Goal: Task Accomplishment & Management: Complete application form

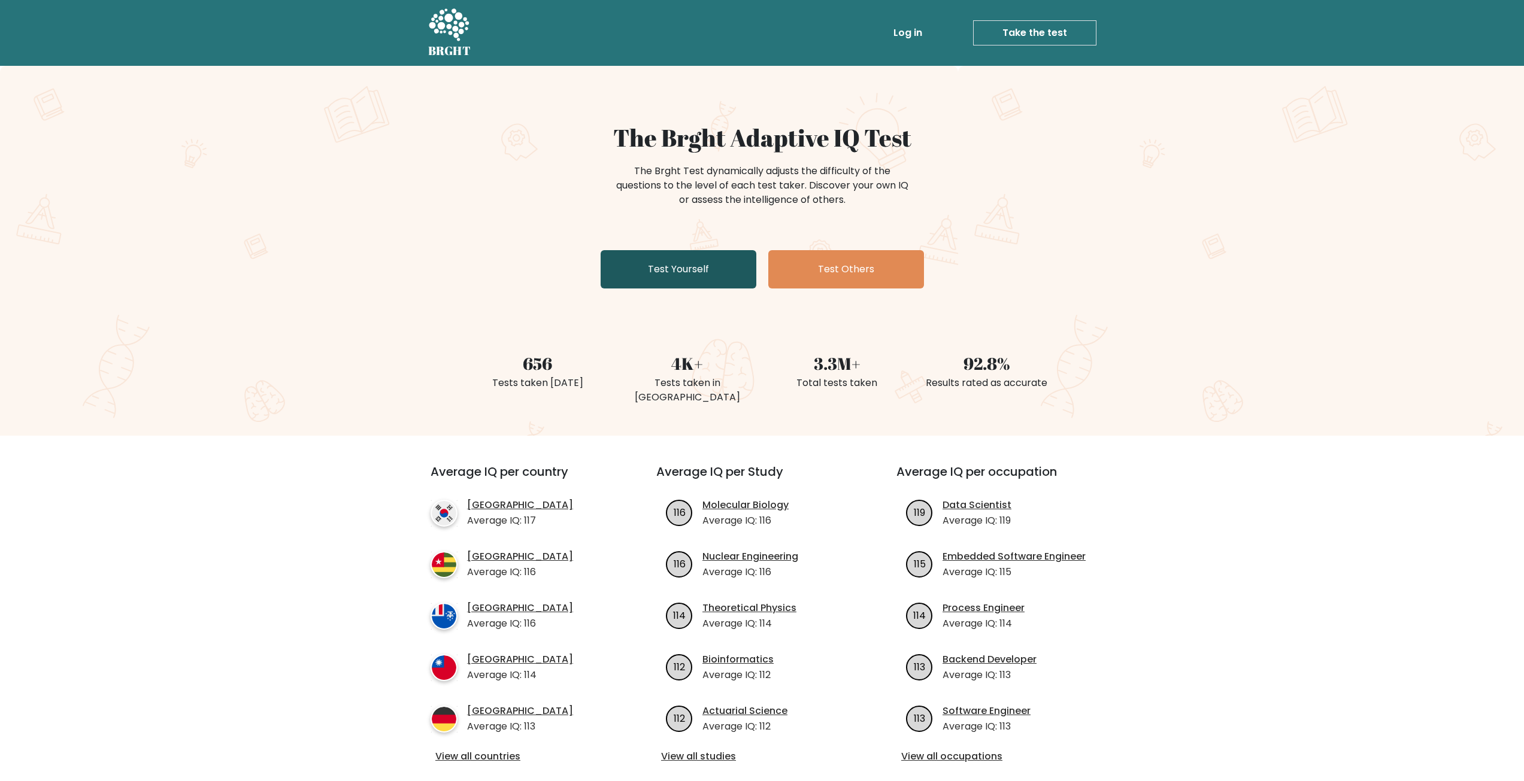
click at [655, 265] on link "Test Yourself" at bounding box center [679, 269] width 156 height 38
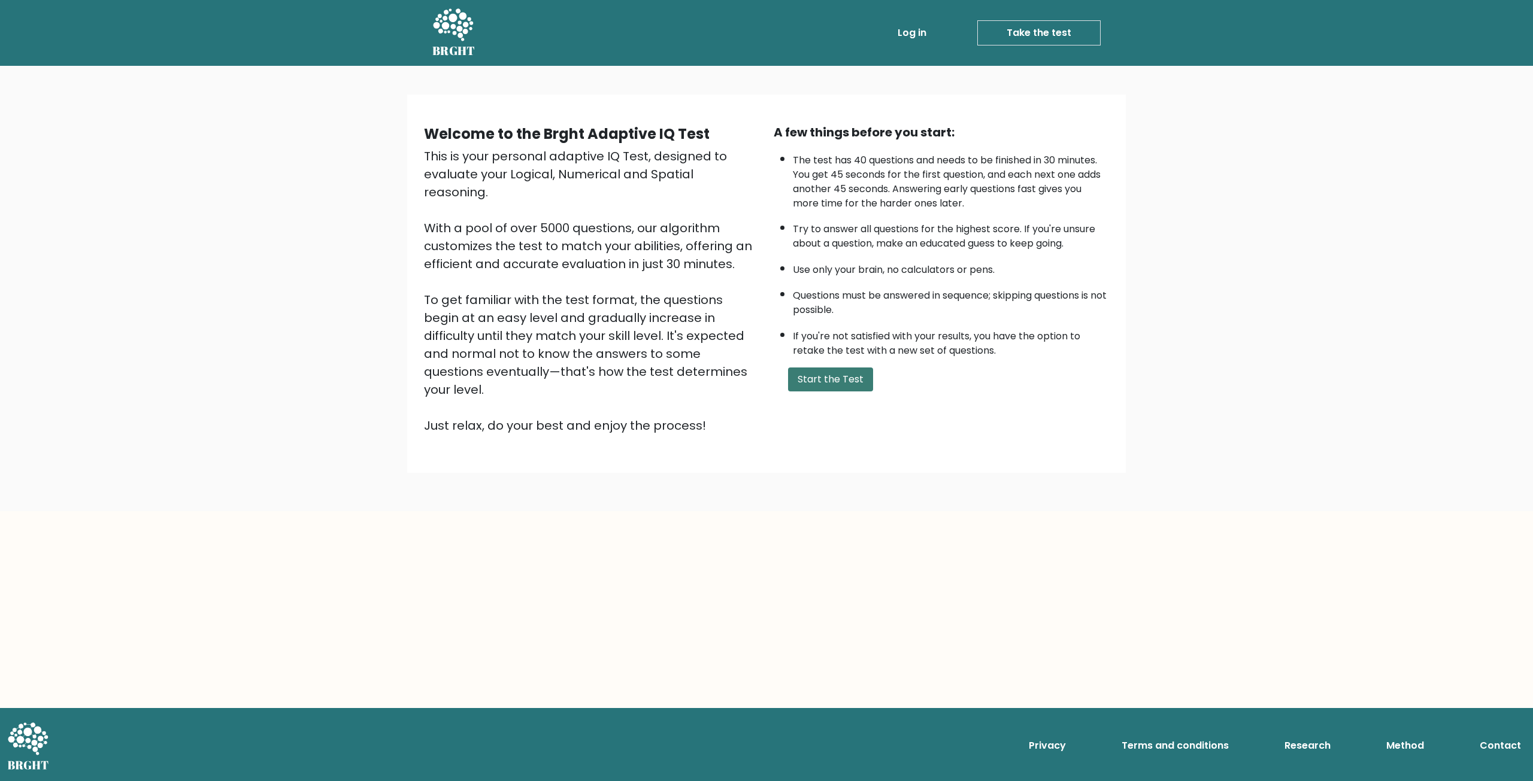
click at [838, 384] on button "Start the Test" at bounding box center [830, 380] width 85 height 24
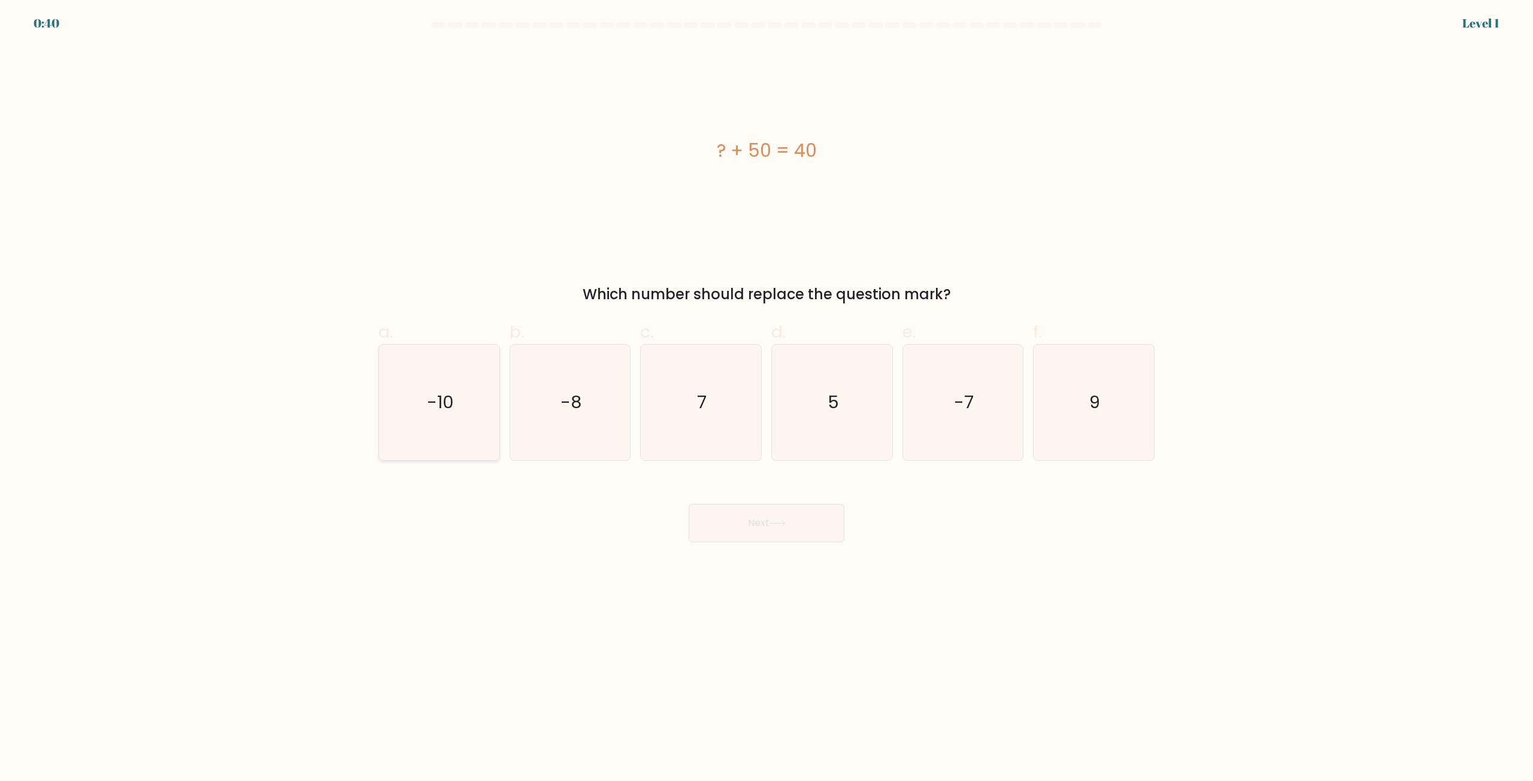
click at [453, 392] on text "-10" at bounding box center [440, 403] width 27 height 24
click at [766, 392] on input "a. -10" at bounding box center [766, 395] width 1 height 8
radio input "true"
click at [794, 526] on button "Next" at bounding box center [767, 523] width 156 height 38
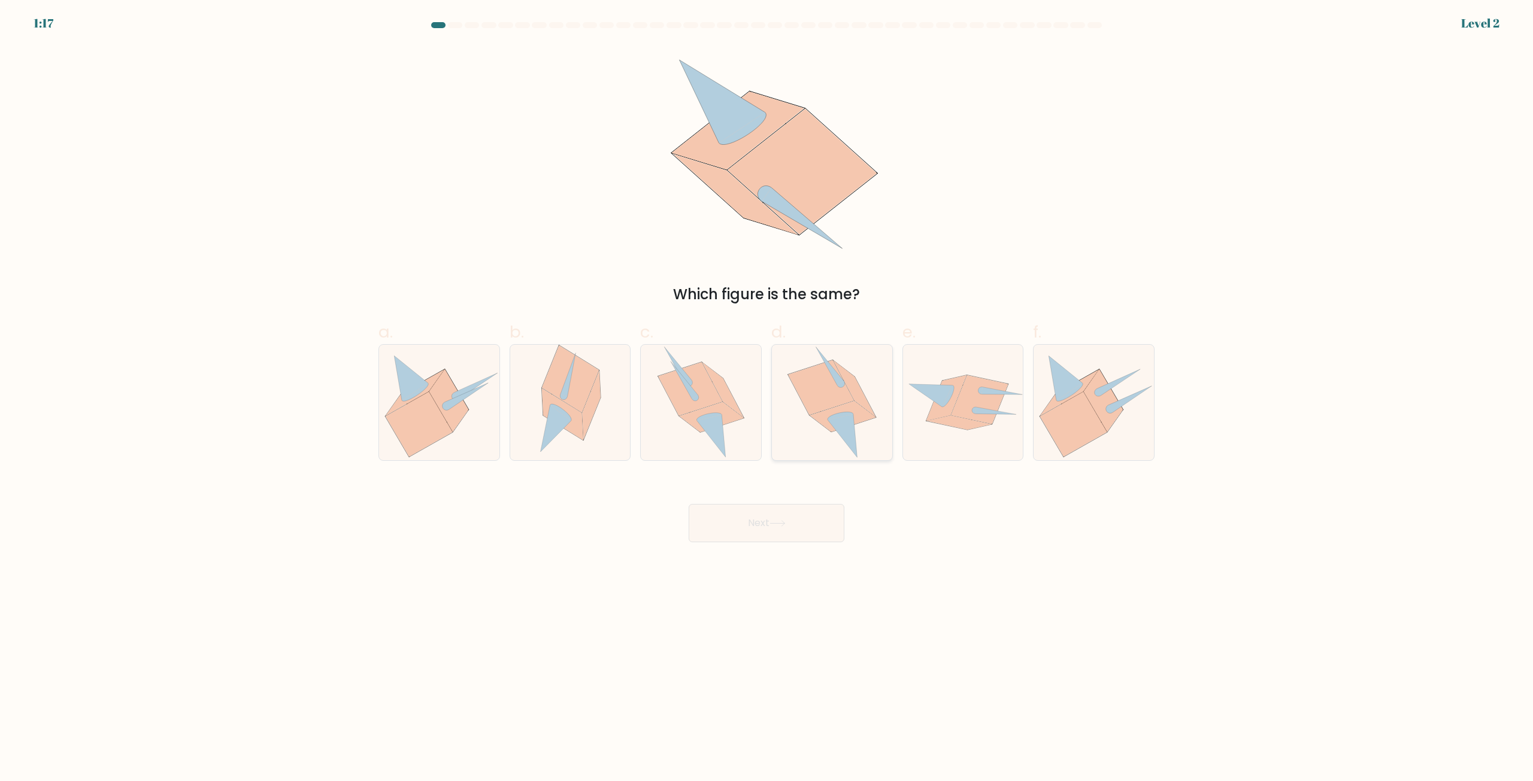
click at [827, 402] on icon at bounding box center [821, 387] width 66 height 54
click at [767, 399] on input "d." at bounding box center [766, 395] width 1 height 8
radio input "true"
click at [771, 525] on button "Next" at bounding box center [767, 523] width 156 height 38
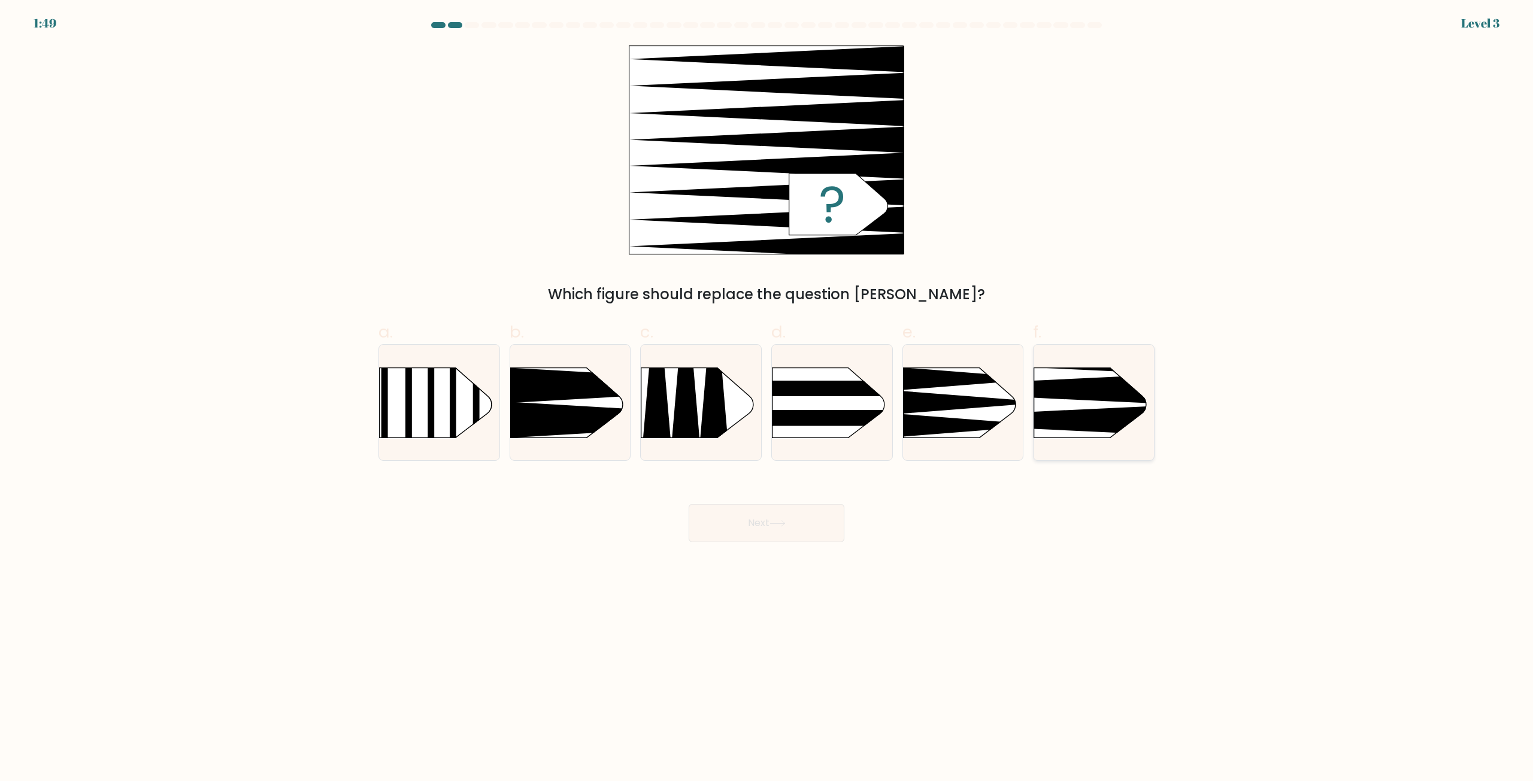
click at [1119, 423] on icon at bounding box center [1009, 420] width 314 height 30
click at [767, 399] on input "f." at bounding box center [766, 395] width 1 height 8
radio input "true"
click at [763, 527] on button "Next" at bounding box center [767, 523] width 156 height 38
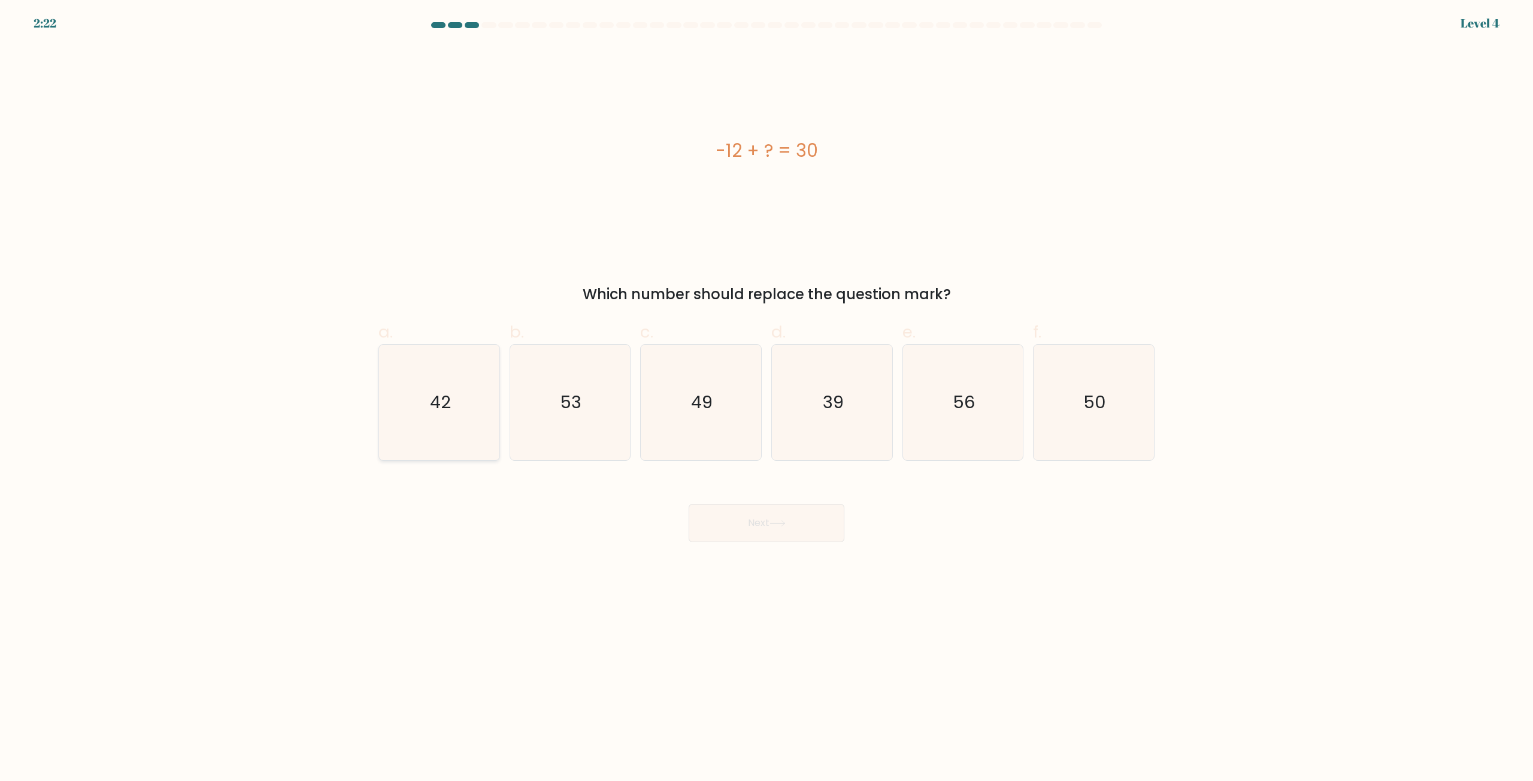
click at [445, 417] on icon "42" at bounding box center [439, 403] width 116 height 116
click at [766, 399] on input "a. 42" at bounding box center [766, 395] width 1 height 8
radio input "true"
click at [768, 527] on button "Next" at bounding box center [767, 523] width 156 height 38
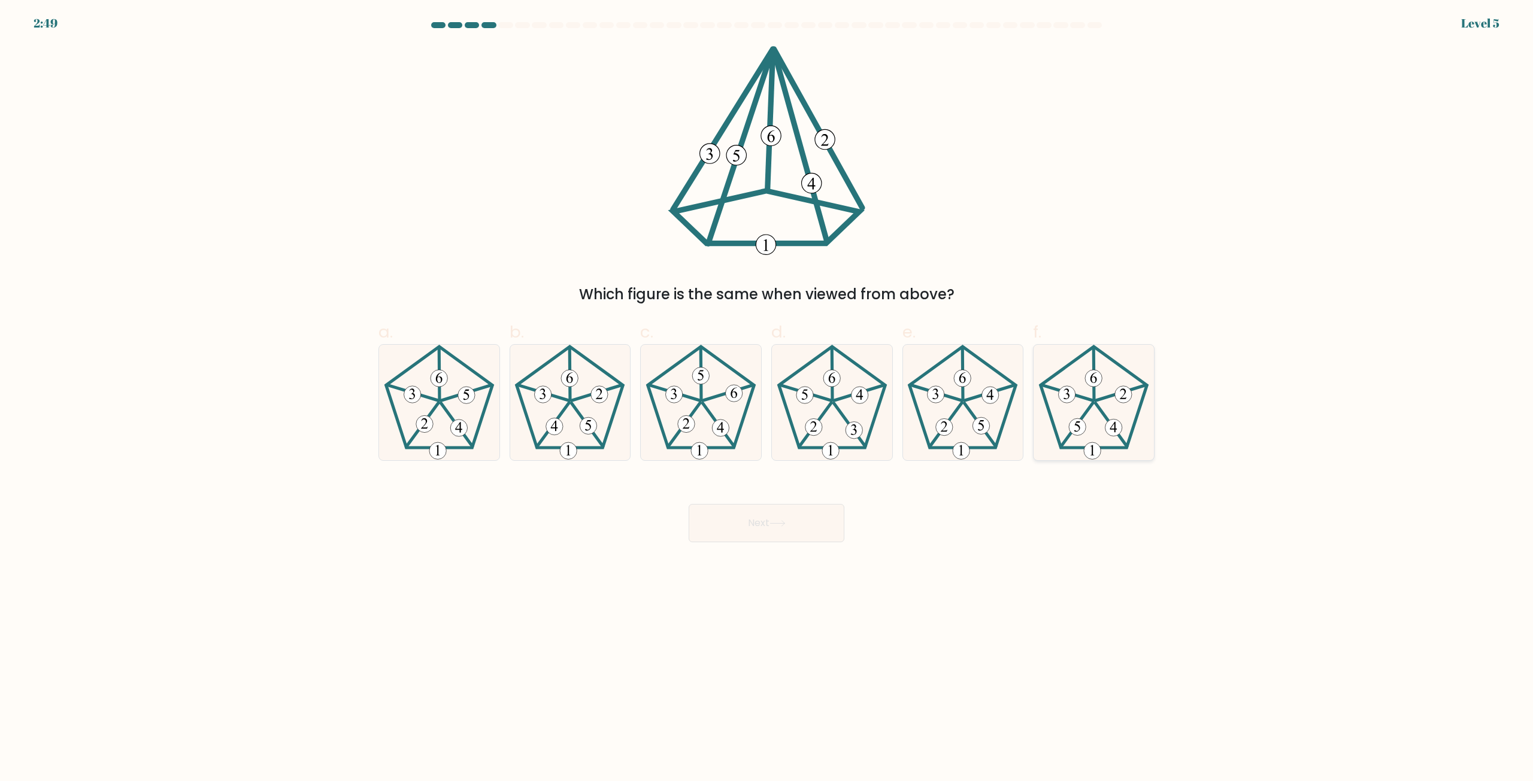
click at [1093, 418] on icon at bounding box center [1094, 403] width 116 height 116
click at [767, 399] on input "f." at bounding box center [766, 395] width 1 height 8
radio input "true"
click at [754, 526] on button "Next" at bounding box center [767, 523] width 156 height 38
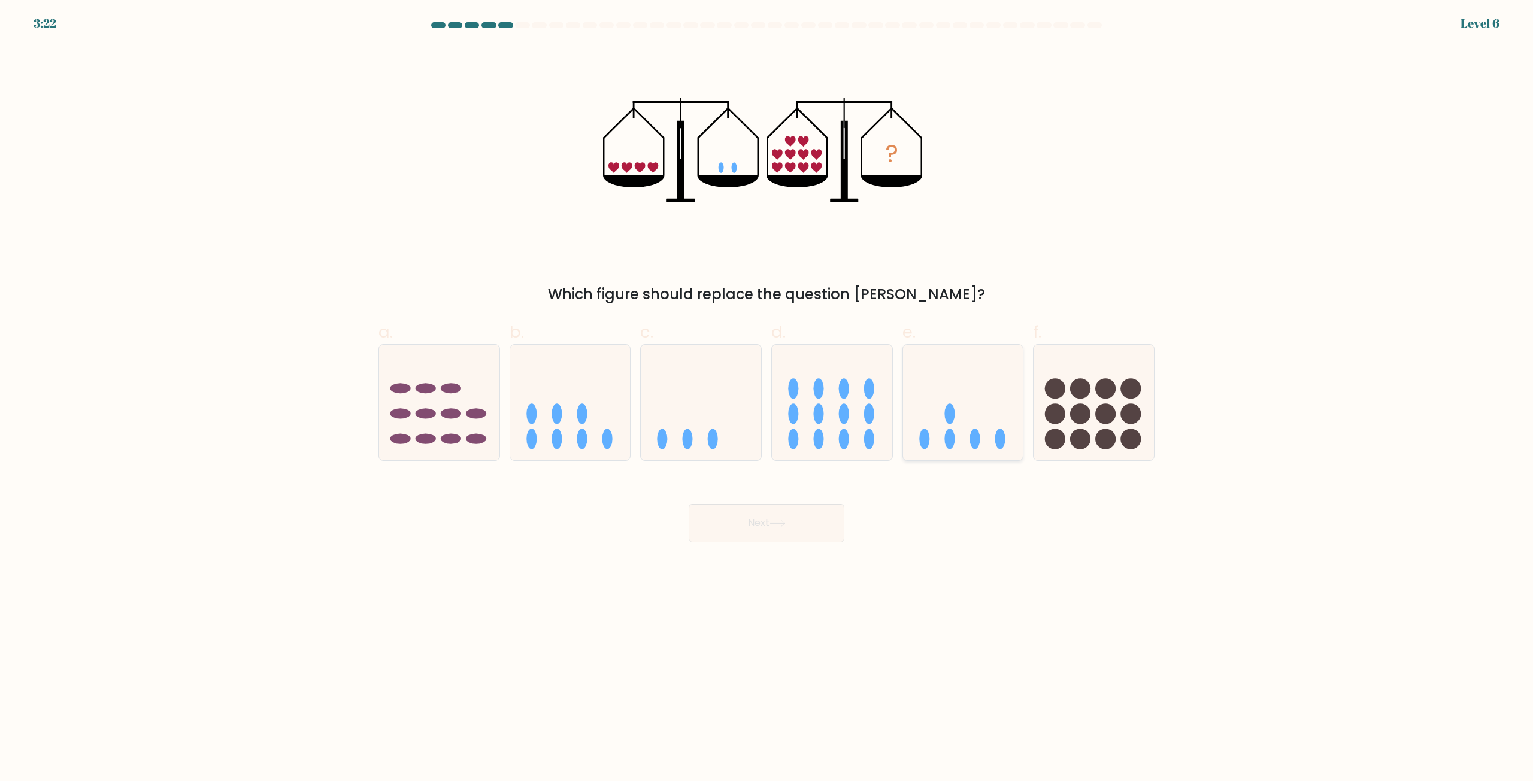
click at [959, 443] on icon at bounding box center [963, 402] width 120 height 99
click at [767, 399] on input "e." at bounding box center [766, 395] width 1 height 8
radio input "true"
click at [767, 526] on button "Next" at bounding box center [767, 523] width 156 height 38
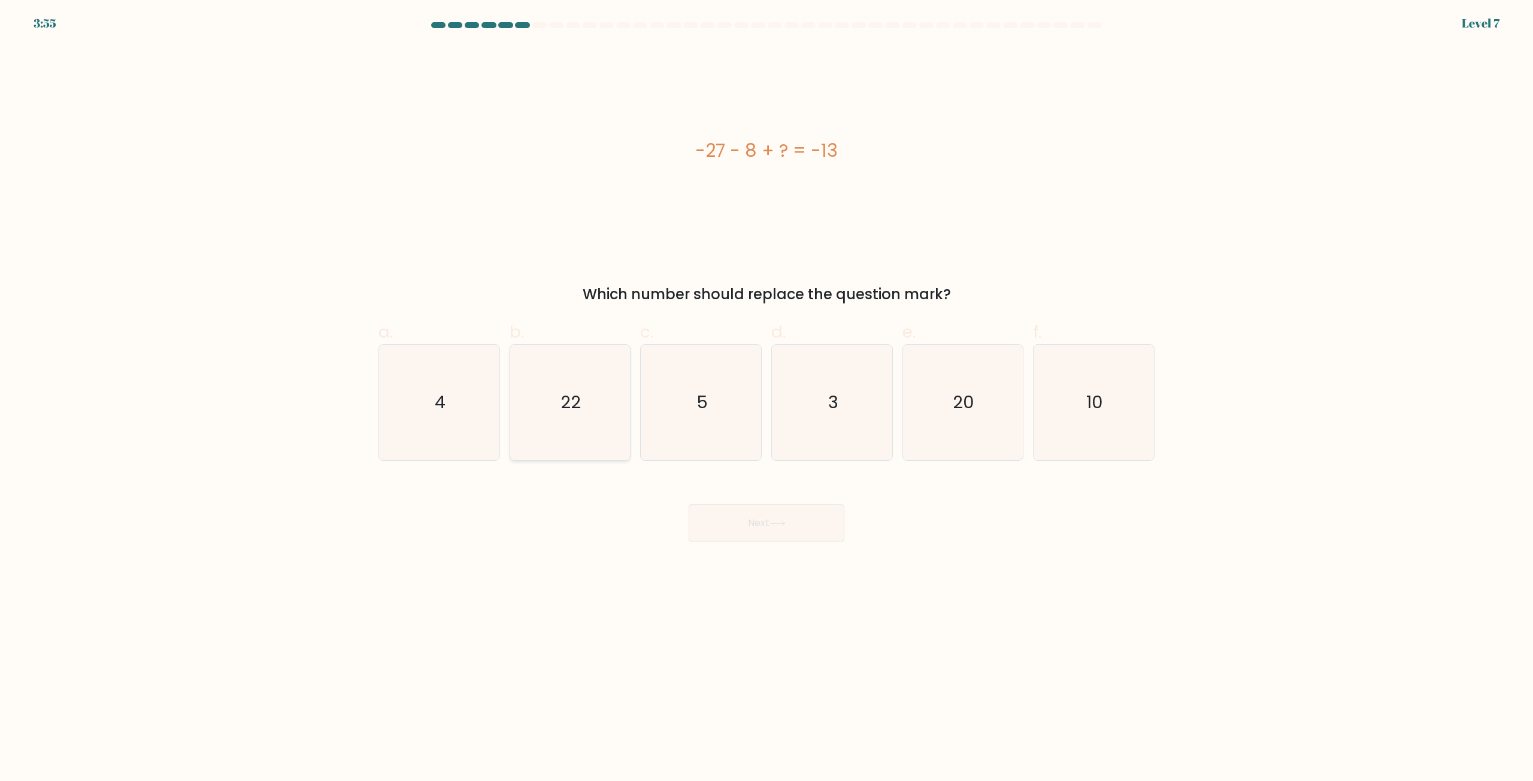
click at [569, 411] on text "22" at bounding box center [571, 403] width 20 height 24
click at [766, 399] on input "b. 22" at bounding box center [766, 395] width 1 height 8
radio input "true"
click at [755, 525] on button "Next" at bounding box center [767, 523] width 156 height 38
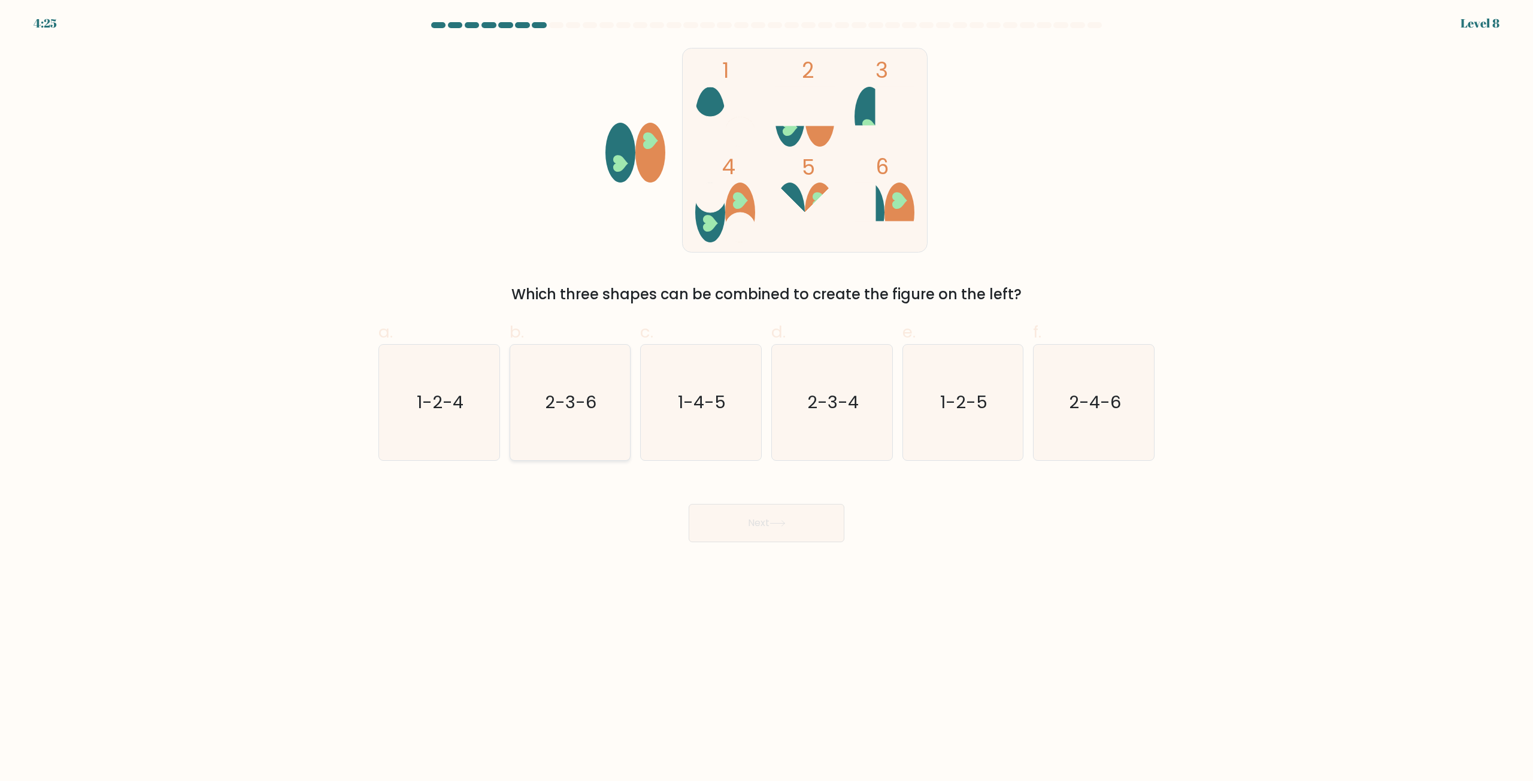
click at [584, 412] on text "2-3-6" at bounding box center [570, 403] width 51 height 24
click at [766, 399] on input "b. 2-3-6" at bounding box center [766, 395] width 1 height 8
radio input "true"
click at [775, 526] on icon at bounding box center [777, 523] width 16 height 7
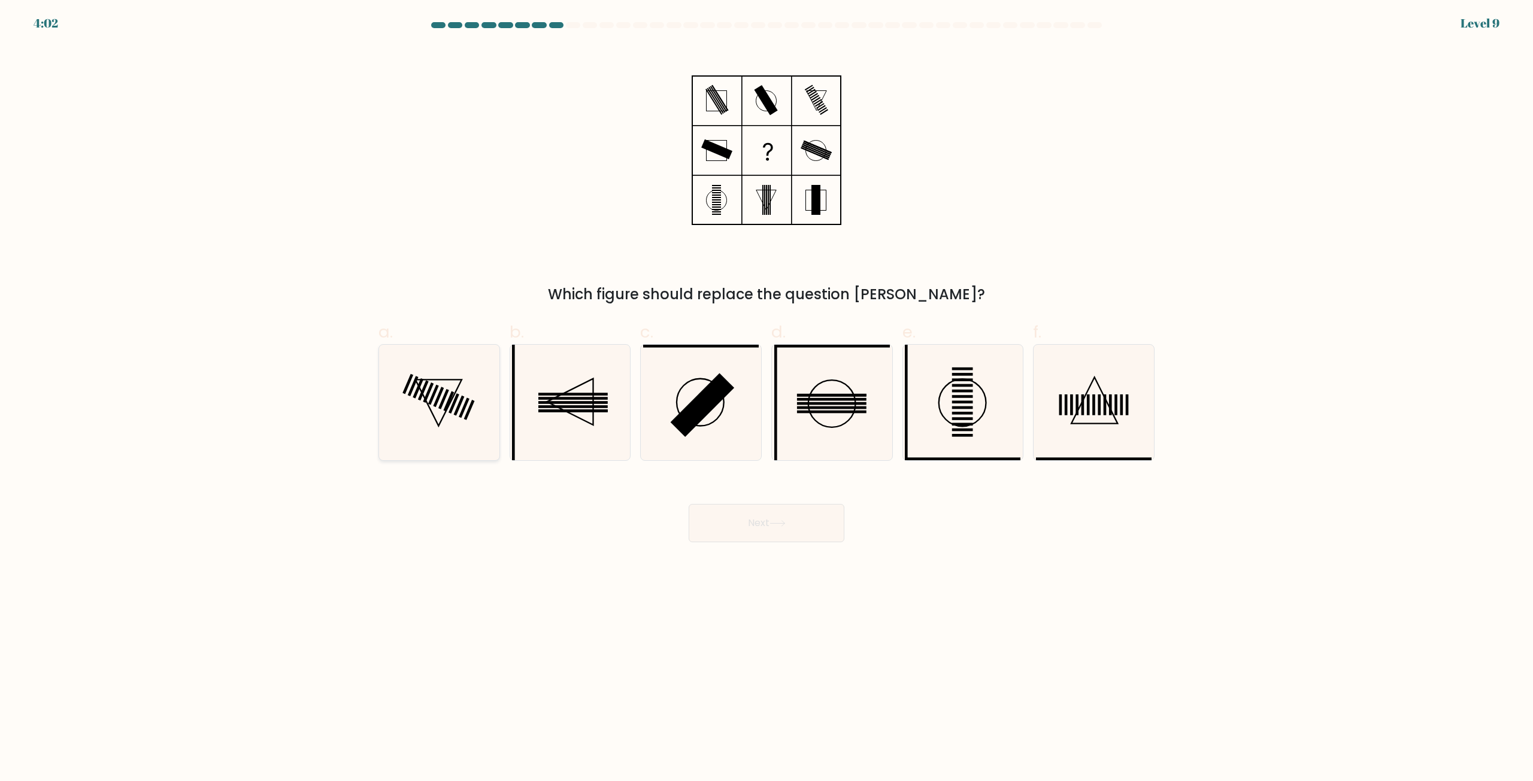
click at [452, 408] on rect at bounding box center [453, 404] width 11 height 20
click at [766, 399] on input "a." at bounding box center [766, 395] width 1 height 8
radio input "true"
click at [783, 526] on icon at bounding box center [777, 523] width 16 height 7
click at [774, 525] on icon at bounding box center [777, 523] width 16 height 7
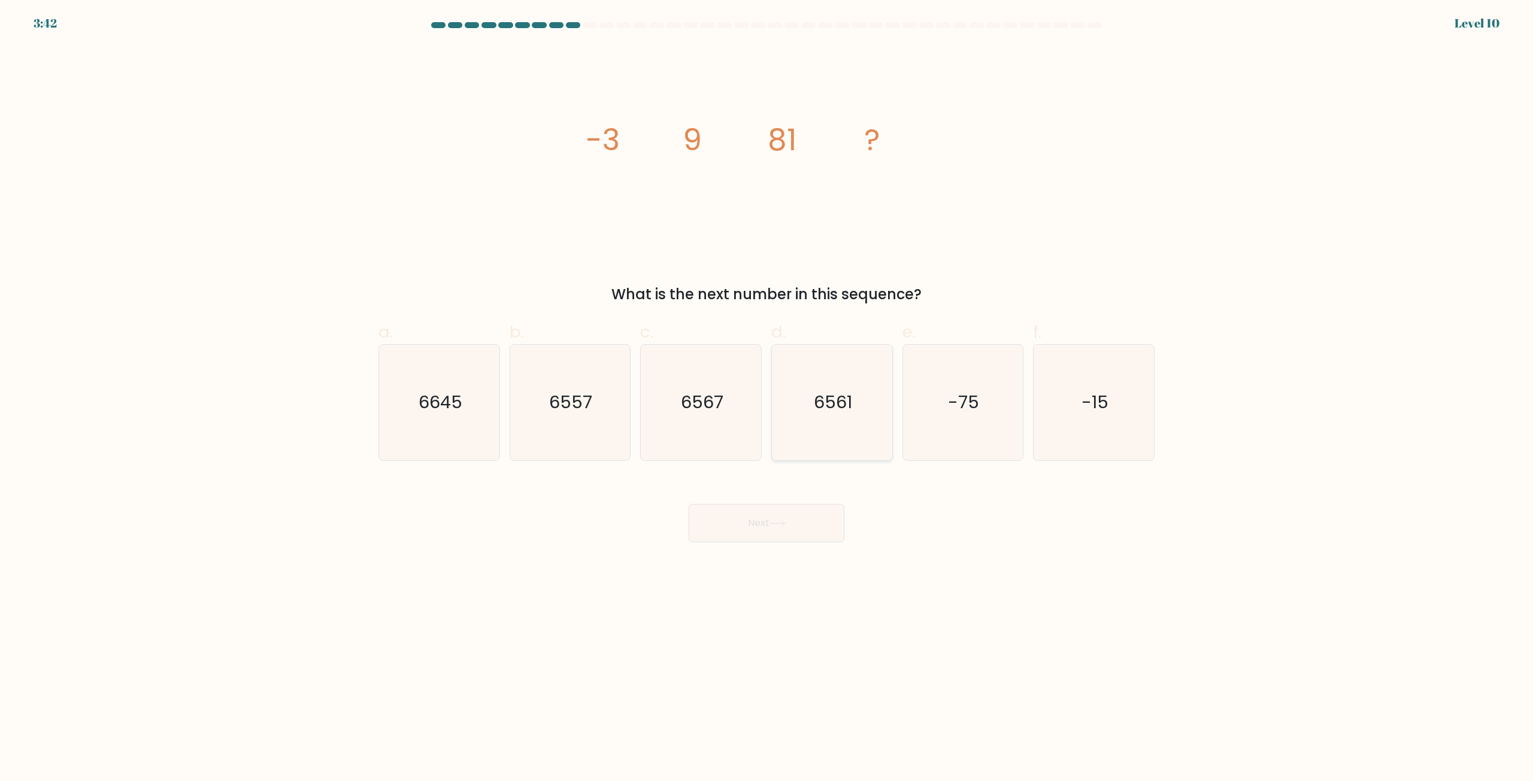
click at [815, 418] on icon "6561" at bounding box center [832, 403] width 116 height 116
click at [767, 399] on input "d. 6561" at bounding box center [766, 395] width 1 height 8
radio input "true"
click at [753, 516] on button "Next" at bounding box center [767, 523] width 156 height 38
click at [775, 525] on icon at bounding box center [777, 523] width 16 height 7
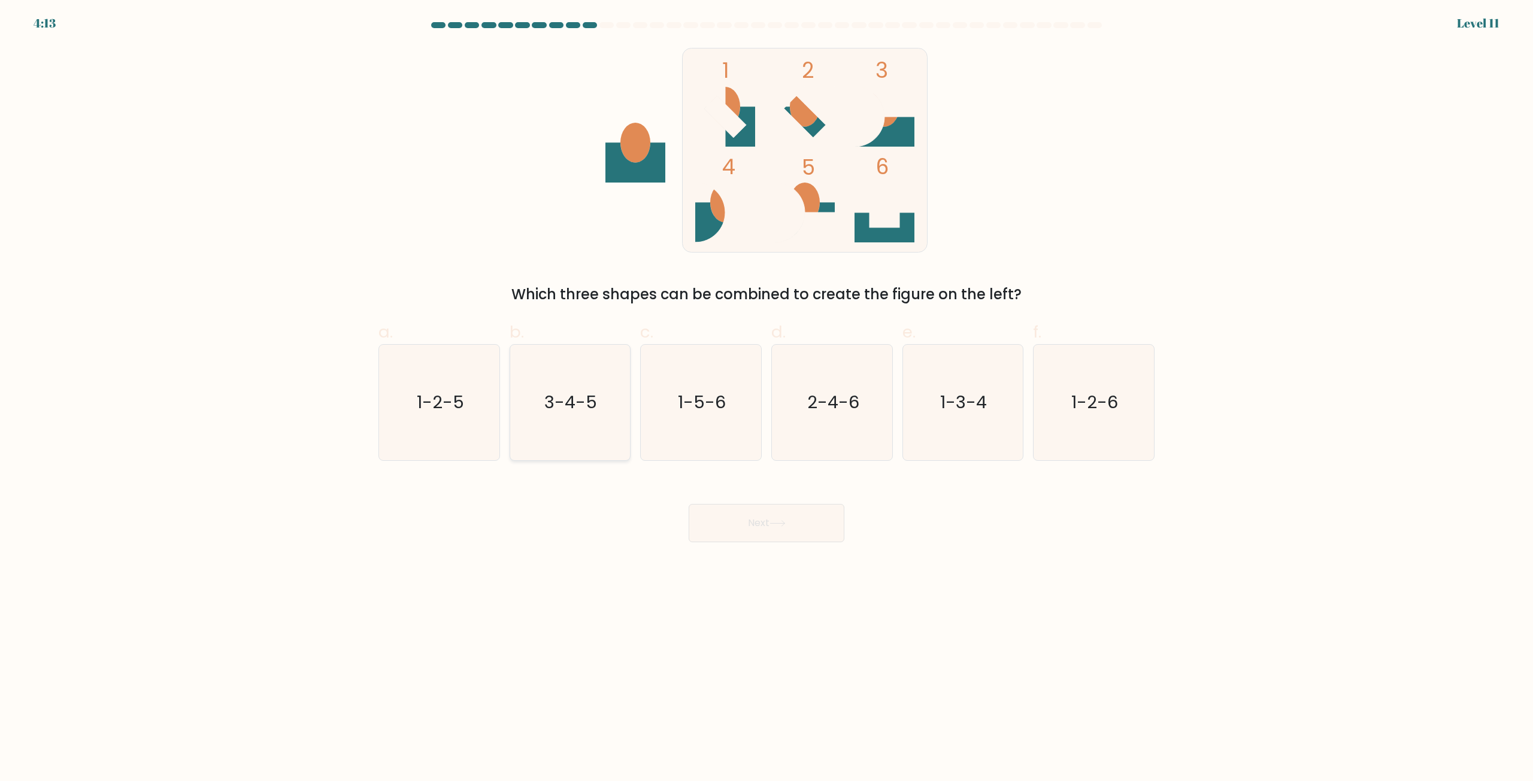
click at [574, 411] on text "3-4-5" at bounding box center [571, 403] width 53 height 24
click at [766, 399] on input "b. 3-4-5" at bounding box center [766, 395] width 1 height 8
radio input "true"
click at [774, 522] on icon at bounding box center [777, 523] width 16 height 7
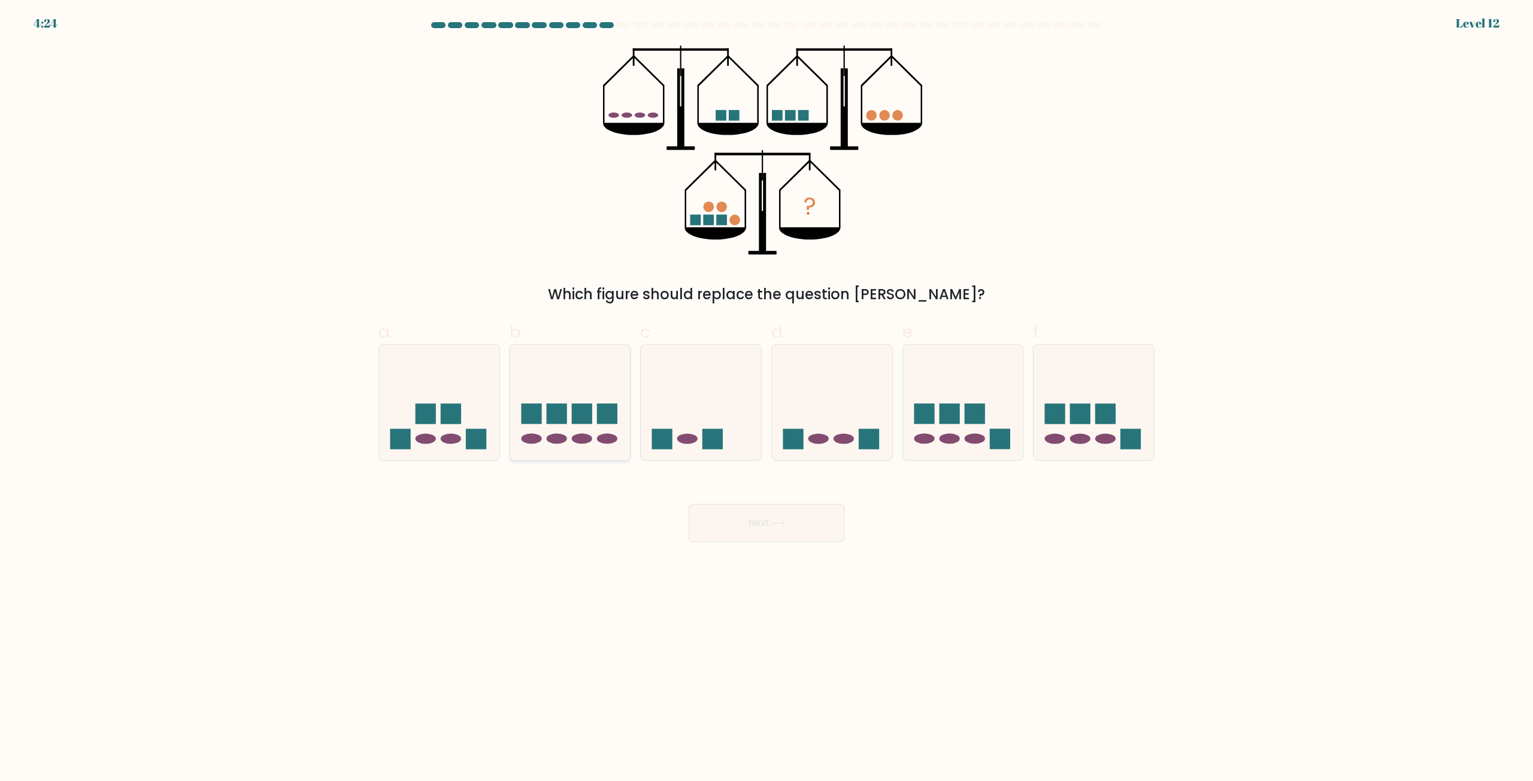
click at [575, 415] on rect at bounding box center [582, 414] width 20 height 20
click at [766, 399] on input "b." at bounding box center [766, 395] width 1 height 8
radio input "true"
click at [739, 526] on button "Next" at bounding box center [767, 523] width 156 height 38
click at [775, 523] on icon at bounding box center [777, 523] width 16 height 7
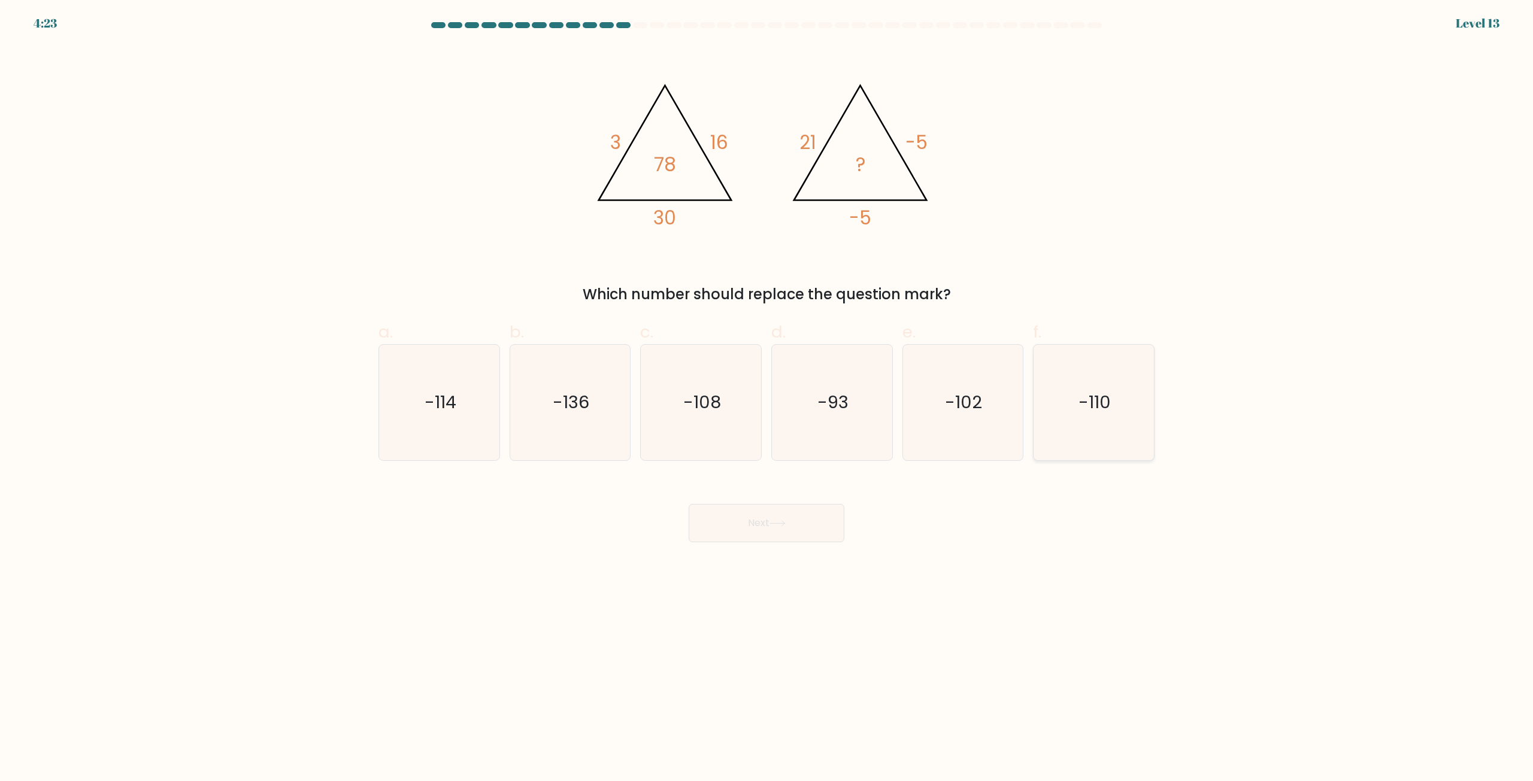
click at [1100, 405] on text "-110" at bounding box center [1095, 403] width 32 height 24
click at [767, 399] on input "f. -110" at bounding box center [766, 395] width 1 height 8
radio input "true"
click at [772, 526] on icon at bounding box center [777, 523] width 16 height 7
click at [762, 523] on button "Next" at bounding box center [767, 523] width 156 height 38
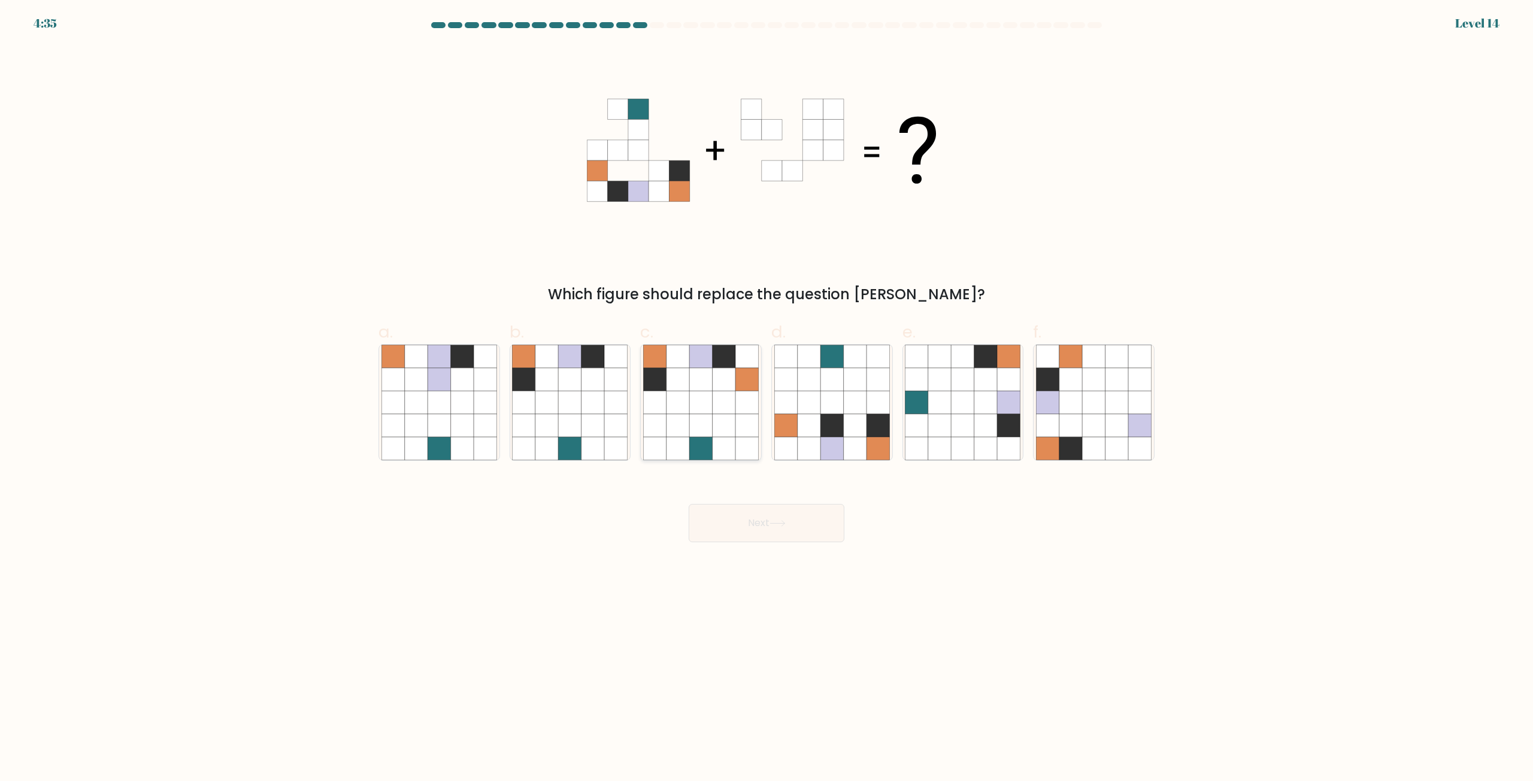
click at [728, 416] on icon at bounding box center [724, 425] width 23 height 23
click at [766, 399] on input "c." at bounding box center [766, 395] width 1 height 8
radio input "true"
click at [766, 526] on button "Next" at bounding box center [767, 523] width 156 height 38
click at [781, 524] on icon at bounding box center [777, 523] width 14 height 5
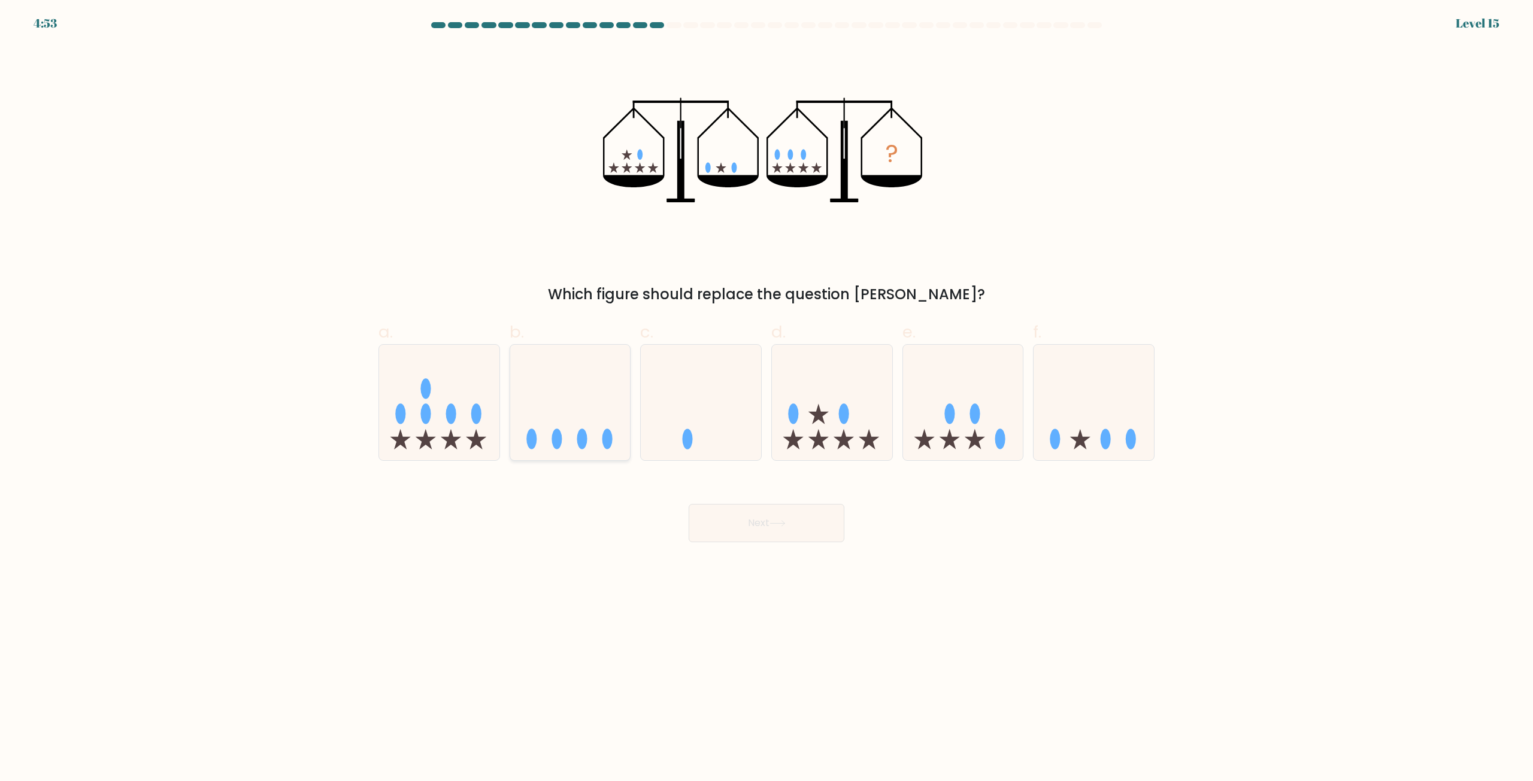
click at [556, 406] on icon at bounding box center [570, 402] width 120 height 99
click at [766, 399] on input "b." at bounding box center [766, 395] width 1 height 8
radio input "true"
click at [754, 529] on button "Next" at bounding box center [767, 523] width 156 height 38
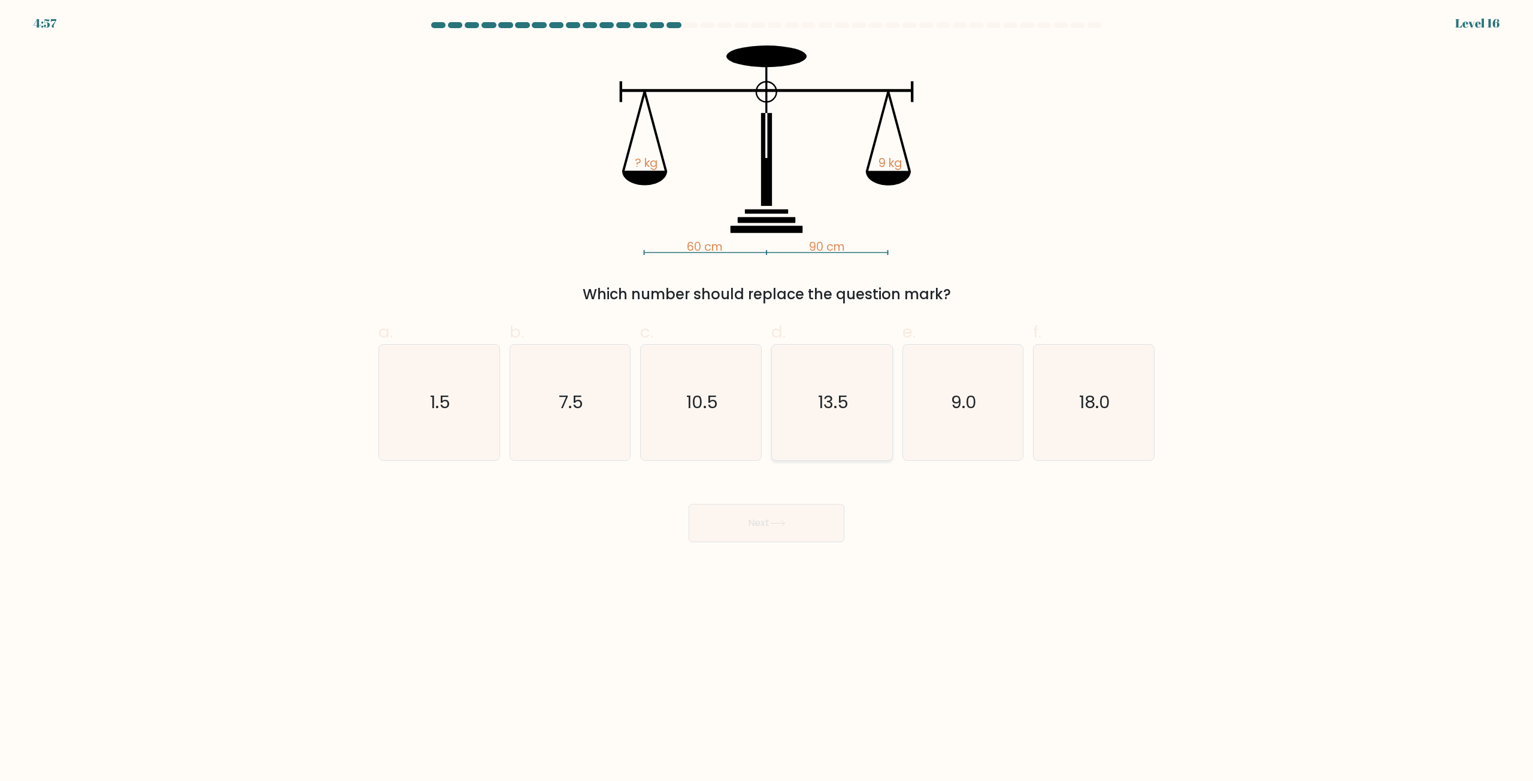
click at [845, 410] on text "13.5" at bounding box center [833, 403] width 31 height 24
click at [767, 399] on input "d. 13.5" at bounding box center [766, 395] width 1 height 8
radio input "true"
click at [796, 528] on button "Next" at bounding box center [767, 523] width 156 height 38
click at [766, 526] on button "Next" at bounding box center [767, 523] width 156 height 38
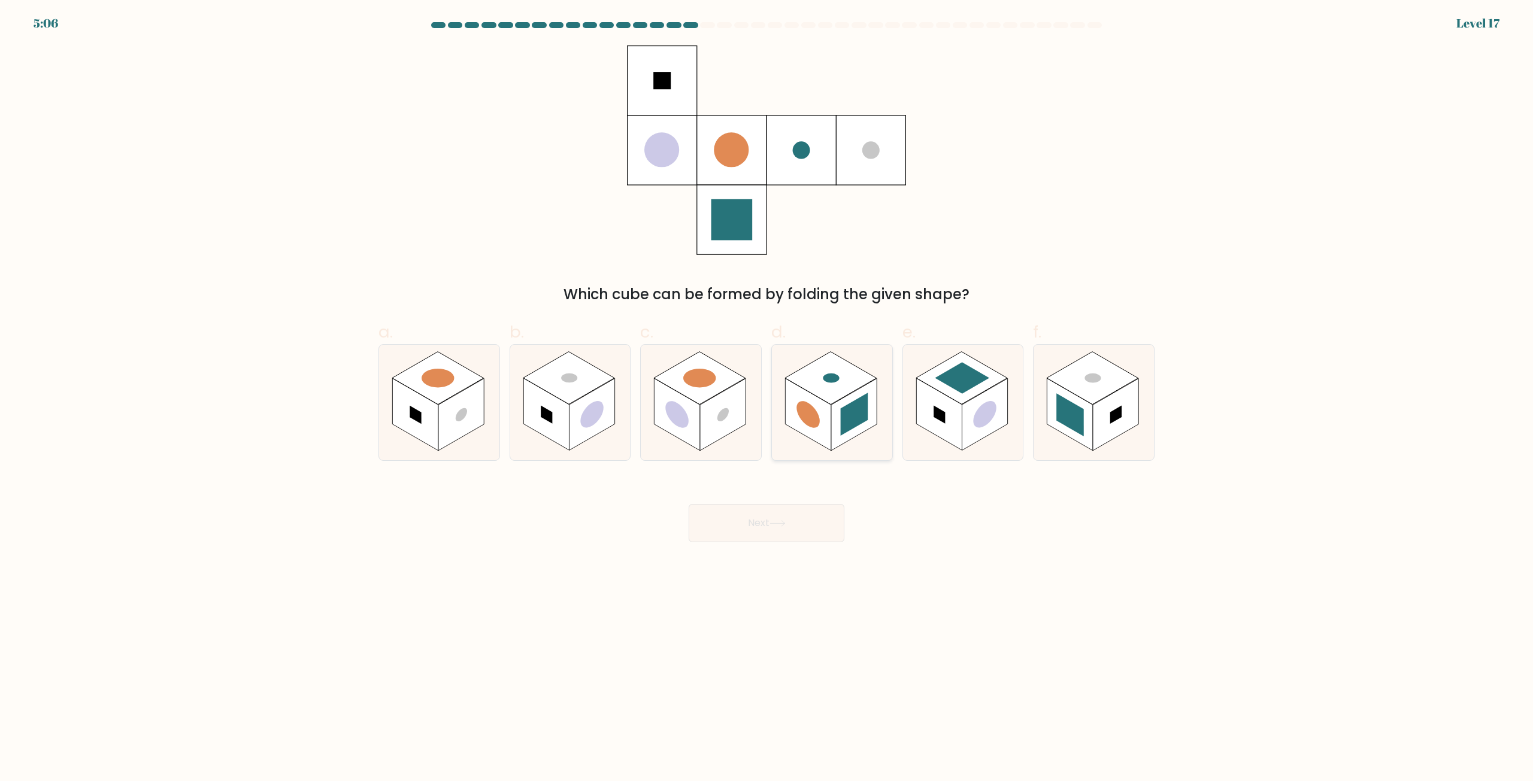
click at [833, 418] on rect at bounding box center [854, 415] width 46 height 72
click at [767, 399] on input "d." at bounding box center [766, 395] width 1 height 8
radio input "true"
click at [708, 417] on rect at bounding box center [723, 415] width 46 height 72
click at [766, 399] on input "c." at bounding box center [766, 395] width 1 height 8
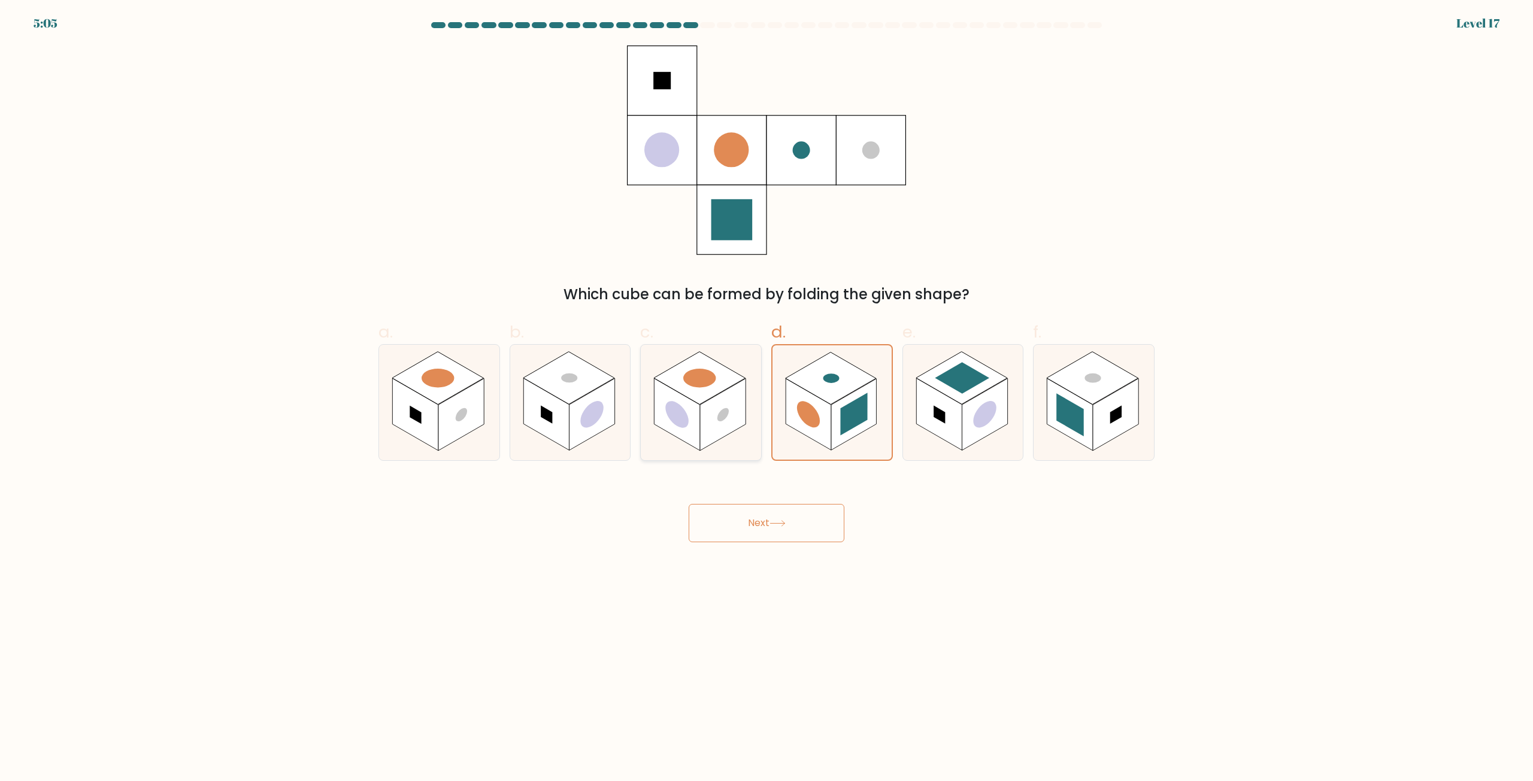
radio input "true"
click at [859, 417] on rect at bounding box center [855, 414] width 28 height 43
click at [767, 399] on input "d." at bounding box center [766, 395] width 1 height 8
radio input "true"
click at [784, 522] on icon at bounding box center [777, 523] width 16 height 7
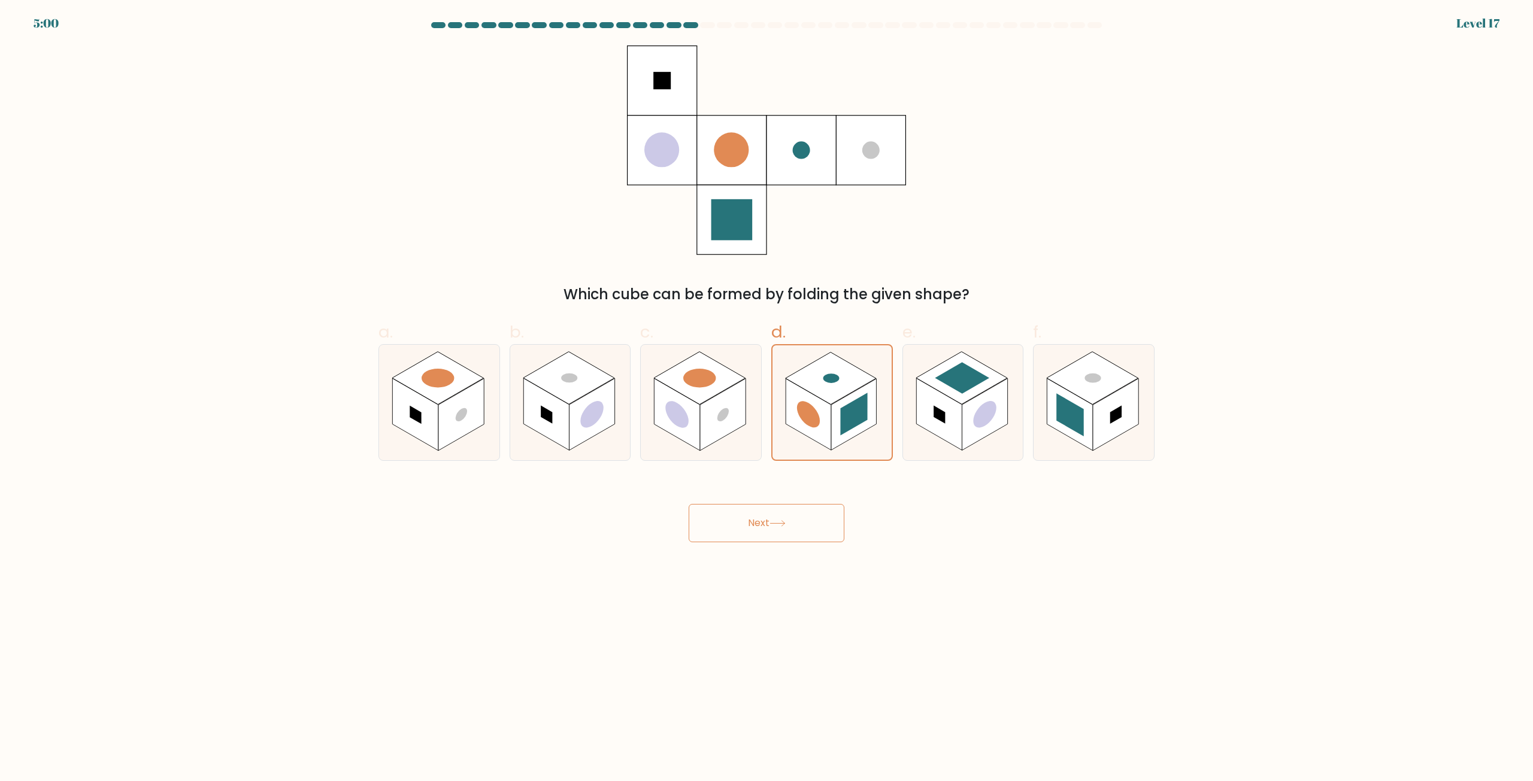
click at [757, 523] on button "Next" at bounding box center [767, 523] width 156 height 38
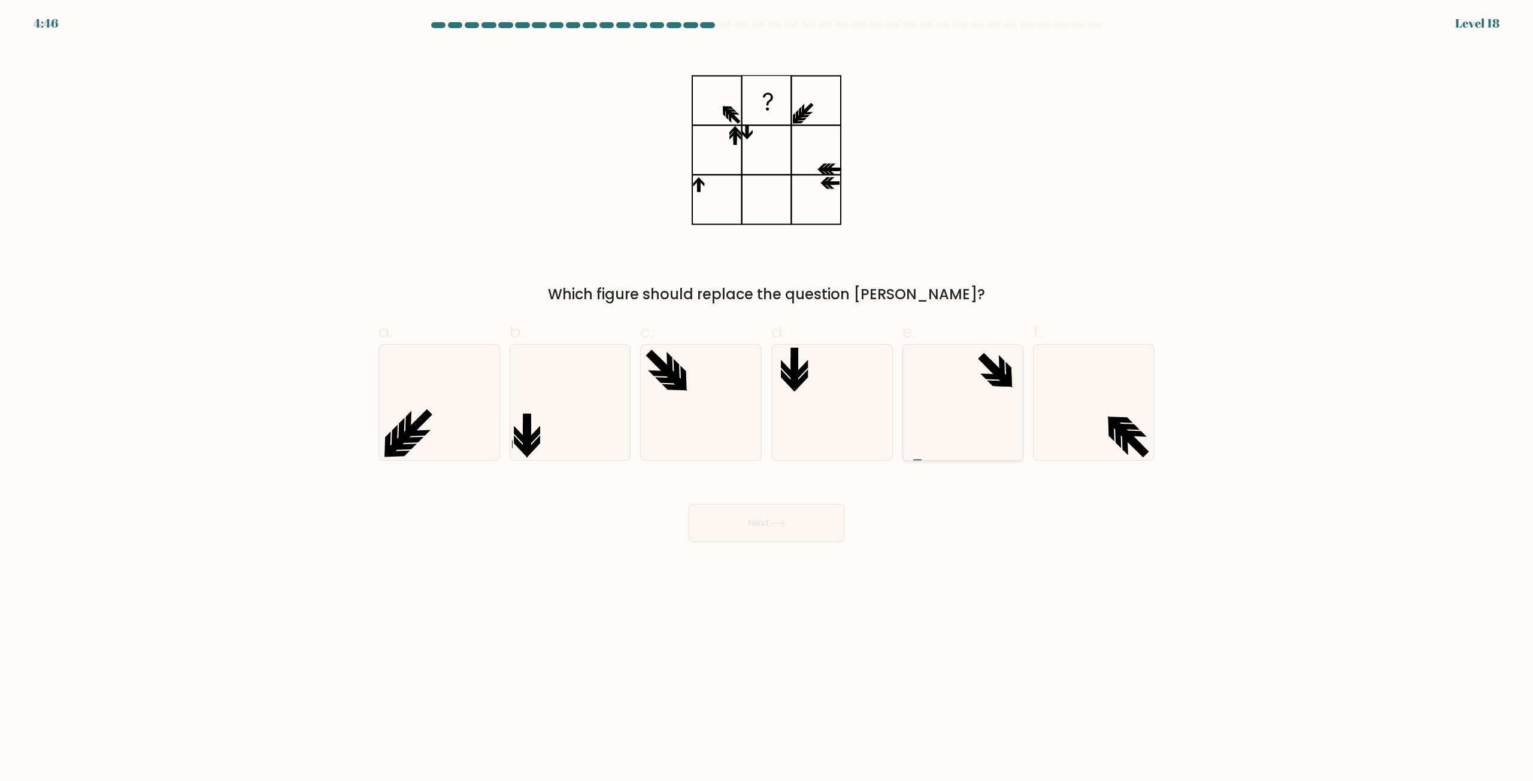
click at [992, 383] on icon at bounding box center [999, 384] width 25 height 6
click at [767, 391] on input "e." at bounding box center [766, 395] width 1 height 8
radio input "true"
click at [786, 525] on icon at bounding box center [777, 523] width 16 height 7
click at [775, 525] on icon at bounding box center [777, 523] width 16 height 7
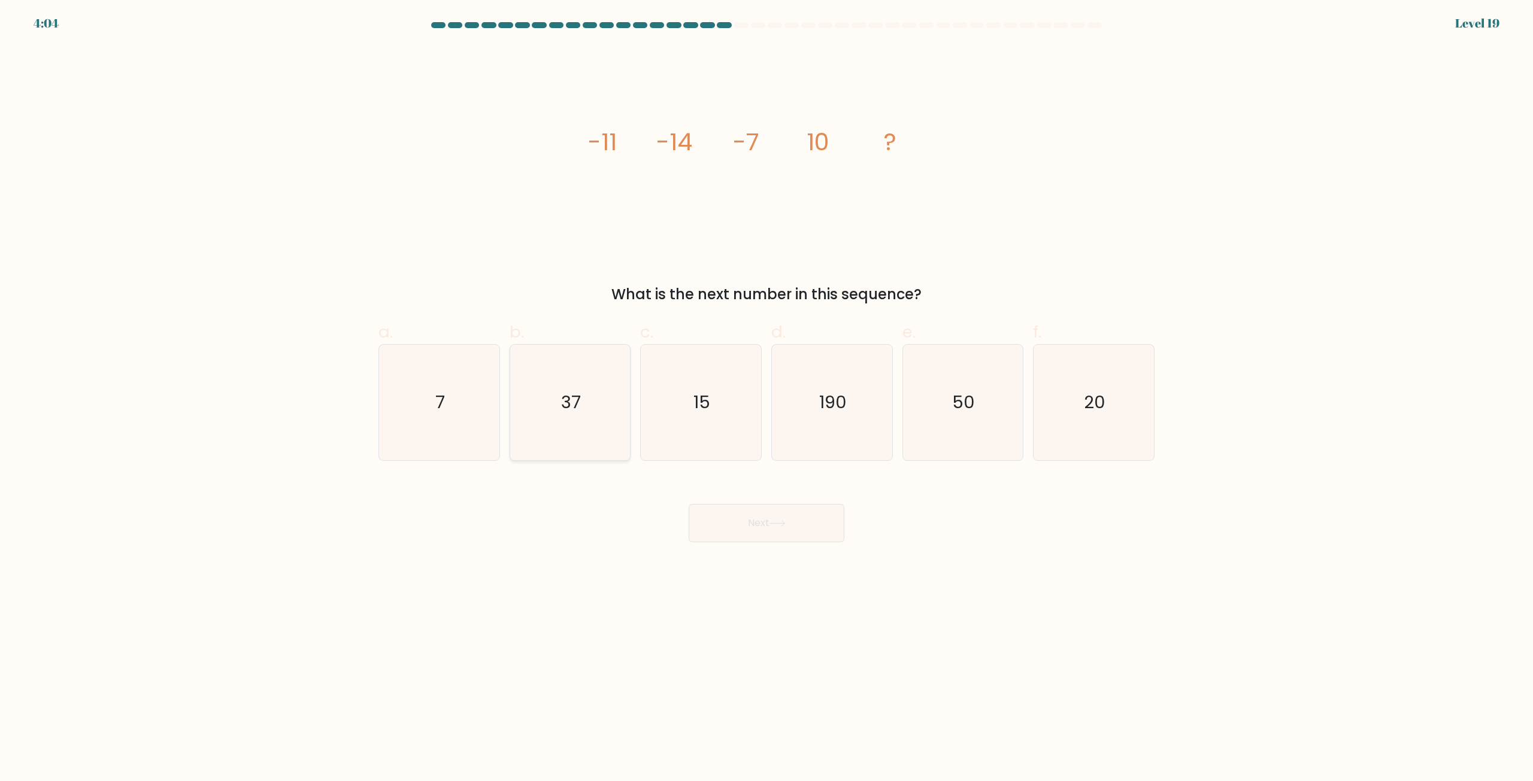
click at [569, 402] on text "37" at bounding box center [571, 403] width 20 height 24
click at [766, 399] on input "b. 37" at bounding box center [766, 395] width 1 height 8
radio input "true"
click at [774, 526] on icon at bounding box center [777, 523] width 16 height 7
click at [774, 525] on icon at bounding box center [777, 523] width 16 height 7
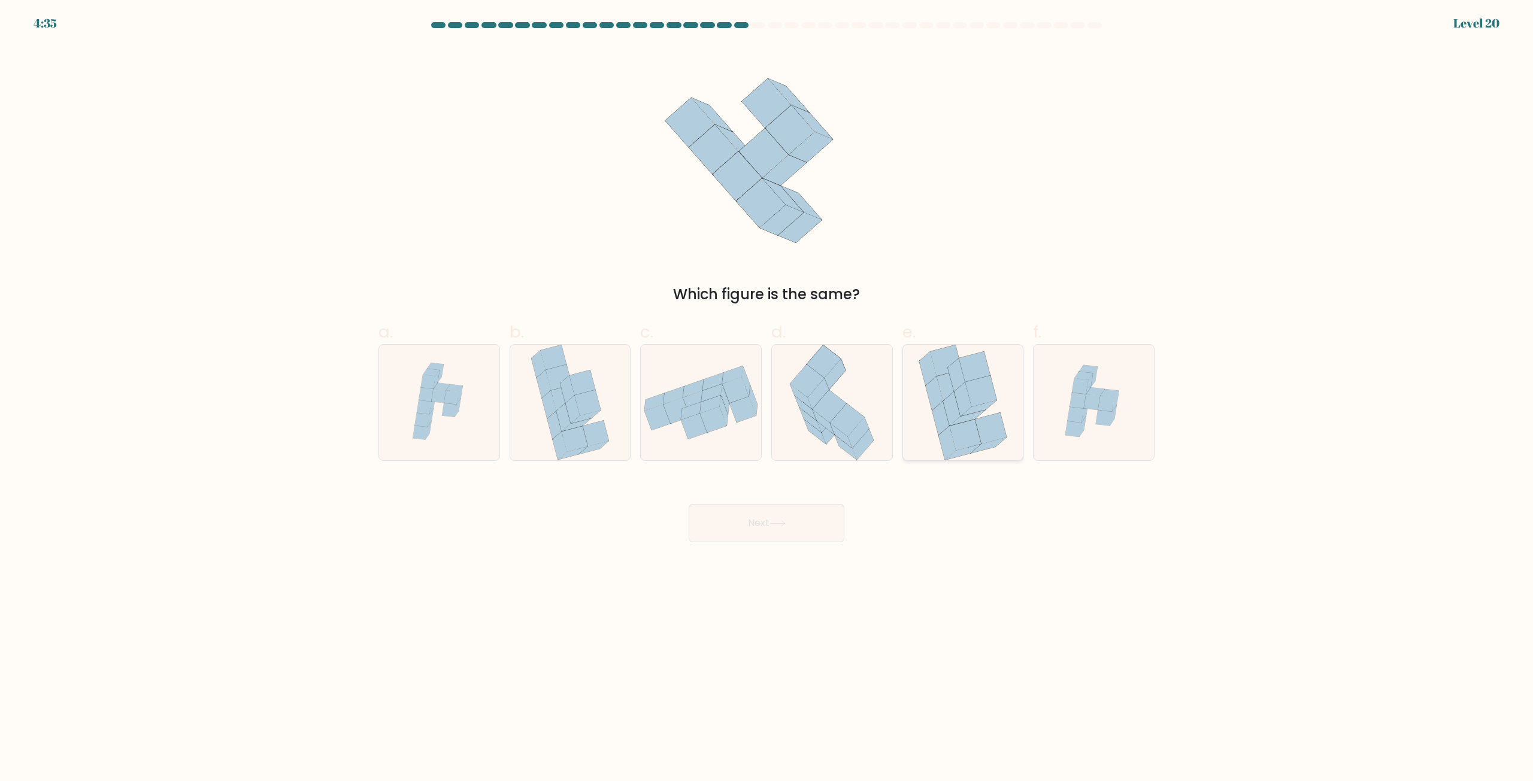
click at [968, 436] on icon at bounding box center [965, 435] width 31 height 31
click at [767, 399] on input "e." at bounding box center [766, 395] width 1 height 8
radio input "true"
click at [770, 517] on button "Next" at bounding box center [767, 523] width 156 height 38
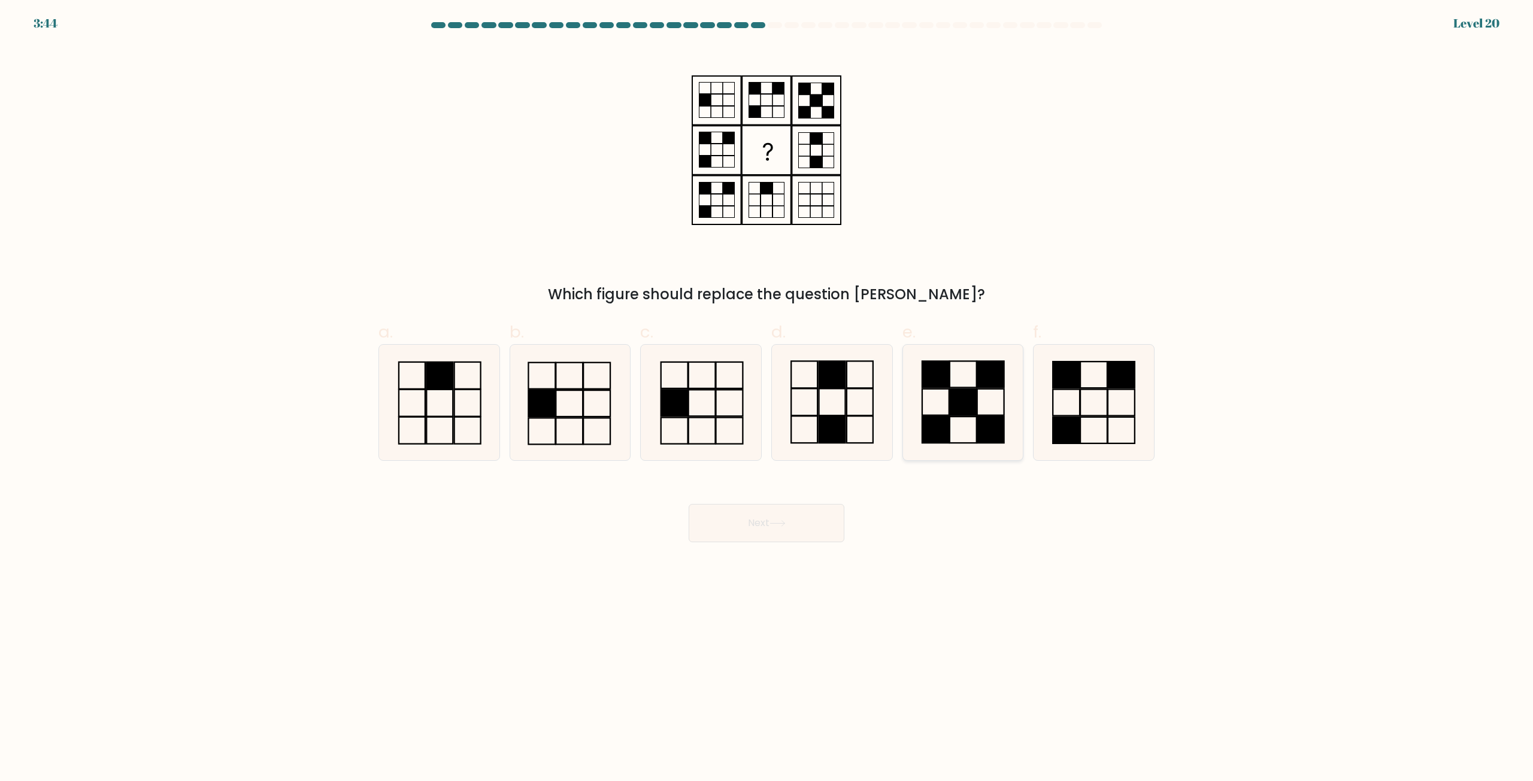
click at [975, 409] on rect at bounding box center [963, 402] width 27 height 26
click at [767, 399] on input "e." at bounding box center [766, 395] width 1 height 8
radio input "true"
click at [816, 533] on button "Next" at bounding box center [767, 523] width 156 height 38
click at [758, 525] on button "Next" at bounding box center [767, 523] width 156 height 38
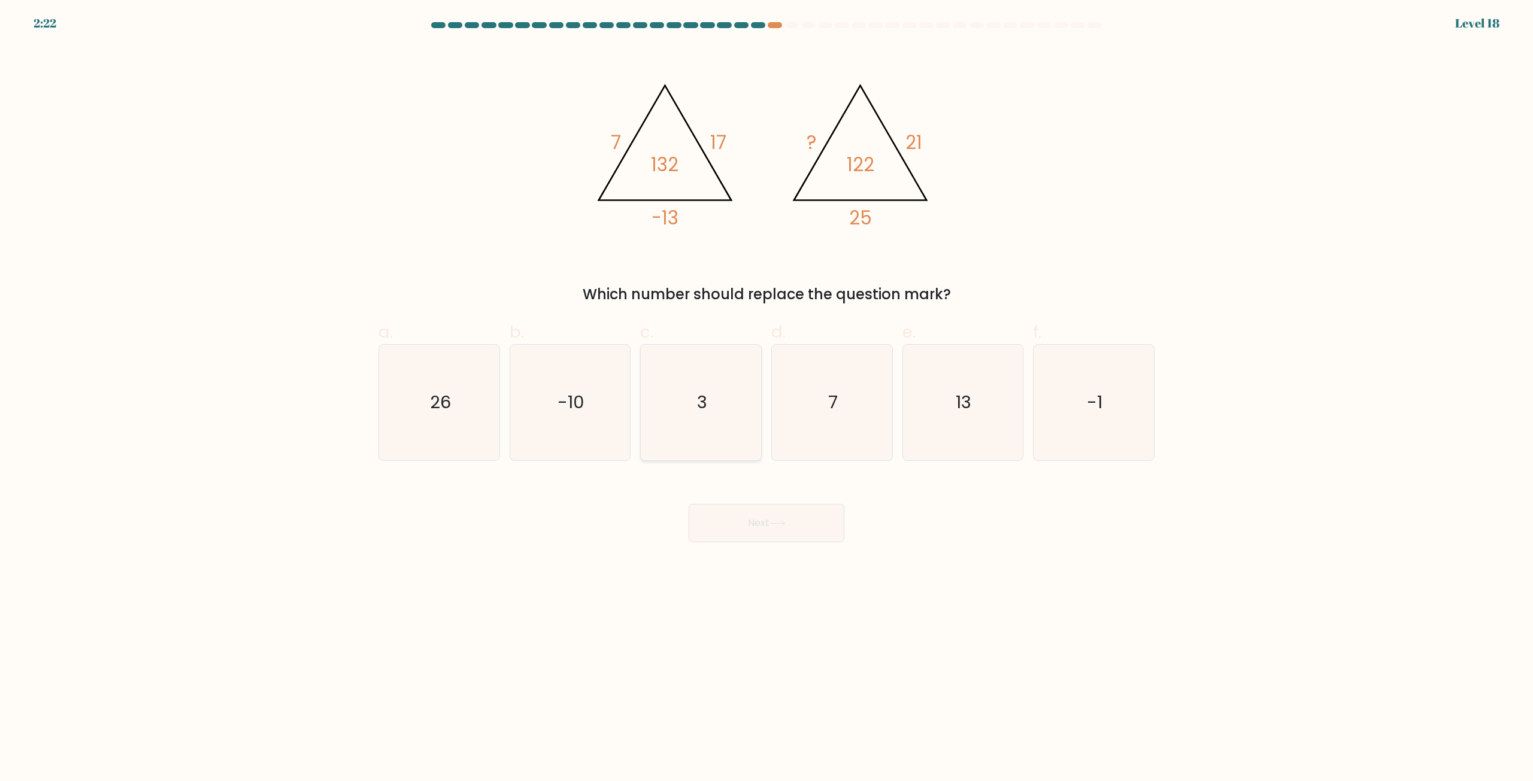
click at [710, 406] on icon "3" at bounding box center [701, 403] width 116 height 116
click at [766, 399] on input "c. 3" at bounding box center [766, 395] width 1 height 8
radio input "true"
click at [764, 523] on button "Next" at bounding box center [767, 523] width 156 height 38
click at [767, 525] on button "Next" at bounding box center [767, 523] width 156 height 38
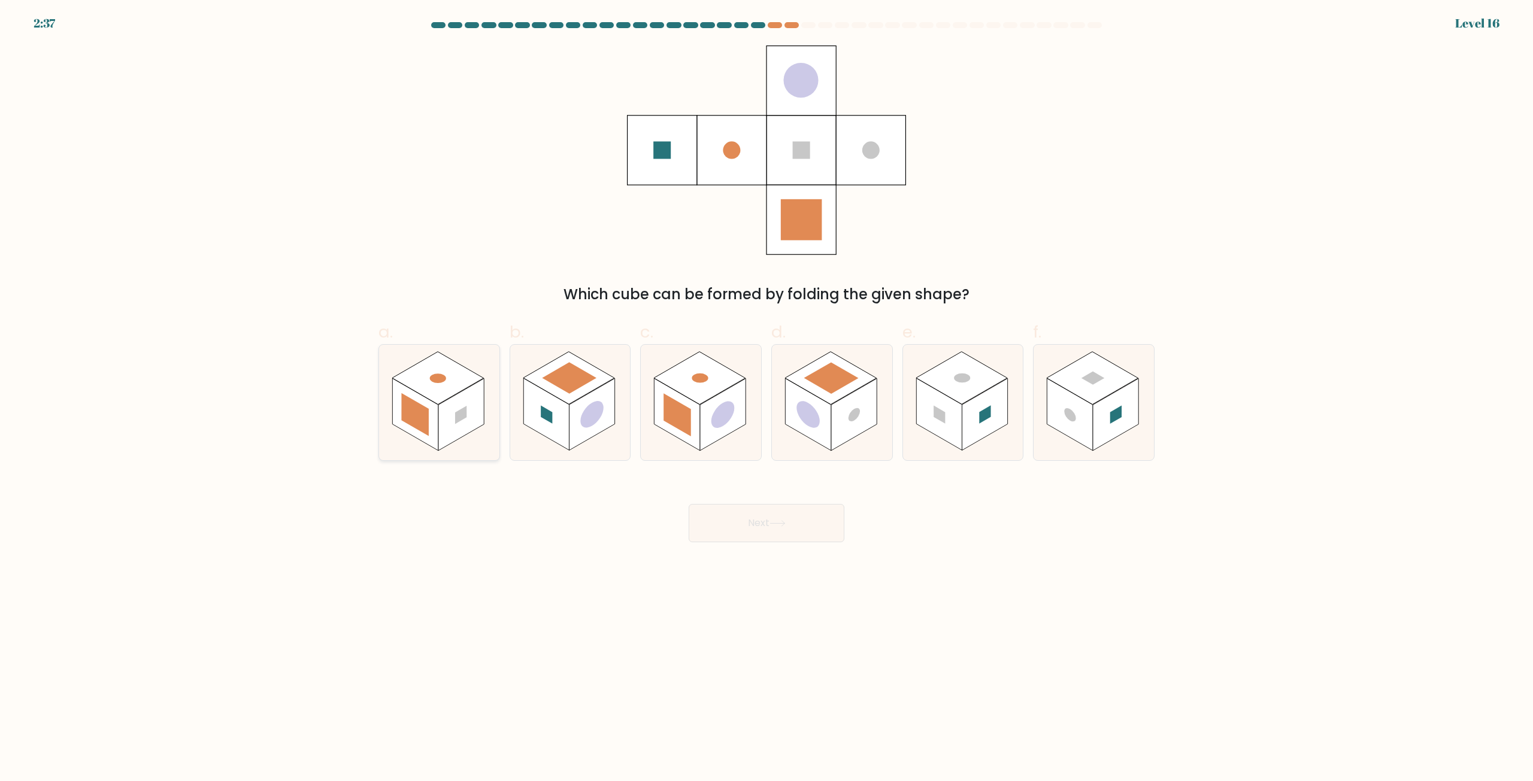
click at [436, 417] on rect at bounding box center [415, 415] width 46 height 72
click at [766, 399] on input "a." at bounding box center [766, 395] width 1 height 8
radio input "true"
click at [763, 525] on button "Next" at bounding box center [767, 523] width 156 height 38
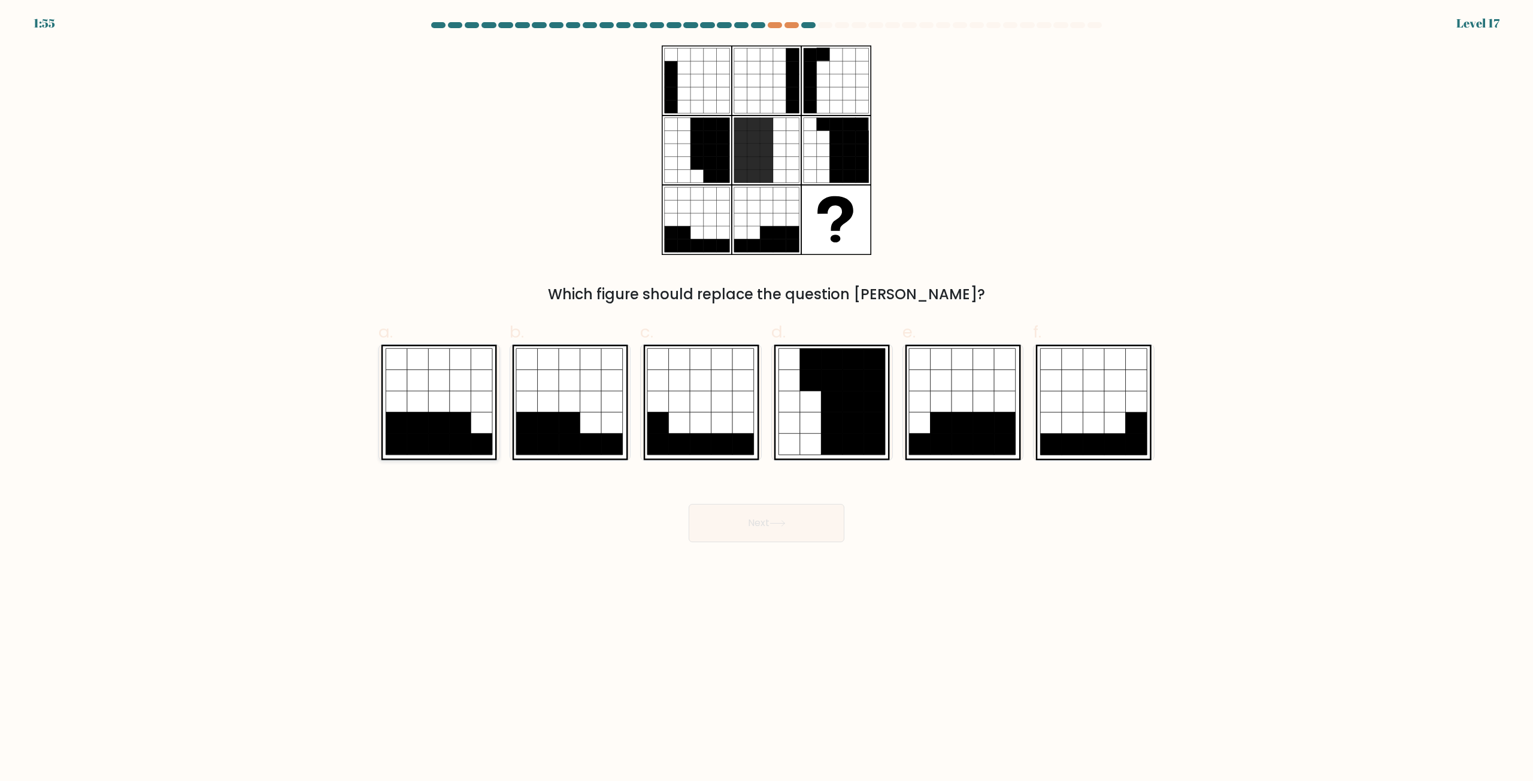
click at [441, 437] on icon at bounding box center [440, 445] width 22 height 22
click at [766, 399] on input "a." at bounding box center [766, 395] width 1 height 8
radio input "true"
click at [757, 525] on button "Next" at bounding box center [767, 523] width 156 height 38
click at [772, 530] on button "Next" at bounding box center [767, 523] width 156 height 38
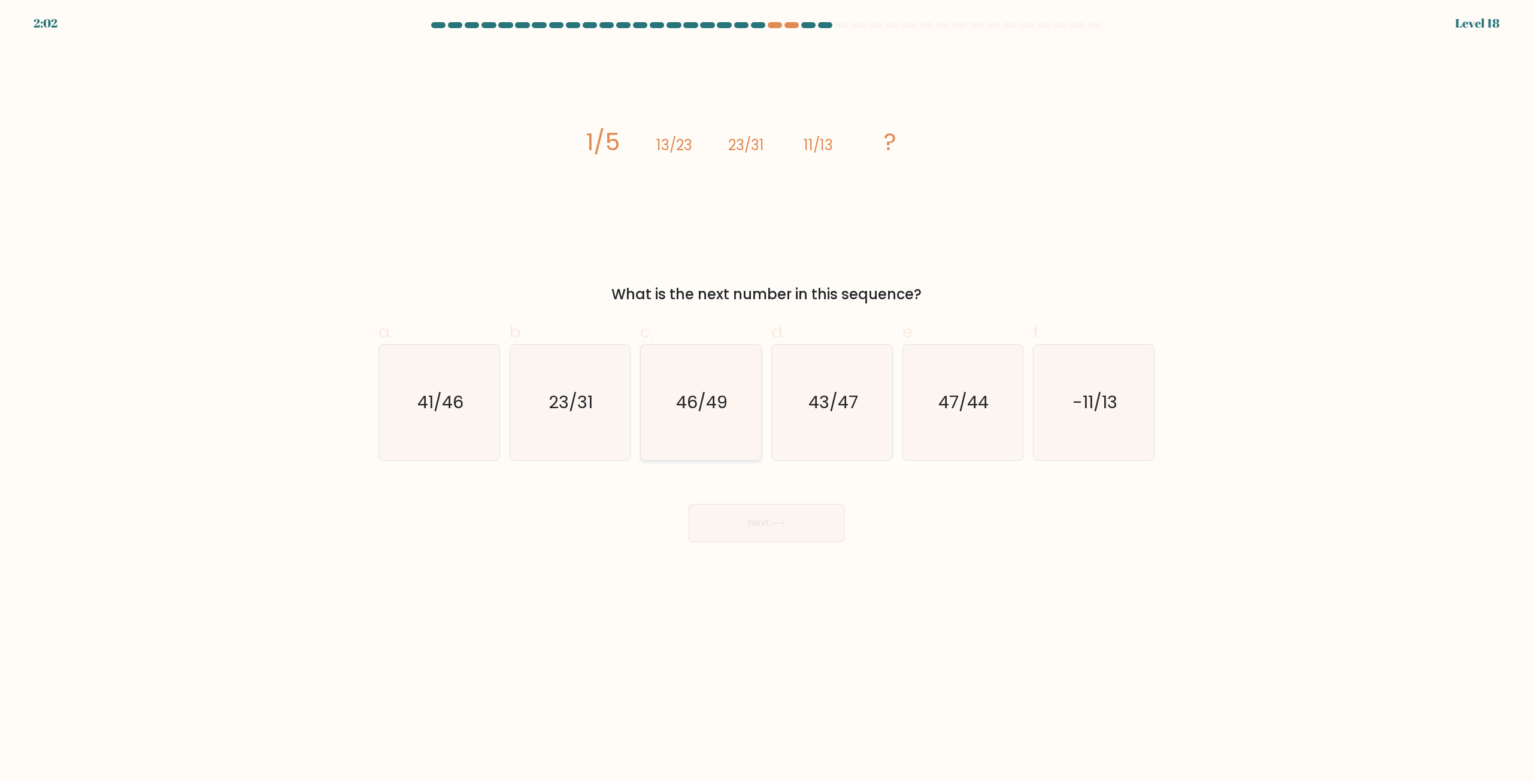
click at [706, 410] on text "46/49" at bounding box center [702, 403] width 51 height 24
click at [766, 399] on input "c. 46/49" at bounding box center [766, 395] width 1 height 8
radio input "true"
click at [746, 521] on button "Next" at bounding box center [767, 523] width 156 height 38
click at [769, 528] on button "Next" at bounding box center [767, 523] width 156 height 38
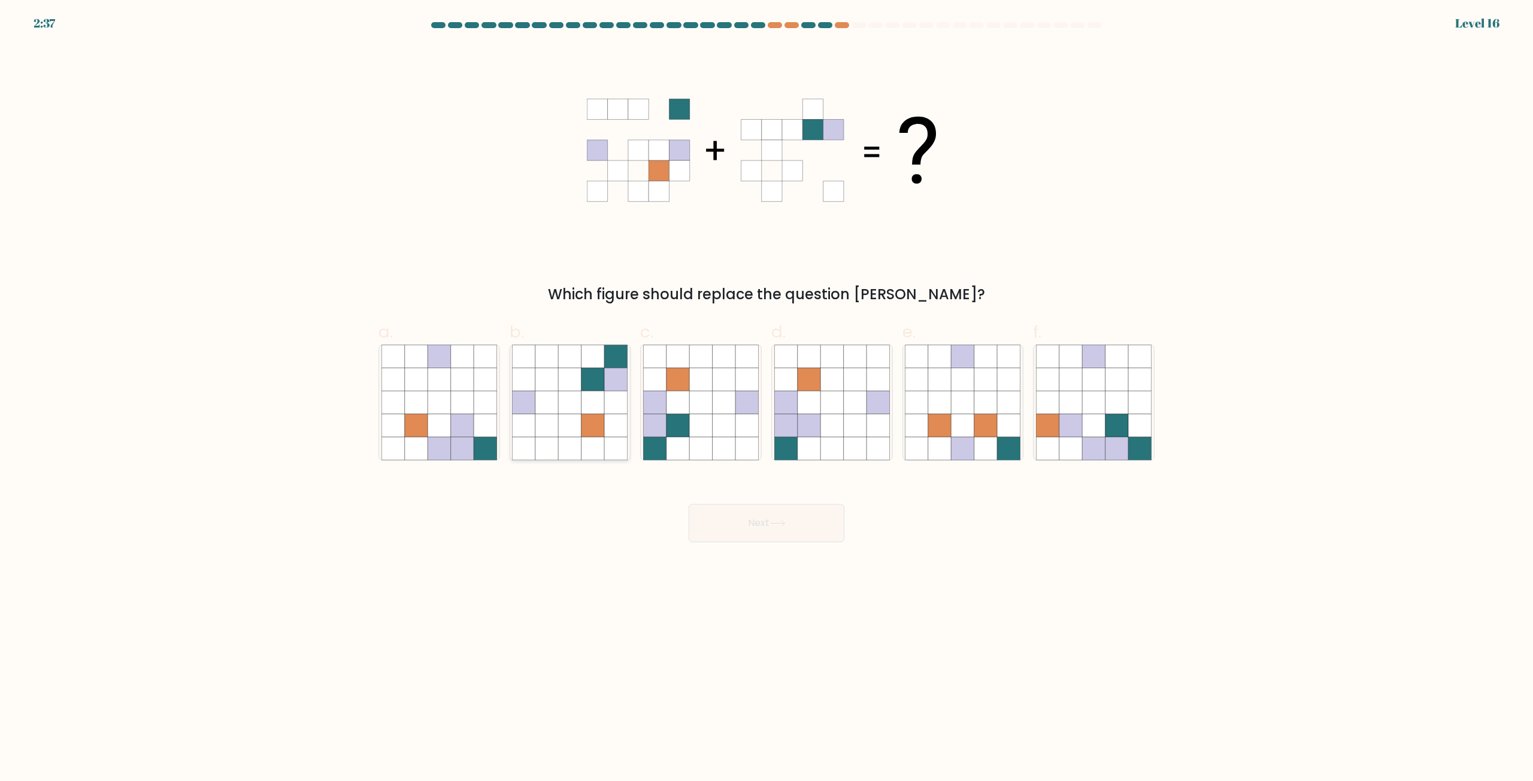
click at [576, 424] on icon at bounding box center [570, 425] width 23 height 23
click at [766, 399] on input "b." at bounding box center [766, 395] width 1 height 8
radio input "true"
click at [772, 525] on icon at bounding box center [777, 523] width 16 height 7
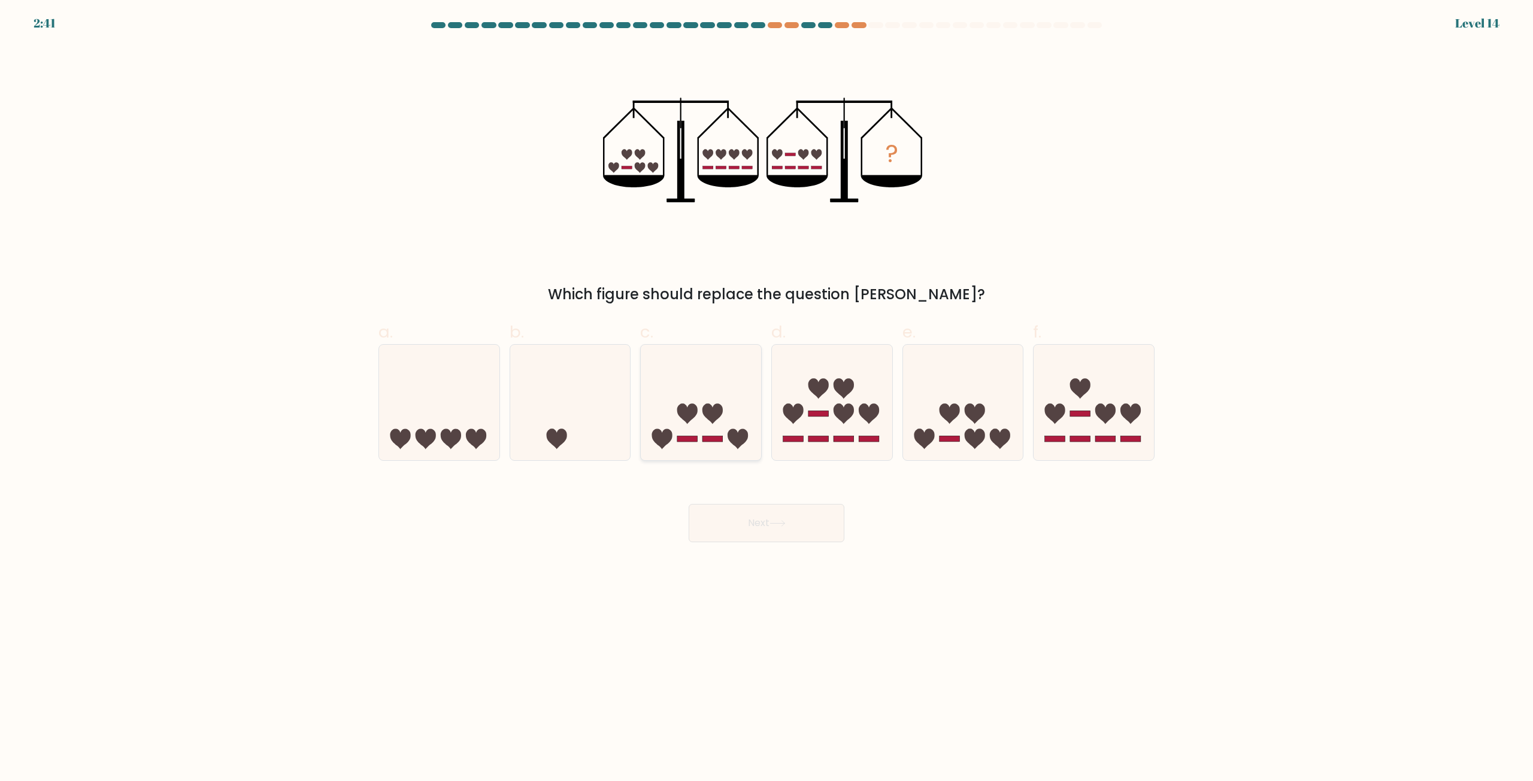
click at [701, 443] on icon at bounding box center [701, 402] width 120 height 99
click at [766, 399] on input "c." at bounding box center [766, 395] width 1 height 8
radio input "true"
click at [763, 525] on button "Next" at bounding box center [767, 523] width 156 height 38
click at [786, 528] on button "Next" at bounding box center [767, 523] width 156 height 38
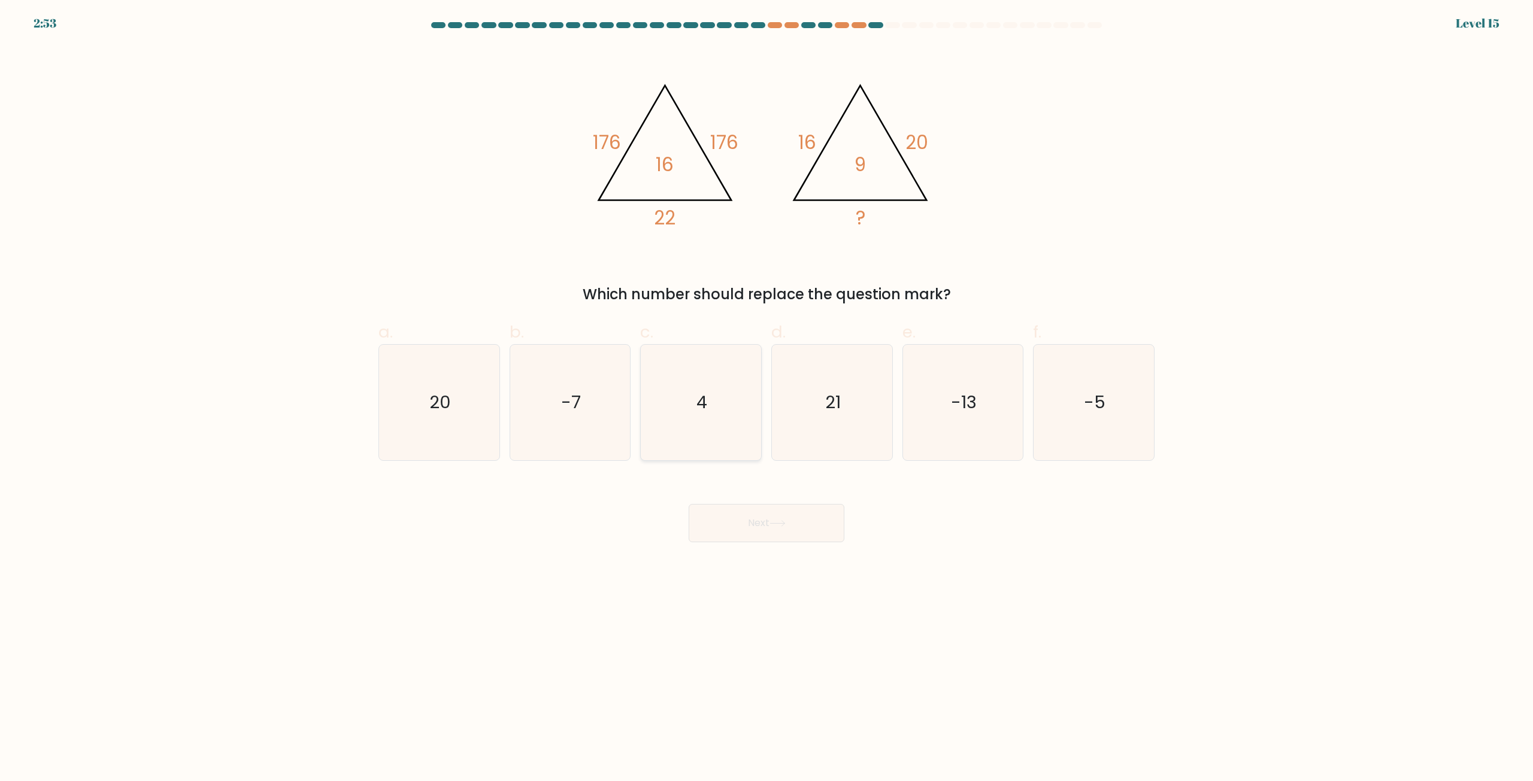
click at [711, 406] on icon "4" at bounding box center [701, 403] width 116 height 116
click at [766, 399] on input "c. 4" at bounding box center [766, 395] width 1 height 8
radio input "true"
click at [760, 528] on button "Next" at bounding box center [767, 523] width 156 height 38
click at [774, 526] on icon at bounding box center [777, 523] width 16 height 7
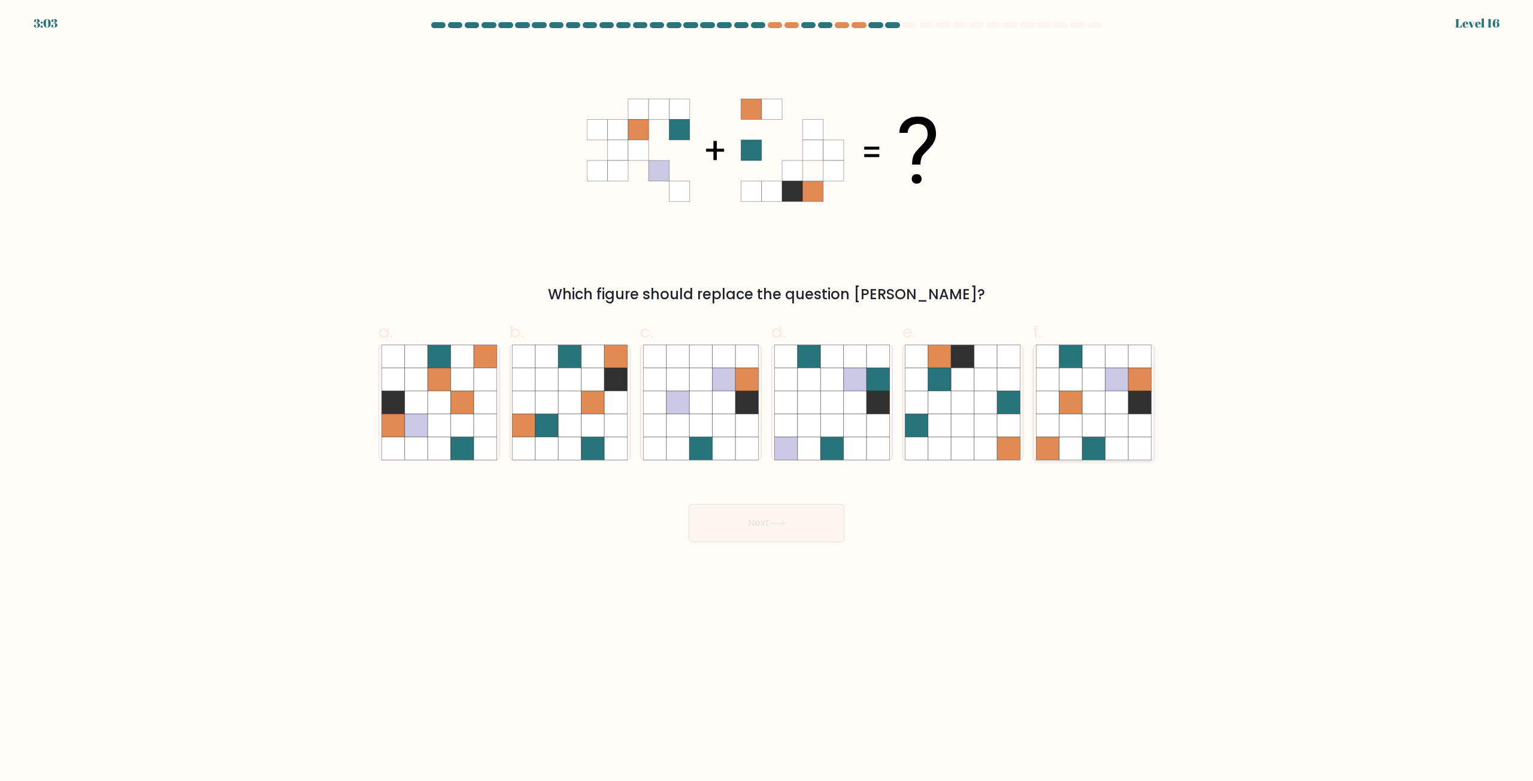
click at [1109, 417] on icon at bounding box center [1116, 425] width 23 height 23
click at [767, 399] on input "f." at bounding box center [766, 395] width 1 height 8
radio input "true"
click at [792, 527] on button "Next" at bounding box center [767, 523] width 156 height 38
click at [780, 523] on icon at bounding box center [777, 523] width 16 height 7
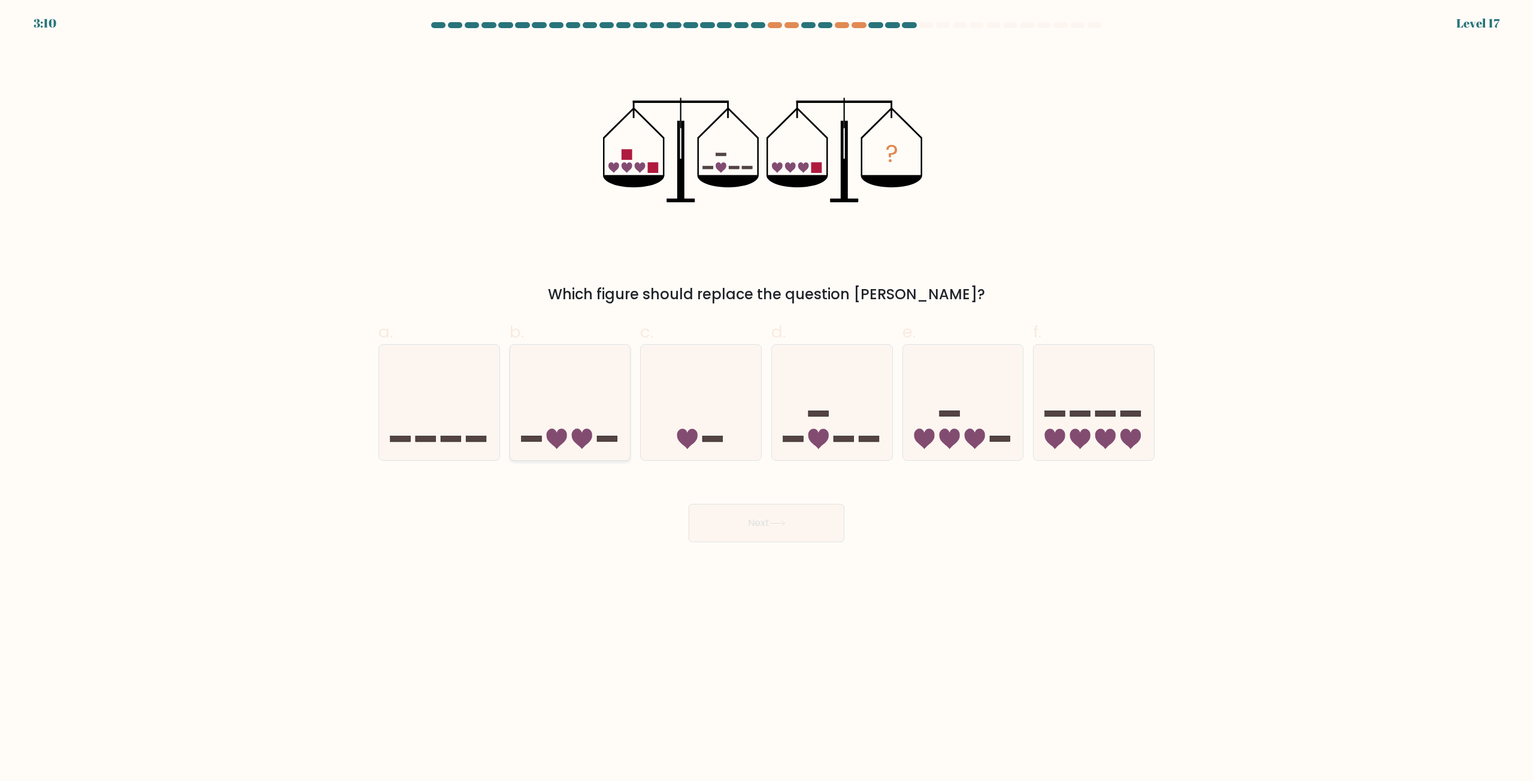
click at [569, 438] on icon at bounding box center [570, 402] width 120 height 99
click at [766, 399] on input "b." at bounding box center [766, 395] width 1 height 8
radio input "true"
click at [762, 524] on button "Next" at bounding box center [767, 523] width 156 height 38
click at [765, 523] on button "Next" at bounding box center [767, 523] width 156 height 38
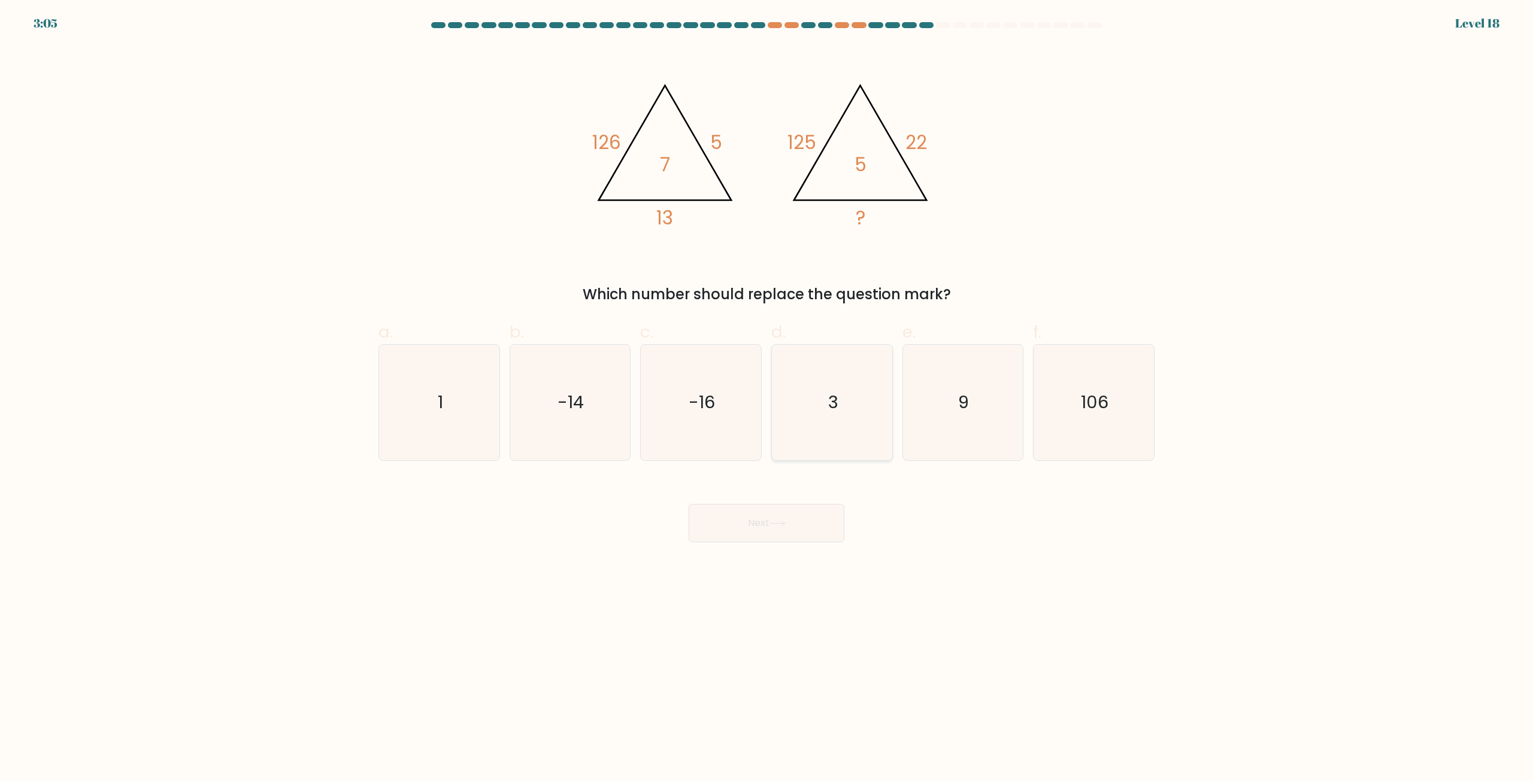
click at [826, 396] on icon "3" at bounding box center [832, 403] width 116 height 116
click at [767, 396] on input "d. 3" at bounding box center [766, 395] width 1 height 8
radio input "true"
click at [763, 526] on button "Next" at bounding box center [767, 523] width 156 height 38
click at [769, 521] on button "Next" at bounding box center [767, 523] width 156 height 38
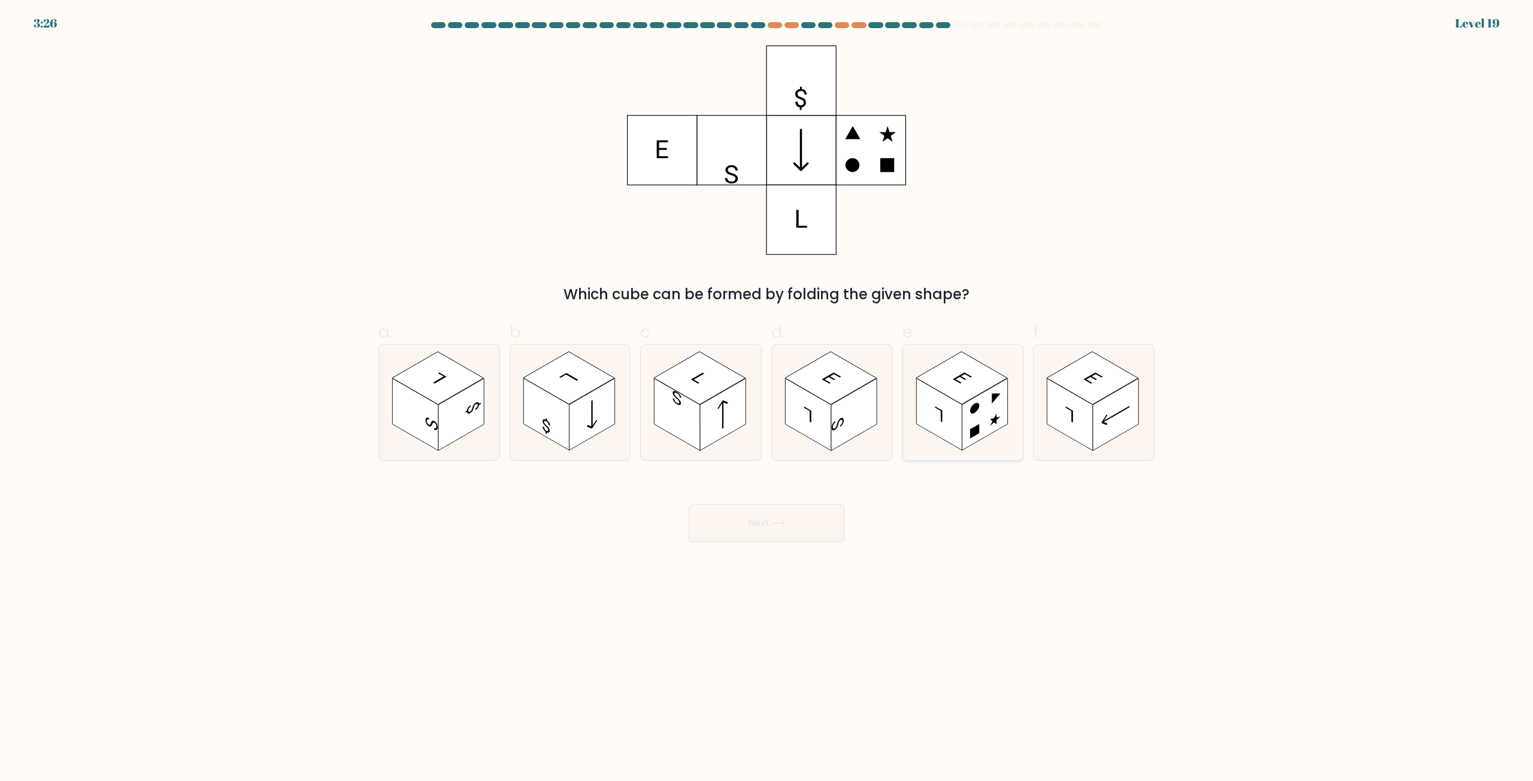
click at [972, 419] on rect at bounding box center [985, 415] width 46 height 72
click at [767, 399] on input "e." at bounding box center [766, 395] width 1 height 8
radio input "true"
click at [777, 522] on icon at bounding box center [777, 523] width 16 height 7
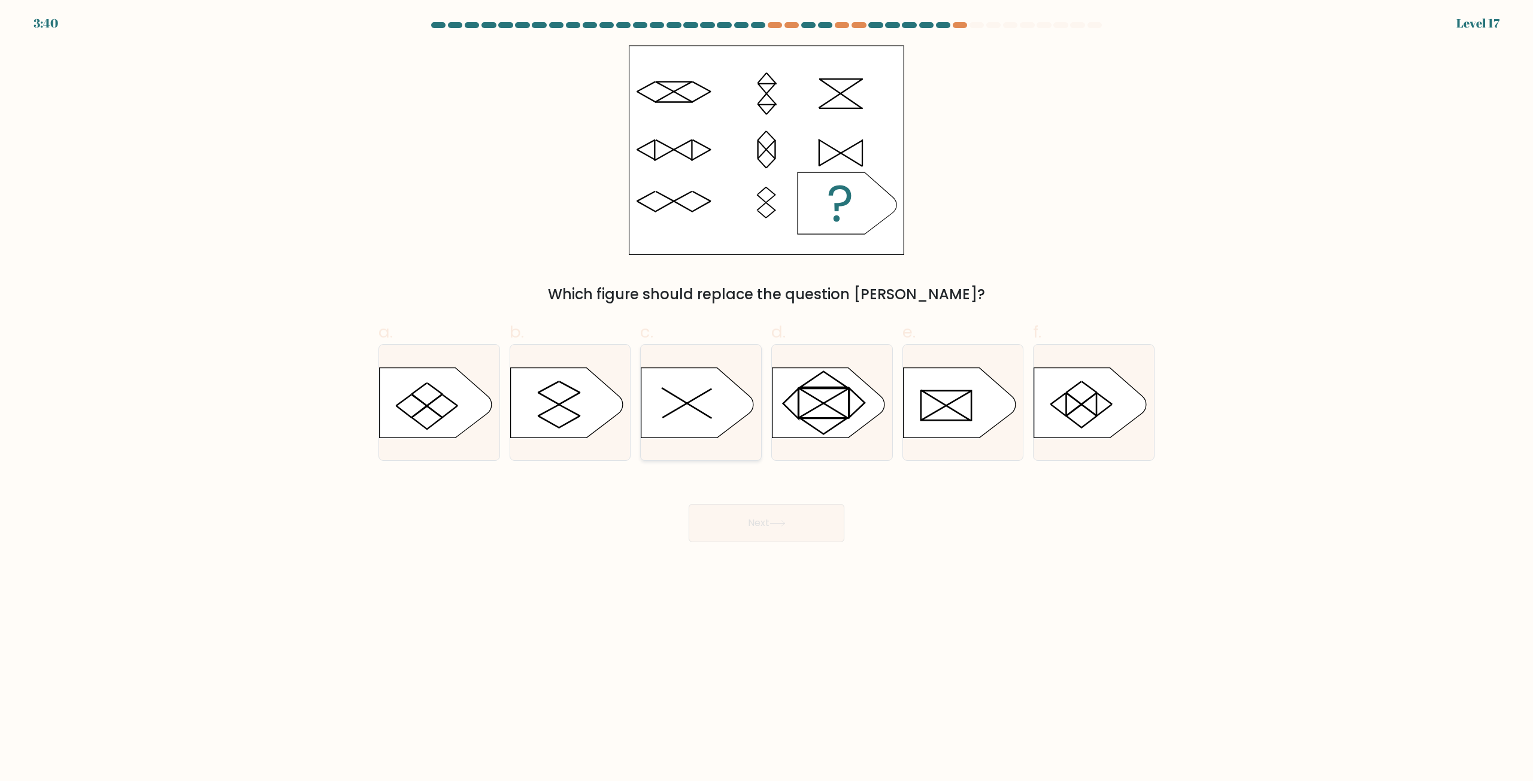
click at [708, 407] on icon at bounding box center [697, 403] width 113 height 70
click at [766, 399] on input "c." at bounding box center [766, 395] width 1 height 8
radio input "true"
click at [762, 522] on button "Next" at bounding box center [767, 523] width 156 height 38
click at [781, 523] on icon at bounding box center [777, 523] width 16 height 7
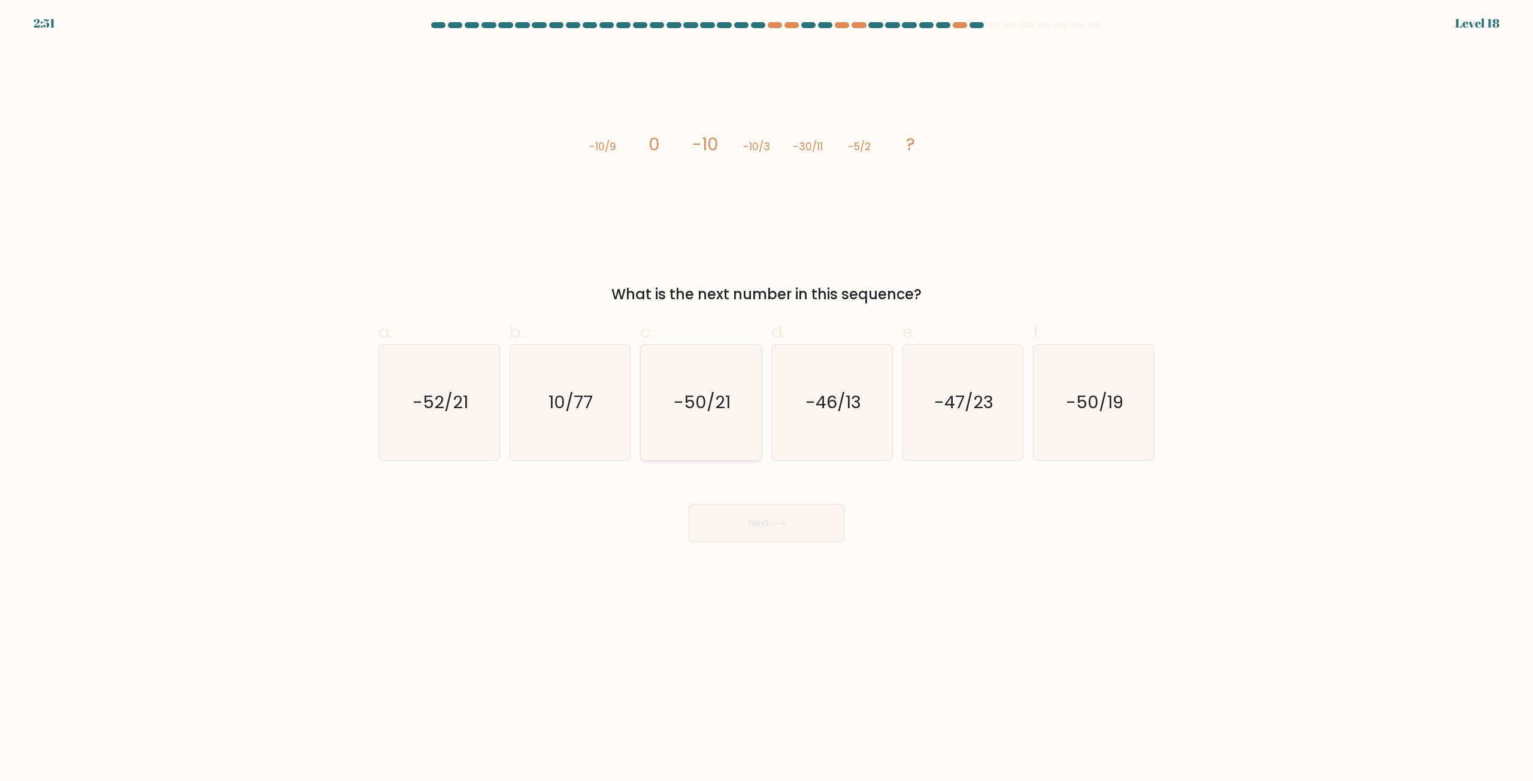
click at [728, 414] on text "-50/21" at bounding box center [702, 403] width 57 height 24
click at [766, 399] on input "c. -50/21" at bounding box center [766, 395] width 1 height 8
radio input "true"
click at [1112, 423] on icon "-50/19" at bounding box center [1094, 403] width 116 height 116
click at [767, 399] on input "f. -50/19" at bounding box center [766, 395] width 1 height 8
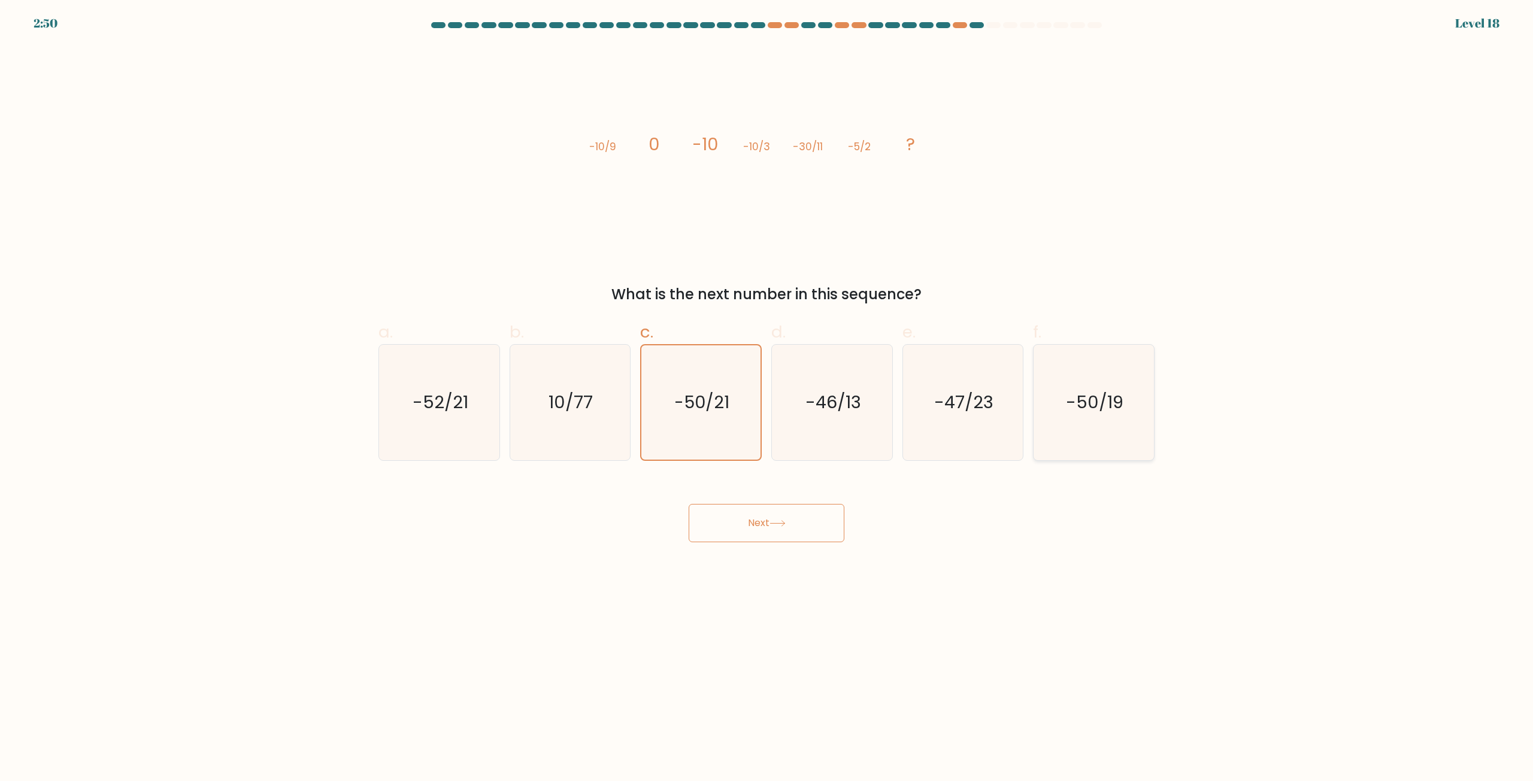
radio input "true"
click at [794, 523] on button "Next" at bounding box center [767, 523] width 156 height 38
click at [792, 527] on button "Next" at bounding box center [767, 523] width 156 height 38
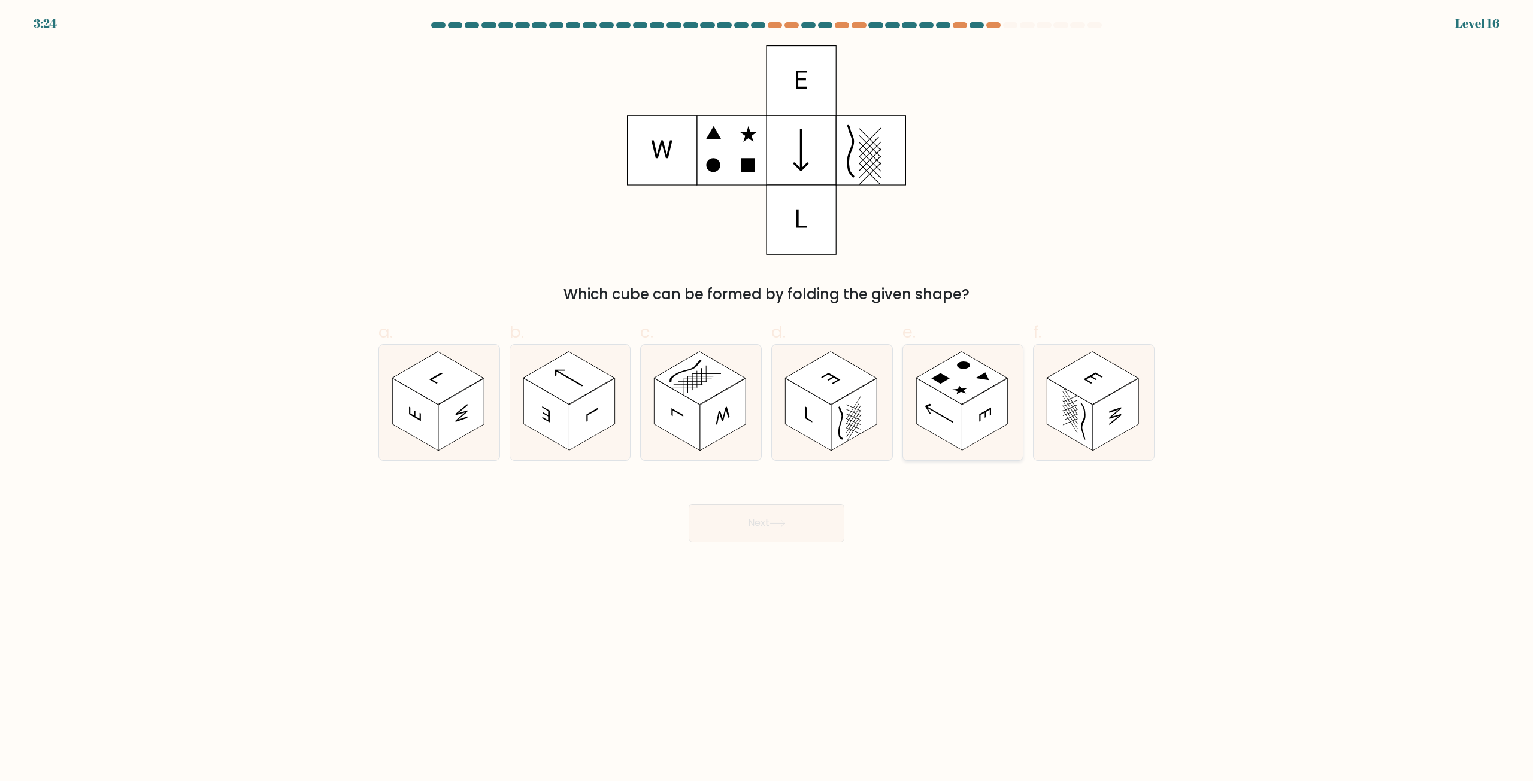
click at [969, 417] on rect at bounding box center [985, 415] width 46 height 72
click at [767, 399] on input "e." at bounding box center [766, 395] width 1 height 8
radio input "true"
click at [780, 526] on icon at bounding box center [777, 523] width 16 height 7
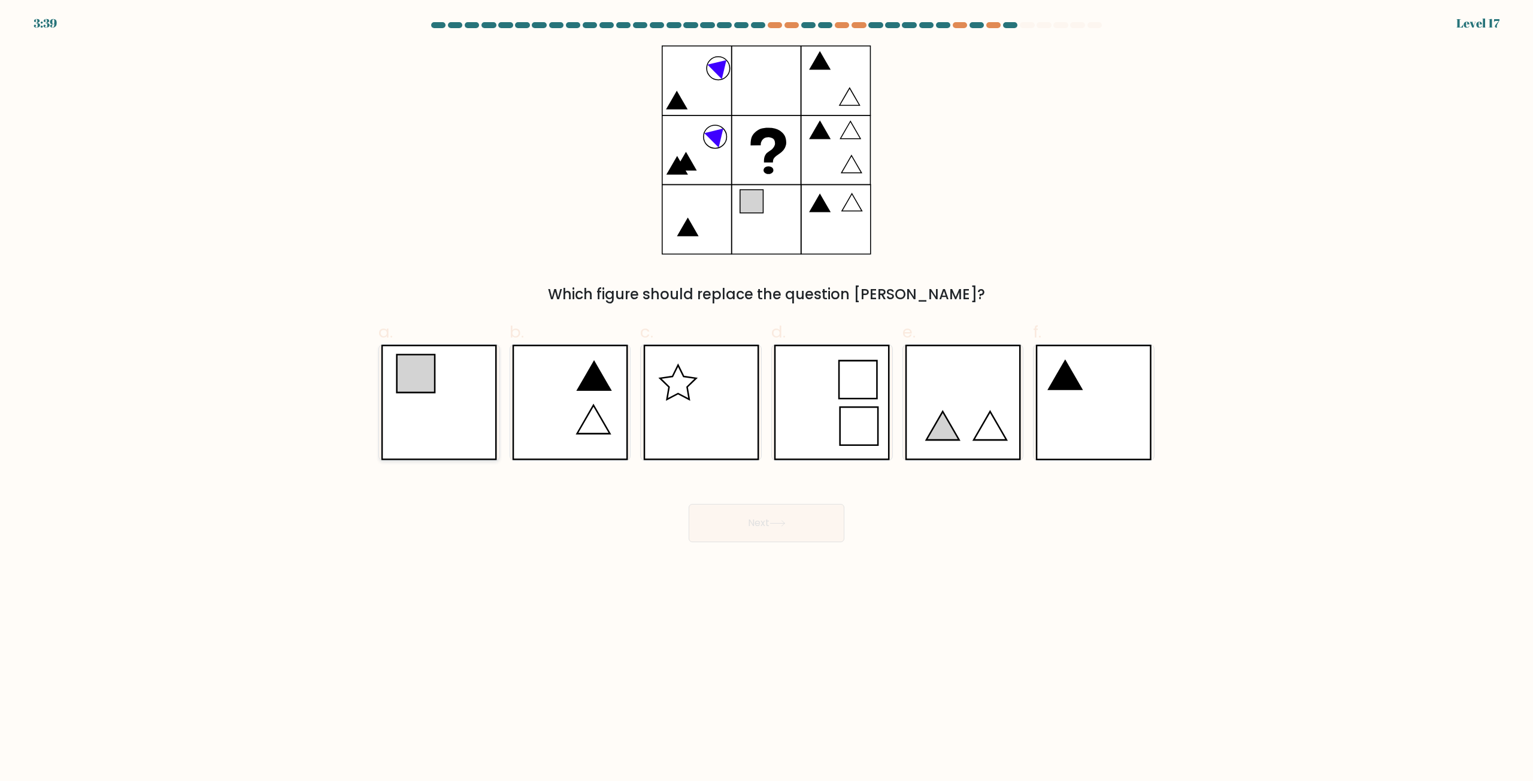
click at [430, 396] on icon at bounding box center [439, 403] width 116 height 116
click at [766, 396] on input "a." at bounding box center [766, 395] width 1 height 8
radio input "true"
click at [786, 523] on icon at bounding box center [777, 523] width 16 height 7
click at [782, 529] on button "Next" at bounding box center [767, 523] width 156 height 38
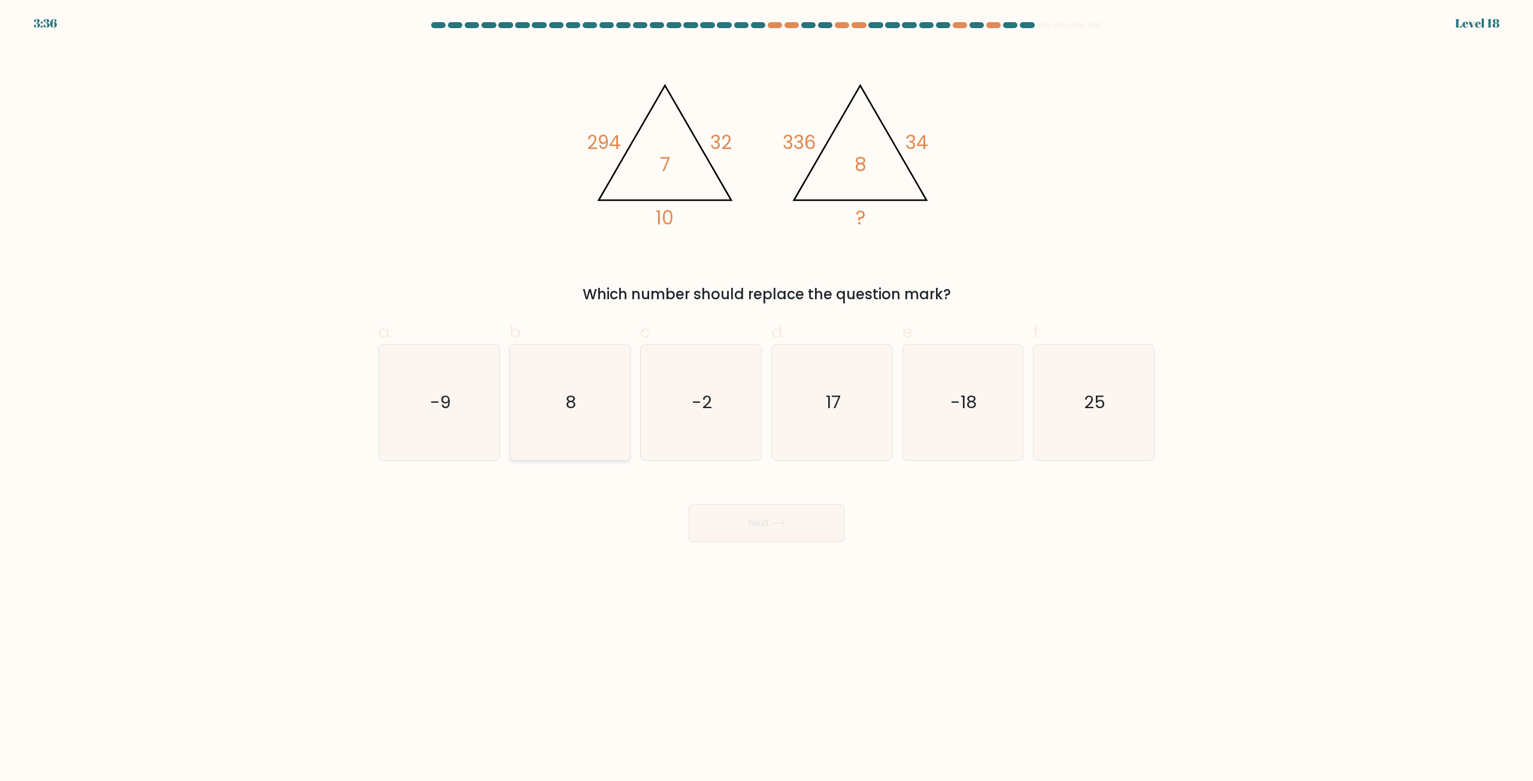
click at [565, 420] on icon "8" at bounding box center [570, 403] width 116 height 116
click at [766, 399] on input "b. 8" at bounding box center [766, 395] width 1 height 8
radio input "true"
click at [776, 528] on button "Next" at bounding box center [767, 523] width 156 height 38
click at [778, 525] on icon at bounding box center [777, 523] width 16 height 7
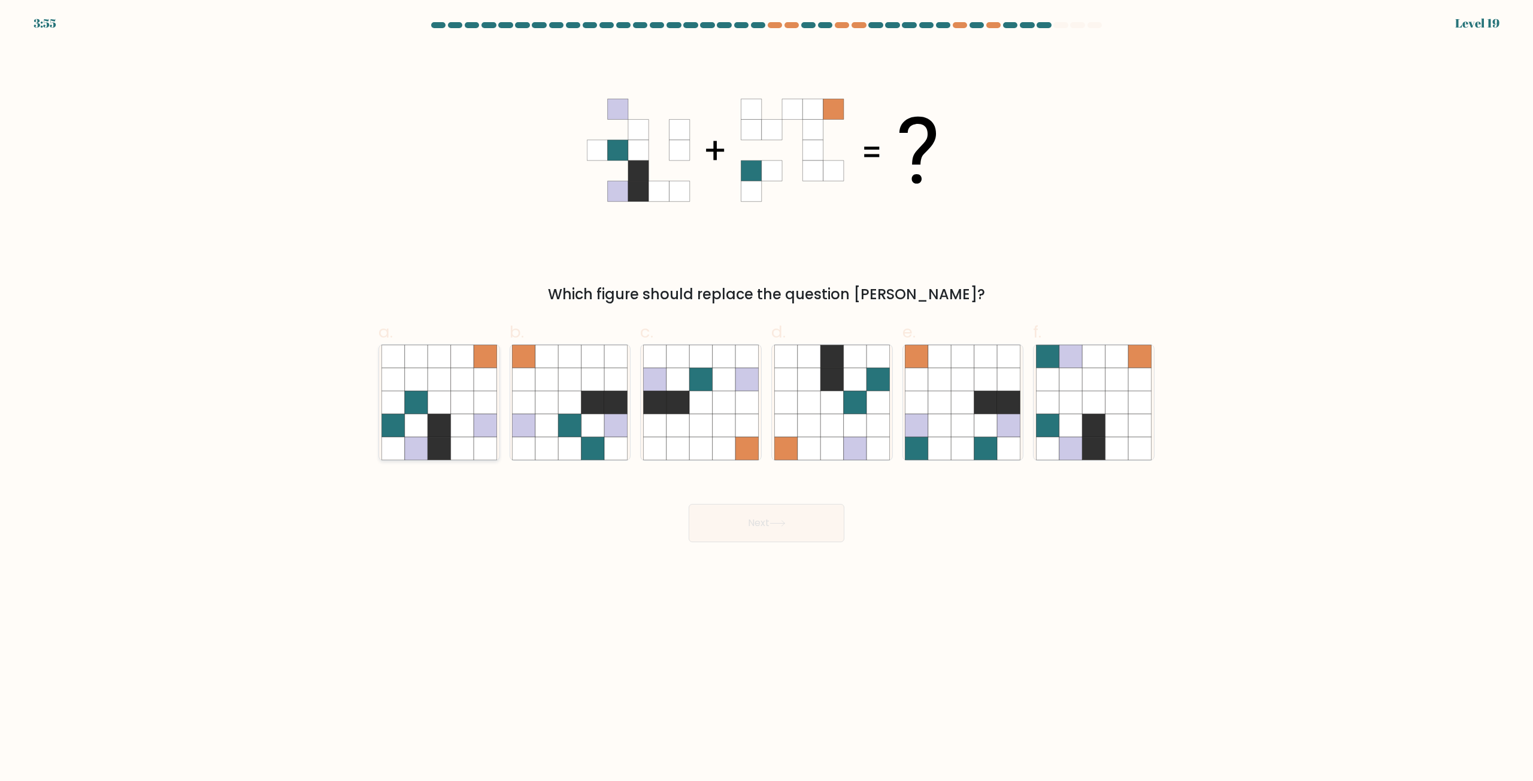
click at [442, 435] on icon at bounding box center [439, 425] width 23 height 23
click at [766, 399] on input "a." at bounding box center [766, 395] width 1 height 8
radio input "true"
click at [796, 519] on button "Next" at bounding box center [767, 523] width 156 height 38
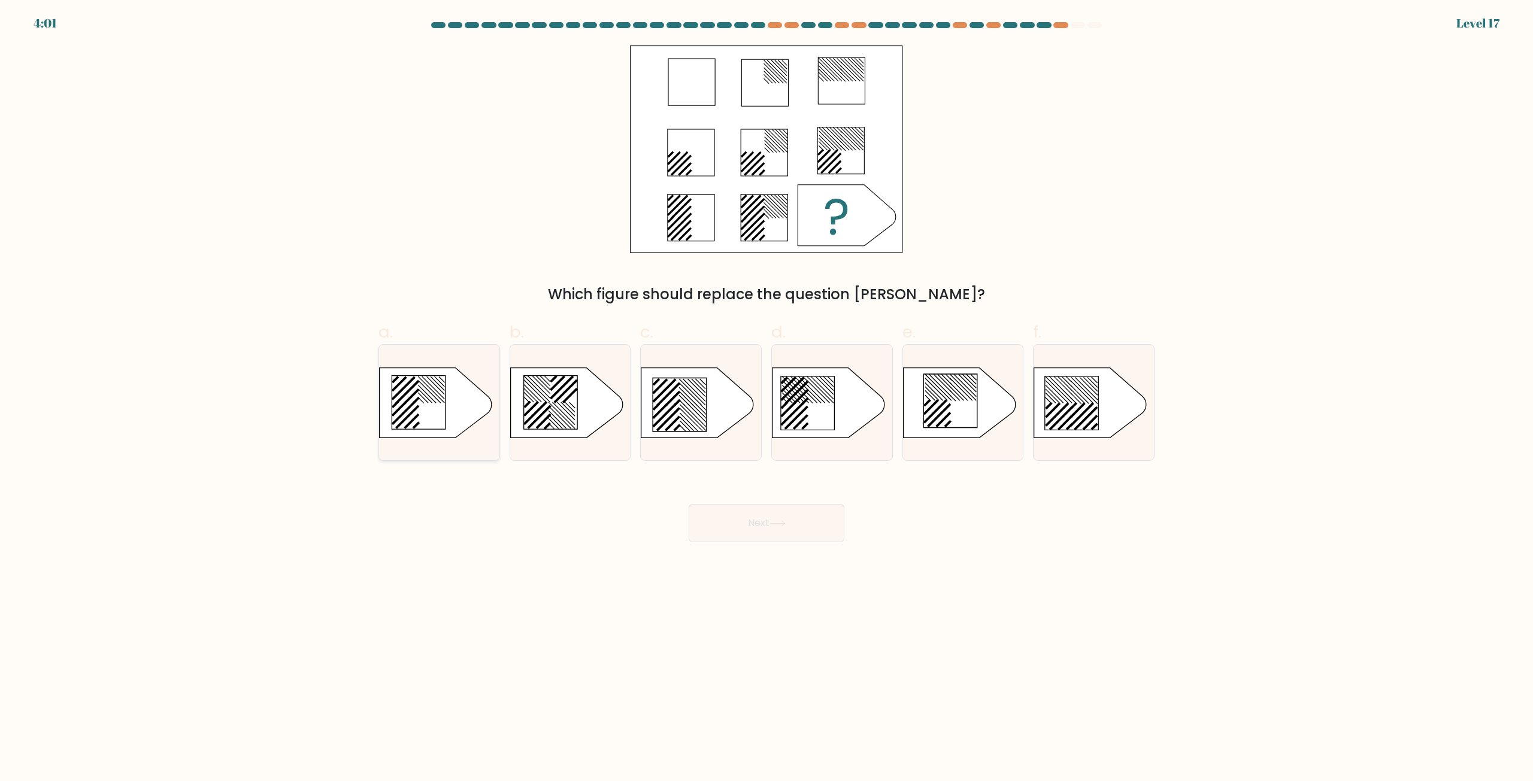
click at [417, 411] on icon at bounding box center [419, 402] width 54 height 54
click at [766, 399] on input "a." at bounding box center [766, 395] width 1 height 8
radio input "true"
click at [826, 405] on icon at bounding box center [808, 404] width 54 height 54
click at [767, 399] on input "d." at bounding box center [766, 395] width 1 height 8
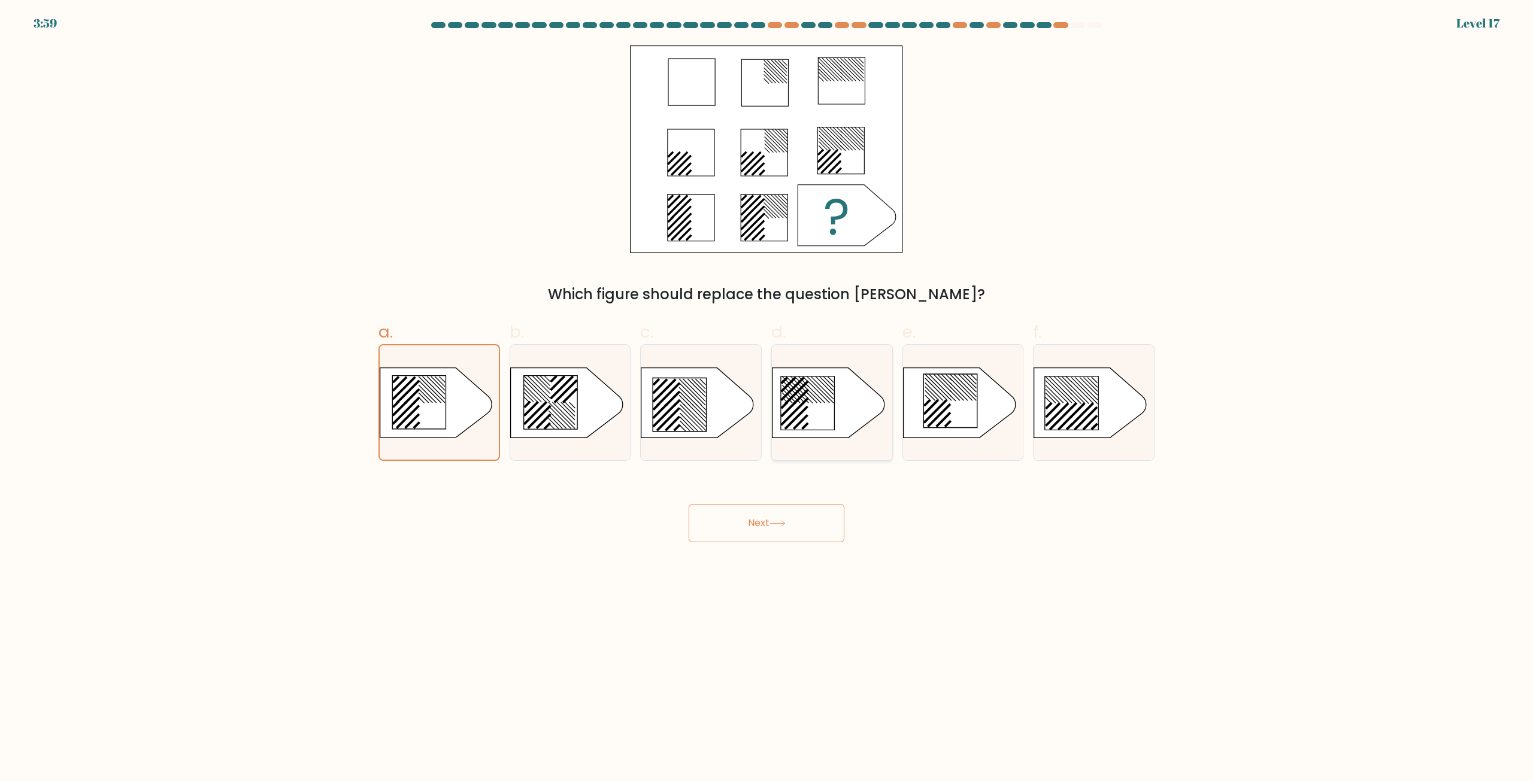
radio input "true"
click at [778, 525] on icon at bounding box center [777, 523] width 16 height 7
click at [772, 521] on icon at bounding box center [777, 523] width 16 height 7
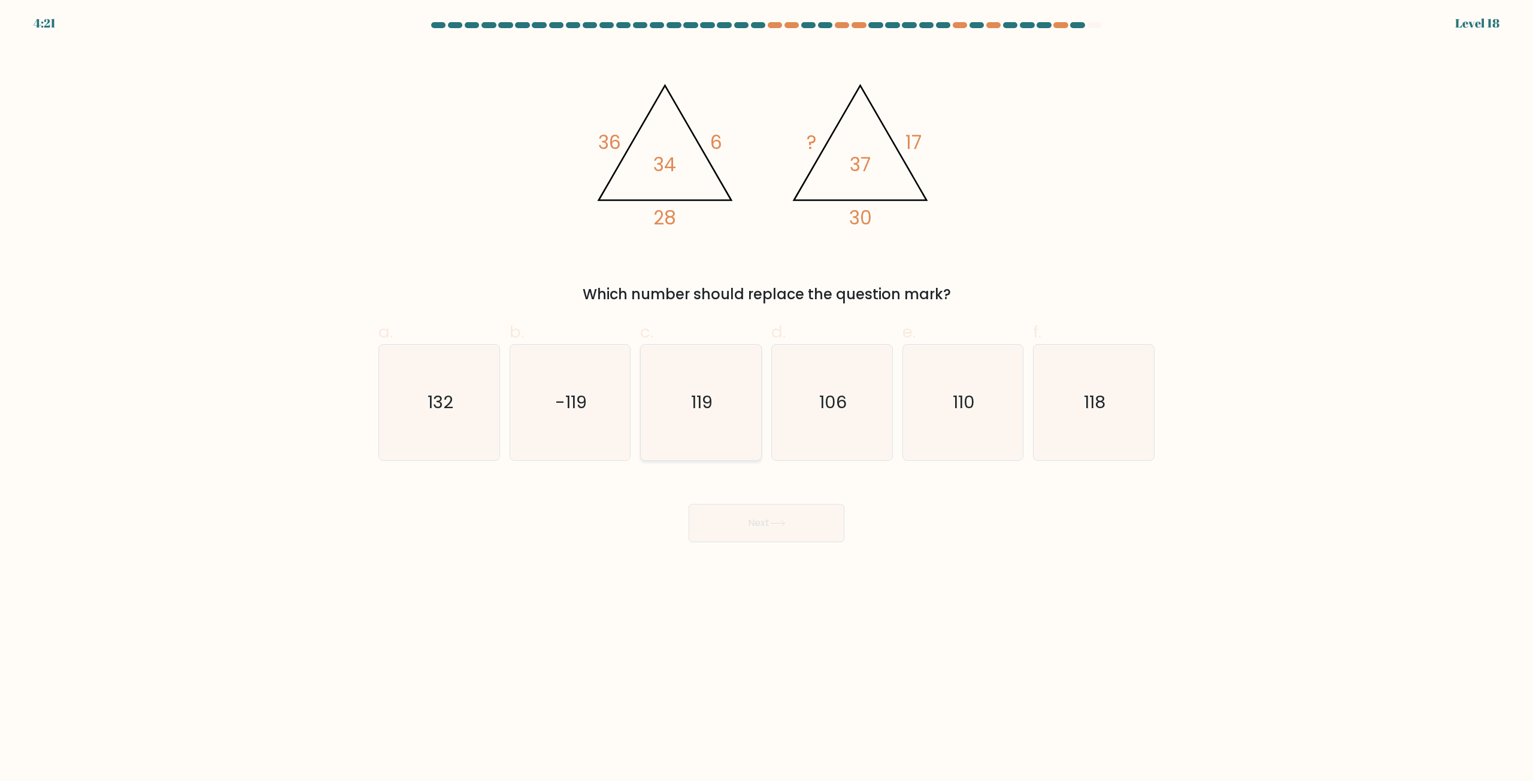
click at [692, 419] on icon "119" at bounding box center [701, 403] width 116 height 116
click at [766, 399] on input "c. 119" at bounding box center [766, 395] width 1 height 8
radio input "true"
click at [774, 527] on button "Next" at bounding box center [767, 523] width 156 height 38
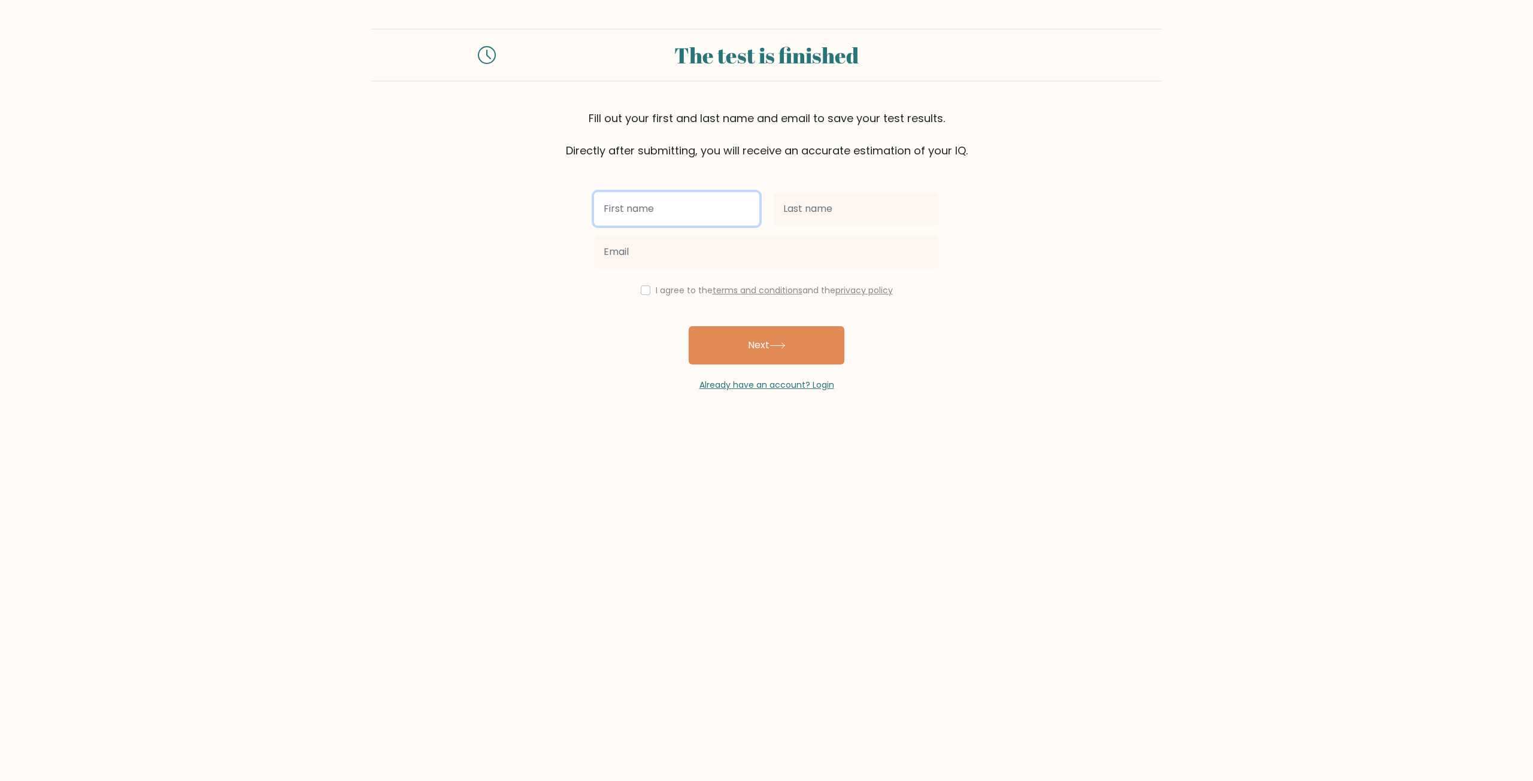
click at [677, 199] on input "text" at bounding box center [676, 209] width 165 height 34
type input "Ossi"
click at [878, 219] on input "text" at bounding box center [856, 209] width 165 height 34
type input "Lahtinen"
click at [668, 247] on input "email" at bounding box center [766, 252] width 345 height 34
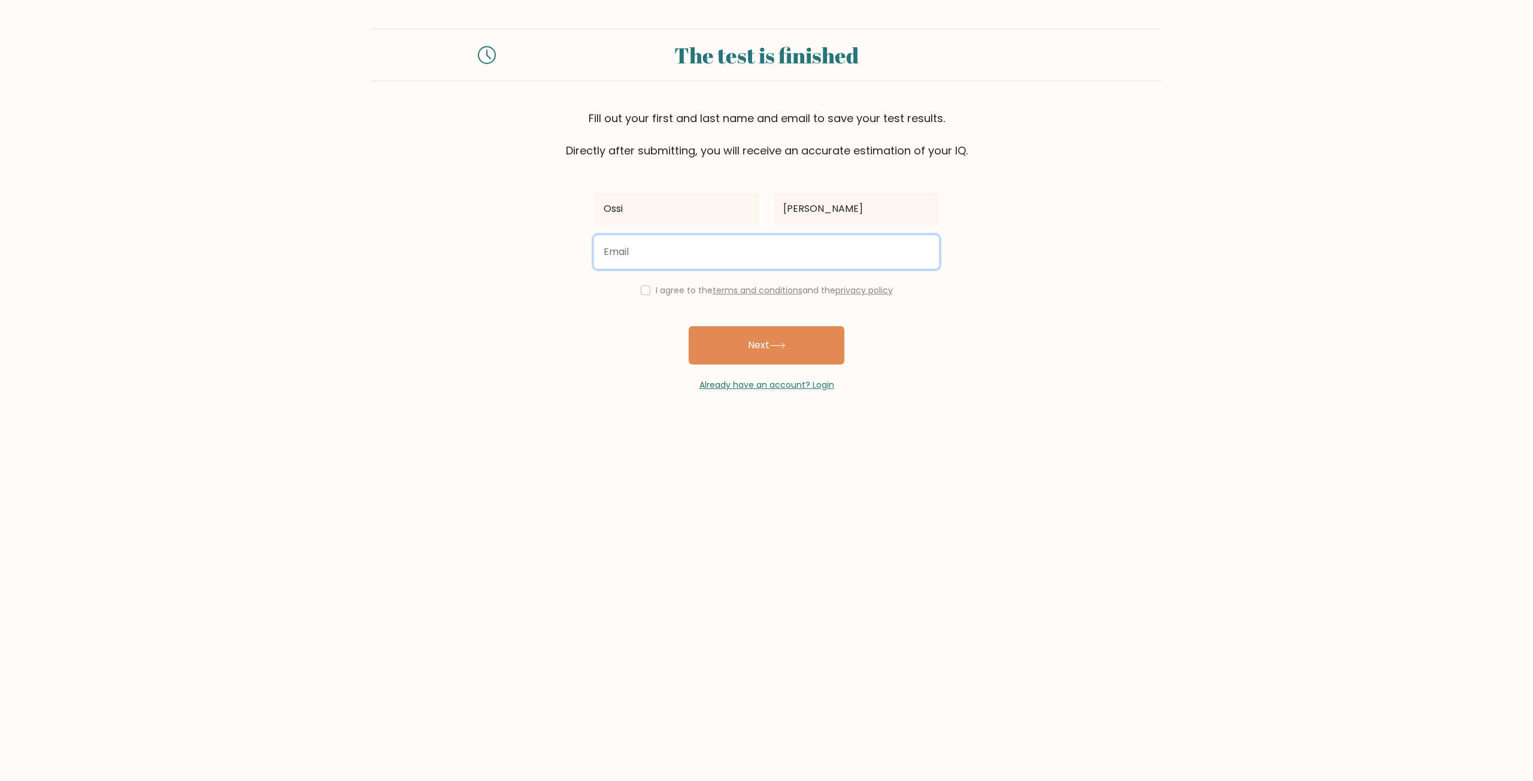
type input "ossi.lahtinen@gmail.com"
click at [644, 290] on input "checkbox" at bounding box center [646, 291] width 10 height 10
checkbox input "true"
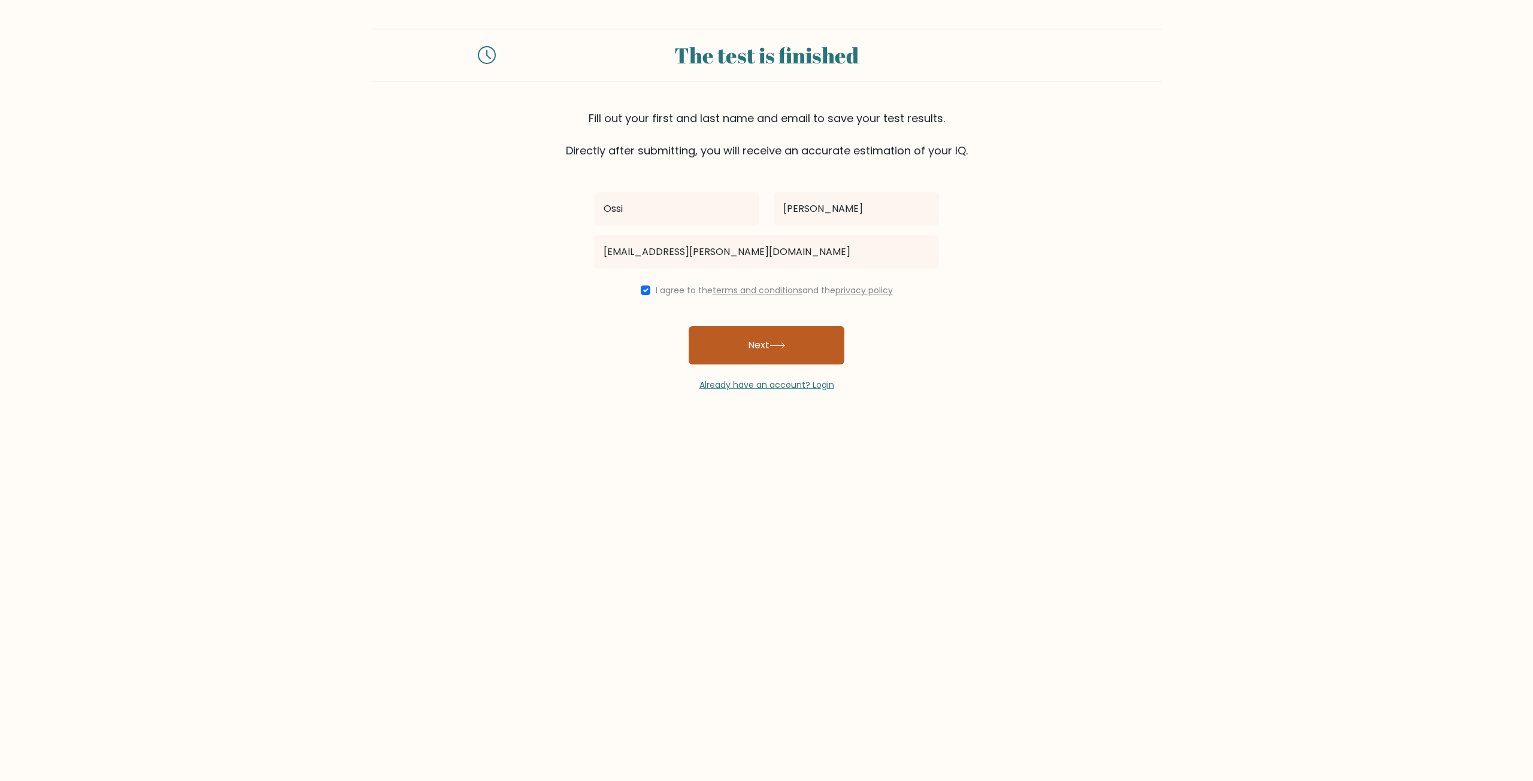
click at [750, 344] on button "Next" at bounding box center [767, 345] width 156 height 38
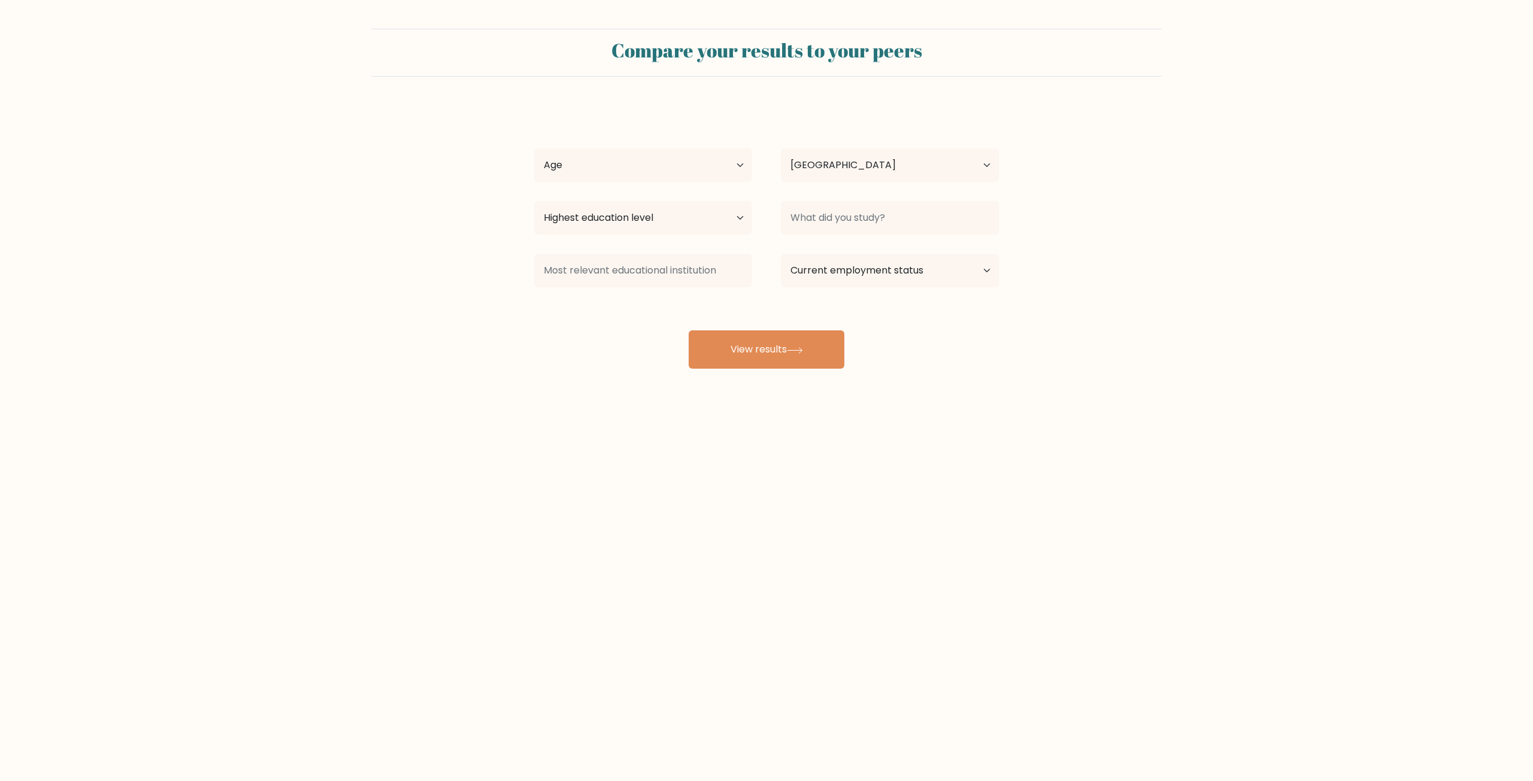
select select "FI"
click at [691, 165] on select "Age Under [DEMOGRAPHIC_DATA] [DEMOGRAPHIC_DATA] [DEMOGRAPHIC_DATA] [DEMOGRAPHIC…" at bounding box center [643, 165] width 218 height 34
select select "35_44"
click at [534, 148] on select "Age Under 18 years old 18-24 years old 25-34 years old 35-44 years old 45-54 ye…" at bounding box center [643, 165] width 218 height 34
click at [639, 226] on select "Highest education level No schooling Primary Lower Secondary Upper Secondary Oc…" at bounding box center [643, 218] width 218 height 34
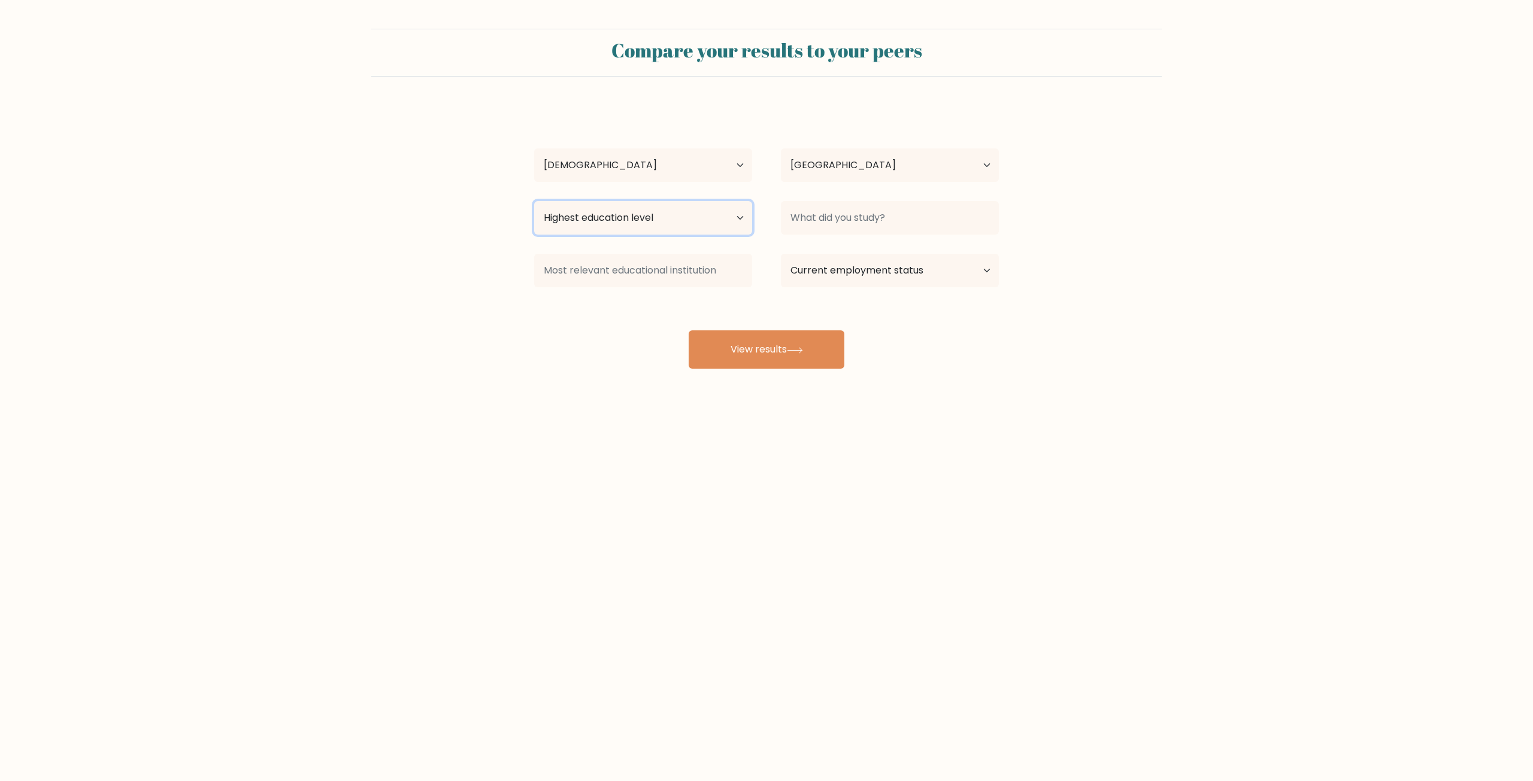
select select "masters_degree"
click at [534, 201] on select "Highest education level No schooling Primary Lower Secondary Upper Secondary Oc…" at bounding box center [643, 218] width 218 height 34
drag, startPoint x: 842, startPoint y: 272, endPoint x: 842, endPoint y: 278, distance: 6.6
click at [842, 272] on select "Current employment status Employed Student Retired Other / prefer not to answer" at bounding box center [890, 271] width 218 height 34
select select "employed"
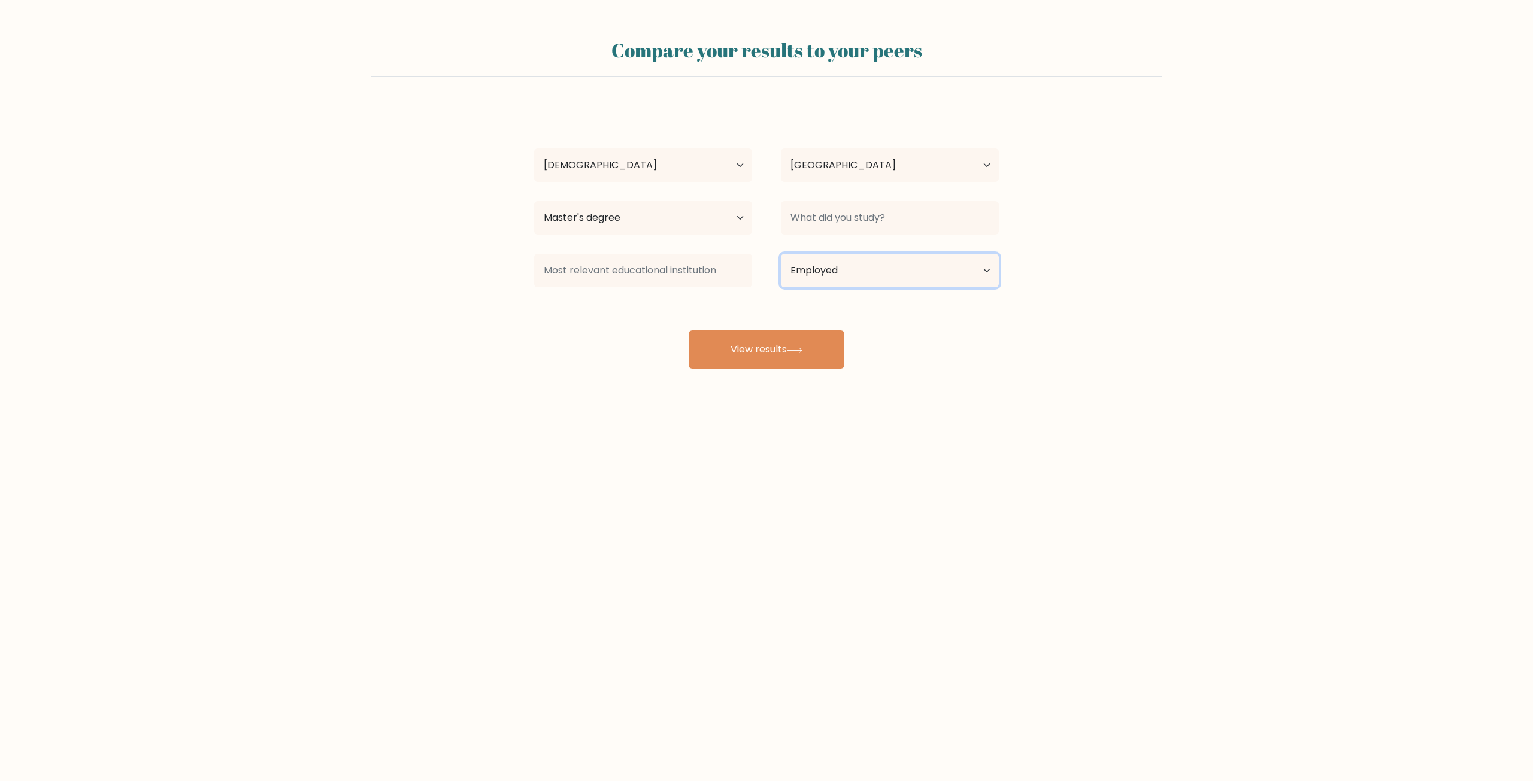
click at [781, 254] on select "Current employment status Employed Student Retired Other / prefer not to answer" at bounding box center [890, 271] width 218 height 34
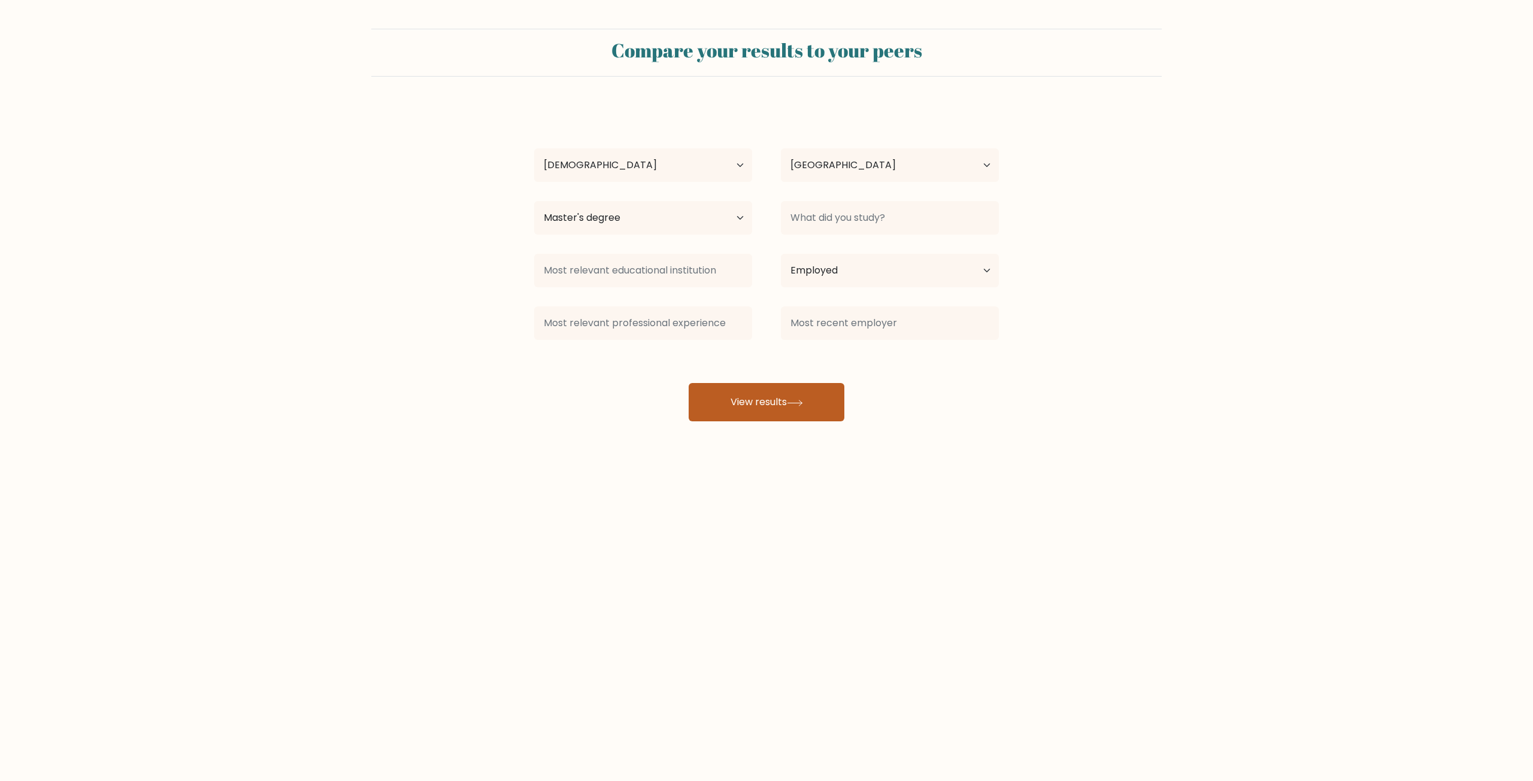
click at [801, 398] on button "View results" at bounding box center [767, 402] width 156 height 38
click at [847, 217] on input at bounding box center [890, 218] width 218 height 34
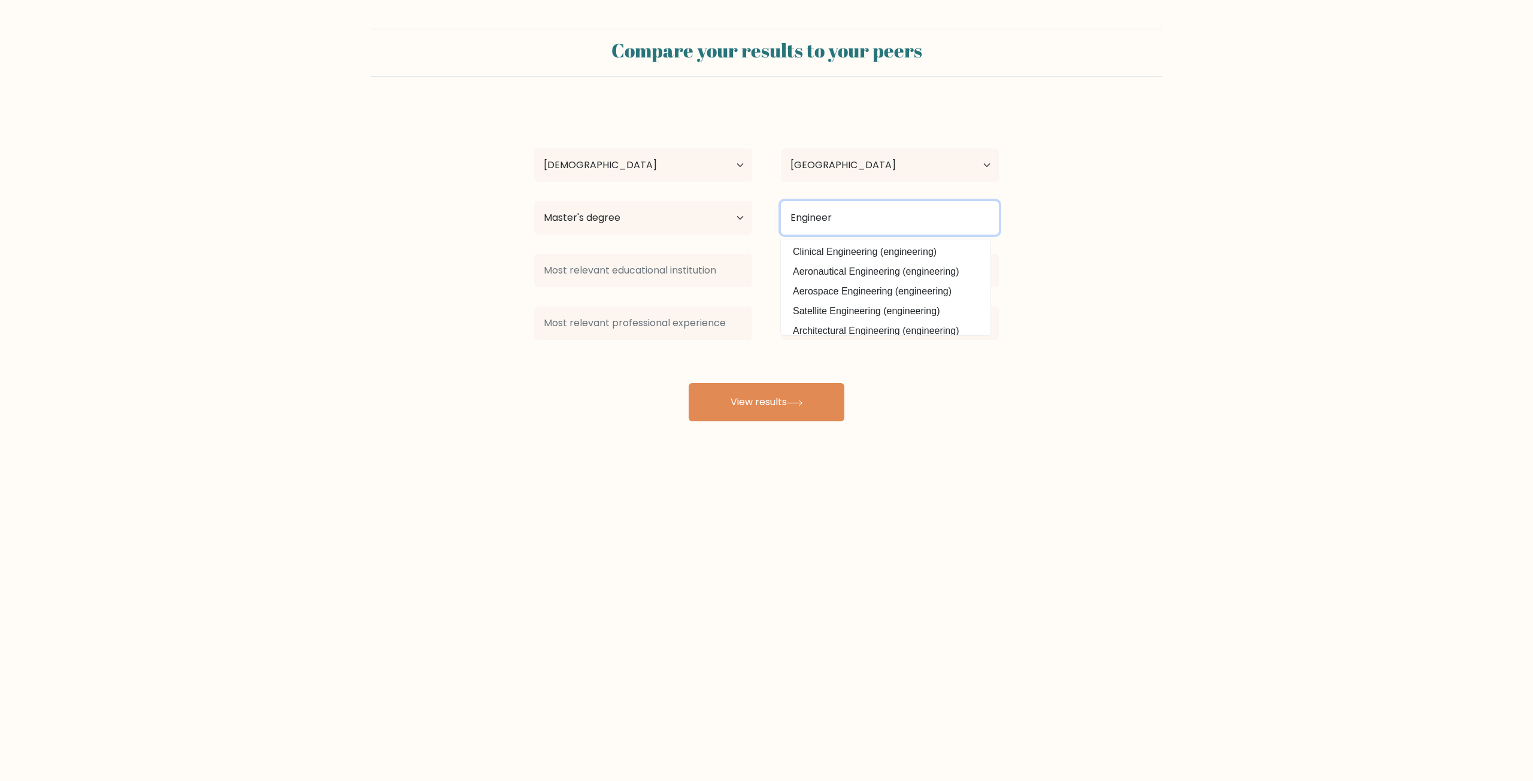
drag, startPoint x: 869, startPoint y: 221, endPoint x: 639, endPoint y: 213, distance: 230.7
click at [639, 213] on div "Highest education level No schooling Primary Lower Secondary Upper Secondary Oc…" at bounding box center [766, 217] width 493 height 43
type input "mech"
click at [856, 251] on div "Ossi Lahtinen Age Under 18 years old 18-24 years old 25-34 years old 35-44 year…" at bounding box center [766, 263] width 479 height 316
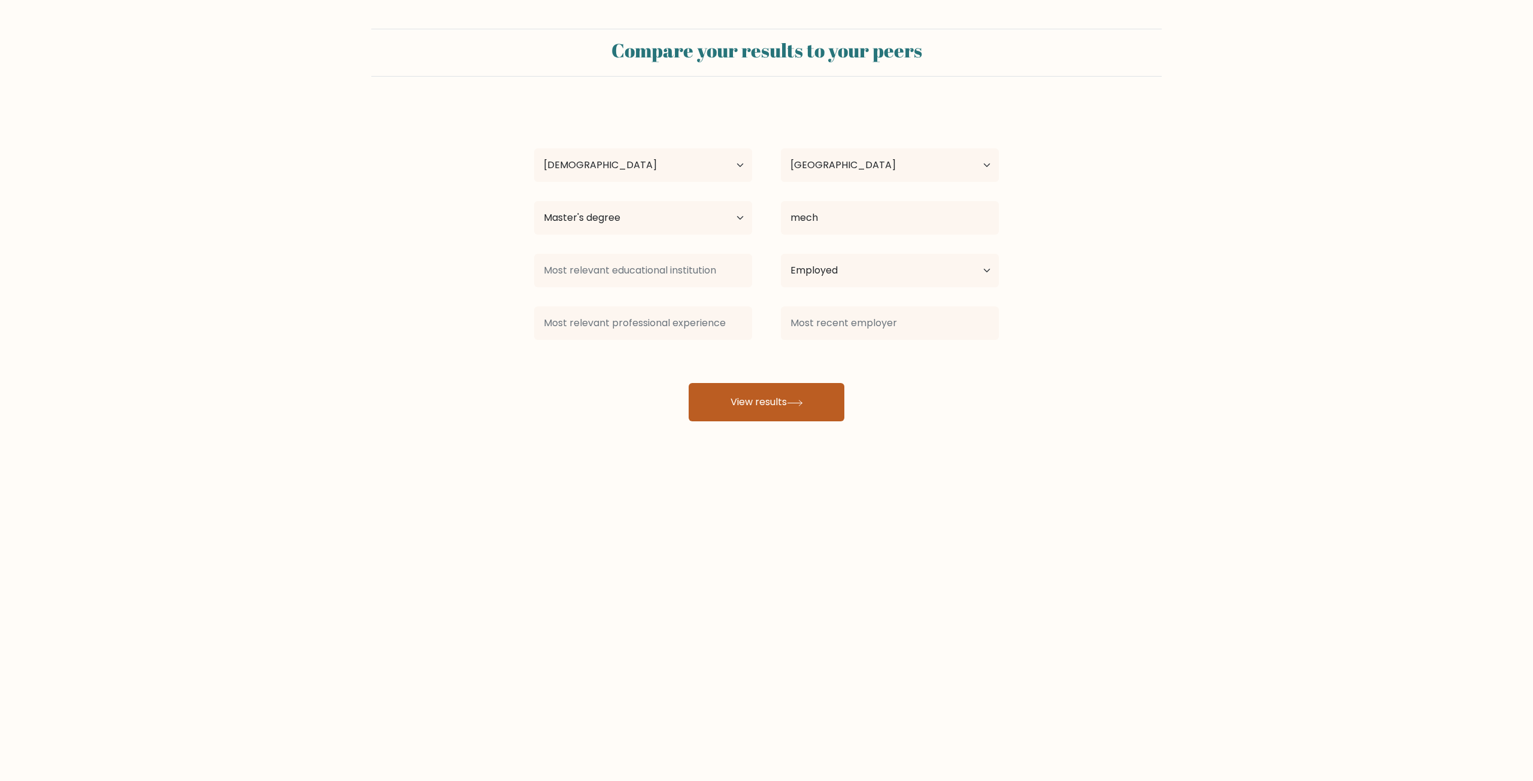
click at [776, 394] on button "View results" at bounding box center [767, 402] width 156 height 38
click at [680, 263] on input at bounding box center [643, 271] width 218 height 34
click at [599, 310] on option "Tampereen yliopisto (Finland)" at bounding box center [639, 304] width 204 height 19
type input "Tampereen yliopisto"
click at [771, 418] on button "View results" at bounding box center [767, 402] width 156 height 38
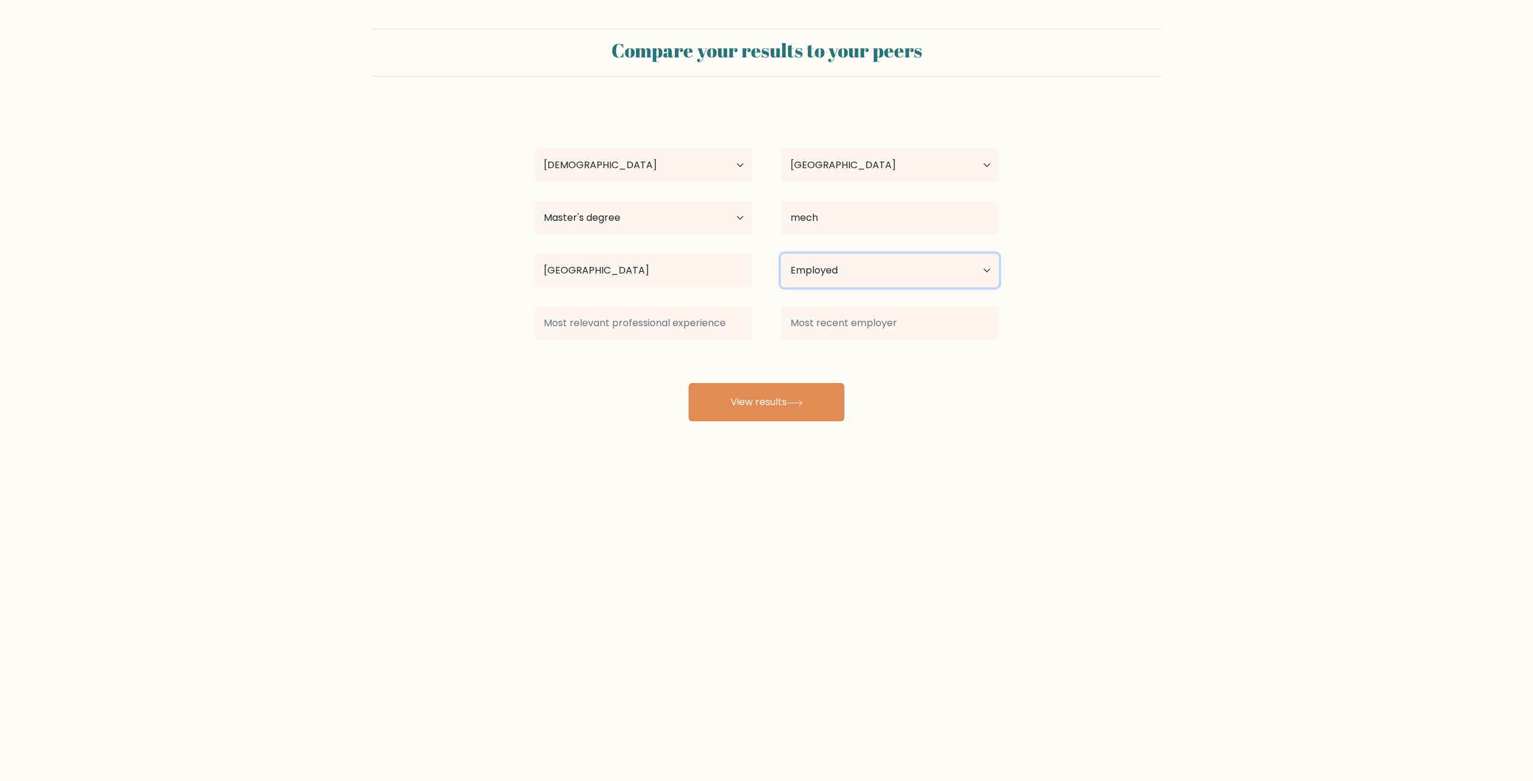
click at [840, 276] on select "Current employment status Employed Student Retired Other / prefer not to answer" at bounding box center [890, 271] width 218 height 34
select select "other"
click at [781, 254] on select "Current employment status Employed Student Retired Other / prefer not to answer" at bounding box center [890, 271] width 218 height 34
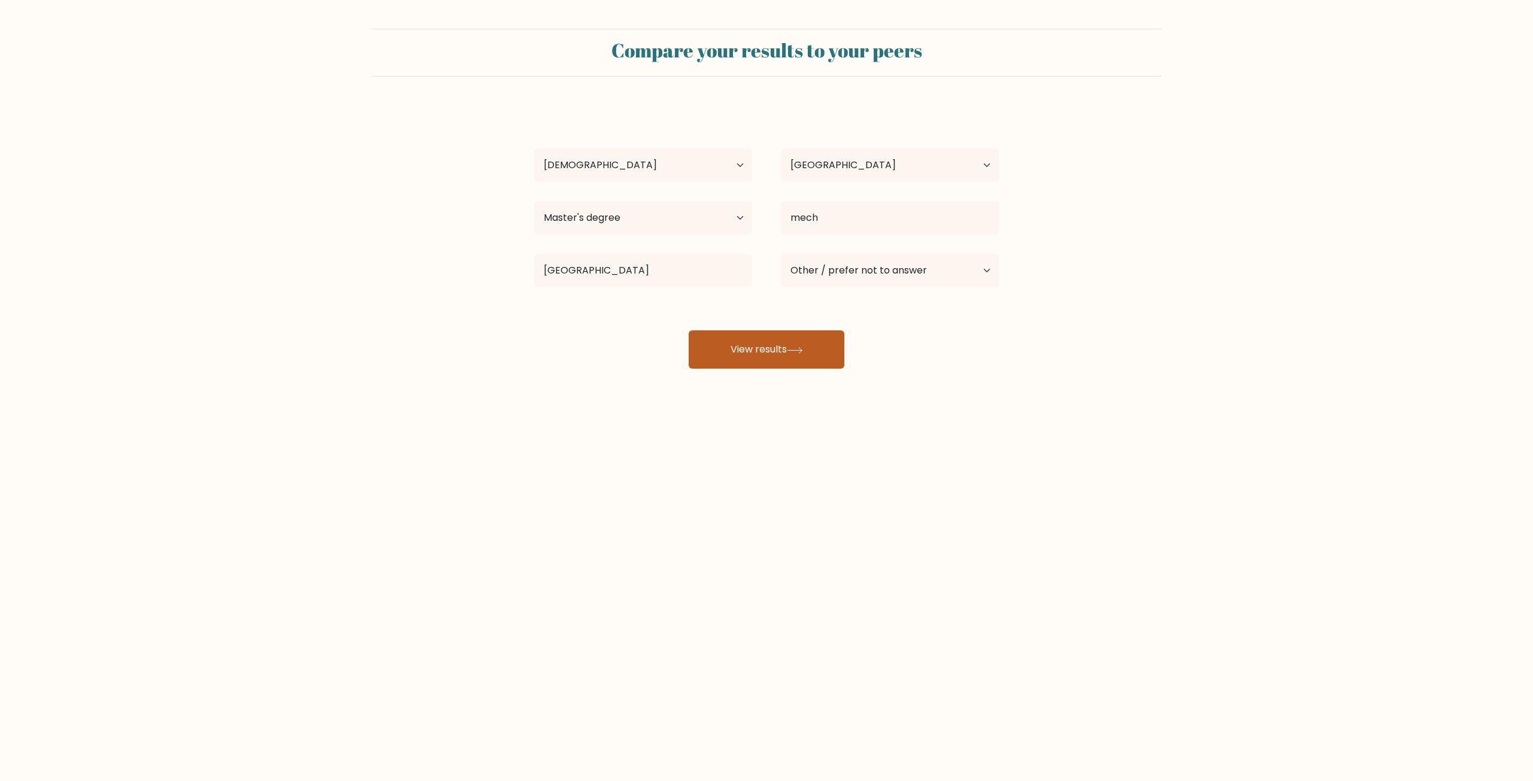
click at [786, 341] on button "View results" at bounding box center [767, 350] width 156 height 38
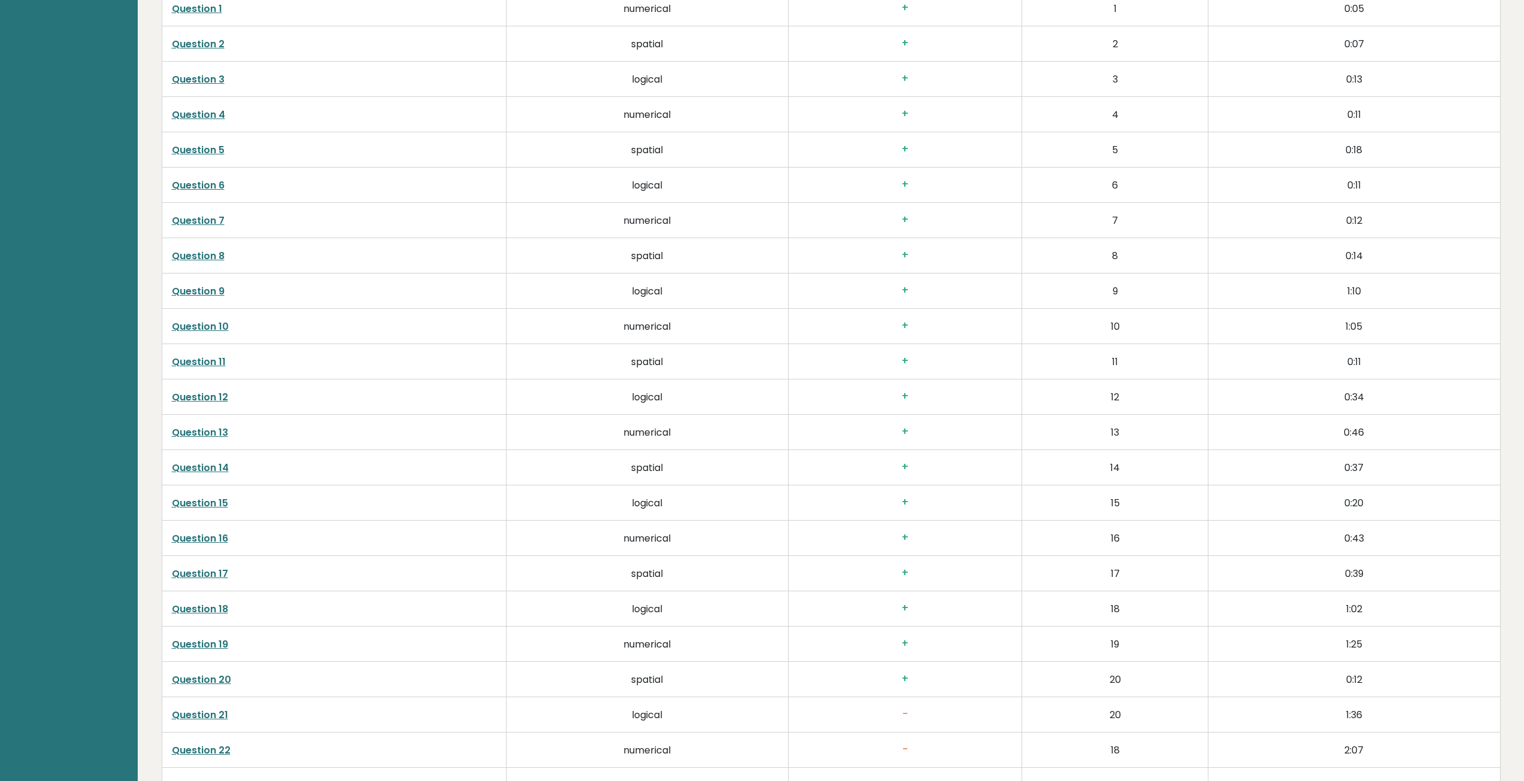
scroll to position [2455, 0]
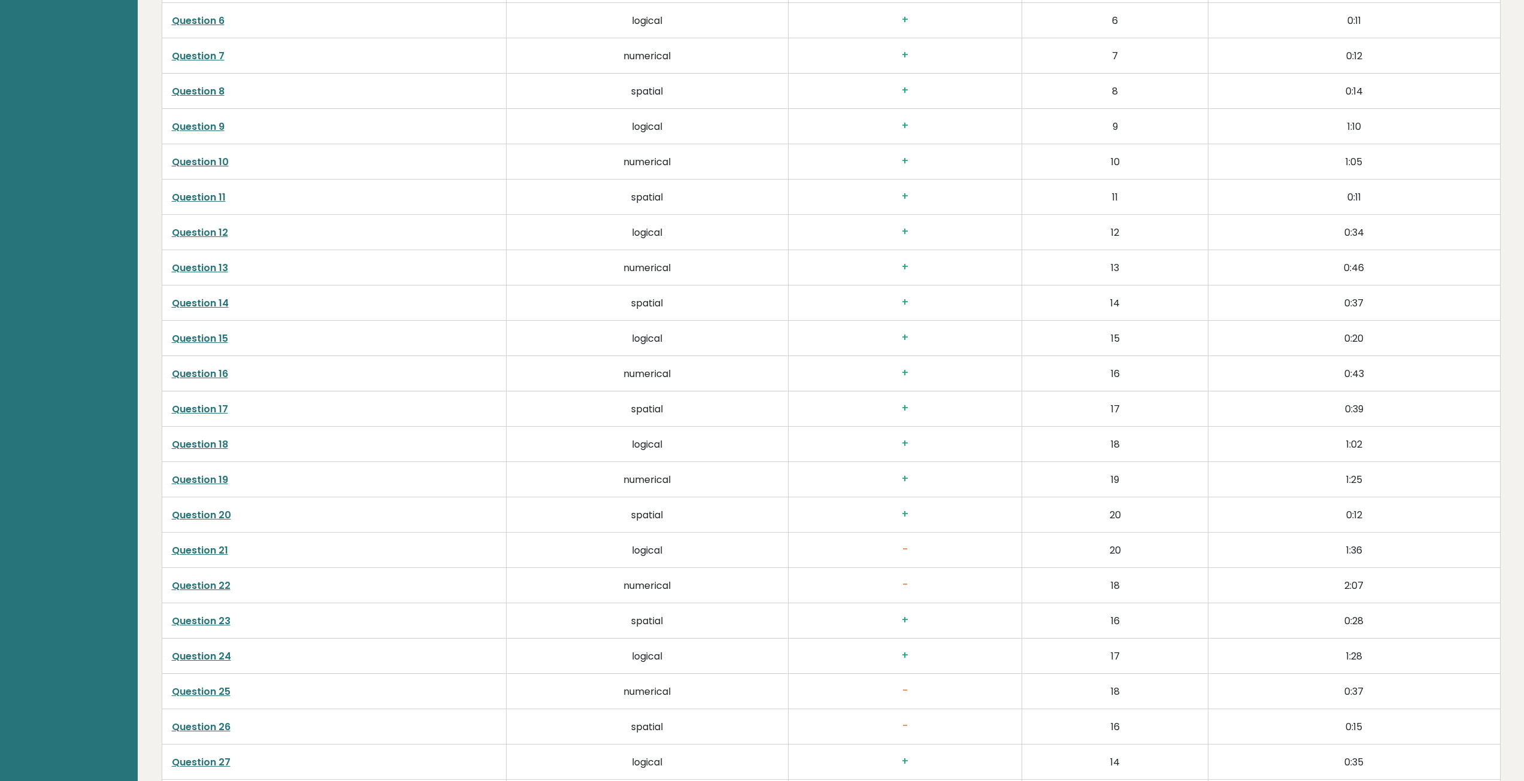
click at [191, 550] on link "Question 21" at bounding box center [200, 551] width 56 height 14
click at [199, 584] on link "Question 22" at bounding box center [201, 586] width 59 height 14
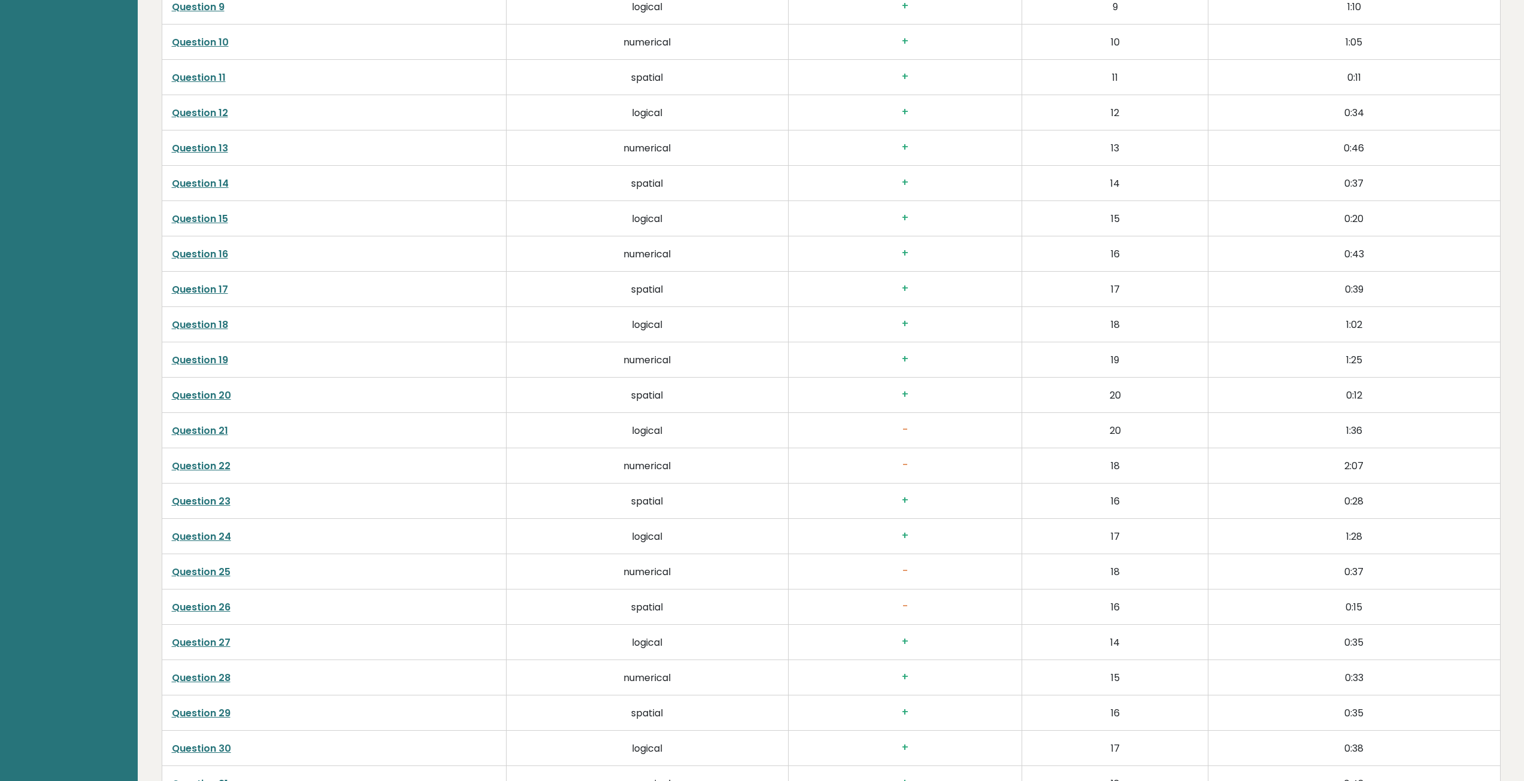
click at [206, 567] on link "Question 25" at bounding box center [201, 572] width 59 height 14
click at [222, 570] on link "Question 25" at bounding box center [201, 572] width 59 height 14
click at [198, 606] on link "Question 26" at bounding box center [201, 608] width 59 height 14
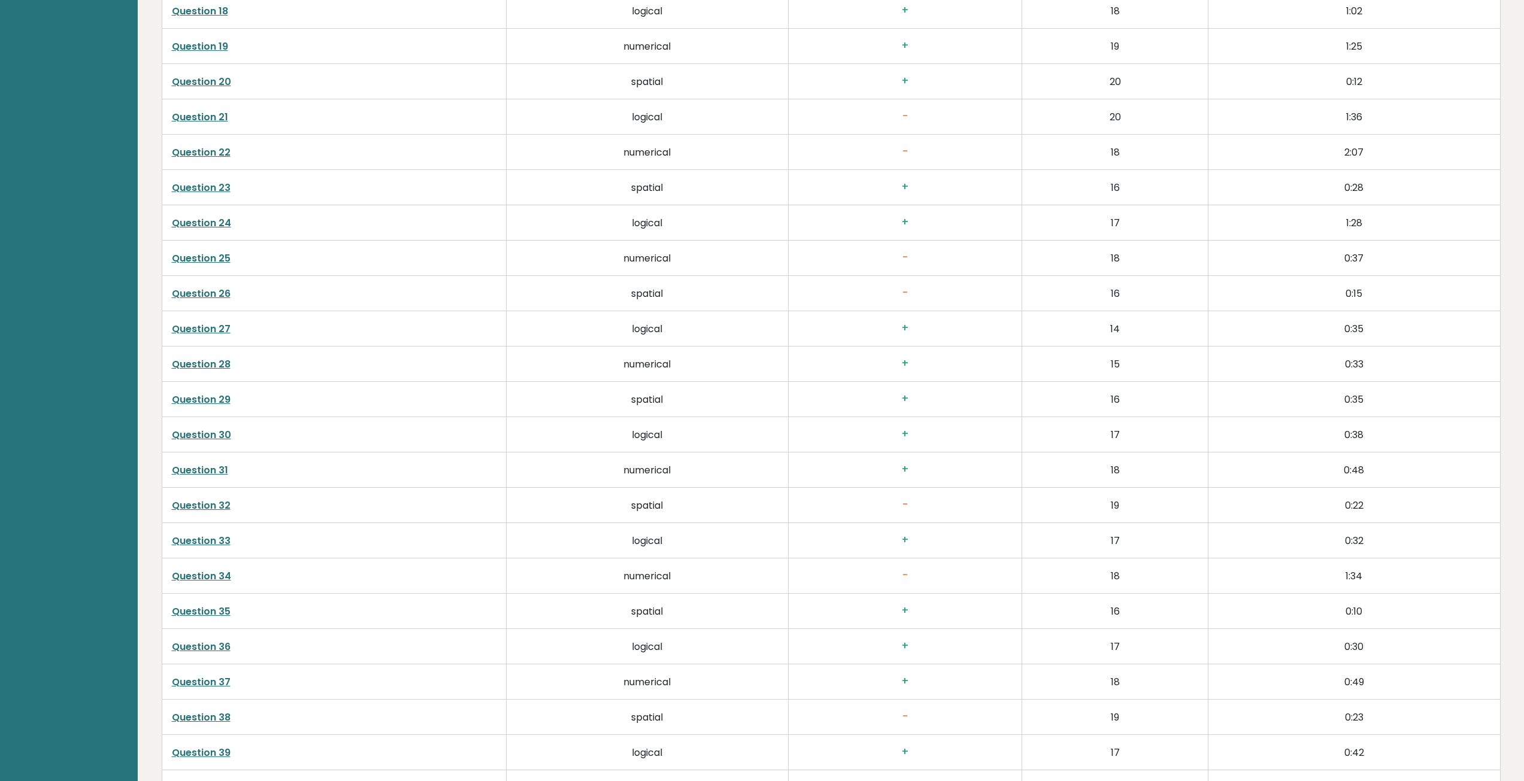
scroll to position [2874, 0]
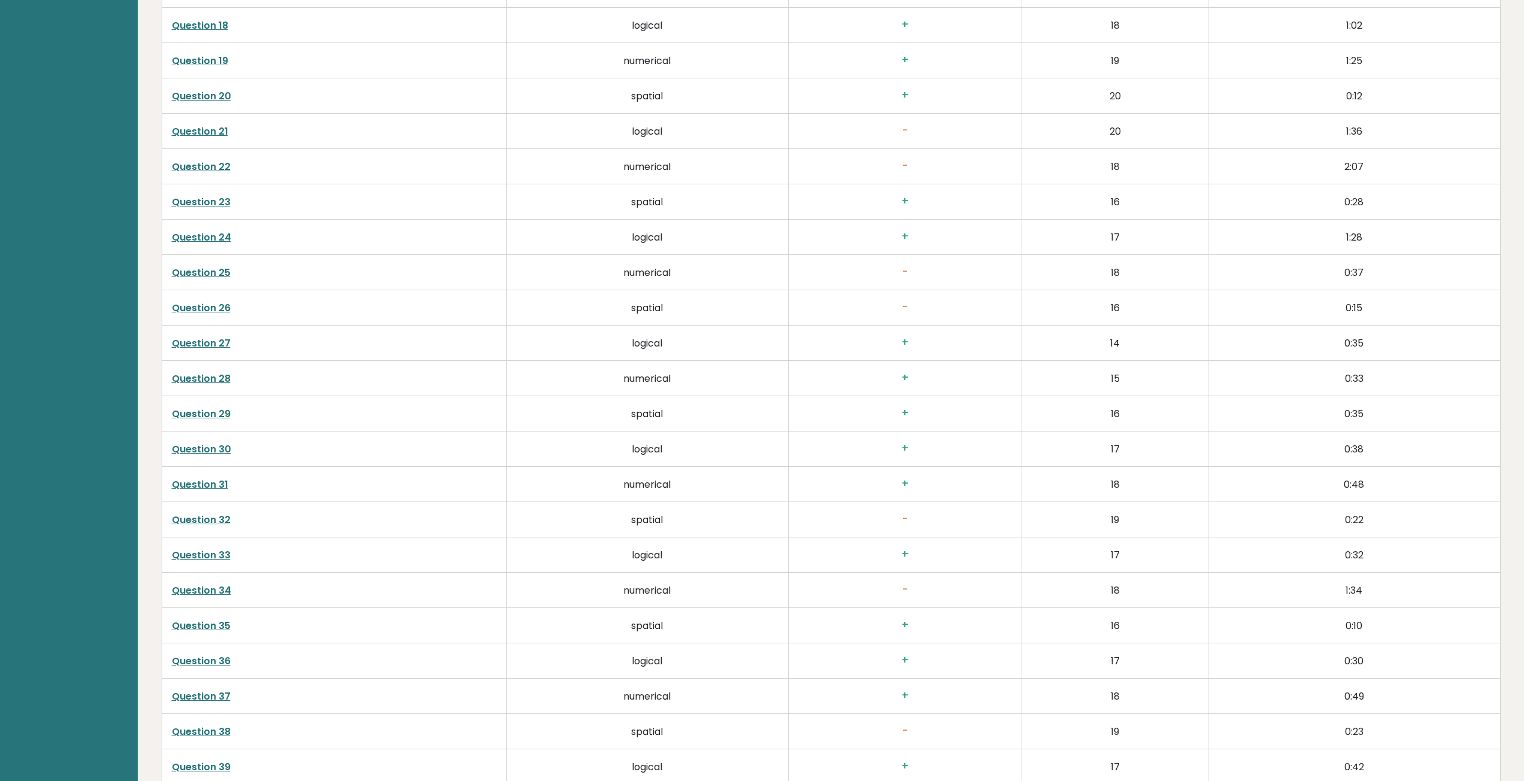
click at [196, 520] on link "Question 32" at bounding box center [201, 520] width 59 height 14
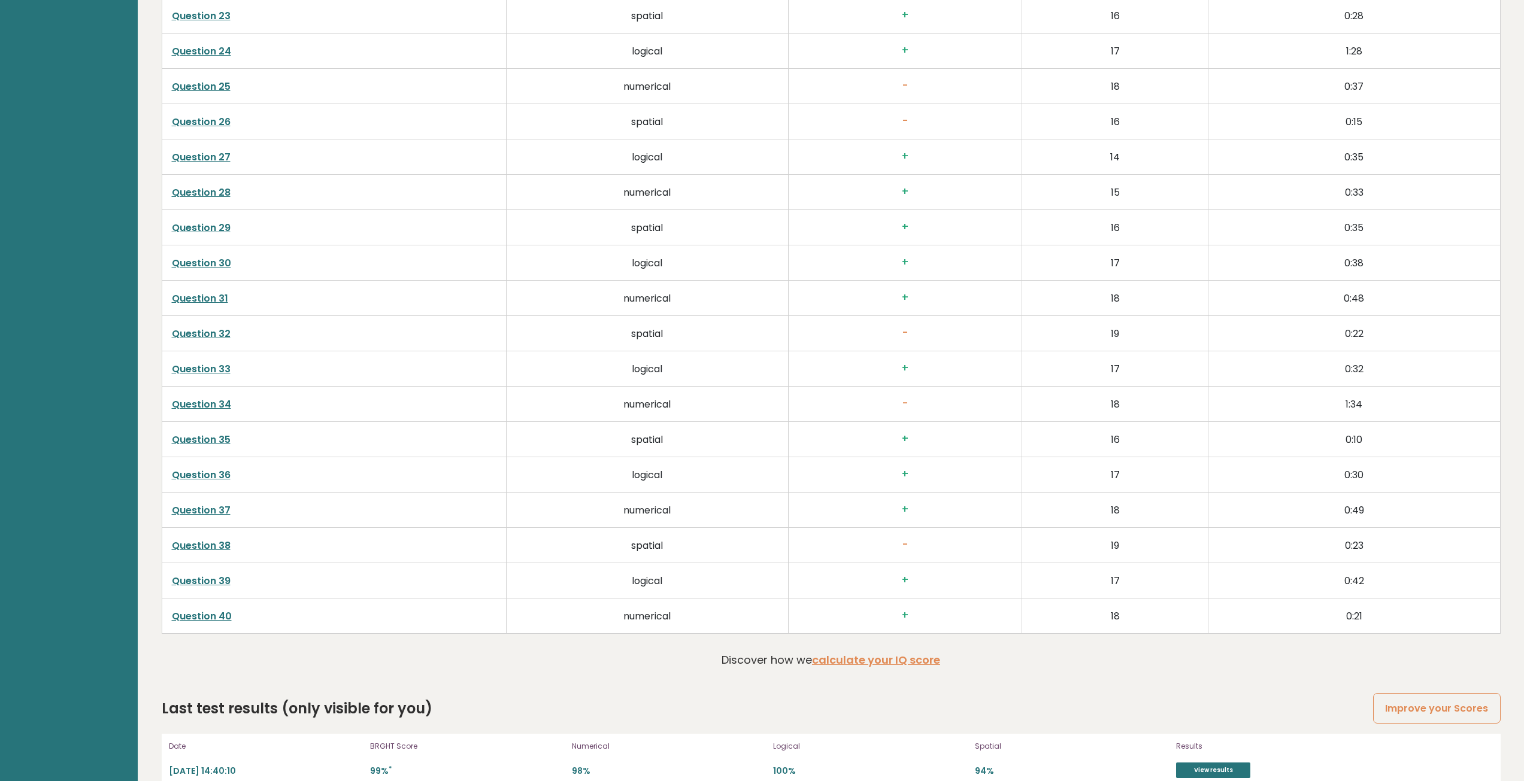
scroll to position [3081, 0]
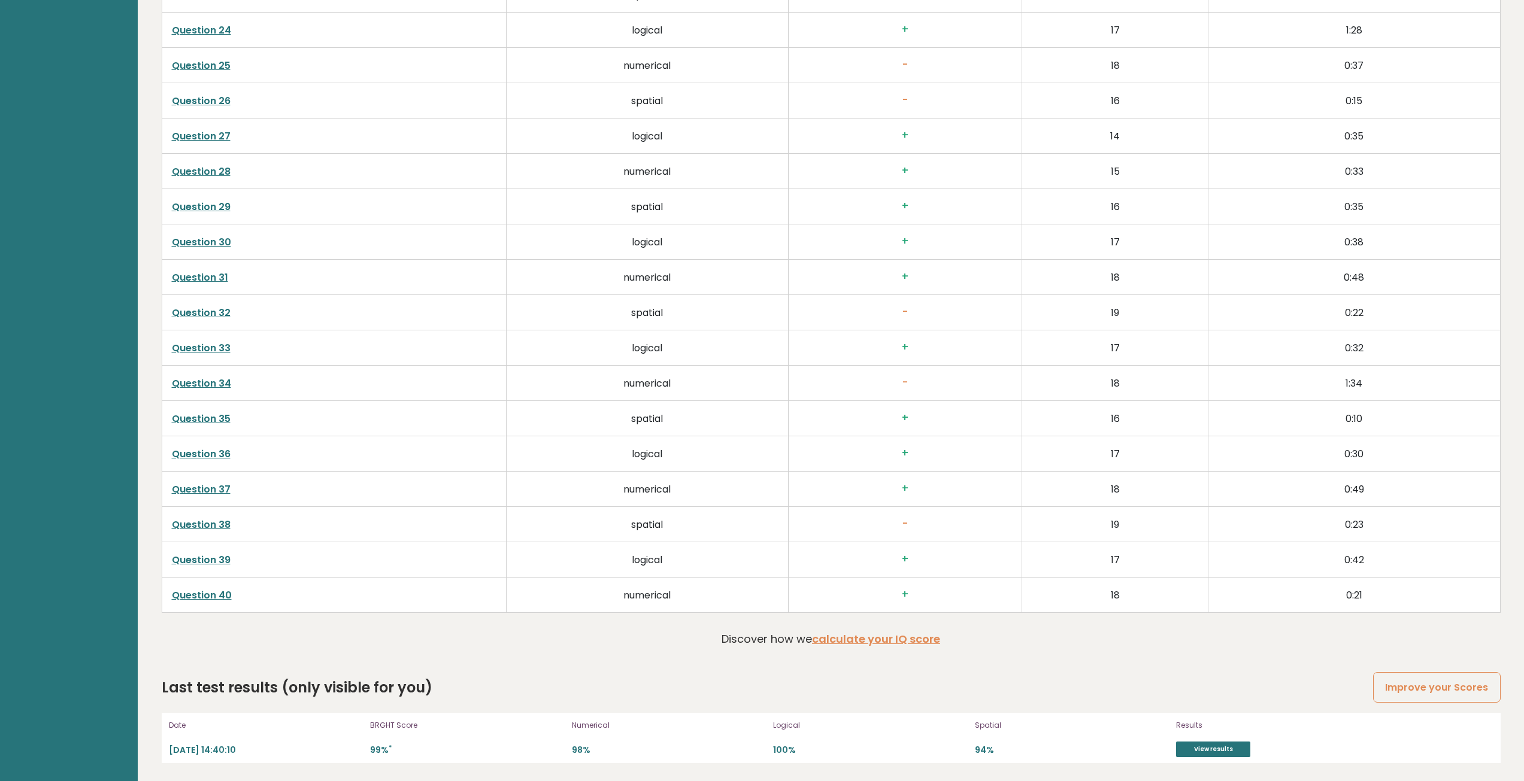
click at [205, 527] on link "Question 38" at bounding box center [201, 525] width 59 height 14
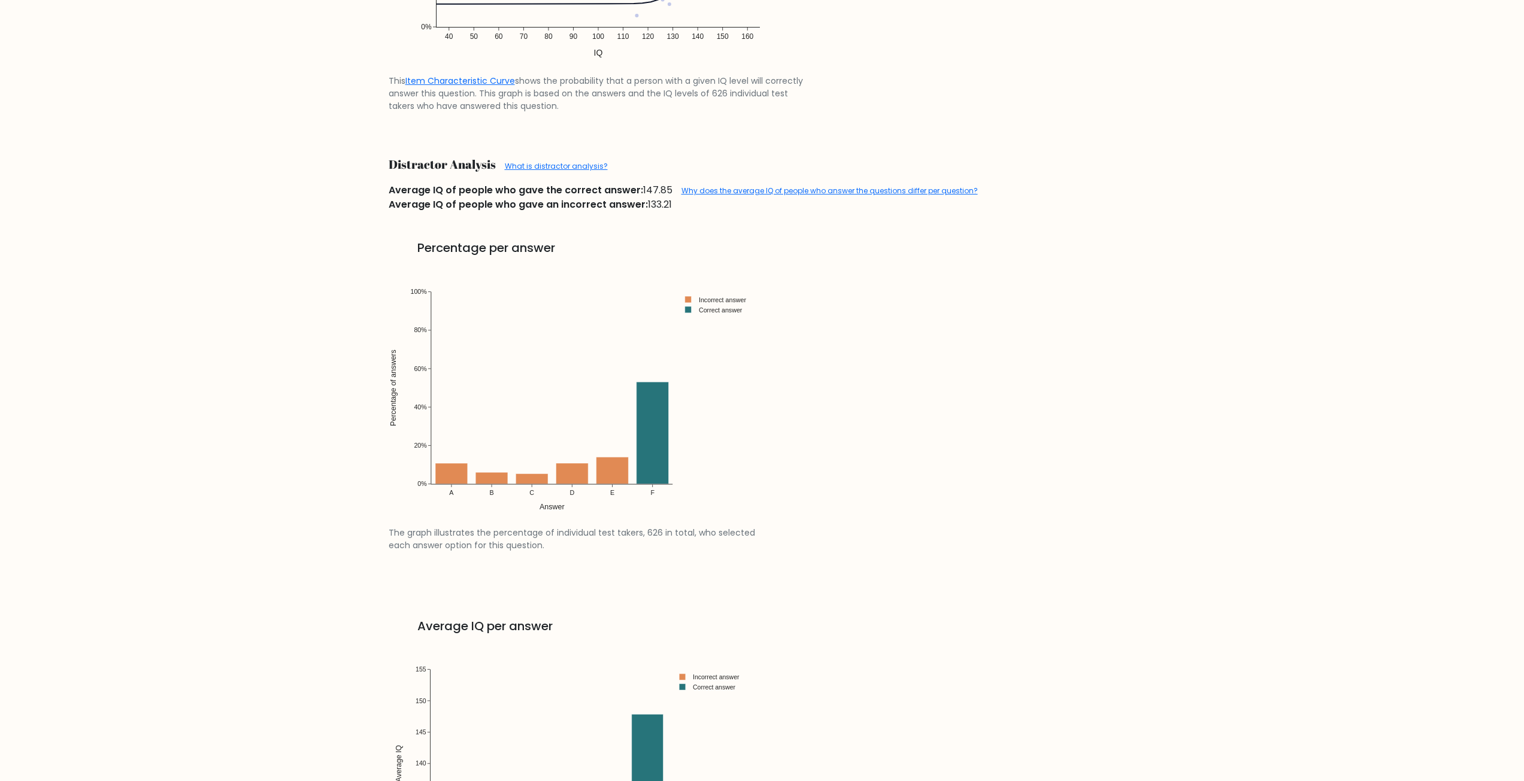
scroll to position [1377, 0]
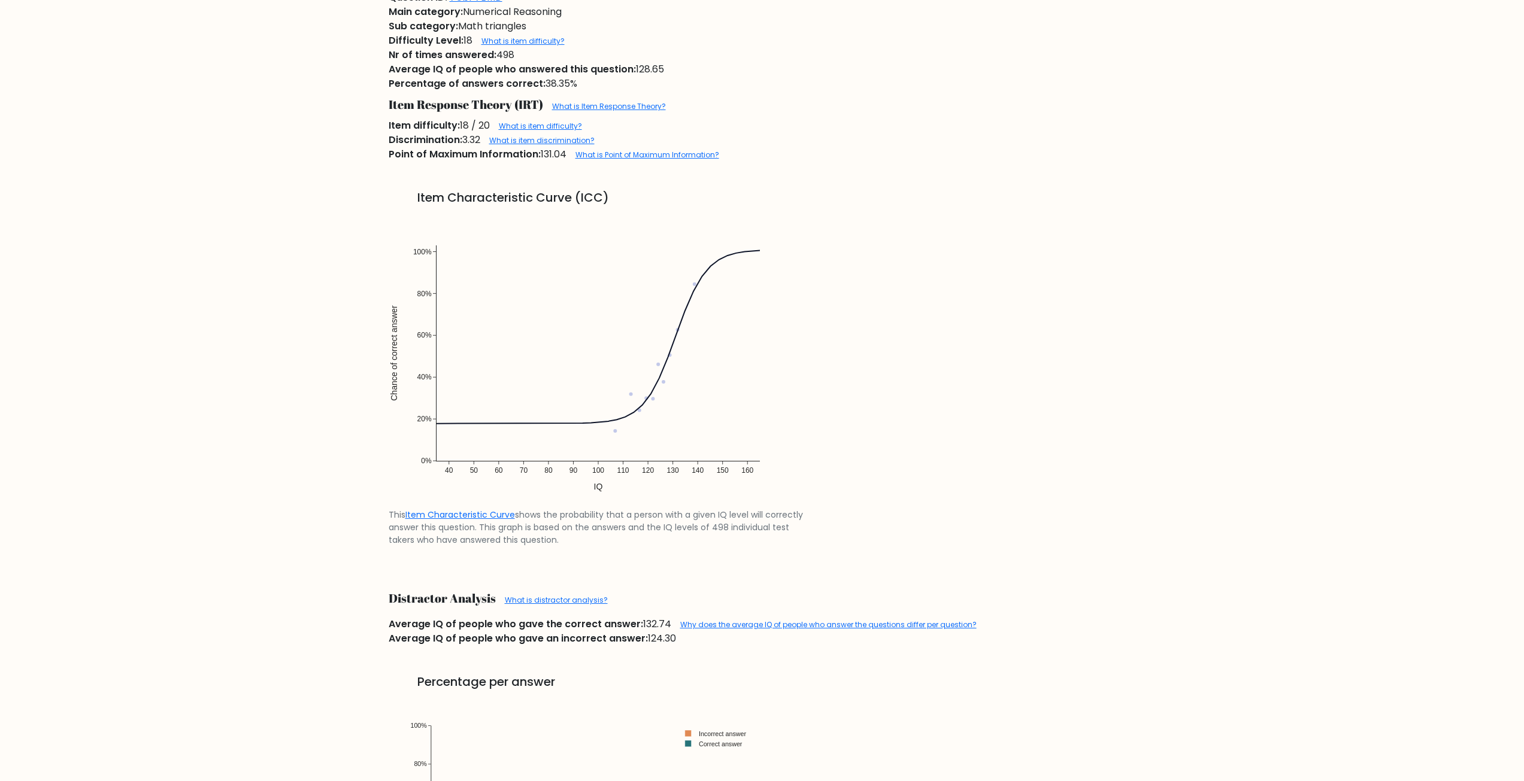
scroll to position [1018, 0]
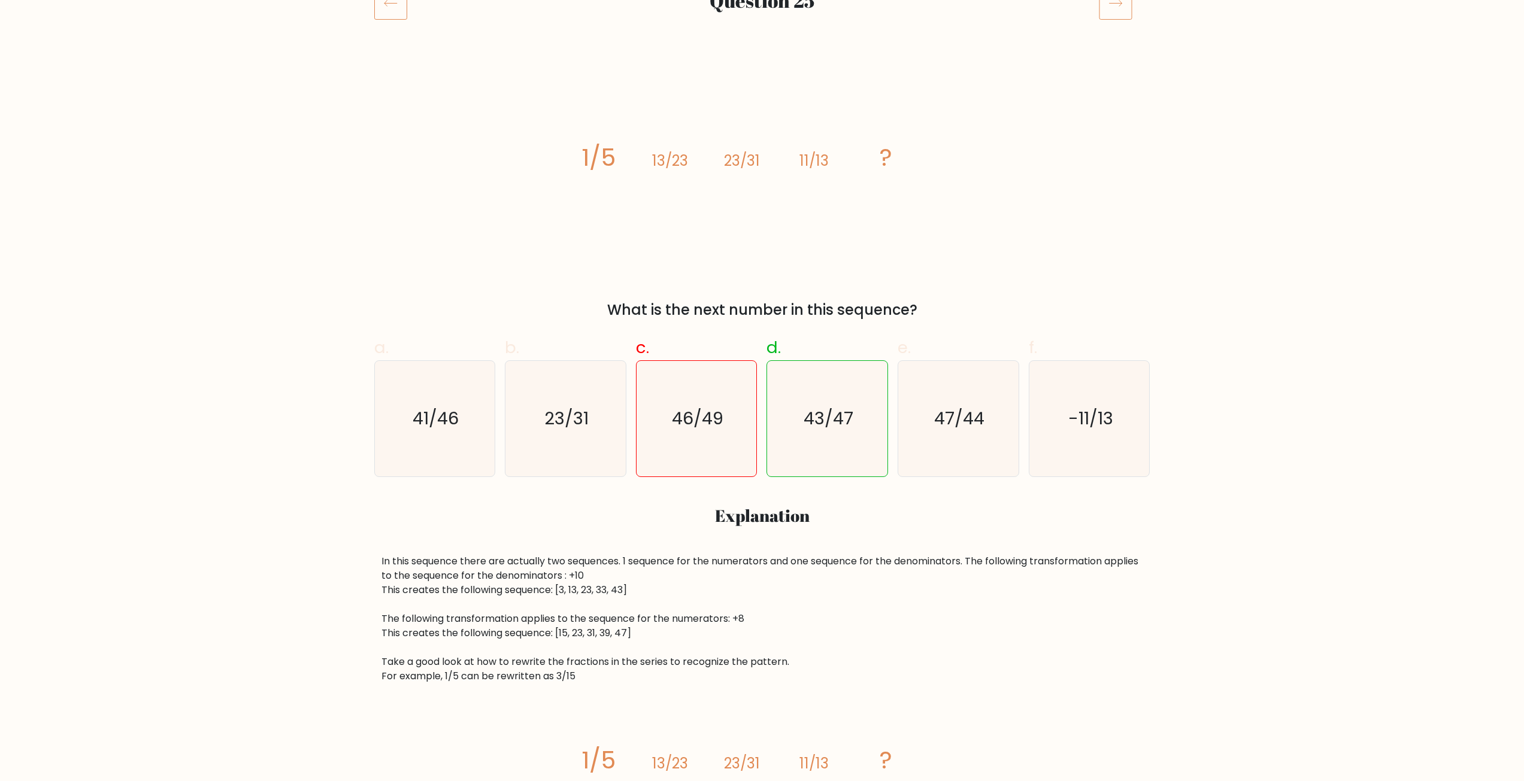
scroll to position [299, 0]
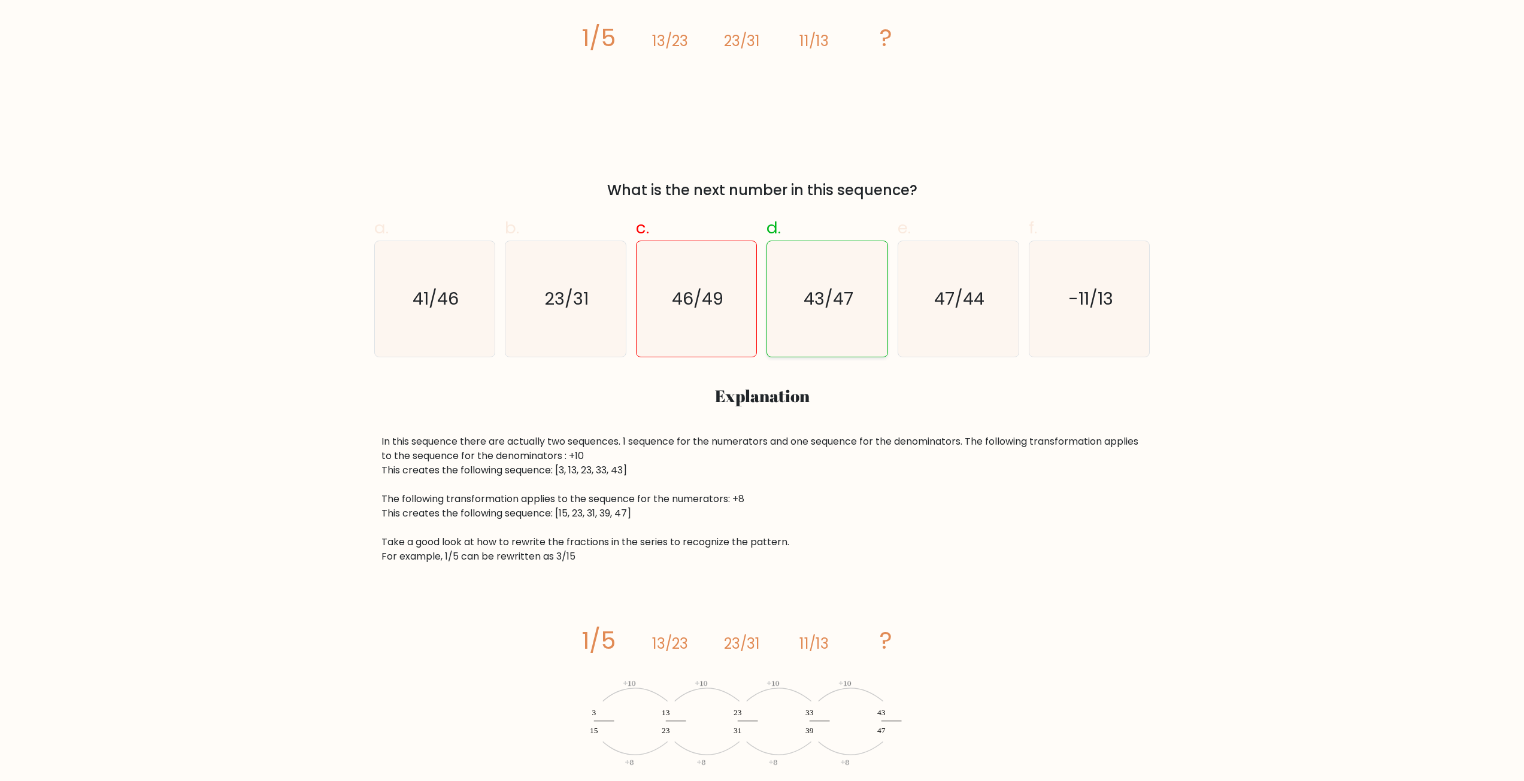
click at [828, 308] on text "43/47" at bounding box center [829, 299] width 50 height 24
click at [763, 99] on input "d. 43/47" at bounding box center [762, 96] width 1 height 8
radio input "true"
click at [710, 320] on icon "46/49" at bounding box center [697, 299] width 116 height 116
click at [762, 99] on input "c. 46/49" at bounding box center [762, 96] width 1 height 8
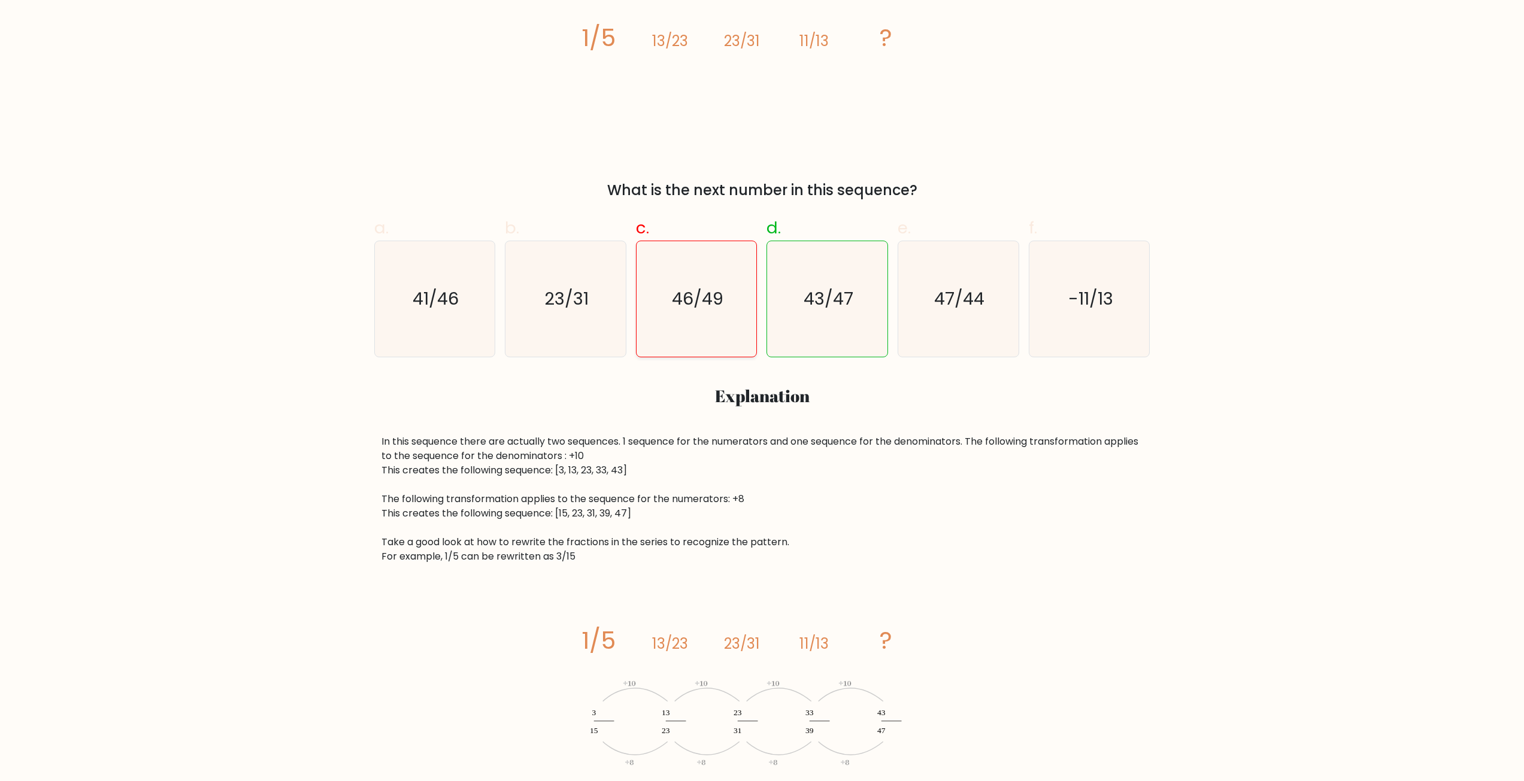
radio input "true"
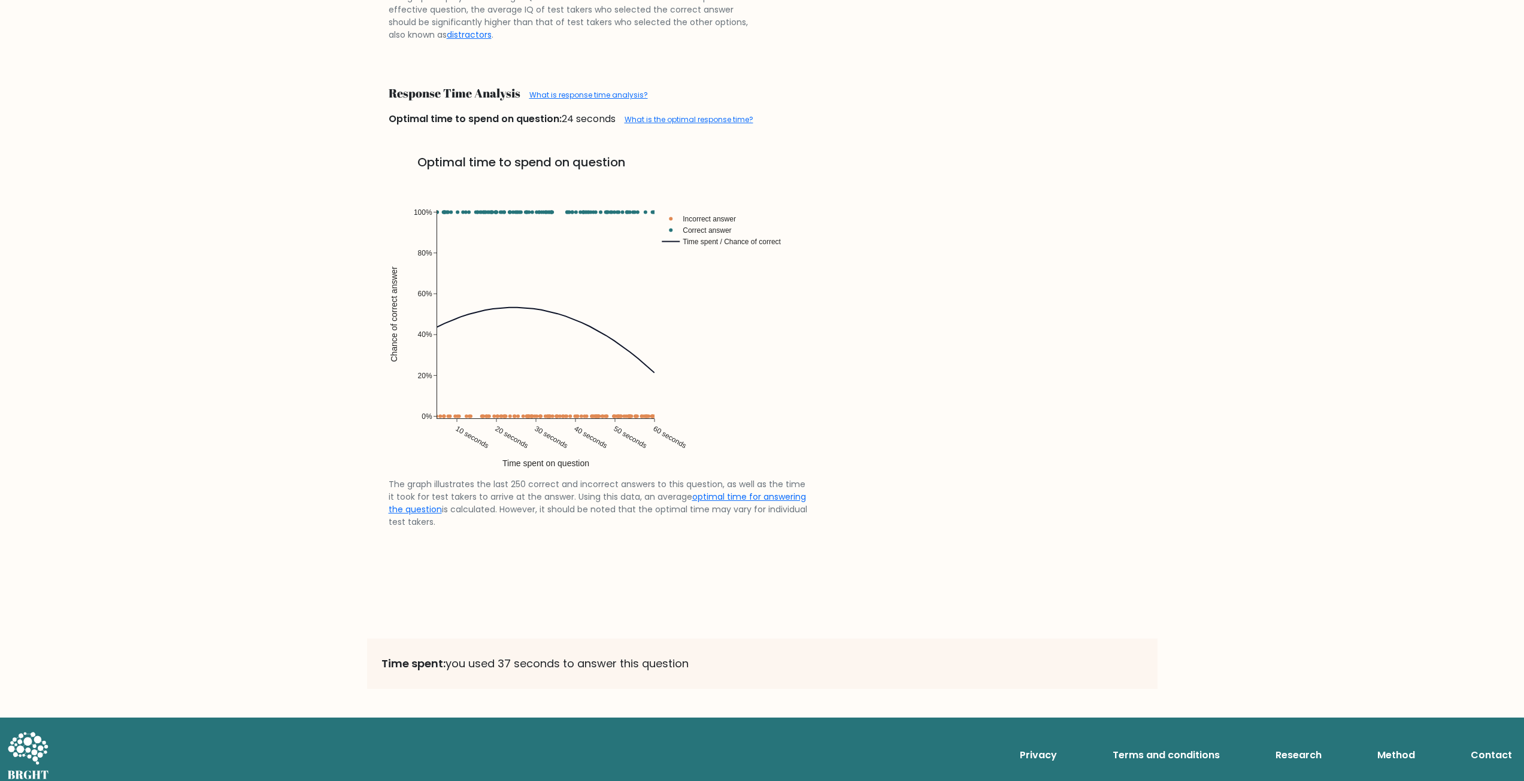
scroll to position [2545, 0]
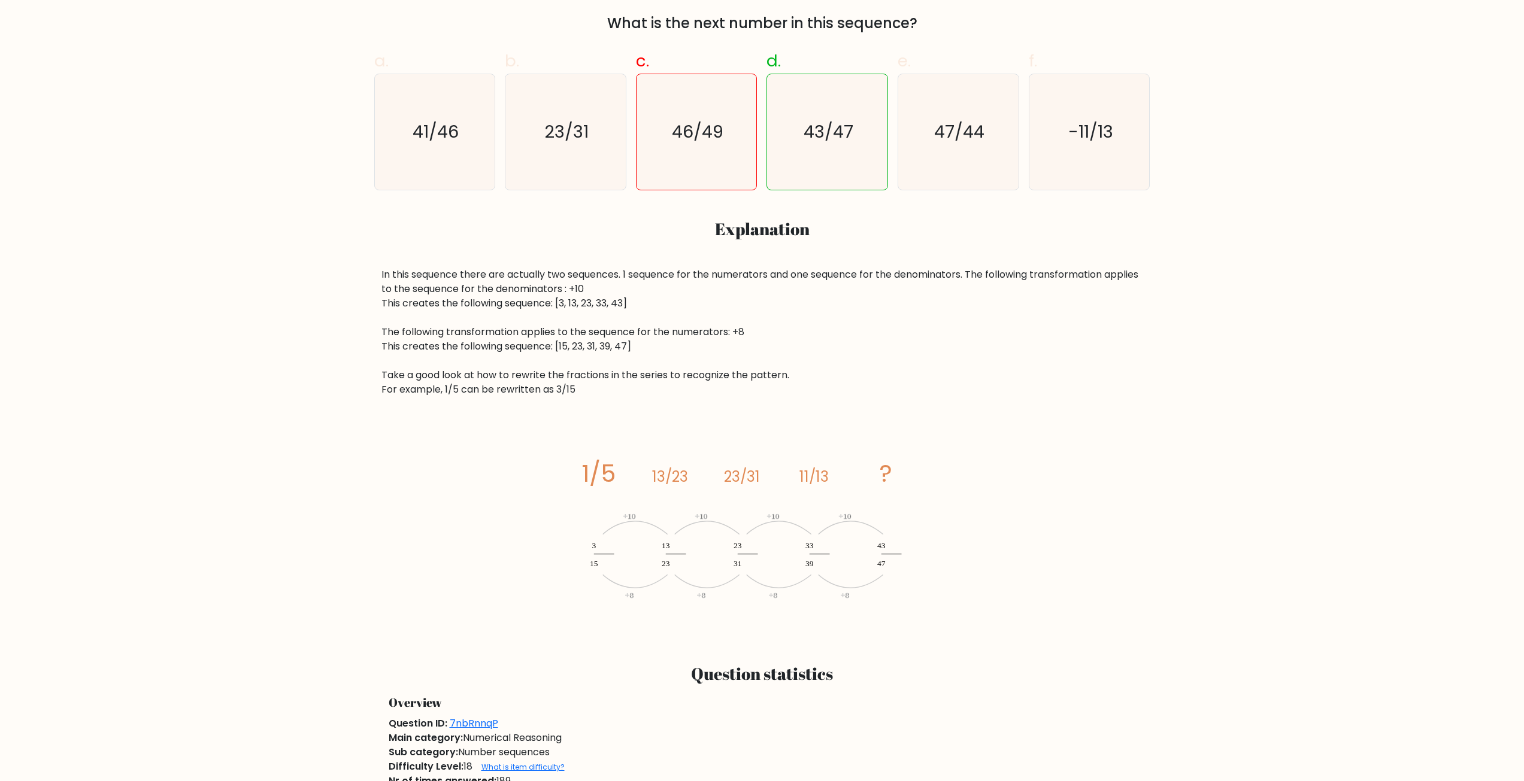
scroll to position [479, 0]
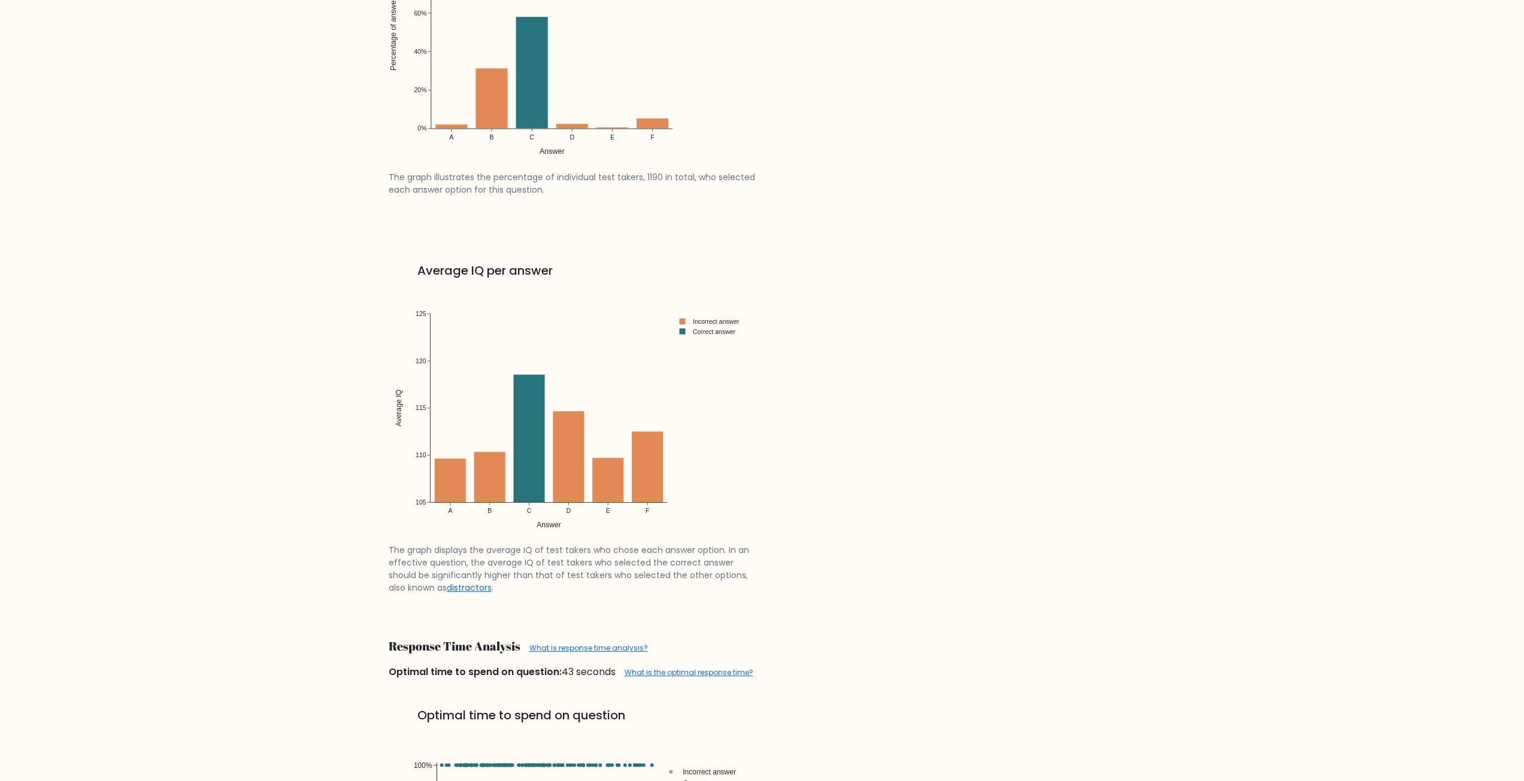
scroll to position [1976, 0]
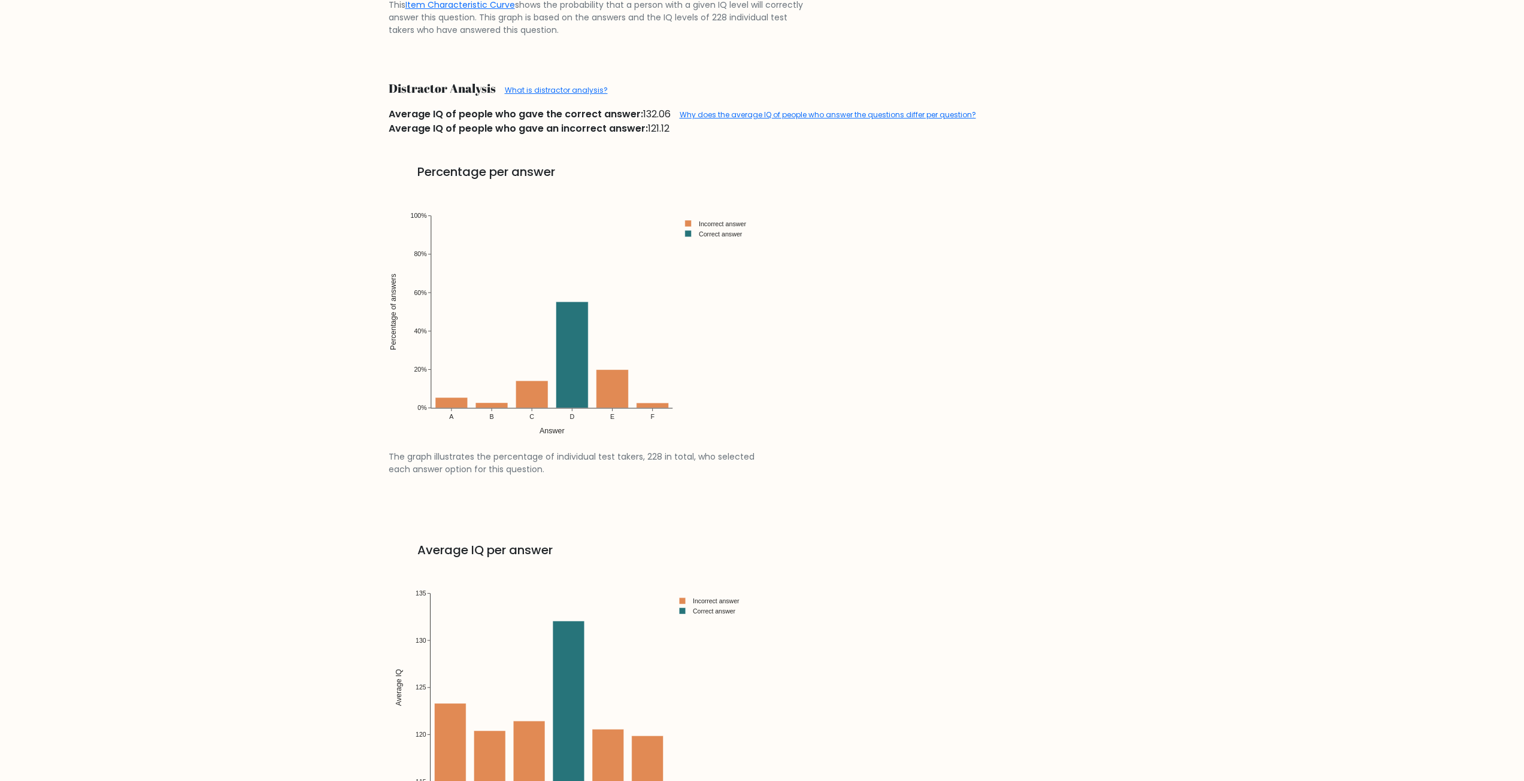
scroll to position [1557, 0]
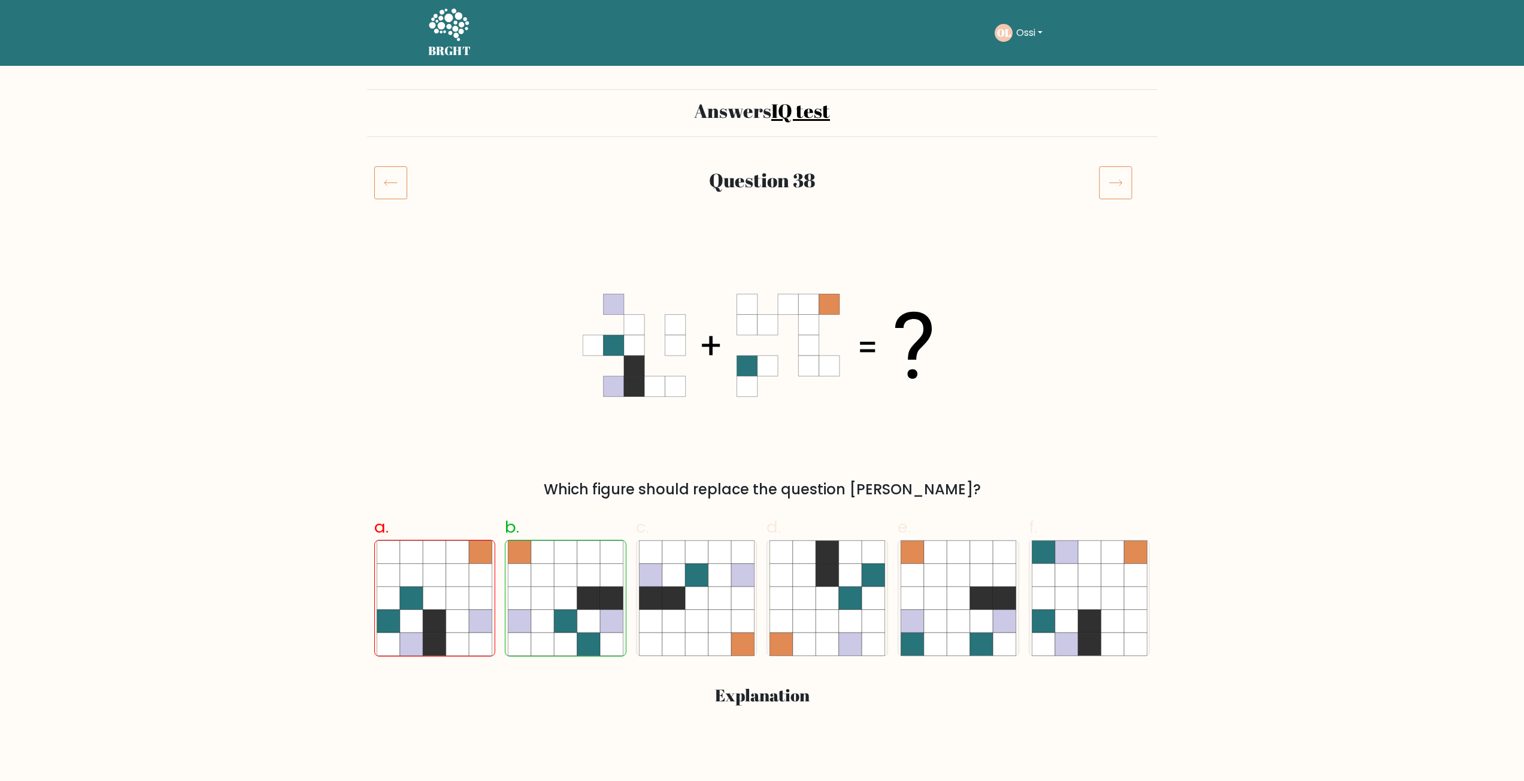
click at [395, 185] on icon at bounding box center [390, 183] width 33 height 34
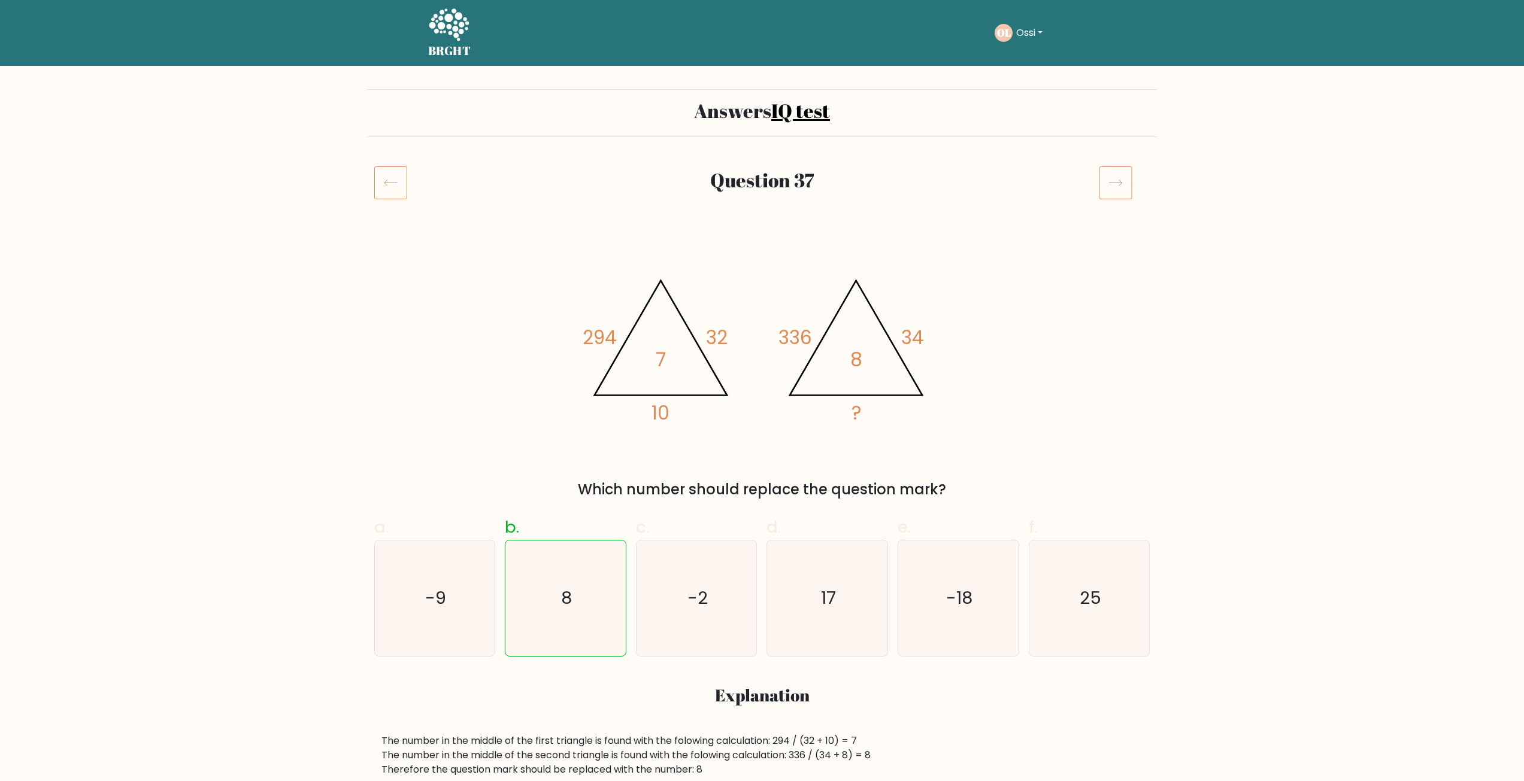
click at [390, 184] on icon at bounding box center [390, 183] width 33 height 34
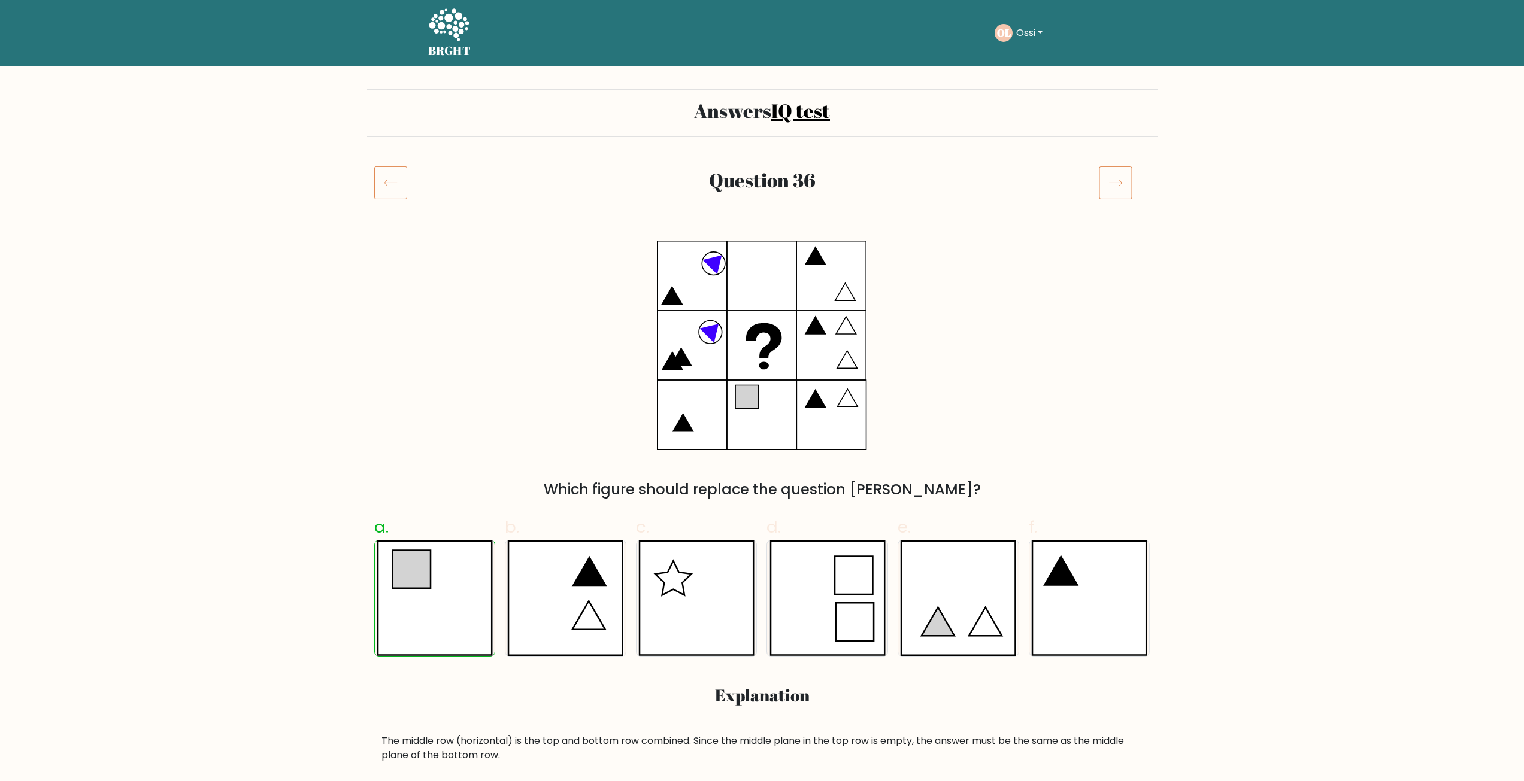
click at [392, 183] on icon at bounding box center [390, 183] width 13 height 6
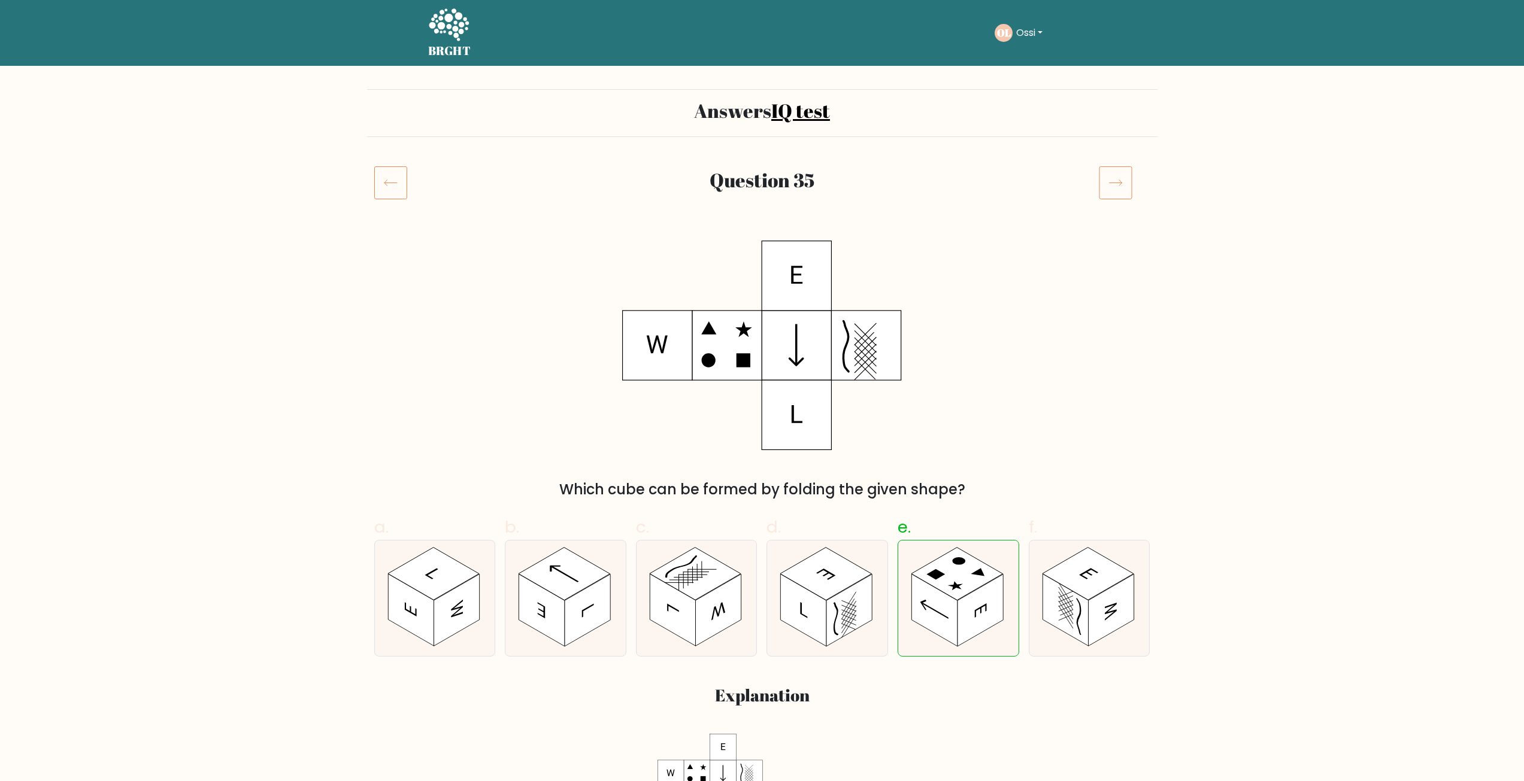
click at [1005, 33] on text "OL" at bounding box center [1003, 33] width 14 height 14
click at [1028, 33] on button "Ossi" at bounding box center [1030, 33] width 34 height 16
click at [1029, 52] on link "Dashboard" at bounding box center [1042, 57] width 95 height 19
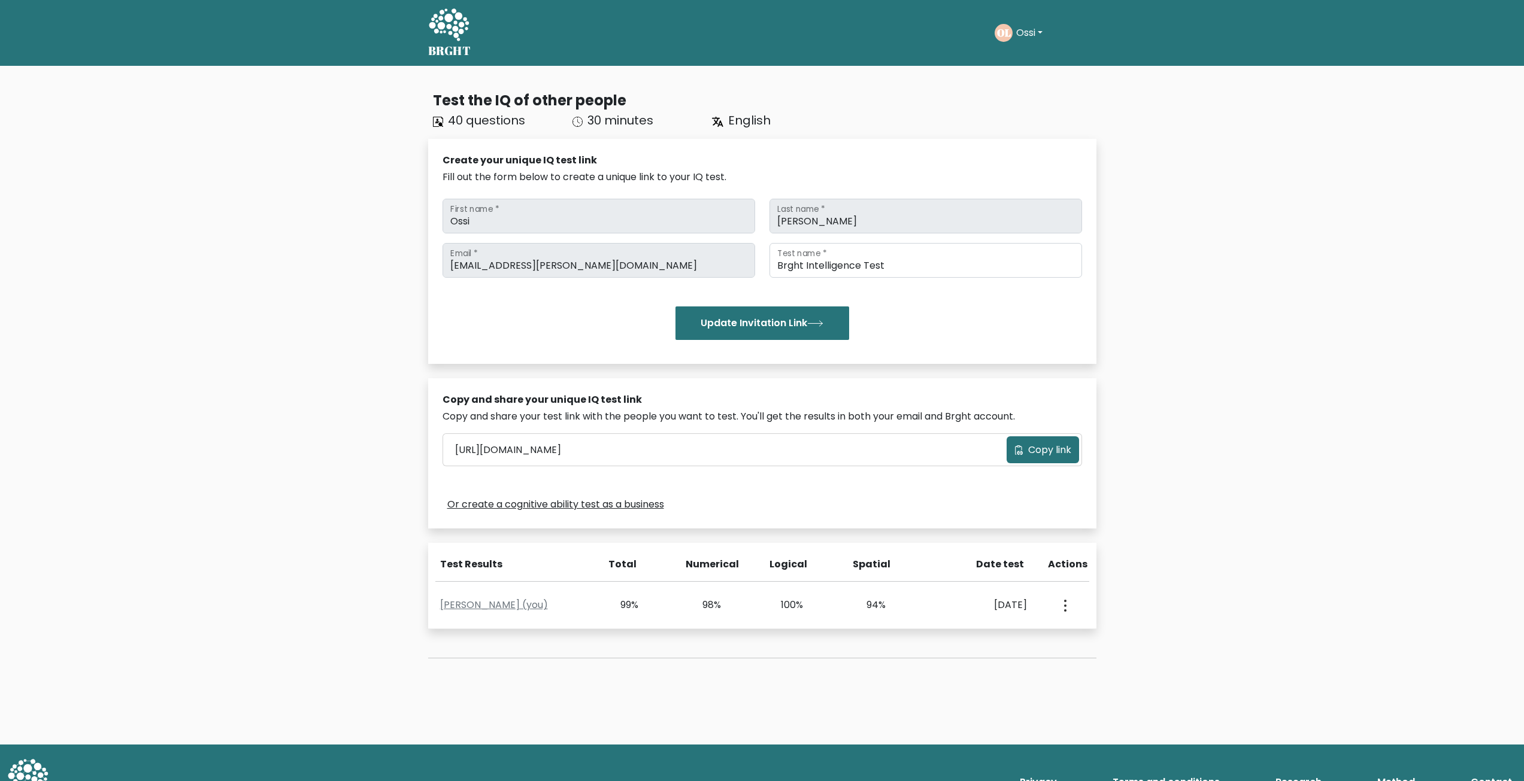
click at [457, 28] on icon at bounding box center [449, 24] width 40 height 32
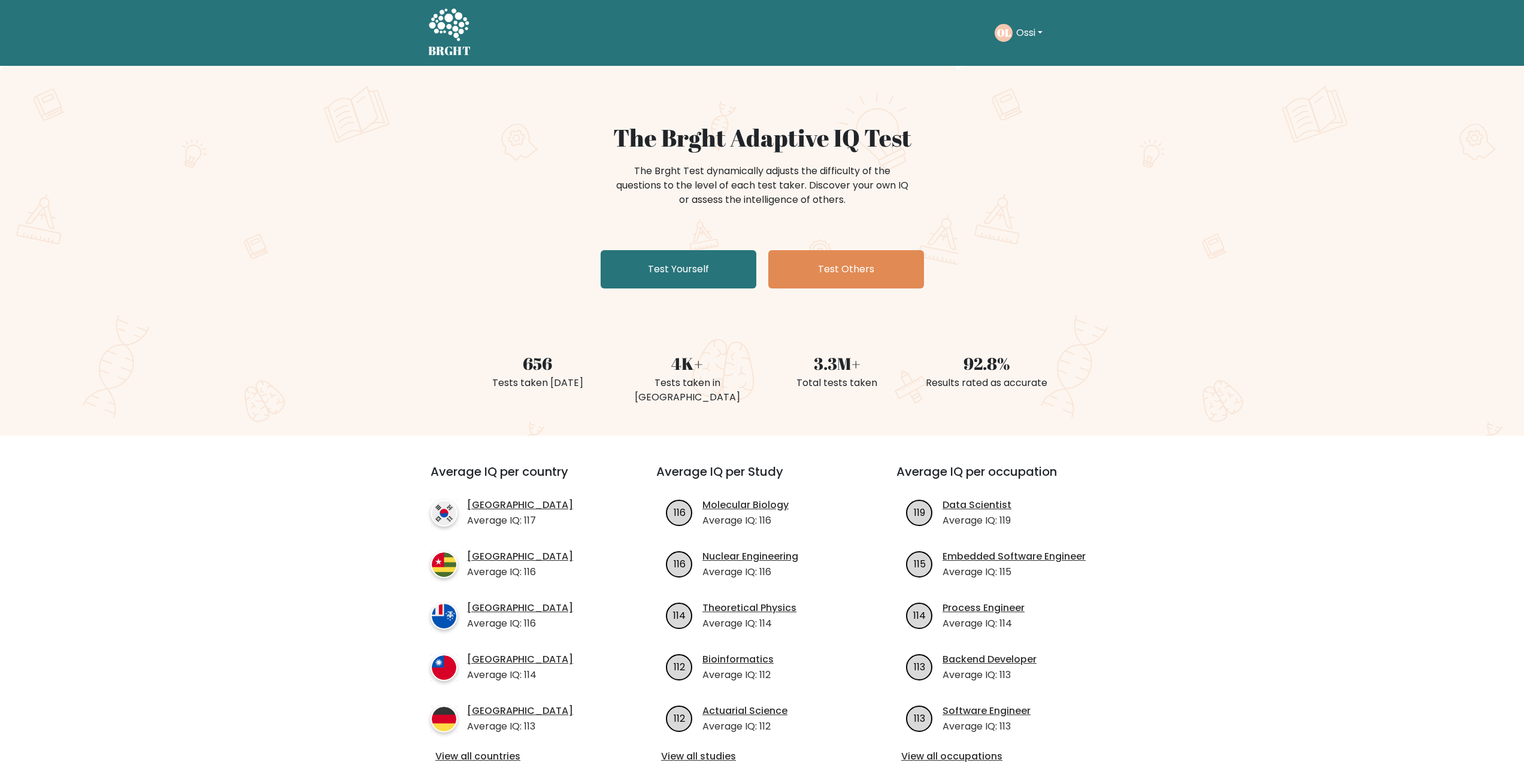
click at [1030, 28] on button "Ossi" at bounding box center [1030, 33] width 34 height 16
click at [1020, 77] on link "Profile" at bounding box center [1042, 77] width 95 height 19
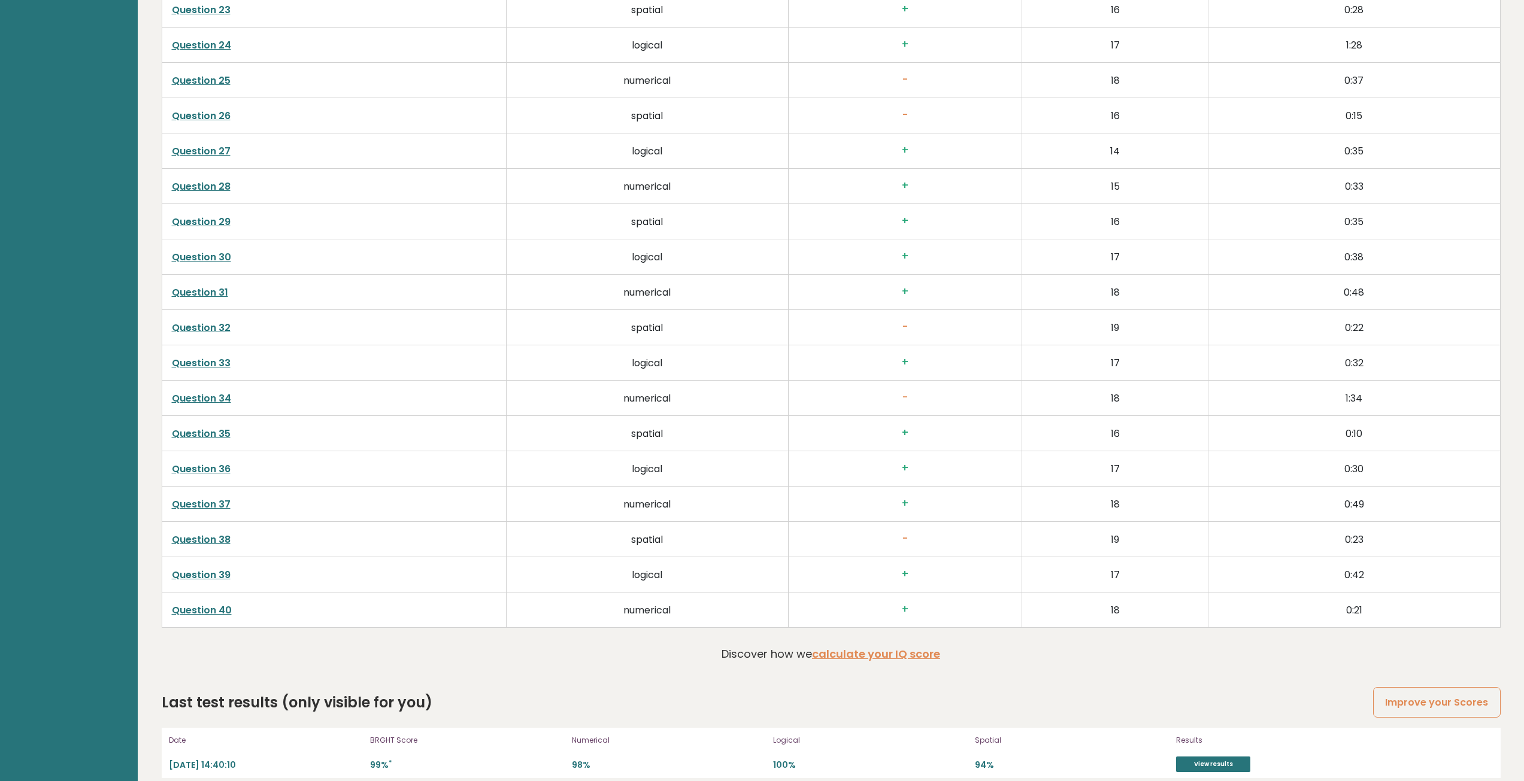
scroll to position [3081, 0]
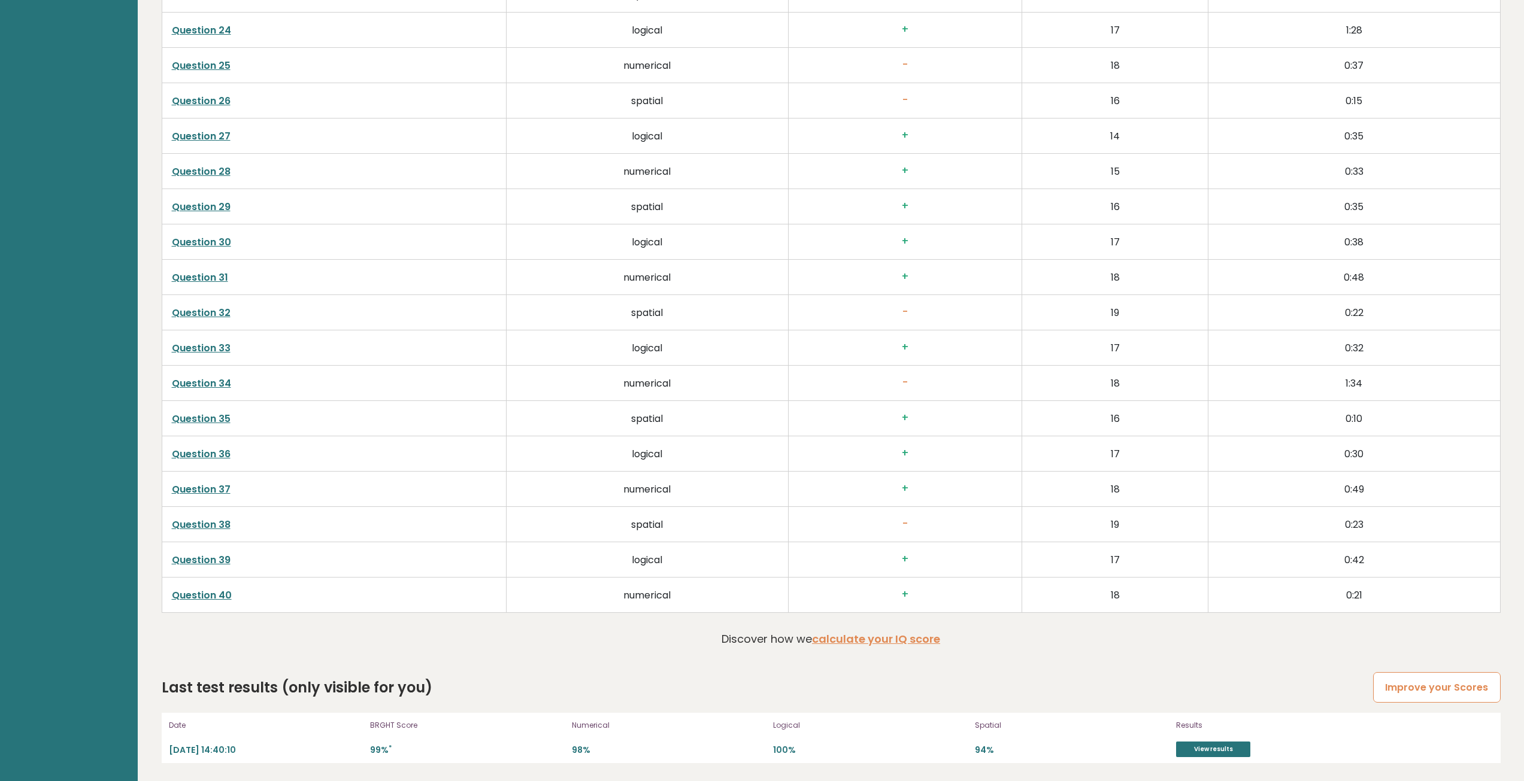
click at [1422, 687] on link "Improve your Scores" at bounding box center [1436, 687] width 127 height 31
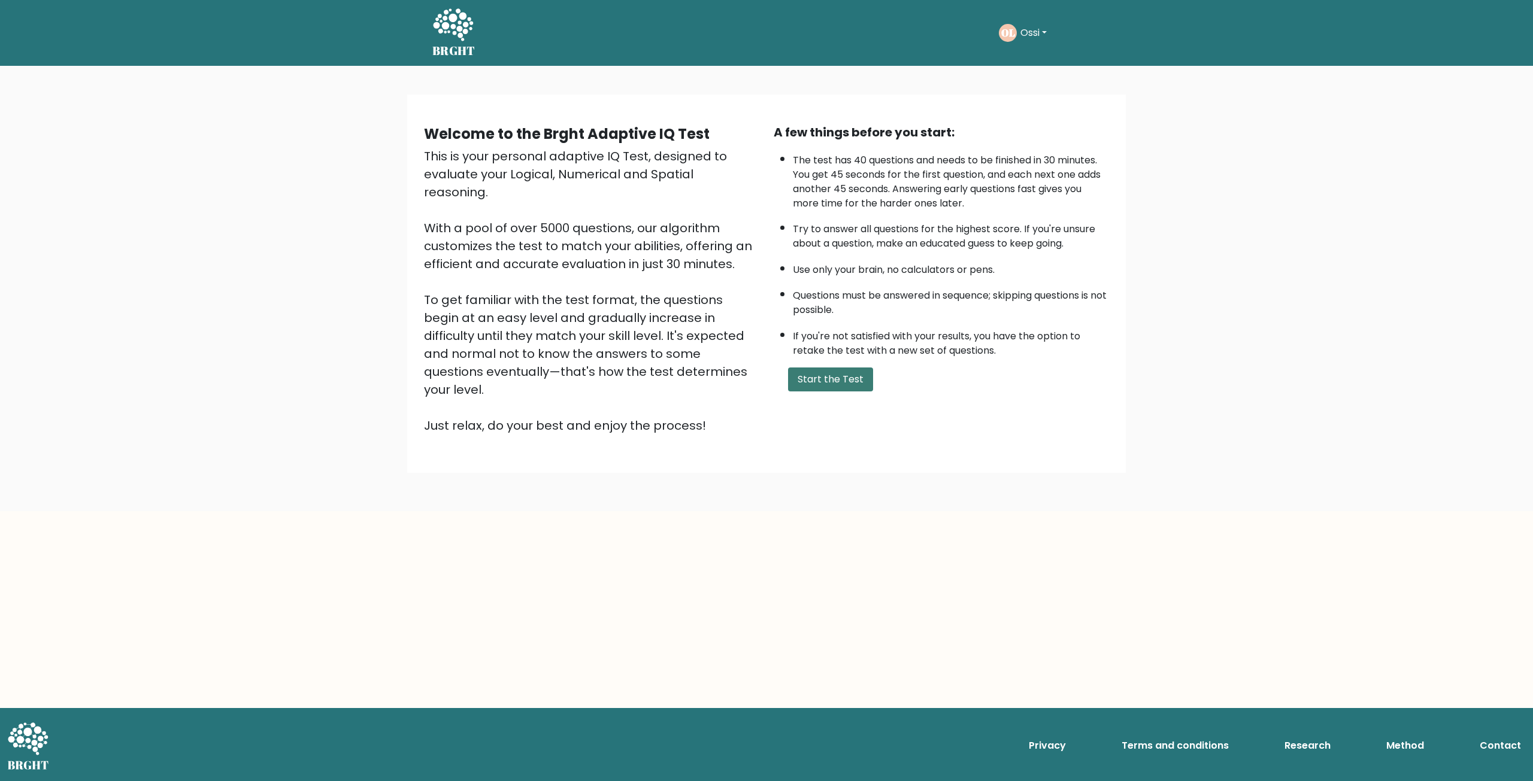
click at [827, 380] on button "Start the Test" at bounding box center [830, 380] width 85 height 24
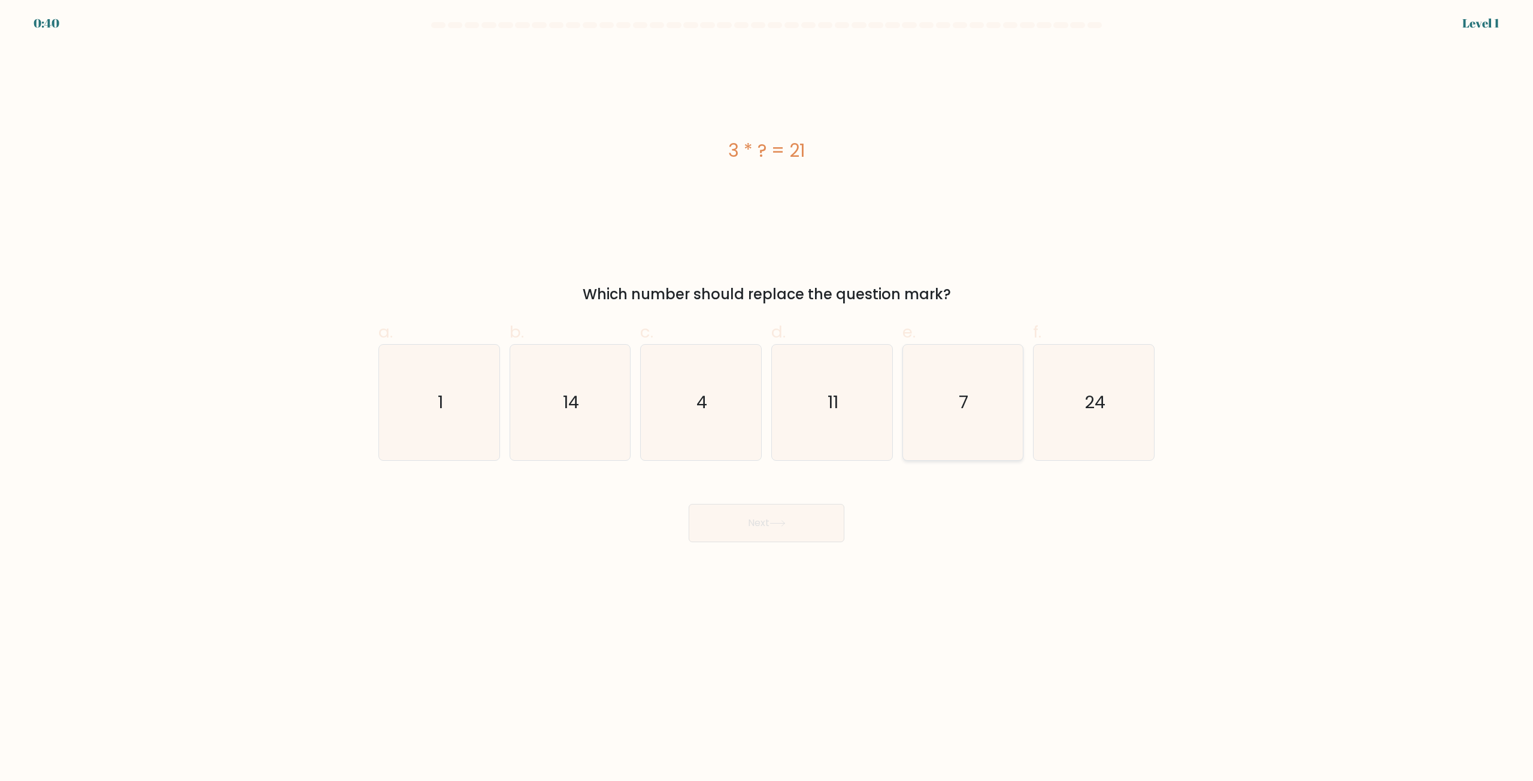
click at [977, 403] on icon "7" at bounding box center [963, 403] width 116 height 116
click at [767, 399] on input "e. 7" at bounding box center [766, 395] width 1 height 8
radio input "true"
click at [751, 531] on button "Next" at bounding box center [767, 523] width 156 height 38
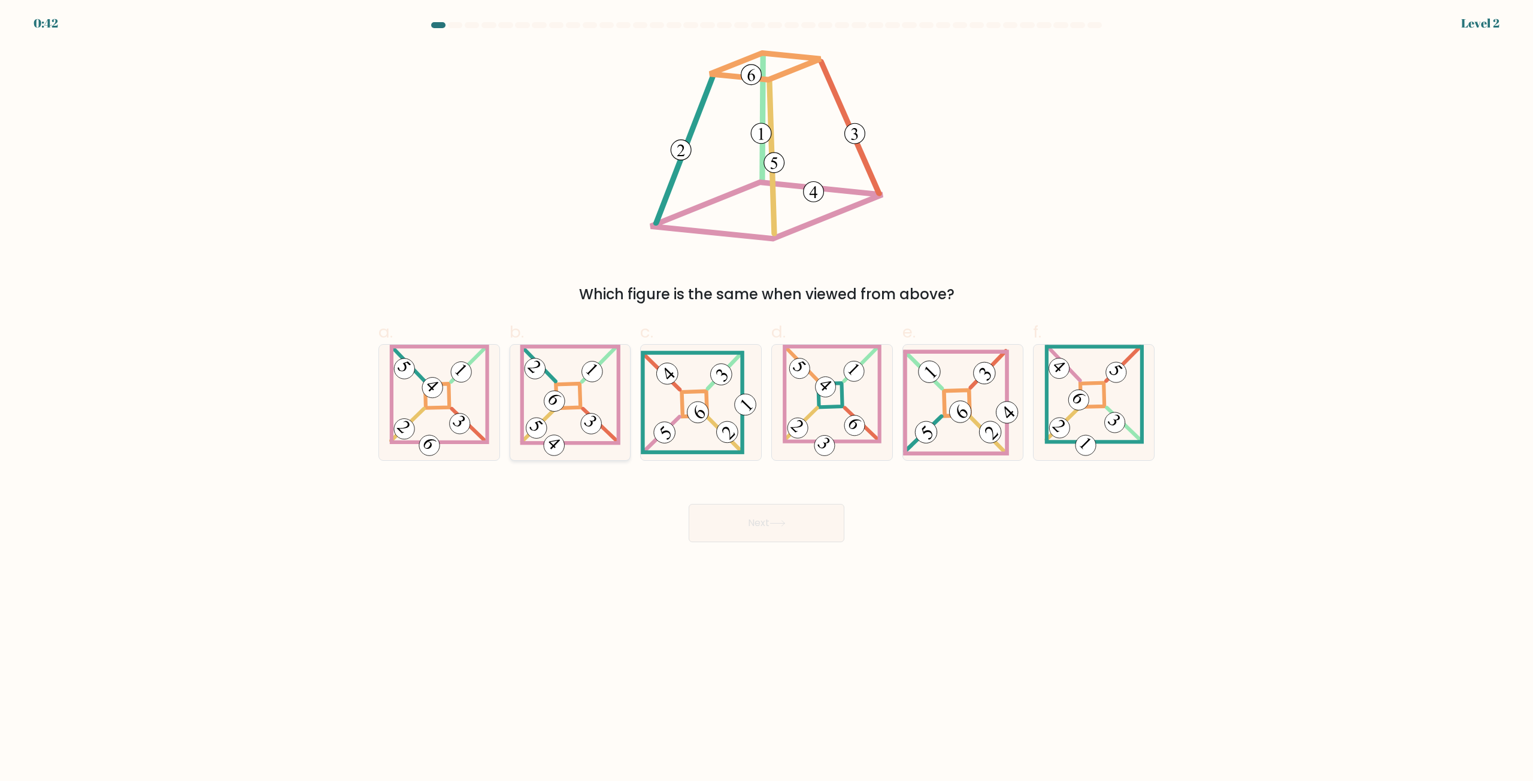
click at [566, 435] on icon at bounding box center [570, 403] width 101 height 116
click at [766, 399] on input "b." at bounding box center [766, 395] width 1 height 8
radio input "true"
click at [747, 530] on button "Next" at bounding box center [767, 523] width 156 height 38
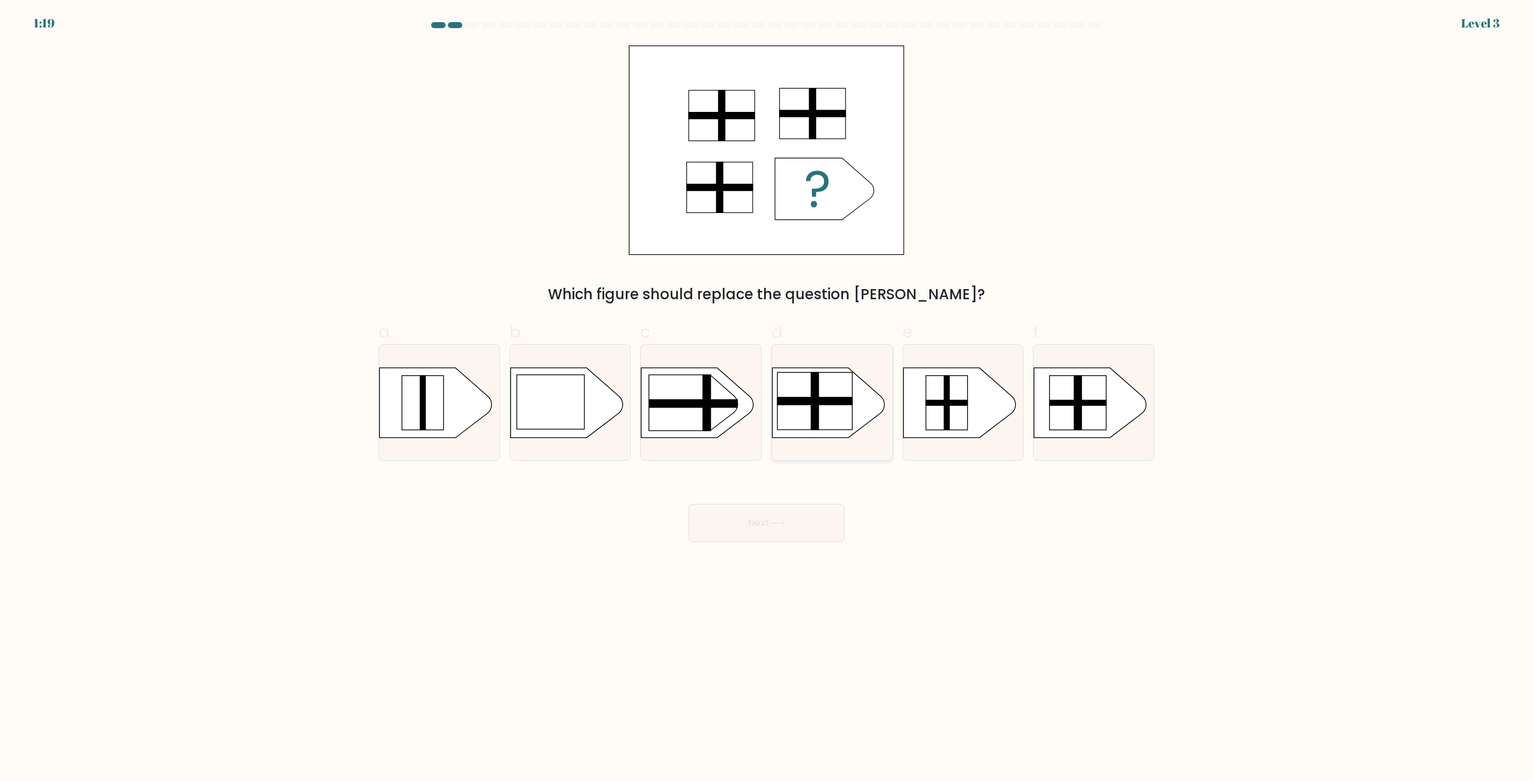
click at [809, 407] on rect at bounding box center [814, 400] width 75 height 57
click at [767, 399] on input "d." at bounding box center [766, 395] width 1 height 8
radio input "true"
click at [784, 525] on icon at bounding box center [777, 523] width 16 height 7
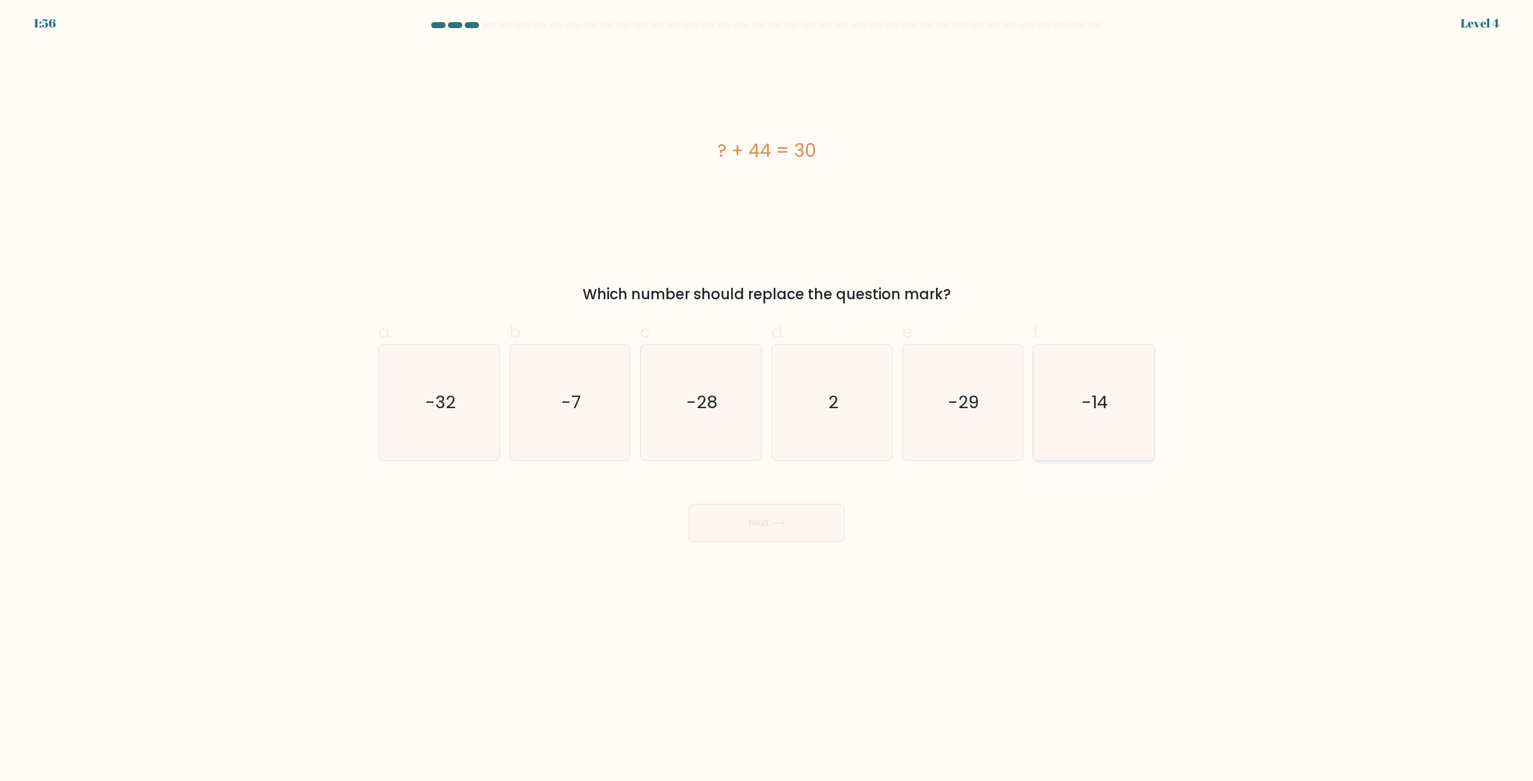
click at [1124, 423] on icon "-14" at bounding box center [1094, 403] width 116 height 116
click at [767, 399] on input "f. -14" at bounding box center [766, 395] width 1 height 8
radio input "true"
click at [779, 505] on button "Next" at bounding box center [767, 523] width 156 height 38
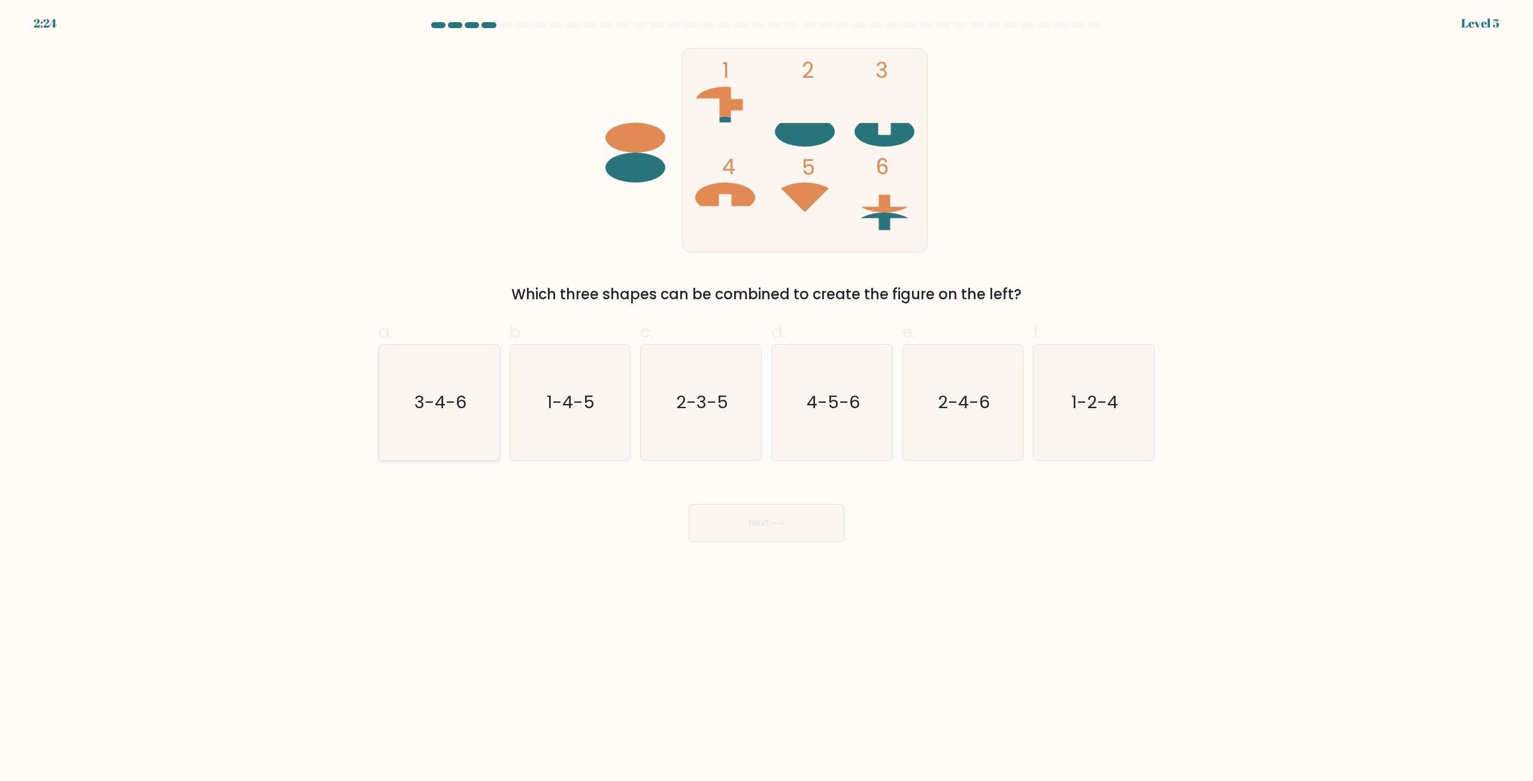
click at [429, 408] on text "3-4-6" at bounding box center [440, 403] width 52 height 24
click at [766, 399] on input "a. 3-4-6" at bounding box center [766, 395] width 1 height 8
radio input "true"
click at [766, 527] on button "Next" at bounding box center [767, 523] width 156 height 38
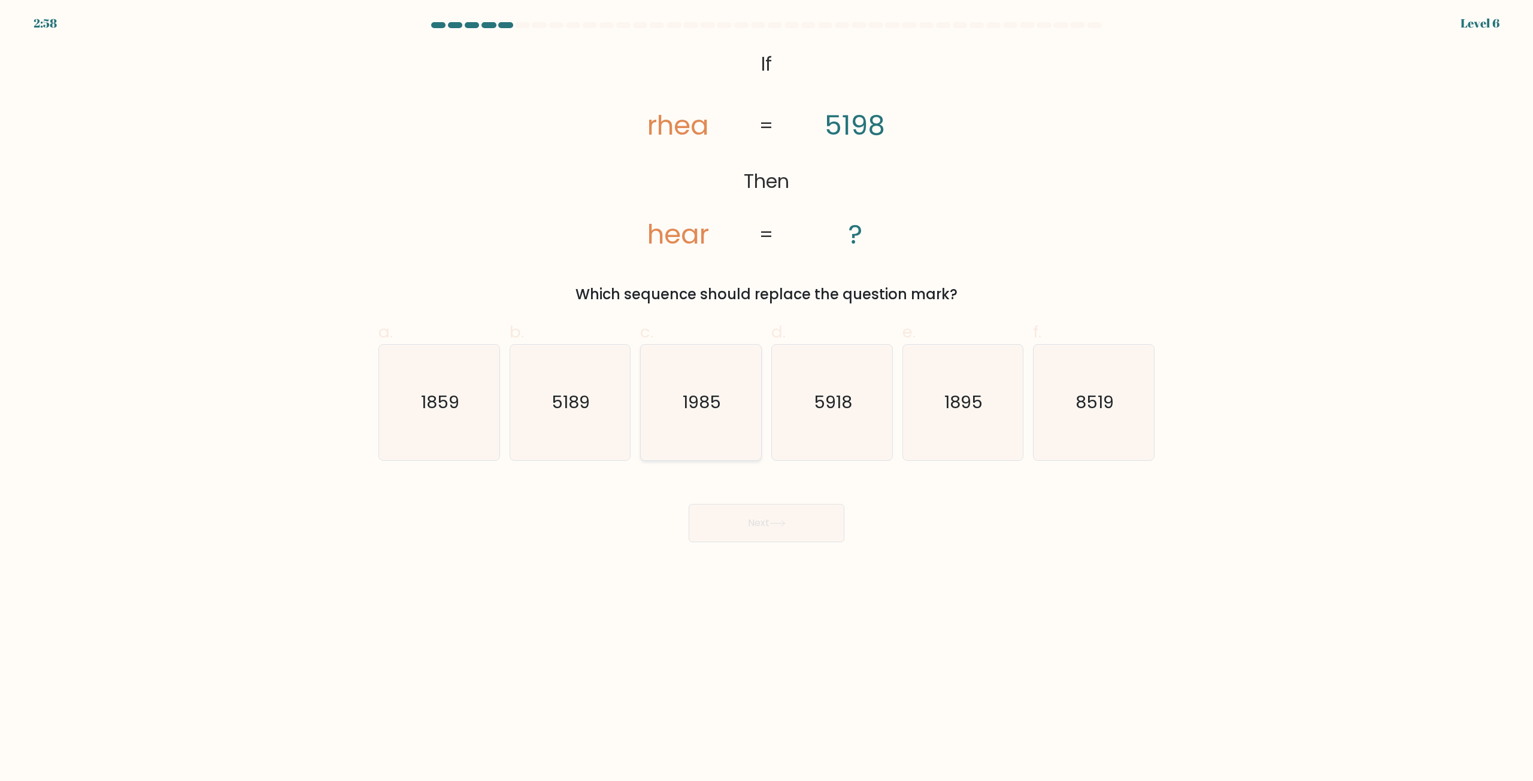
click at [710, 407] on text "1985" at bounding box center [702, 403] width 38 height 24
click at [766, 399] on input "c. 1985" at bounding box center [766, 395] width 1 height 8
radio input "true"
click at [739, 525] on button "Next" at bounding box center [767, 523] width 156 height 38
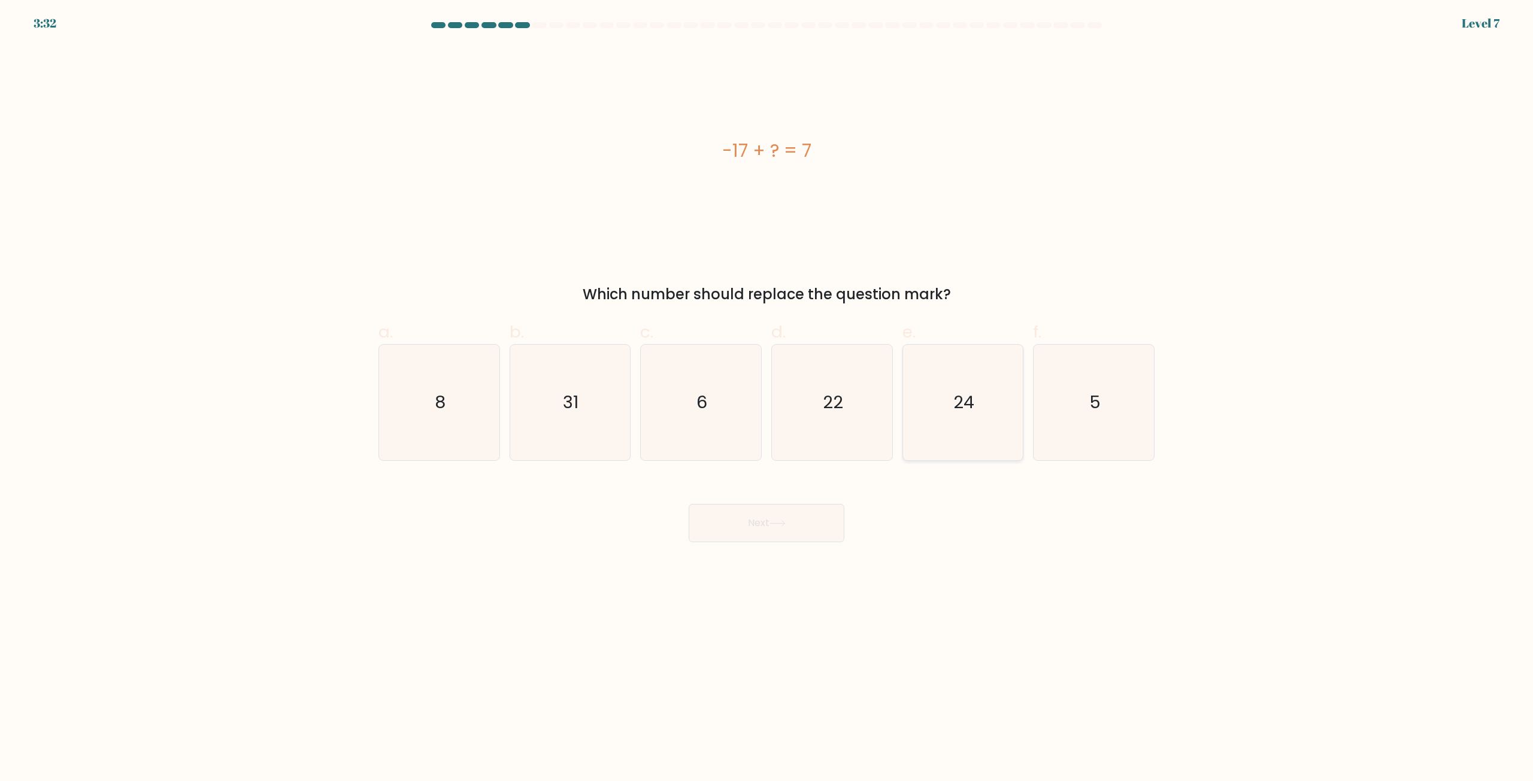
click at [988, 425] on icon "24" at bounding box center [963, 403] width 116 height 116
click at [767, 399] on input "e. 24" at bounding box center [766, 395] width 1 height 8
radio input "true"
click at [776, 526] on icon at bounding box center [777, 523] width 16 height 7
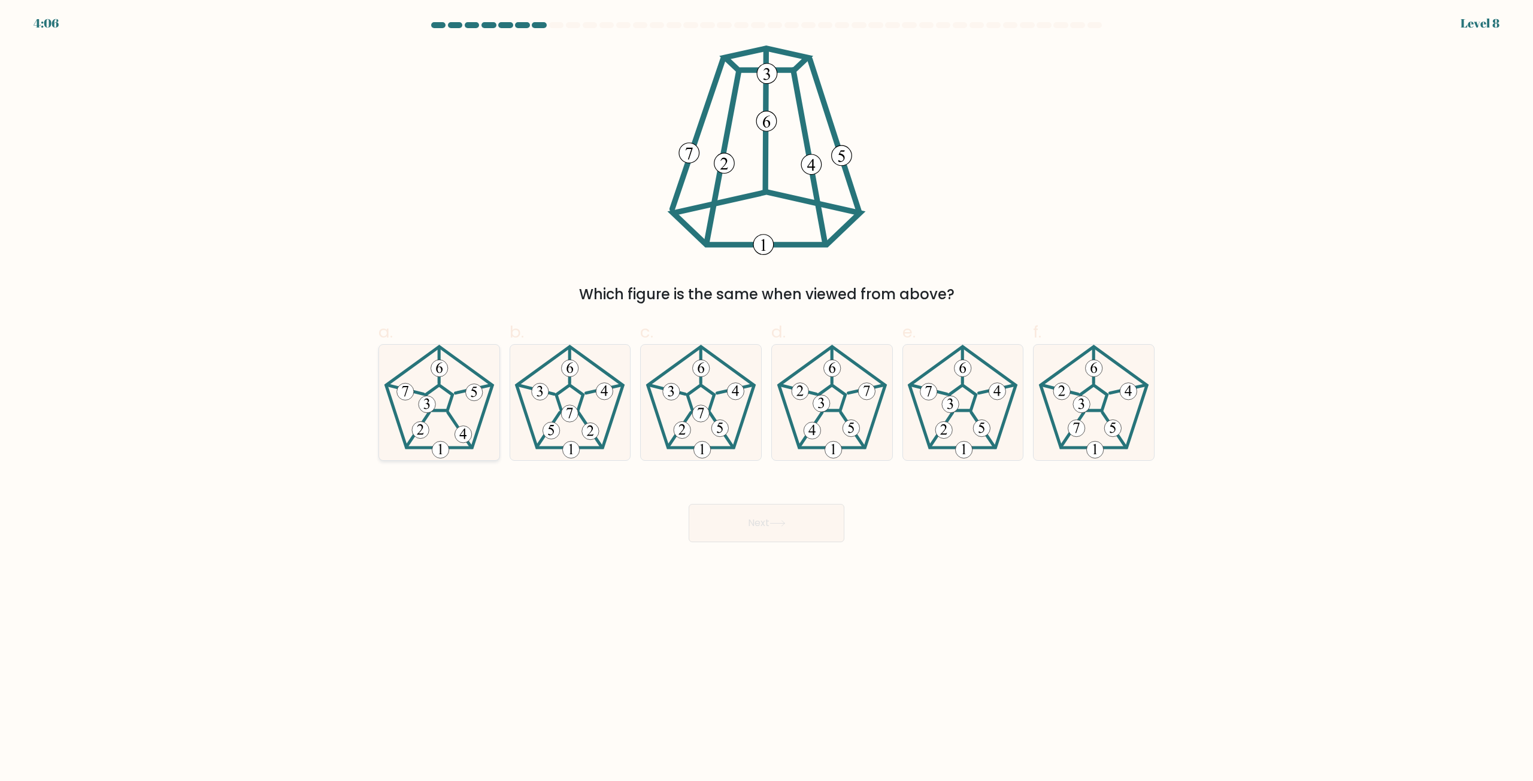
click at [460, 428] on 542 at bounding box center [462, 434] width 17 height 17
click at [766, 399] on input "a." at bounding box center [766, 395] width 1 height 8
radio input "true"
click at [786, 526] on icon at bounding box center [777, 523] width 16 height 7
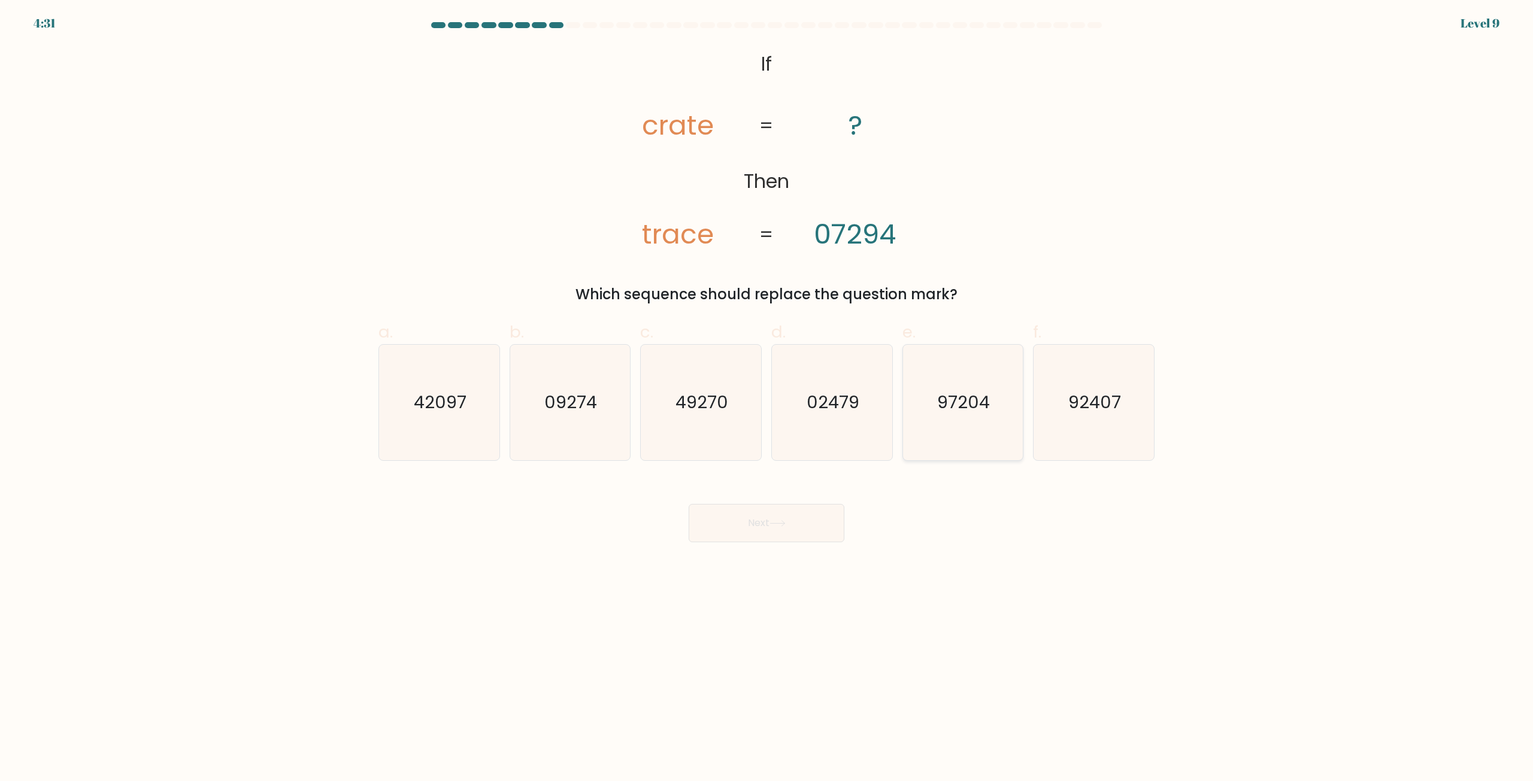
click at [965, 400] on text "97204" at bounding box center [964, 403] width 53 height 24
click at [767, 399] on input "e. 97204" at bounding box center [766, 395] width 1 height 8
radio input "true"
click at [789, 516] on button "Next" at bounding box center [767, 523] width 156 height 38
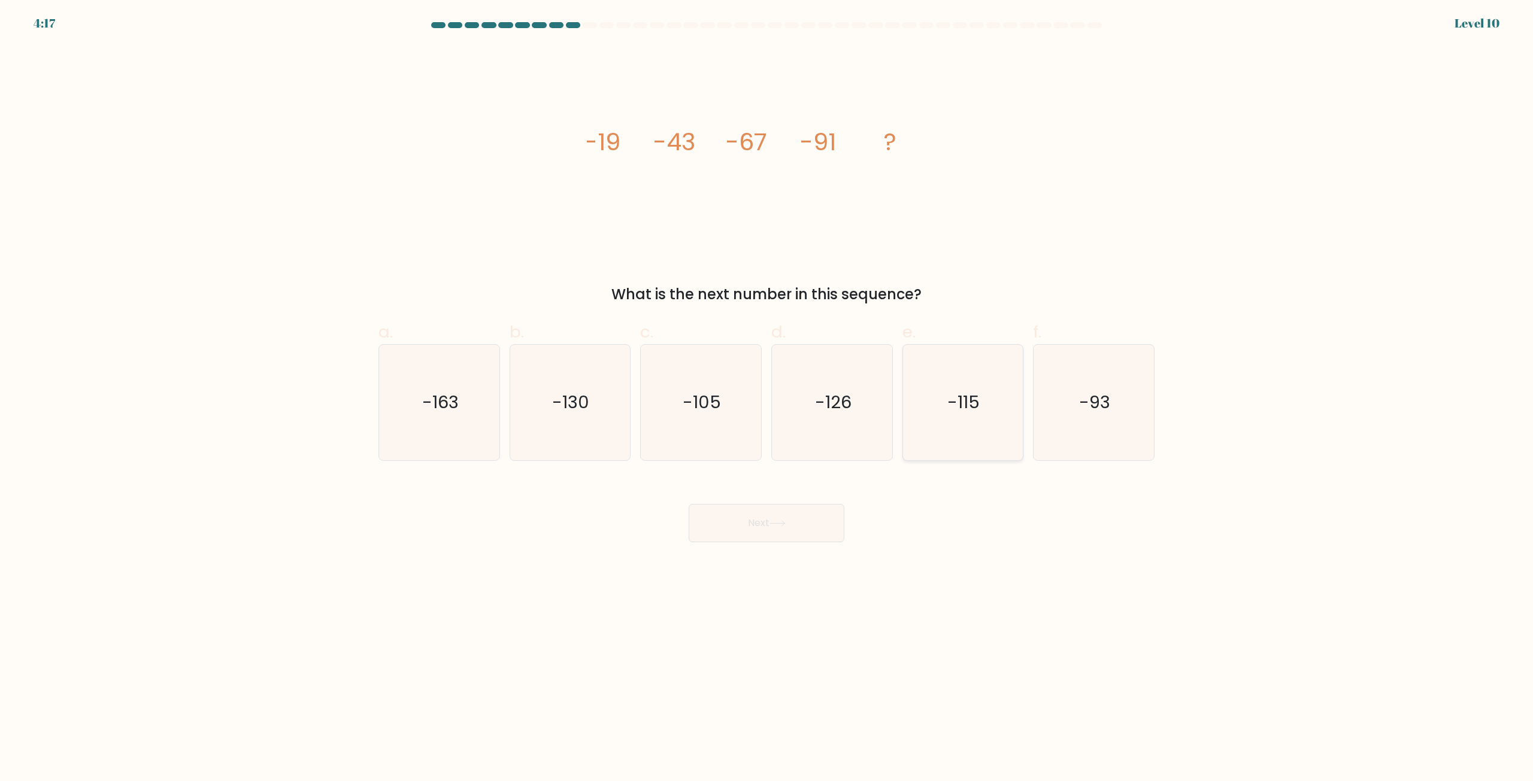
click at [960, 401] on text "-115" at bounding box center [964, 403] width 32 height 24
click at [767, 399] on input "e. -115" at bounding box center [766, 395] width 1 height 8
radio input "true"
click at [768, 526] on button "Next" at bounding box center [767, 523] width 156 height 38
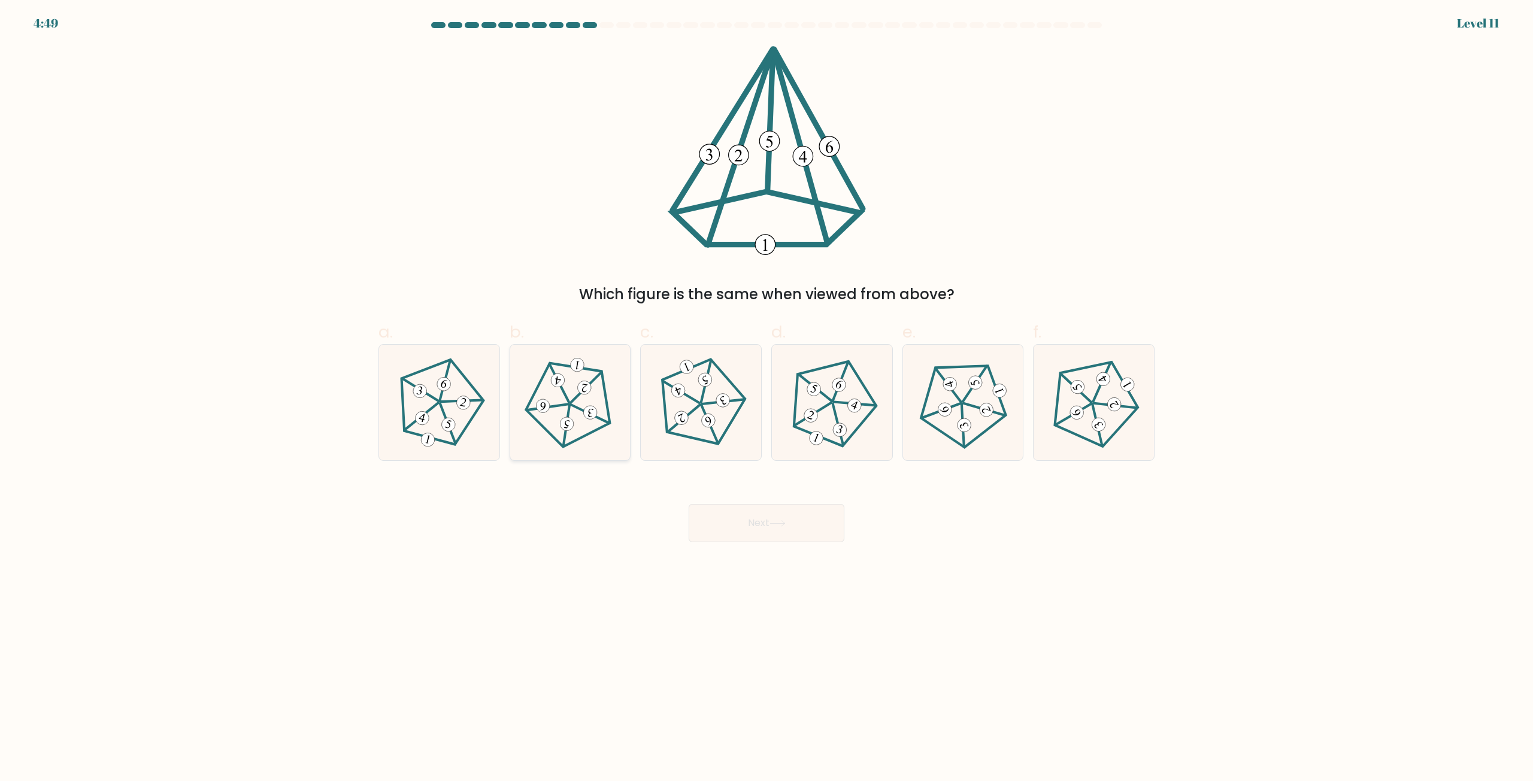
click at [570, 383] on icon at bounding box center [570, 403] width 92 height 92
click at [766, 391] on input "b." at bounding box center [766, 395] width 1 height 8
radio input "true"
click at [769, 523] on button "Next" at bounding box center [767, 523] width 156 height 38
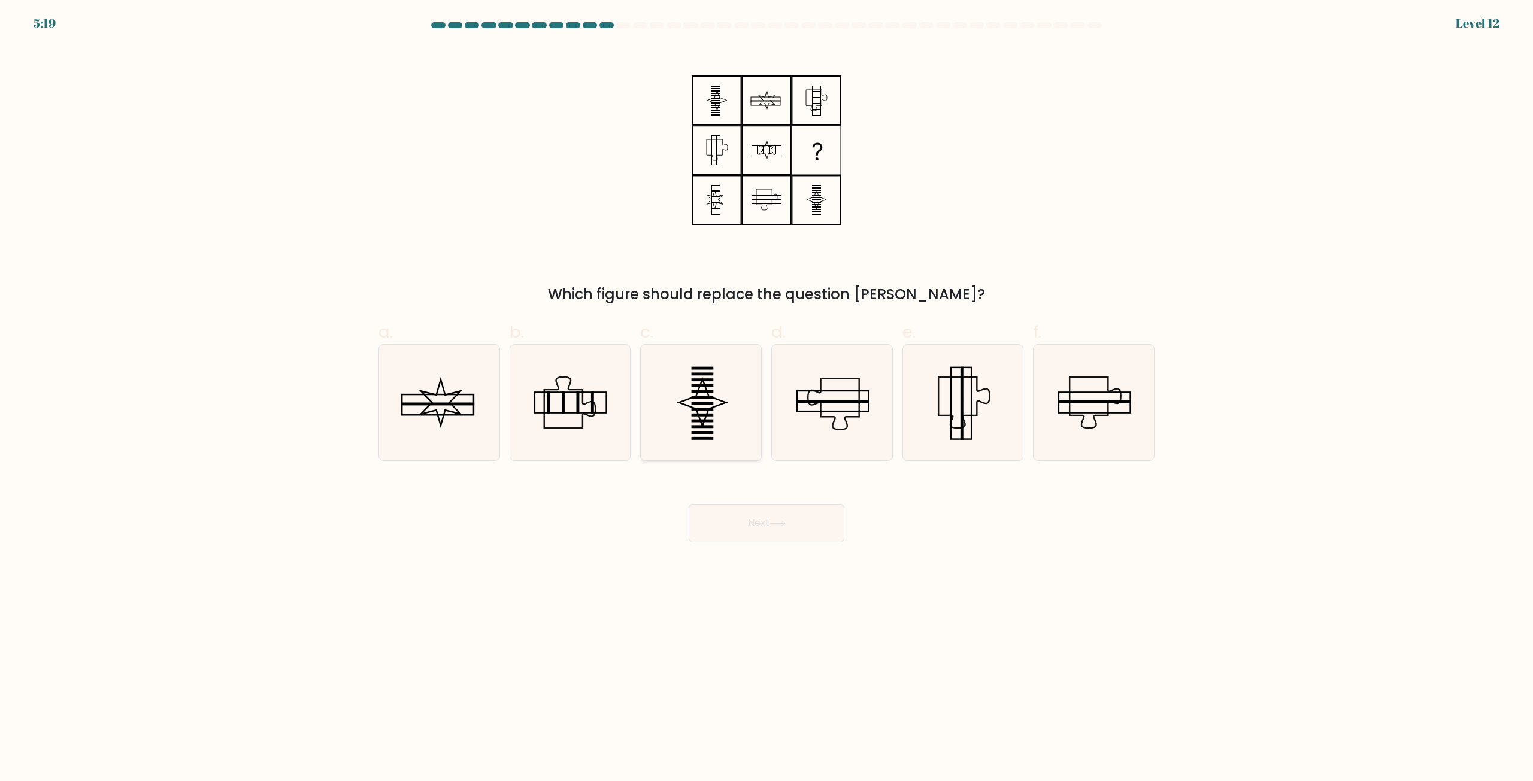
click at [689, 408] on icon at bounding box center [701, 403] width 116 height 116
click at [766, 399] on input "c." at bounding box center [766, 395] width 1 height 8
radio input "true"
click at [780, 533] on button "Next" at bounding box center [767, 523] width 156 height 38
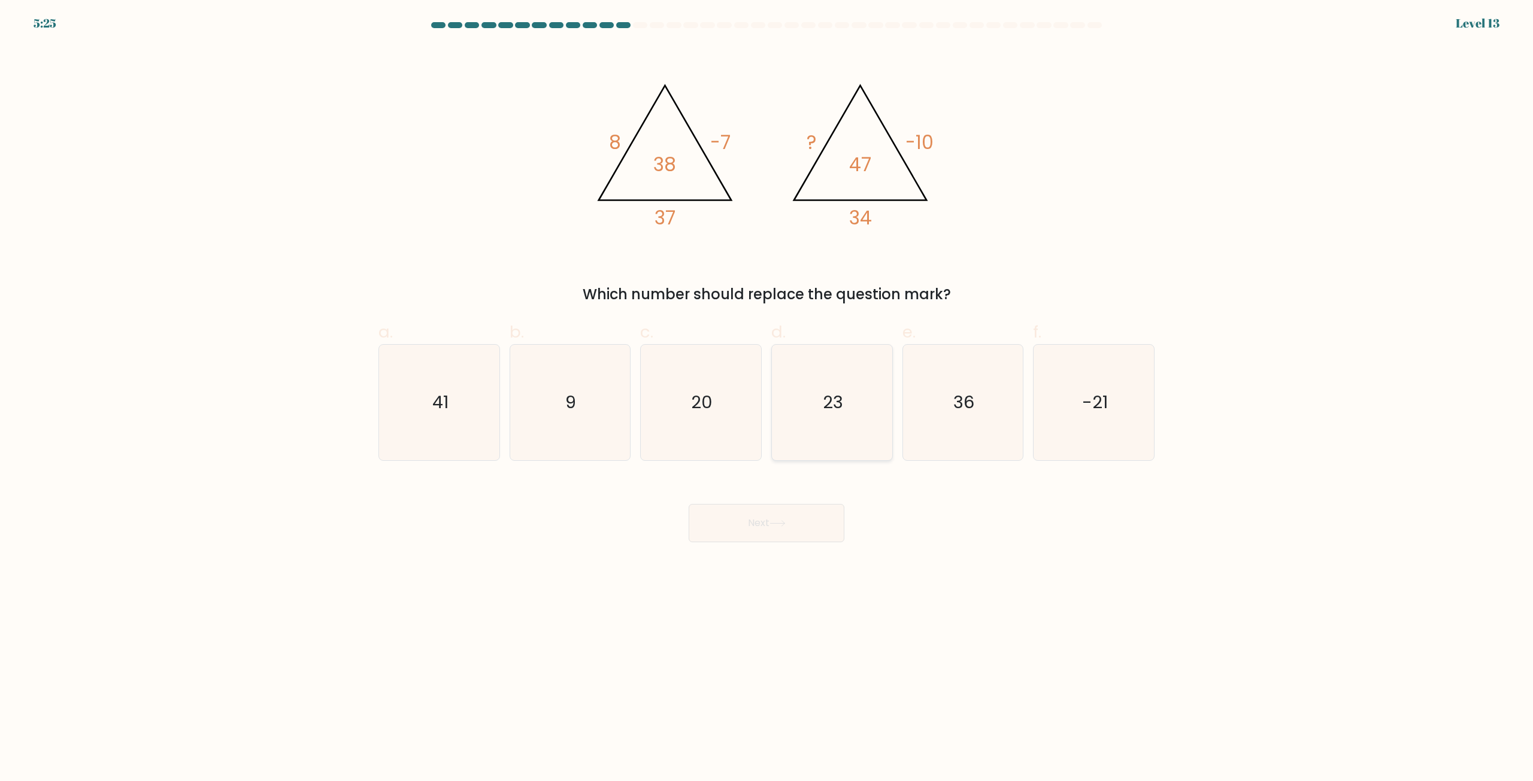
click at [845, 410] on icon "23" at bounding box center [832, 403] width 116 height 116
click at [767, 399] on input "d. 23" at bounding box center [766, 395] width 1 height 8
radio input "true"
click at [783, 526] on icon at bounding box center [777, 523] width 16 height 7
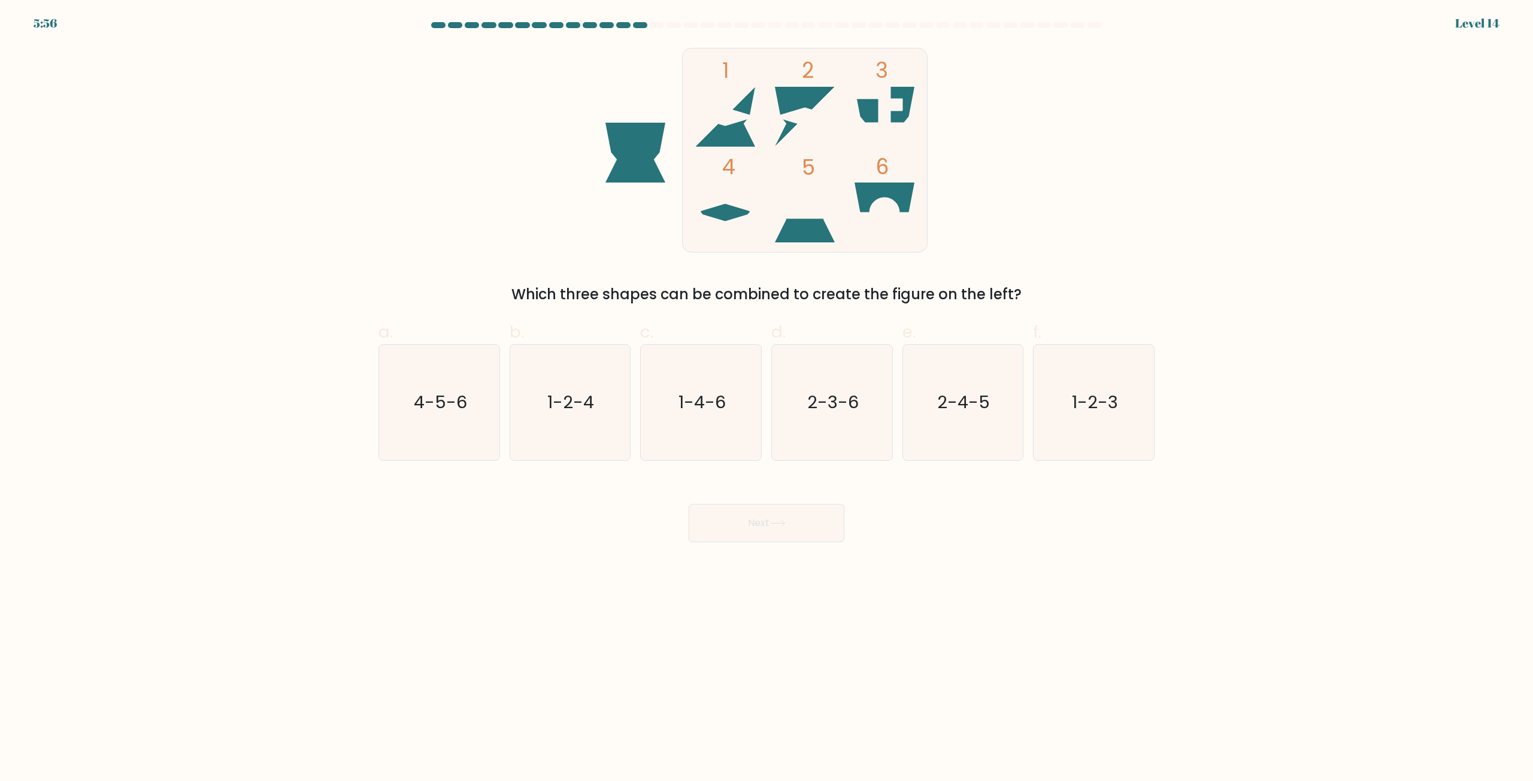
click at [723, 211] on icon at bounding box center [725, 213] width 60 height 60
click at [576, 406] on text "1-2-4" at bounding box center [571, 403] width 47 height 24
click at [766, 399] on input "b. 1-2-4" at bounding box center [766, 395] width 1 height 8
radio input "true"
click at [770, 523] on button "Next" at bounding box center [767, 523] width 156 height 38
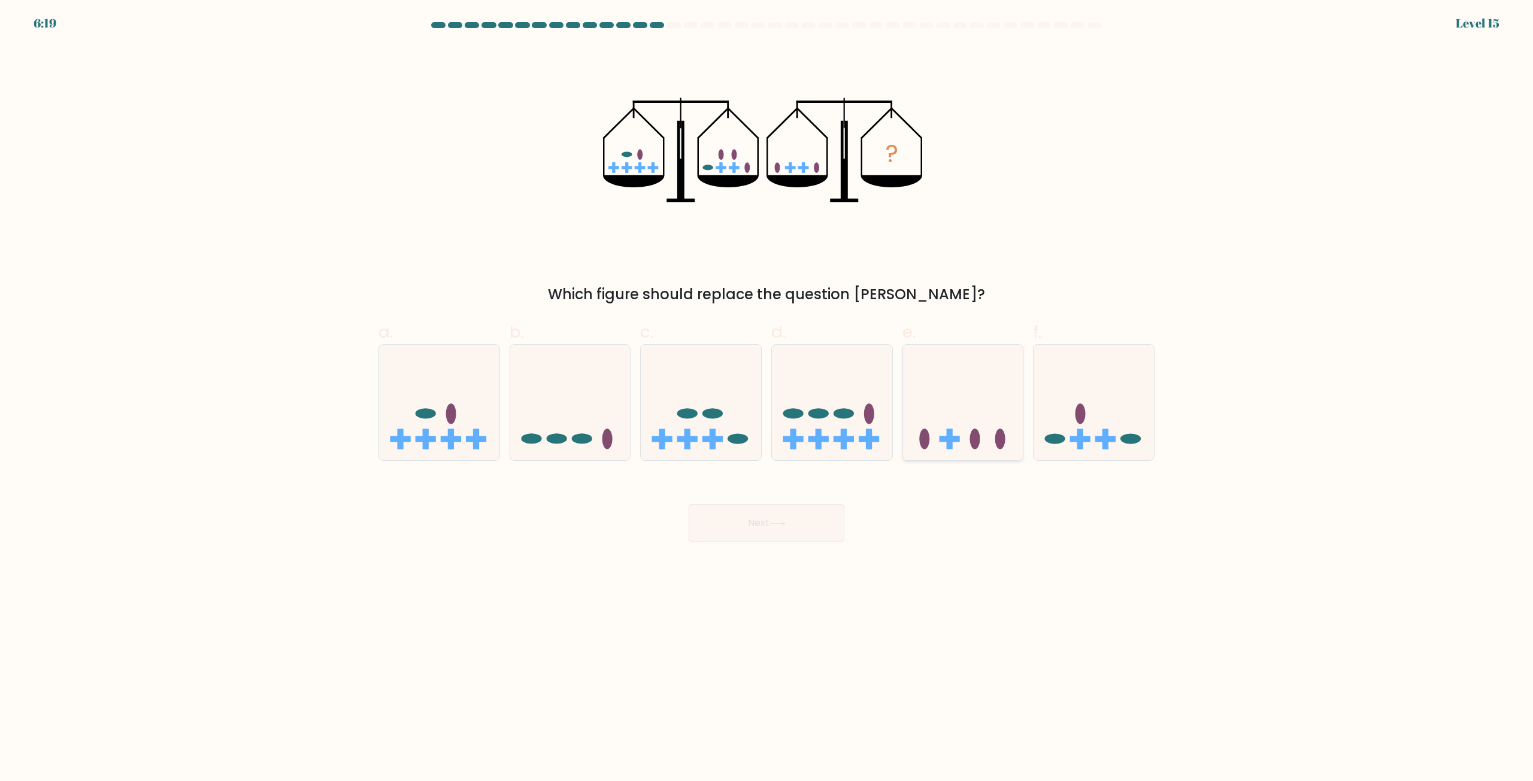
click at [967, 428] on icon at bounding box center [963, 402] width 120 height 99
click at [767, 399] on input "e." at bounding box center [766, 395] width 1 height 8
radio input "true"
click at [793, 528] on button "Next" at bounding box center [767, 523] width 156 height 38
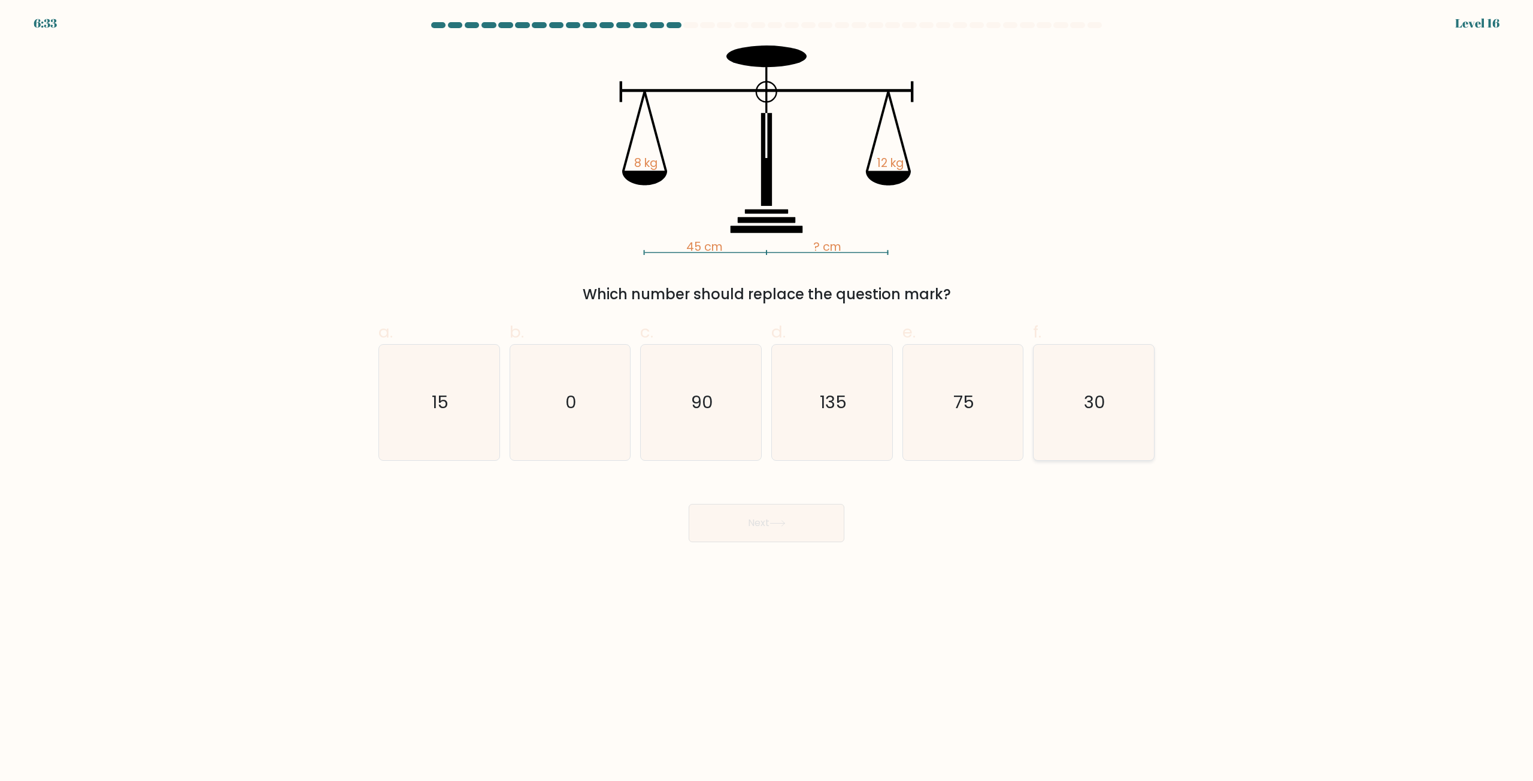
drag, startPoint x: 1100, startPoint y: 407, endPoint x: 871, endPoint y: 490, distance: 243.4
click at [1099, 407] on text "30" at bounding box center [1095, 403] width 22 height 24
click at [767, 399] on input "f. 30" at bounding box center [766, 395] width 1 height 8
radio input "true"
click at [786, 528] on button "Next" at bounding box center [767, 523] width 156 height 38
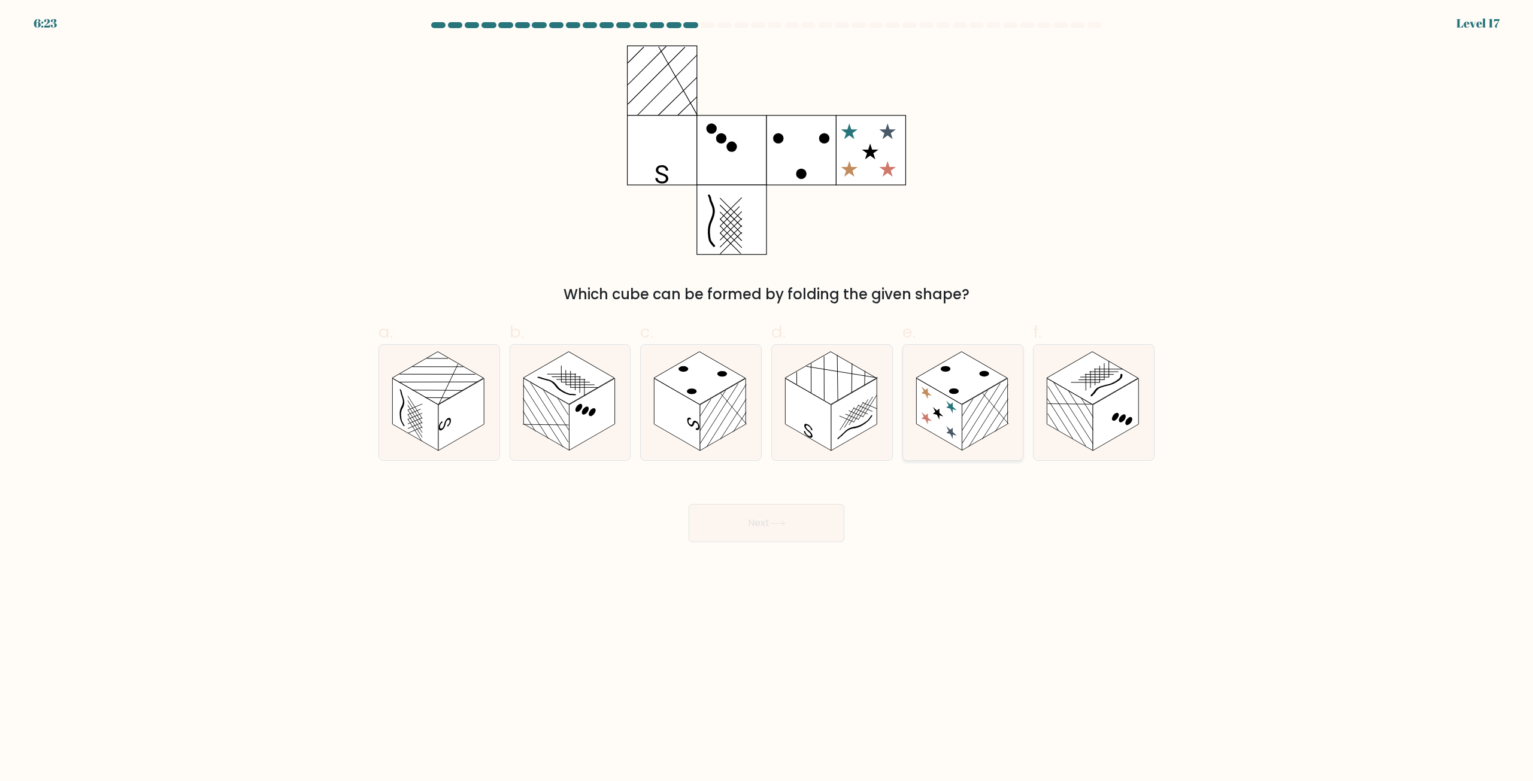
click at [964, 412] on rect at bounding box center [985, 415] width 46 height 72
click at [767, 399] on input "e." at bounding box center [766, 395] width 1 height 8
radio input "true"
click at [769, 531] on button "Next" at bounding box center [767, 523] width 156 height 38
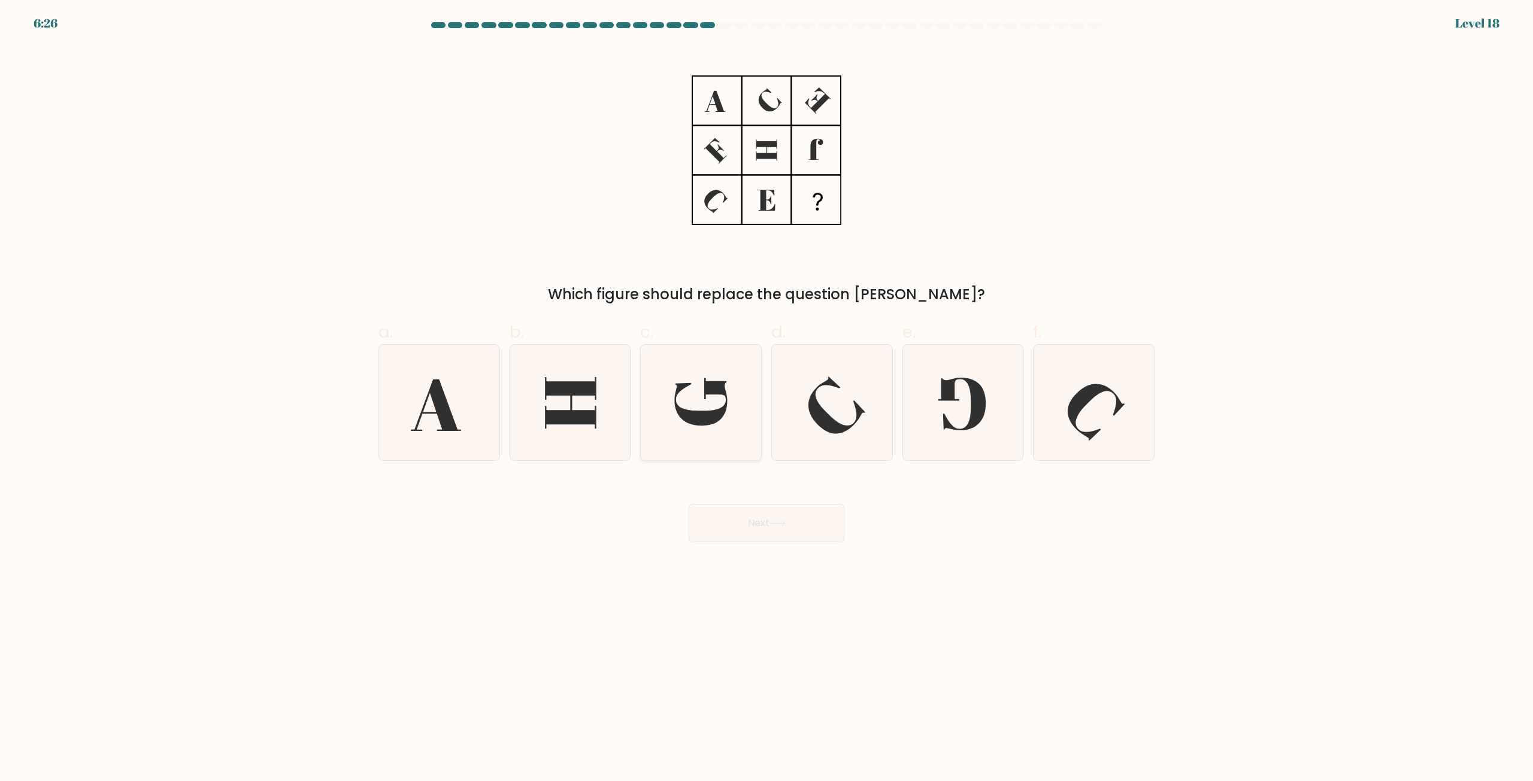
click at [708, 407] on icon at bounding box center [701, 403] width 116 height 116
click at [766, 399] on input "c." at bounding box center [766, 395] width 1 height 8
radio input "true"
click at [756, 515] on button "Next" at bounding box center [767, 523] width 156 height 38
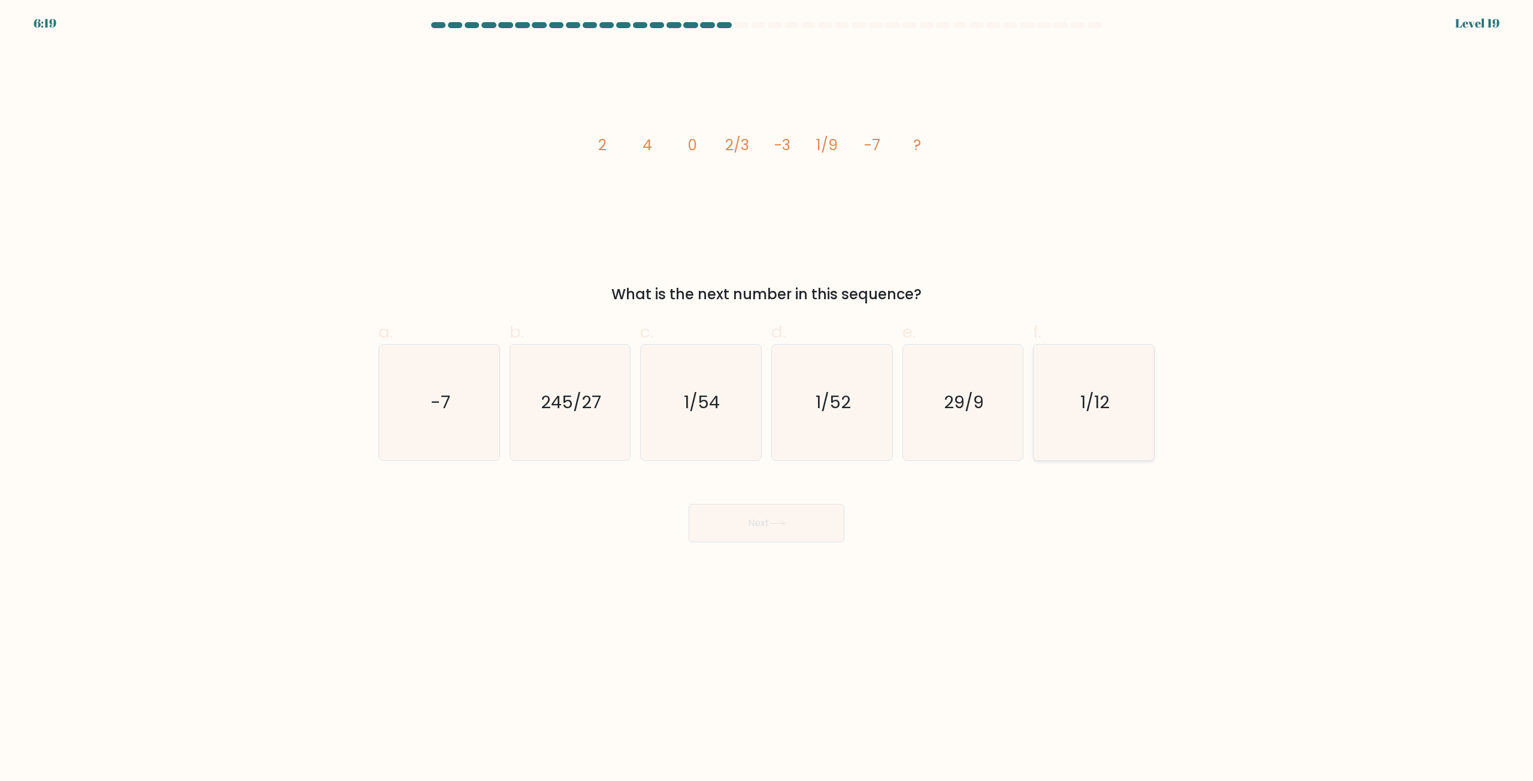
click at [1099, 421] on icon "1/12" at bounding box center [1094, 403] width 116 height 116
click at [767, 399] on input "f. 1/12" at bounding box center [766, 395] width 1 height 8
radio input "true"
click at [777, 526] on icon at bounding box center [777, 523] width 16 height 7
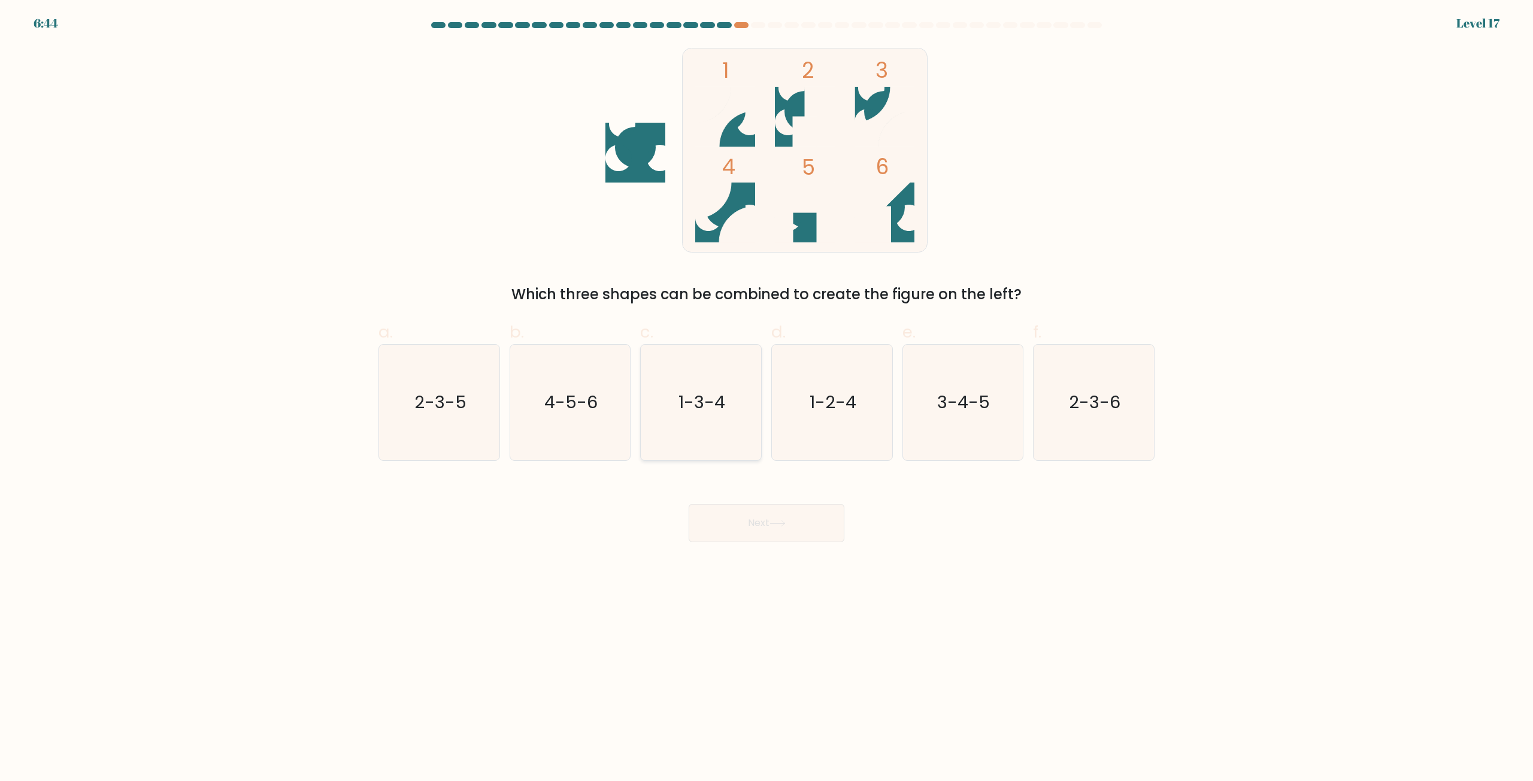
click at [692, 417] on icon "1-3-4" at bounding box center [701, 403] width 116 height 116
click at [766, 399] on input "c. 1-3-4" at bounding box center [766, 395] width 1 height 8
radio input "true"
click at [755, 518] on button "Next" at bounding box center [767, 523] width 156 height 38
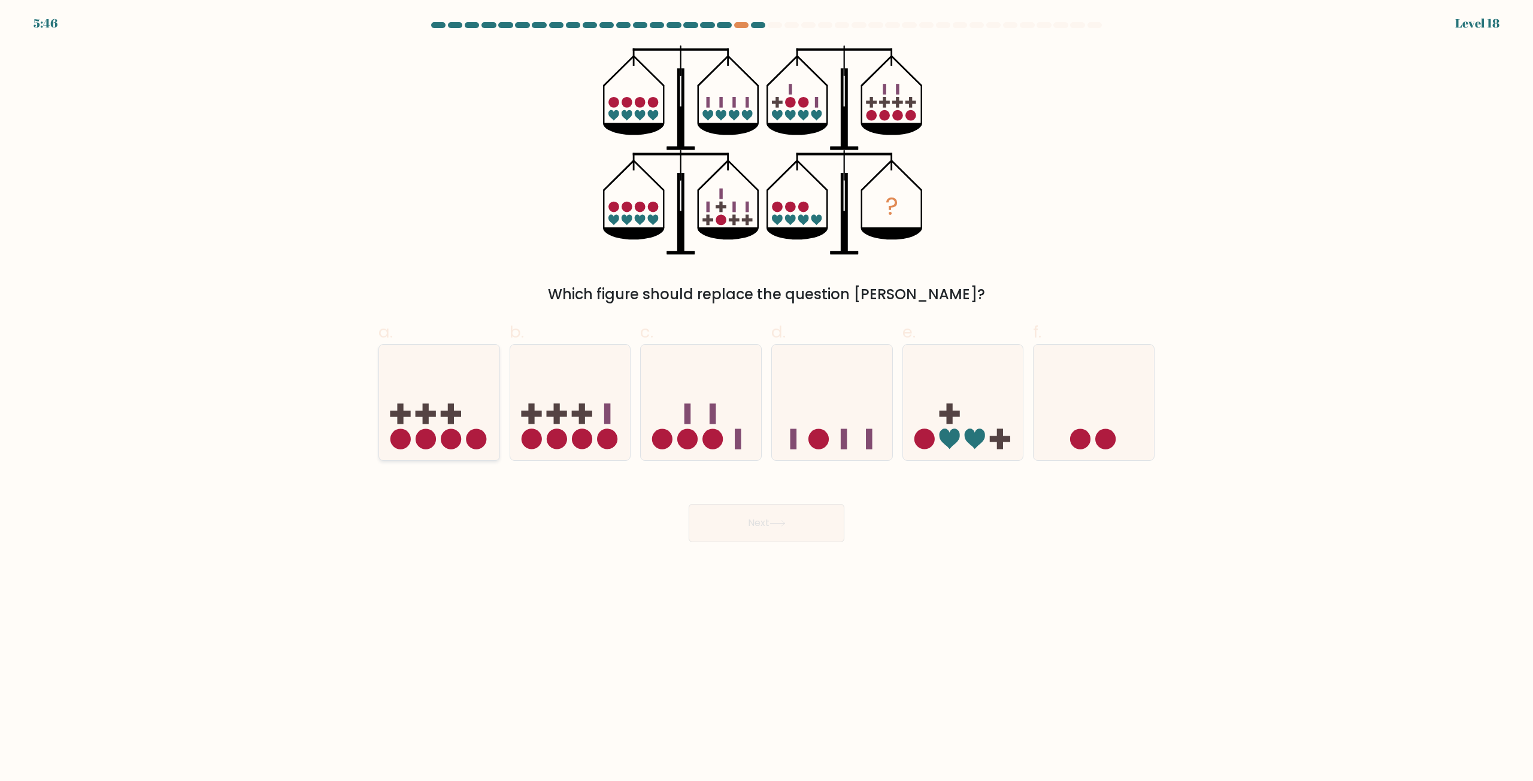
click at [442, 444] on circle at bounding box center [451, 439] width 20 height 20
click at [766, 399] on input "a." at bounding box center [766, 395] width 1 height 8
radio input "true"
click at [781, 526] on icon at bounding box center [777, 523] width 16 height 7
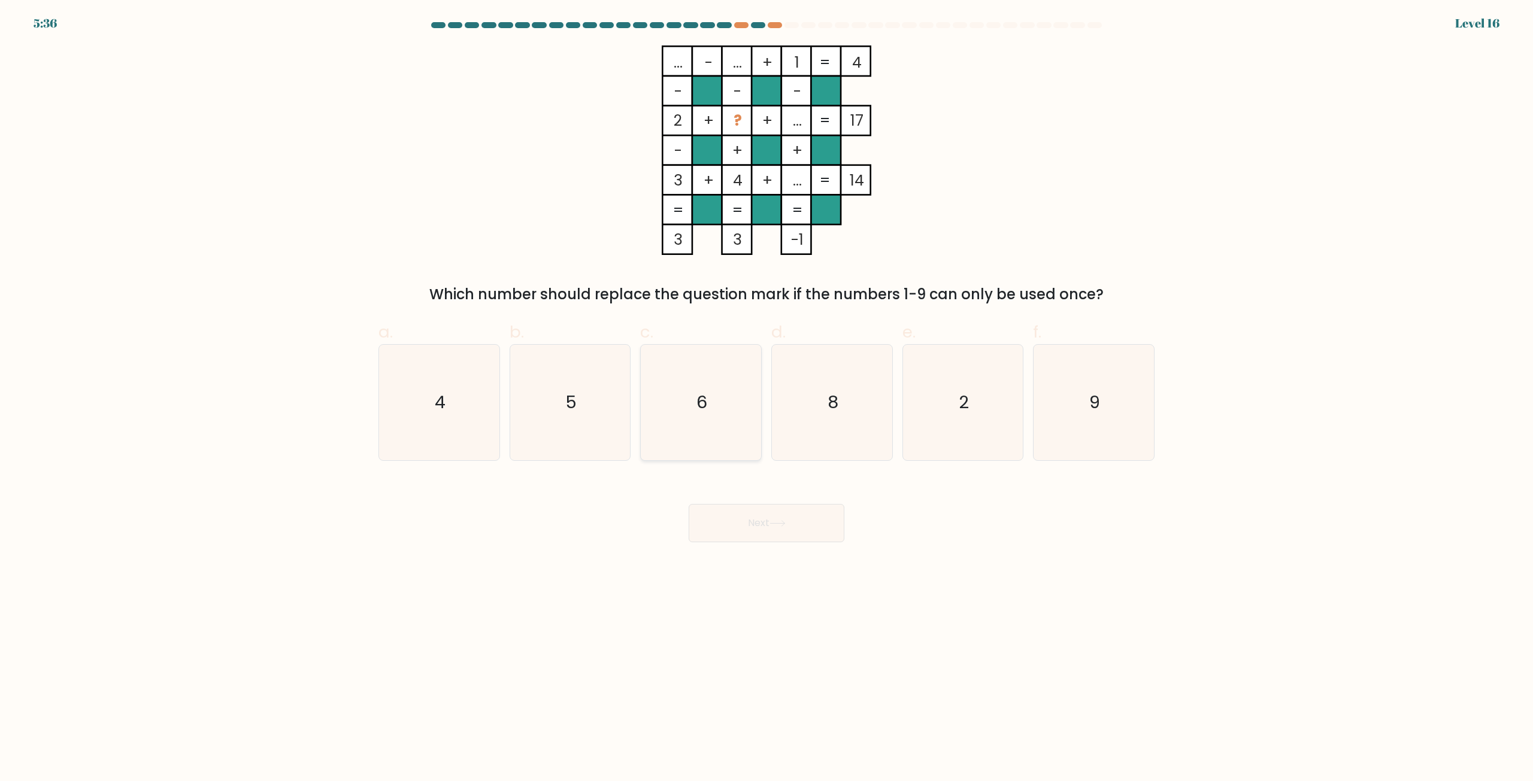
click at [687, 389] on icon "6" at bounding box center [701, 403] width 116 height 116
click at [766, 391] on input "c. 6" at bounding box center [766, 395] width 1 height 8
radio input "true"
click at [745, 533] on button "Next" at bounding box center [767, 523] width 156 height 38
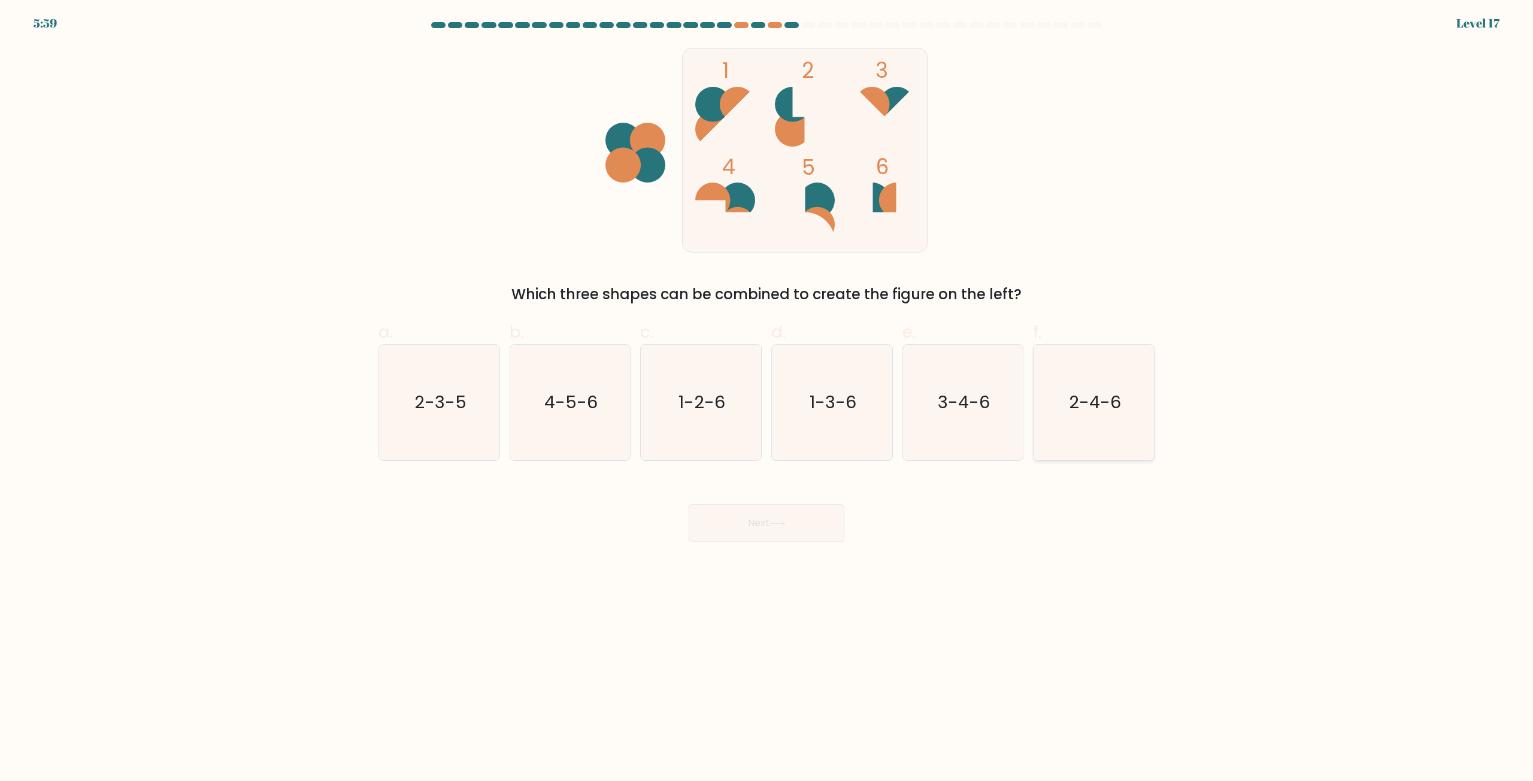
click at [1071, 413] on text "2-4-6" at bounding box center [1095, 403] width 52 height 24
click at [767, 399] on input "f. 2-4-6" at bounding box center [766, 395] width 1 height 8
radio input "true"
click at [791, 533] on button "Next" at bounding box center [767, 523] width 156 height 38
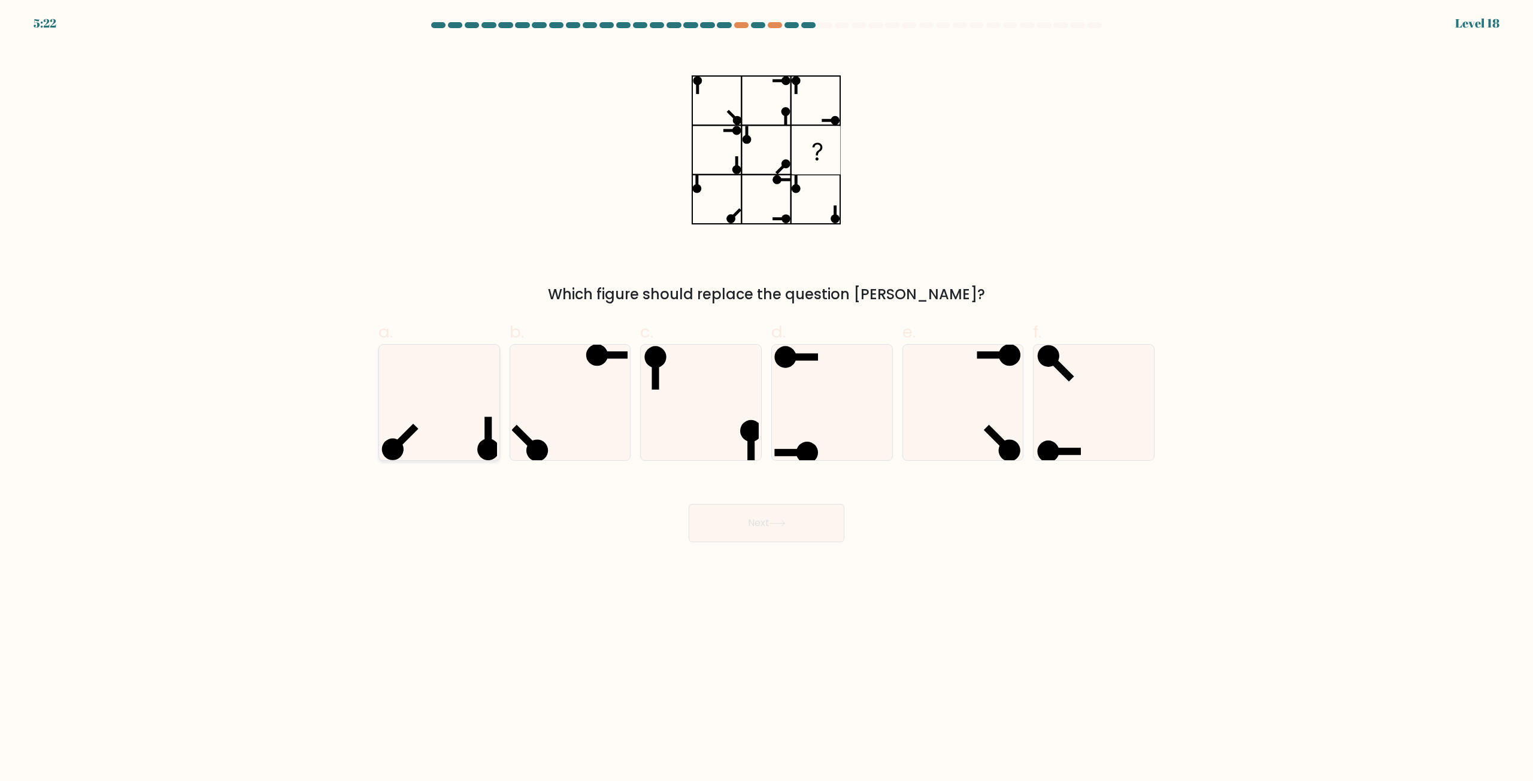
click at [451, 451] on icon at bounding box center [439, 403] width 116 height 116
click at [766, 399] on input "a." at bounding box center [766, 395] width 1 height 8
radio input "true"
click at [811, 529] on button "Next" at bounding box center [767, 523] width 156 height 38
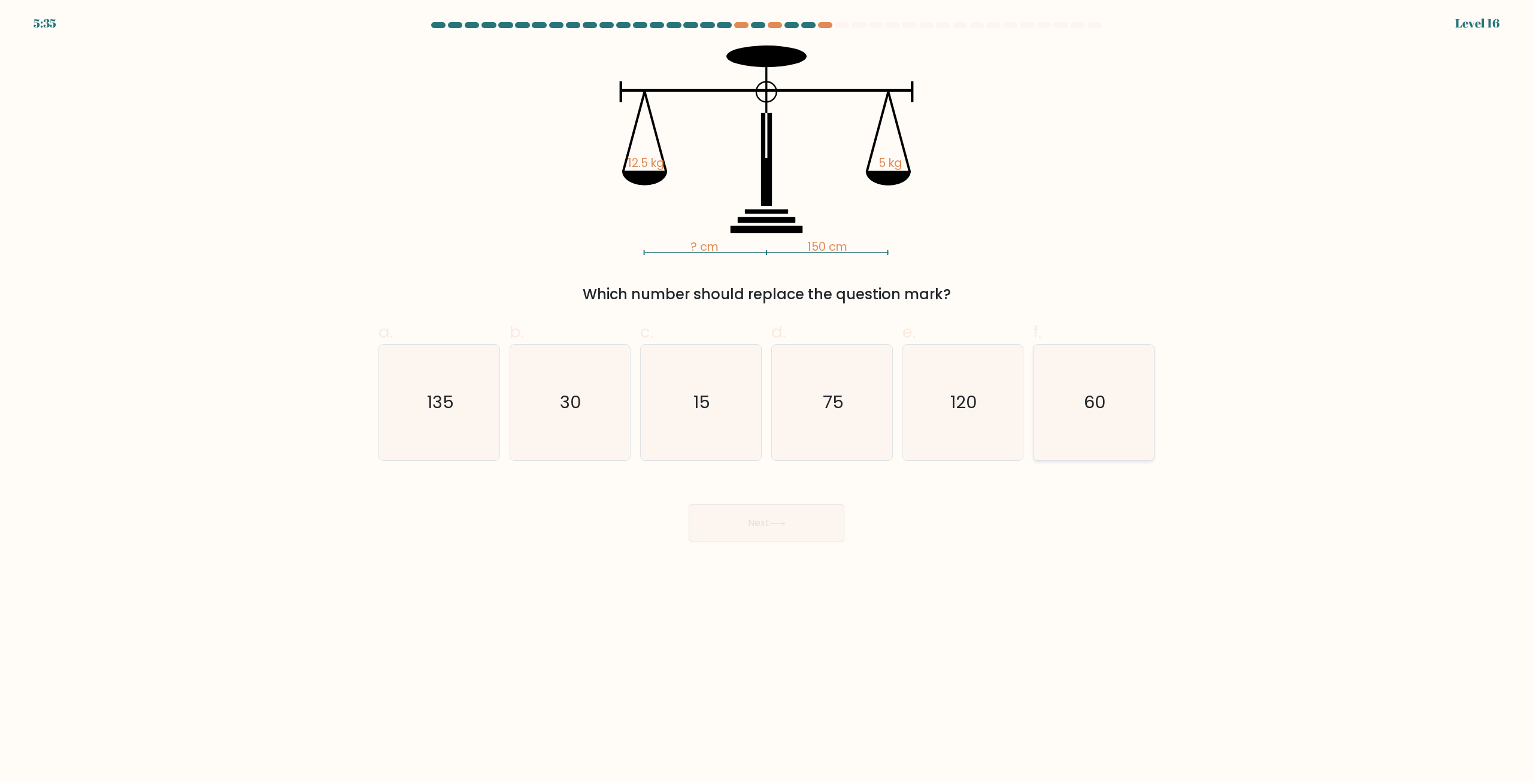
click at [1096, 399] on text "60" at bounding box center [1095, 403] width 22 height 24
click at [767, 399] on input "f. 60" at bounding box center [766, 395] width 1 height 8
radio input "true"
click at [769, 523] on button "Next" at bounding box center [767, 523] width 156 height 38
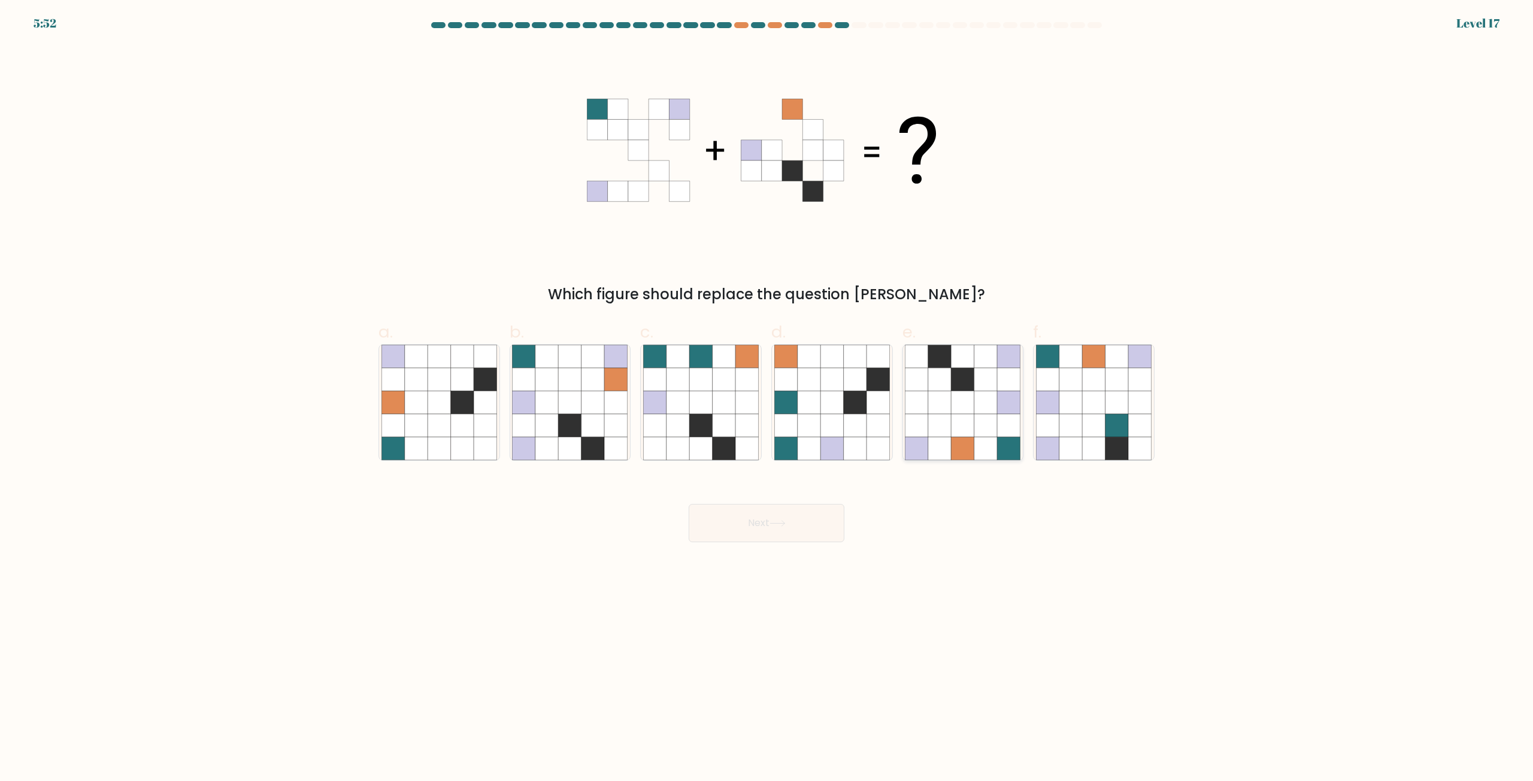
click at [971, 417] on icon at bounding box center [962, 425] width 23 height 23
click at [767, 399] on input "e." at bounding box center [766, 395] width 1 height 8
radio input "true"
click at [772, 526] on button "Next" at bounding box center [767, 523] width 156 height 38
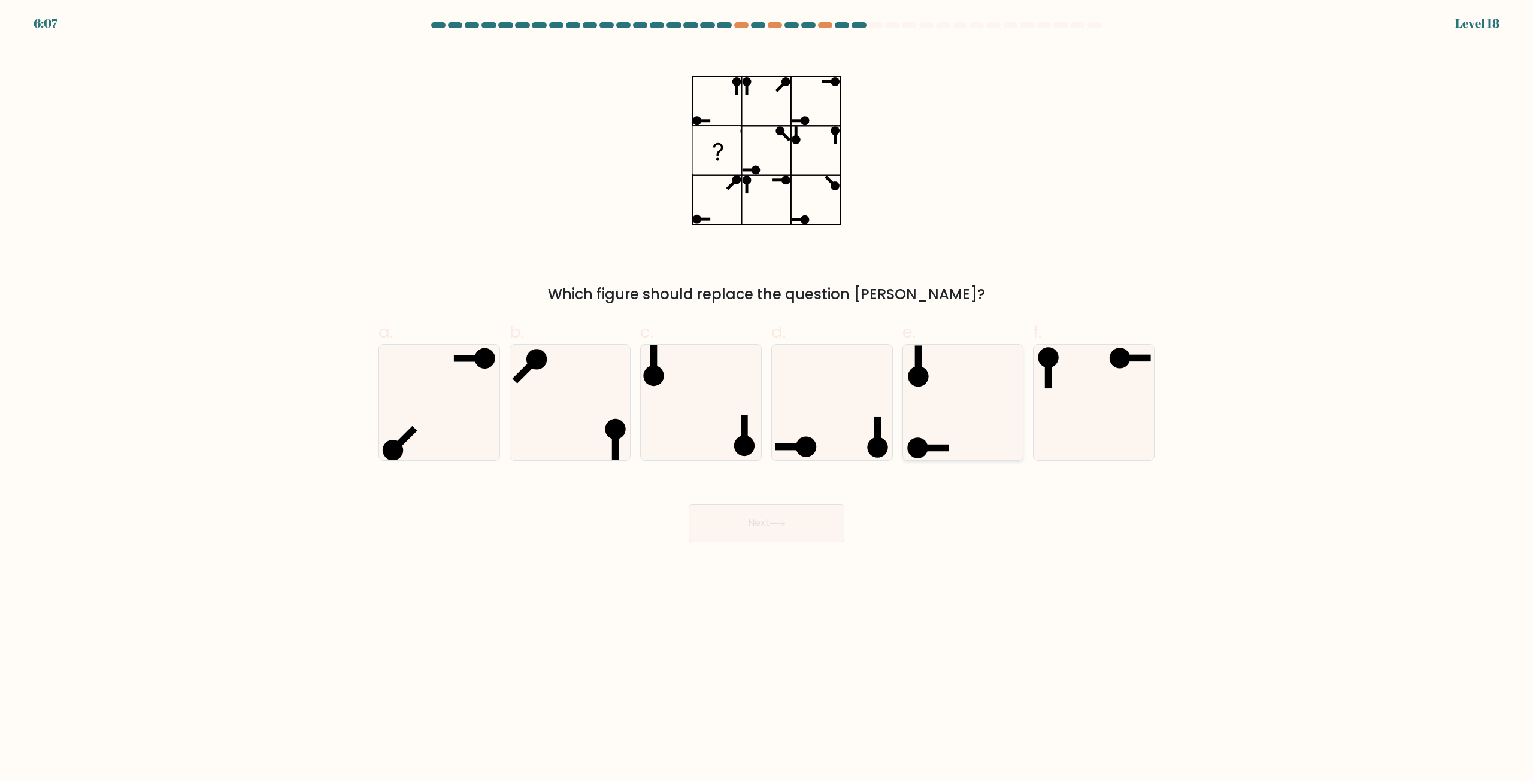
click at [962, 445] on icon at bounding box center [963, 403] width 116 height 116
click at [767, 399] on input "e." at bounding box center [766, 395] width 1 height 8
radio input "true"
click at [784, 532] on button "Next" at bounding box center [767, 523] width 156 height 38
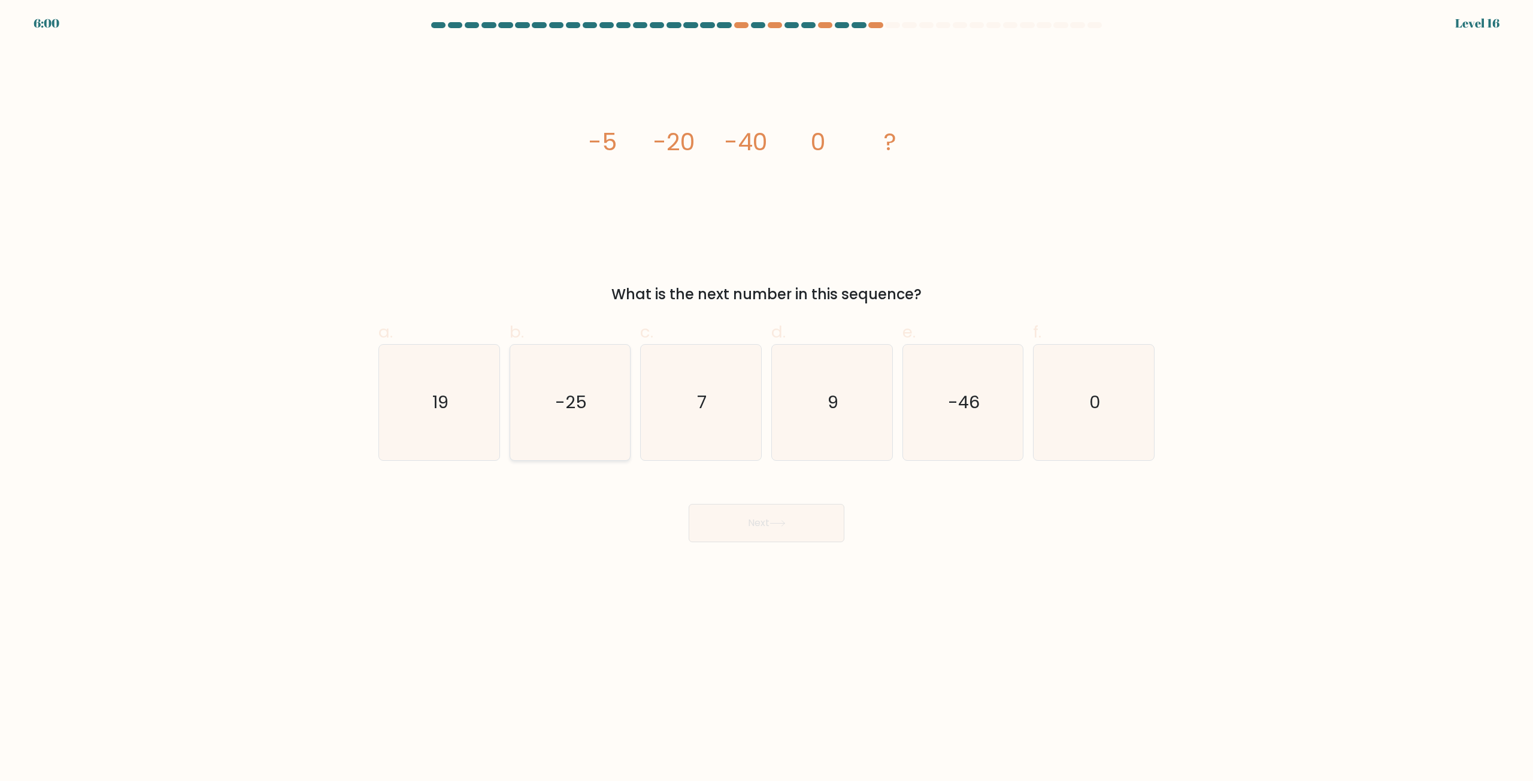
click at [568, 400] on text "-25" at bounding box center [571, 403] width 32 height 24
click at [766, 399] on input "b. -25" at bounding box center [766, 395] width 1 height 8
radio input "true"
click at [769, 522] on button "Next" at bounding box center [767, 523] width 156 height 38
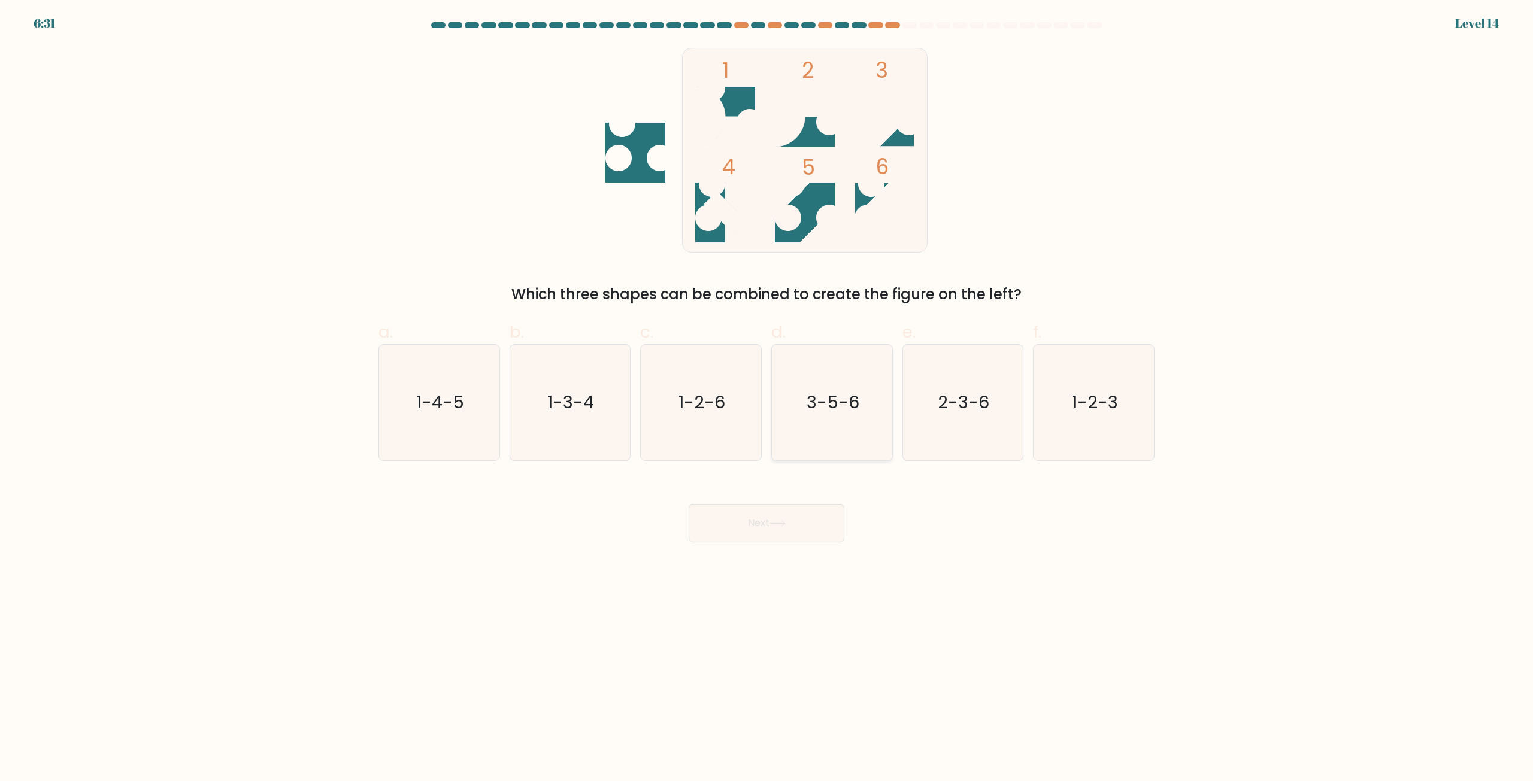
click at [848, 419] on icon "3-5-6" at bounding box center [832, 403] width 116 height 116
click at [767, 399] on input "d. 3-5-6" at bounding box center [766, 395] width 1 height 8
radio input "true"
click at [786, 525] on icon at bounding box center [777, 523] width 16 height 7
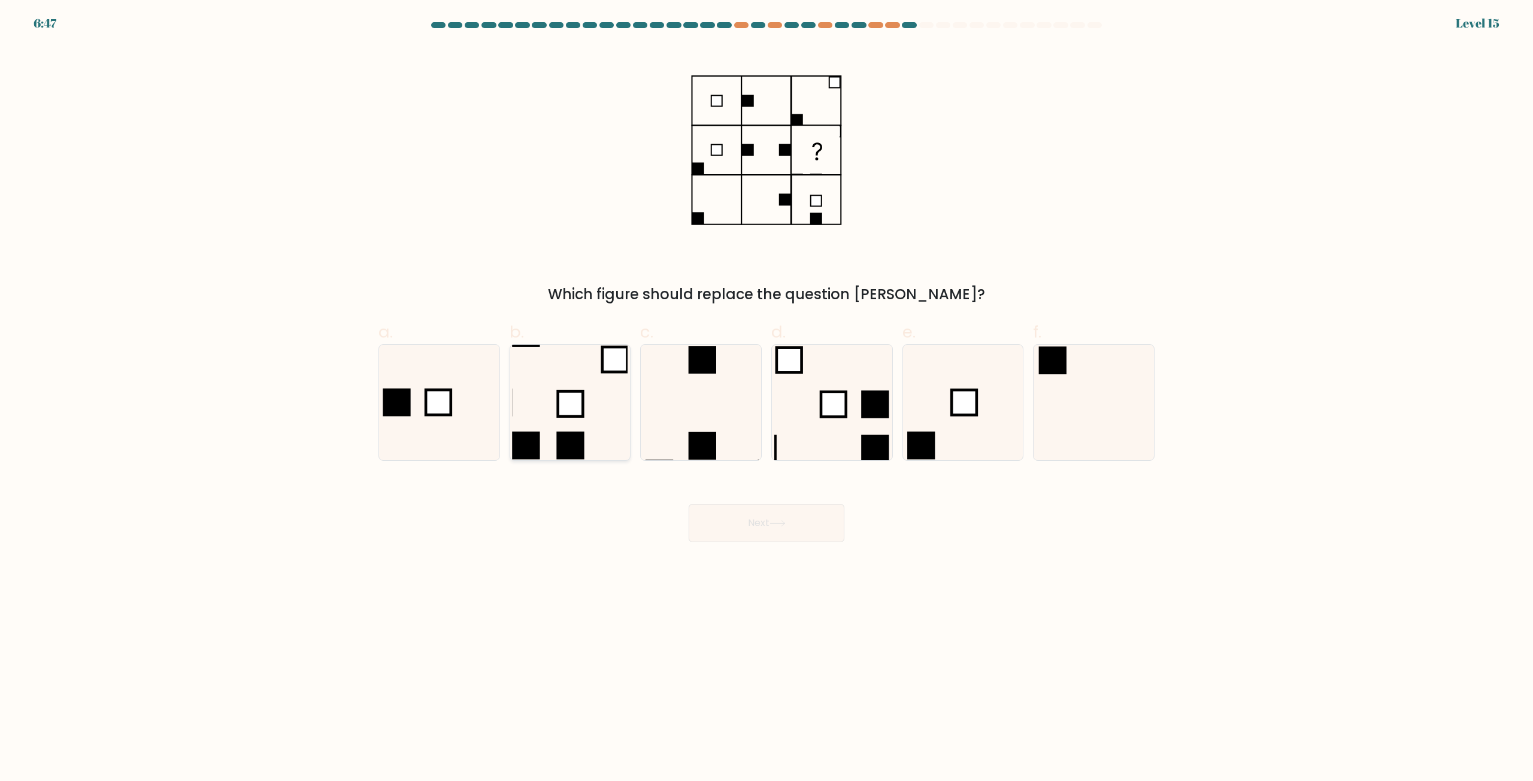
click at [586, 414] on icon at bounding box center [570, 403] width 116 height 116
click at [766, 399] on input "b." at bounding box center [766, 395] width 1 height 8
radio input "true"
click at [798, 525] on button "Next" at bounding box center [767, 523] width 156 height 38
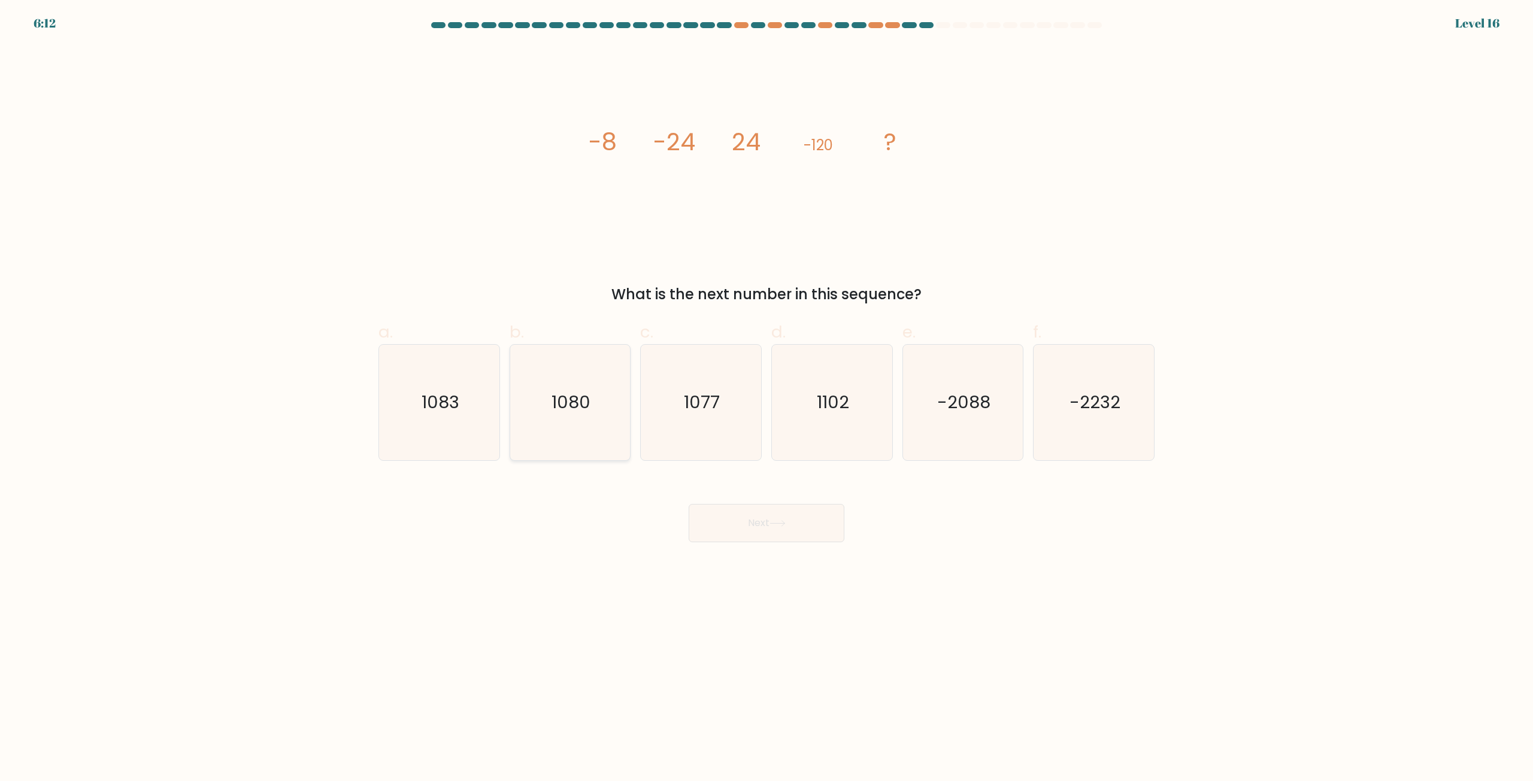
click at [581, 414] on text "1080" at bounding box center [570, 403] width 39 height 24
click at [766, 399] on input "b. 1080" at bounding box center [766, 395] width 1 height 8
radio input "true"
click at [768, 526] on button "Next" at bounding box center [767, 523] width 156 height 38
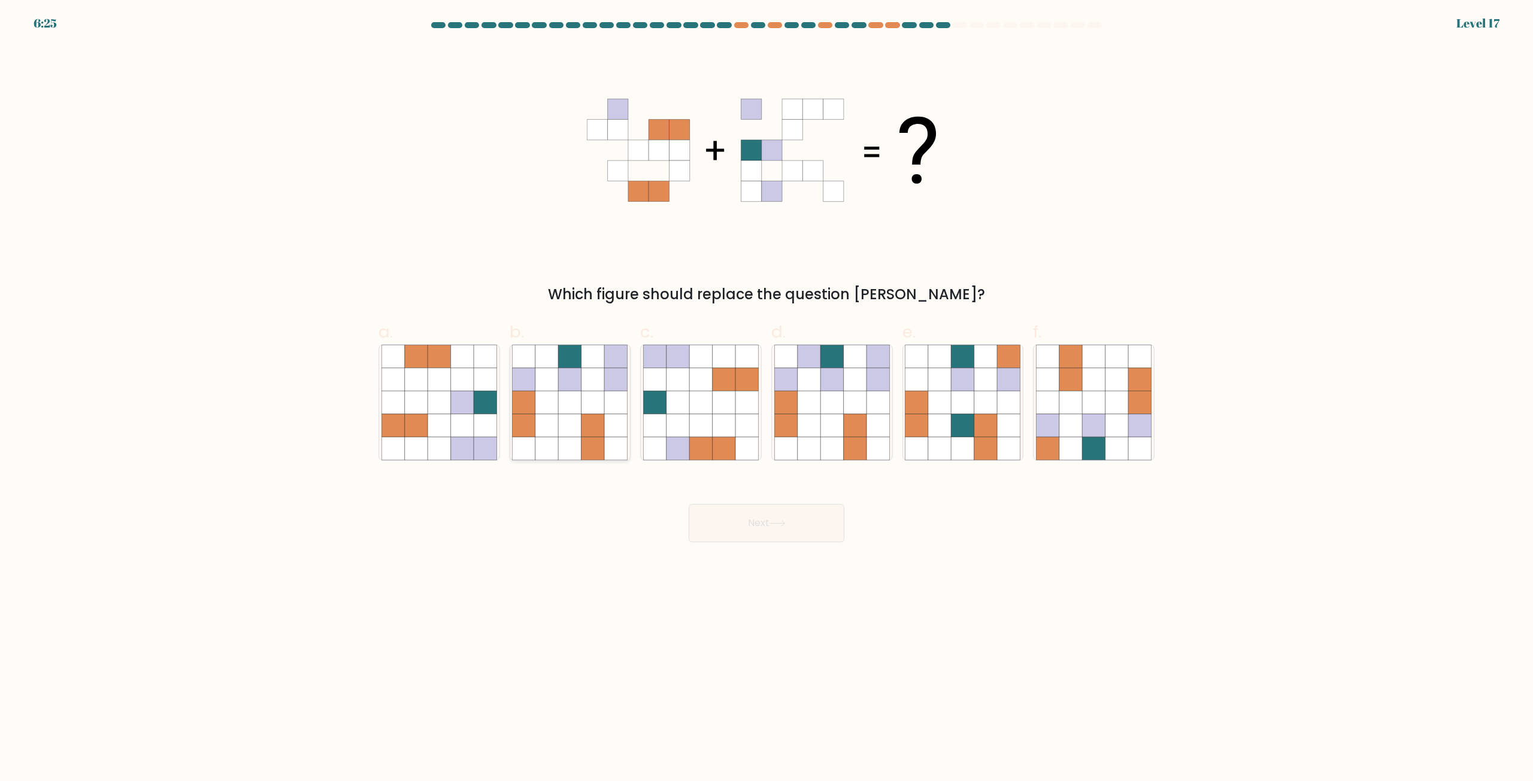
click at [562, 428] on icon at bounding box center [570, 425] width 23 height 23
click at [766, 399] on input "b." at bounding box center [766, 395] width 1 height 8
radio input "true"
click at [786, 527] on icon at bounding box center [777, 523] width 16 height 7
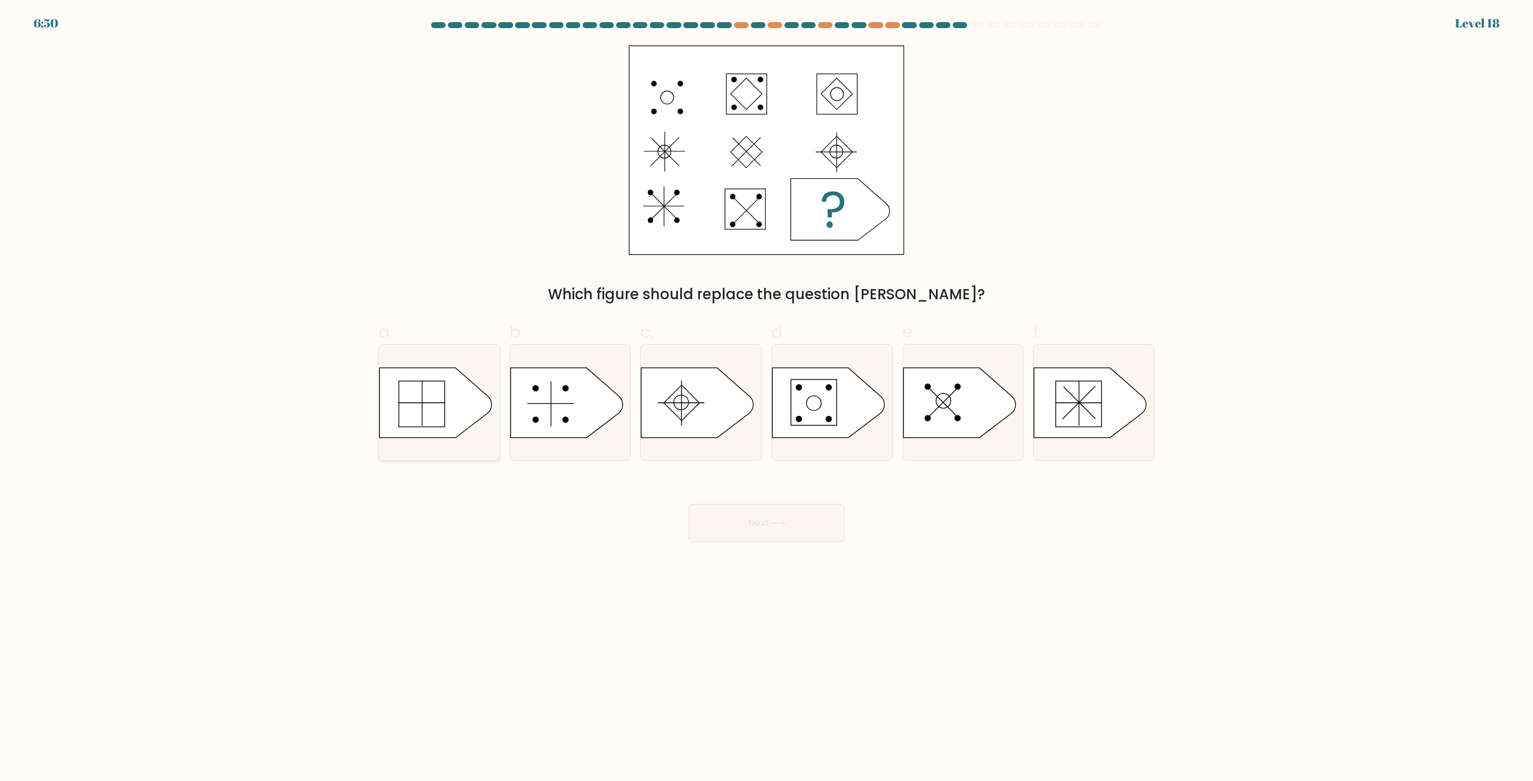
click at [443, 412] on icon at bounding box center [436, 403] width 113 height 70
click at [766, 399] on input "a." at bounding box center [766, 395] width 1 height 8
radio input "true"
click at [779, 528] on button "Next" at bounding box center [767, 523] width 156 height 38
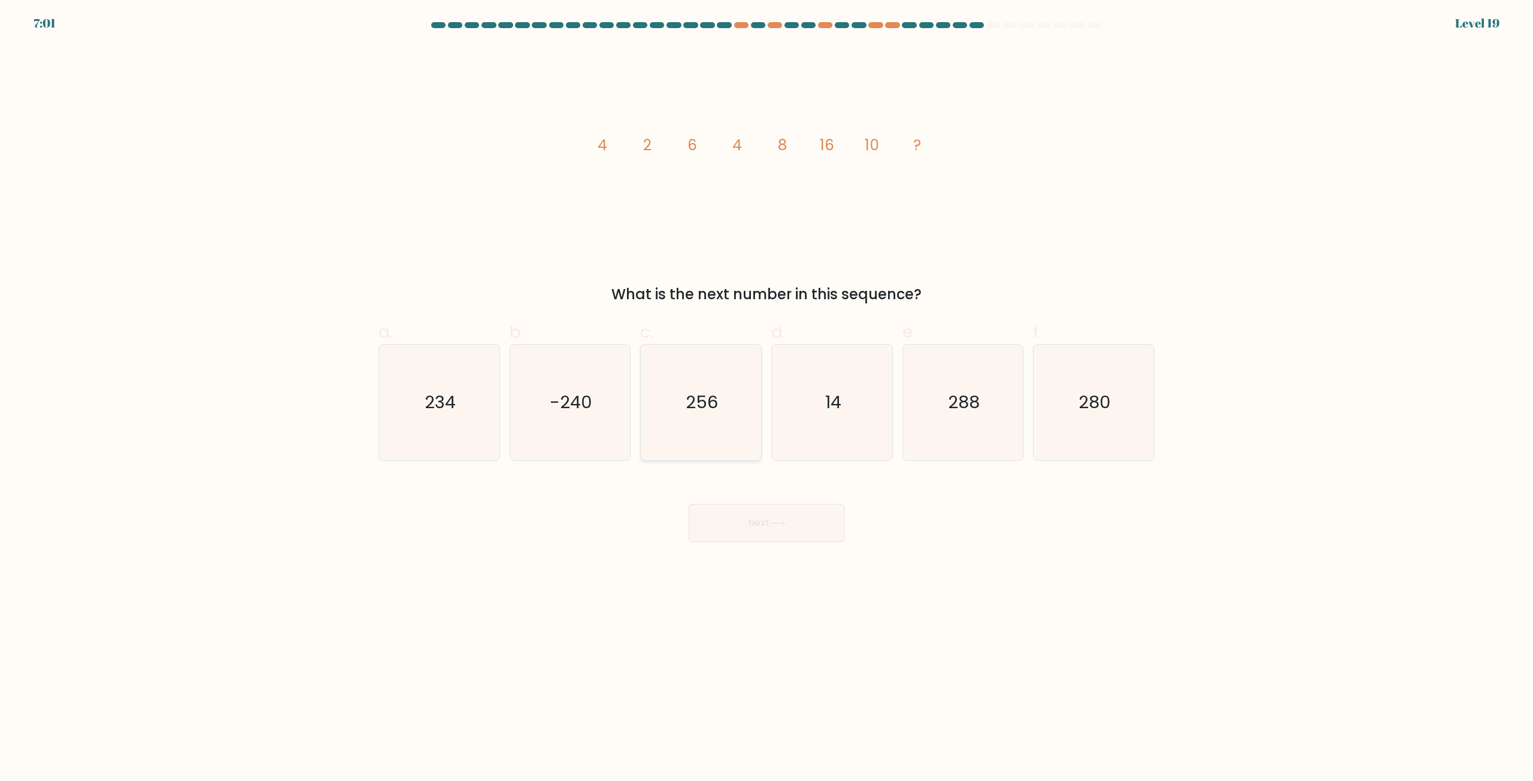
click at [706, 423] on icon "256" at bounding box center [701, 403] width 116 height 116
click at [766, 399] on input "c. 256" at bounding box center [766, 395] width 1 height 8
radio input "true"
click at [765, 514] on button "Next" at bounding box center [767, 523] width 156 height 38
click at [771, 524] on button "Next" at bounding box center [767, 523] width 156 height 38
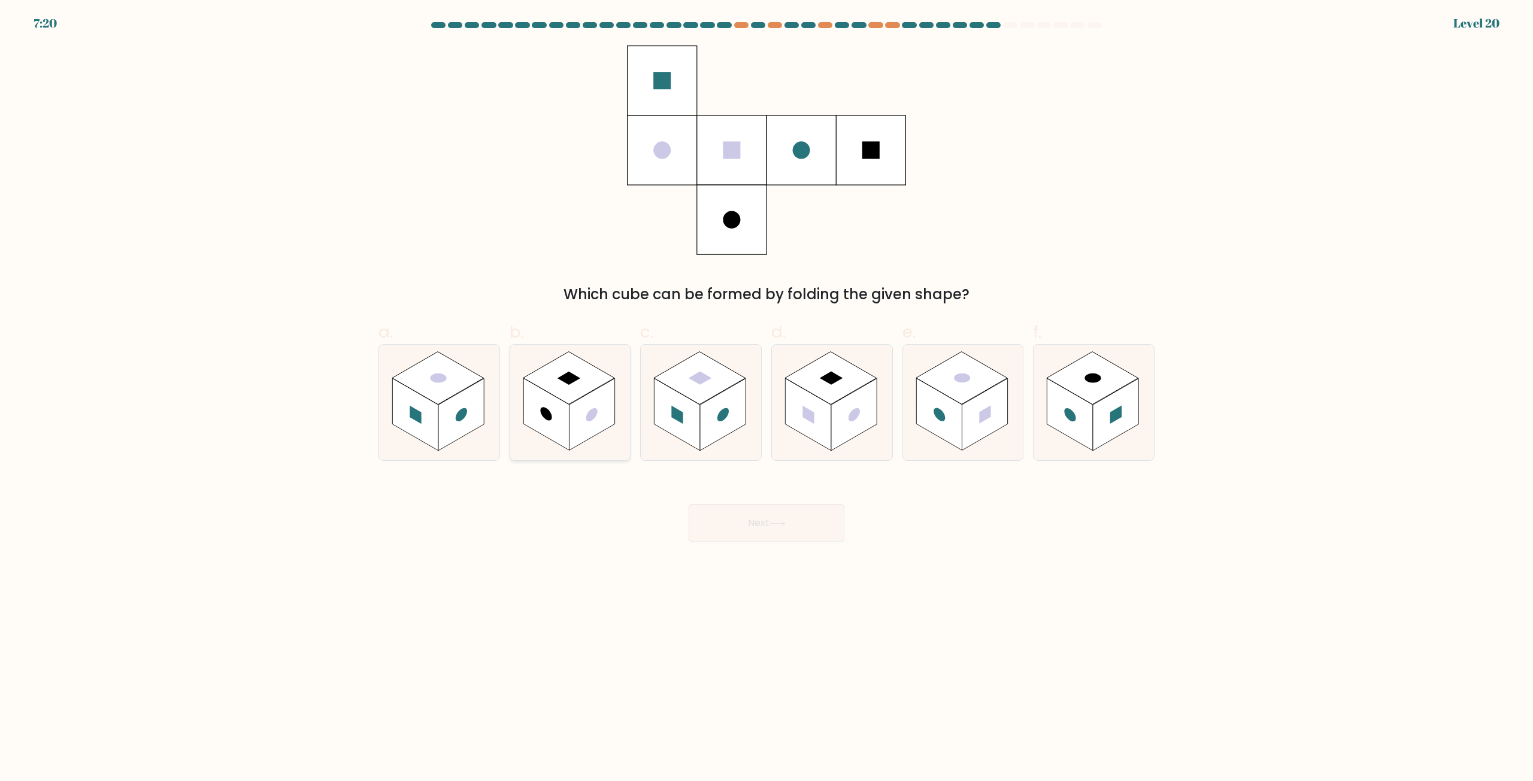
click at [575, 413] on rect at bounding box center [592, 415] width 46 height 72
click at [766, 399] on input "b." at bounding box center [766, 395] width 1 height 8
radio input "true"
click at [759, 523] on button "Next" at bounding box center [767, 523] width 156 height 38
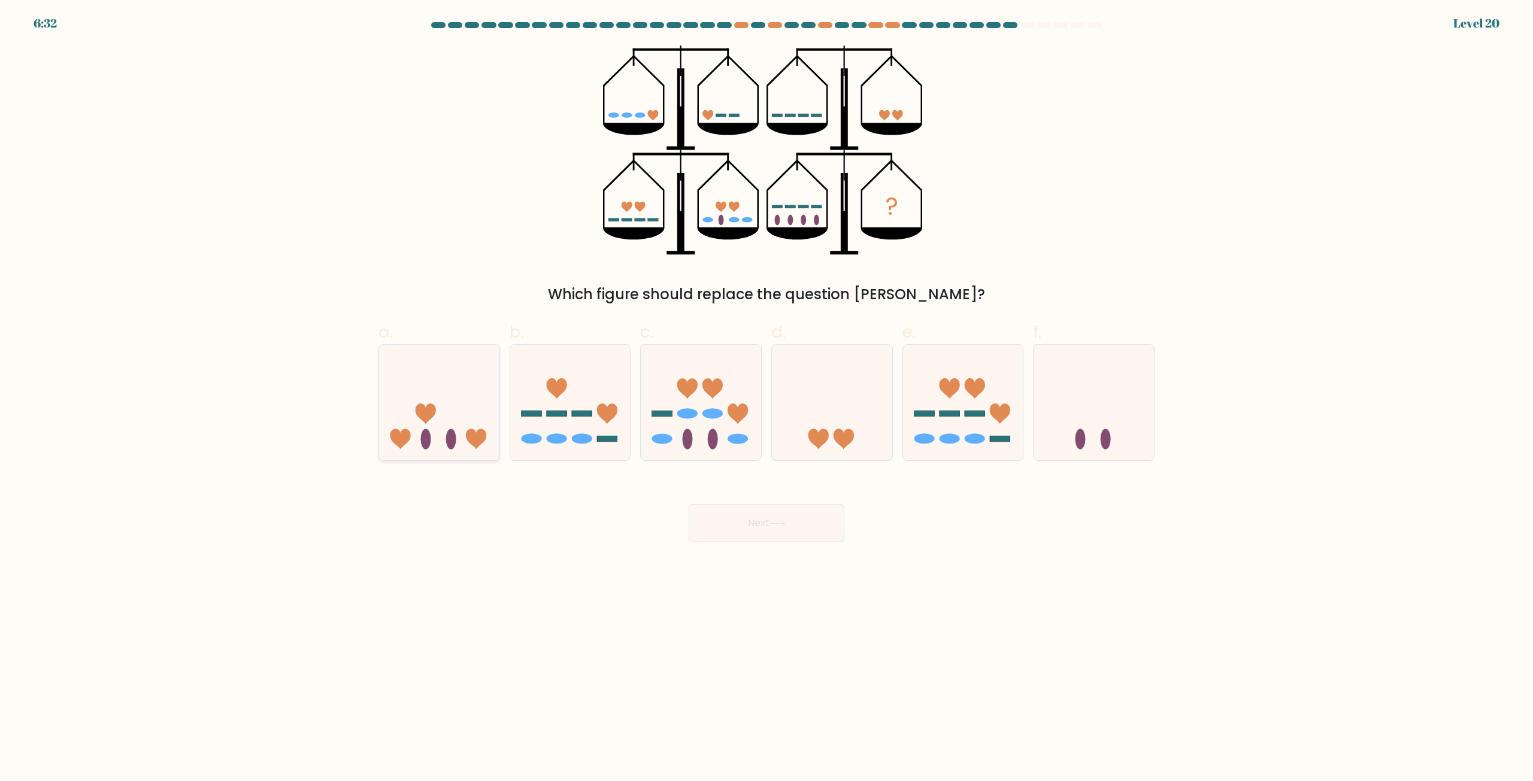
click at [431, 420] on icon at bounding box center [439, 402] width 120 height 99
click at [766, 399] on input "a." at bounding box center [766, 395] width 1 height 8
radio input "true"
click at [763, 520] on button "Next" at bounding box center [767, 523] width 156 height 38
click at [774, 525] on icon at bounding box center [777, 523] width 16 height 7
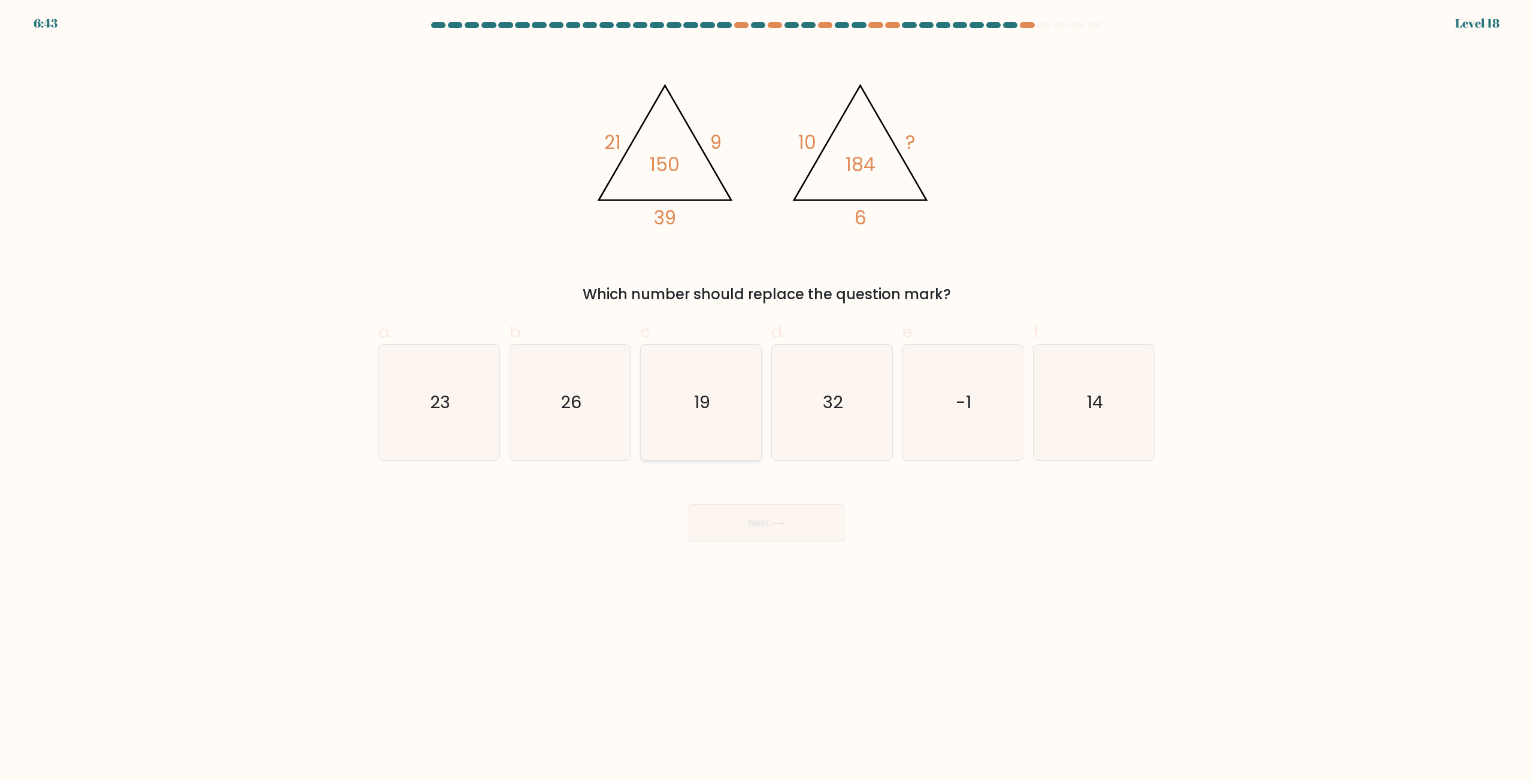
click at [738, 375] on icon "19" at bounding box center [701, 403] width 116 height 116
click at [766, 391] on input "c. 19" at bounding box center [766, 395] width 1 height 8
radio input "true"
click at [762, 526] on button "Next" at bounding box center [767, 523] width 156 height 38
click at [774, 516] on button "Next" at bounding box center [767, 523] width 156 height 38
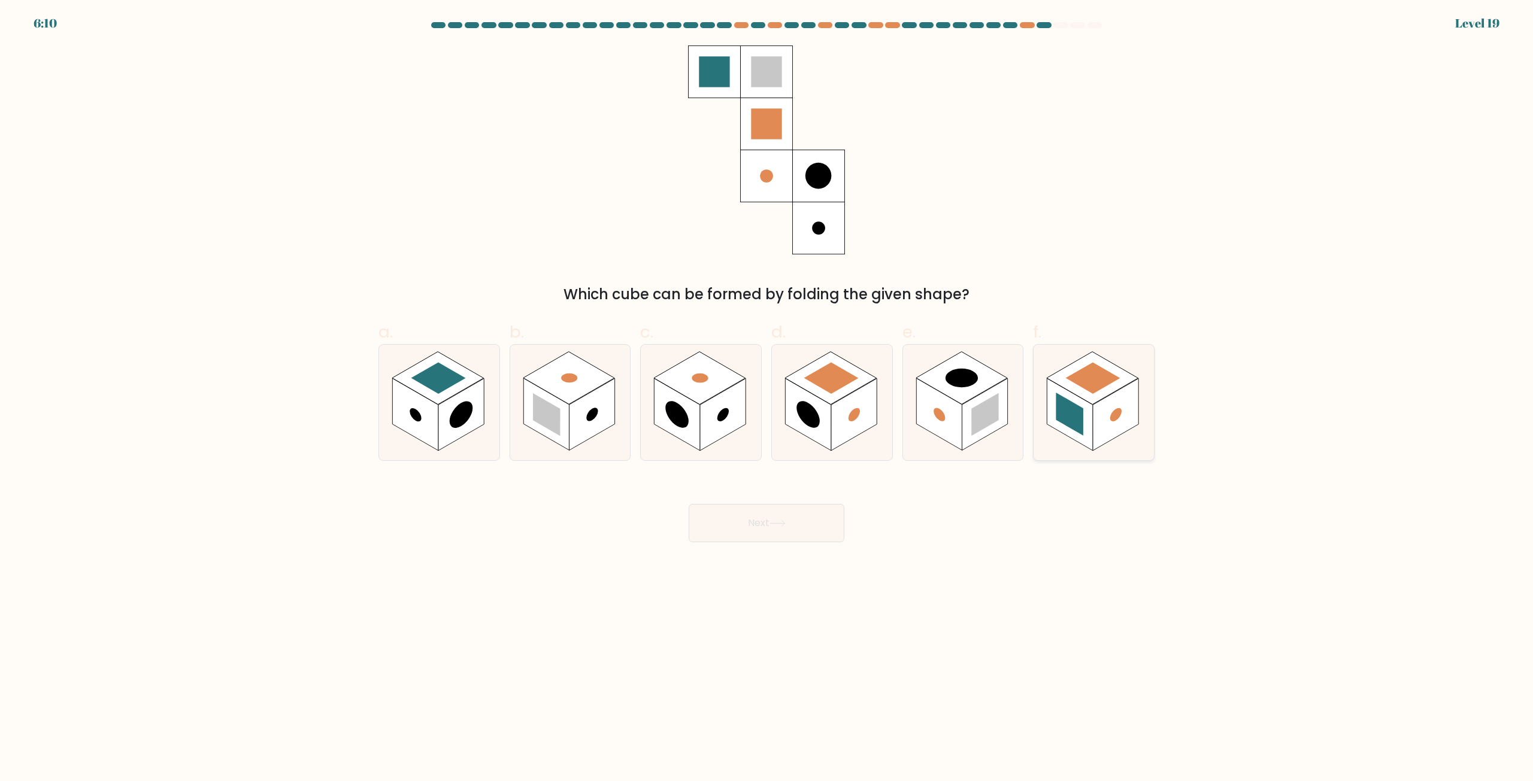
click at [1102, 399] on rect at bounding box center [1093, 378] width 92 height 53
click at [767, 399] on input "f." at bounding box center [766, 395] width 1 height 8
radio input "true"
click at [763, 528] on button "Next" at bounding box center [767, 523] width 156 height 38
click at [783, 529] on button "Next" at bounding box center [767, 523] width 156 height 38
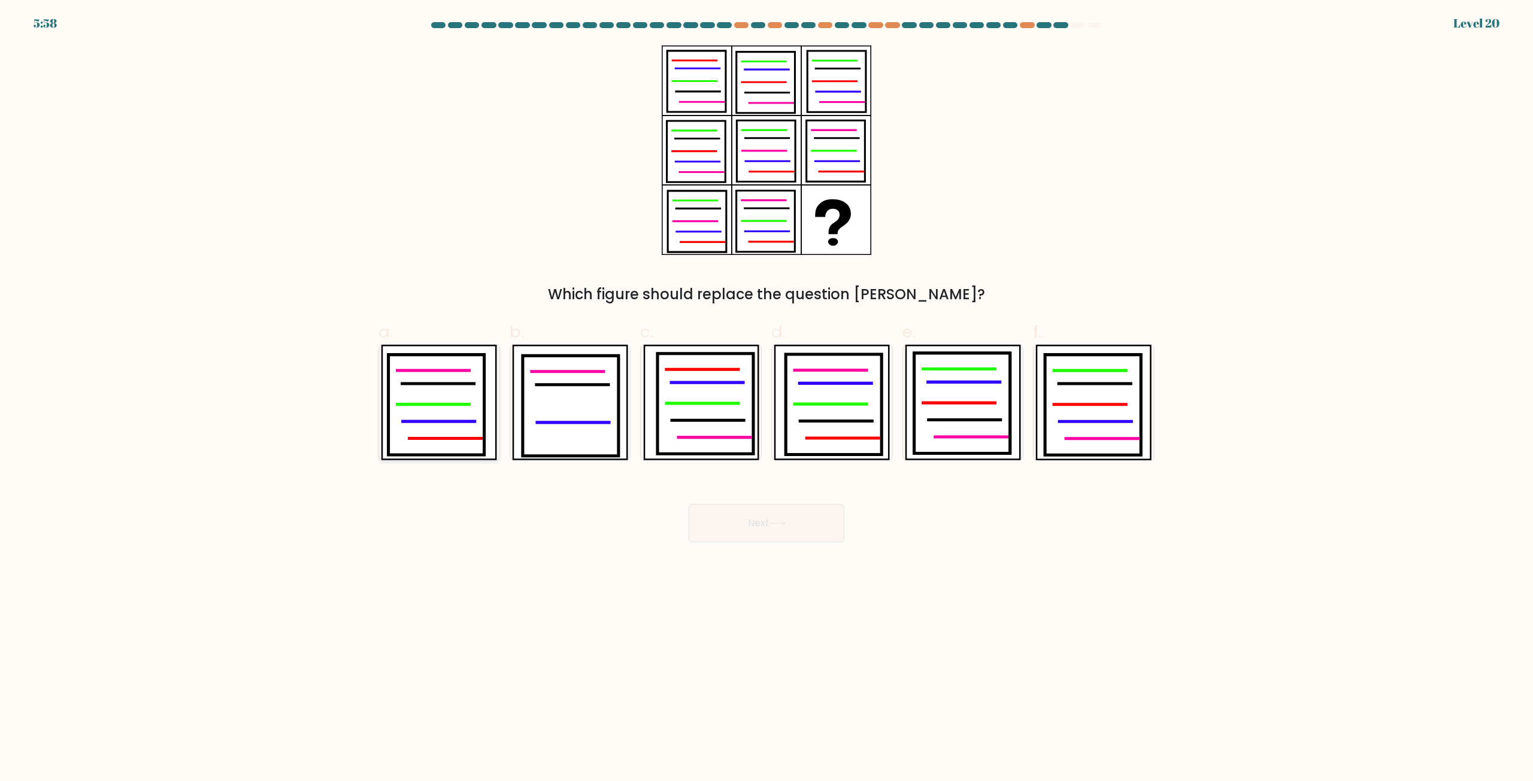
click at [448, 426] on icon at bounding box center [437, 405] width 96 height 101
click at [766, 399] on input "a." at bounding box center [766, 395] width 1 height 8
radio input "true"
click at [777, 529] on button "Next" at bounding box center [767, 523] width 156 height 38
click at [780, 532] on button "Next" at bounding box center [767, 523] width 156 height 38
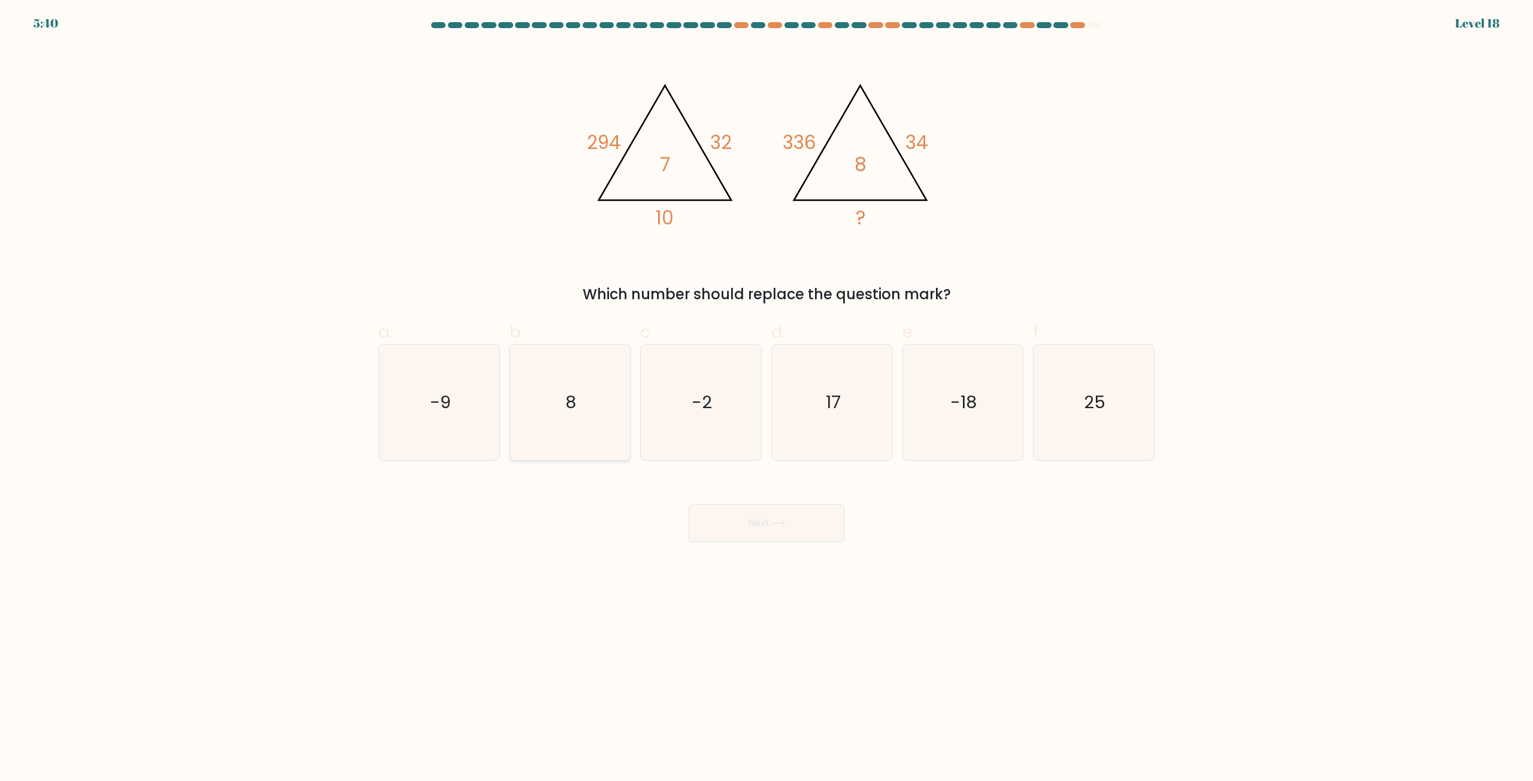
click at [562, 419] on icon "8" at bounding box center [570, 403] width 116 height 116
click at [766, 399] on input "b. 8" at bounding box center [766, 395] width 1 height 8
radio input "true"
click at [784, 528] on button "Next" at bounding box center [767, 523] width 156 height 38
click at [786, 531] on button "Next" at bounding box center [767, 523] width 156 height 38
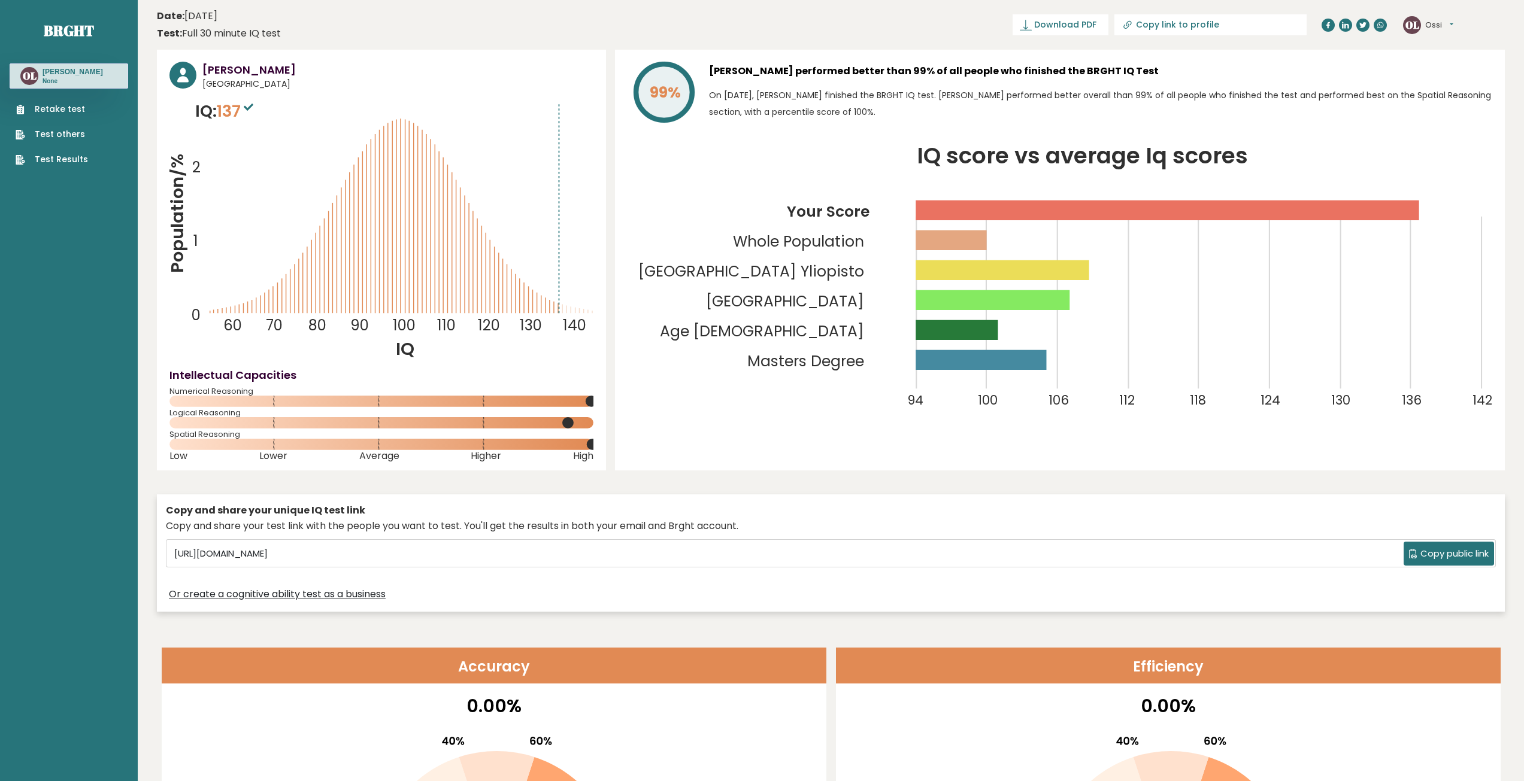
click at [50, 159] on link "Test Results" at bounding box center [52, 159] width 72 height 13
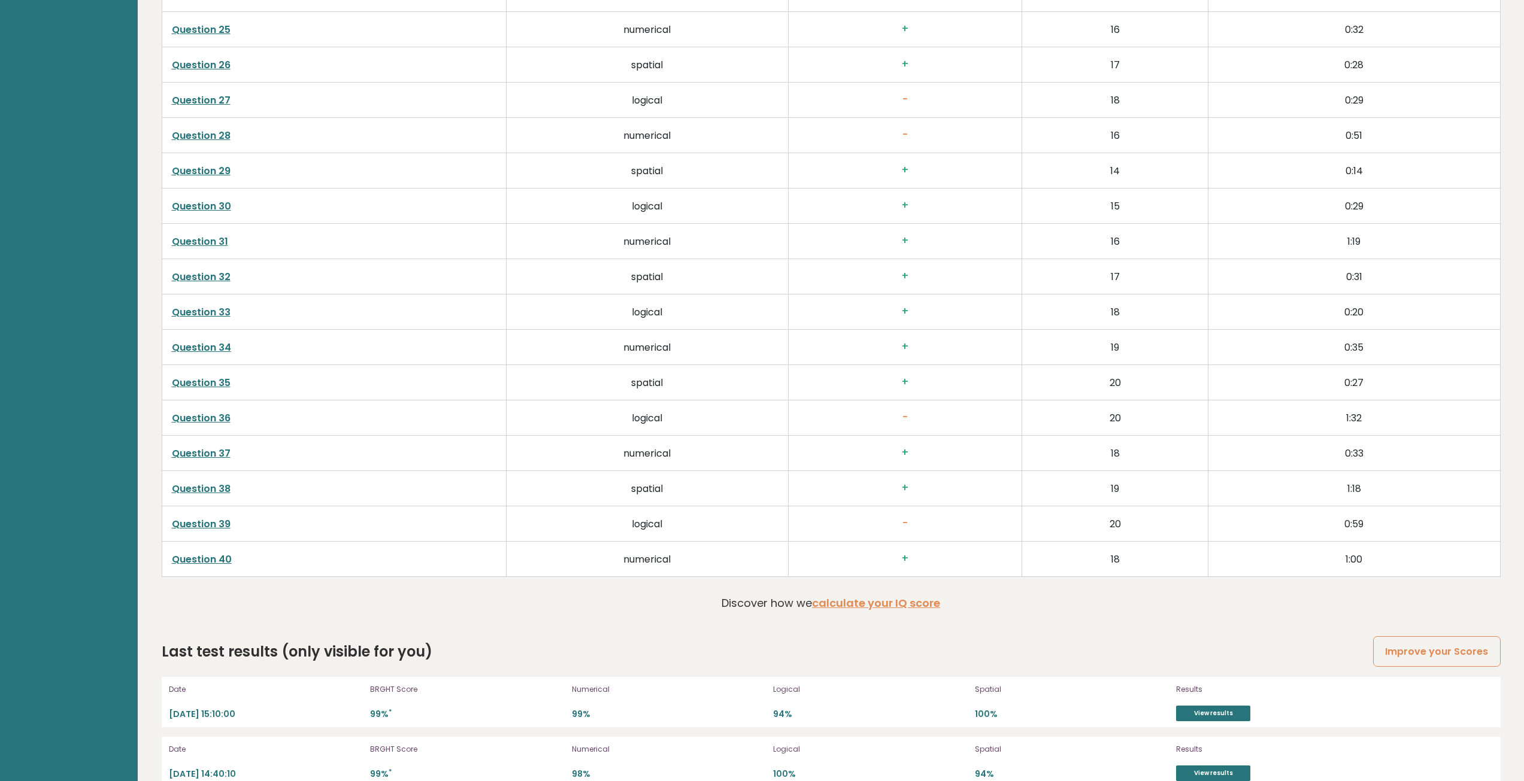
scroll to position [3141, 0]
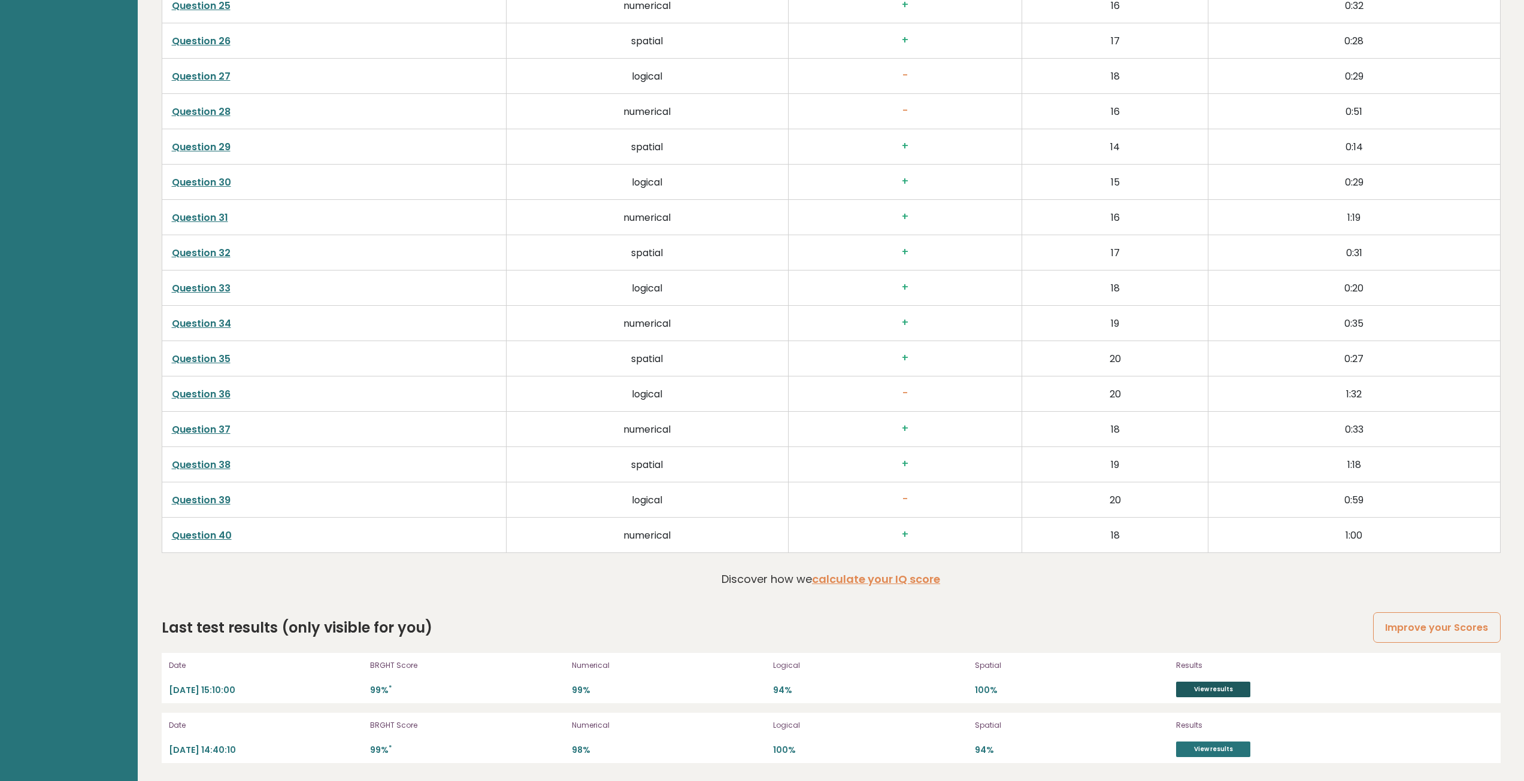
click at [1200, 685] on link "View results" at bounding box center [1213, 690] width 74 height 16
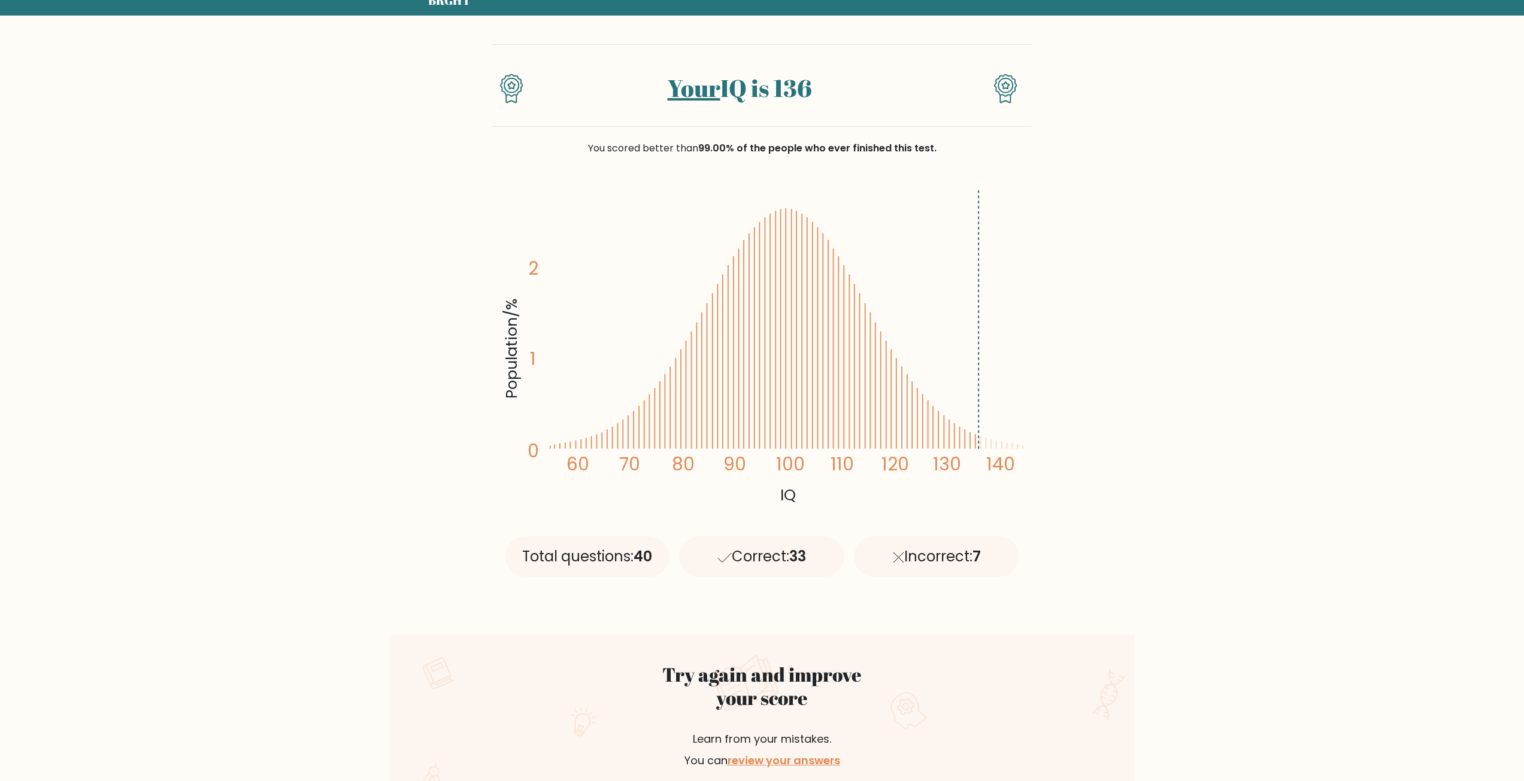
scroll to position [120, 0]
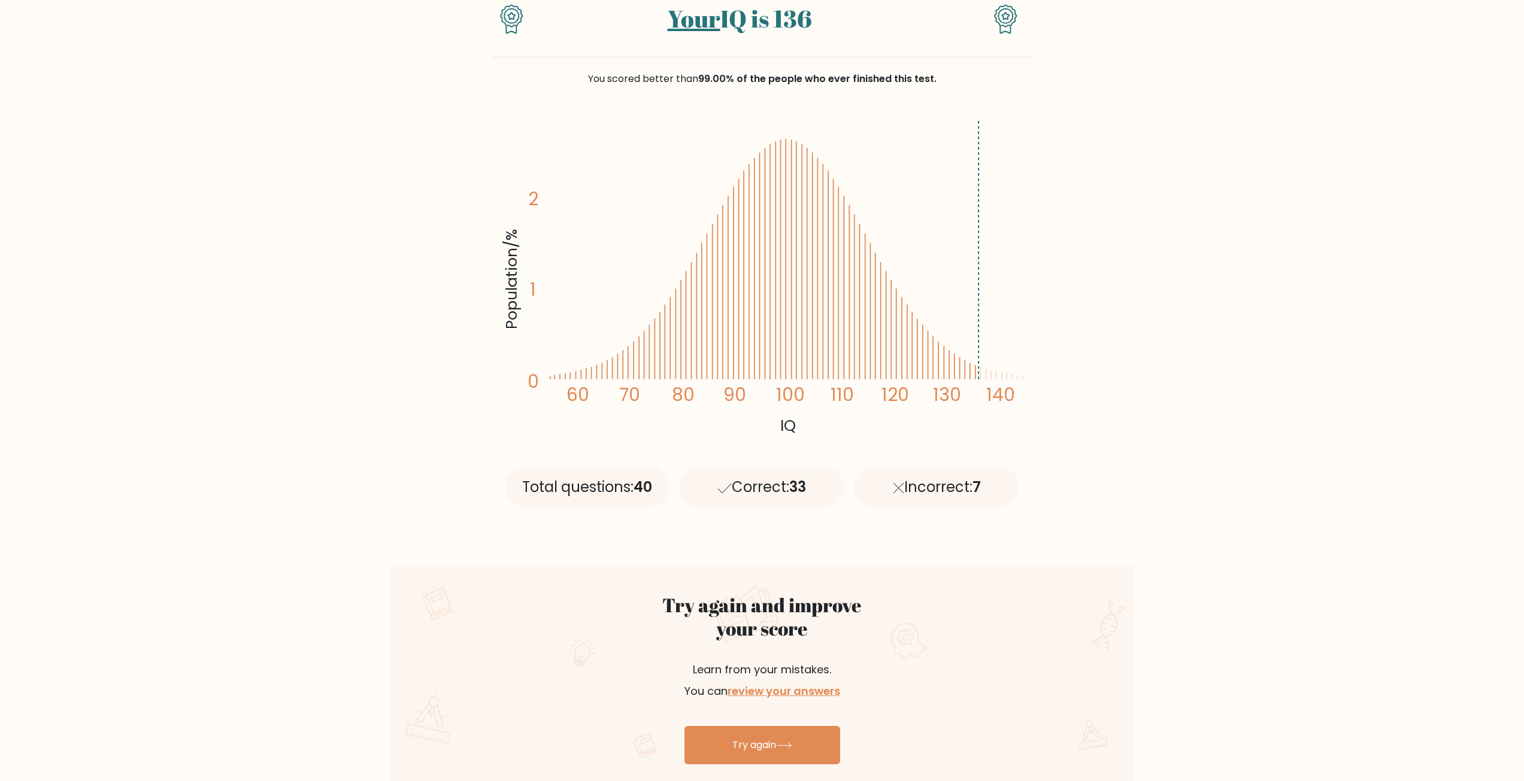
drag, startPoint x: 1079, startPoint y: 540, endPoint x: 1076, endPoint y: 551, distance: 11.2
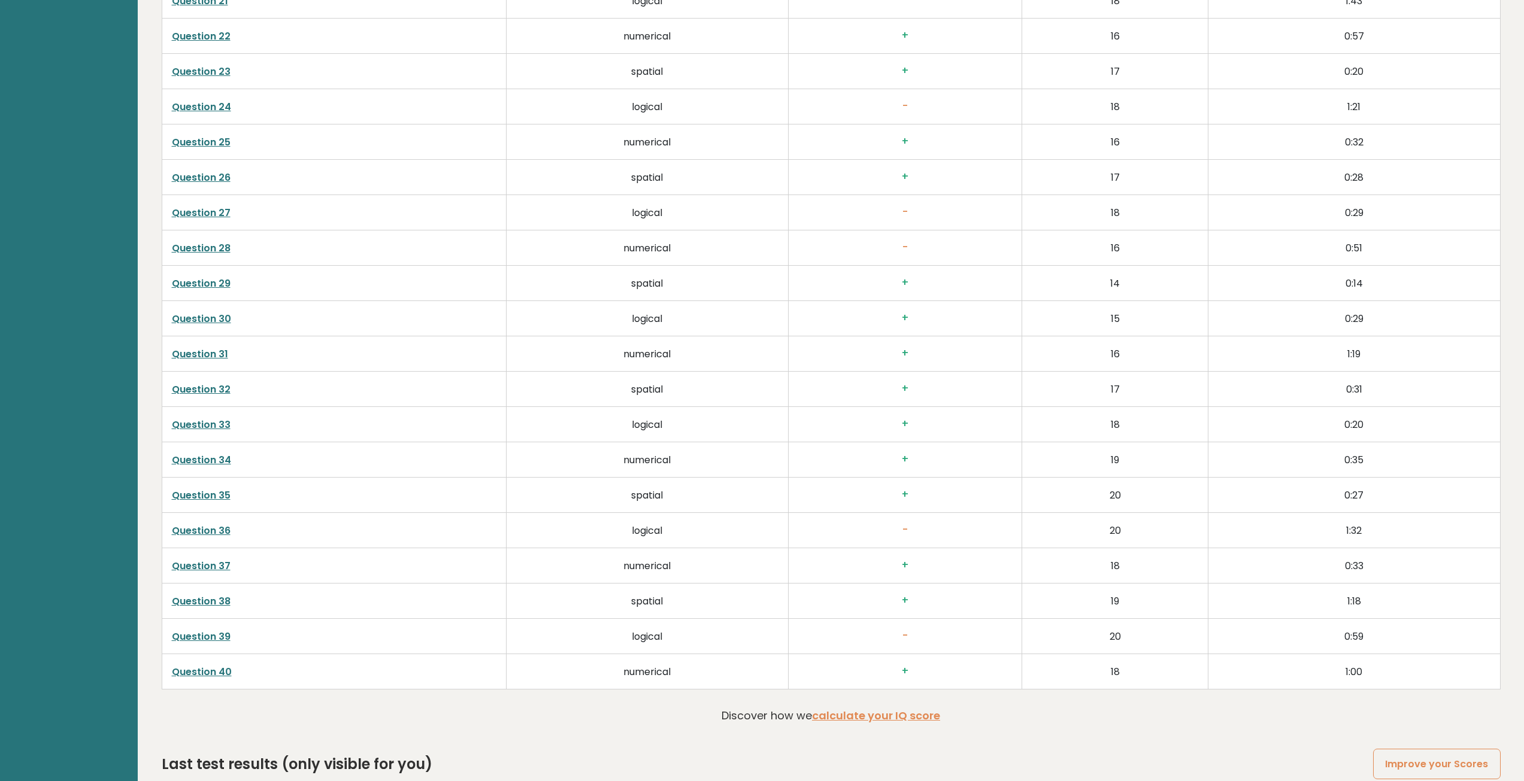
scroll to position [3141, 0]
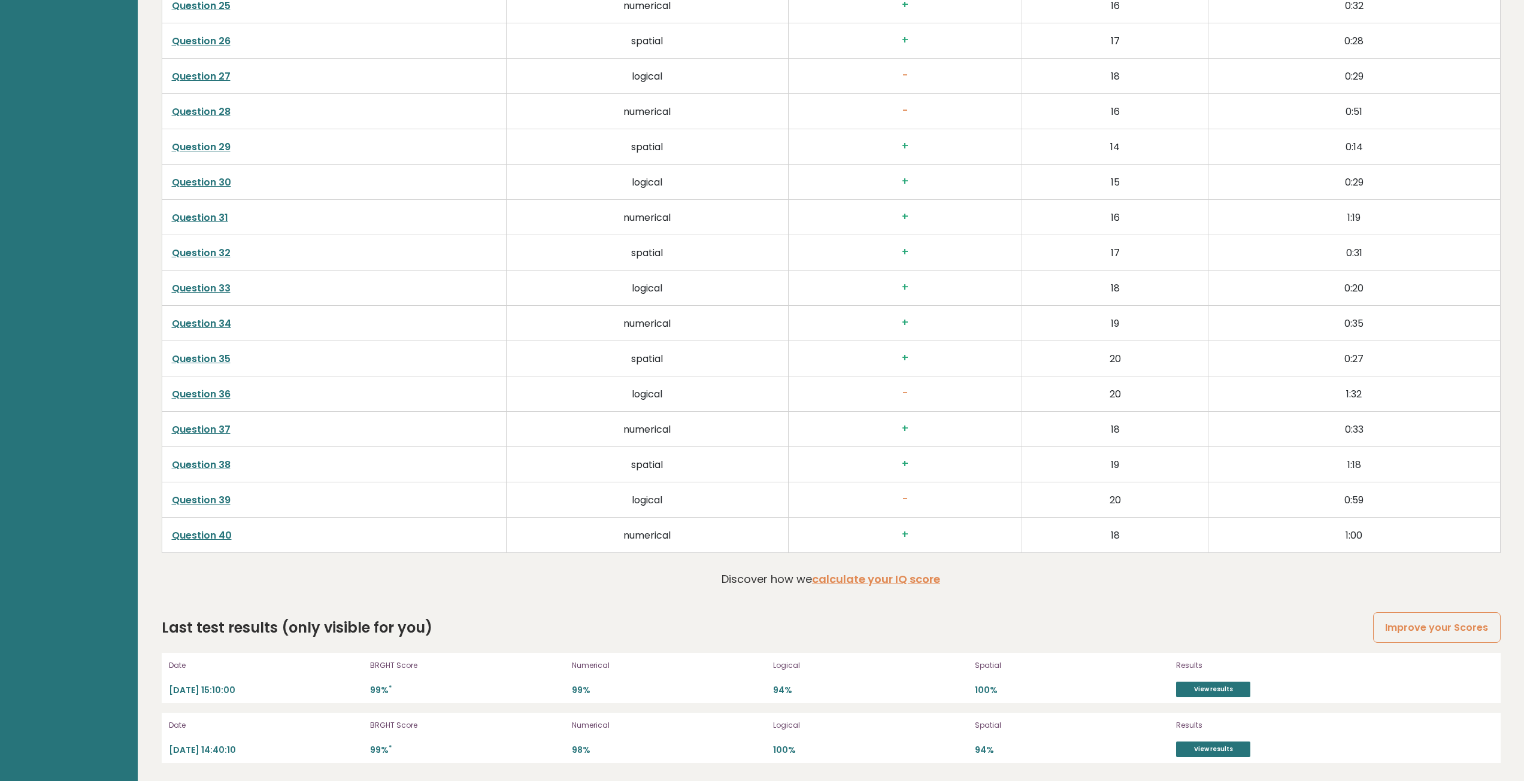
click at [1211, 741] on div "Results View results" at bounding box center [1239, 738] width 126 height 38
click at [1217, 751] on link "View results" at bounding box center [1213, 750] width 74 height 16
click at [1211, 695] on link "View results" at bounding box center [1213, 690] width 74 height 16
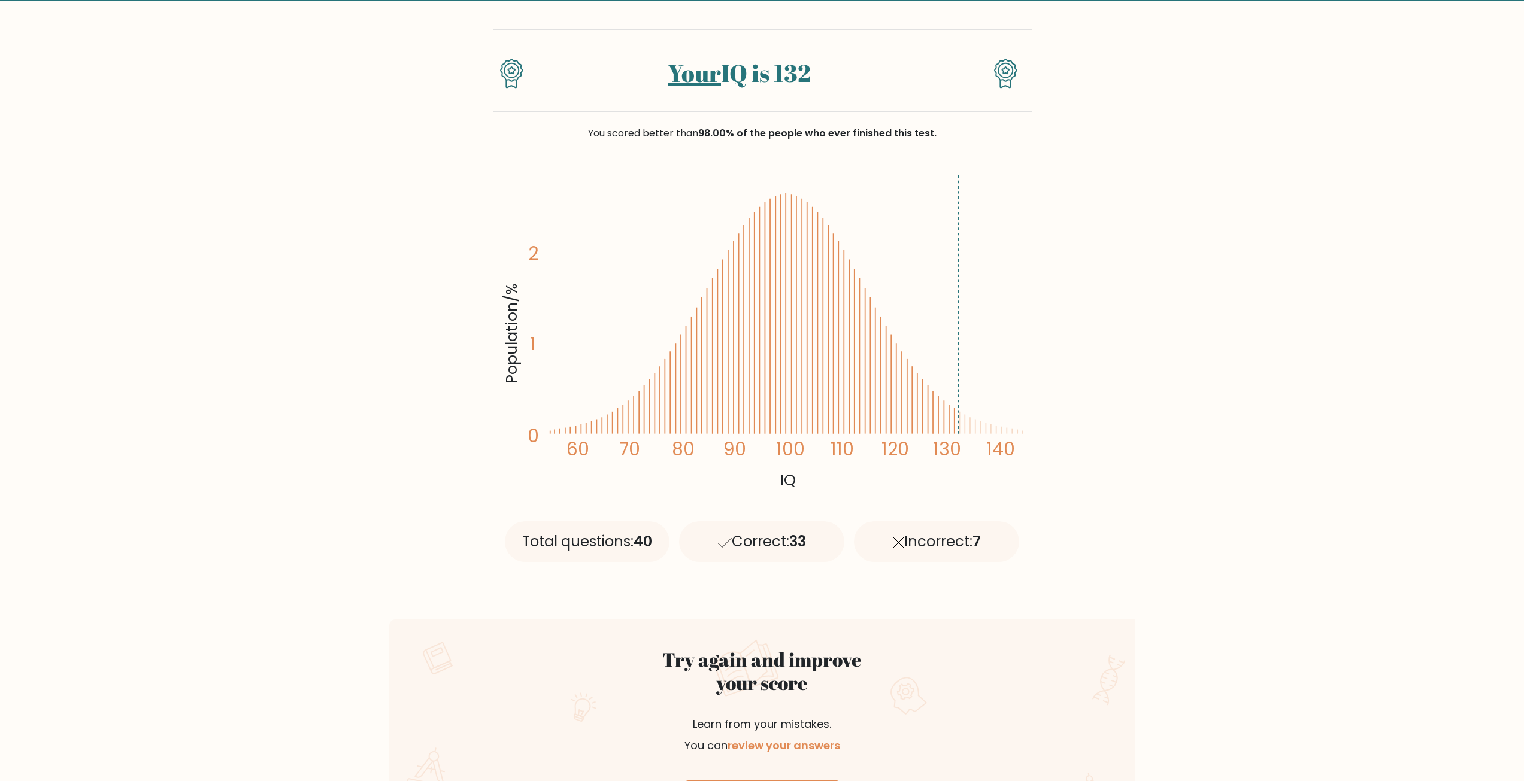
scroll to position [180, 0]
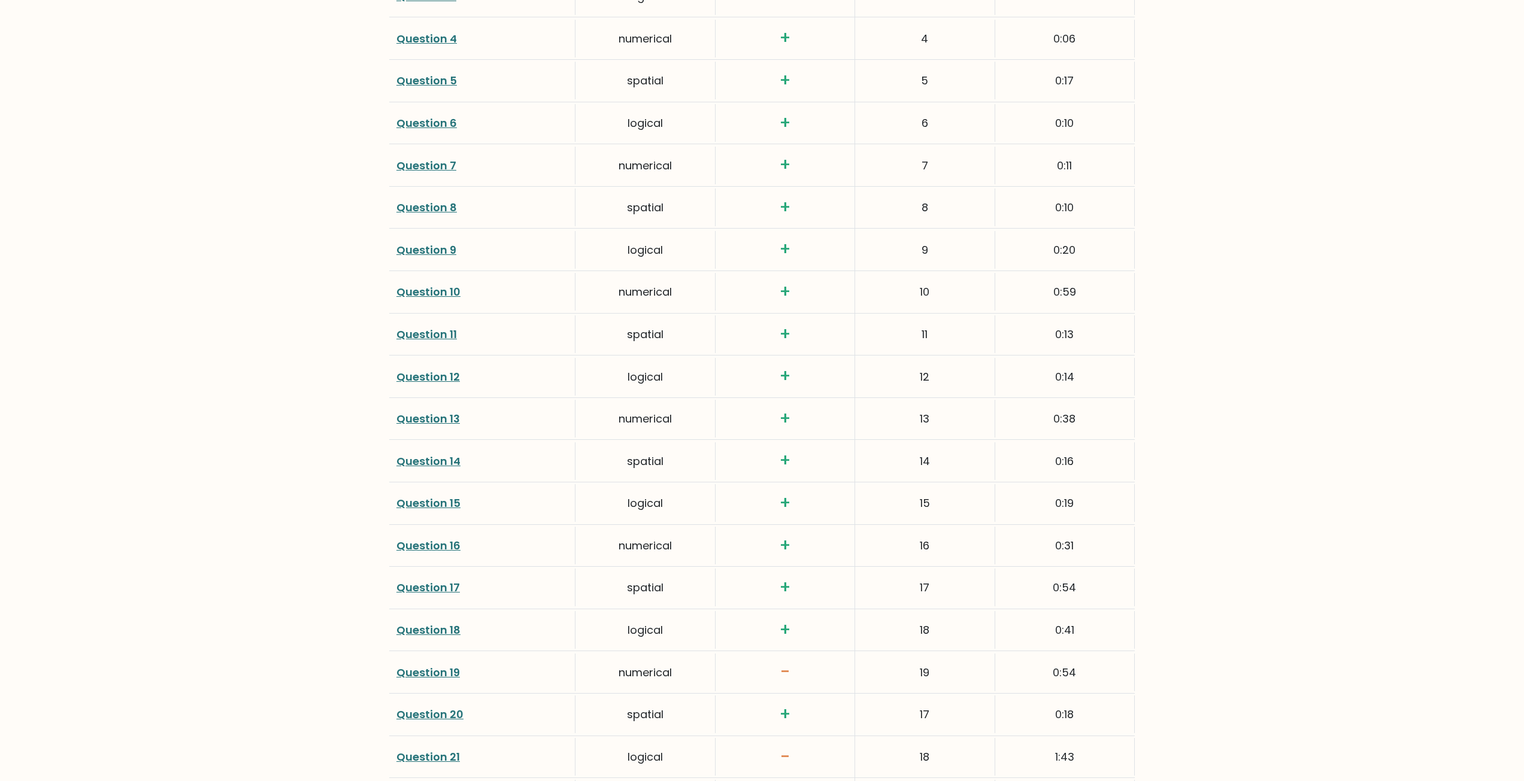
scroll to position [2036, 0]
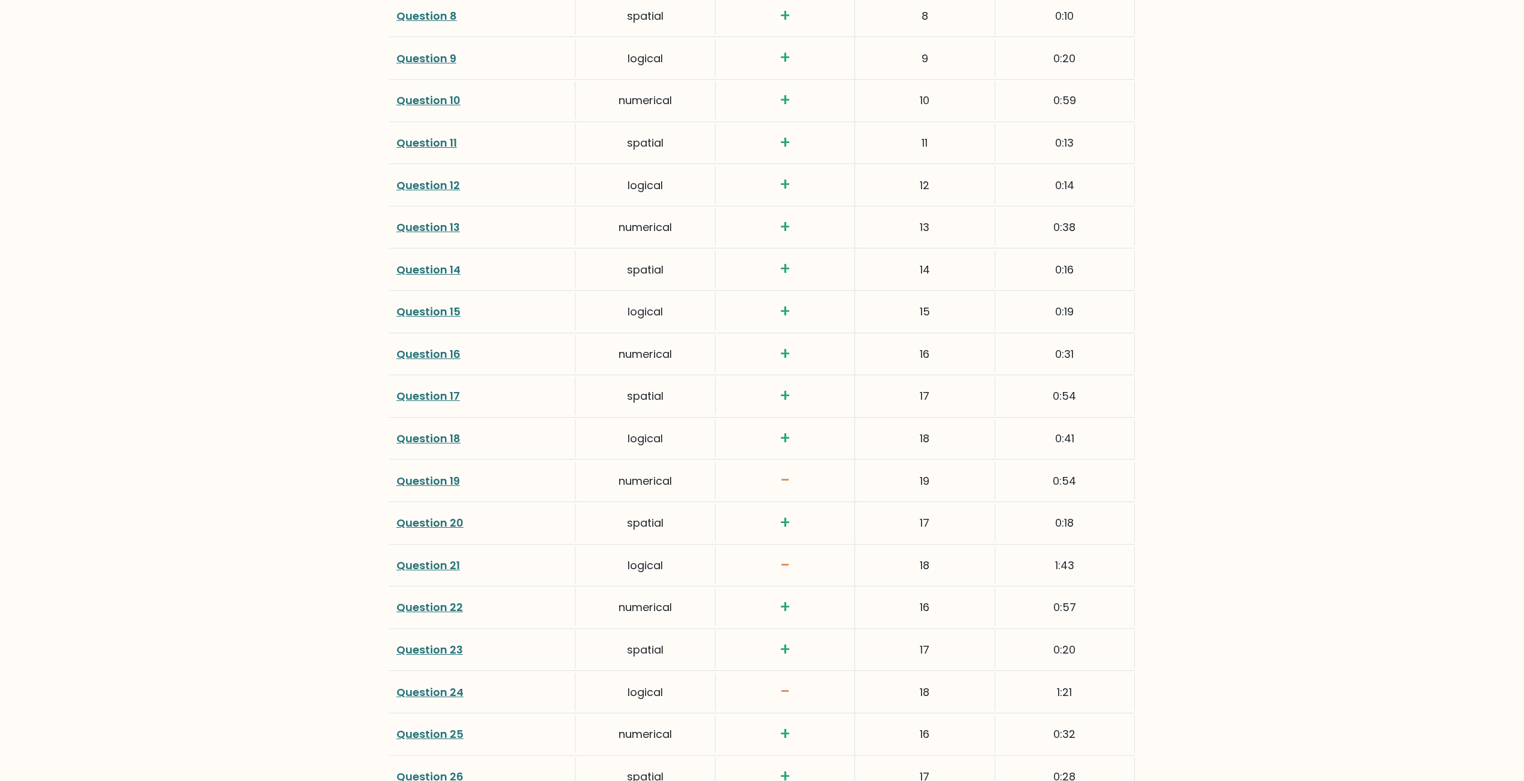
click at [436, 566] on link "Question 21" at bounding box center [427, 565] width 63 height 15
click at [439, 695] on link "Question 24" at bounding box center [429, 692] width 67 height 15
click at [438, 483] on link "Question 19" at bounding box center [427, 481] width 63 height 15
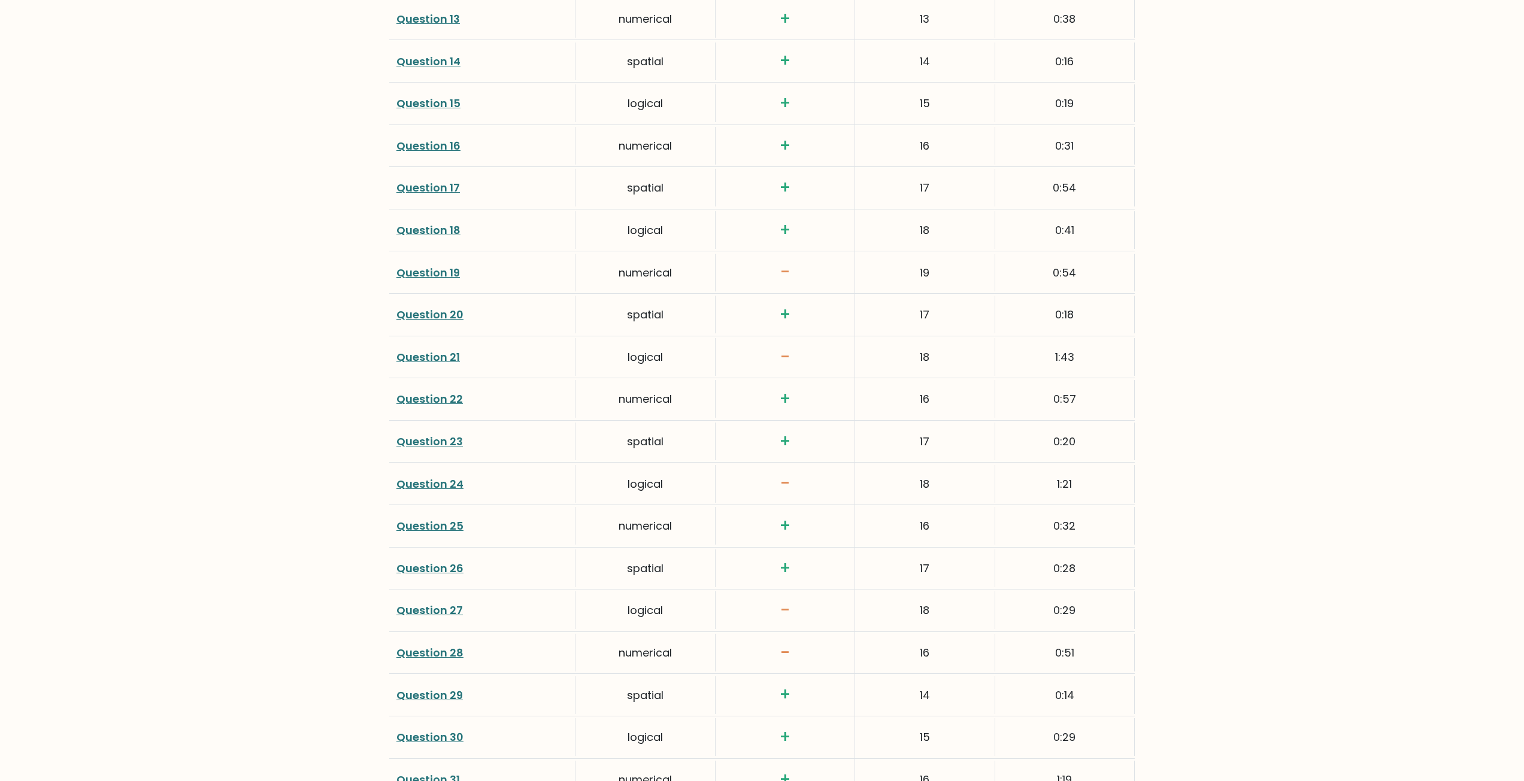
scroll to position [2275, 0]
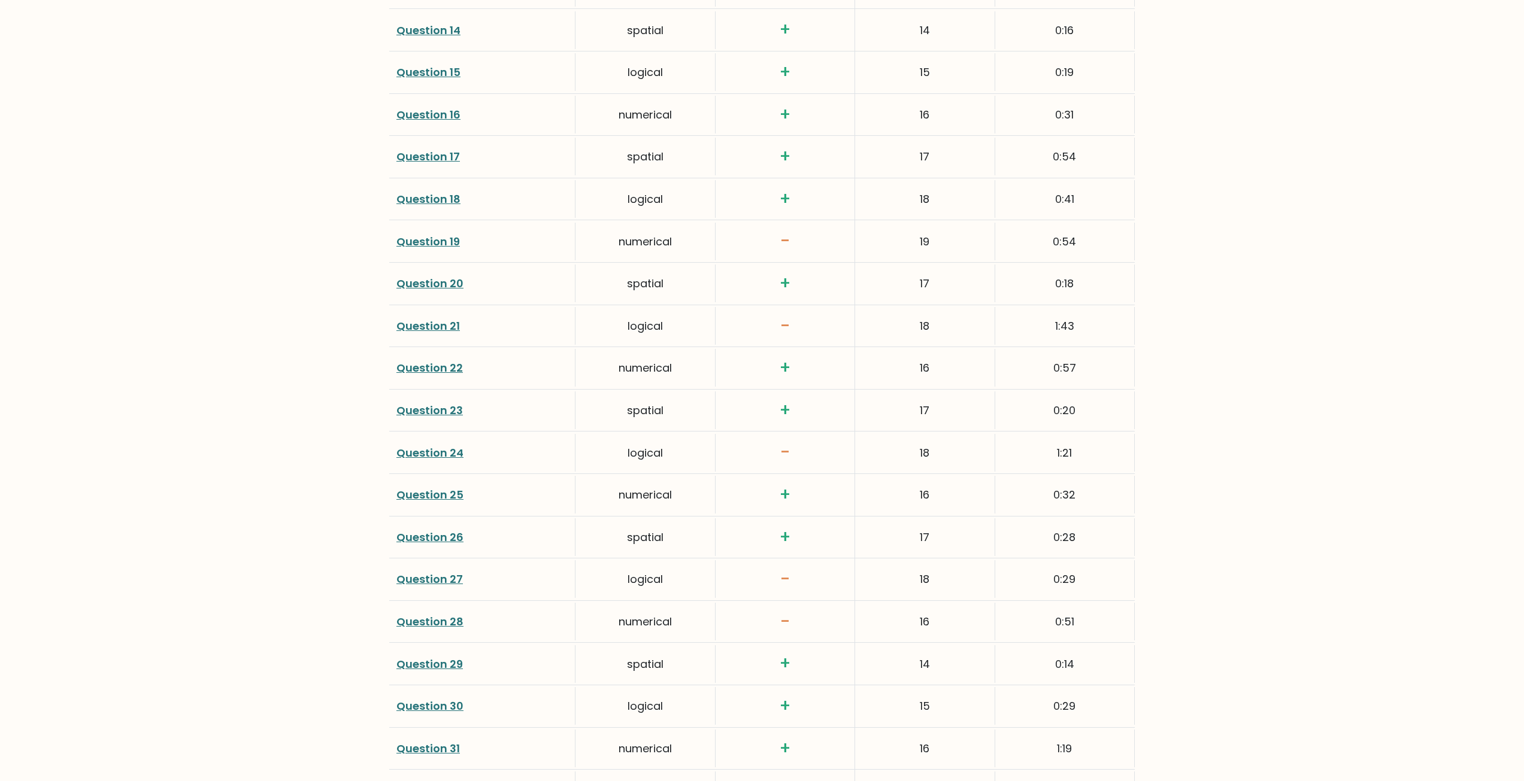
click at [428, 584] on link "Question 27" at bounding box center [429, 579] width 66 height 15
click at [442, 620] on link "Question 28" at bounding box center [429, 621] width 67 height 15
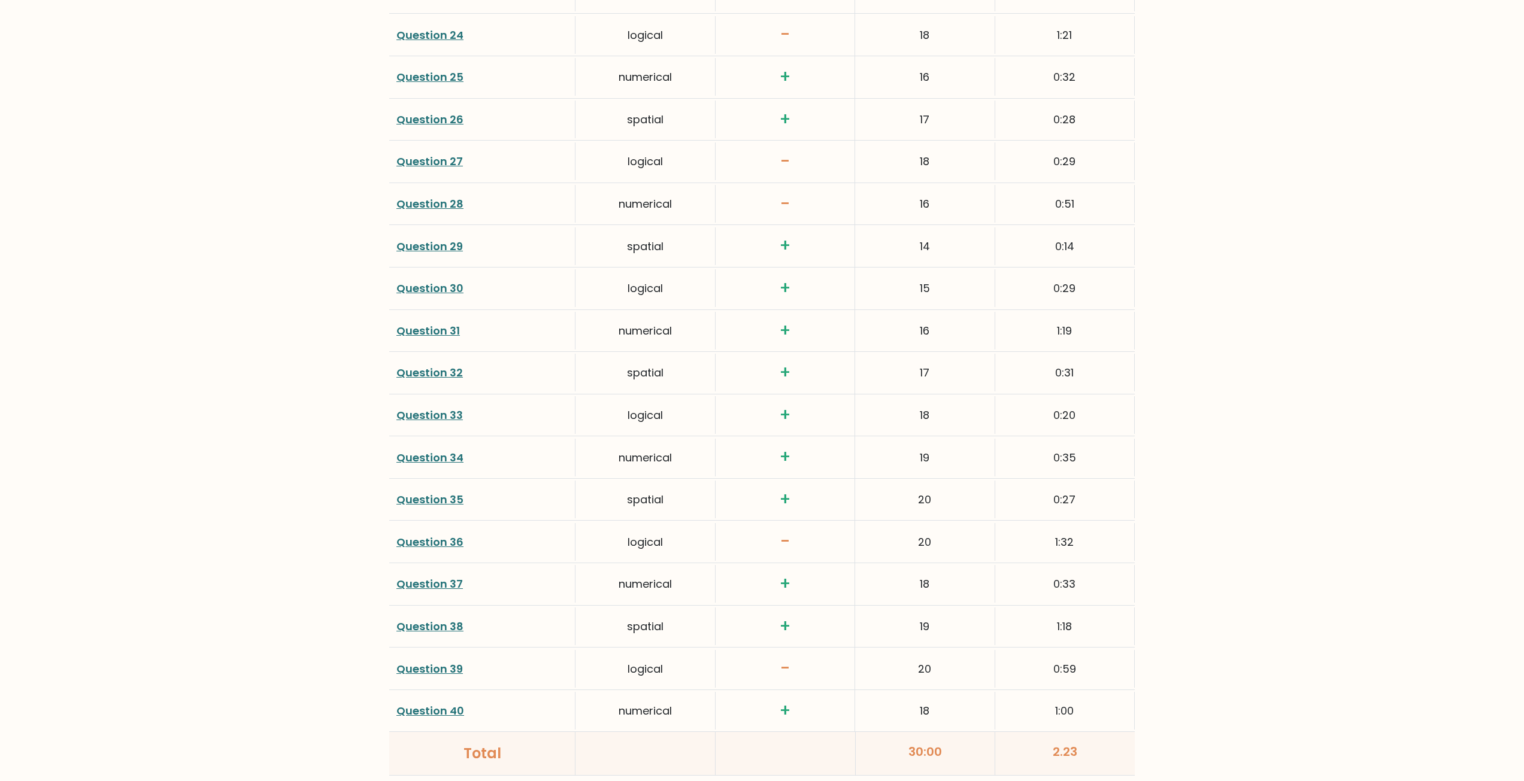
scroll to position [2694, 0]
click at [444, 538] on link "Question 36" at bounding box center [429, 540] width 67 height 15
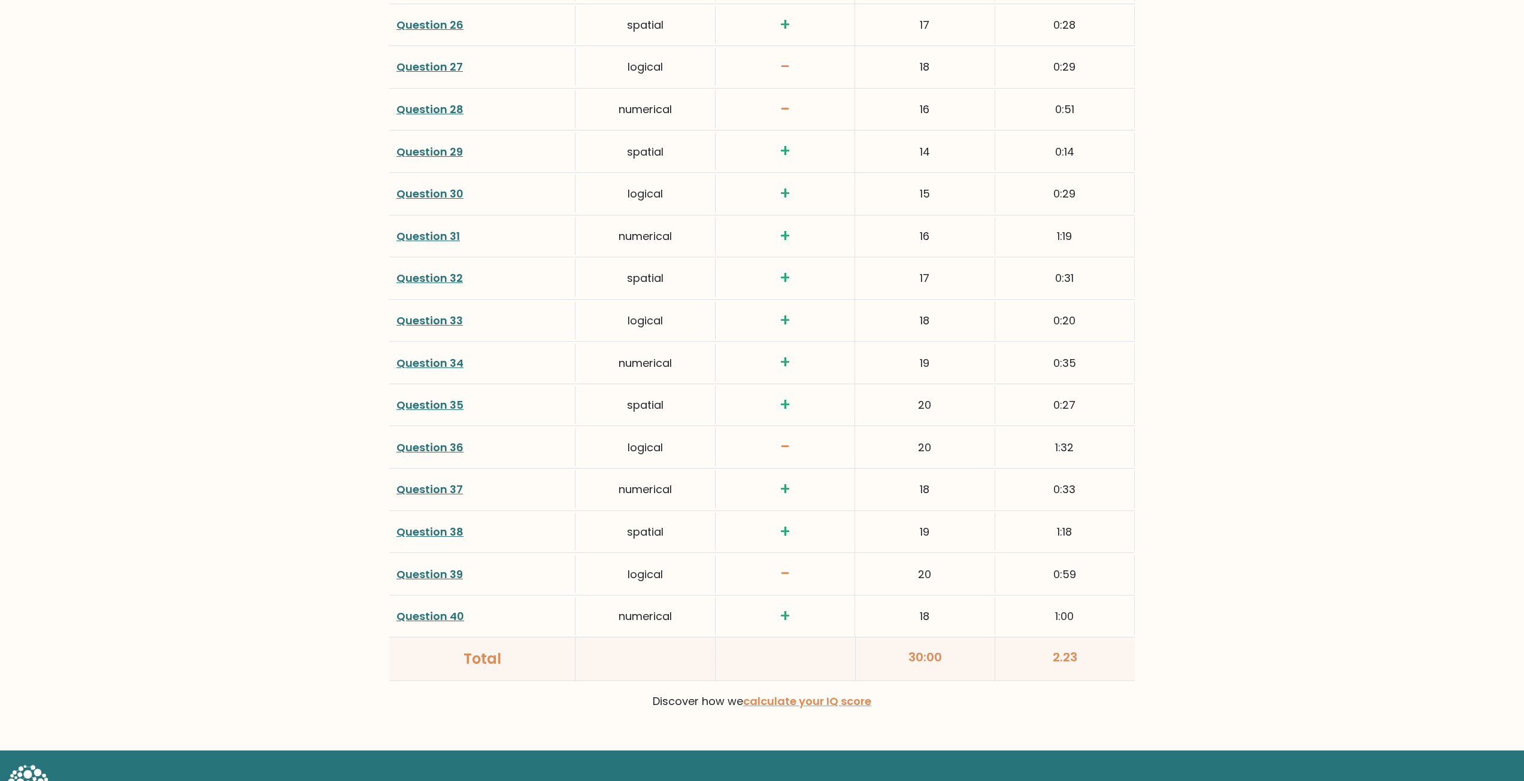
scroll to position [2770, 0]
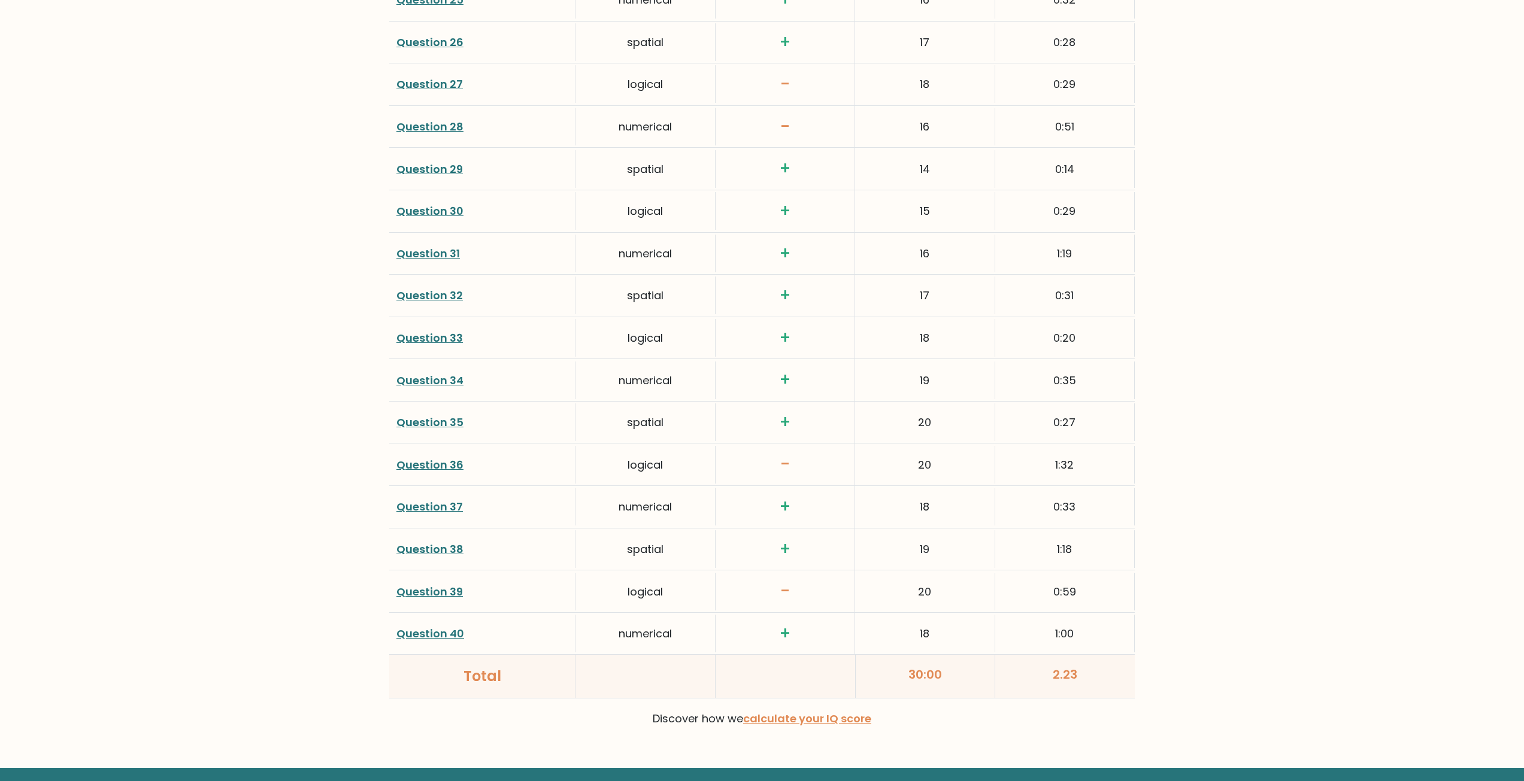
click at [442, 594] on link "Question 39" at bounding box center [429, 591] width 66 height 15
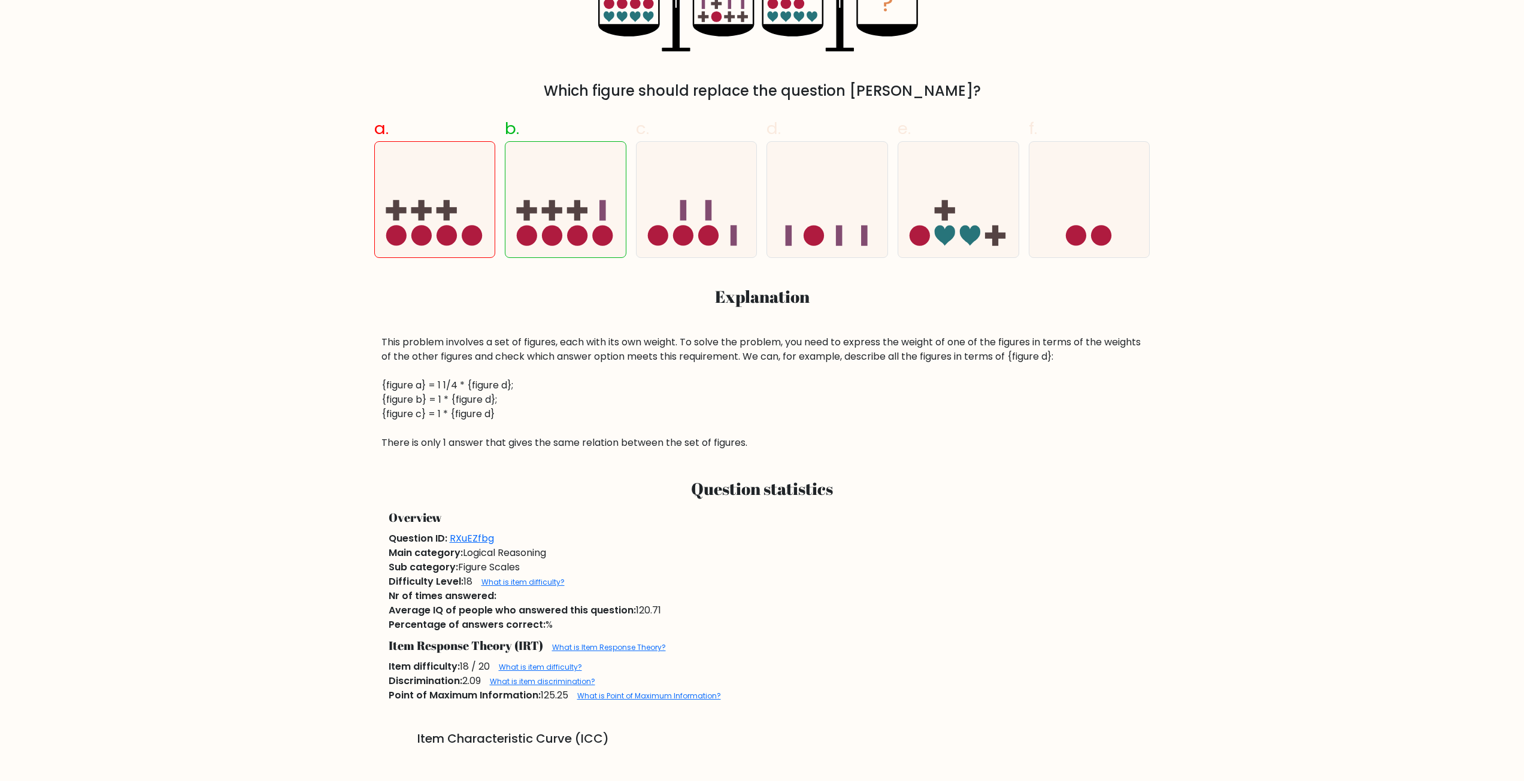
scroll to position [419, 0]
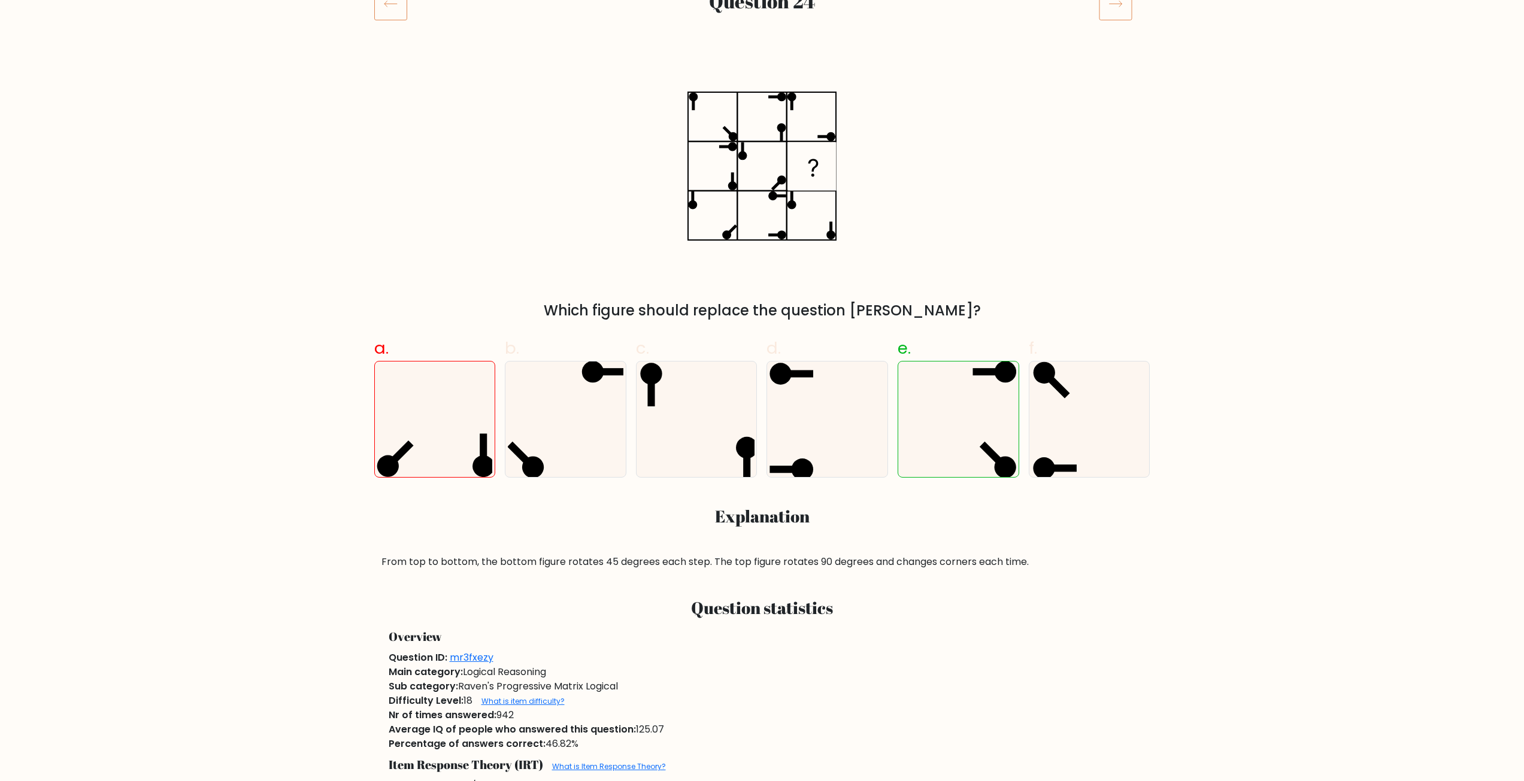
scroll to position [180, 0]
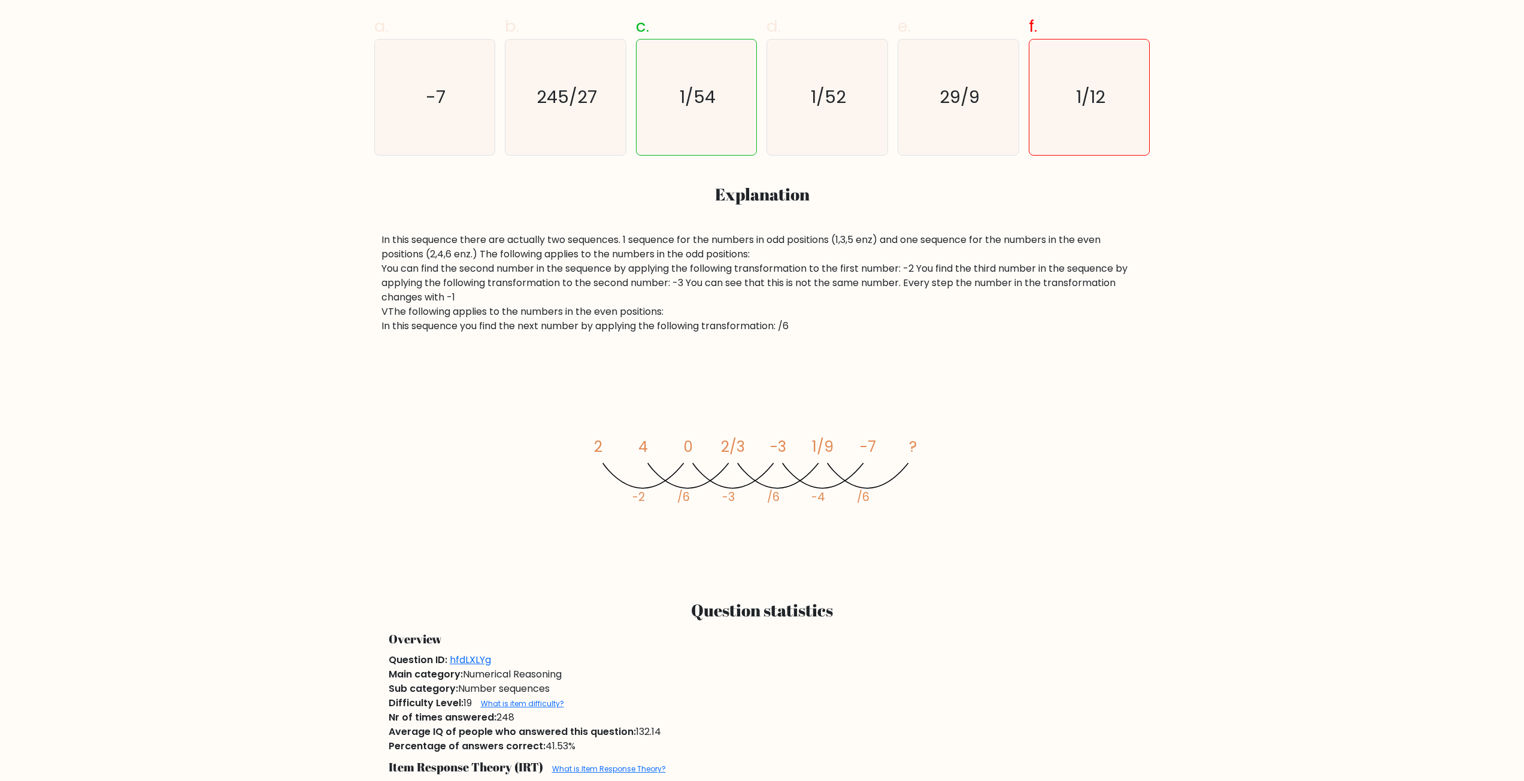
scroll to position [299, 0]
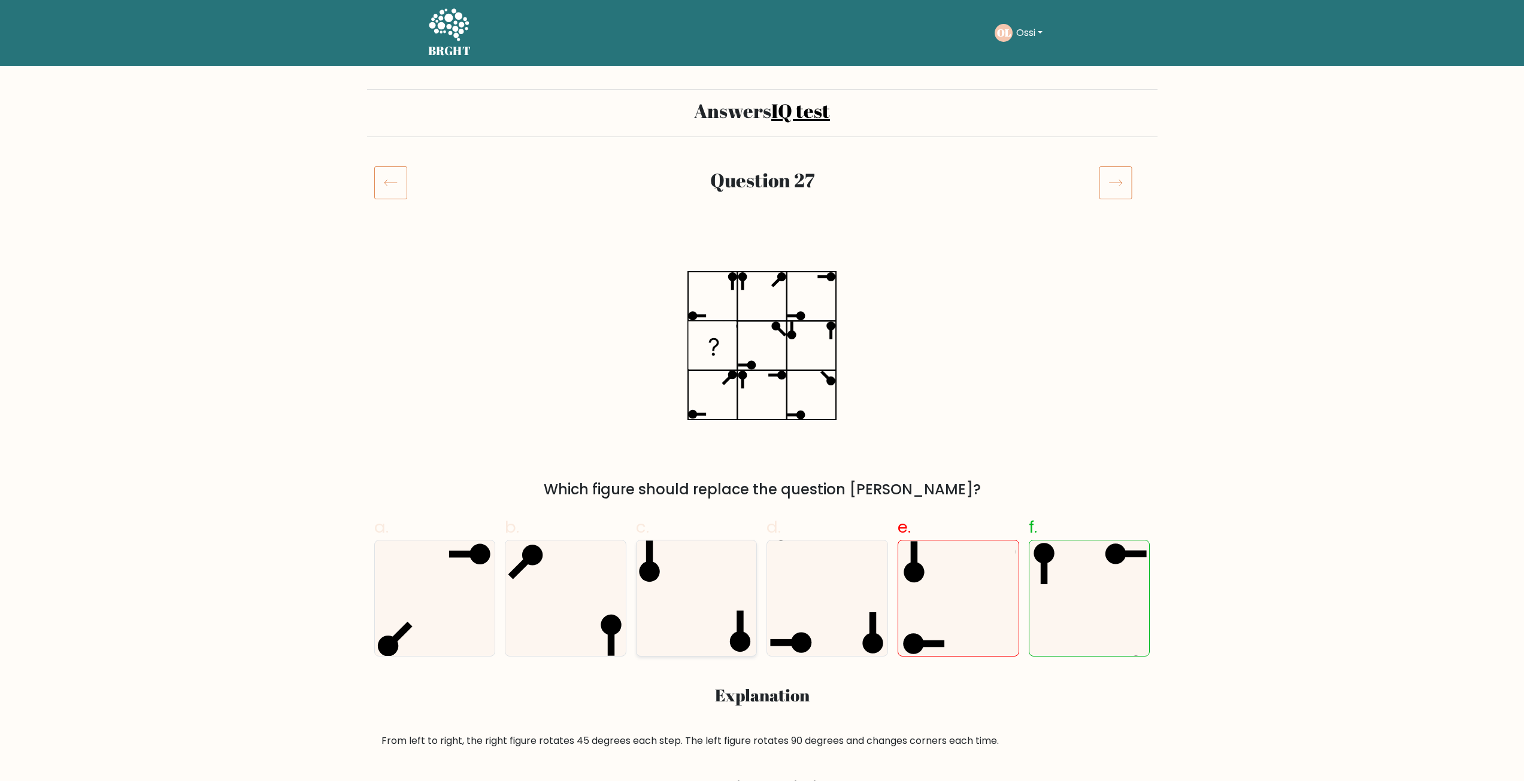
scroll to position [180, 0]
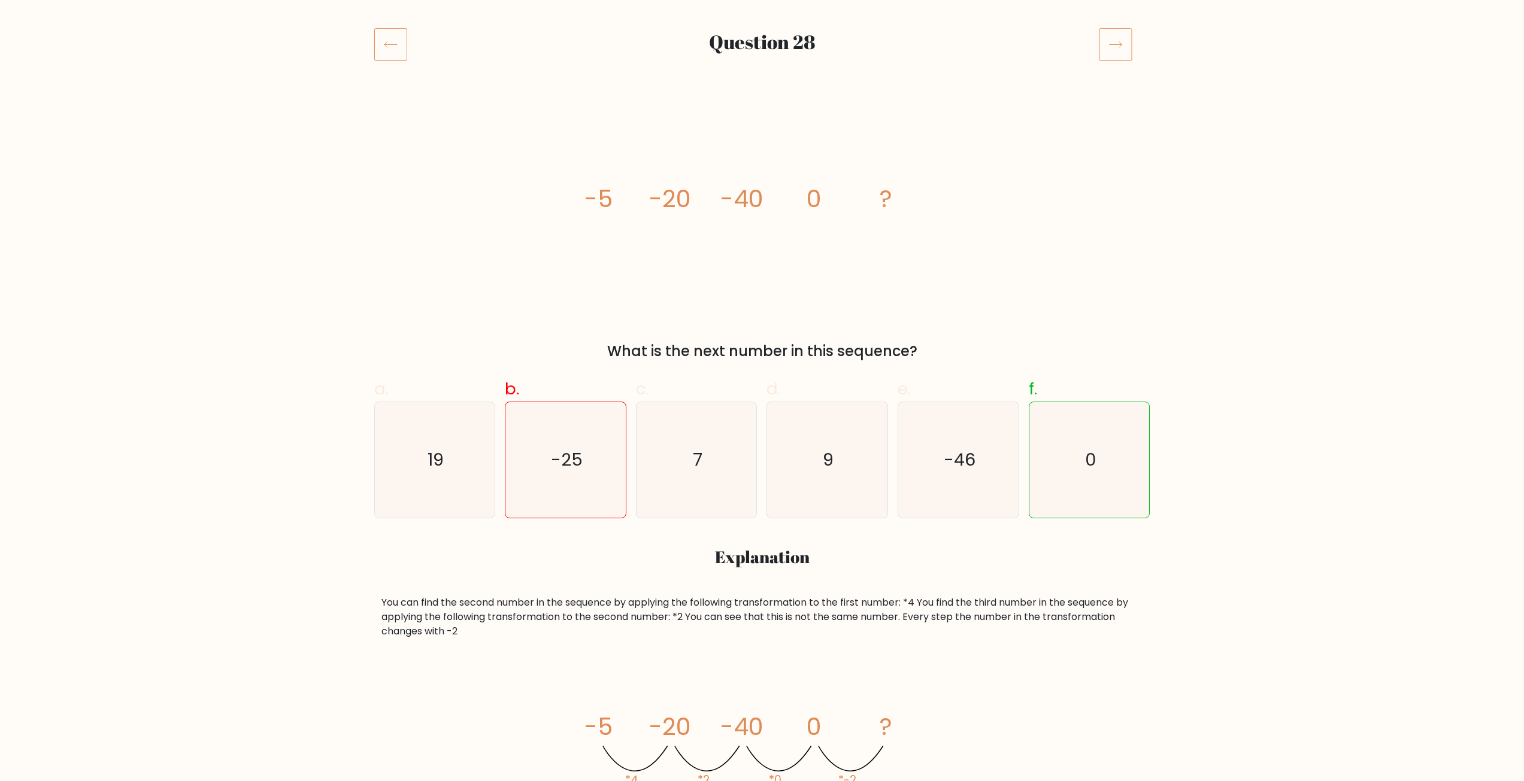
scroll to position [240, 0]
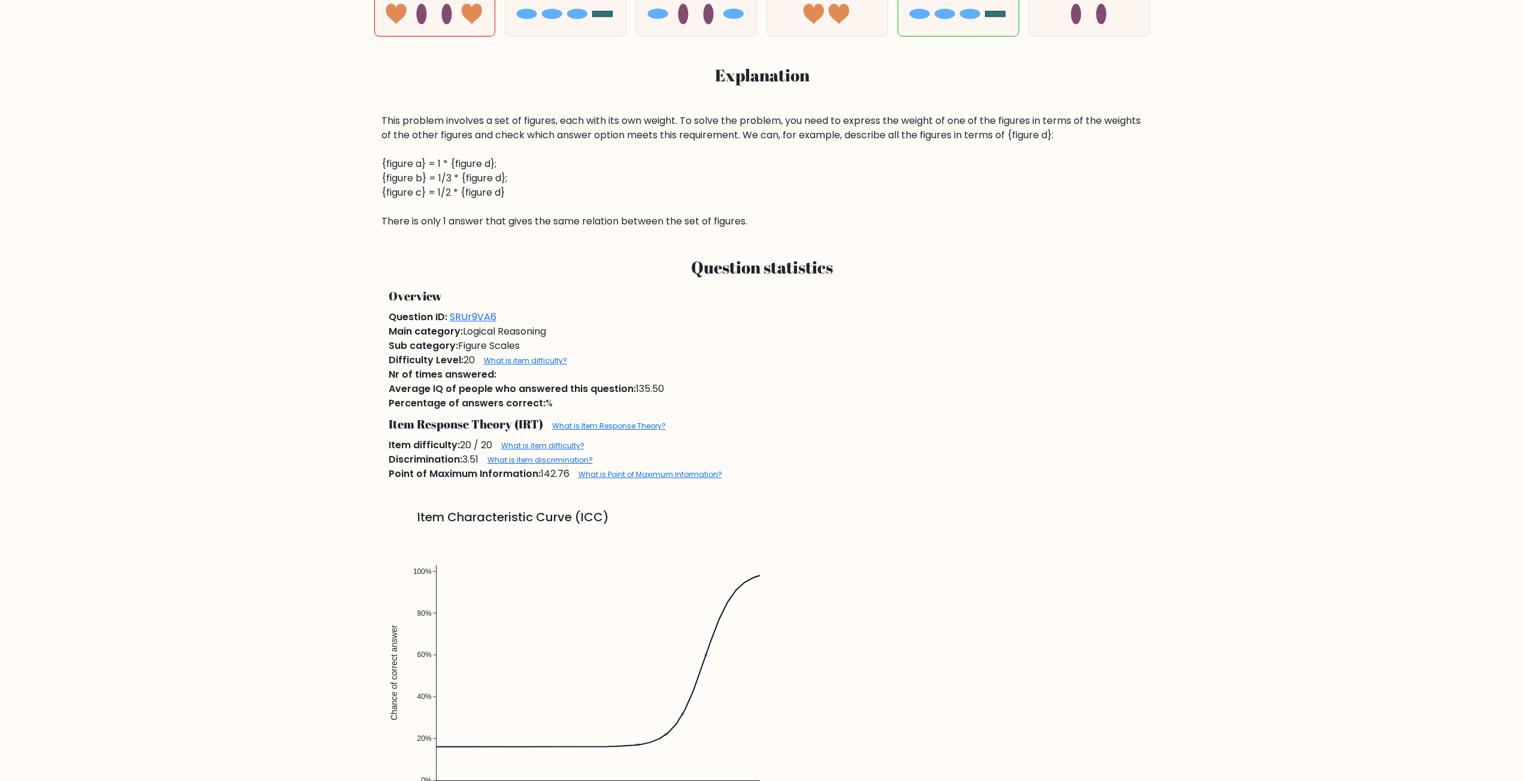
scroll to position [659, 0]
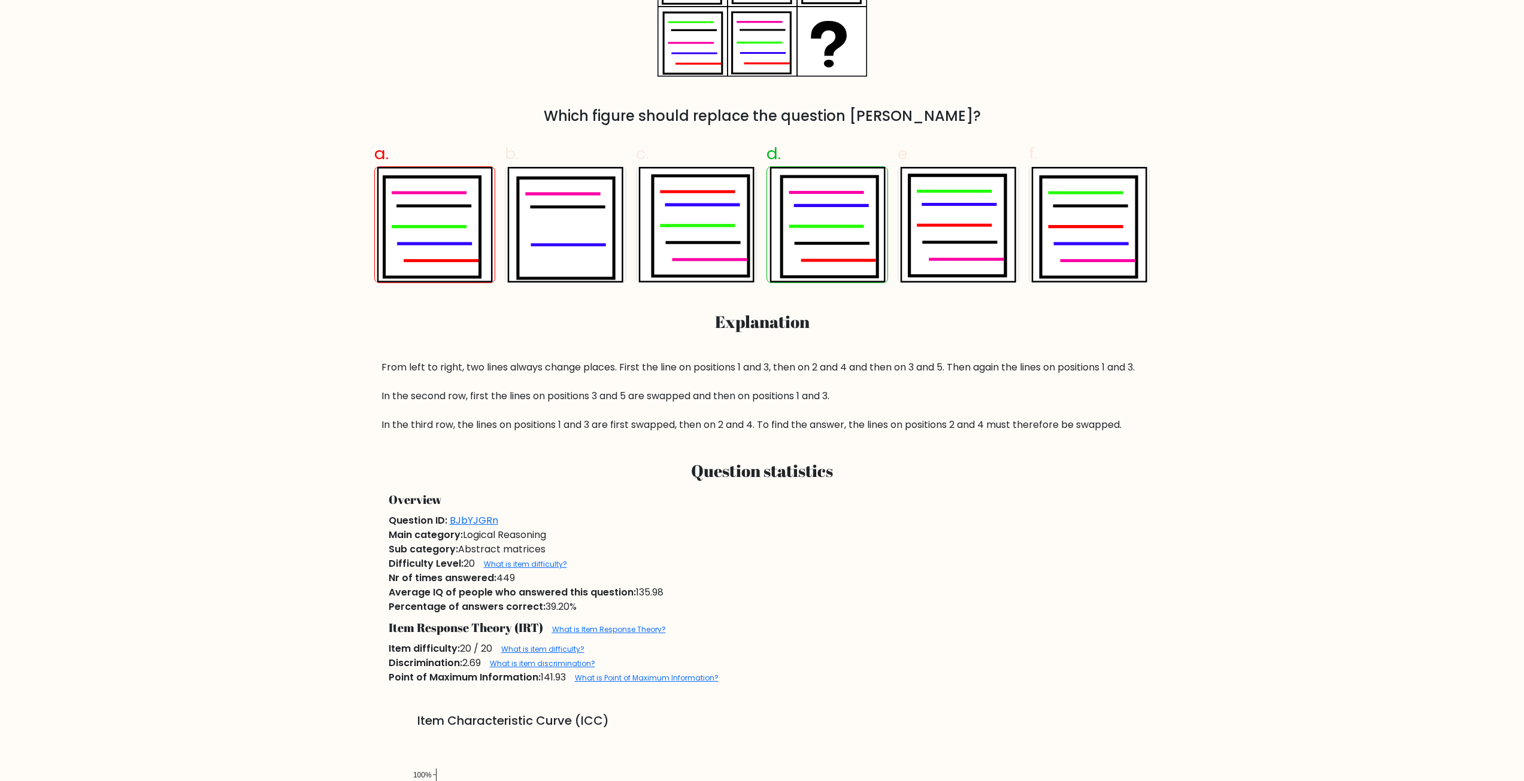
scroll to position [599, 0]
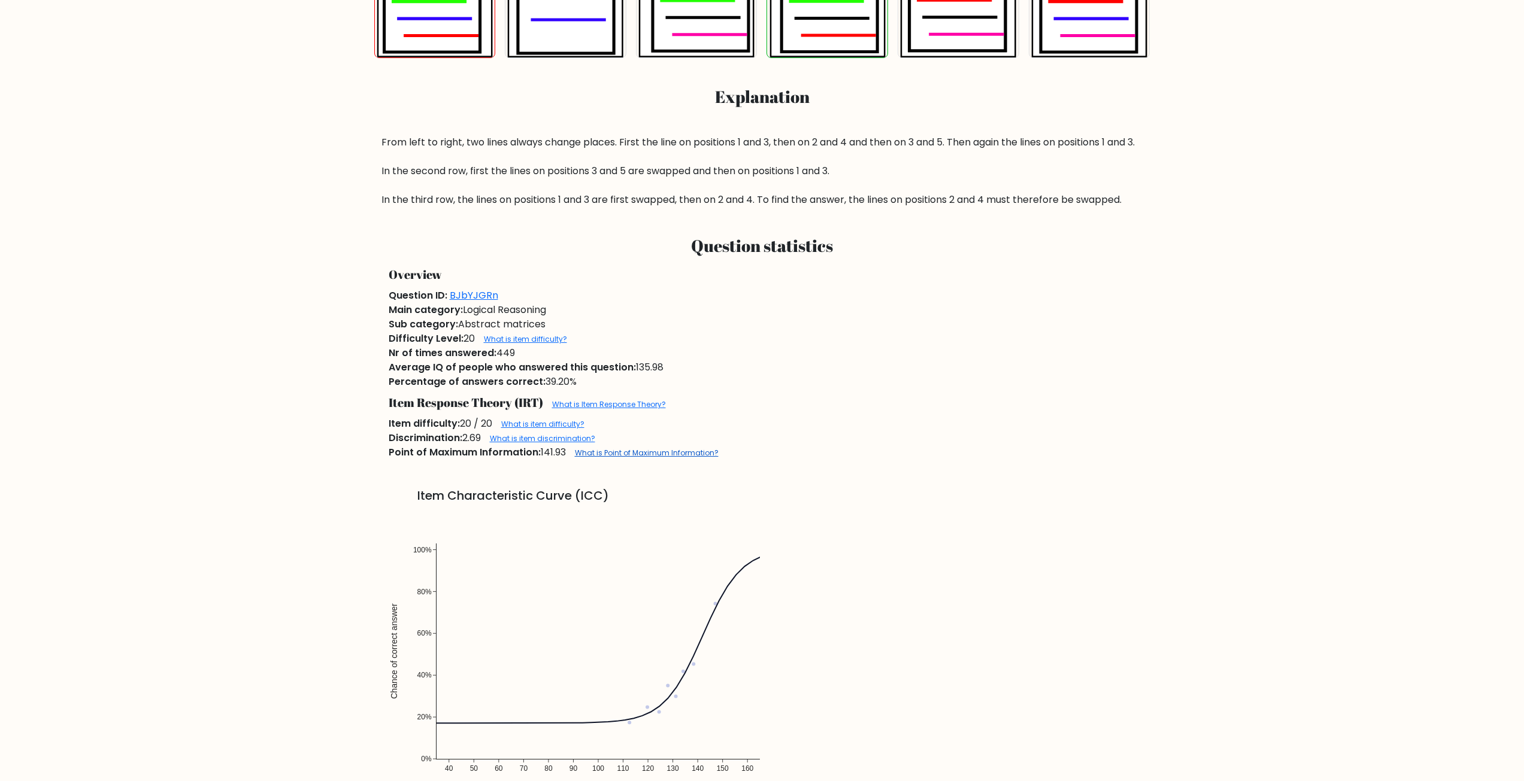
click at [639, 458] on link "What is Point of Maximum Information?" at bounding box center [647, 453] width 144 height 10
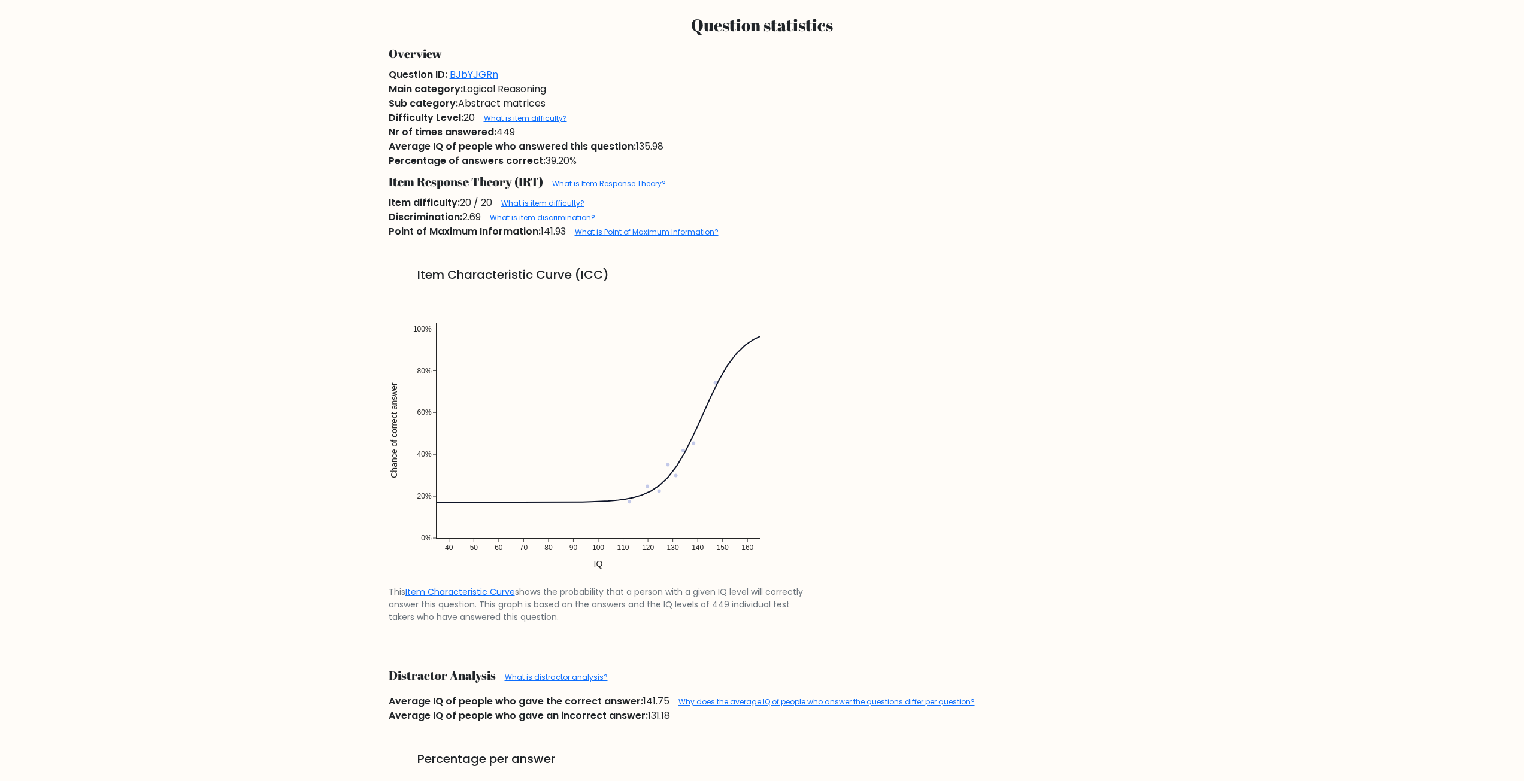
scroll to position [838, 0]
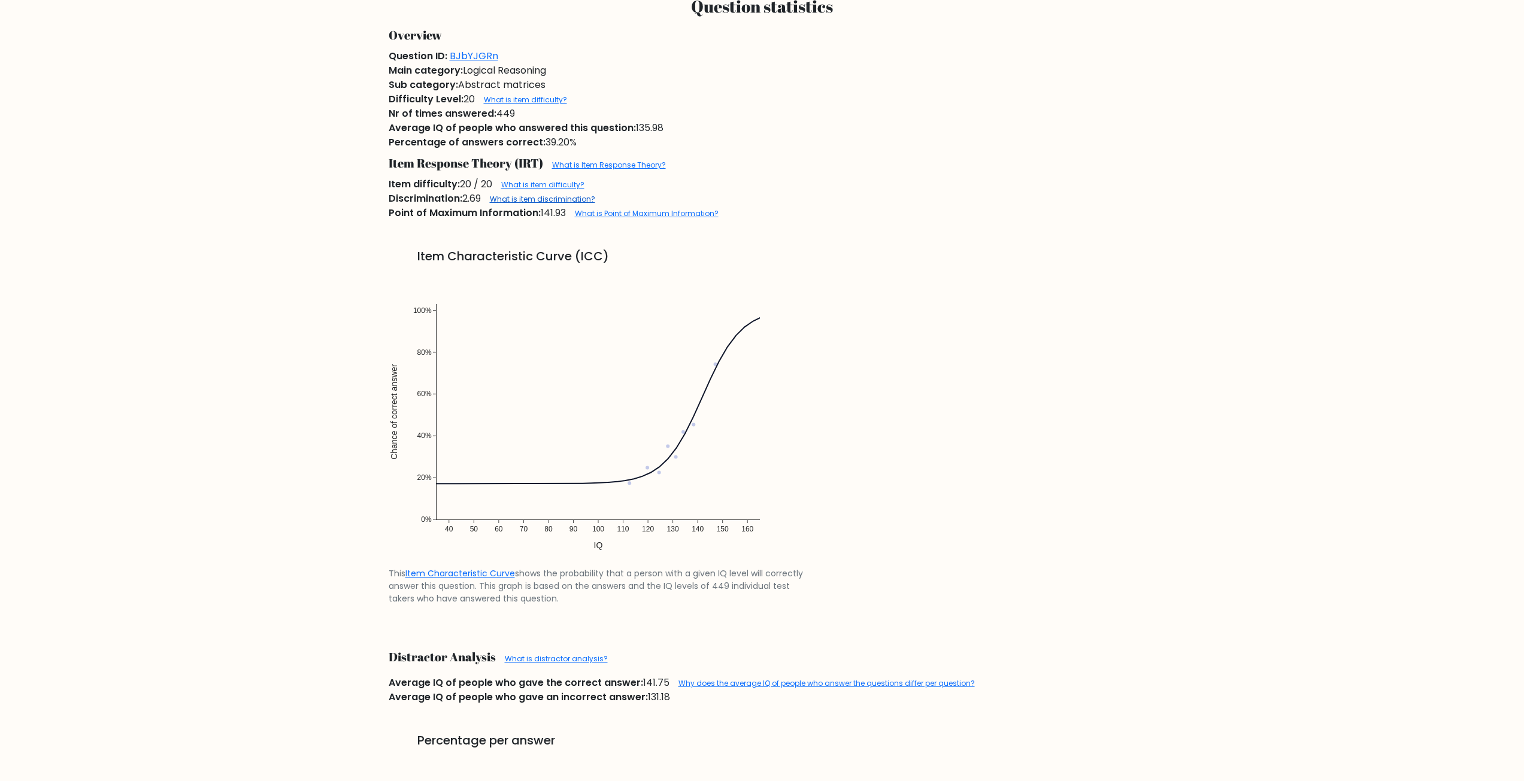
click at [542, 204] on link "What is item discrimination?" at bounding box center [542, 199] width 105 height 10
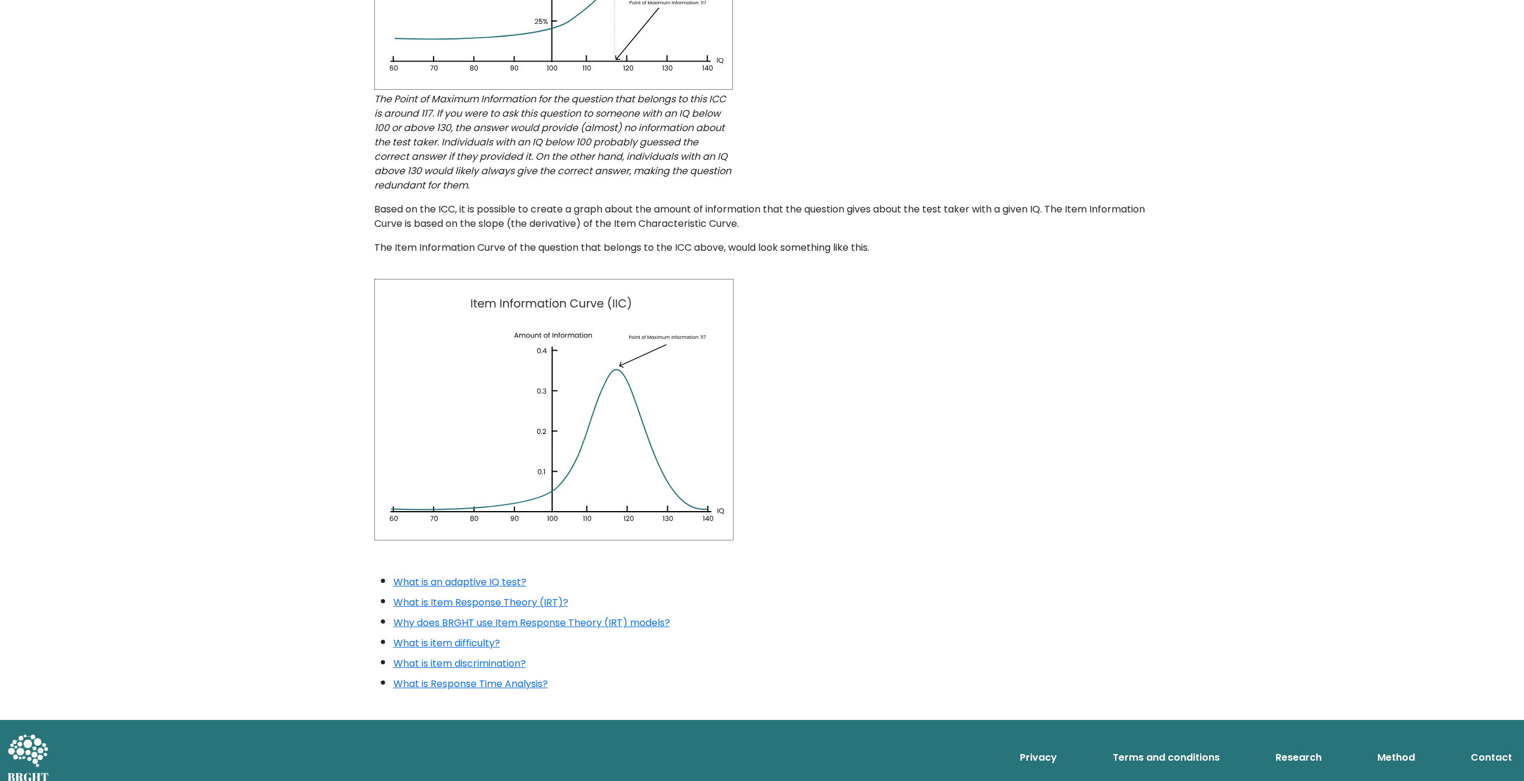
scroll to position [519, 0]
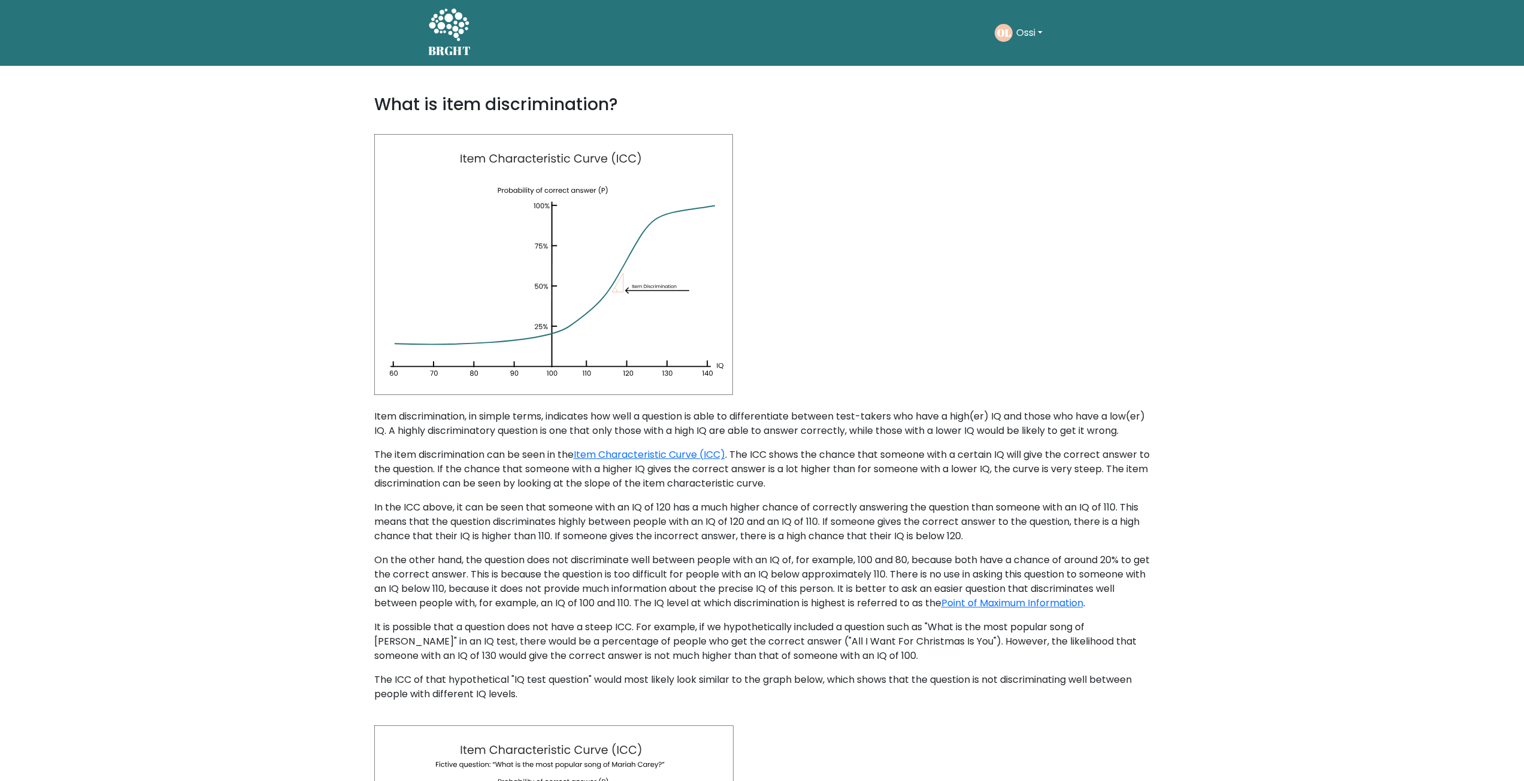
click at [465, 13] on icon at bounding box center [448, 26] width 41 height 36
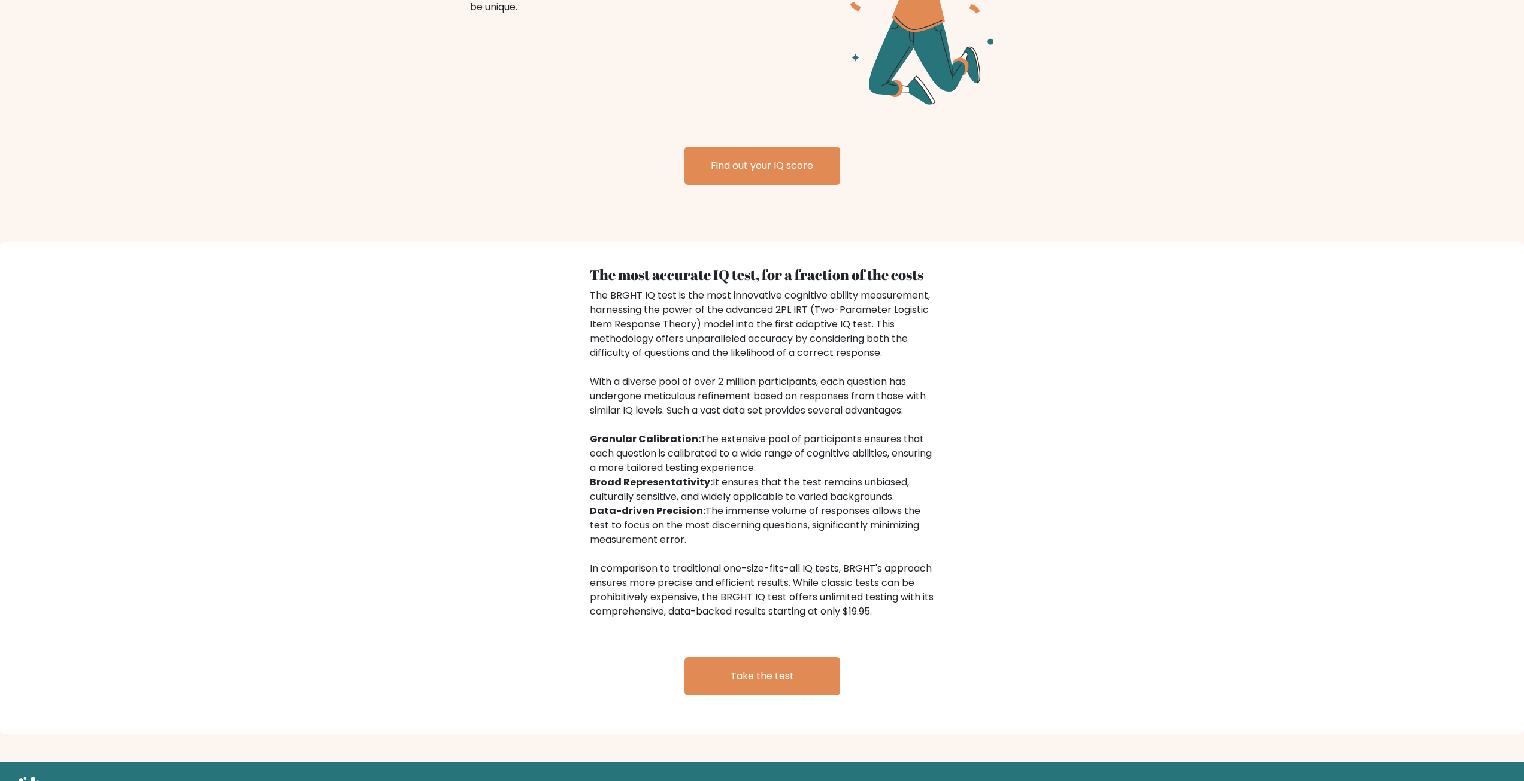
scroll to position [1615, 0]
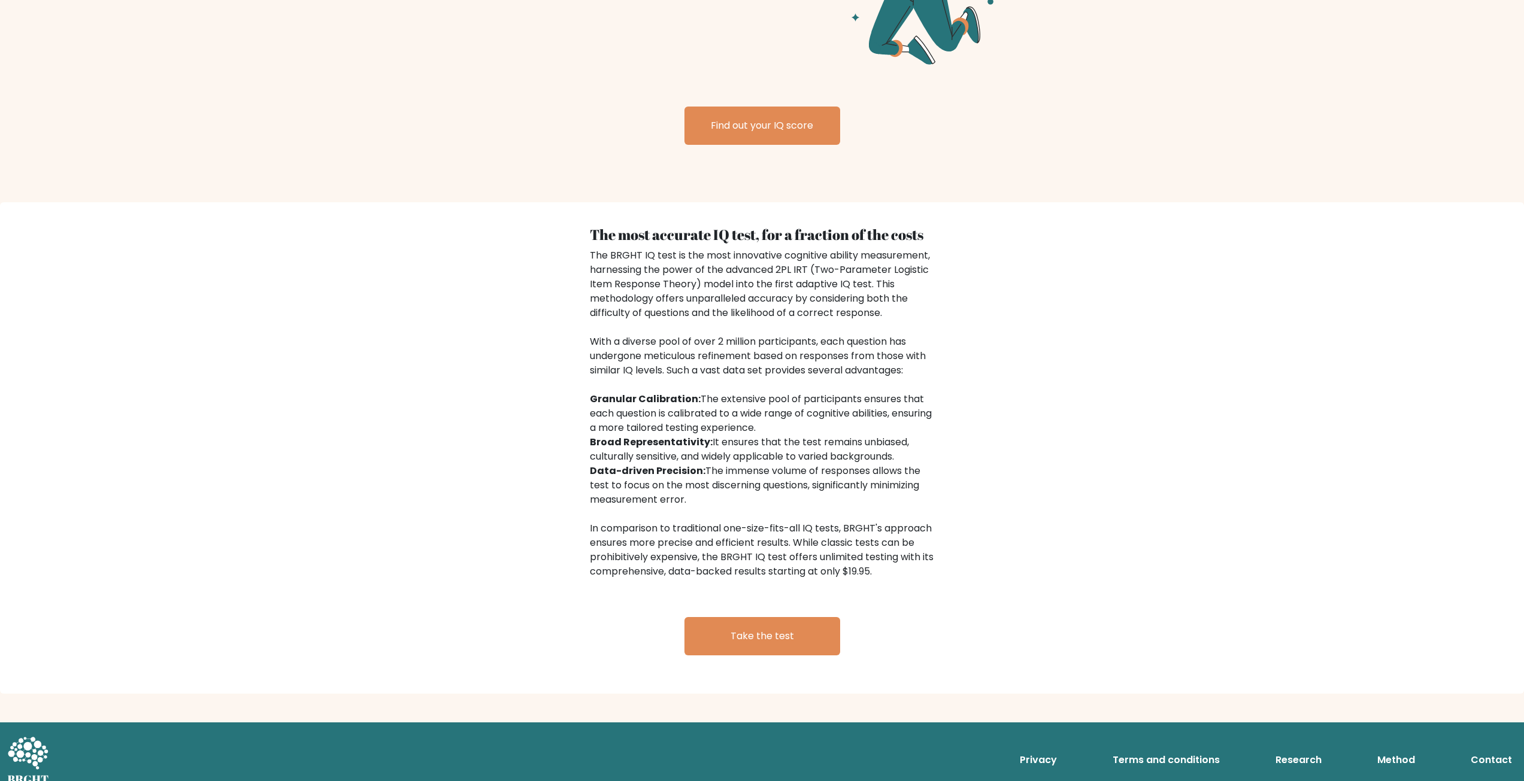
click at [1306, 748] on link "Research" at bounding box center [1299, 760] width 56 height 24
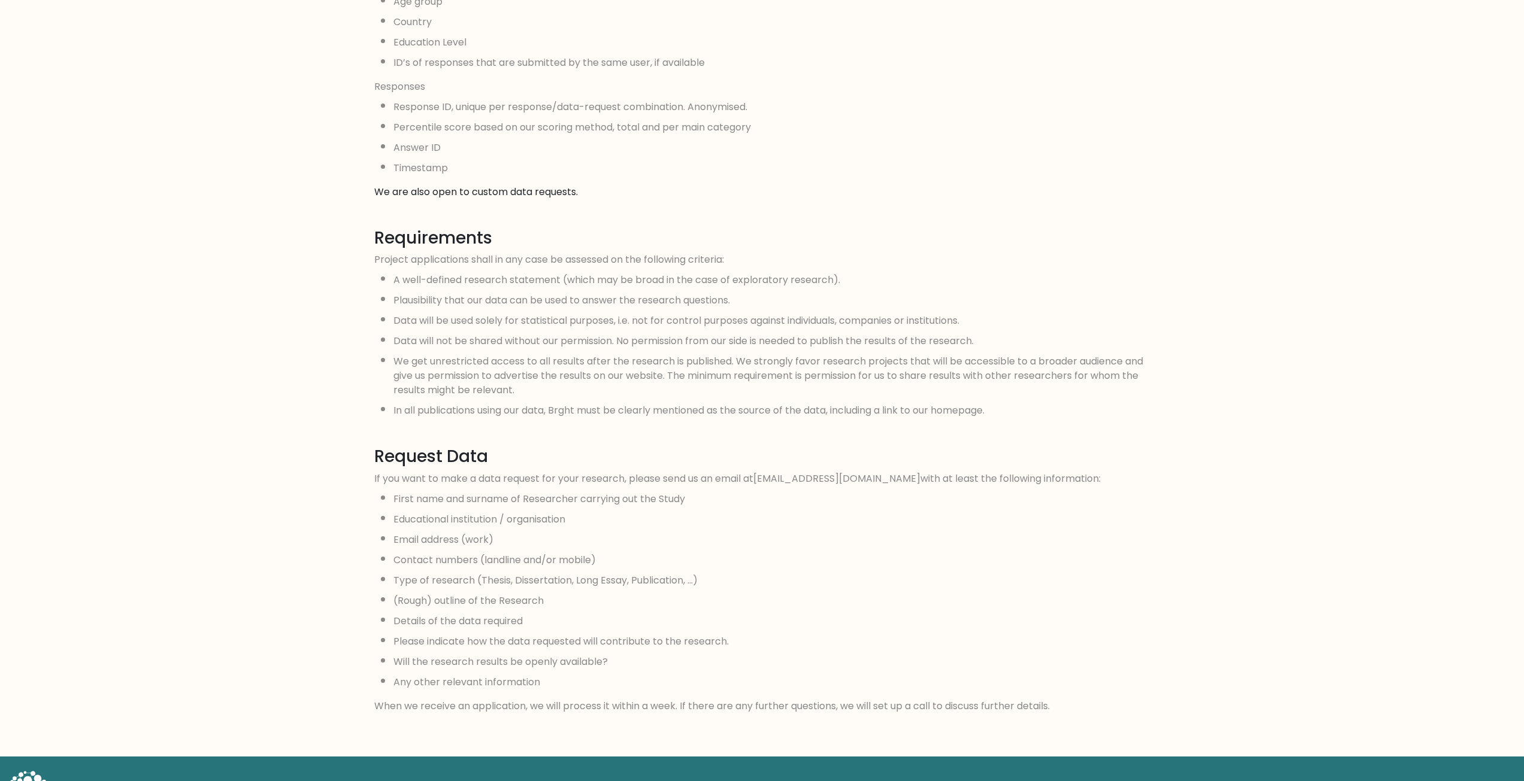
scroll to position [795, 0]
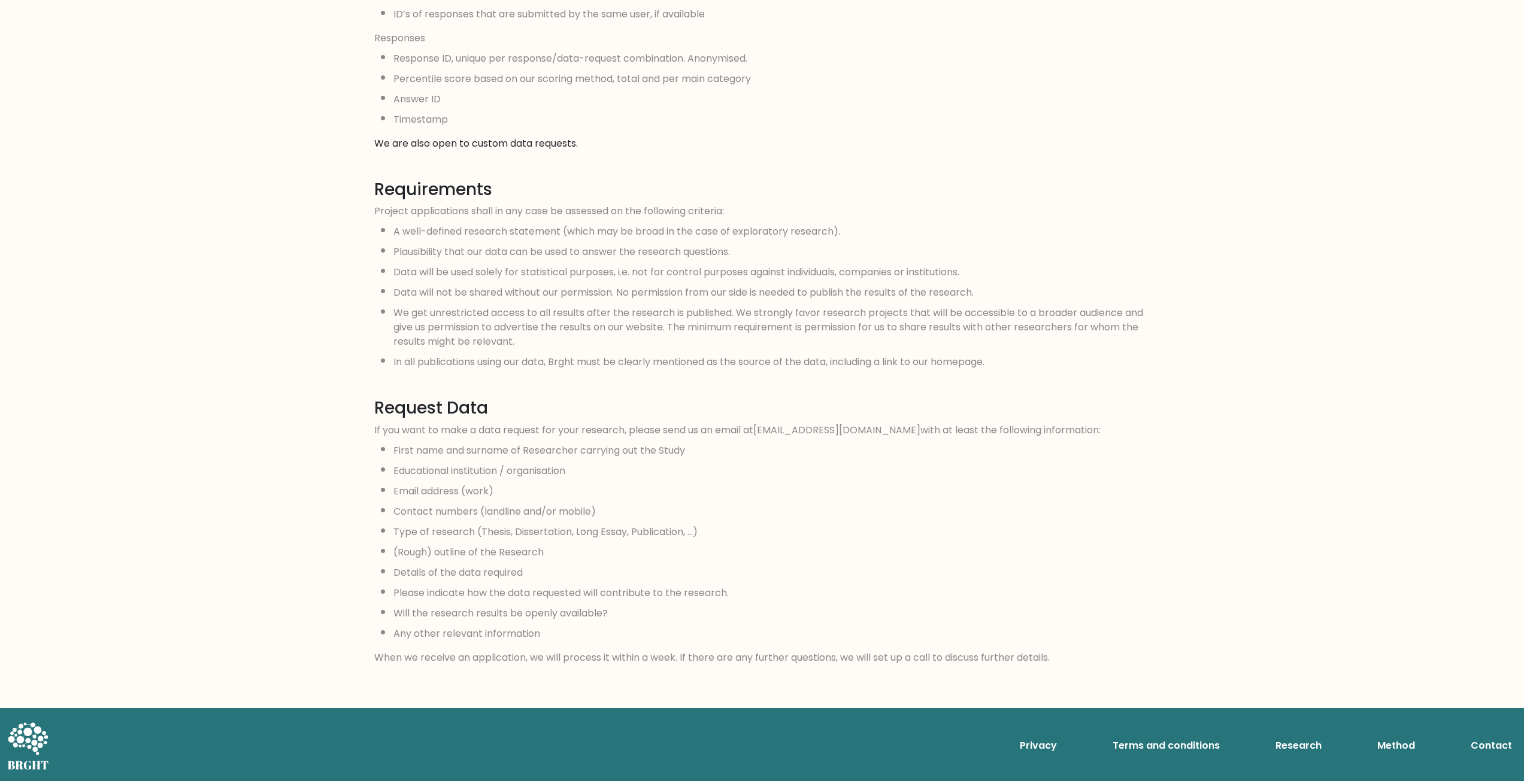
click at [24, 744] on icon at bounding box center [27, 746] width 41 height 48
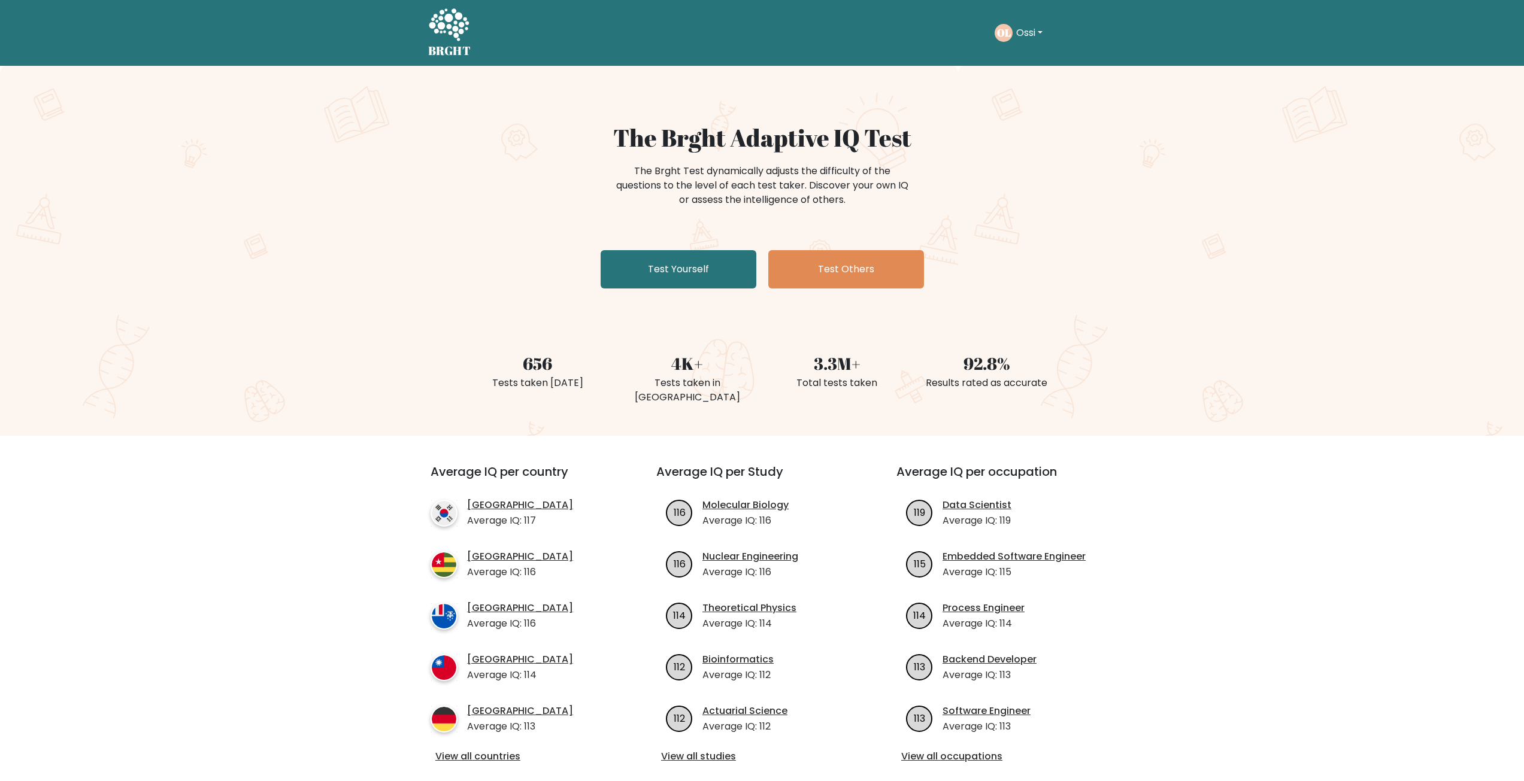
click at [1024, 35] on button "Ossi" at bounding box center [1030, 33] width 34 height 16
click at [1027, 75] on link "Profile" at bounding box center [1042, 77] width 95 height 19
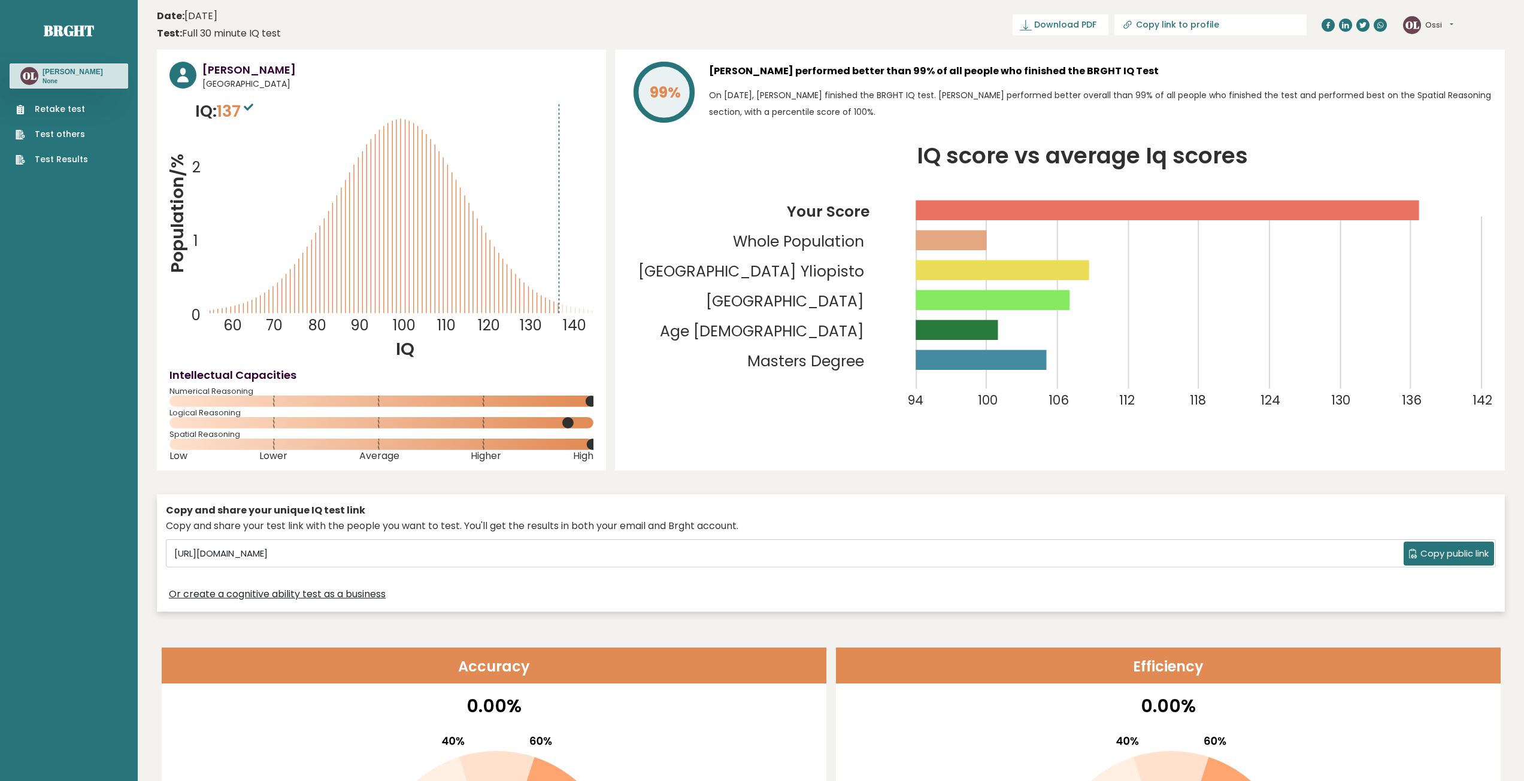
click at [1430, 19] on button "Ossi" at bounding box center [1439, 25] width 28 height 12
click at [1452, 43] on link "Dashboard" at bounding box center [1456, 44] width 61 height 17
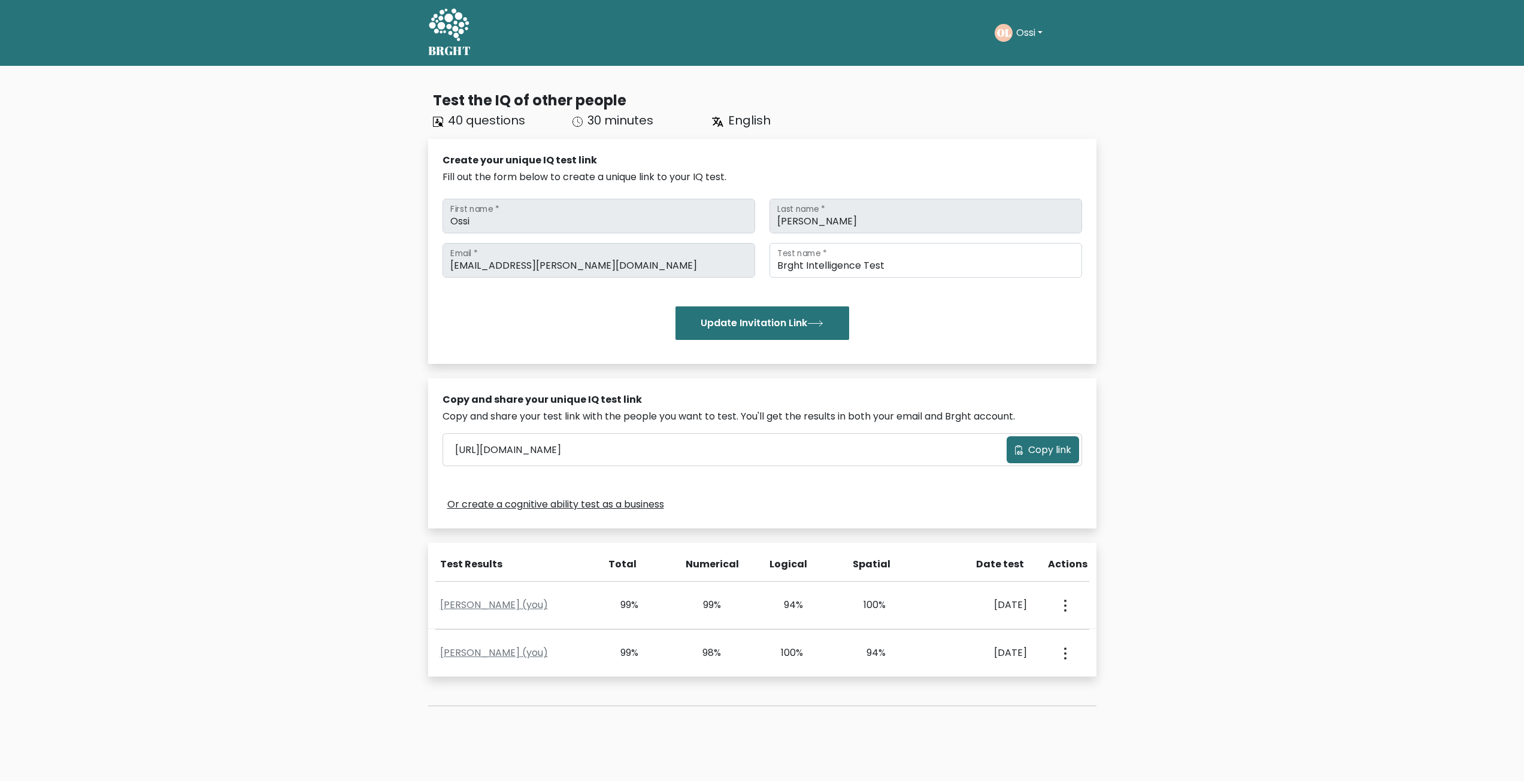
click at [1017, 28] on button "Ossi" at bounding box center [1030, 33] width 34 height 16
click at [1044, 96] on link "Settings" at bounding box center [1042, 96] width 95 height 19
click at [439, 25] on icon at bounding box center [449, 24] width 40 height 32
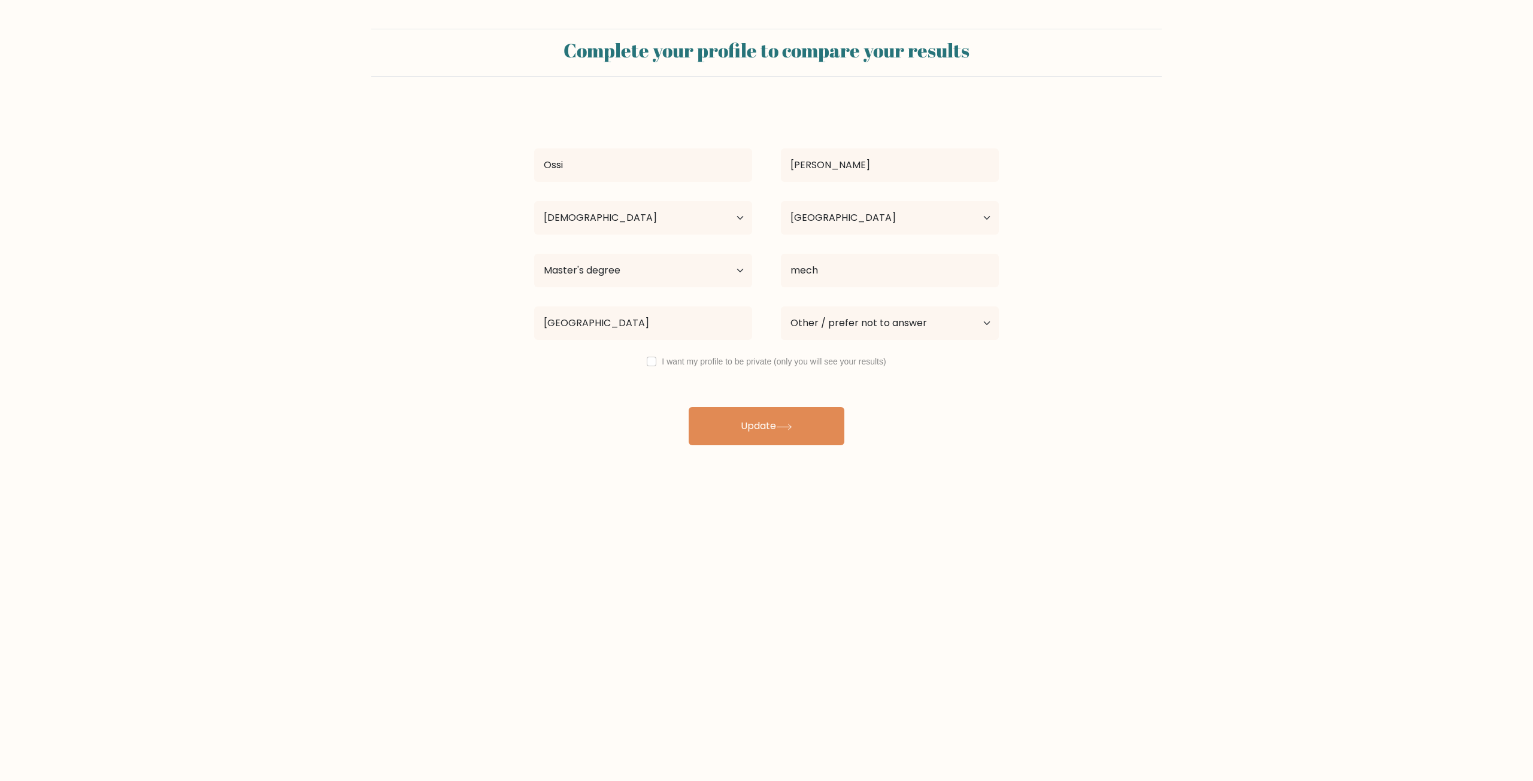
select select "35_44"
select select "FI"
select select "masters_degree"
select select "other"
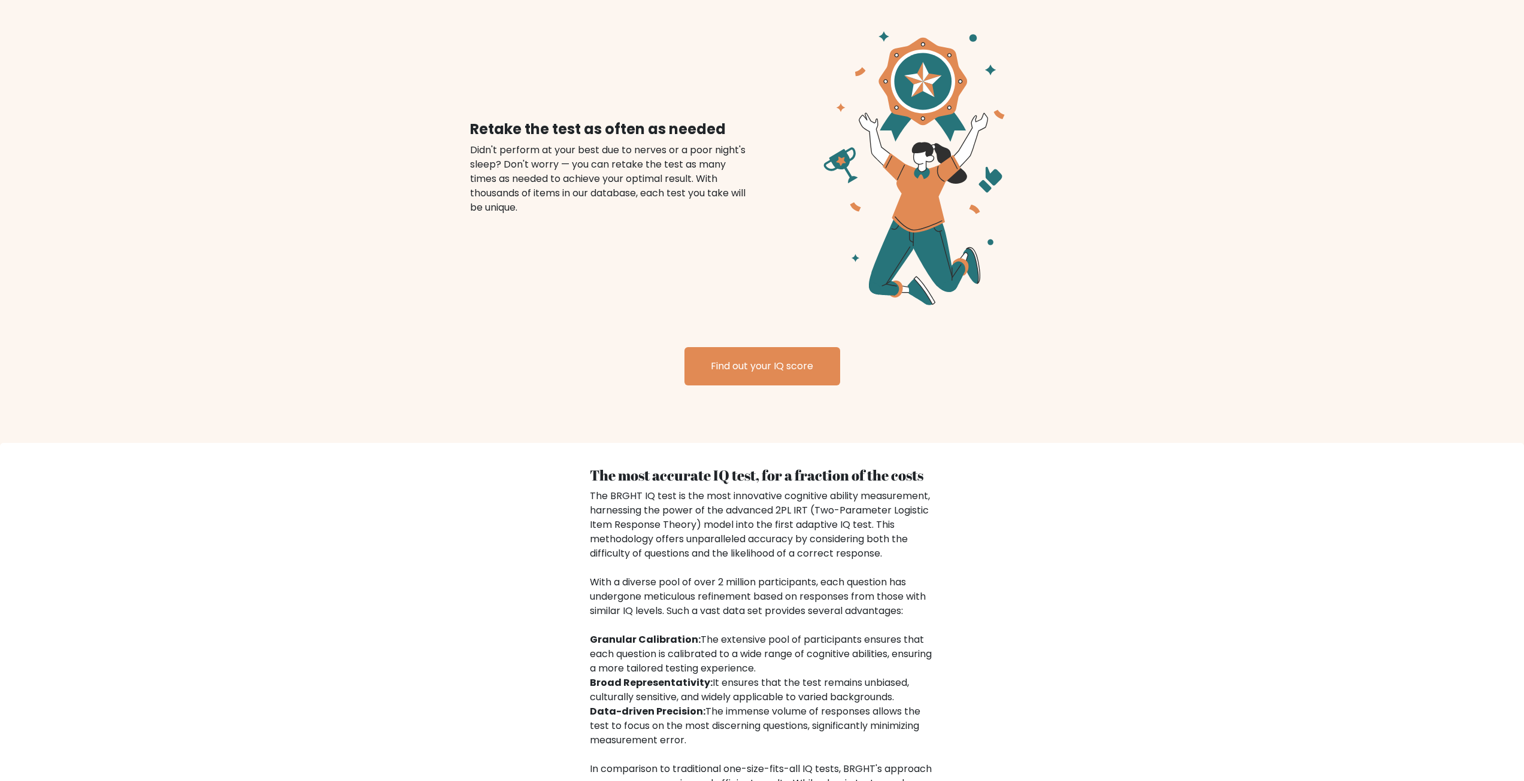
scroll to position [1615, 0]
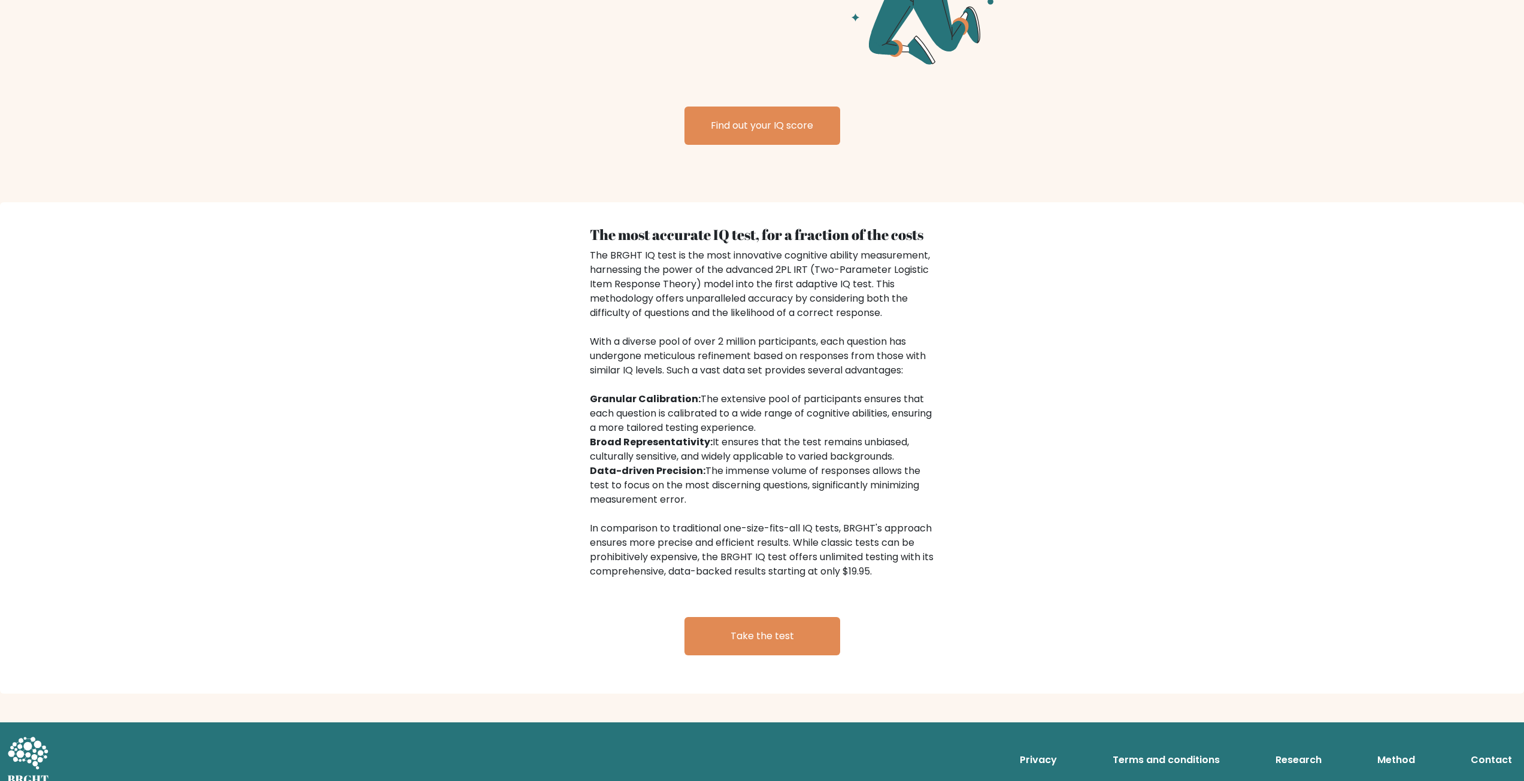
click at [1169, 748] on link "Terms and conditions" at bounding box center [1166, 760] width 117 height 24
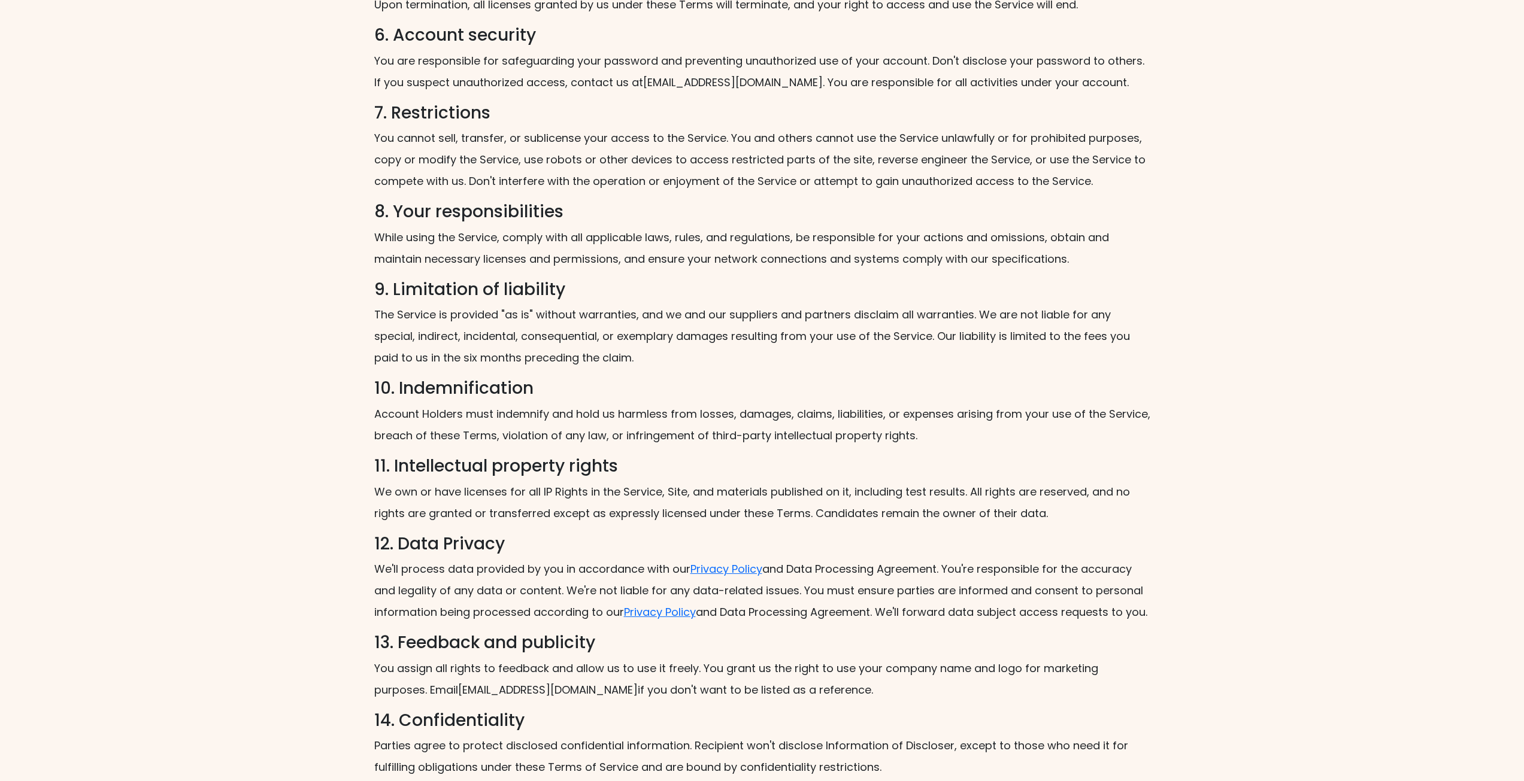
scroll to position [1369, 0]
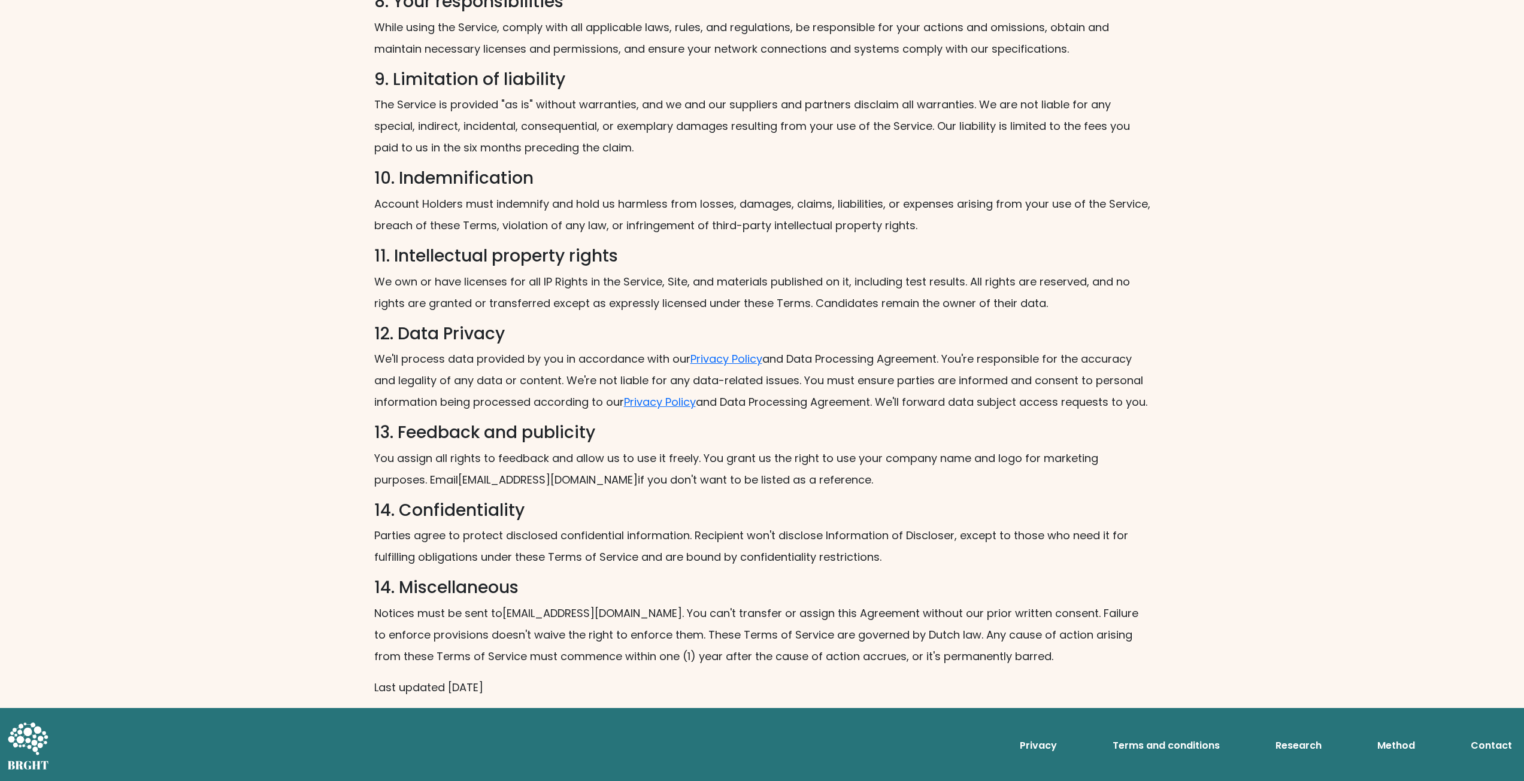
click at [1403, 745] on link "Method" at bounding box center [1395, 746] width 47 height 24
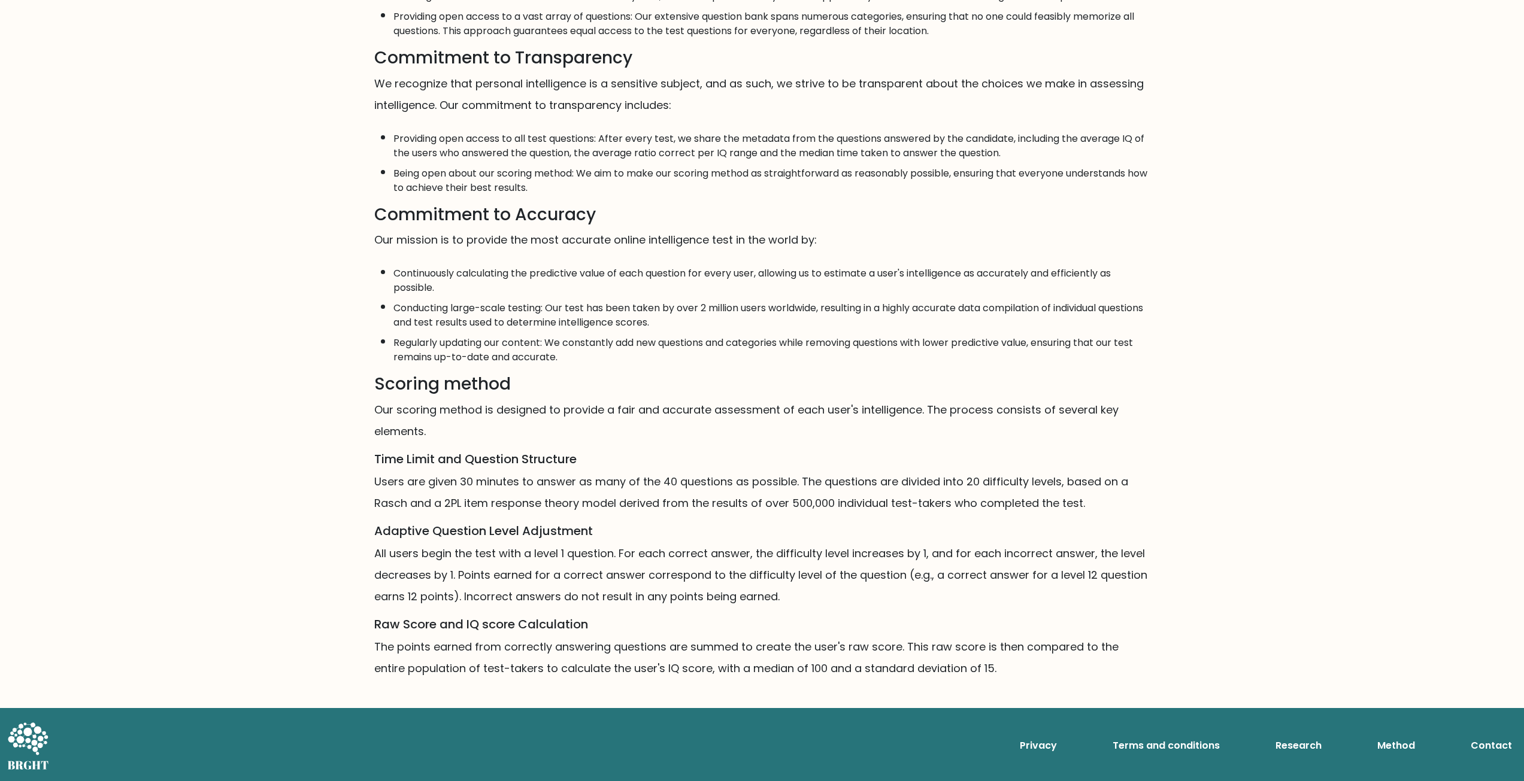
scroll to position [371, 0]
click at [1304, 746] on link "Research" at bounding box center [1299, 746] width 56 height 24
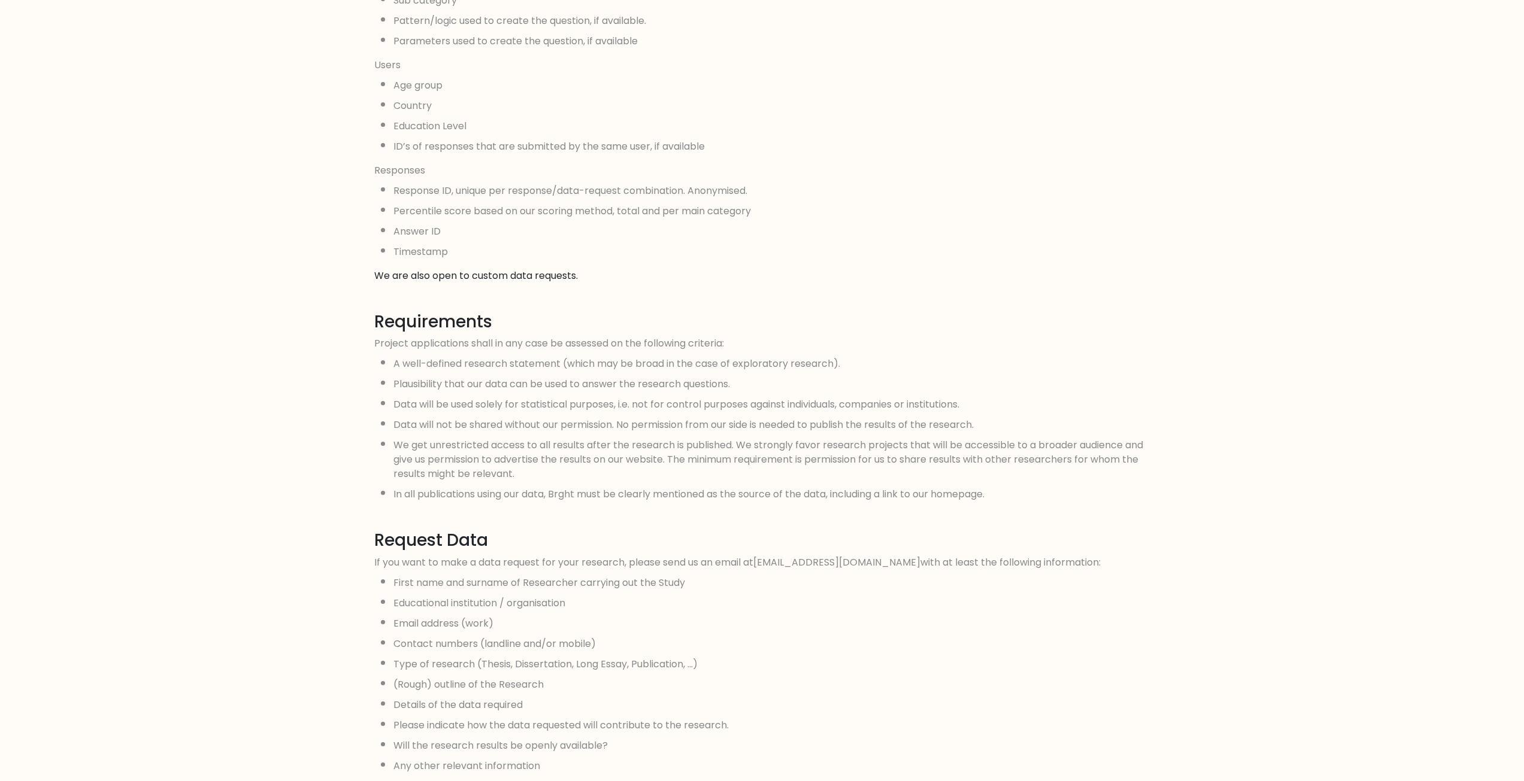
scroll to position [795, 0]
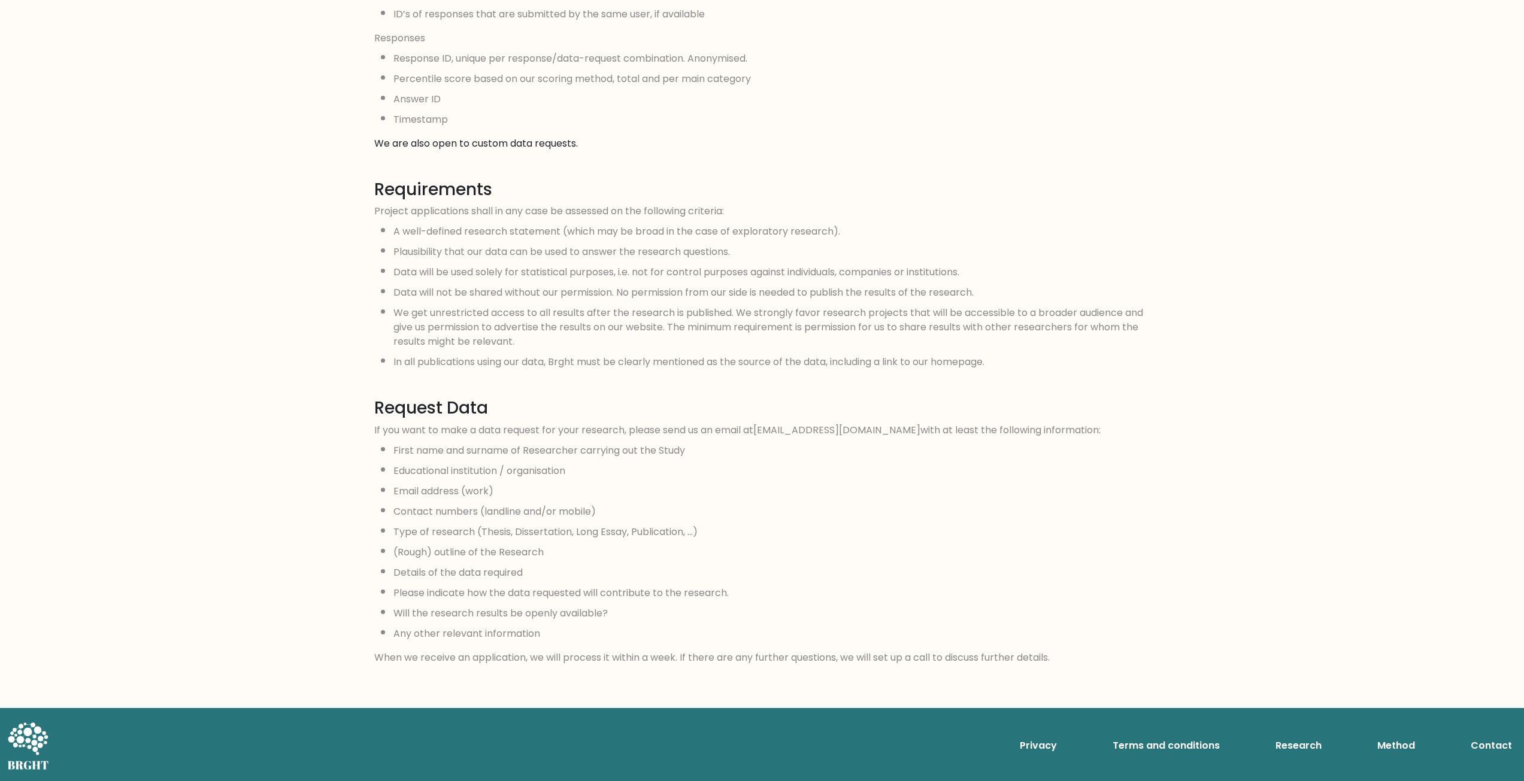
click at [1198, 748] on link "Terms and conditions" at bounding box center [1166, 746] width 117 height 24
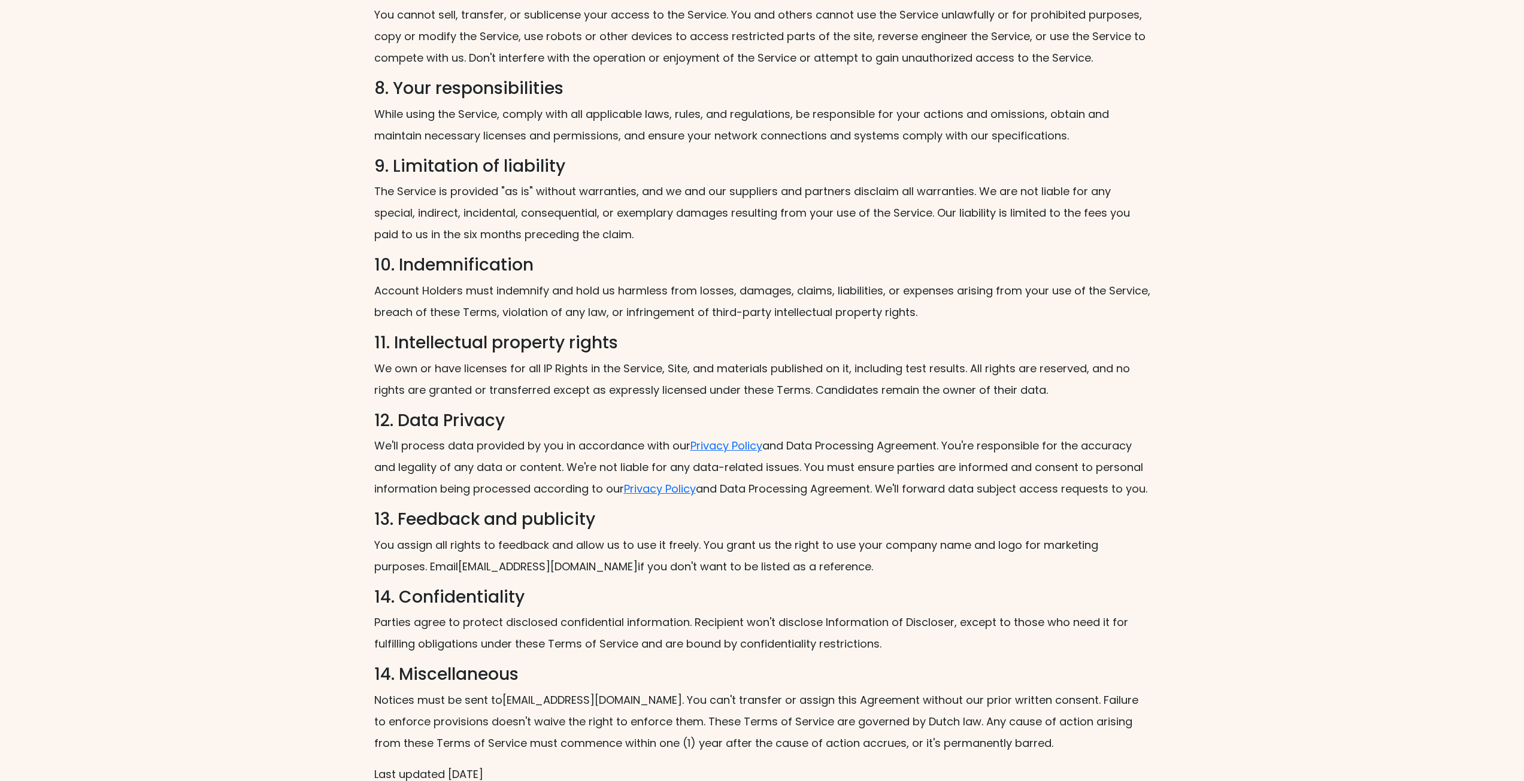
scroll to position [1369, 0]
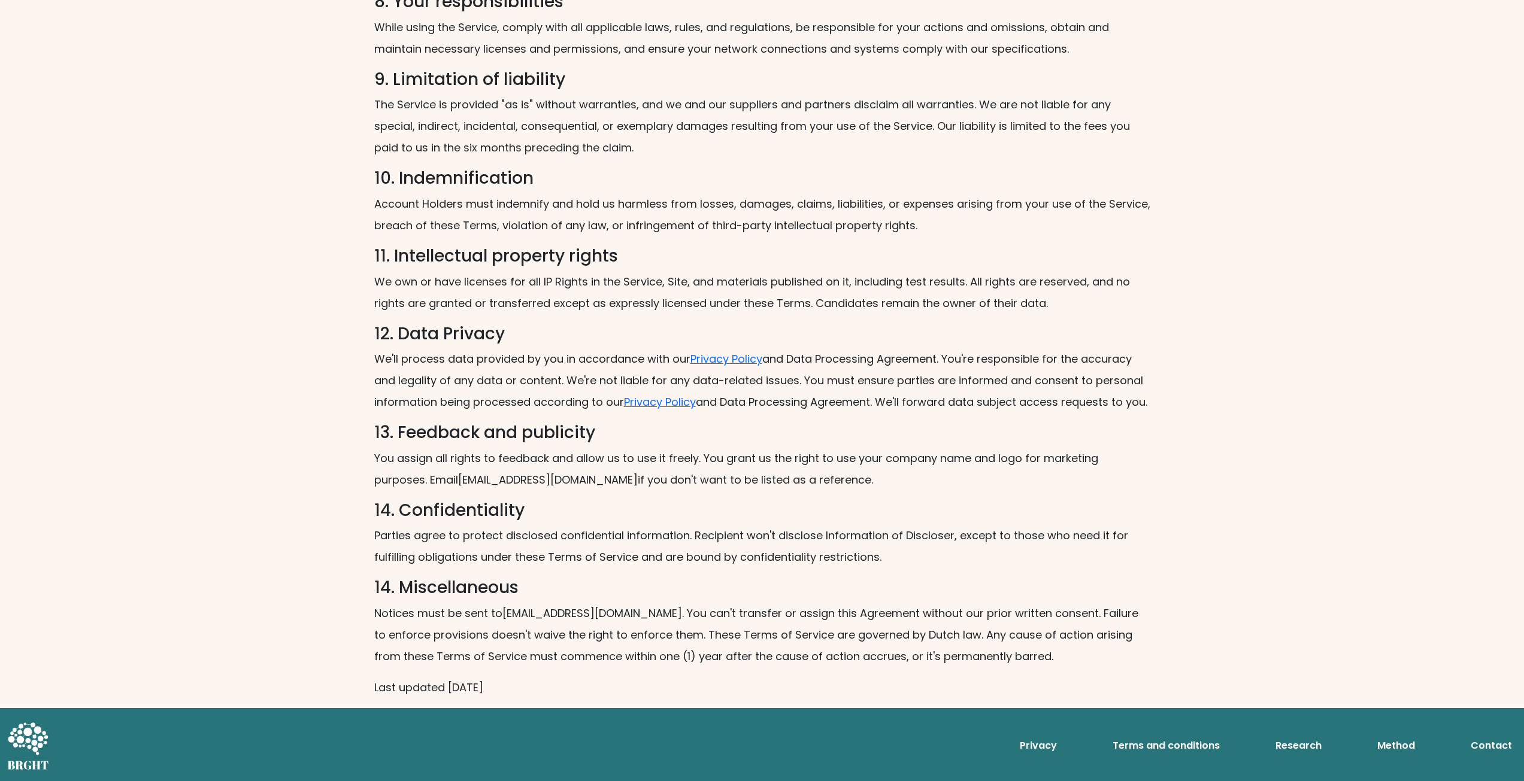
click at [18, 730] on icon at bounding box center [27, 746] width 41 height 48
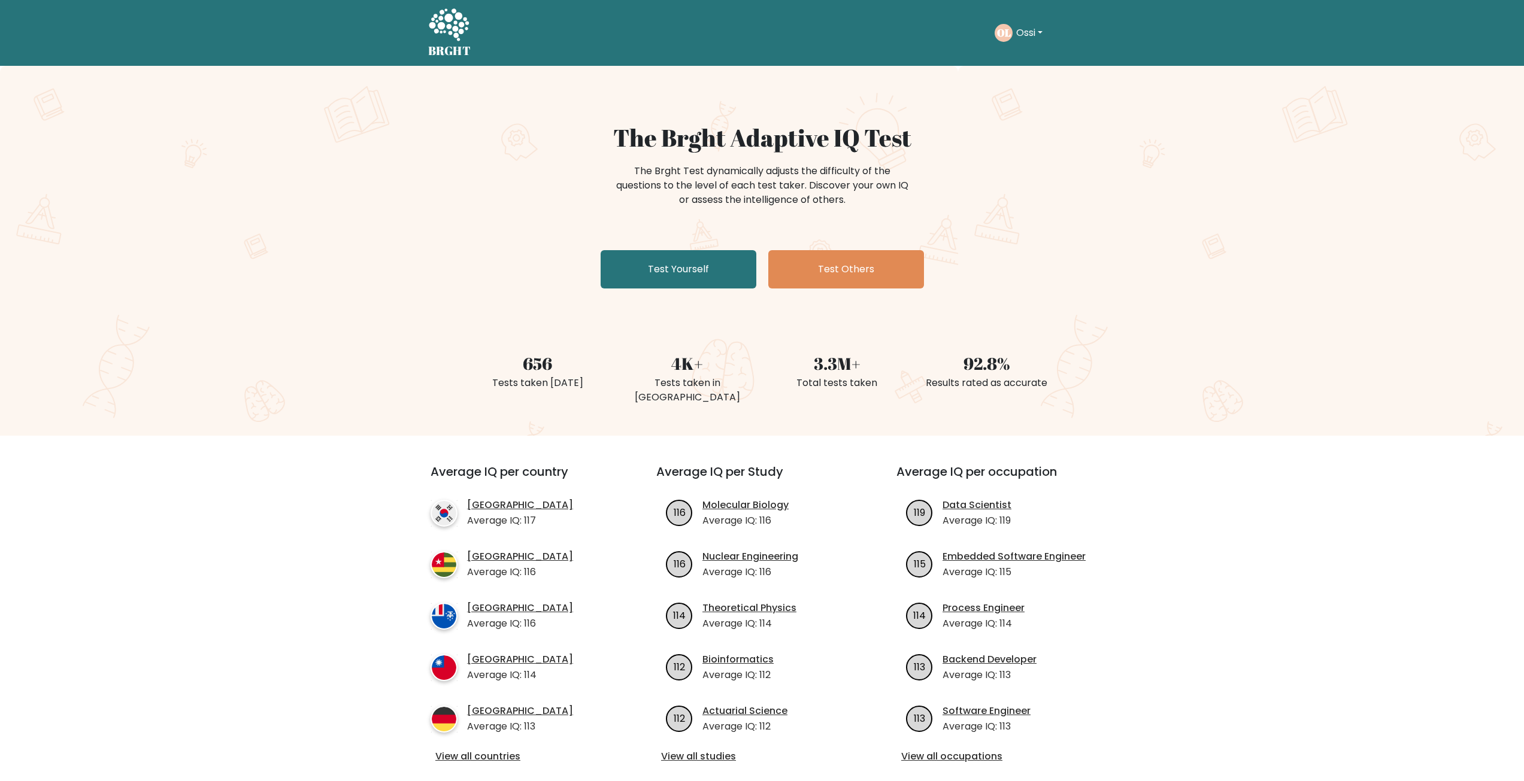
click at [1032, 29] on button "Ossi" at bounding box center [1030, 33] width 34 height 16
click at [1246, 323] on div "656 Tests taken today 4K+ Tests taken in Finland 3.3M+ Total tests taken 92.8% …" at bounding box center [762, 364] width 1524 height 85
click at [460, 23] on icon at bounding box center [449, 24] width 40 height 32
click at [1027, 37] on button "Ossi" at bounding box center [1030, 33] width 34 height 16
click at [1028, 62] on link "Dashboard" at bounding box center [1042, 57] width 95 height 19
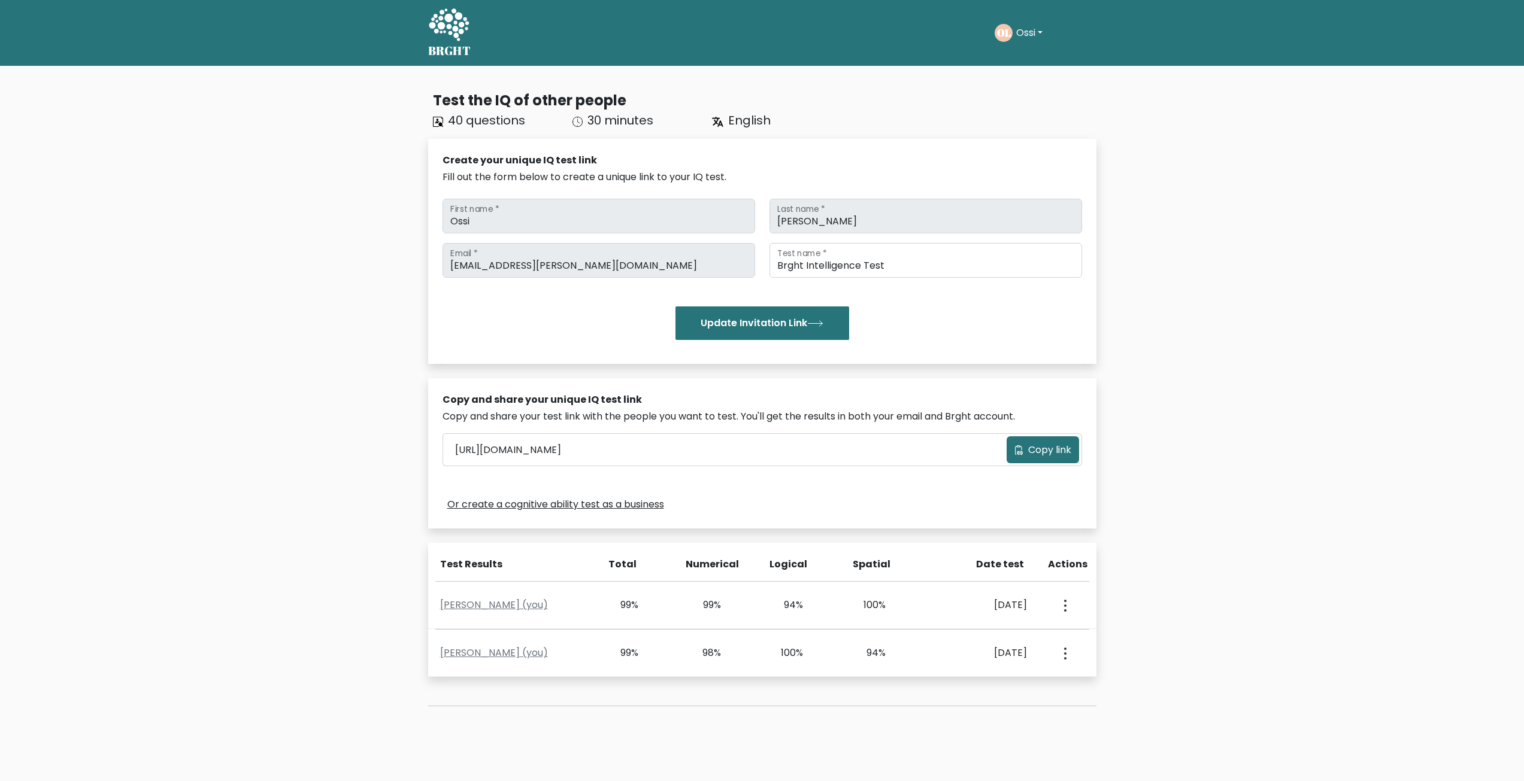
click at [1026, 29] on button "Ossi" at bounding box center [1030, 33] width 34 height 16
click at [1027, 59] on link "Dashboard" at bounding box center [1042, 57] width 95 height 19
click at [1031, 28] on button "Ossi" at bounding box center [1030, 33] width 34 height 16
click at [1024, 80] on link "Profile" at bounding box center [1042, 77] width 95 height 19
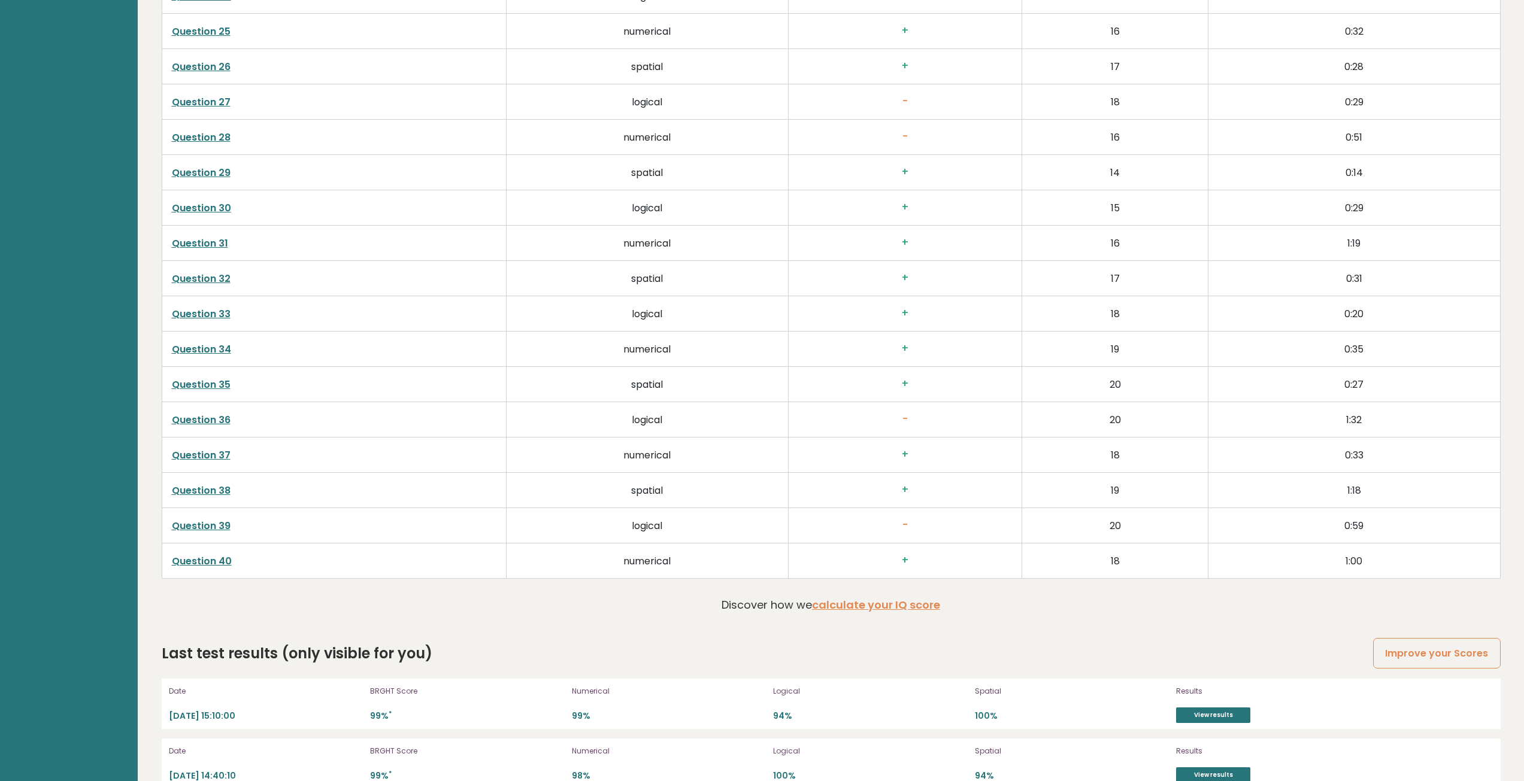
scroll to position [3141, 0]
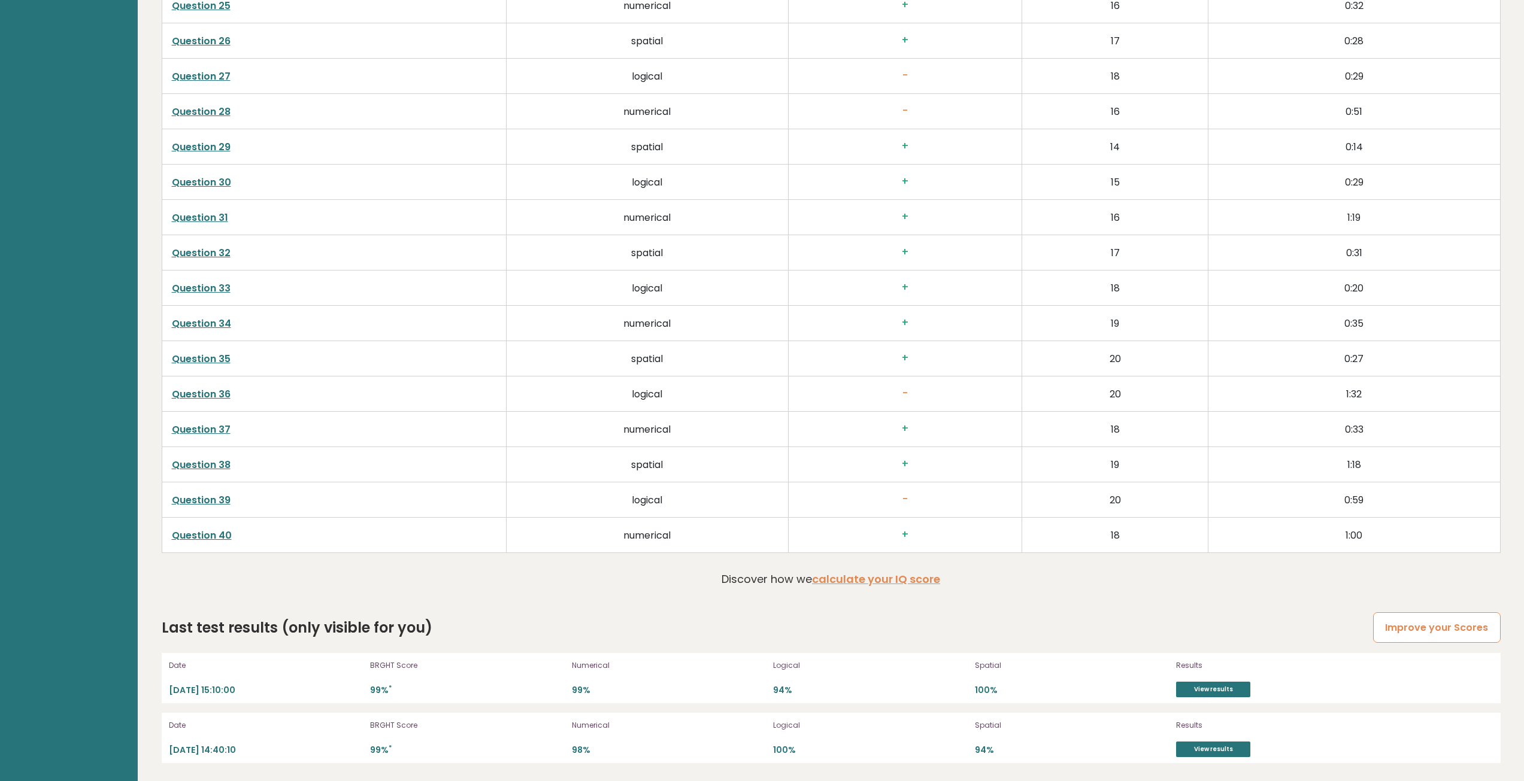
click at [1434, 637] on link "Improve your Scores" at bounding box center [1436, 628] width 127 height 31
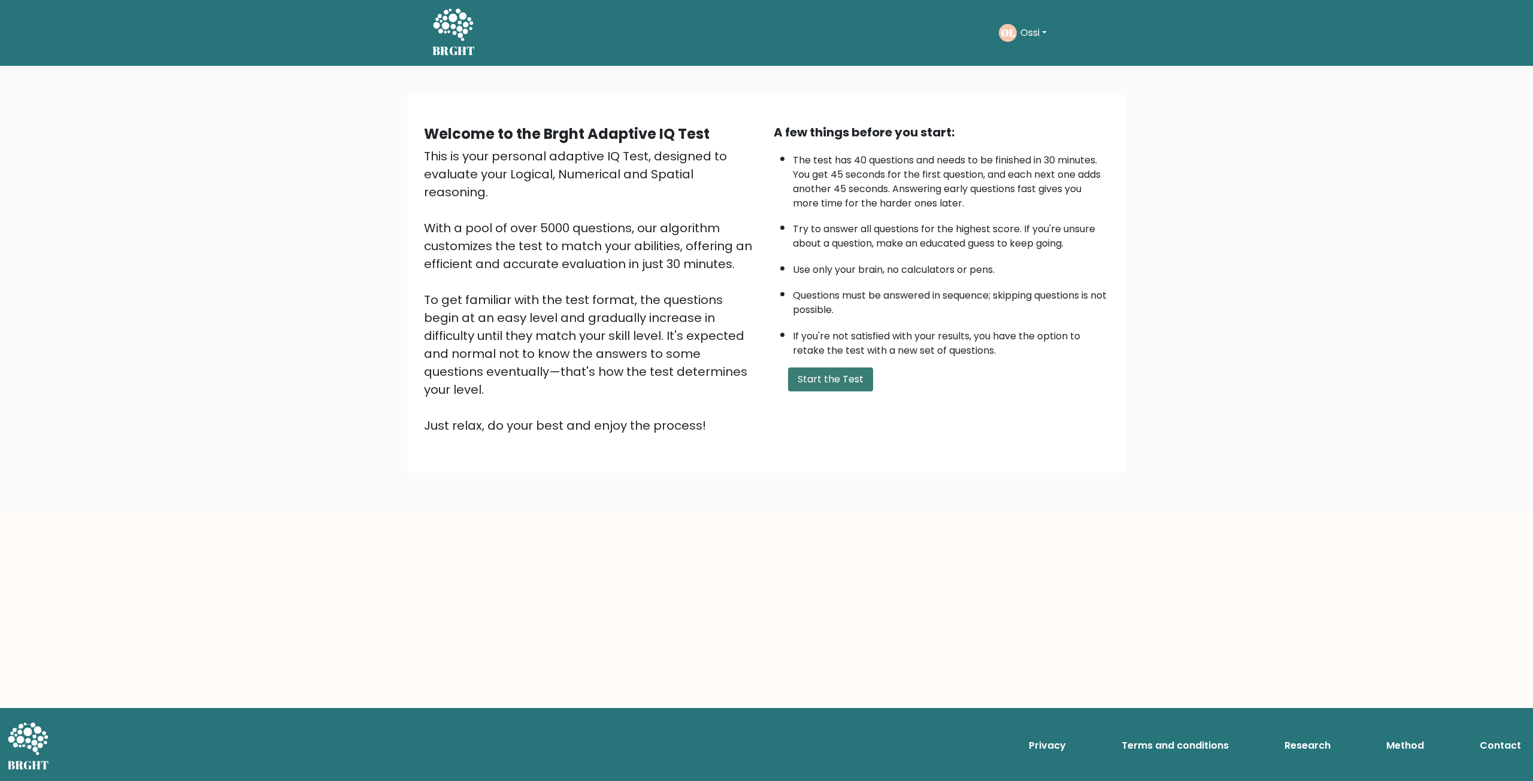
click at [836, 378] on button "Start the Test" at bounding box center [830, 380] width 85 height 24
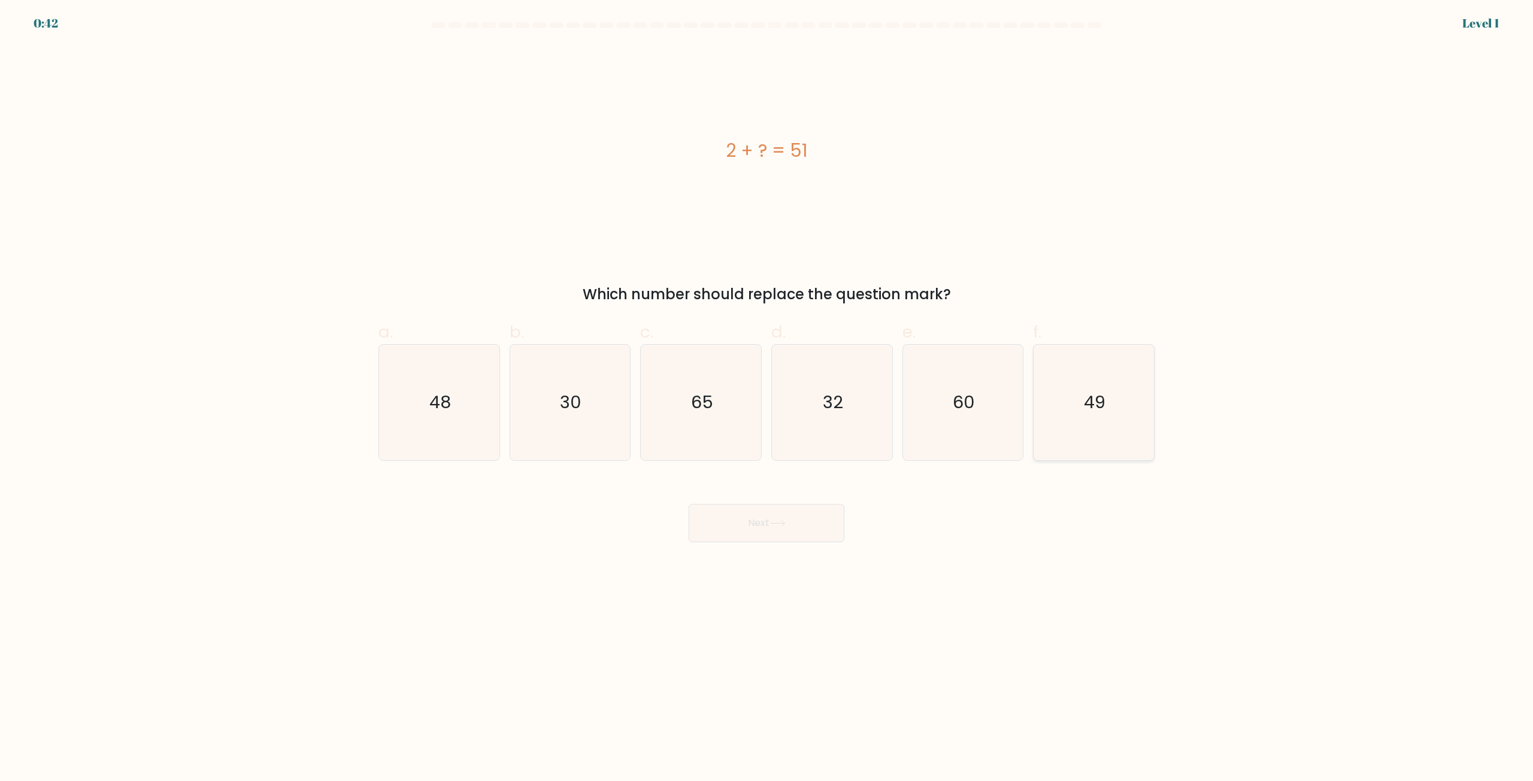
click at [1140, 411] on icon "49" at bounding box center [1094, 403] width 116 height 116
click at [767, 399] on input "f. 49" at bounding box center [766, 395] width 1 height 8
radio input "true"
click at [767, 523] on button "Next" at bounding box center [767, 523] width 156 height 38
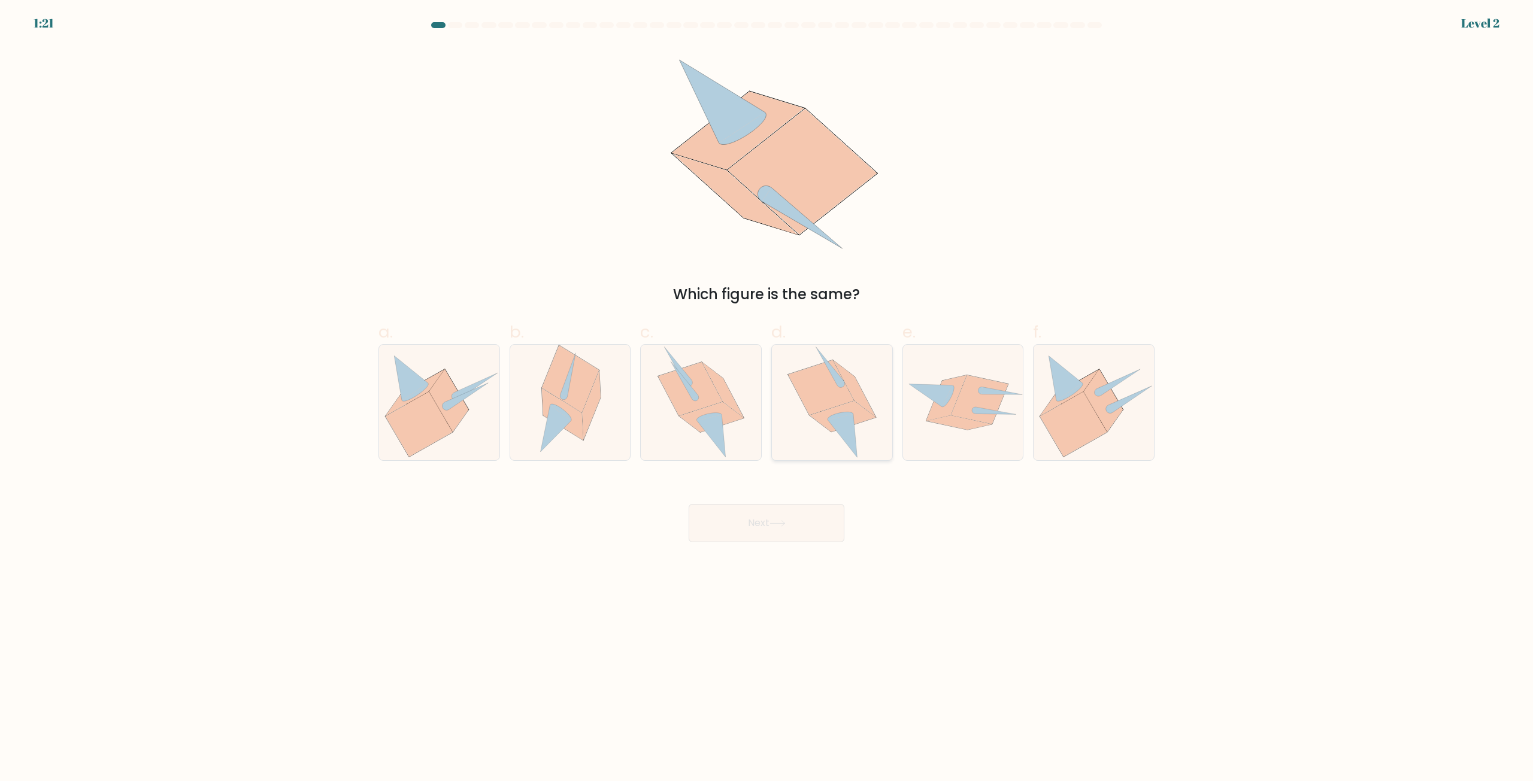
click at [845, 401] on icon at bounding box center [821, 387] width 66 height 54
click at [767, 399] on input "d." at bounding box center [766, 395] width 1 height 8
radio input "true"
click at [763, 531] on button "Next" at bounding box center [767, 523] width 156 height 38
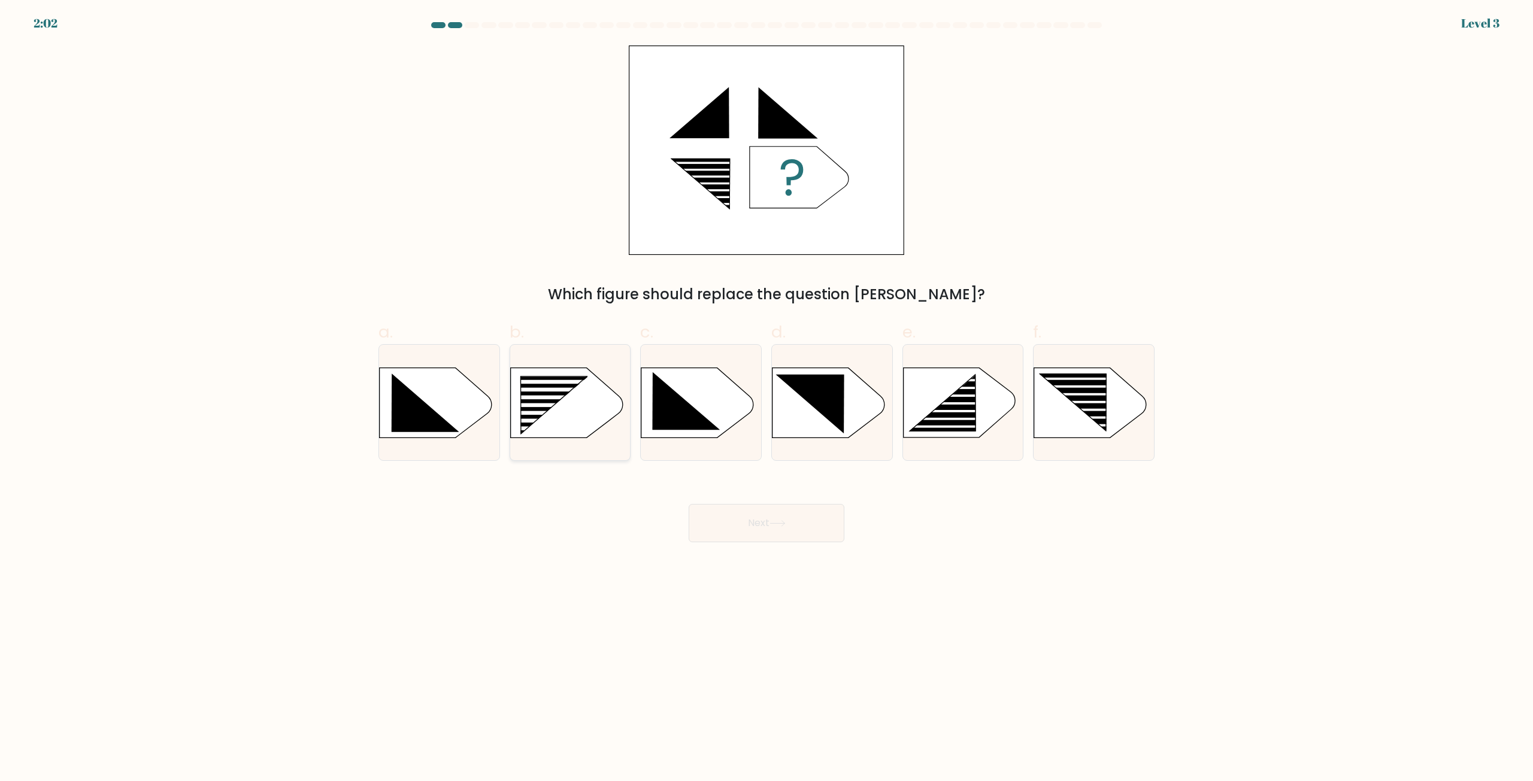
click at [551, 410] on rect at bounding box center [515, 376] width 313 height 238
click at [766, 399] on input "b." at bounding box center [766, 395] width 1 height 8
radio input "true"
click at [551, 410] on rect at bounding box center [516, 376] width 310 height 235
click at [766, 399] on input "b." at bounding box center [766, 395] width 1 height 8
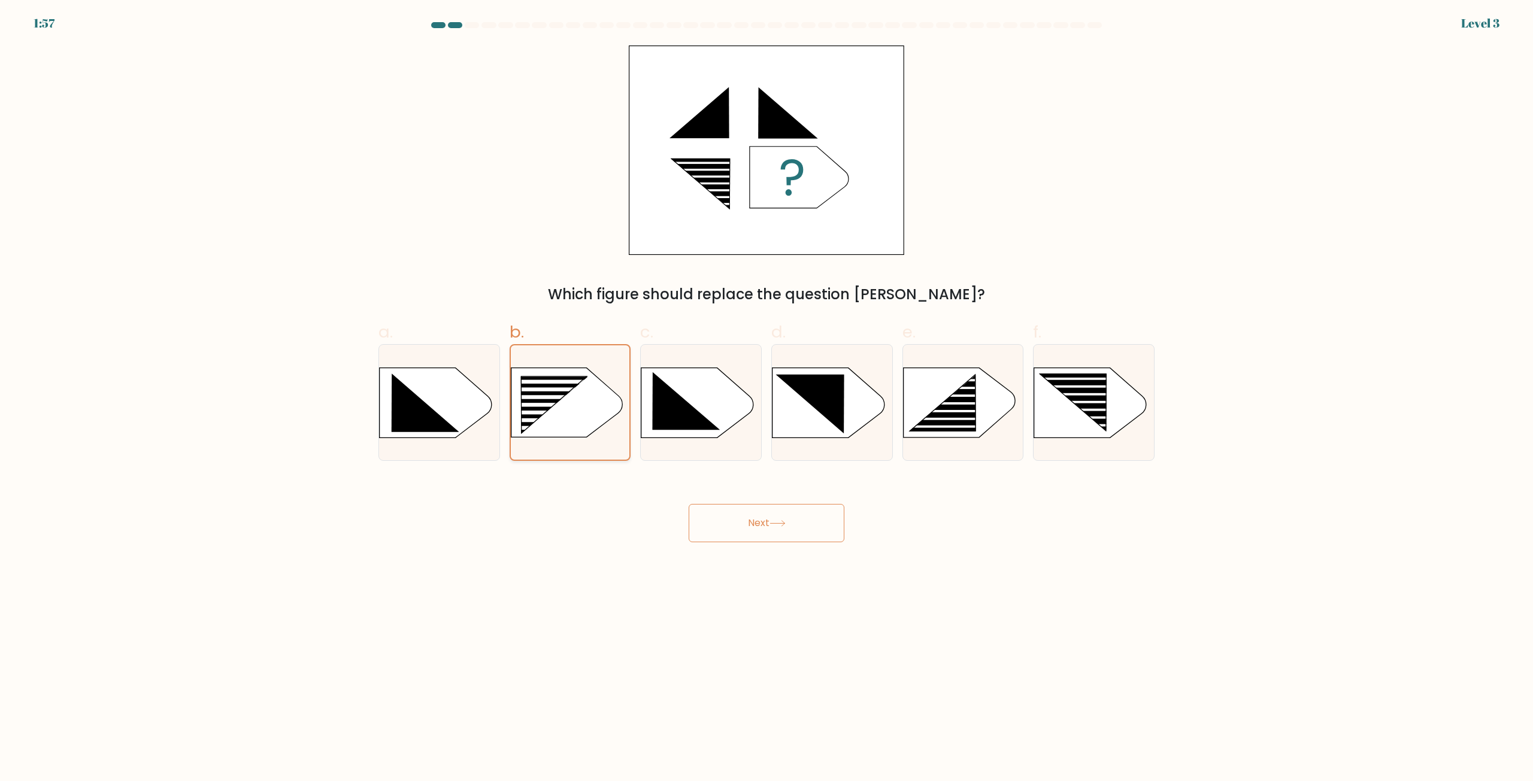
click at [536, 405] on rect at bounding box center [545, 405] width 95 height 4
click at [766, 399] on input "b." at bounding box center [766, 395] width 1 height 8
click at [792, 528] on button "Next" at bounding box center [767, 523] width 156 height 38
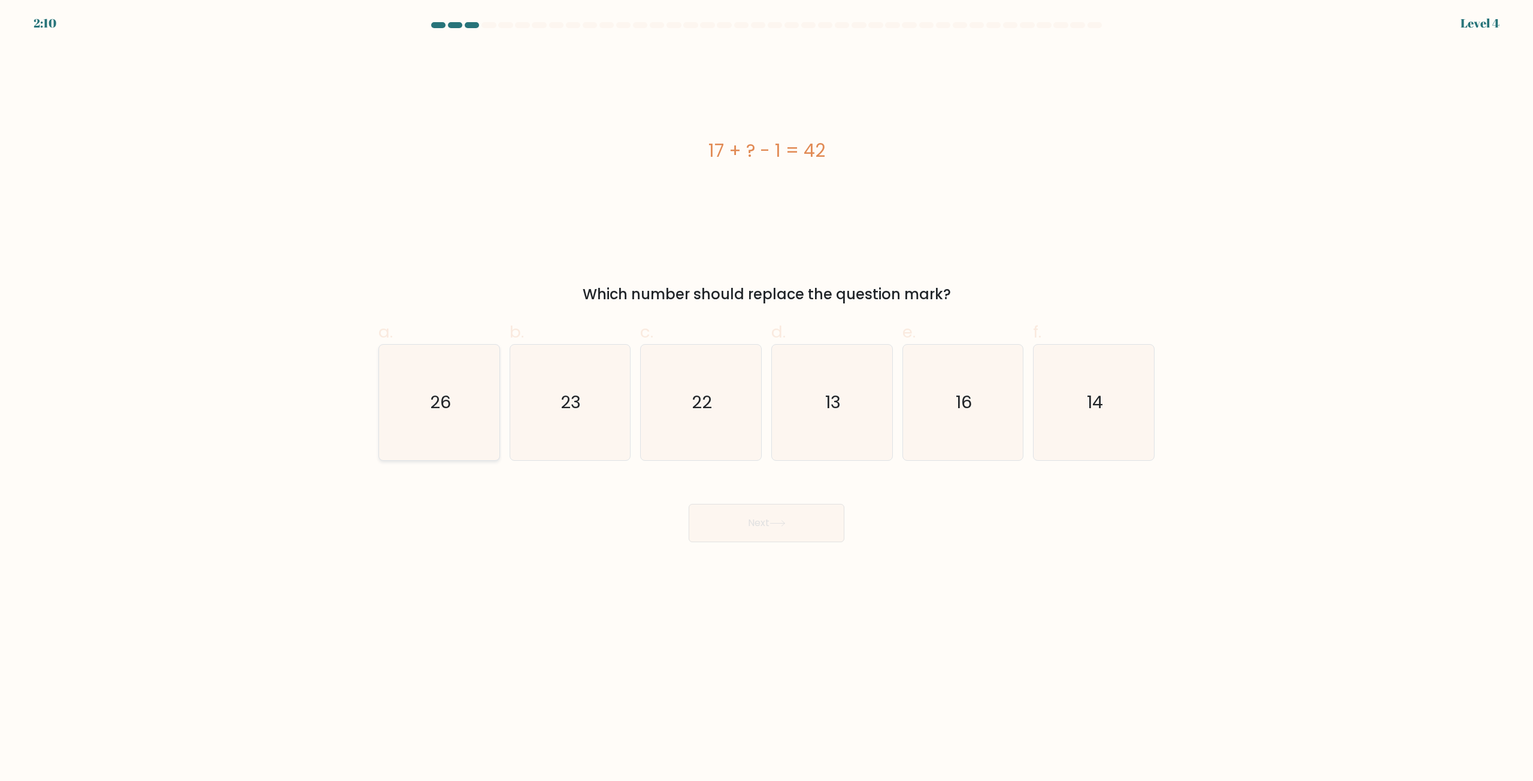
click at [444, 416] on icon "26" at bounding box center [439, 403] width 116 height 116
click at [766, 399] on input "a. 26" at bounding box center [766, 395] width 1 height 8
radio input "true"
click at [784, 529] on button "Next" at bounding box center [767, 523] width 156 height 38
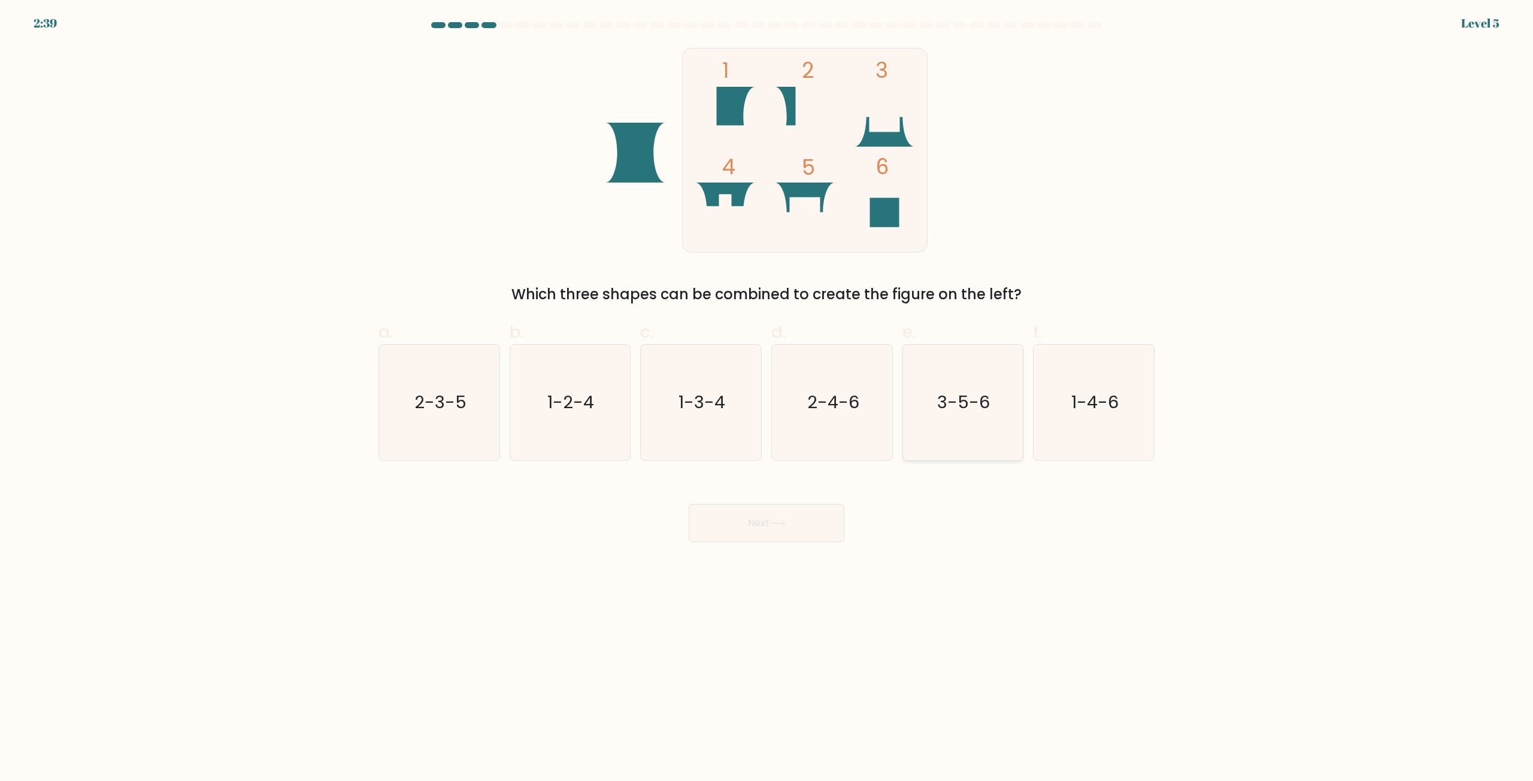
click at [987, 394] on text "3-5-6" at bounding box center [964, 403] width 53 height 24
click at [767, 394] on input "e. 3-5-6" at bounding box center [766, 395] width 1 height 8
radio input "true"
click at [766, 530] on button "Next" at bounding box center [767, 523] width 156 height 38
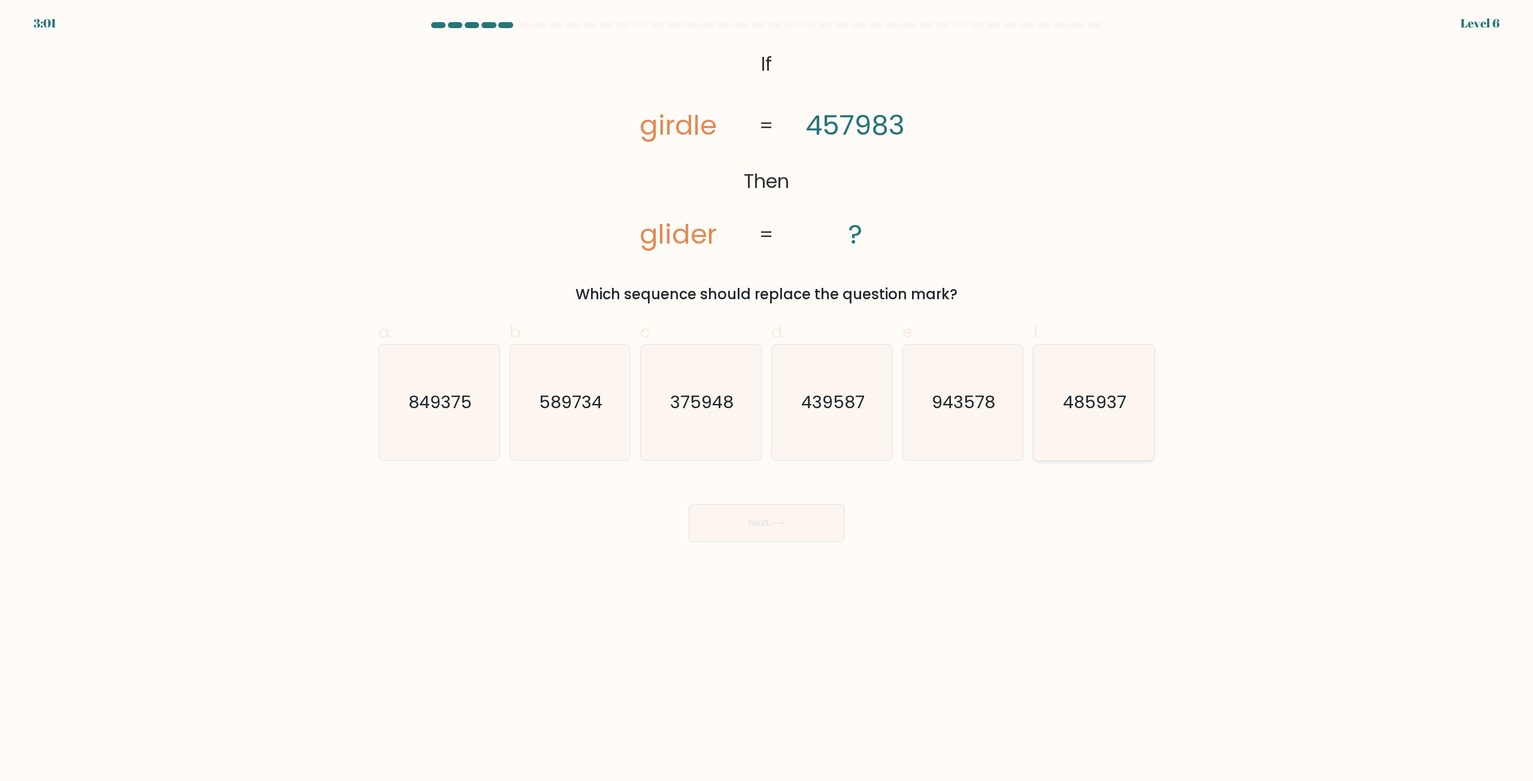
click at [1120, 411] on text "485937" at bounding box center [1094, 403] width 63 height 24
click at [767, 399] on input "f. 485937" at bounding box center [766, 395] width 1 height 8
radio input "true"
click at [781, 532] on button "Next" at bounding box center [767, 523] width 156 height 38
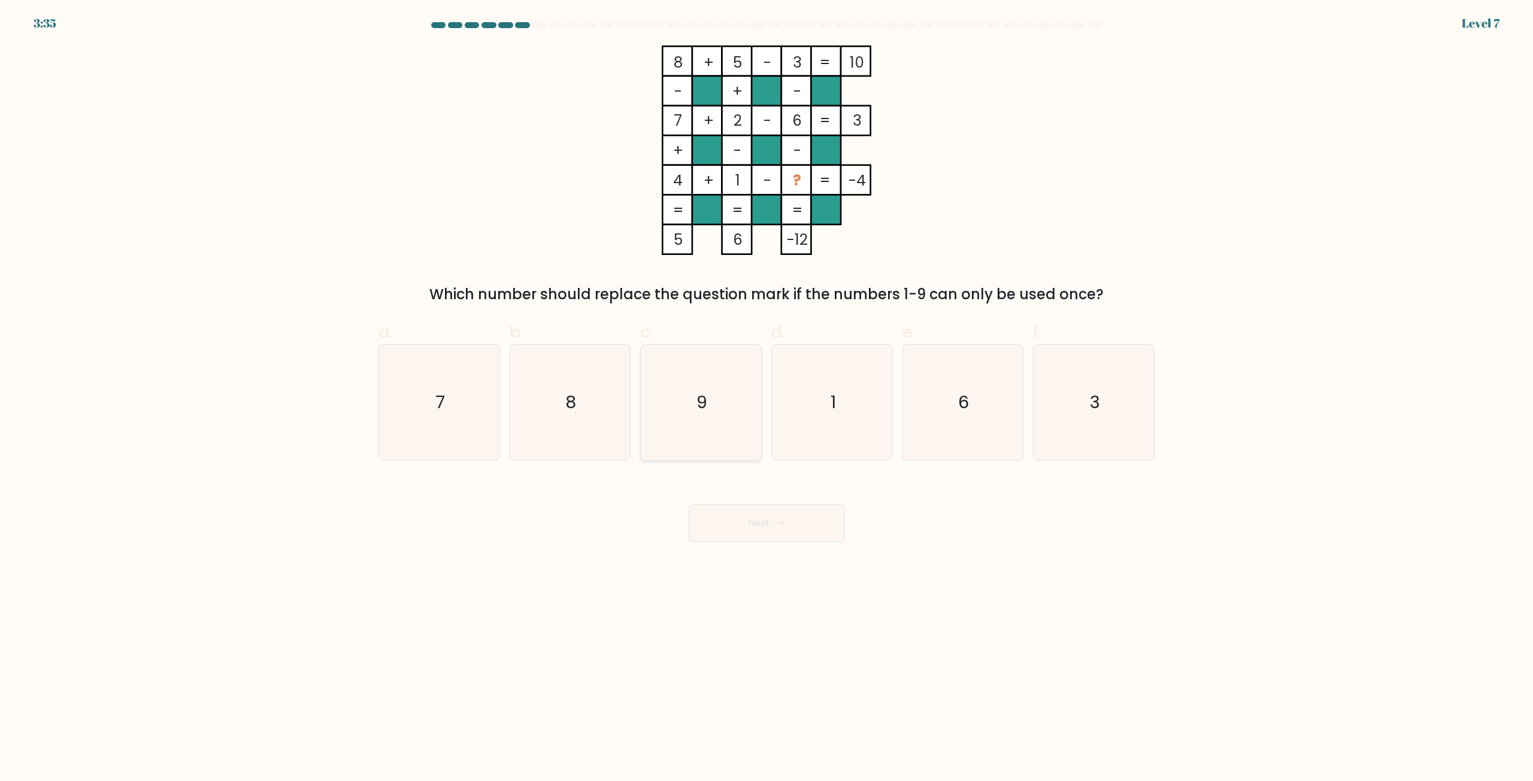
click at [718, 401] on icon "9" at bounding box center [701, 403] width 116 height 116
click at [766, 399] on input "c. 9" at bounding box center [766, 395] width 1 height 8
radio input "true"
click at [771, 531] on button "Next" at bounding box center [767, 523] width 156 height 38
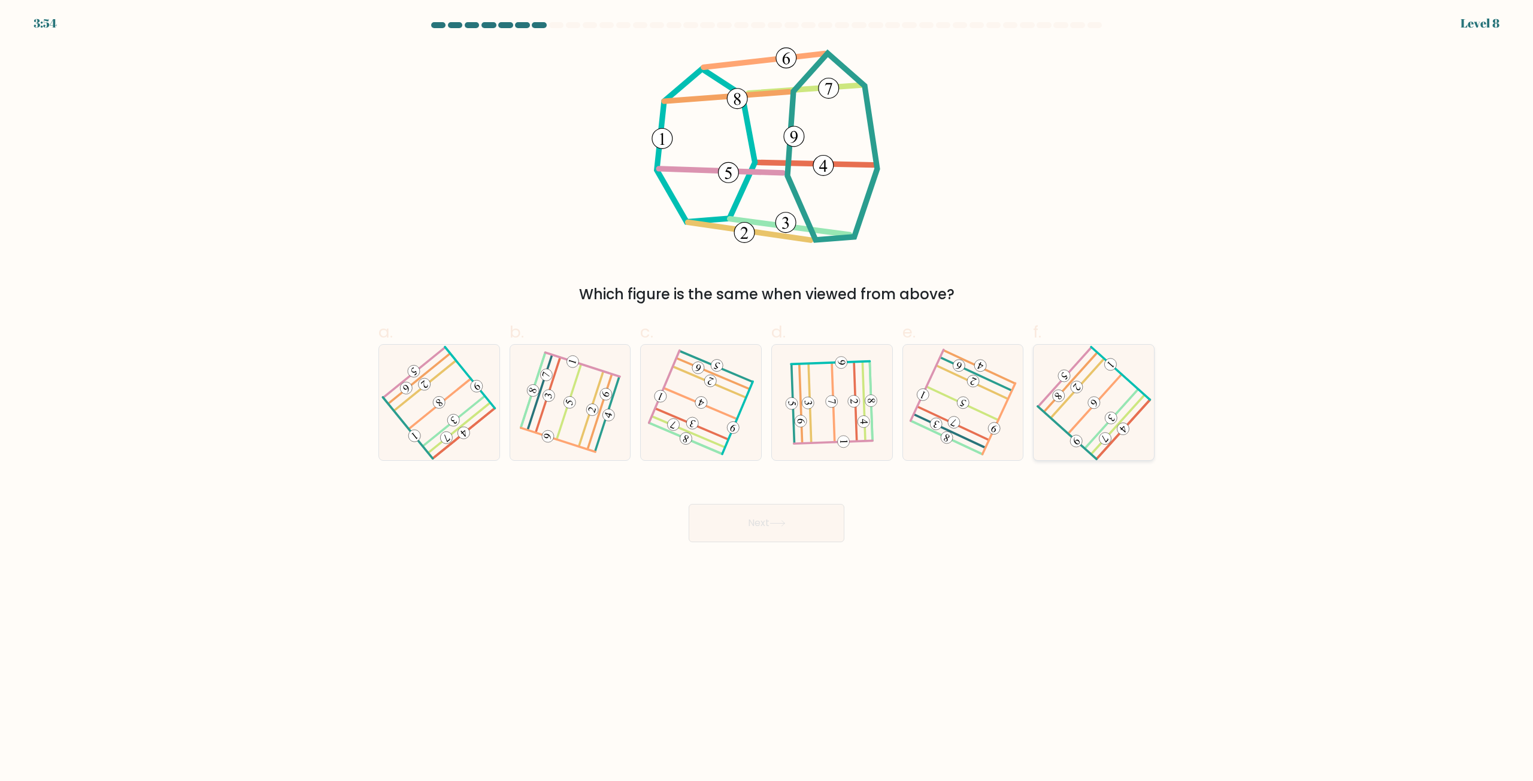
click at [1093, 416] on icon at bounding box center [1093, 403] width 92 height 92
click at [767, 399] on input "f." at bounding box center [766, 395] width 1 height 8
radio input "true"
click at [784, 530] on button "Next" at bounding box center [767, 523] width 156 height 38
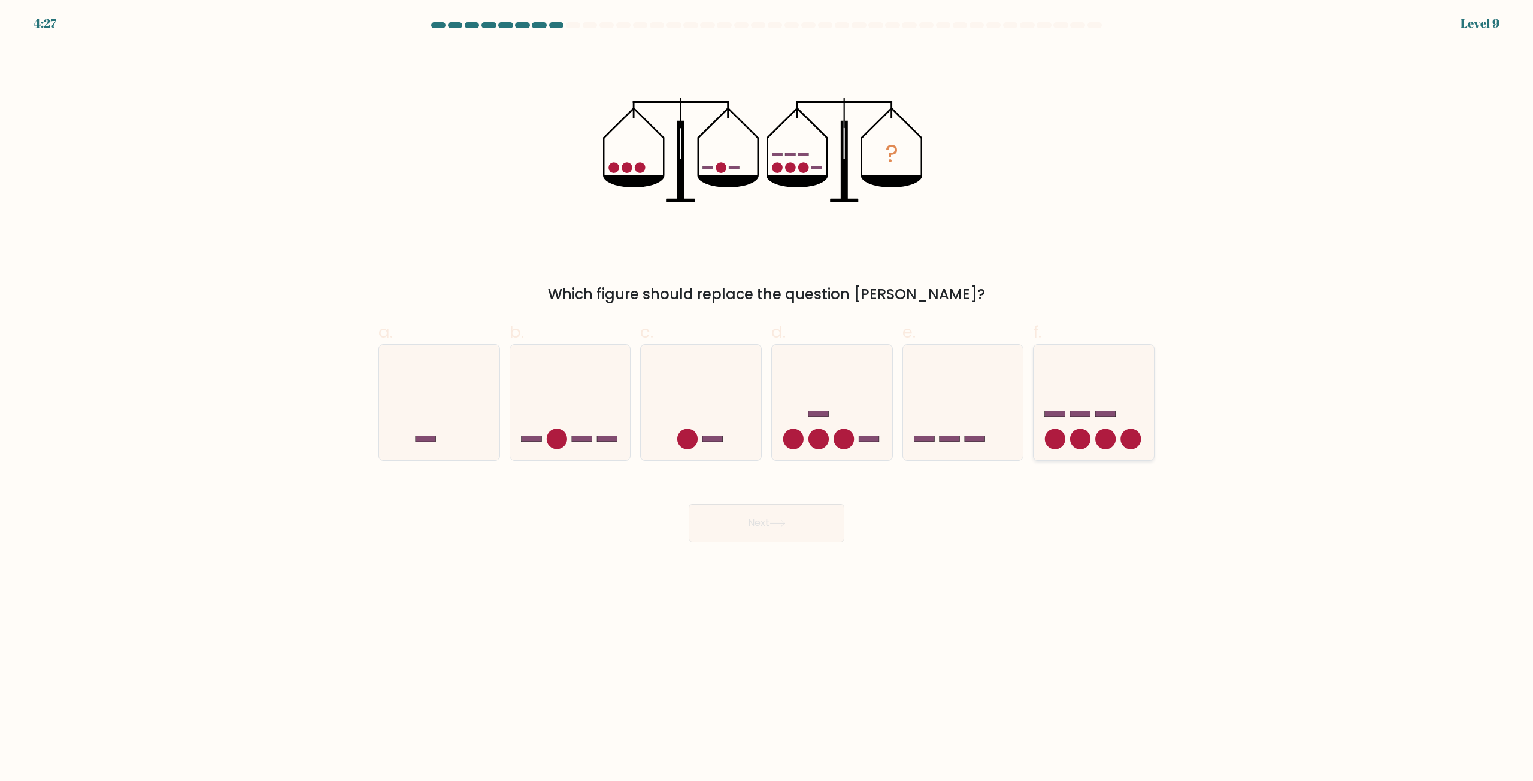
click at [1078, 404] on icon at bounding box center [1093, 402] width 120 height 99
click at [767, 399] on input "f." at bounding box center [766, 395] width 1 height 8
radio input "true"
click at [785, 523] on icon at bounding box center [777, 523] width 16 height 7
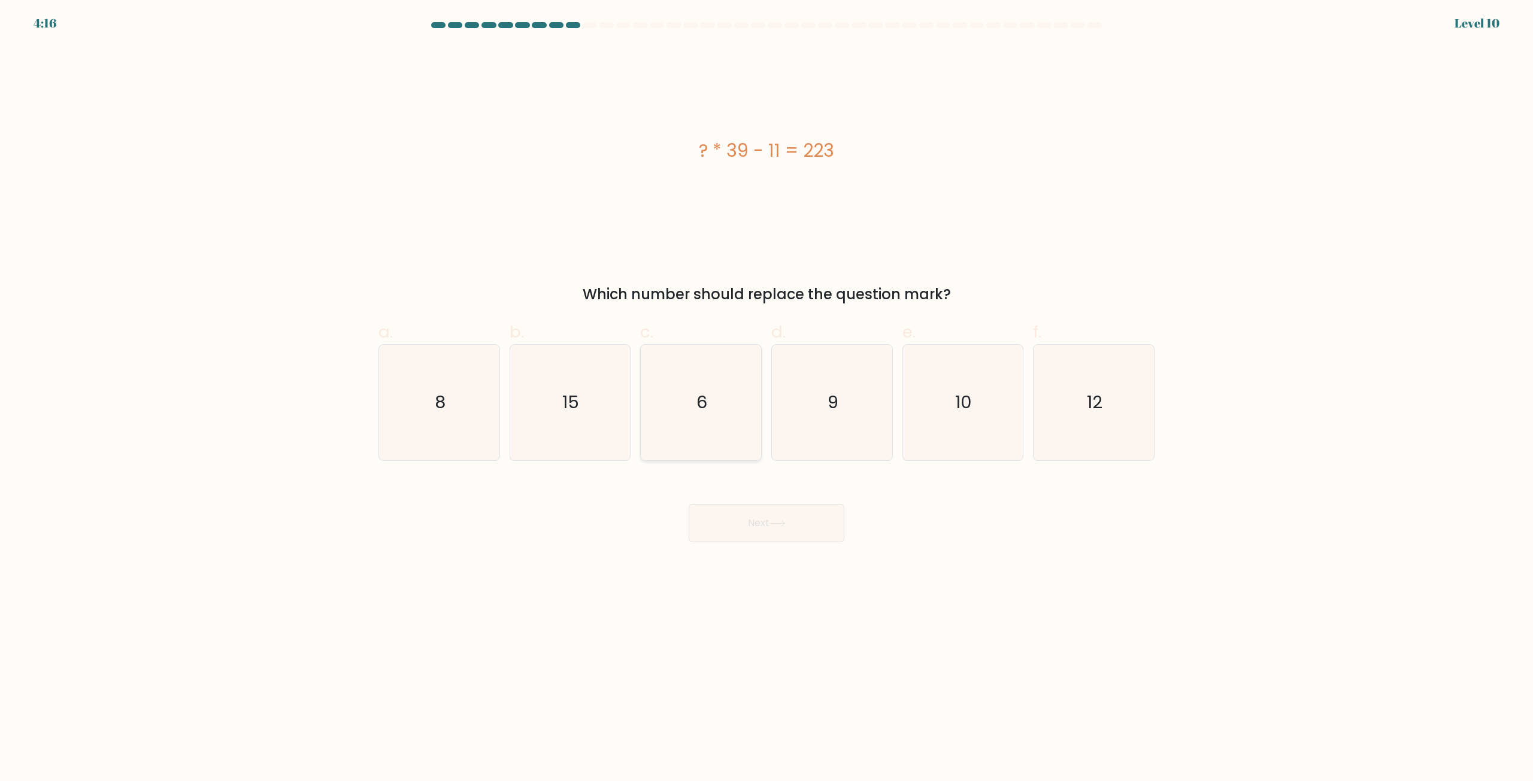
click at [687, 421] on icon "6" at bounding box center [701, 403] width 116 height 116
click at [766, 399] on input "c. 6" at bounding box center [766, 395] width 1 height 8
radio input "true"
click at [756, 525] on button "Next" at bounding box center [767, 523] width 156 height 38
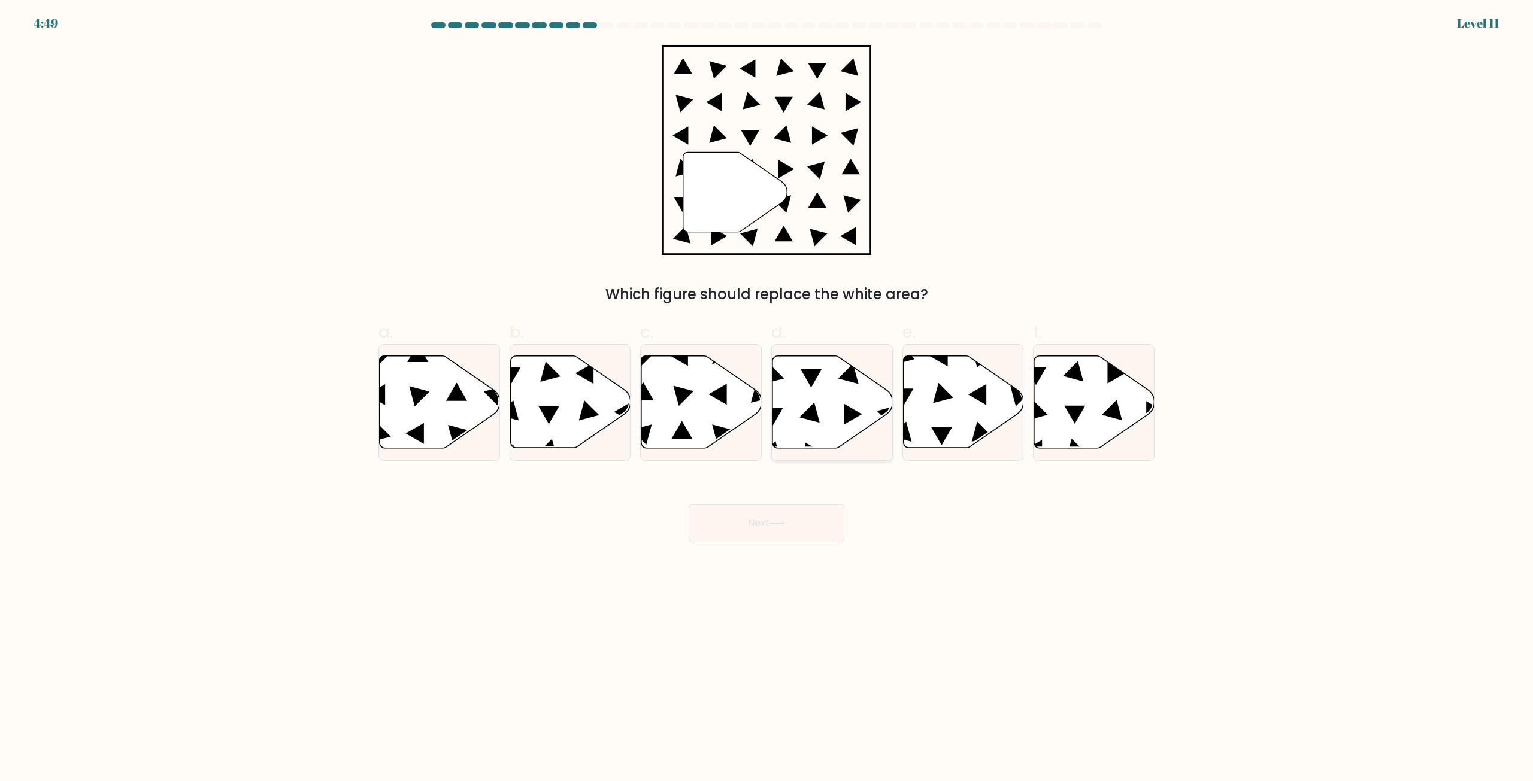
click at [832, 419] on icon at bounding box center [832, 402] width 120 height 92
click at [767, 399] on input "d." at bounding box center [766, 395] width 1 height 8
radio input "true"
click at [787, 528] on button "Next" at bounding box center [767, 523] width 156 height 38
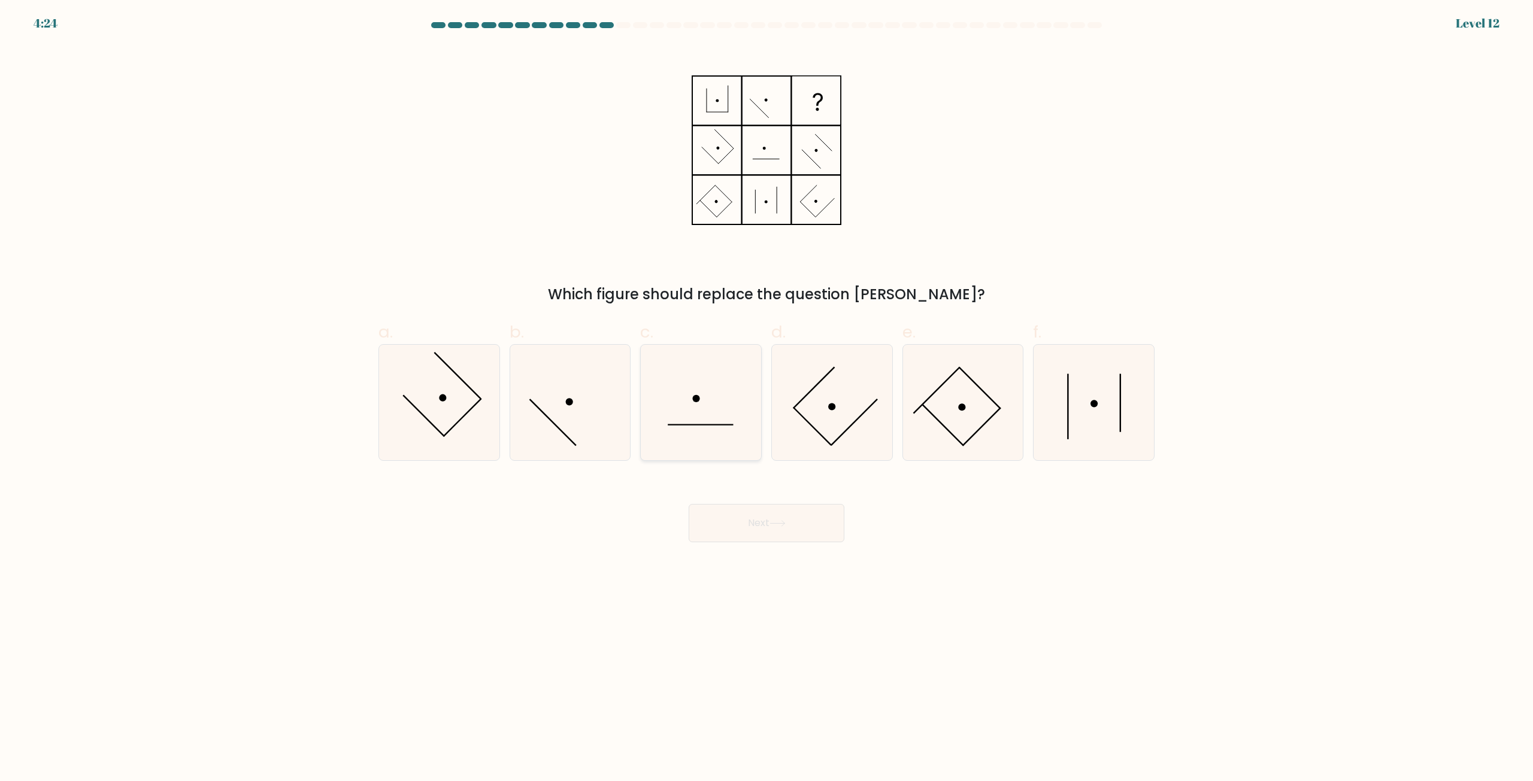
click at [701, 423] on icon at bounding box center [701, 403] width 116 height 116
click at [766, 399] on input "c." at bounding box center [766, 395] width 1 height 8
radio input "true"
click at [780, 541] on button "Next" at bounding box center [767, 523] width 156 height 38
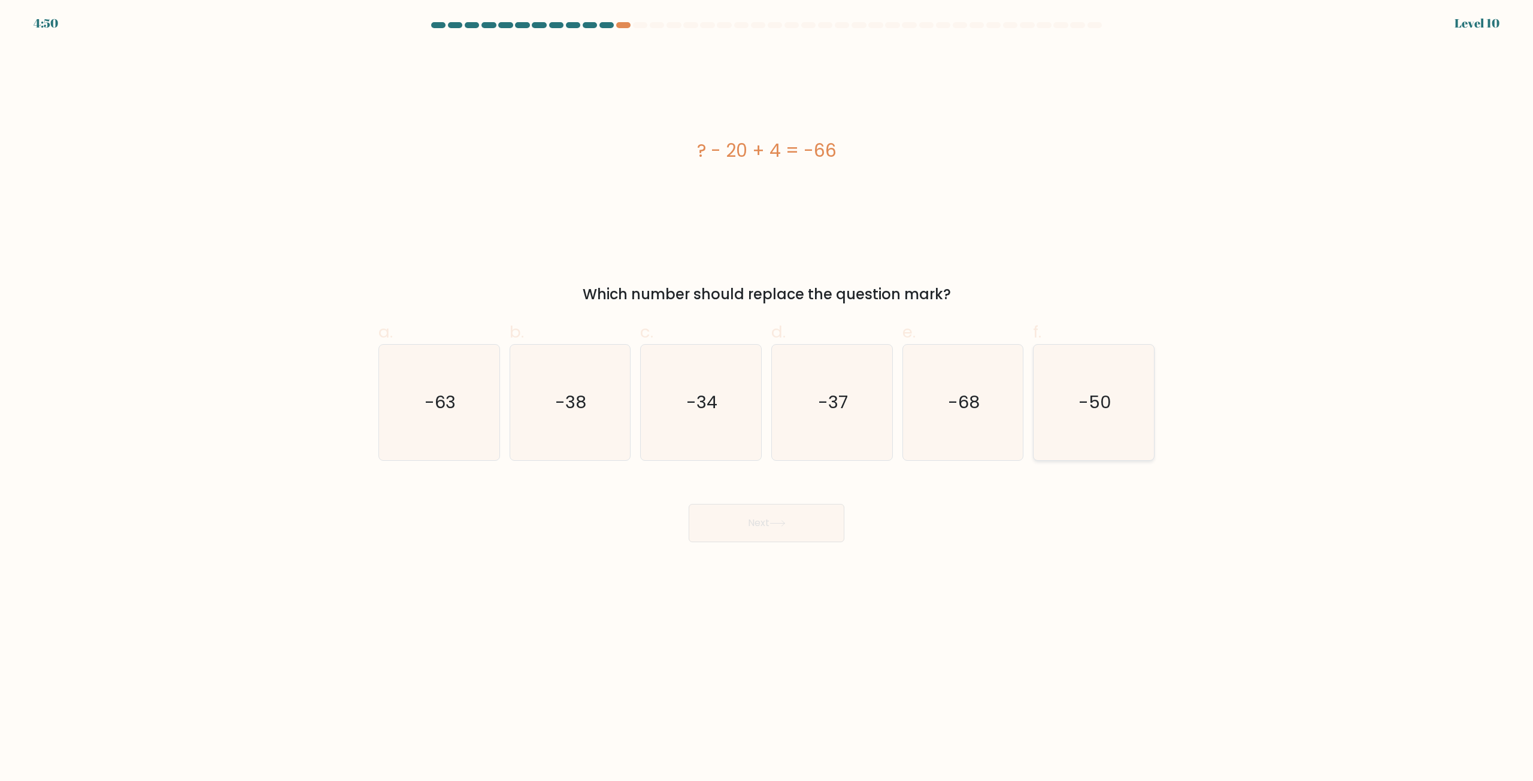
click at [1102, 414] on text "-50" at bounding box center [1094, 403] width 33 height 24
click at [767, 399] on input "f. -50" at bounding box center [766, 395] width 1 height 8
radio input "true"
click at [748, 525] on button "Next" at bounding box center [767, 523] width 156 height 38
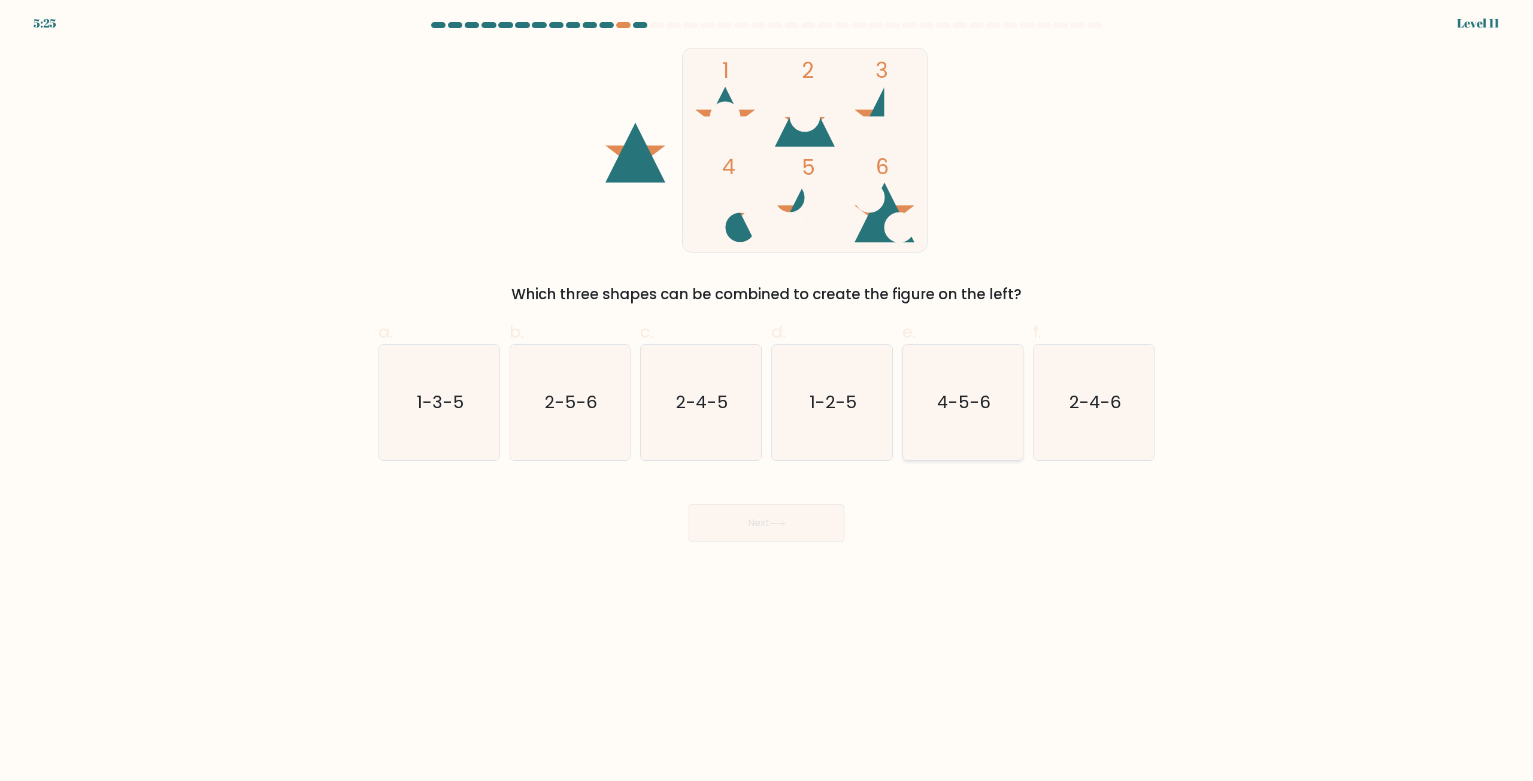
click at [992, 408] on icon "4-5-6" at bounding box center [963, 403] width 116 height 116
click at [767, 399] on input "e. 4-5-6" at bounding box center [766, 395] width 1 height 8
radio input "true"
click at [783, 522] on icon at bounding box center [777, 523] width 16 height 7
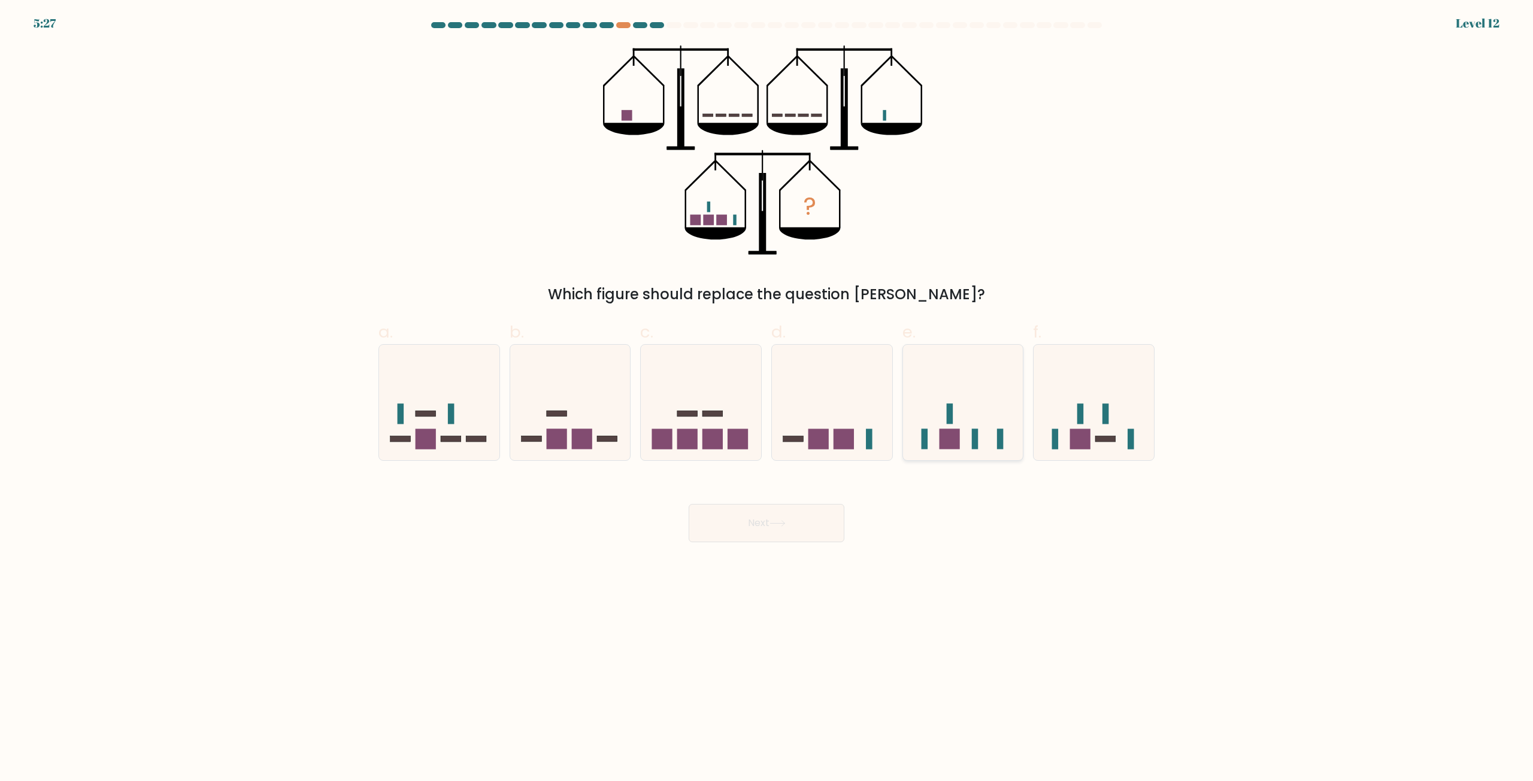
click at [972, 442] on rect at bounding box center [975, 439] width 7 height 20
click at [767, 399] on input "e." at bounding box center [766, 395] width 1 height 8
radio input "true"
click at [772, 526] on icon at bounding box center [777, 523] width 16 height 7
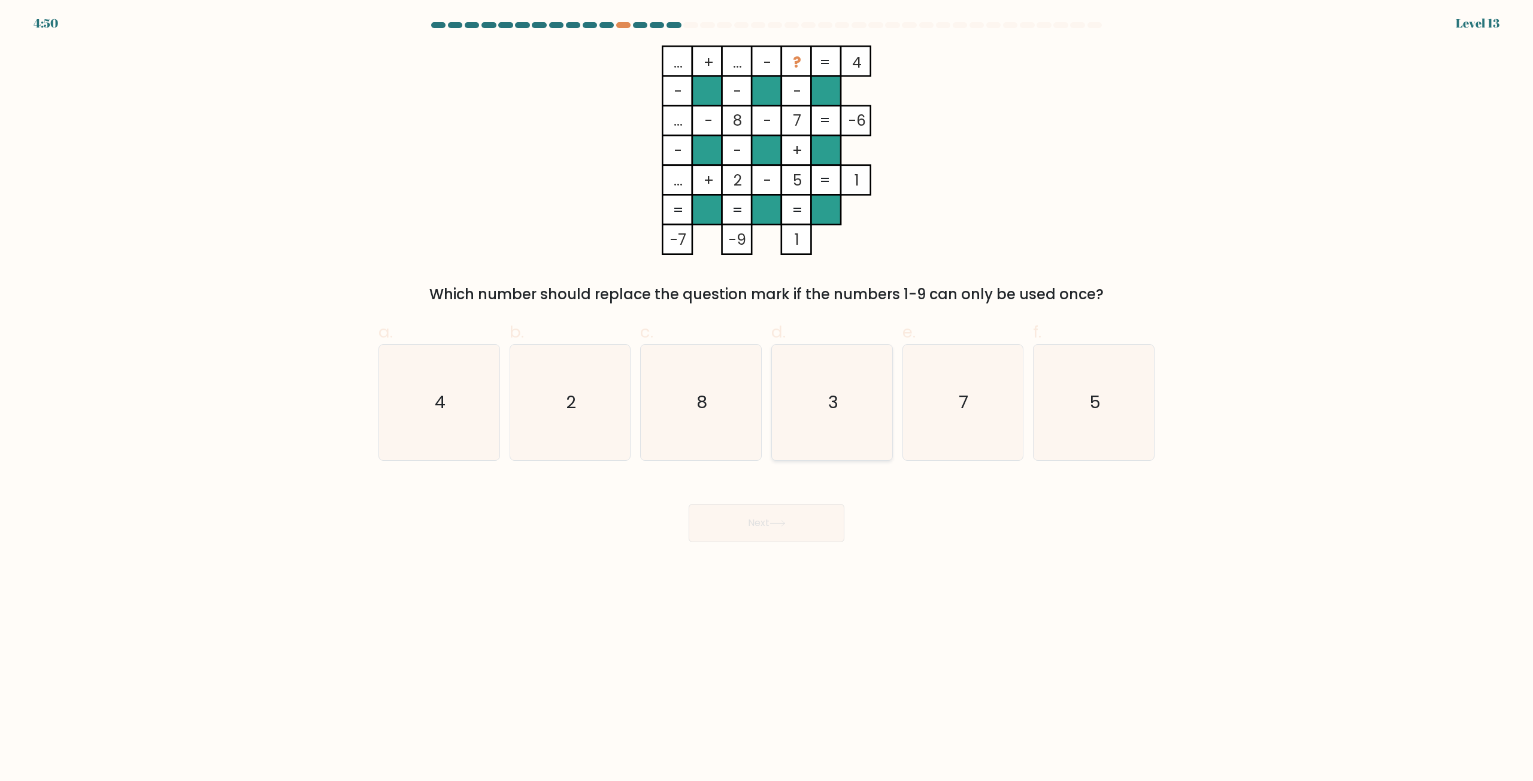
click at [828, 418] on icon "3" at bounding box center [832, 403] width 116 height 116
click at [767, 399] on input "d. 3" at bounding box center [766, 395] width 1 height 8
radio input "true"
click at [765, 523] on button "Next" at bounding box center [767, 523] width 156 height 38
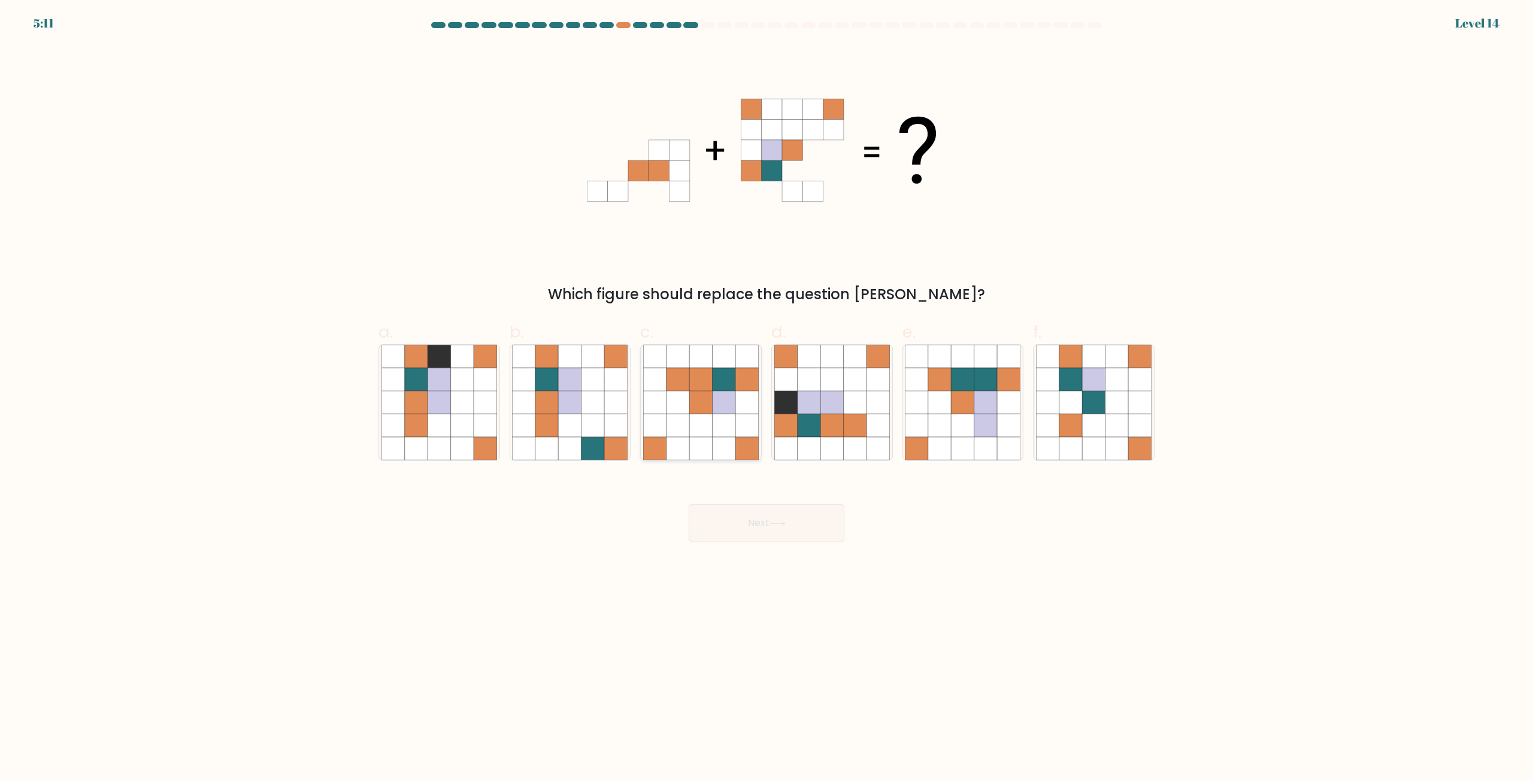
click at [713, 406] on icon at bounding box center [724, 403] width 23 height 23
click at [766, 399] on input "c." at bounding box center [766, 395] width 1 height 8
radio input "true"
click at [793, 535] on button "Next" at bounding box center [767, 523] width 156 height 38
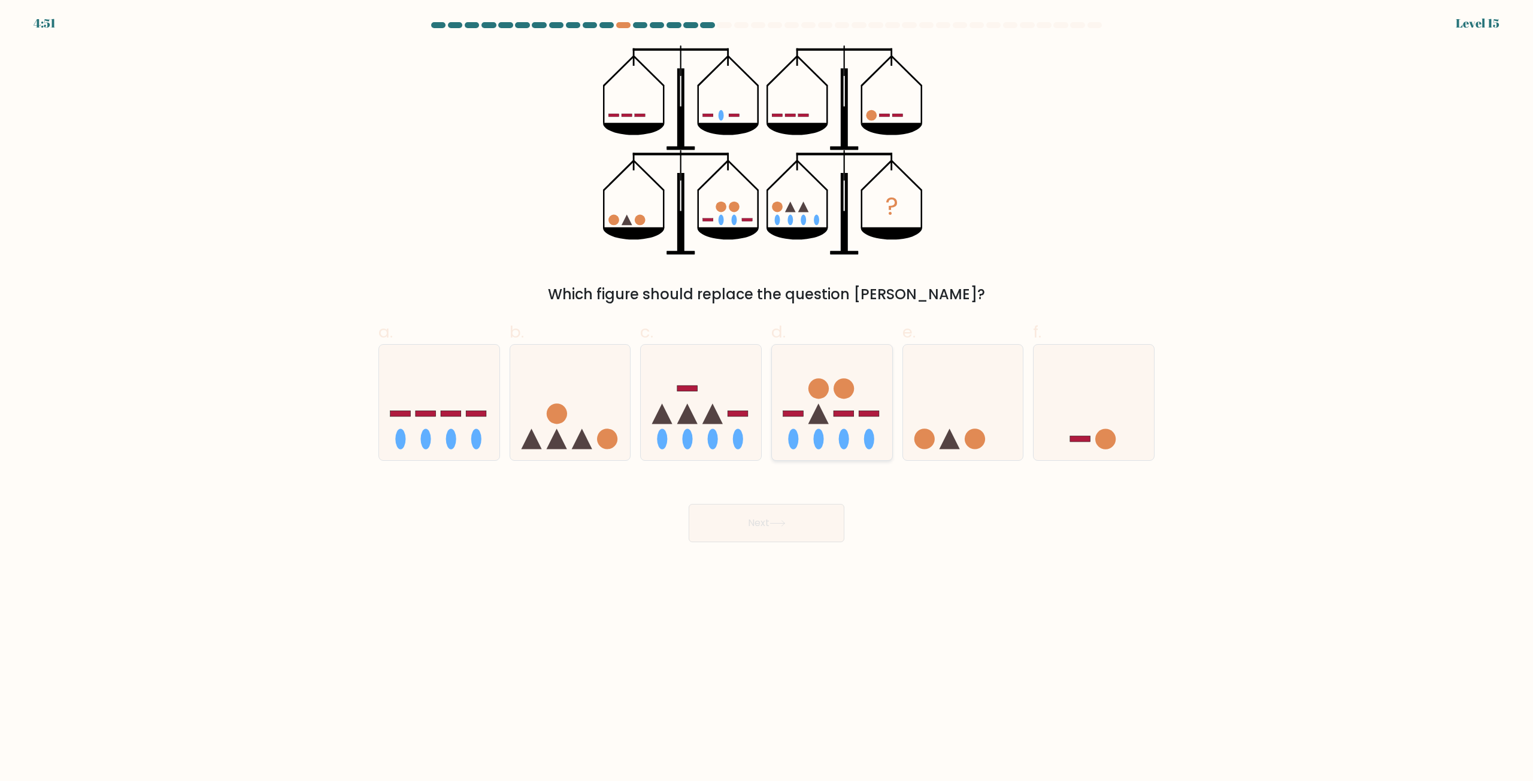
click at [830, 430] on icon at bounding box center [832, 402] width 120 height 99
click at [767, 399] on input "d." at bounding box center [766, 395] width 1 height 8
radio input "true"
click at [772, 522] on icon at bounding box center [777, 523] width 16 height 7
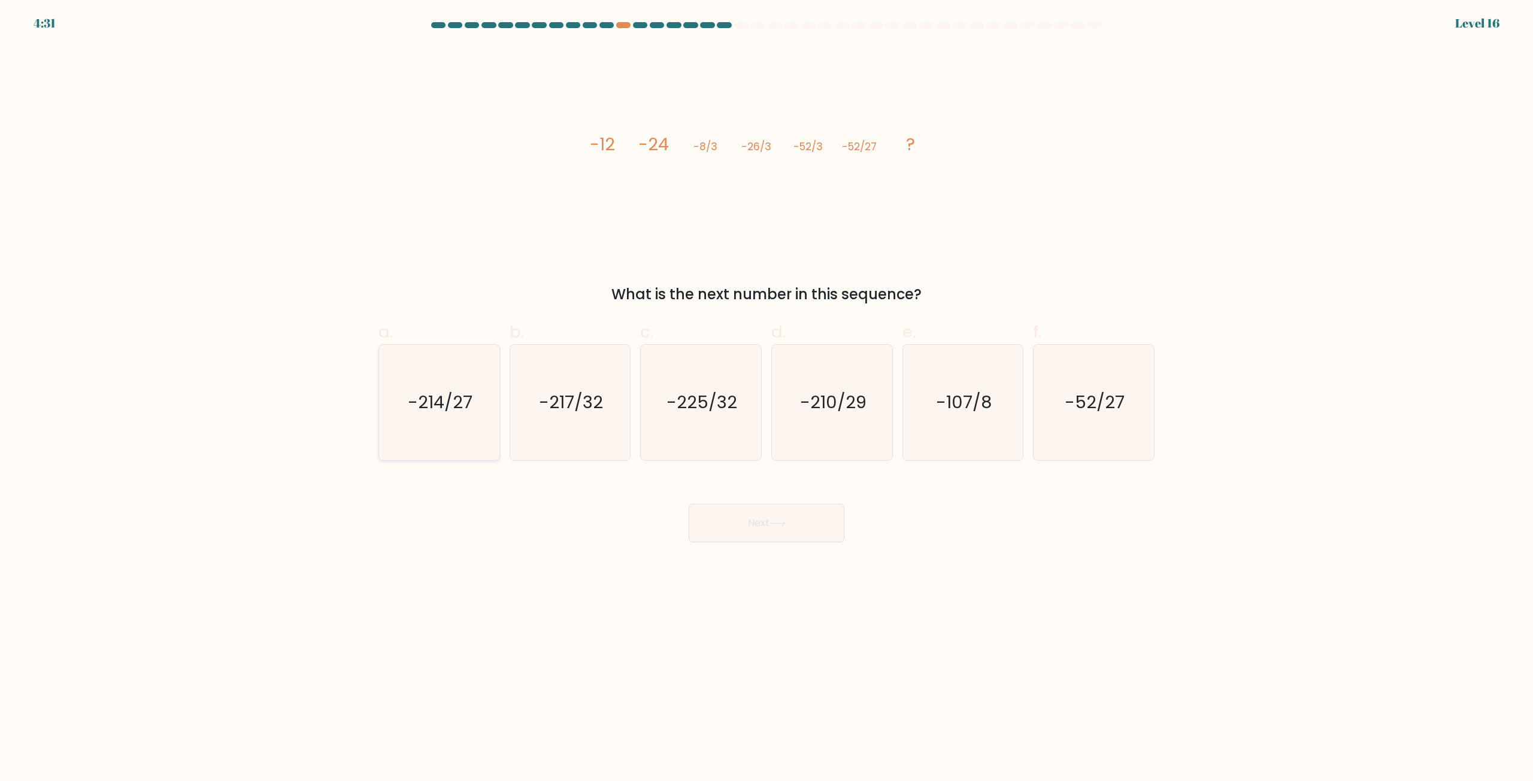
click at [451, 423] on icon "-214/27" at bounding box center [439, 403] width 116 height 116
click at [766, 399] on input "a. -214/27" at bounding box center [766, 395] width 1 height 8
radio input "true"
click at [785, 527] on icon at bounding box center [777, 523] width 16 height 7
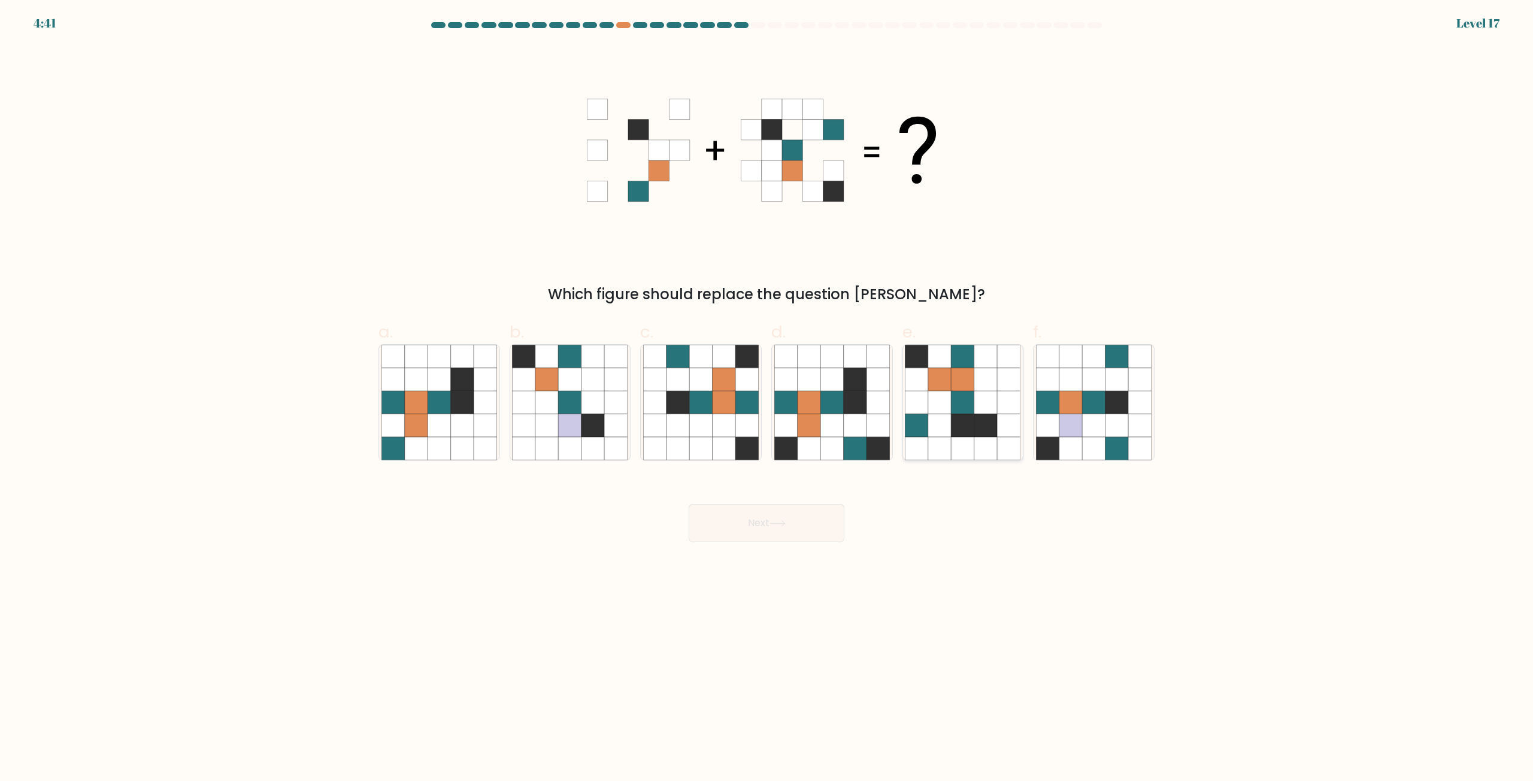
click at [966, 418] on icon at bounding box center [962, 425] width 23 height 23
click at [767, 399] on input "e." at bounding box center [766, 395] width 1 height 8
radio input "true"
click at [774, 520] on icon at bounding box center [777, 523] width 16 height 7
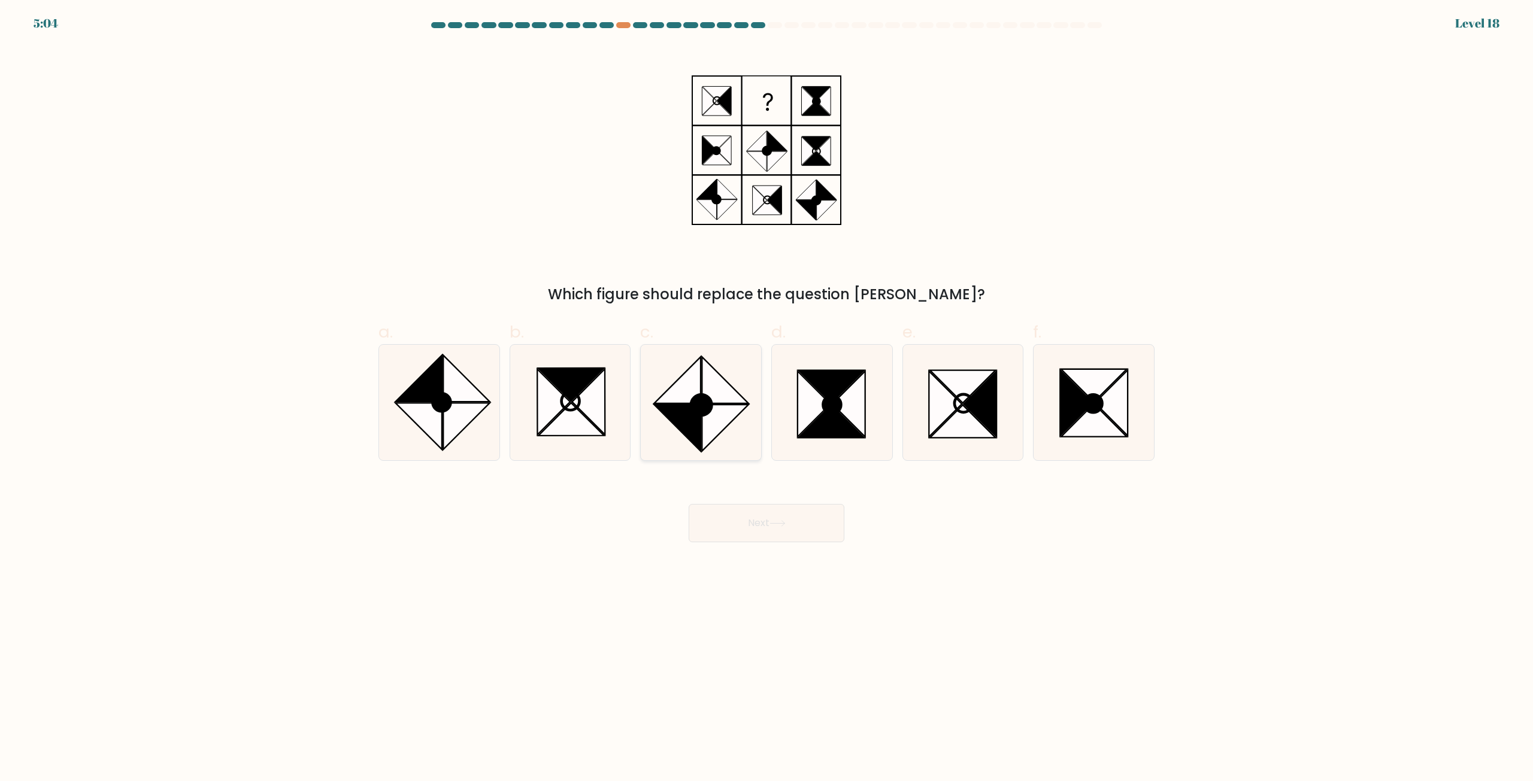
click at [687, 421] on icon at bounding box center [677, 428] width 46 height 46
click at [766, 399] on input "c." at bounding box center [766, 395] width 1 height 8
radio input "true"
click at [748, 520] on button "Next" at bounding box center [767, 523] width 156 height 38
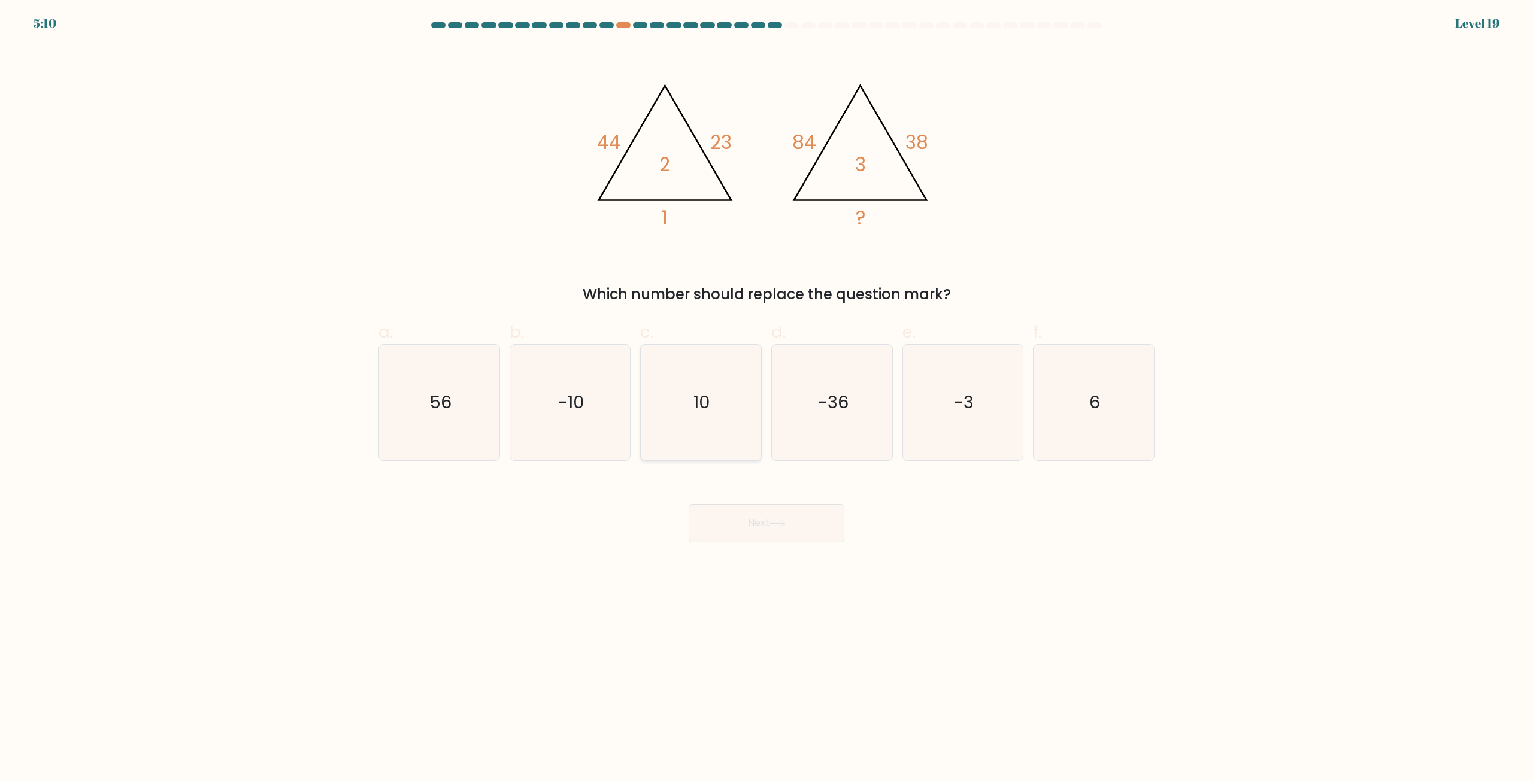
click at [702, 415] on icon "10" at bounding box center [701, 403] width 116 height 116
click at [766, 399] on input "c. 10" at bounding box center [766, 395] width 1 height 8
radio input "true"
click at [757, 521] on button "Next" at bounding box center [767, 523] width 156 height 38
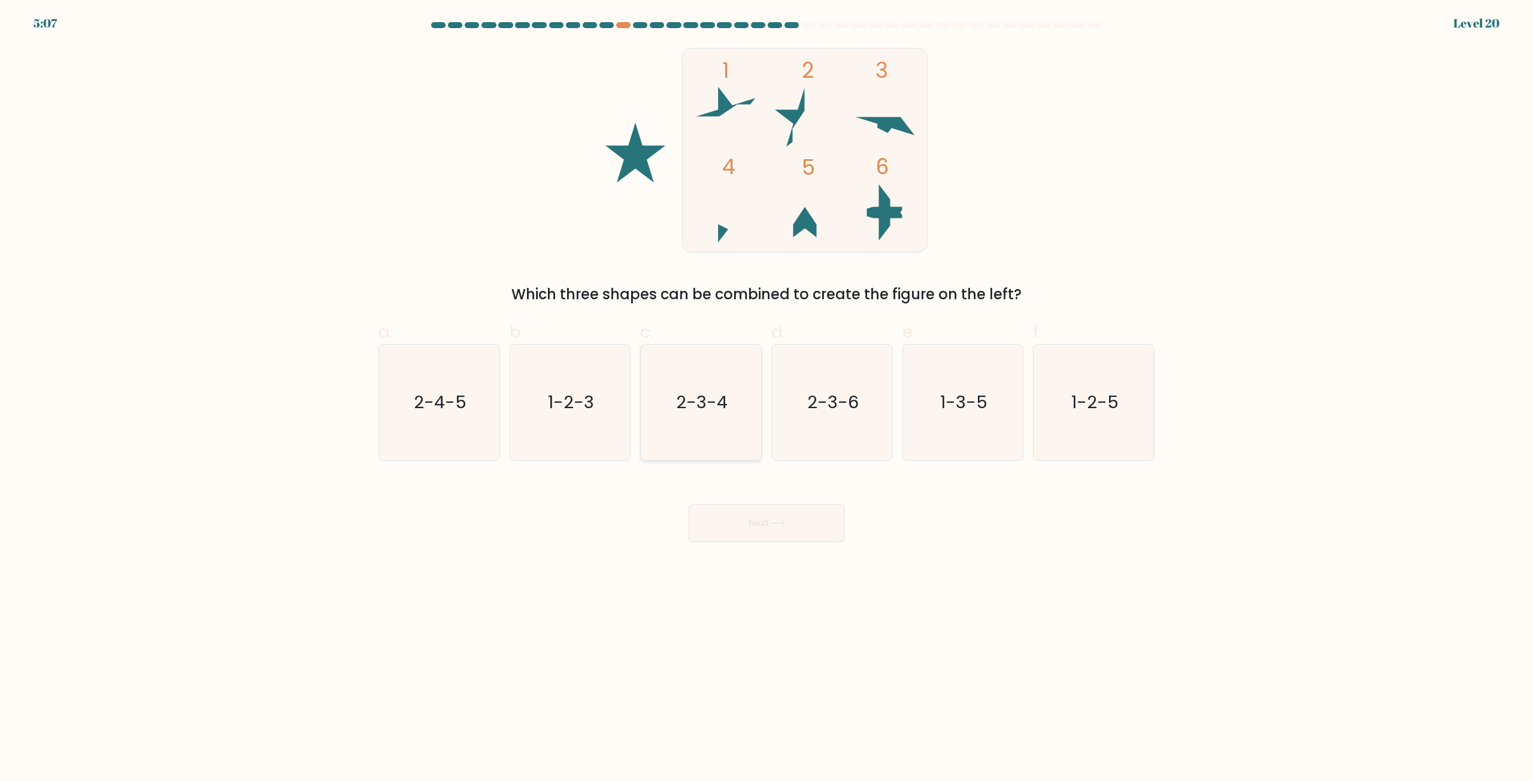
click at [702, 392] on text "2-3-4" at bounding box center [702, 403] width 51 height 24
click at [766, 392] on input "c. 2-3-4" at bounding box center [766, 395] width 1 height 8
radio input "true"
click at [773, 525] on icon at bounding box center [777, 523] width 16 height 7
click at [781, 517] on button "Next" at bounding box center [767, 523] width 156 height 38
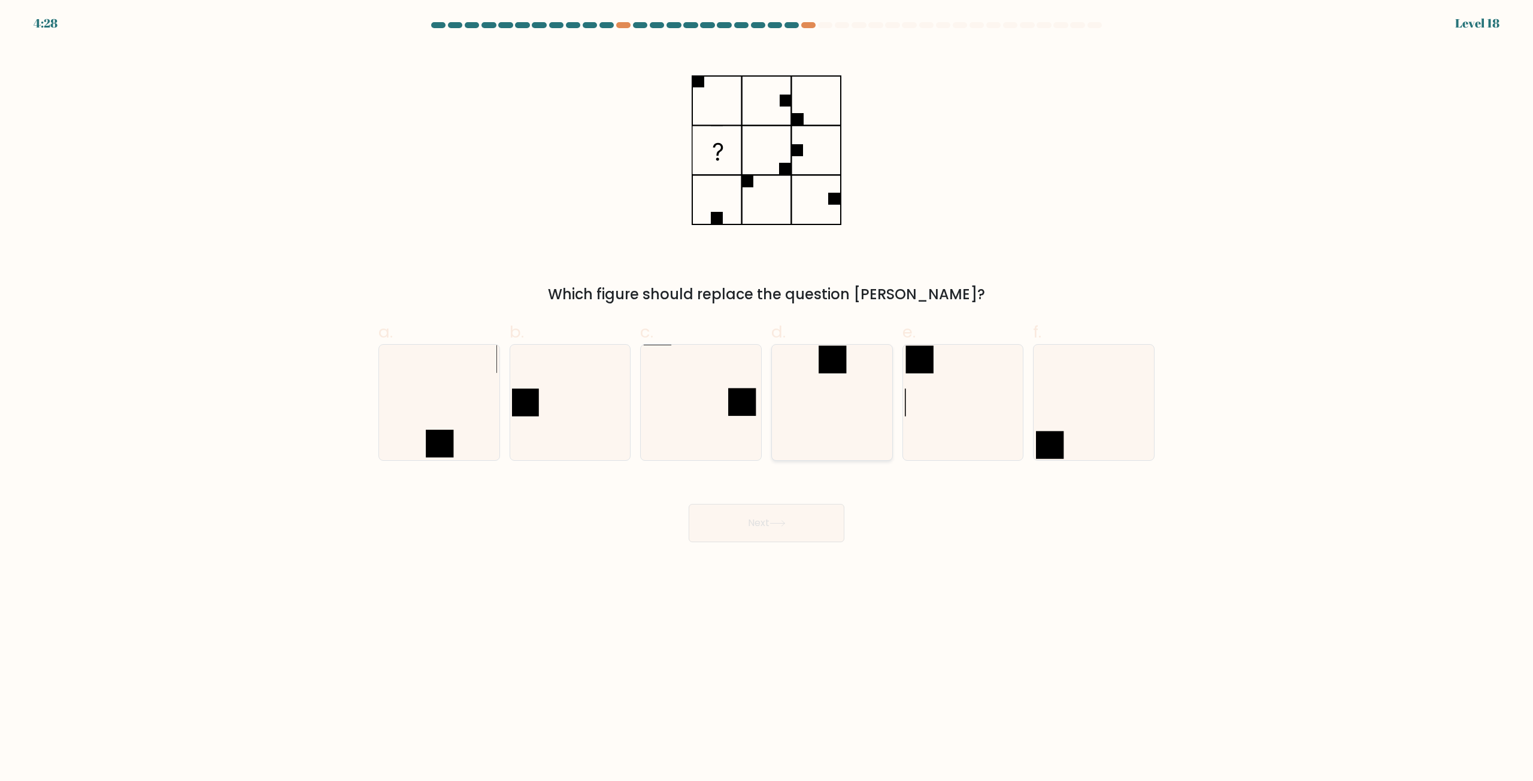
click at [856, 391] on icon at bounding box center [832, 403] width 116 height 116
click at [767, 391] on input "d." at bounding box center [766, 395] width 1 height 8
radio input "true"
click at [786, 528] on button "Next" at bounding box center [767, 523] width 156 height 38
click at [773, 515] on button "Next" at bounding box center [767, 523] width 156 height 38
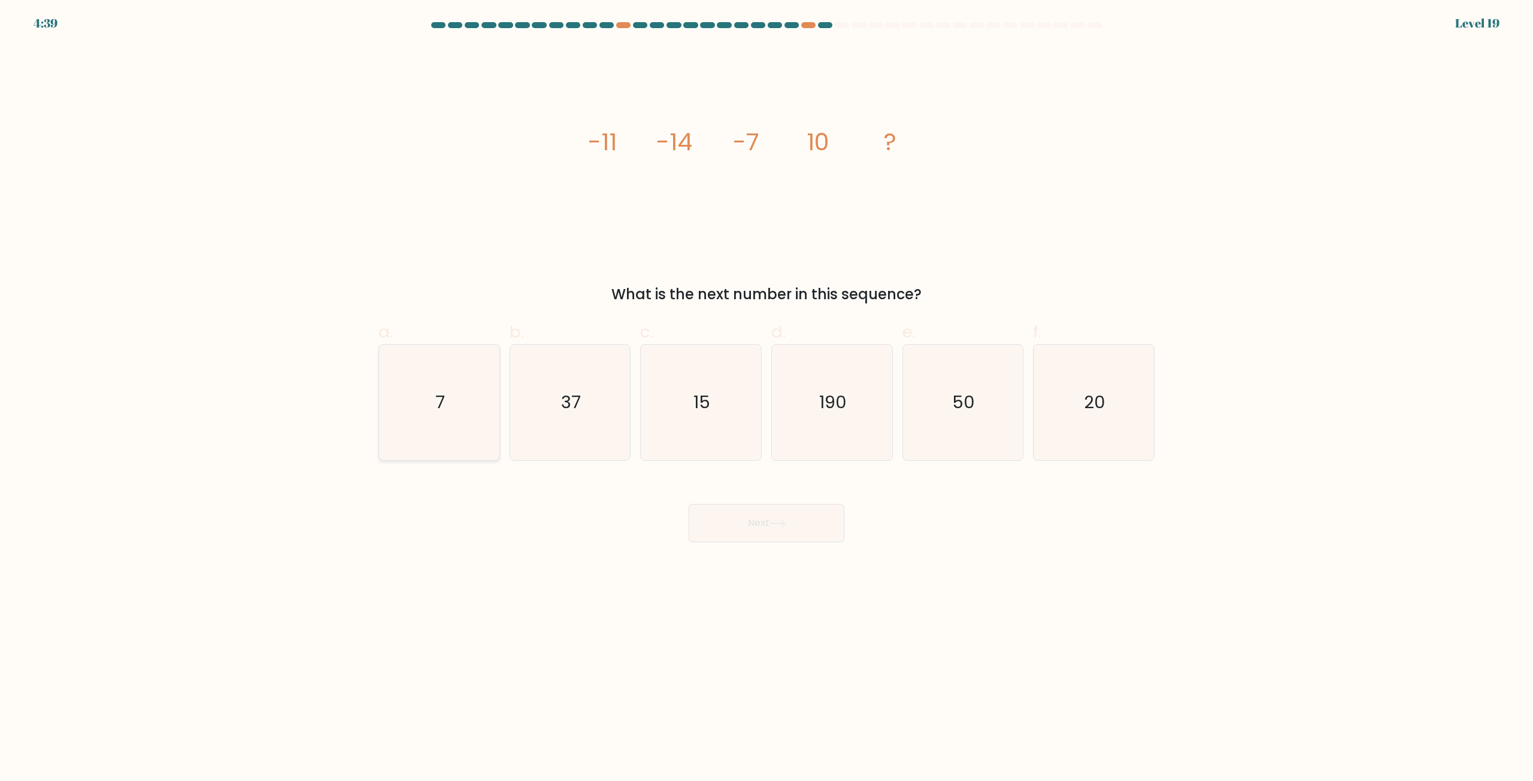
click at [401, 413] on icon "7" at bounding box center [439, 403] width 116 height 116
click at [766, 399] on input "a. 7" at bounding box center [766, 395] width 1 height 8
radio input "true"
click at [782, 530] on button "Next" at bounding box center [767, 523] width 156 height 38
click at [792, 525] on button "Next" at bounding box center [767, 523] width 156 height 38
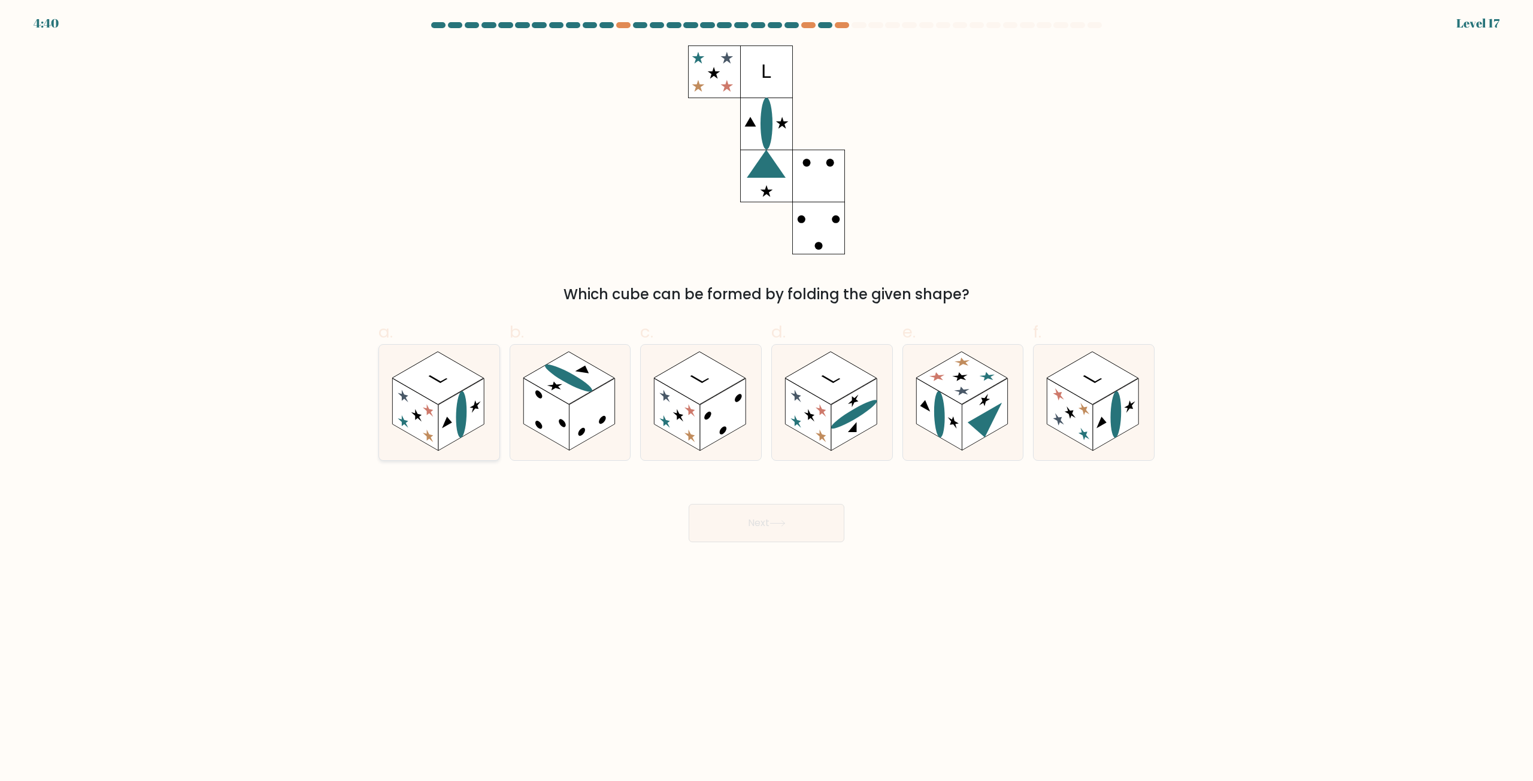
click at [466, 413] on ellipse at bounding box center [461, 415] width 11 height 52
click at [766, 399] on input "a." at bounding box center [766, 395] width 1 height 8
radio input "true"
click at [772, 520] on button "Next" at bounding box center [767, 523] width 156 height 38
click at [766, 517] on button "Next" at bounding box center [767, 523] width 156 height 38
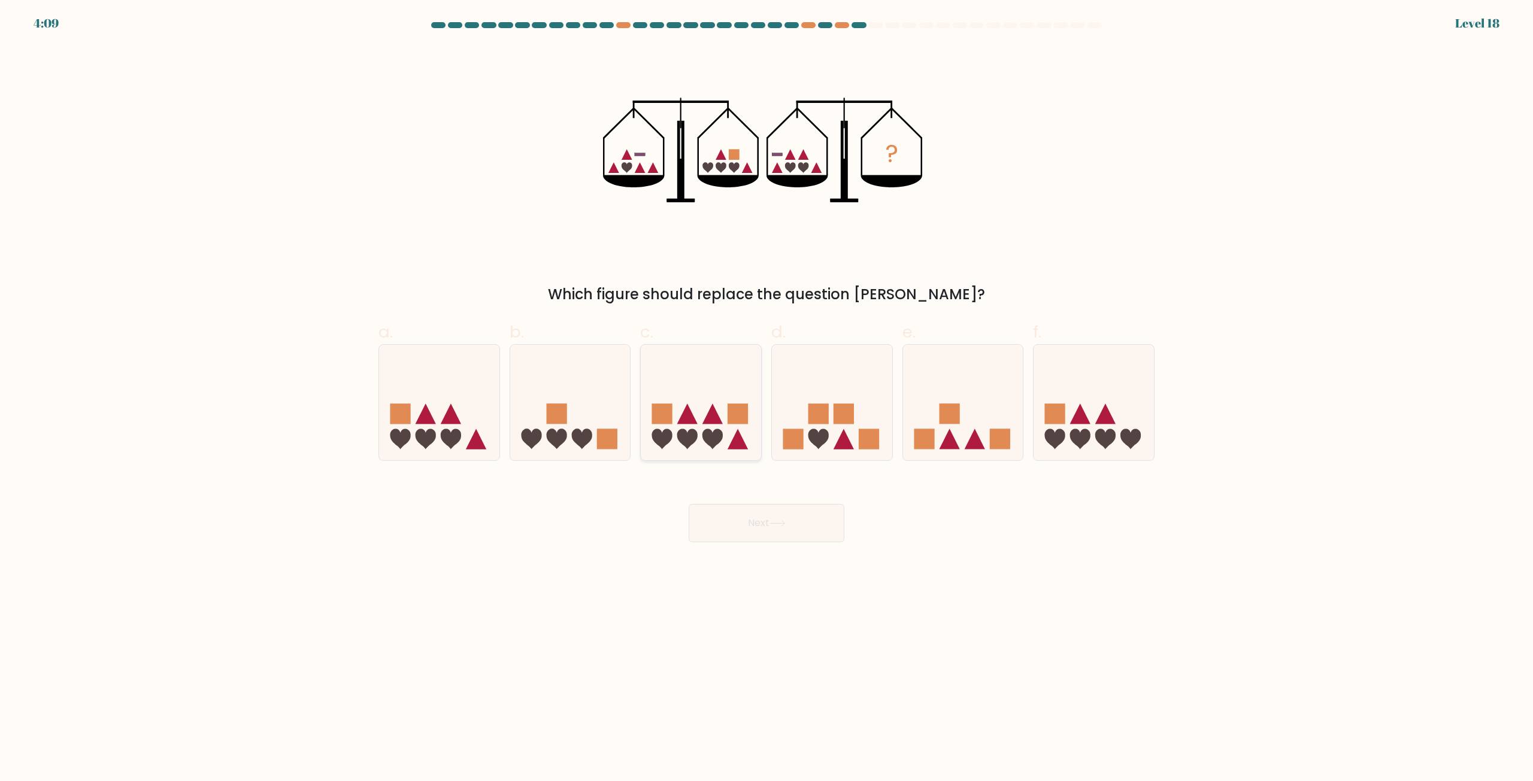
click at [723, 404] on icon at bounding box center [701, 402] width 120 height 99
click at [766, 399] on input "c." at bounding box center [766, 395] width 1 height 8
radio input "true"
click at [780, 525] on icon at bounding box center [777, 523] width 16 height 7
click at [777, 517] on button "Next" at bounding box center [767, 523] width 156 height 38
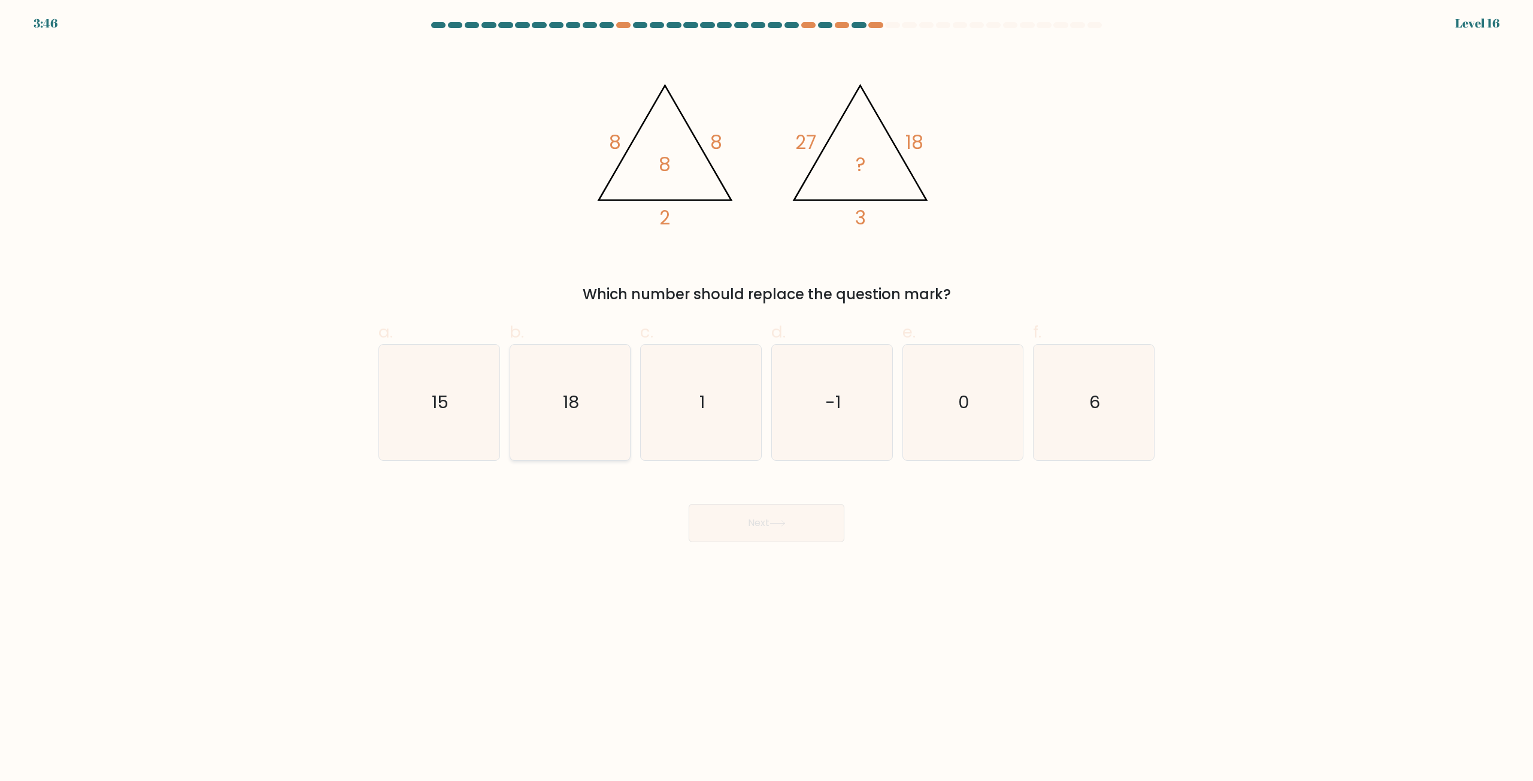
click at [578, 389] on icon "18" at bounding box center [570, 403] width 116 height 116
click at [766, 391] on input "b. 18" at bounding box center [766, 395] width 1 height 8
radio input "true"
click at [771, 528] on button "Next" at bounding box center [767, 523] width 156 height 38
click at [792, 522] on button "Next" at bounding box center [767, 523] width 156 height 38
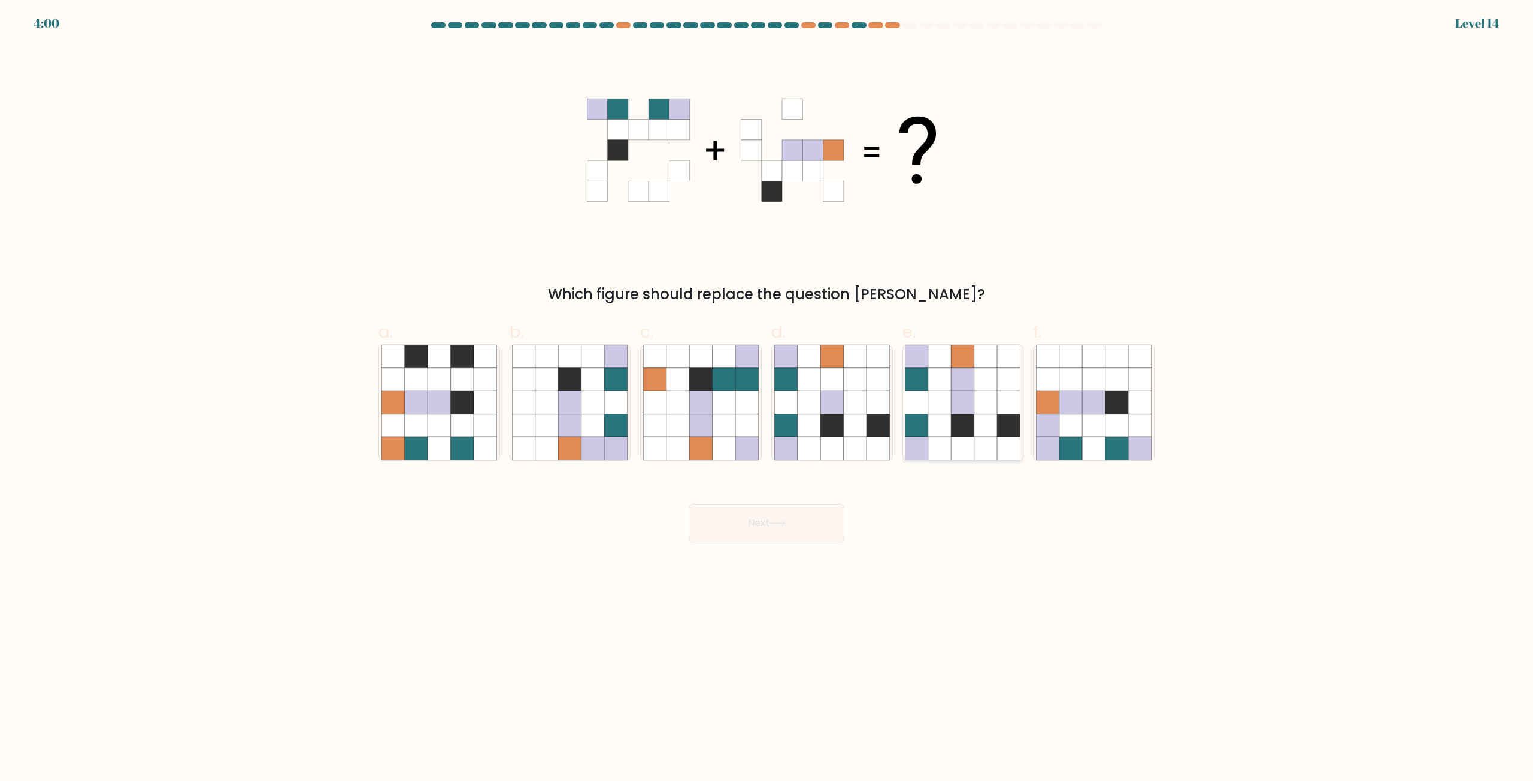
click at [968, 426] on icon at bounding box center [962, 425] width 23 height 23
click at [767, 399] on input "e." at bounding box center [766, 395] width 1 height 8
radio input "true"
click at [775, 526] on icon at bounding box center [777, 523] width 16 height 7
click at [795, 516] on button "Next" at bounding box center [767, 523] width 156 height 38
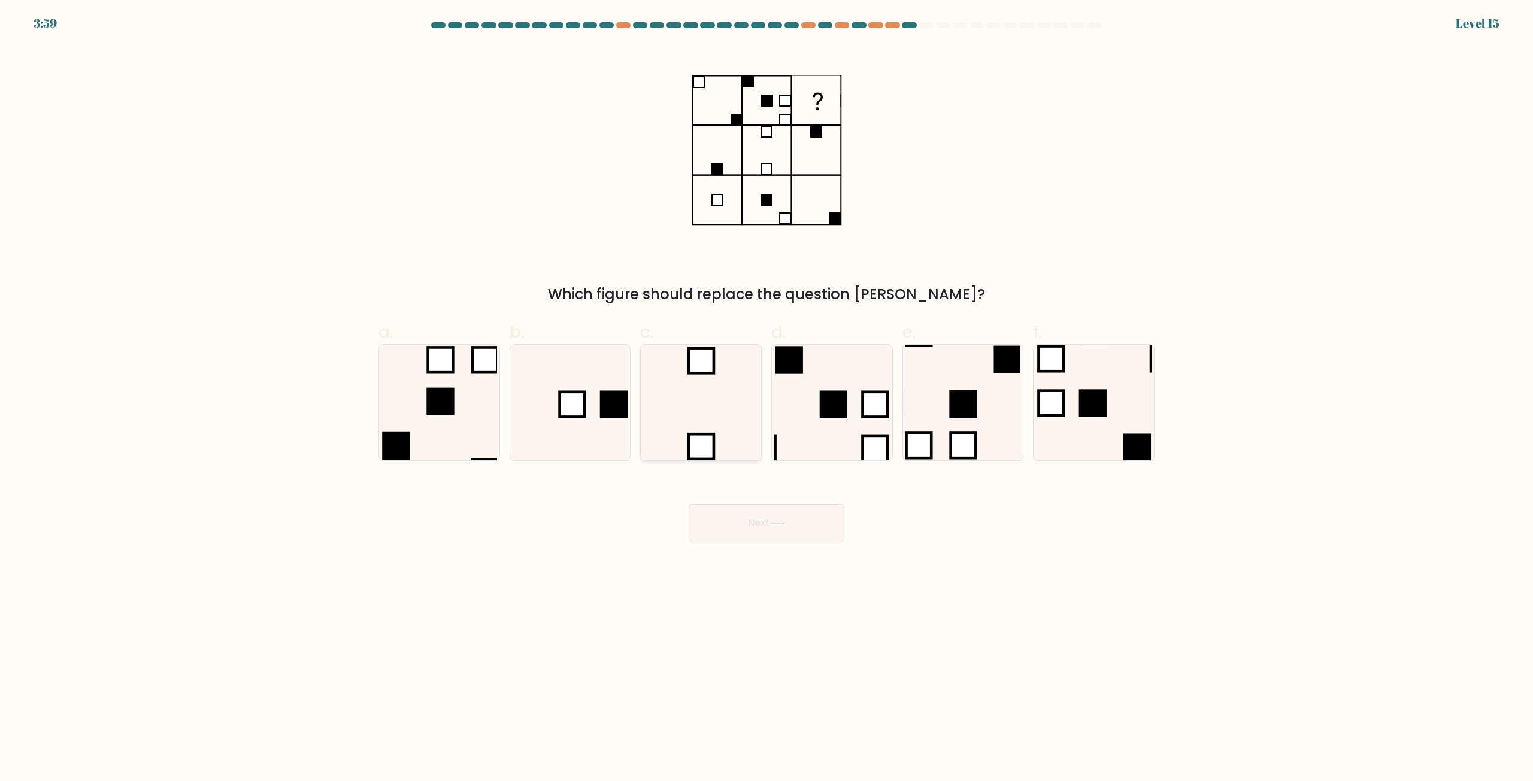
click at [704, 414] on icon at bounding box center [701, 403] width 116 height 116
click at [766, 399] on input "c." at bounding box center [766, 395] width 1 height 8
radio input "true"
click at [724, 517] on button "Next" at bounding box center [767, 523] width 156 height 38
click at [754, 521] on button "Next" at bounding box center [767, 523] width 156 height 38
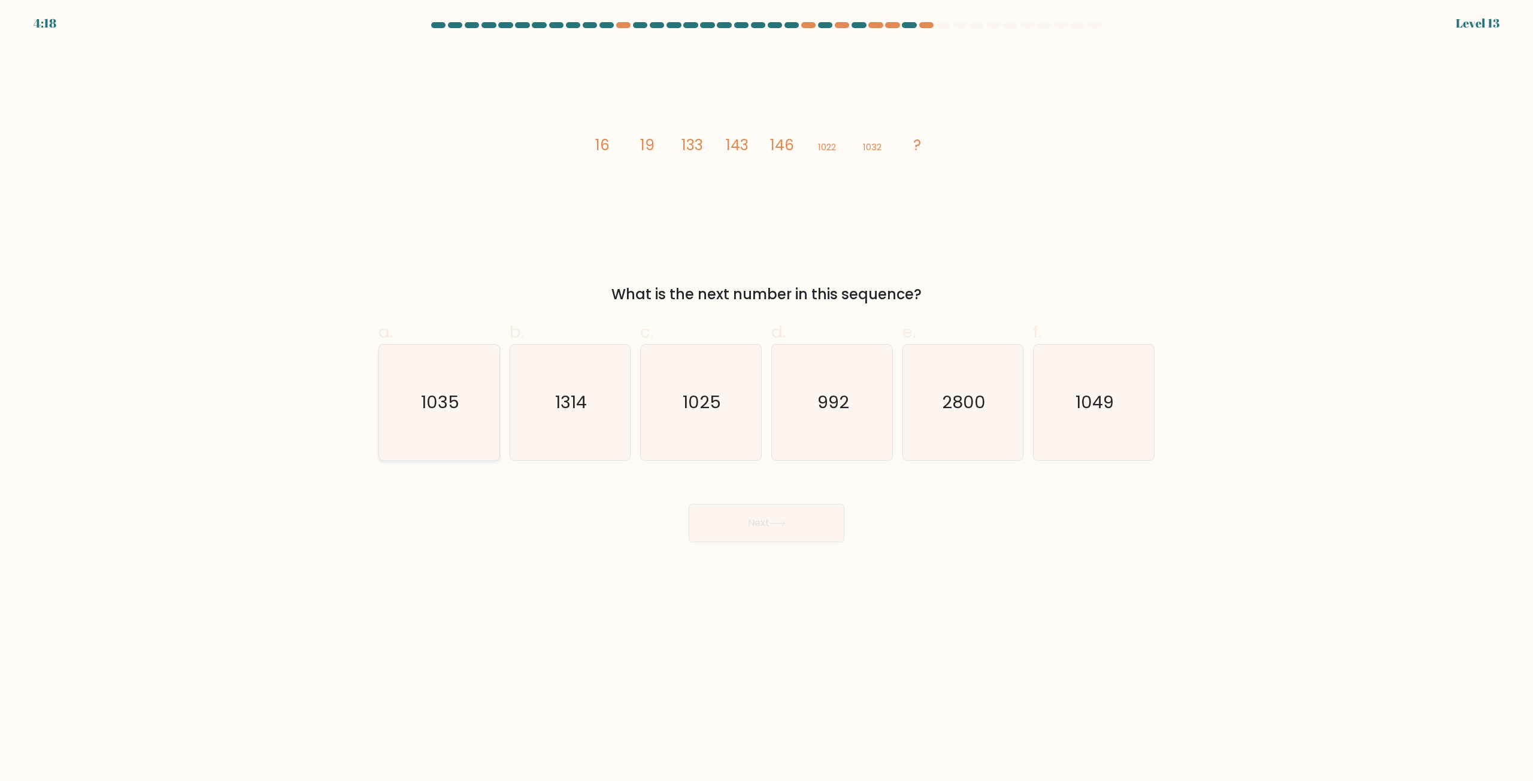
click at [437, 405] on text "1035" at bounding box center [440, 403] width 38 height 24
click at [766, 399] on input "a. 1035" at bounding box center [766, 395] width 1 height 8
radio input "true"
click at [776, 520] on icon at bounding box center [777, 523] width 16 height 7
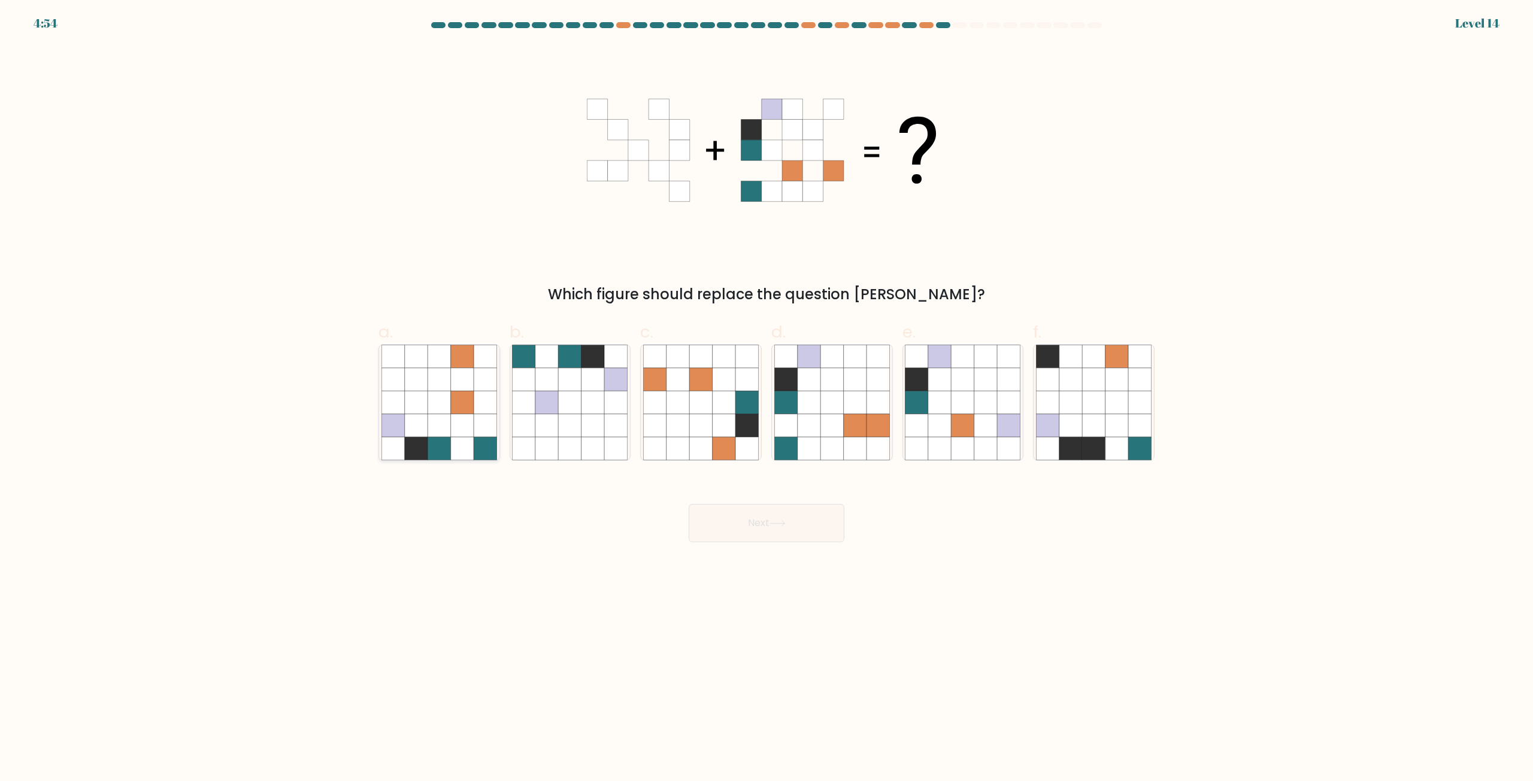
click at [450, 440] on icon at bounding box center [439, 448] width 23 height 23
click at [766, 399] on input "a." at bounding box center [766, 395] width 1 height 8
radio input "true"
click at [763, 525] on button "Next" at bounding box center [767, 523] width 156 height 38
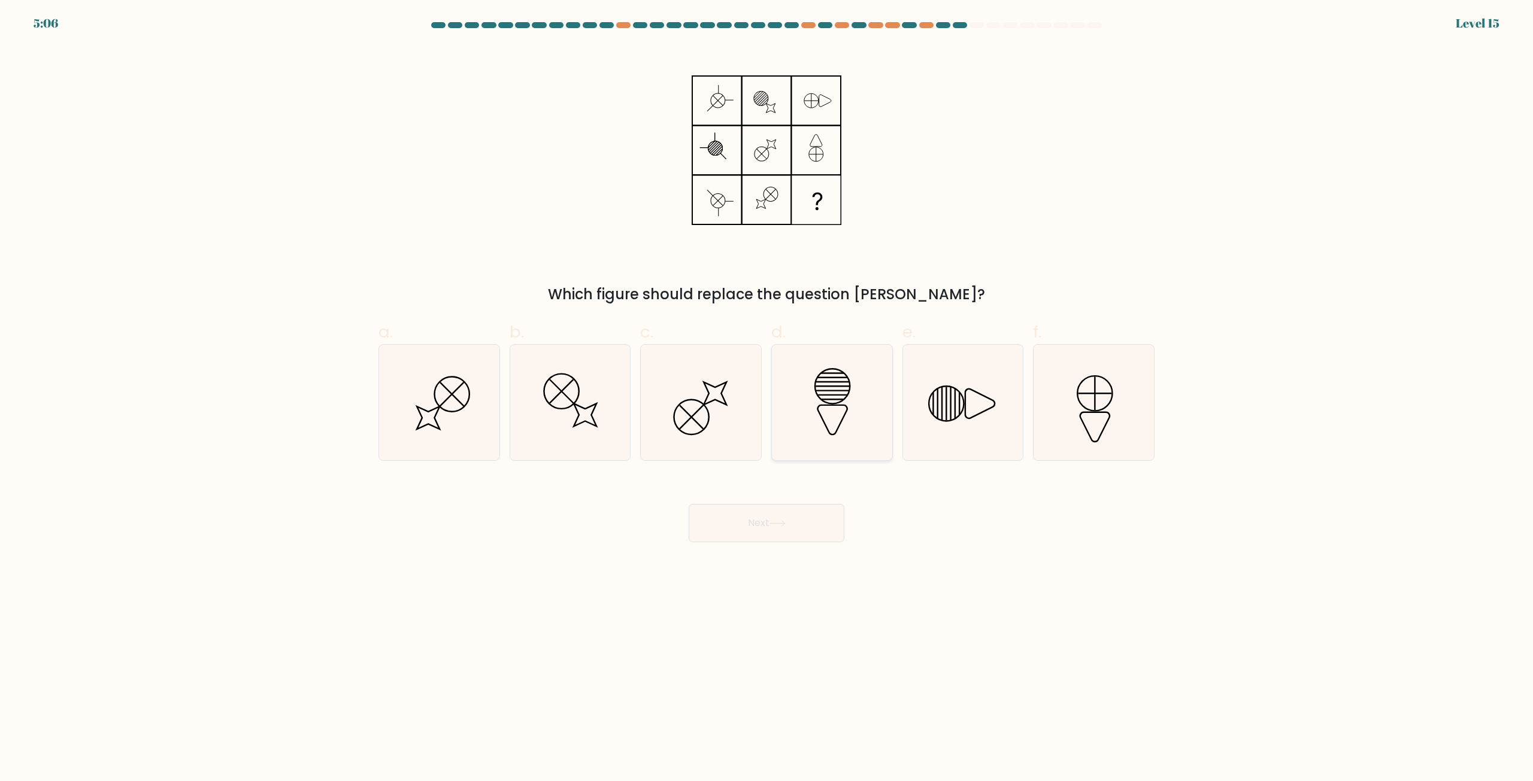
click at [830, 395] on line at bounding box center [832, 395] width 31 height 0
click at [767, 395] on input "d." at bounding box center [766, 395] width 1 height 8
radio input "true"
click at [775, 528] on button "Next" at bounding box center [767, 523] width 156 height 38
click at [774, 522] on icon at bounding box center [777, 523] width 16 height 7
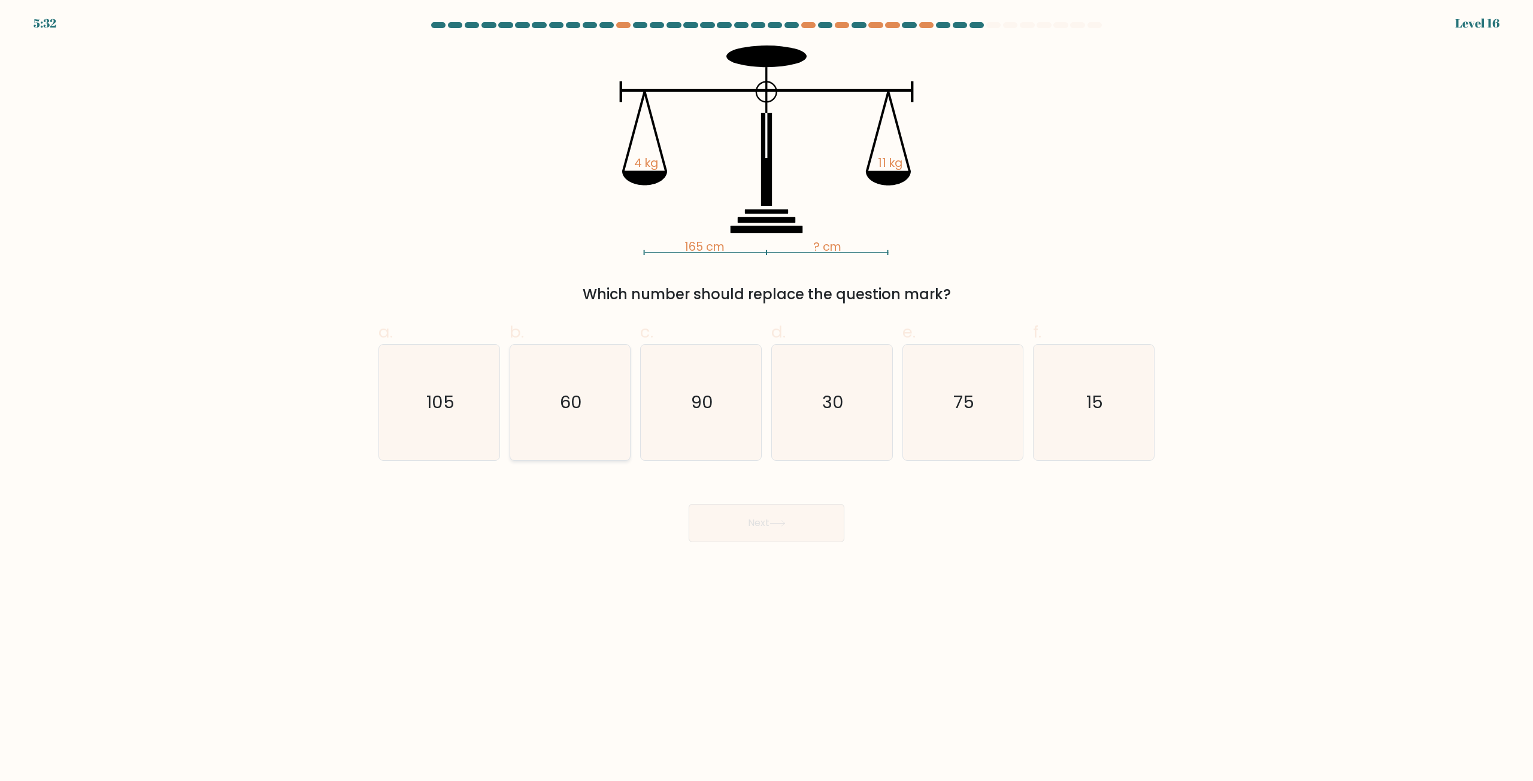
click at [568, 402] on text "60" at bounding box center [571, 403] width 22 height 24
click at [766, 399] on input "b. 60" at bounding box center [766, 395] width 1 height 8
radio input "true"
click at [788, 520] on button "Next" at bounding box center [767, 523] width 156 height 38
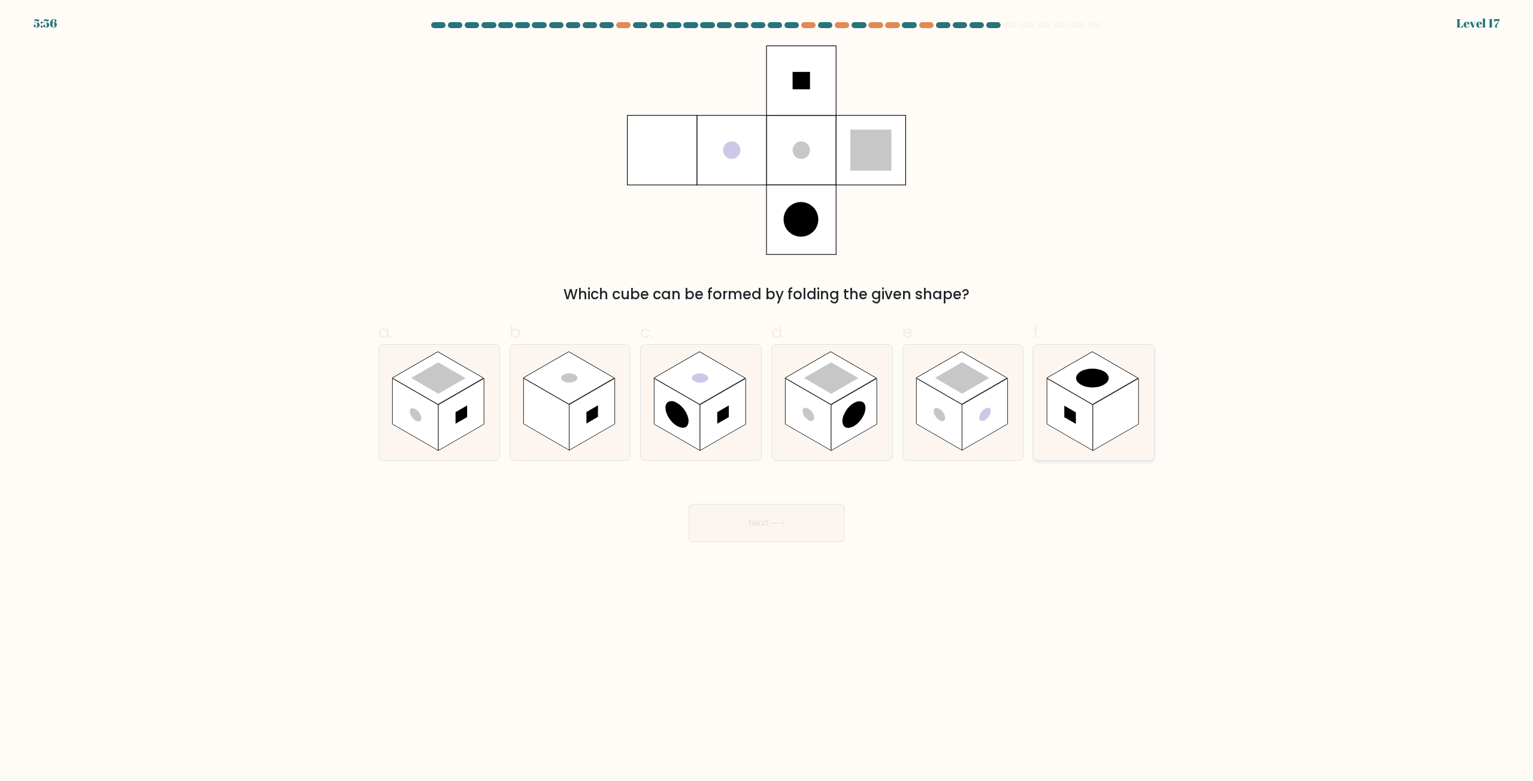
click at [1072, 420] on rect at bounding box center [1070, 415] width 11 height 18
click at [767, 399] on input "f." at bounding box center [766, 395] width 1 height 8
radio input "true"
click at [774, 528] on button "Next" at bounding box center [767, 523] width 156 height 38
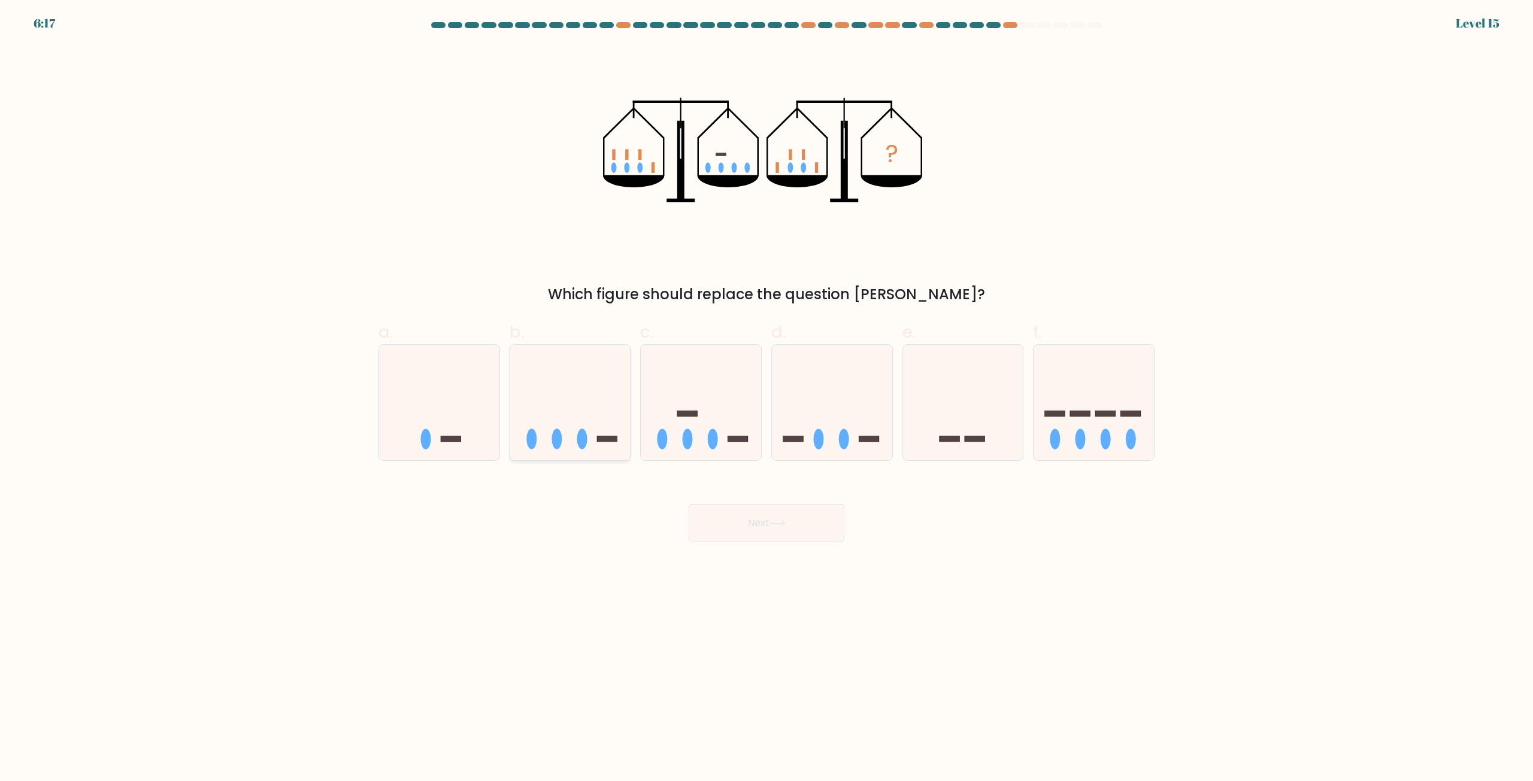
click at [578, 441] on ellipse at bounding box center [582, 439] width 10 height 20
click at [766, 399] on input "b." at bounding box center [766, 395] width 1 height 8
radio input "true"
click at [776, 526] on icon at bounding box center [777, 523] width 16 height 7
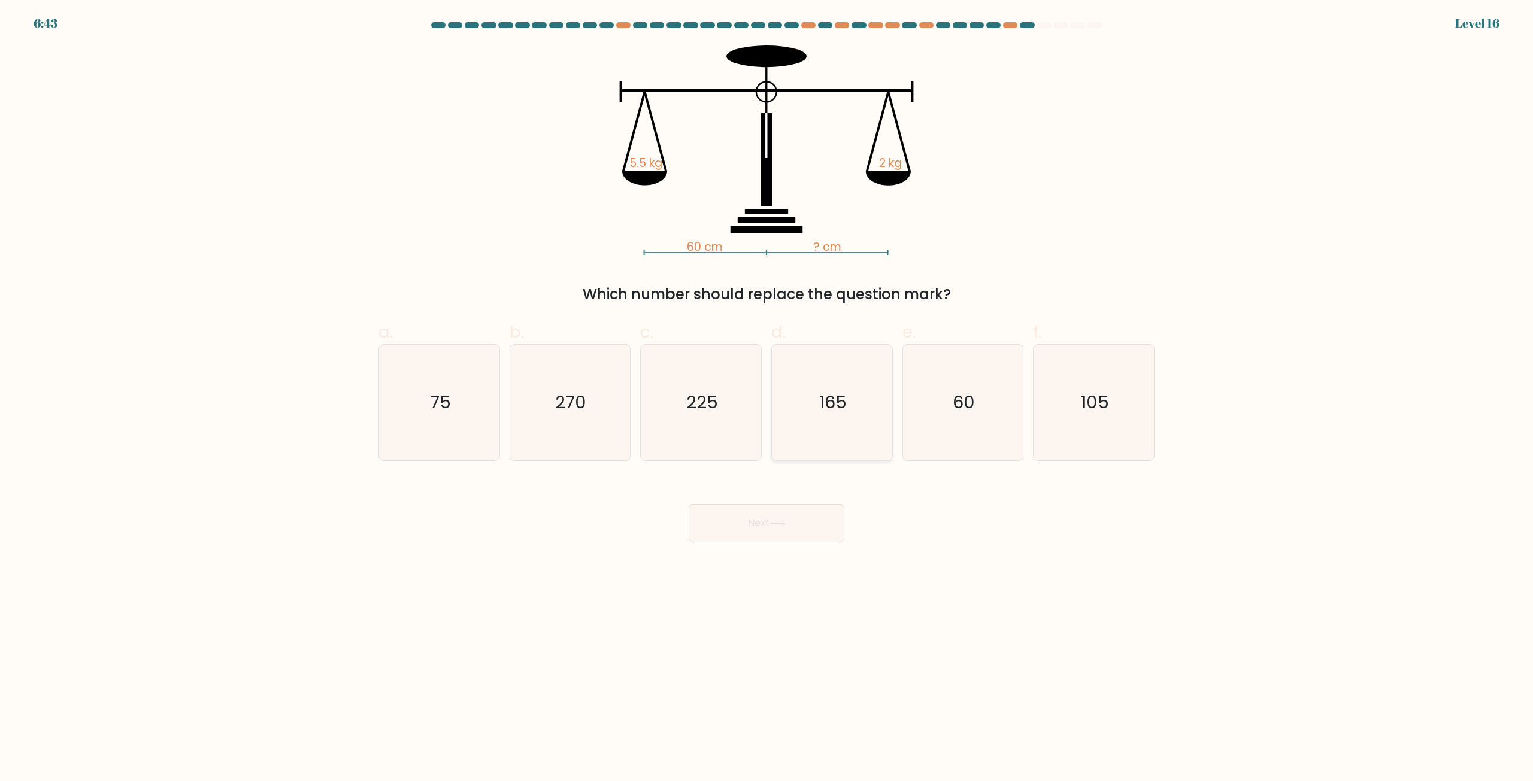
click at [821, 432] on icon "165" at bounding box center [832, 403] width 116 height 116
click at [767, 399] on input "d. 165" at bounding box center [766, 395] width 1 height 8
radio input "true"
click at [768, 529] on button "Next" at bounding box center [767, 523] width 156 height 38
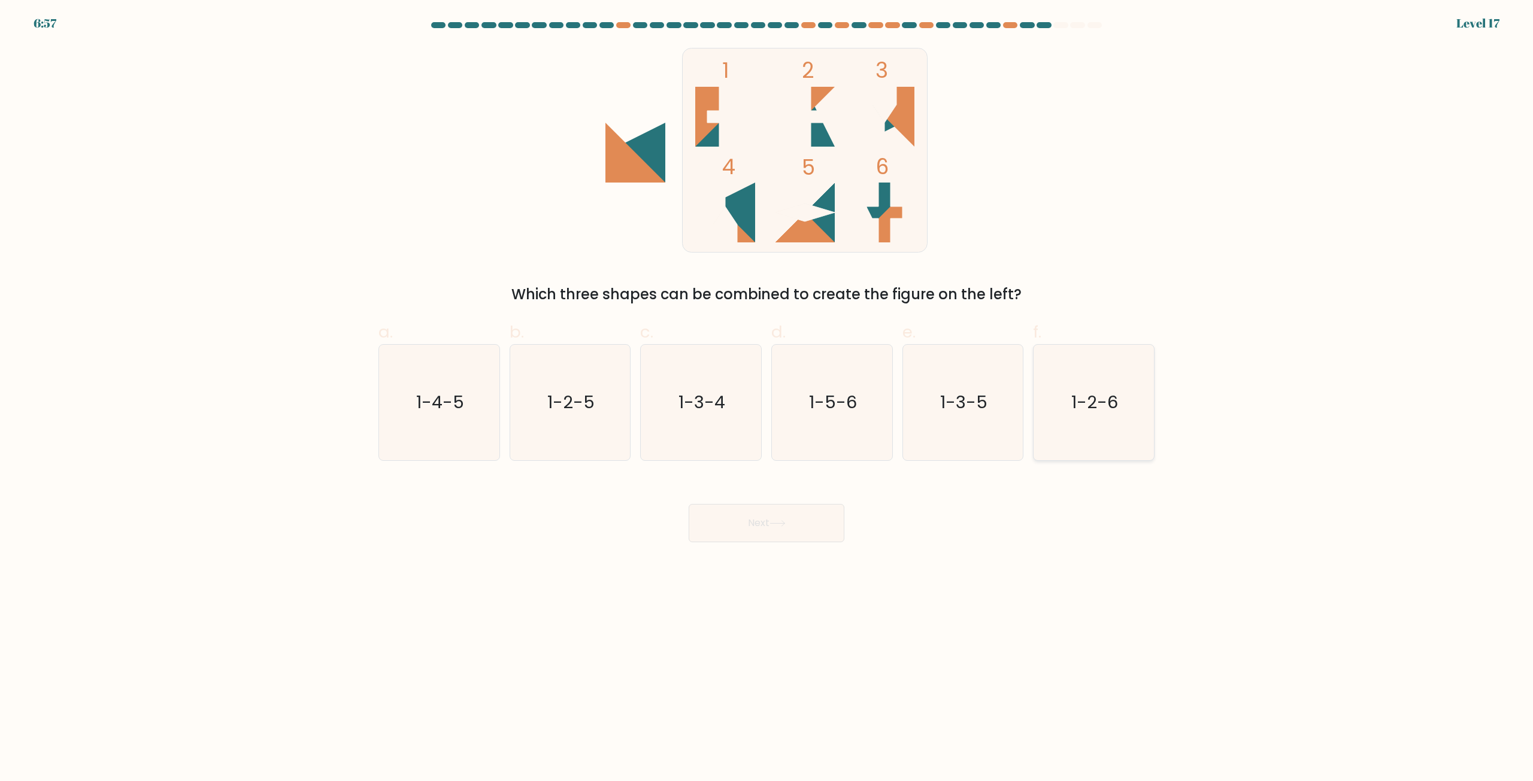
click at [1090, 406] on text "1-2-6" at bounding box center [1095, 403] width 47 height 24
click at [767, 399] on input "f. 1-2-6" at bounding box center [766, 395] width 1 height 8
radio input "true"
click at [780, 532] on button "Next" at bounding box center [767, 523] width 156 height 38
click at [780, 523] on icon at bounding box center [777, 523] width 16 height 7
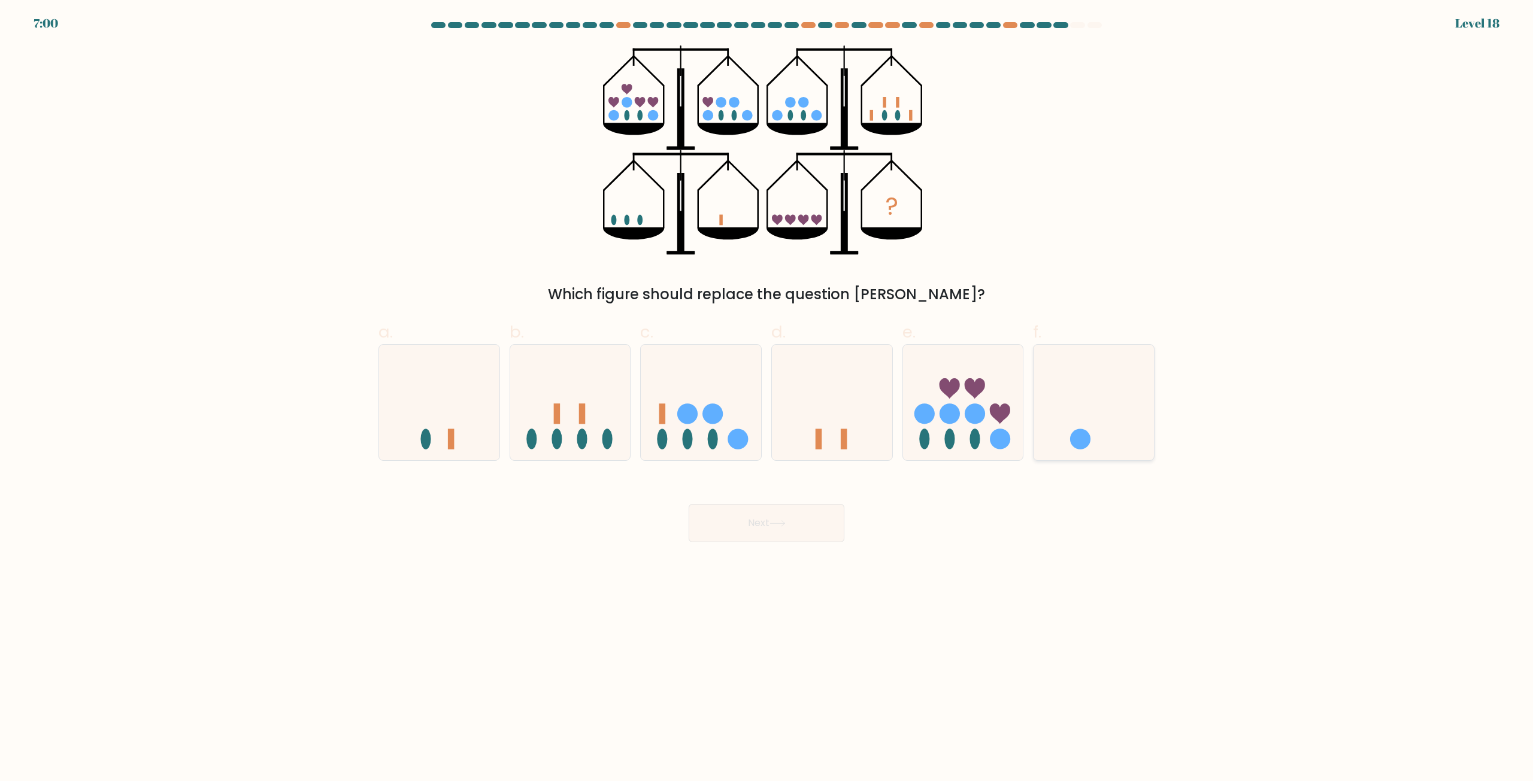
click at [1108, 439] on icon at bounding box center [1093, 402] width 120 height 99
click at [767, 399] on input "f." at bounding box center [766, 395] width 1 height 8
radio input "true"
click at [781, 524] on icon at bounding box center [777, 523] width 14 height 5
click at [783, 526] on icon at bounding box center [777, 523] width 16 height 7
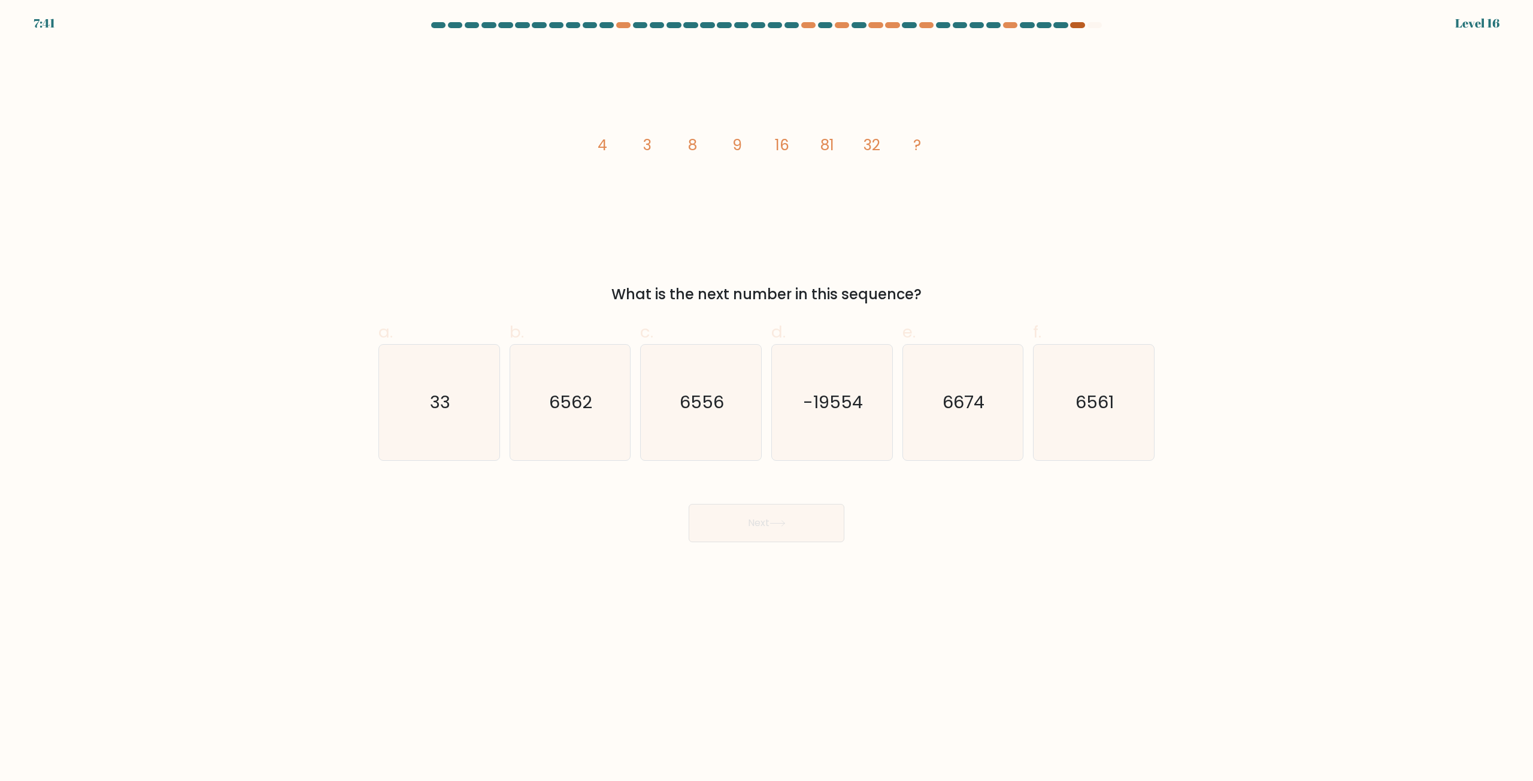
click at [1078, 23] on div at bounding box center [1077, 25] width 14 height 6
click at [1078, 24] on div at bounding box center [1077, 25] width 14 height 6
click at [1095, 402] on text "6561" at bounding box center [1095, 403] width 38 height 24
click at [767, 399] on input "f. 6561" at bounding box center [766, 395] width 1 height 8
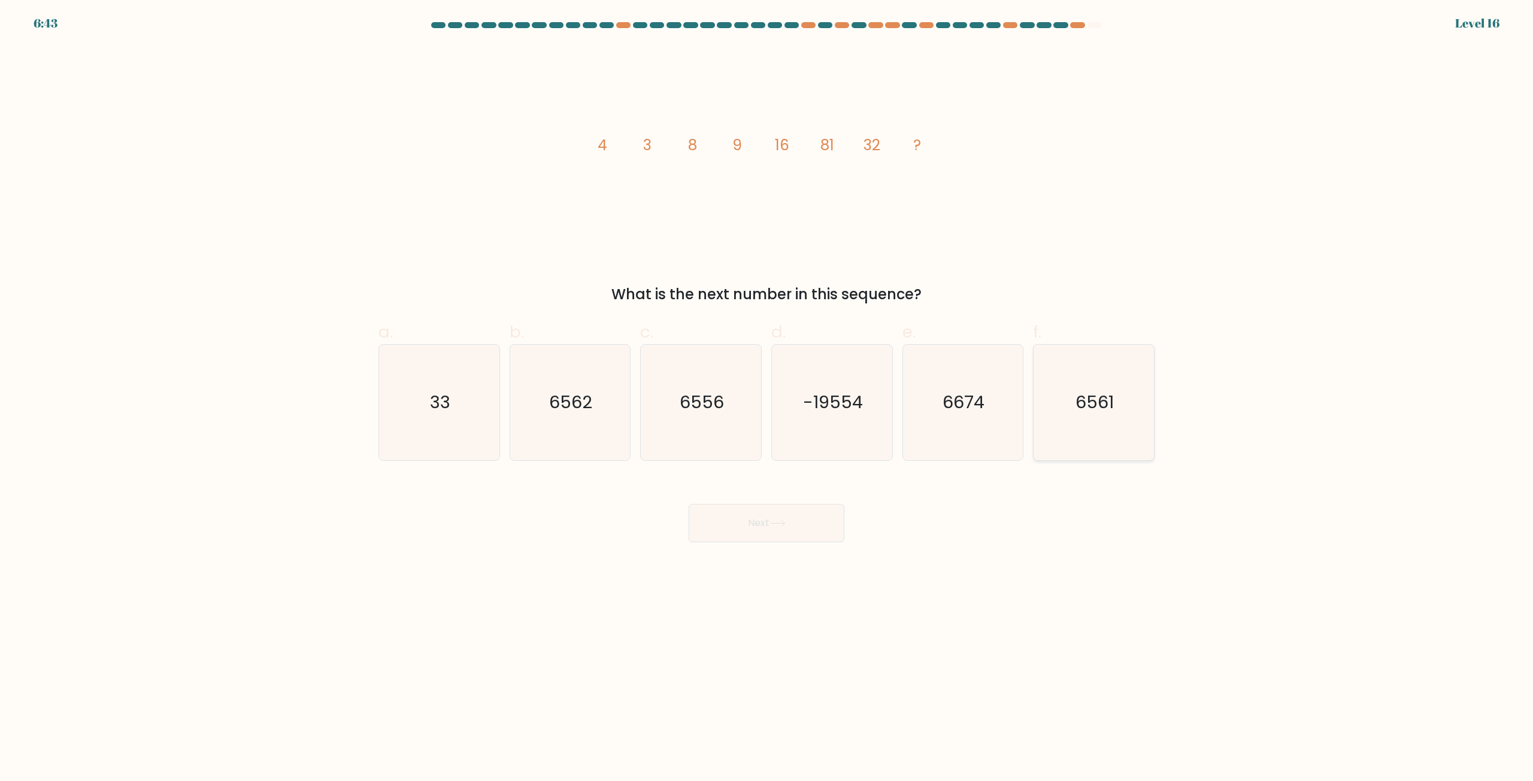
radio input "true"
click at [774, 526] on icon at bounding box center [777, 523] width 16 height 7
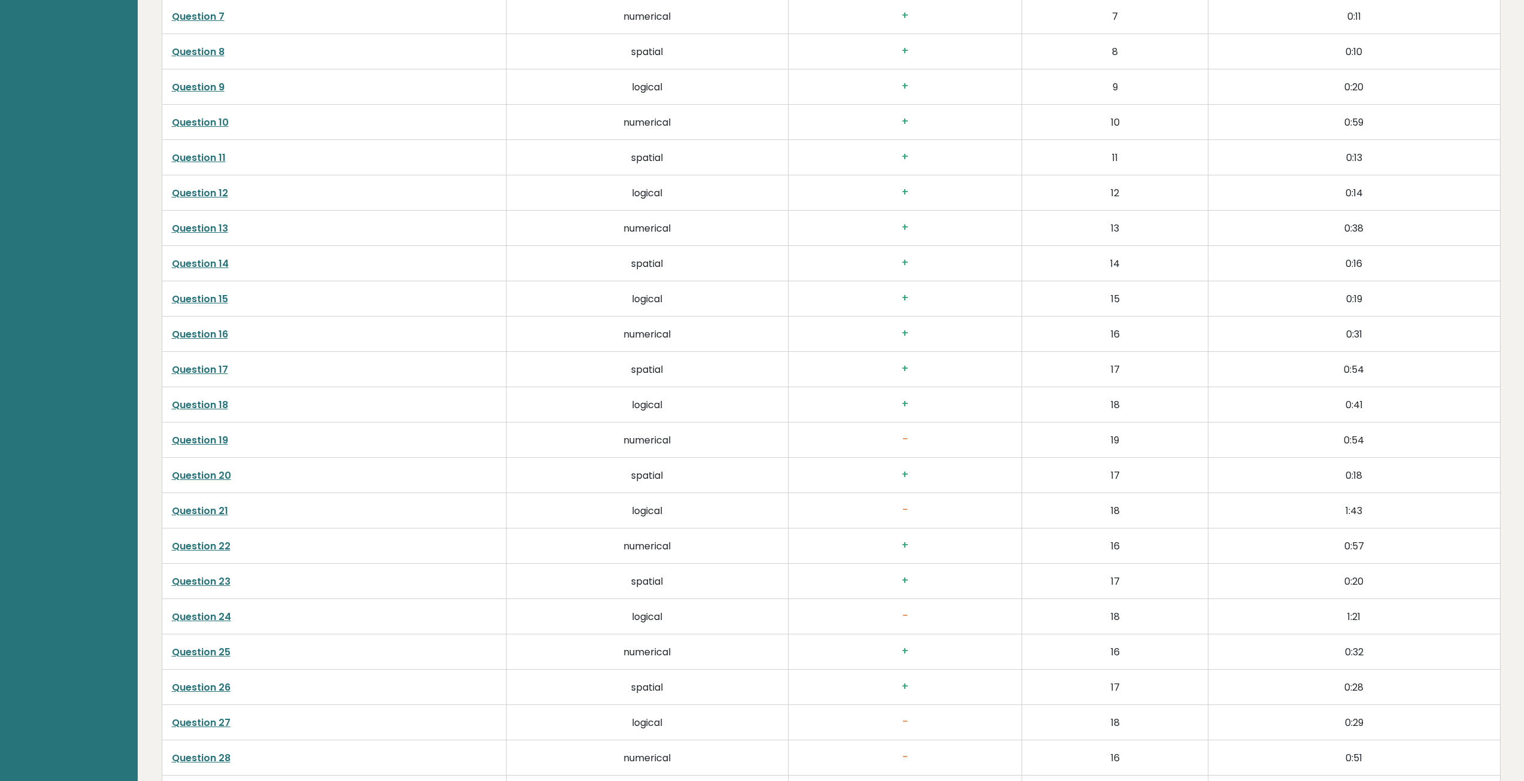
scroll to position [2515, 0]
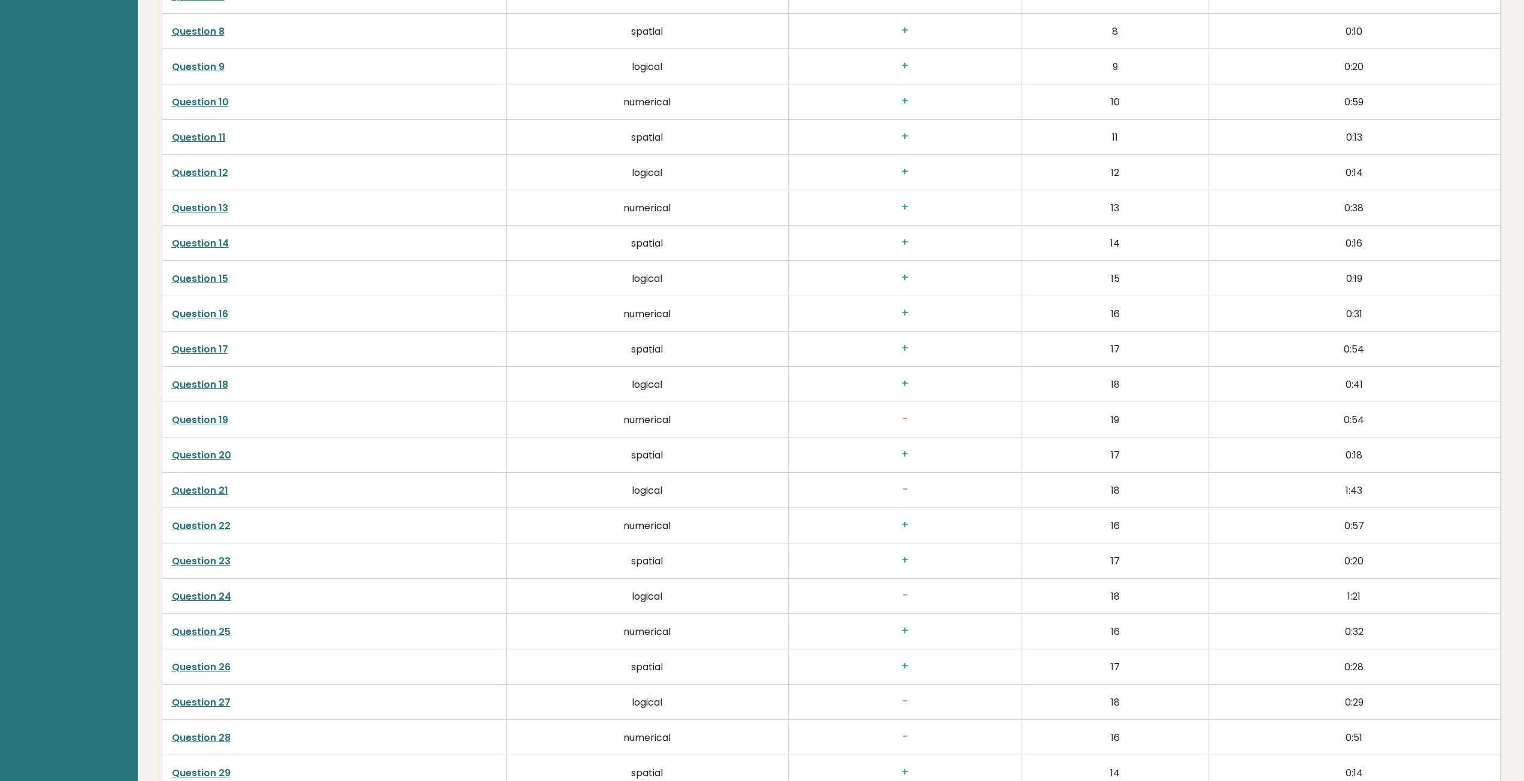
click at [207, 414] on link "Question 19" at bounding box center [200, 420] width 56 height 14
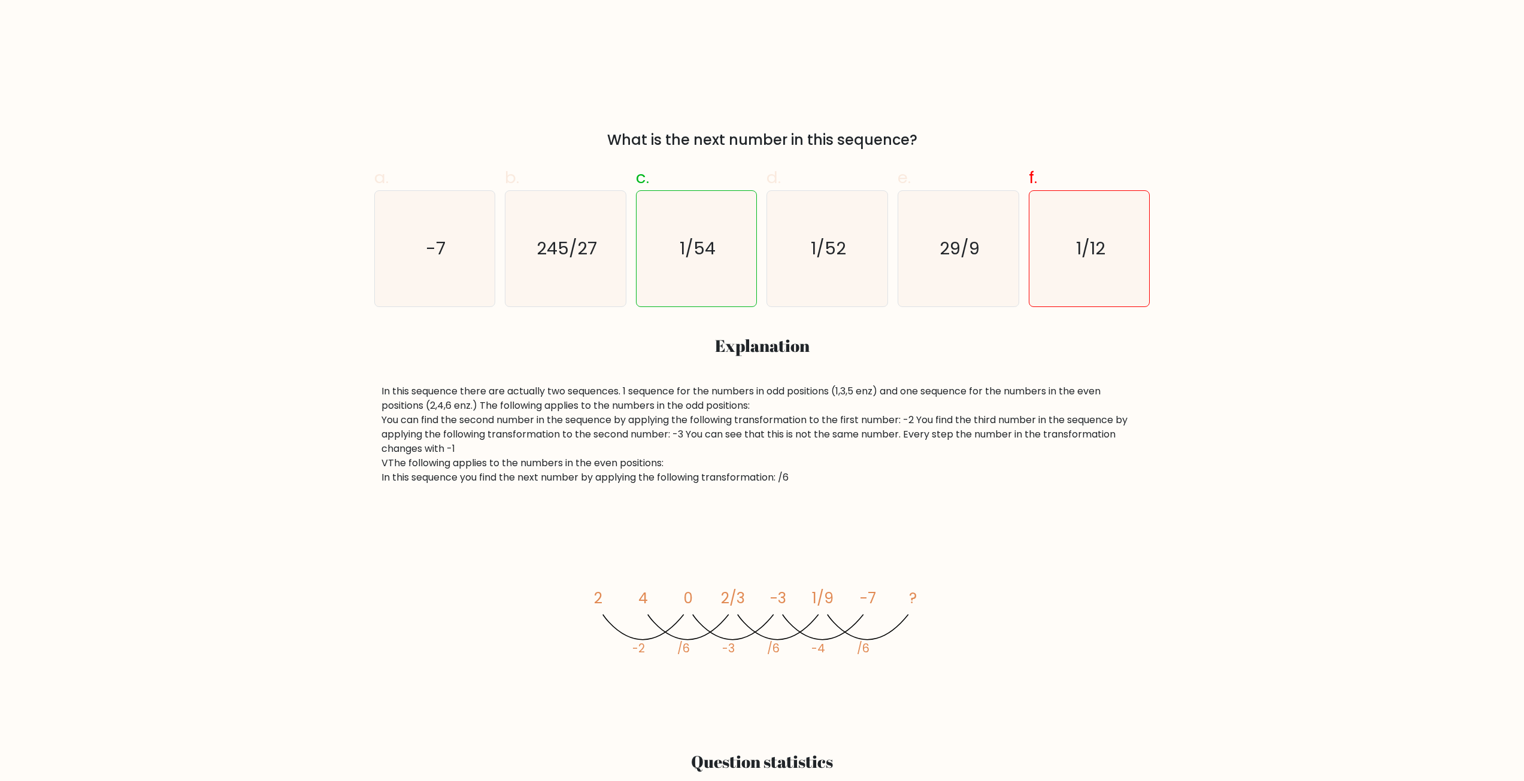
scroll to position [359, 0]
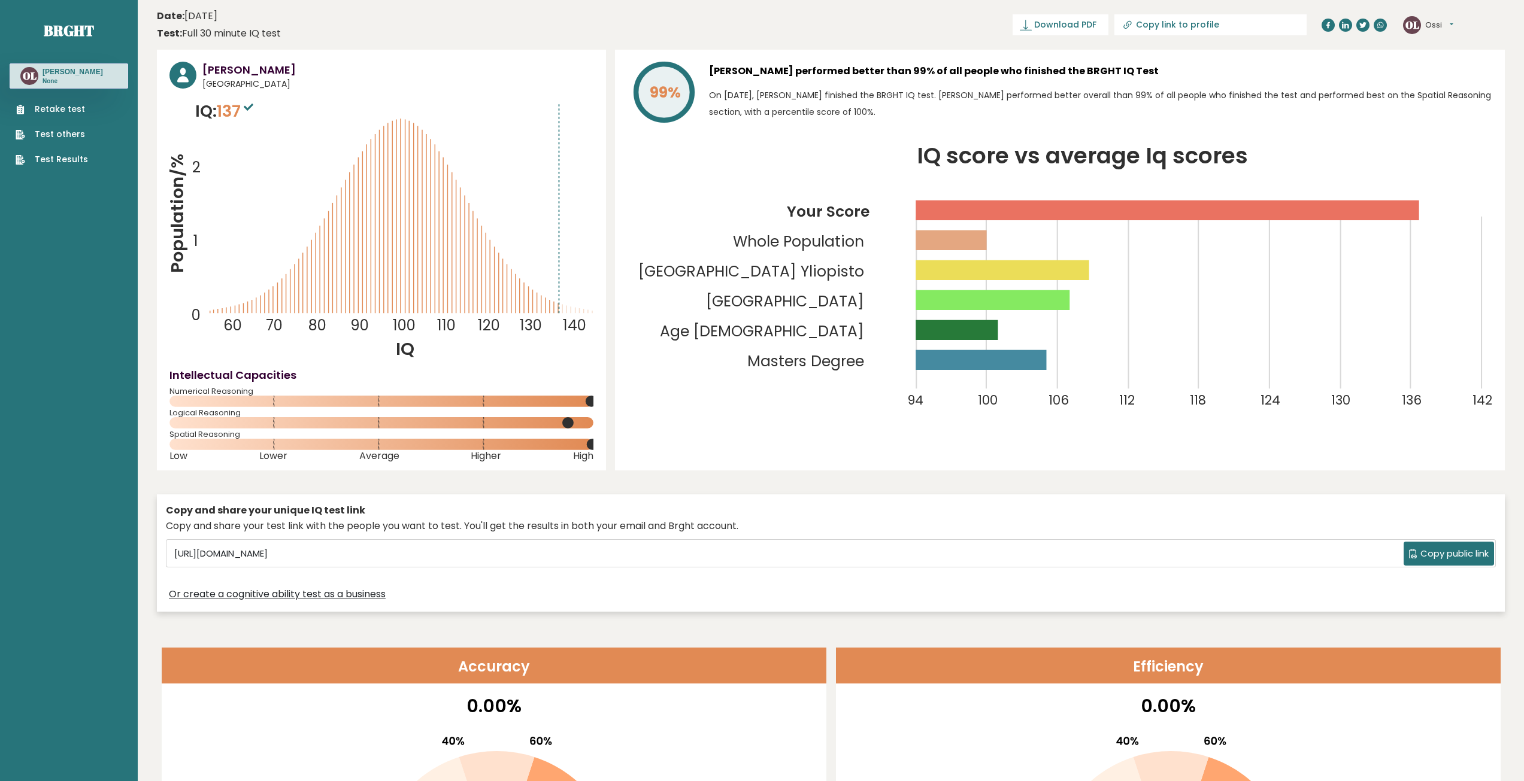
scroll to position [2515, 0]
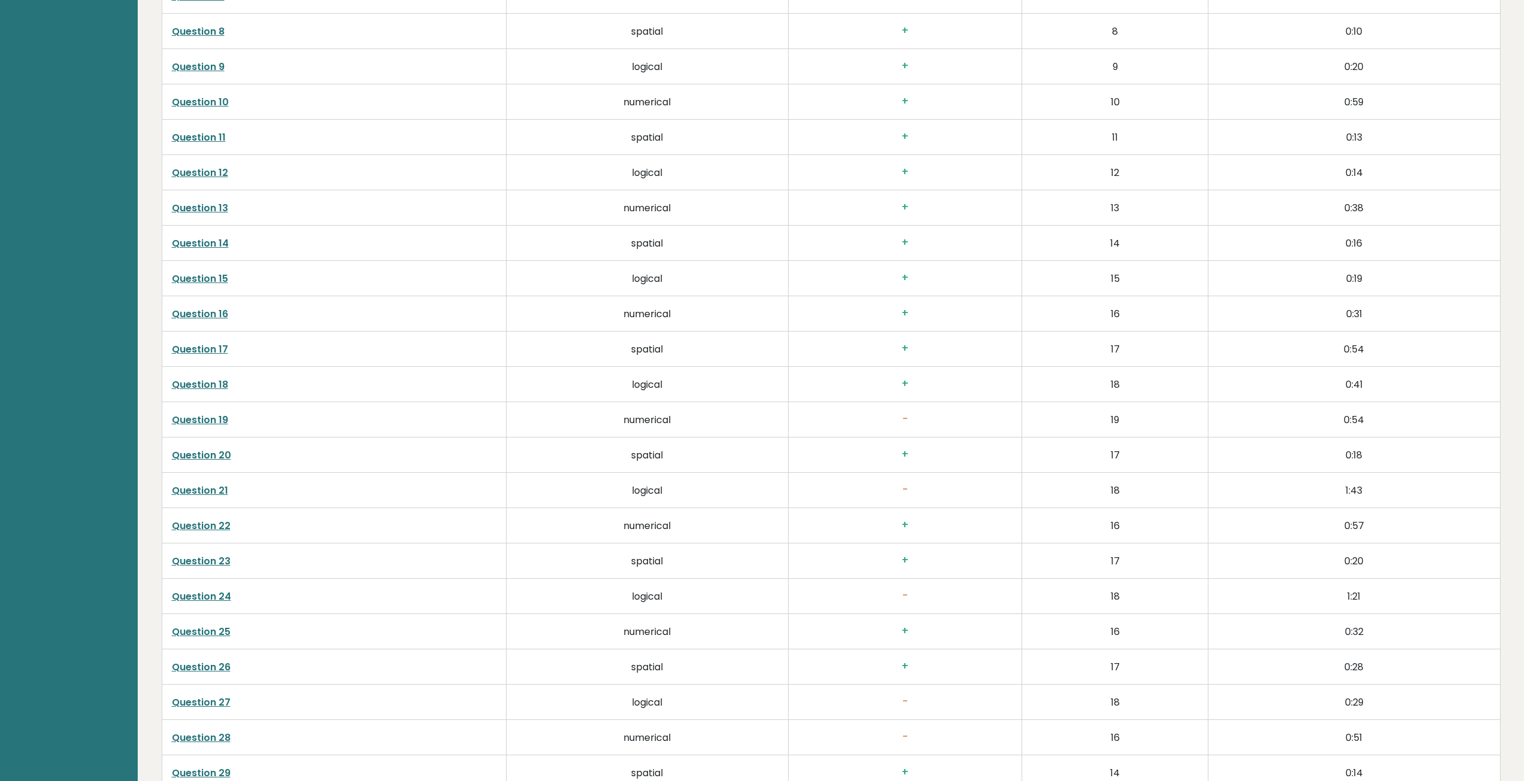
click at [208, 487] on link "Question 21" at bounding box center [200, 491] width 56 height 14
click at [192, 595] on link "Question 24" at bounding box center [201, 597] width 59 height 14
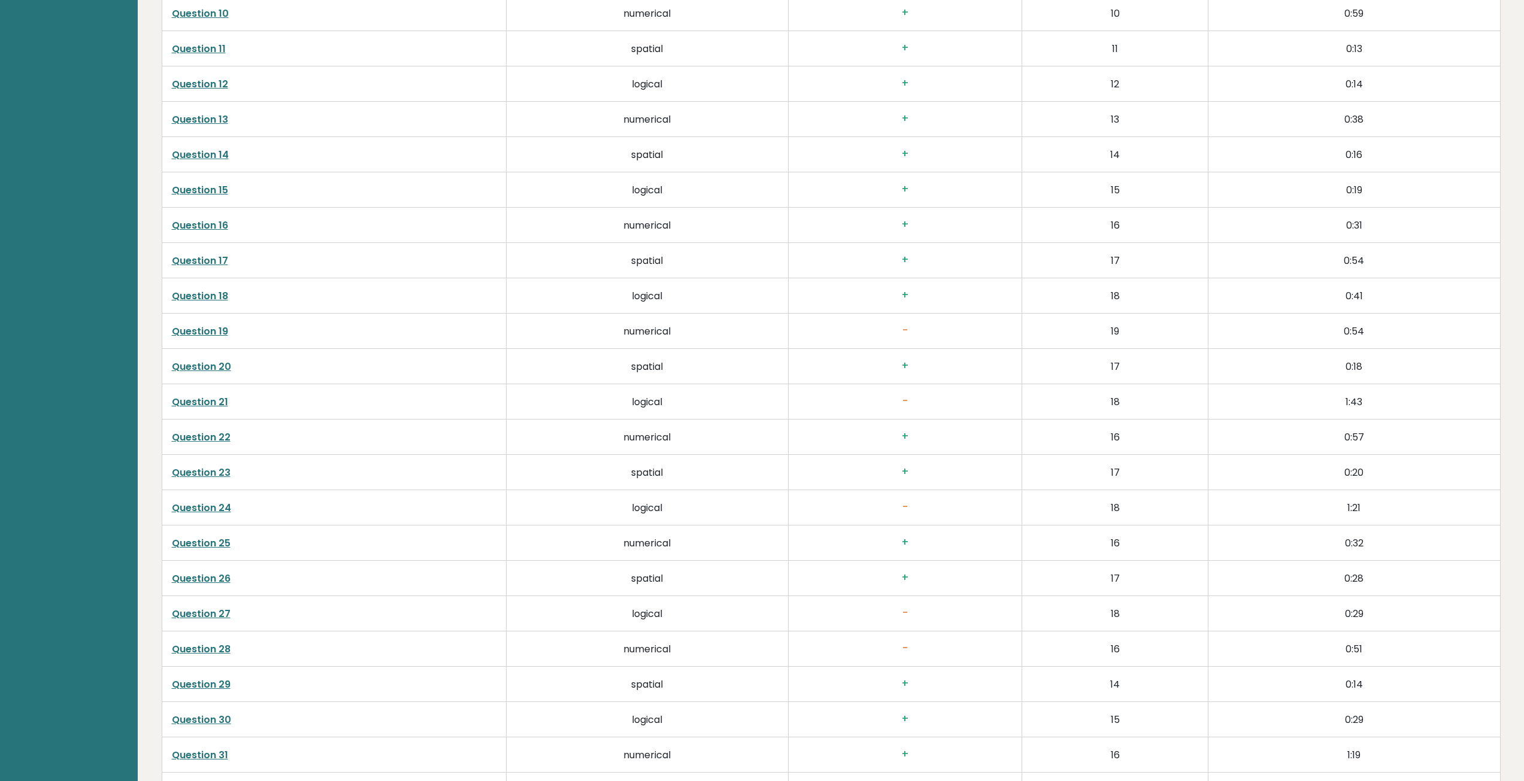
scroll to position [2635, 0]
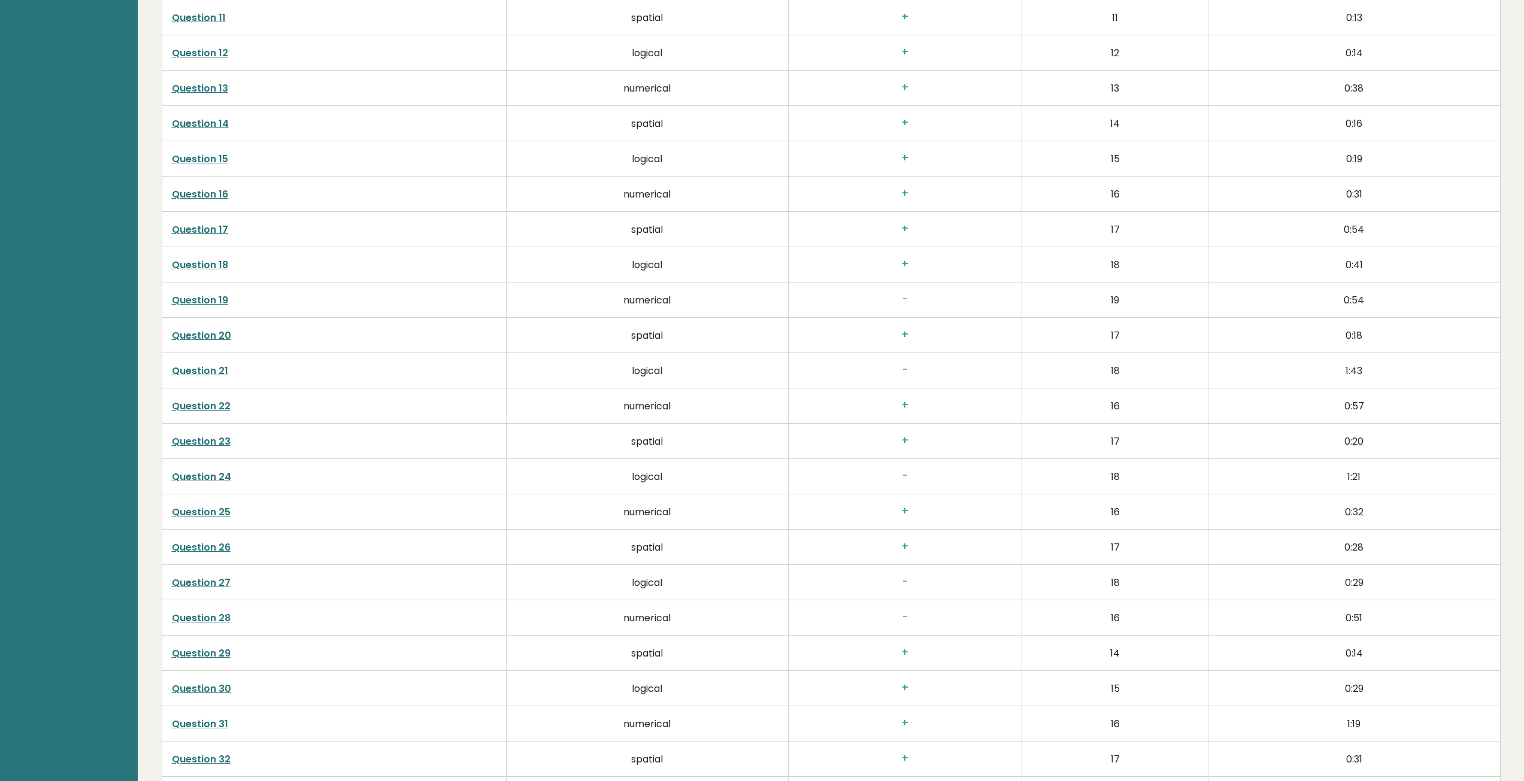
click at [193, 583] on link "Question 27" at bounding box center [201, 583] width 59 height 14
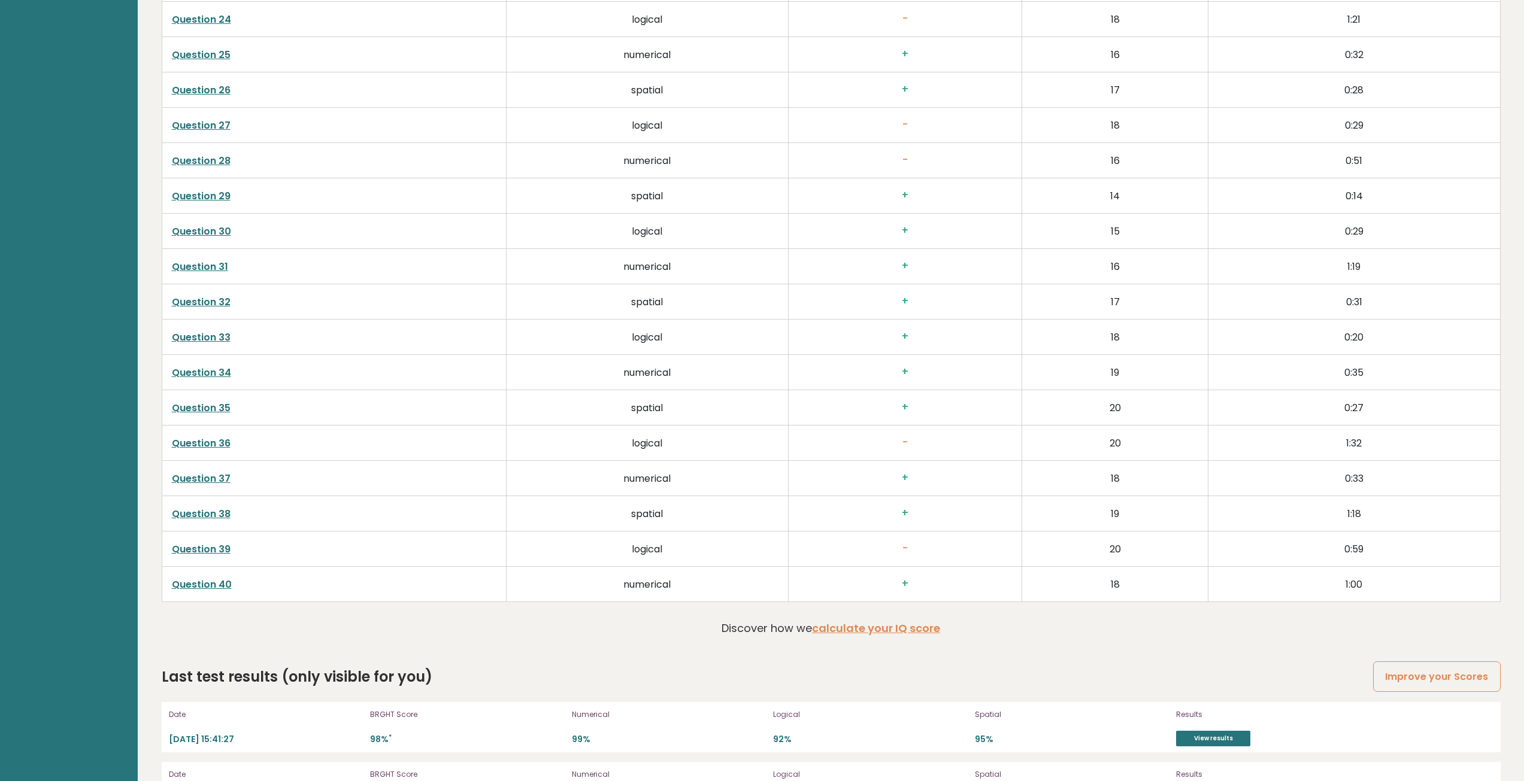
scroll to position [3201, 0]
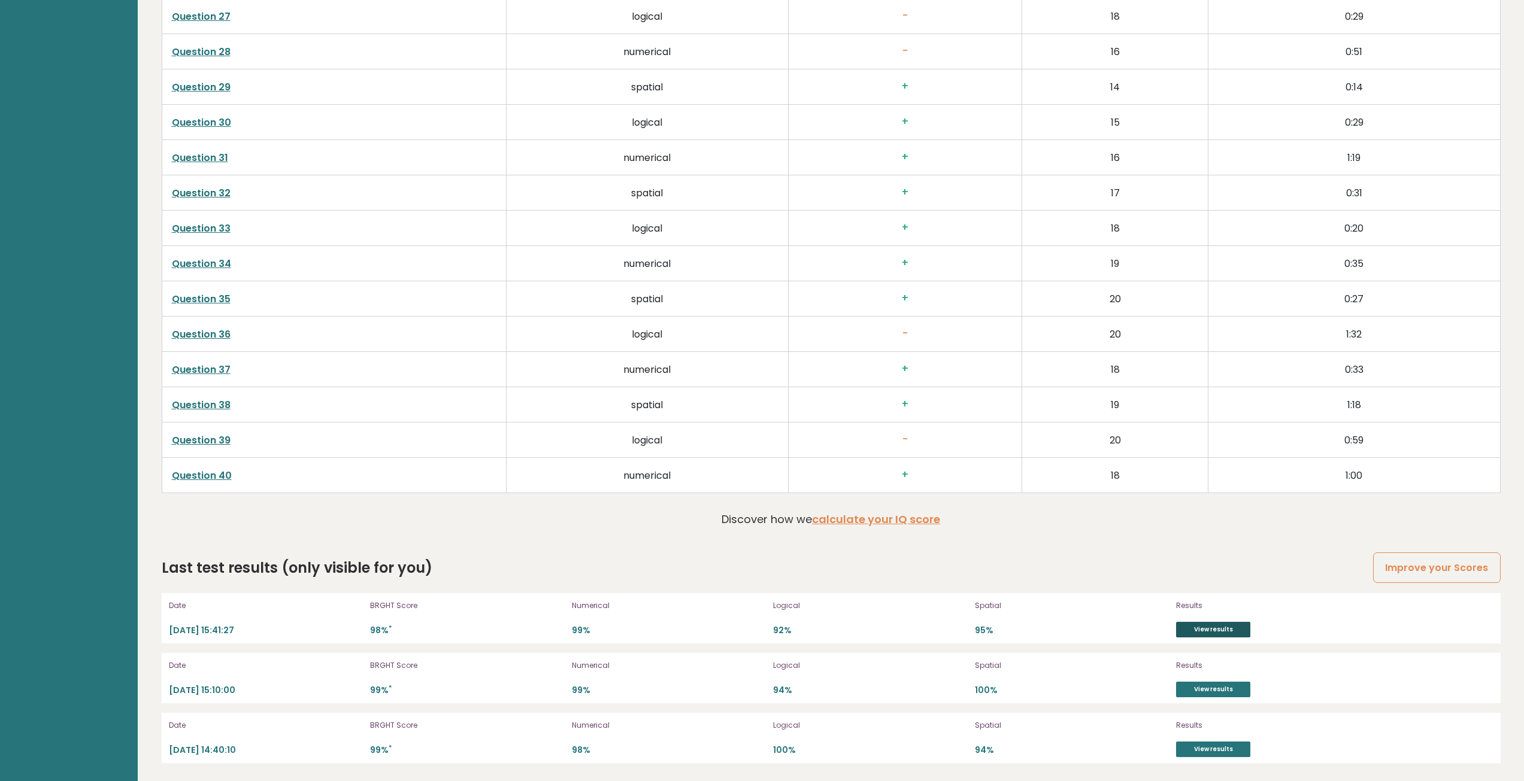
click at [1226, 629] on link "View results" at bounding box center [1213, 630] width 74 height 16
click at [219, 630] on p "2025-10-09 15:41:27" at bounding box center [266, 630] width 195 height 11
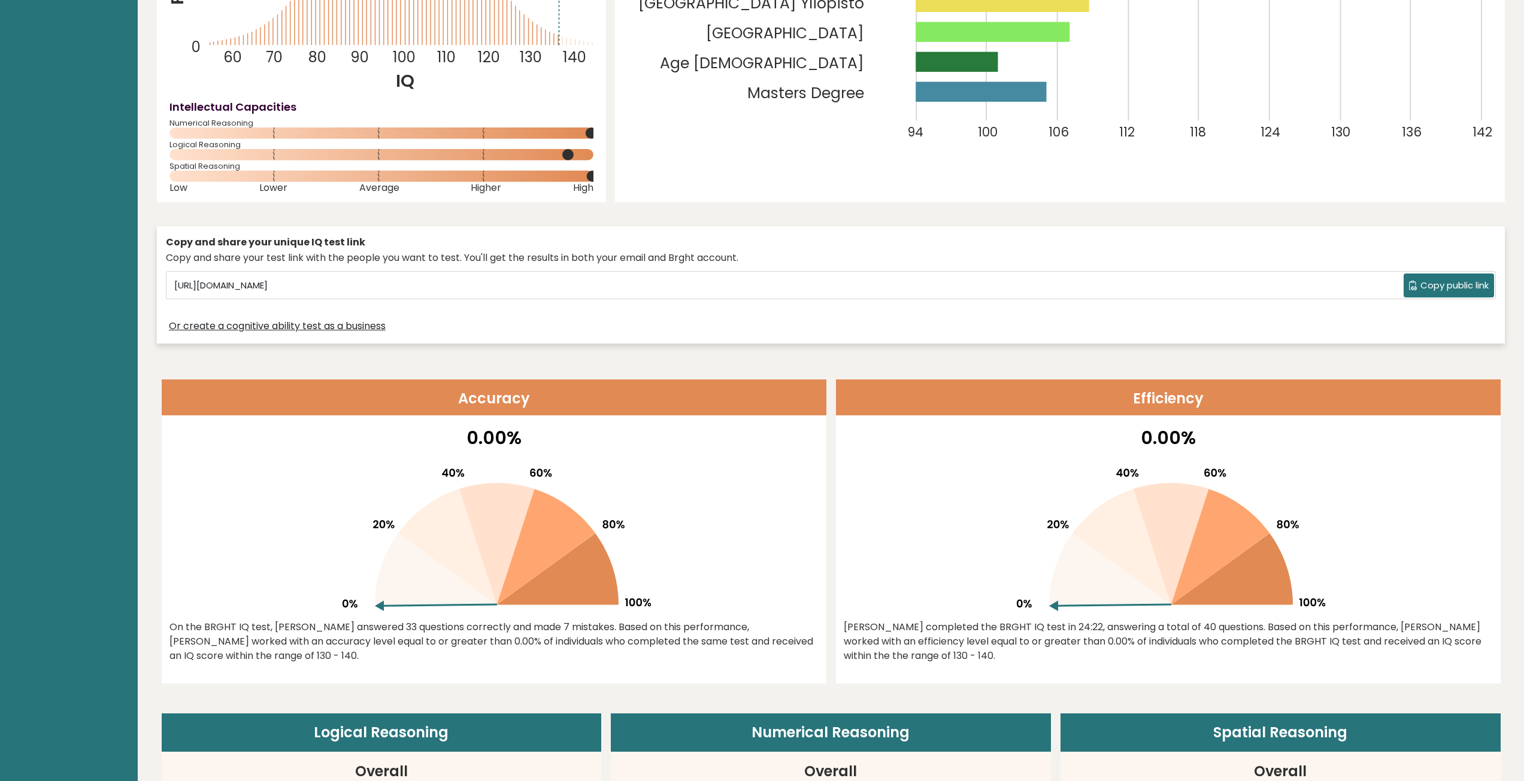
scroll to position [0, 0]
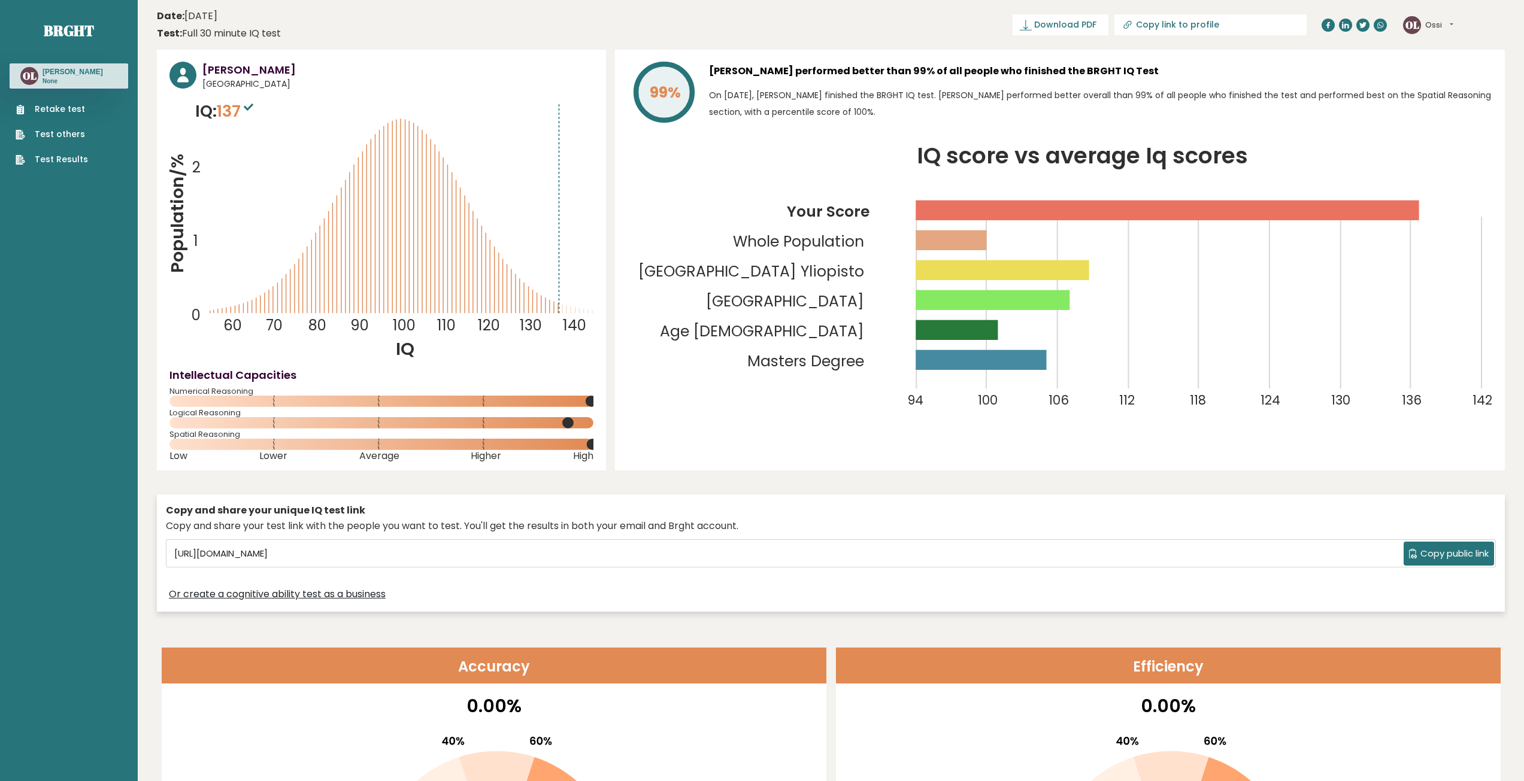
click at [253, 107] on icon at bounding box center [249, 107] width 10 height 7
click at [235, 105] on span "137" at bounding box center [237, 111] width 40 height 22
click at [261, 105] on icon "Population/% IQ 0 1 2 60 70 80 90 100 110 120 130 140" at bounding box center [381, 230] width 424 height 262
click at [247, 107] on icon at bounding box center [249, 107] width 10 height 7
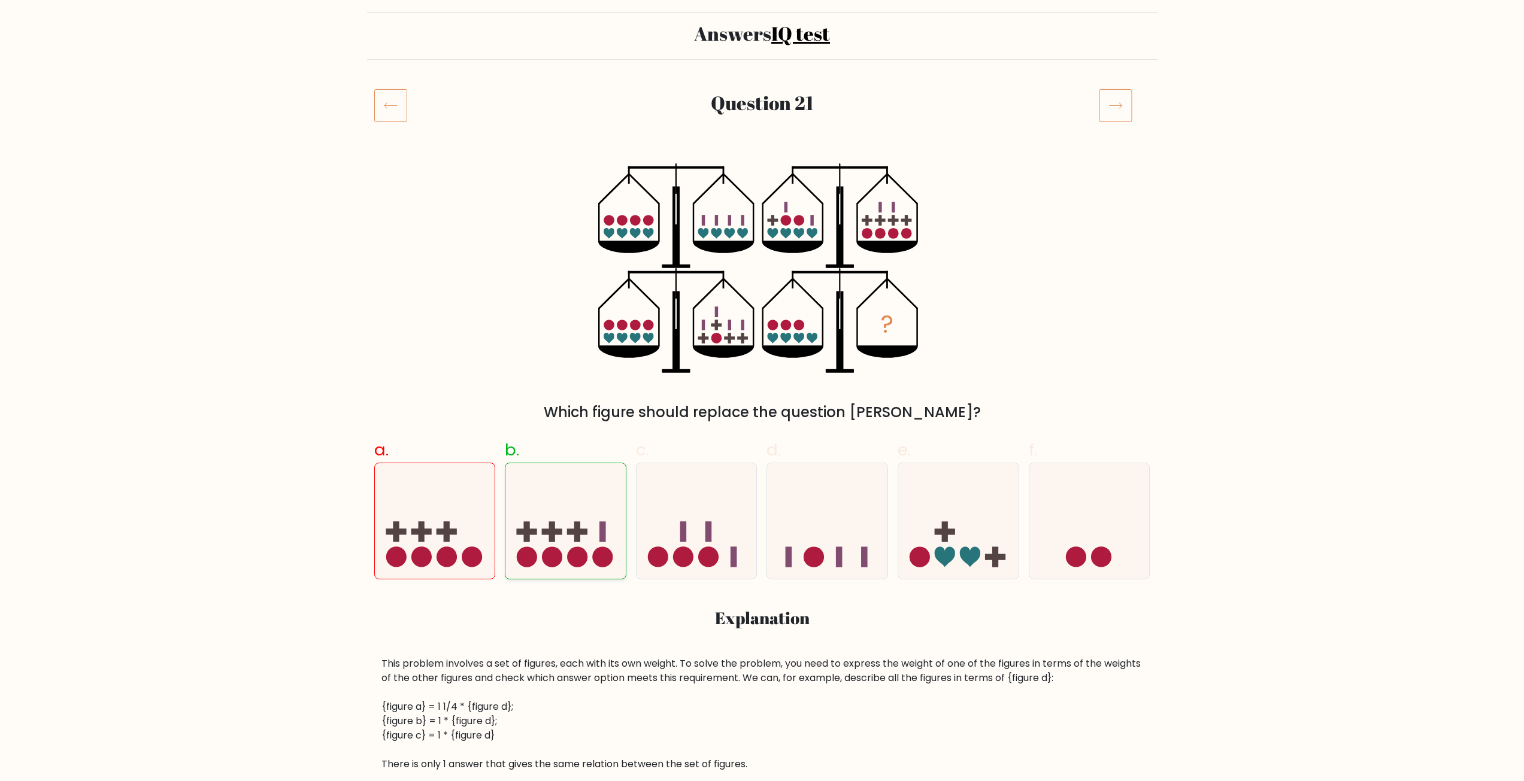
scroll to position [240, 0]
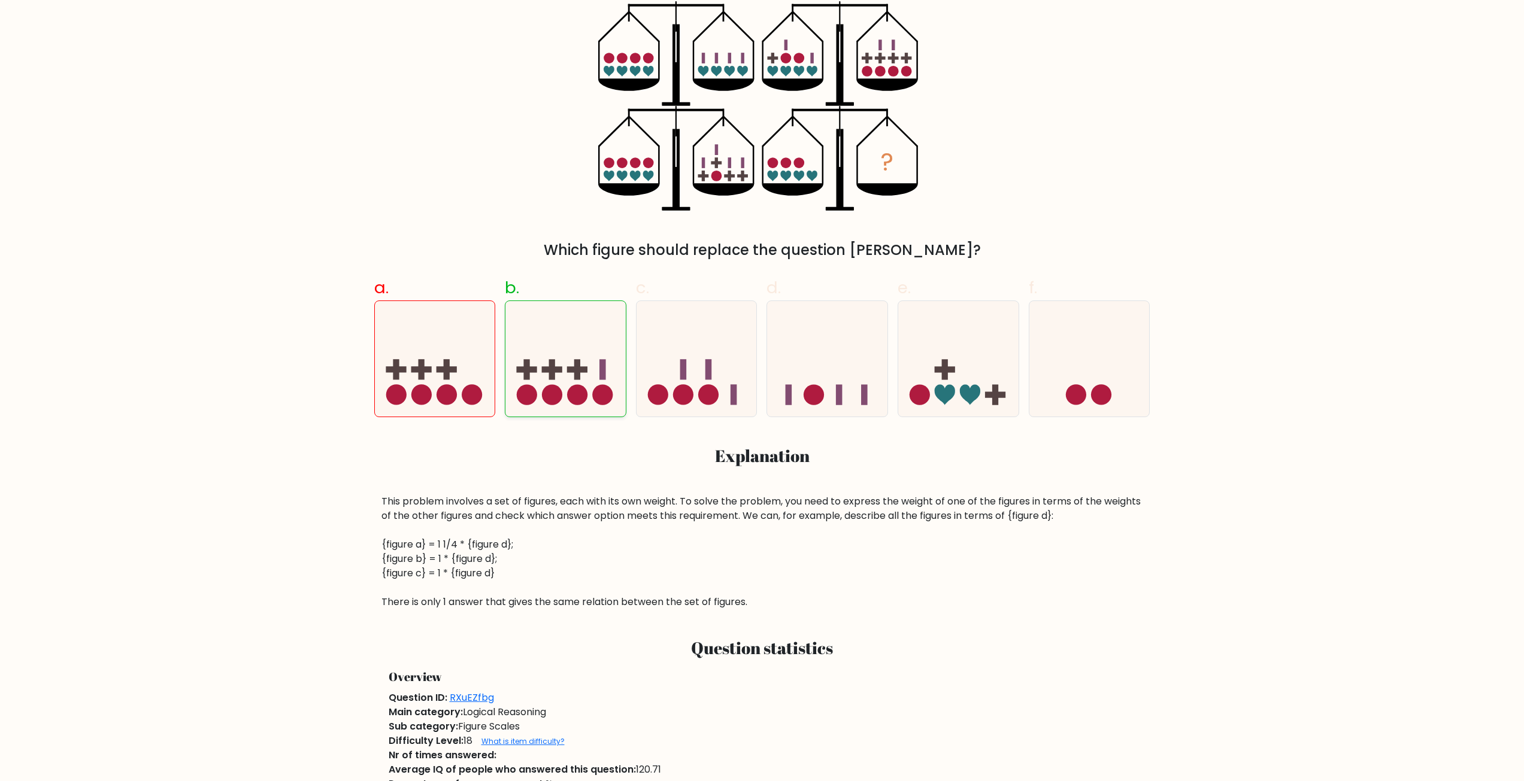
click at [569, 353] on icon at bounding box center [565, 358] width 120 height 99
click at [762, 159] on input "b." at bounding box center [762, 155] width 1 height 8
radio input "true"
click at [370, 349] on div "a." at bounding box center [434, 345] width 131 height 141
click at [435, 348] on icon at bounding box center [435, 358] width 120 height 99
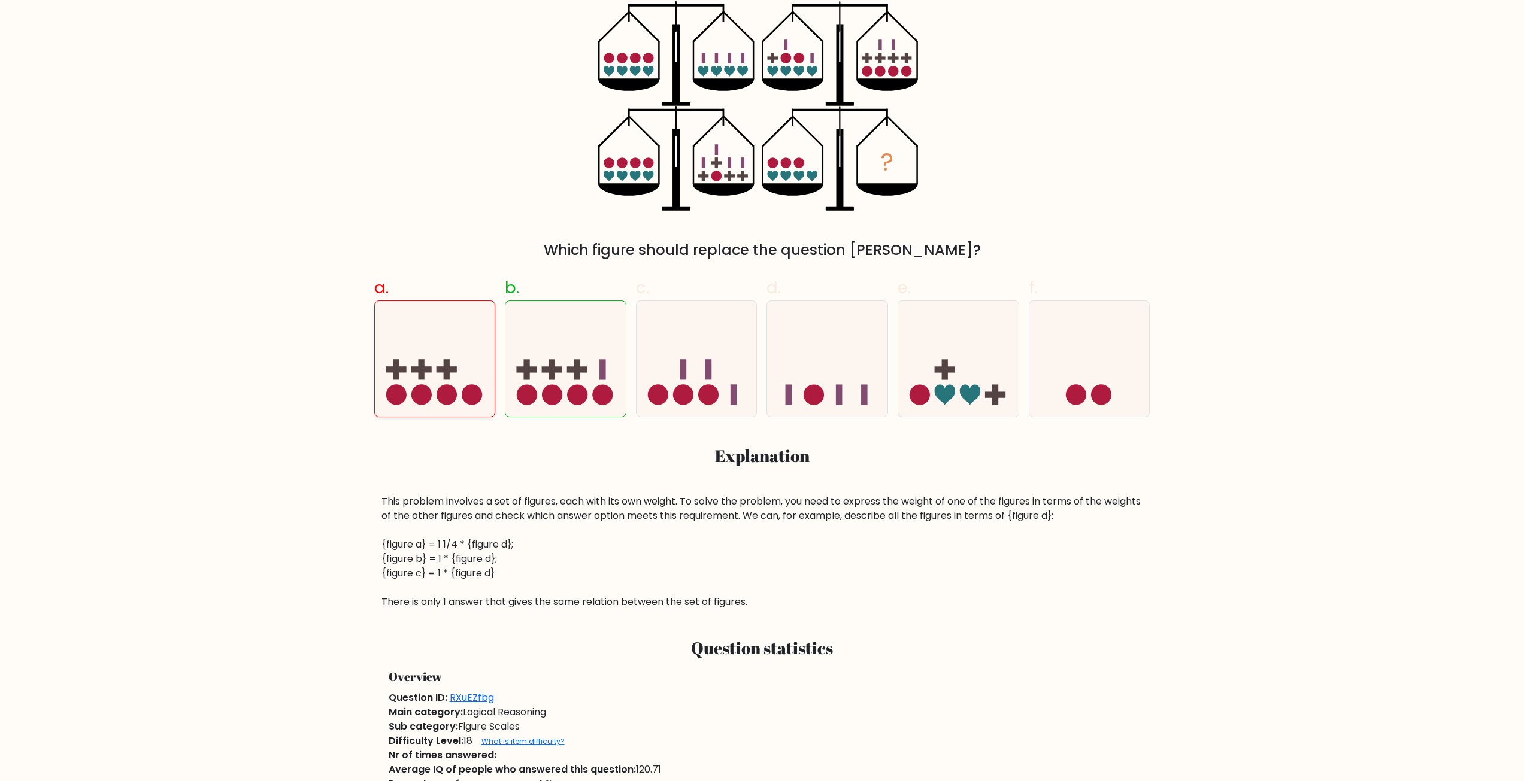
click at [762, 159] on input "a." at bounding box center [762, 155] width 1 height 8
radio input "true"
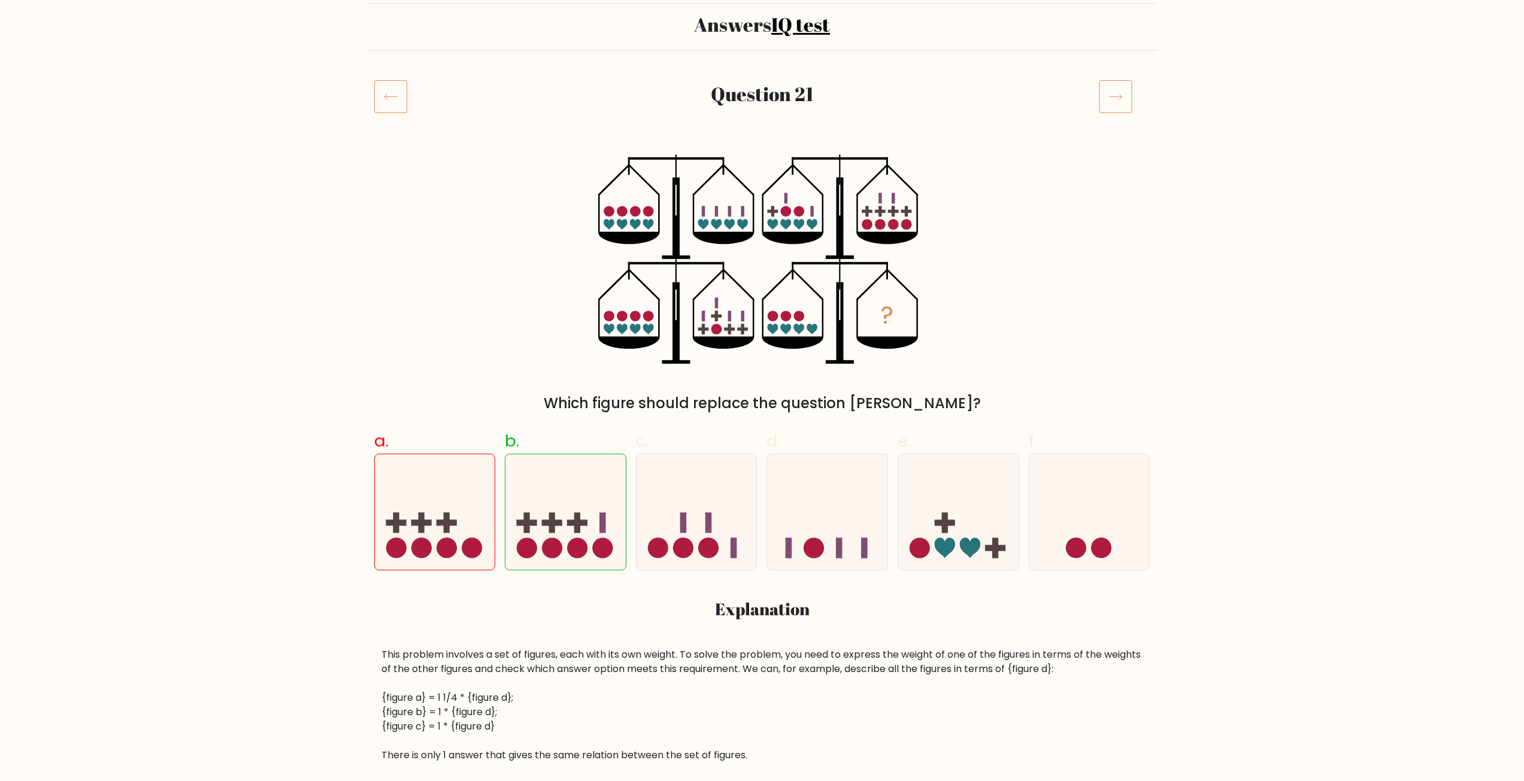
scroll to position [69, 0]
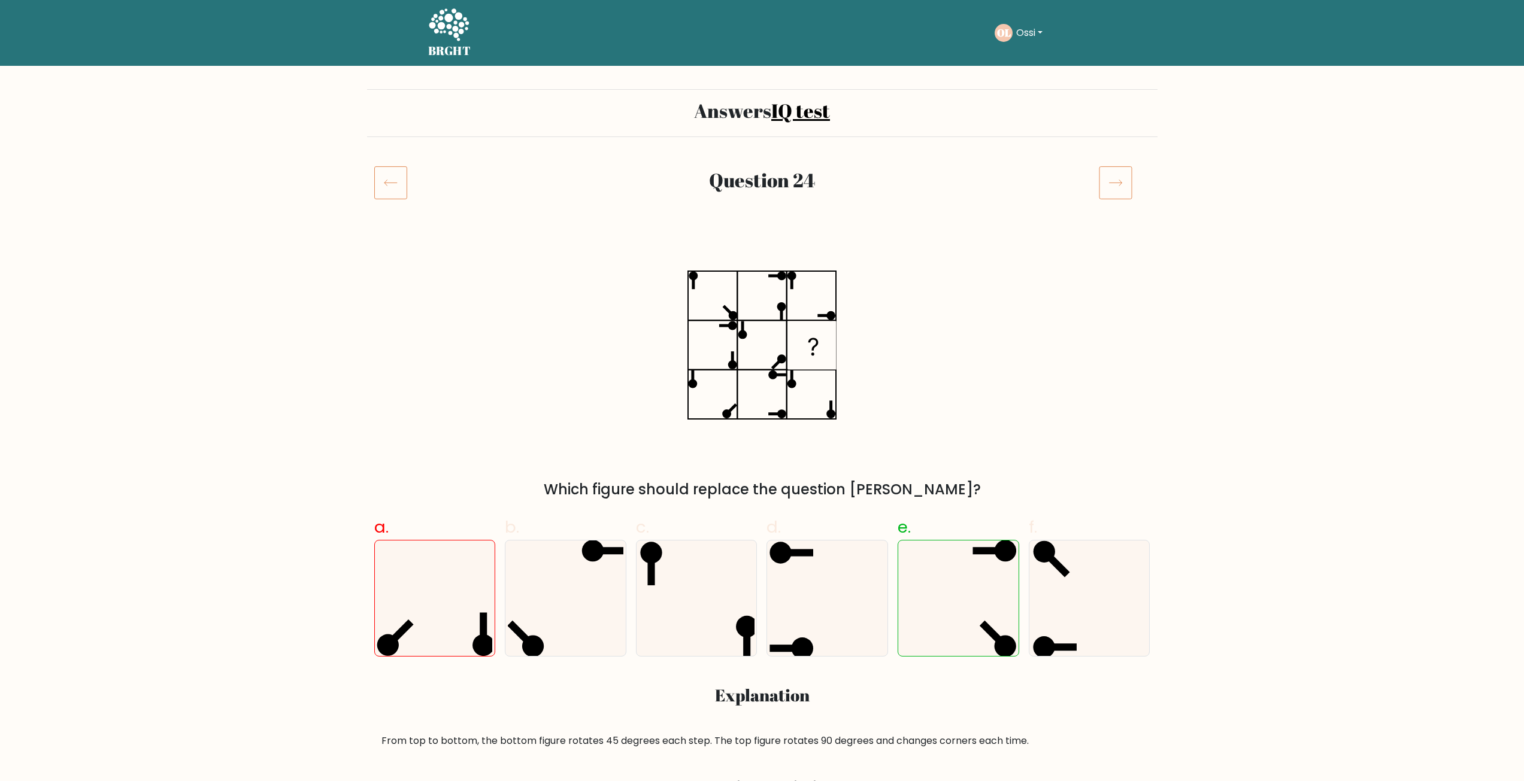
scroll to position [120, 0]
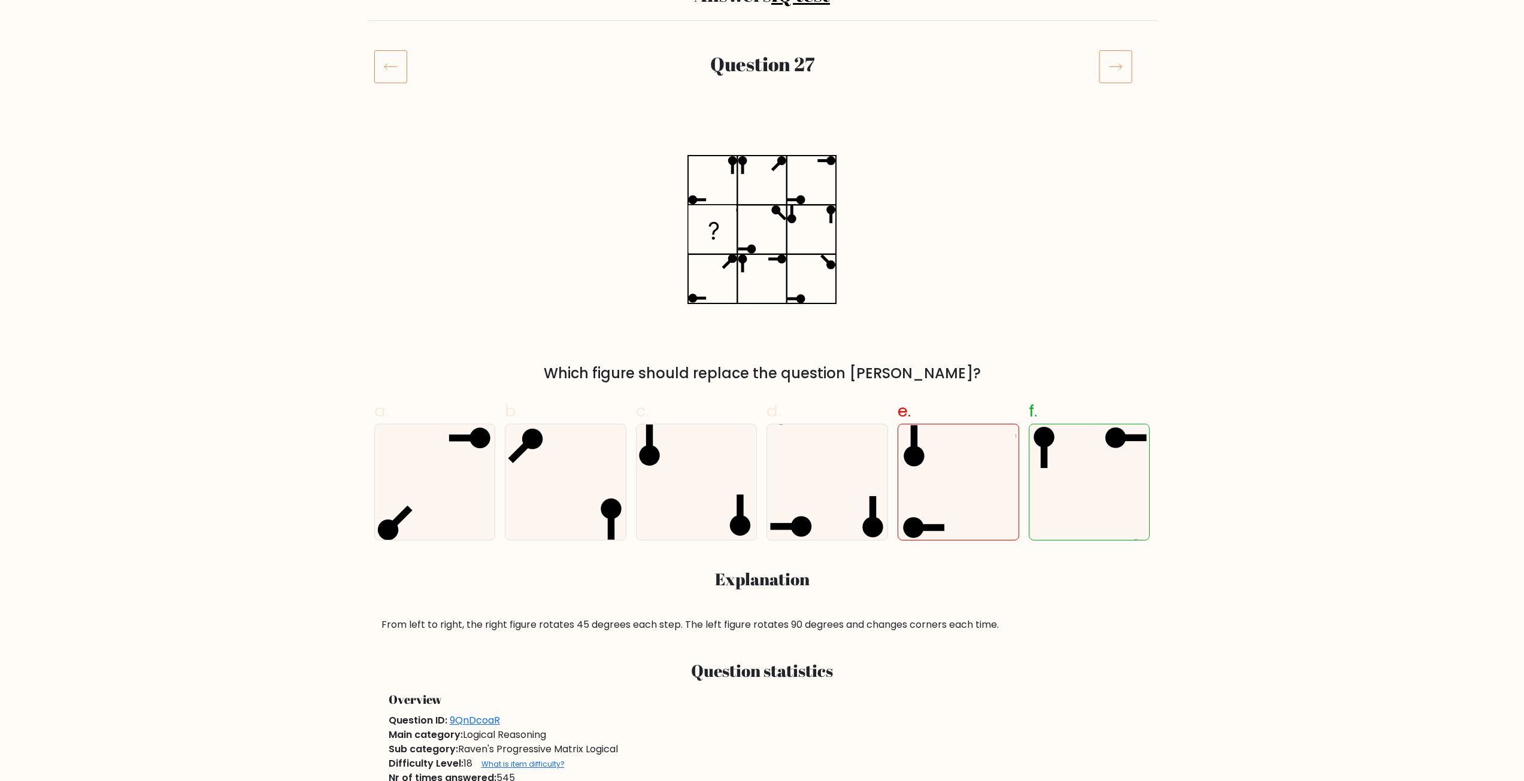
scroll to position [120, 0]
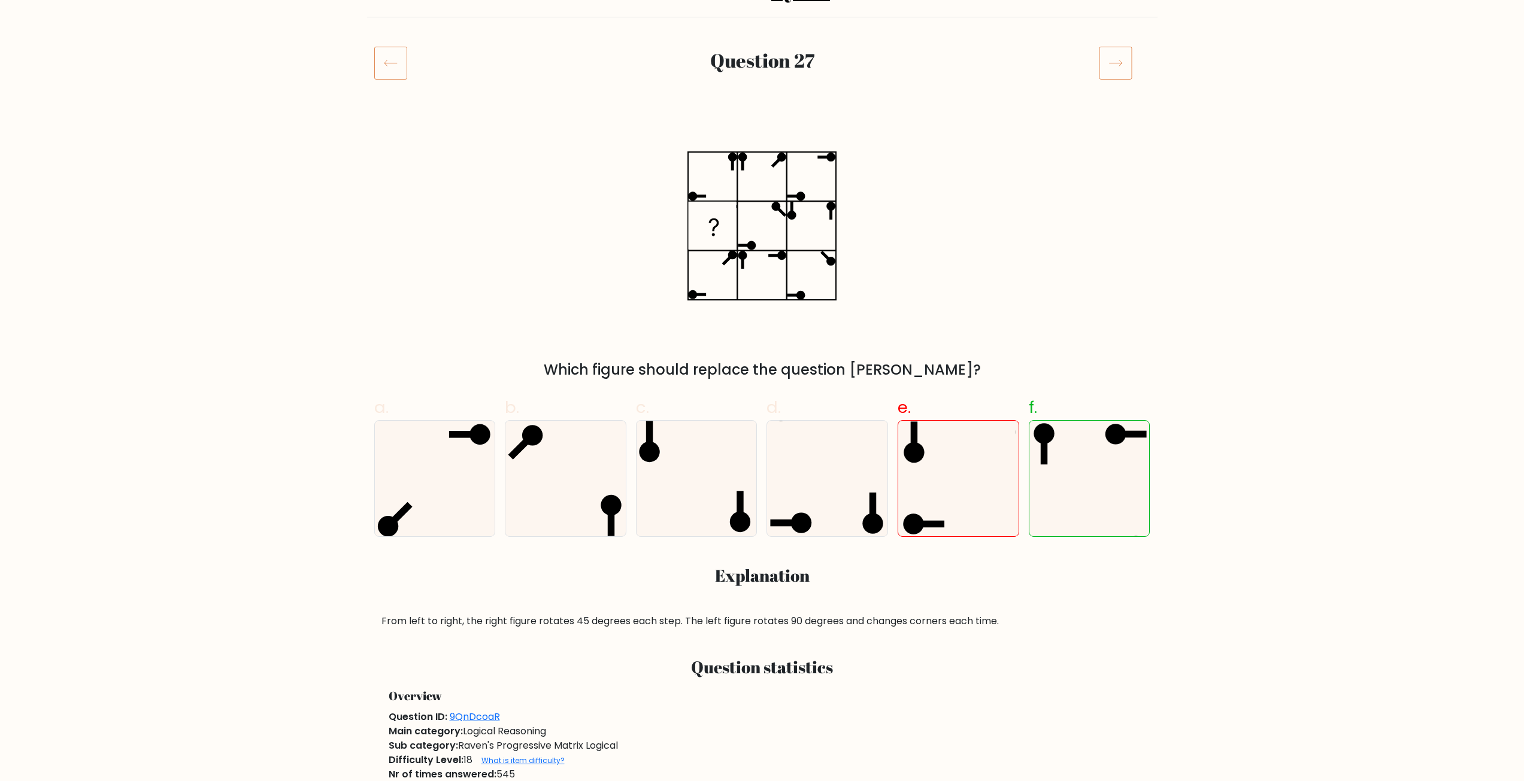
drag, startPoint x: 305, startPoint y: 531, endPoint x: 313, endPoint y: 530, distance: 8.4
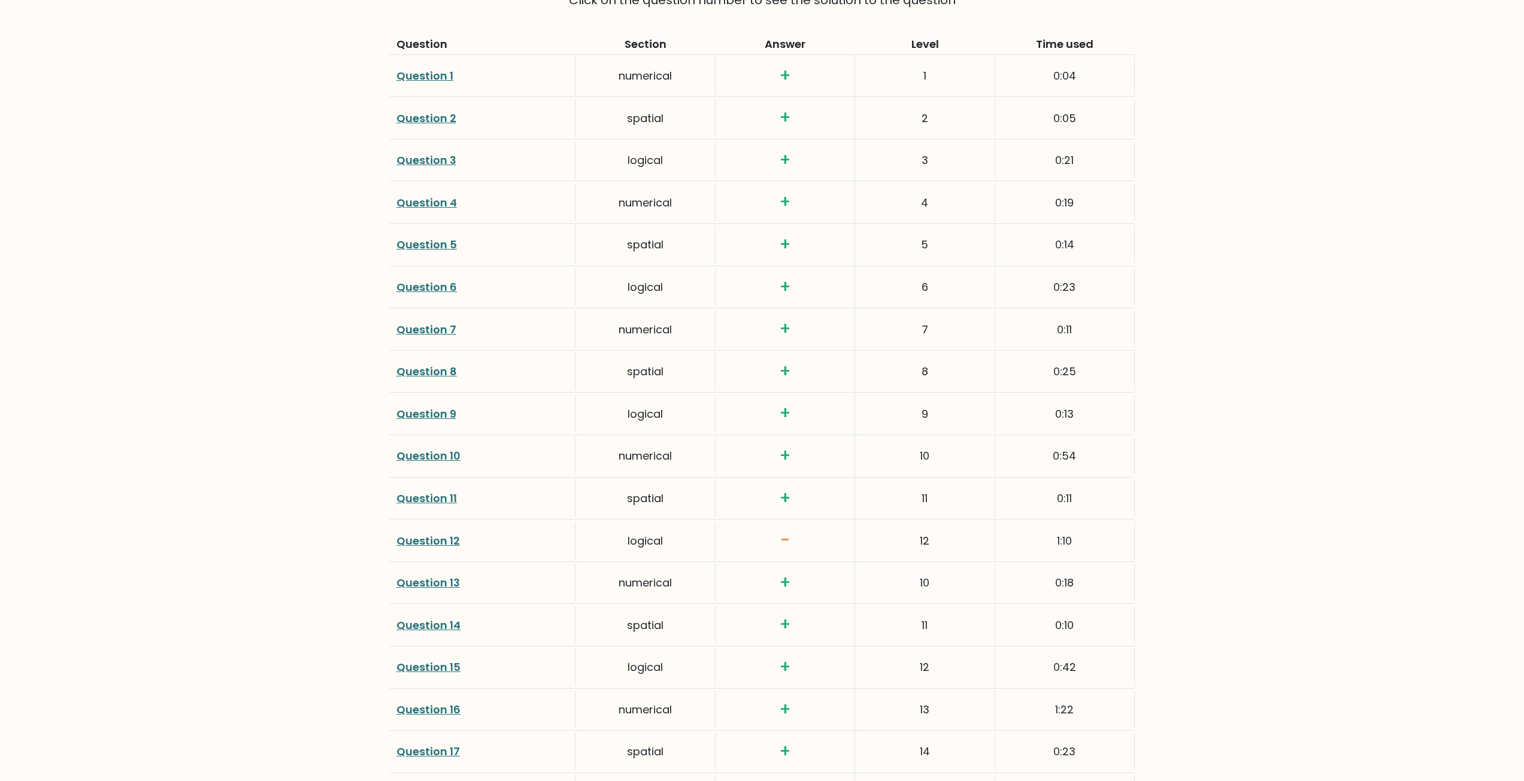
scroll to position [1736, 0]
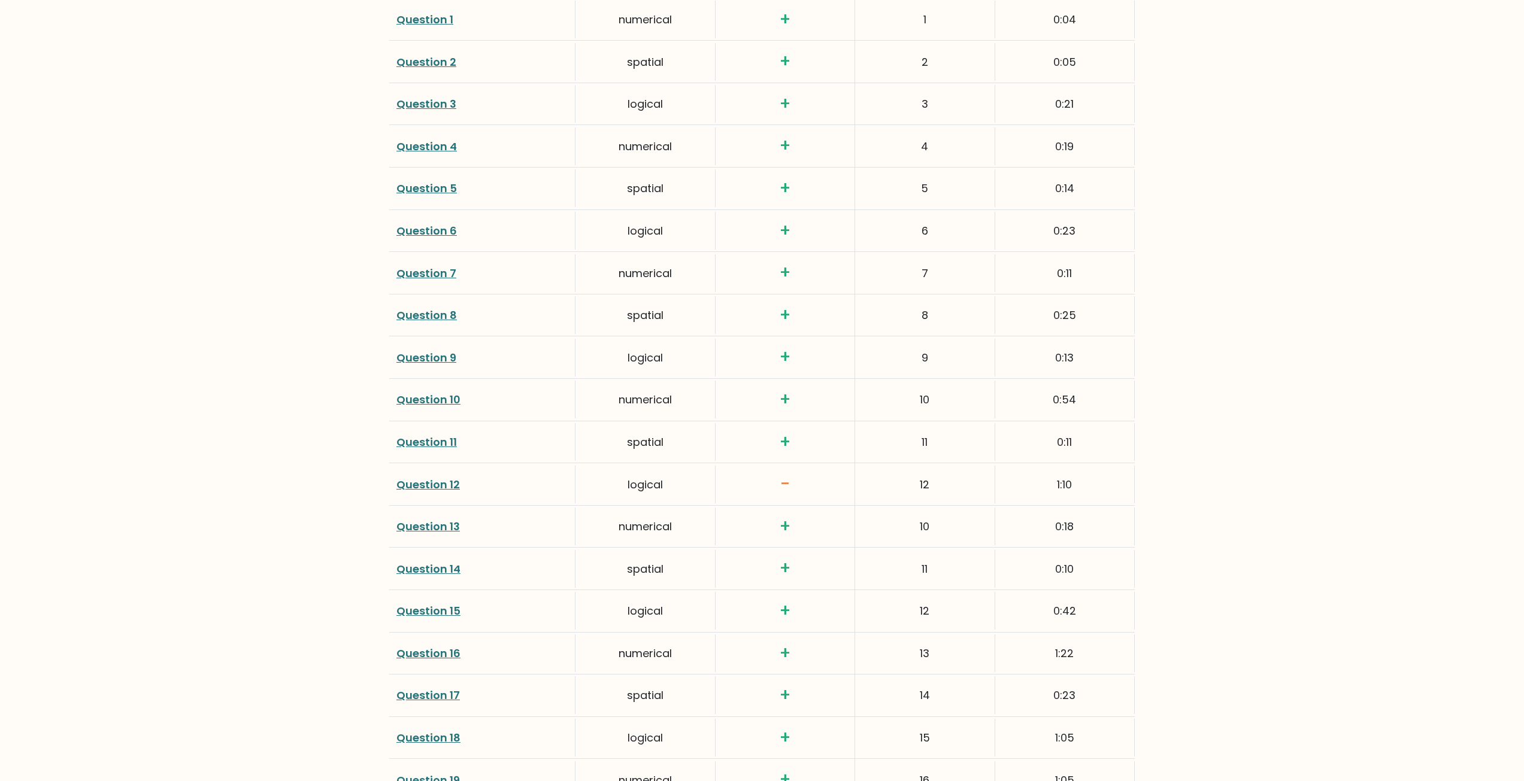
click at [434, 482] on link "Question 12" at bounding box center [427, 484] width 63 height 15
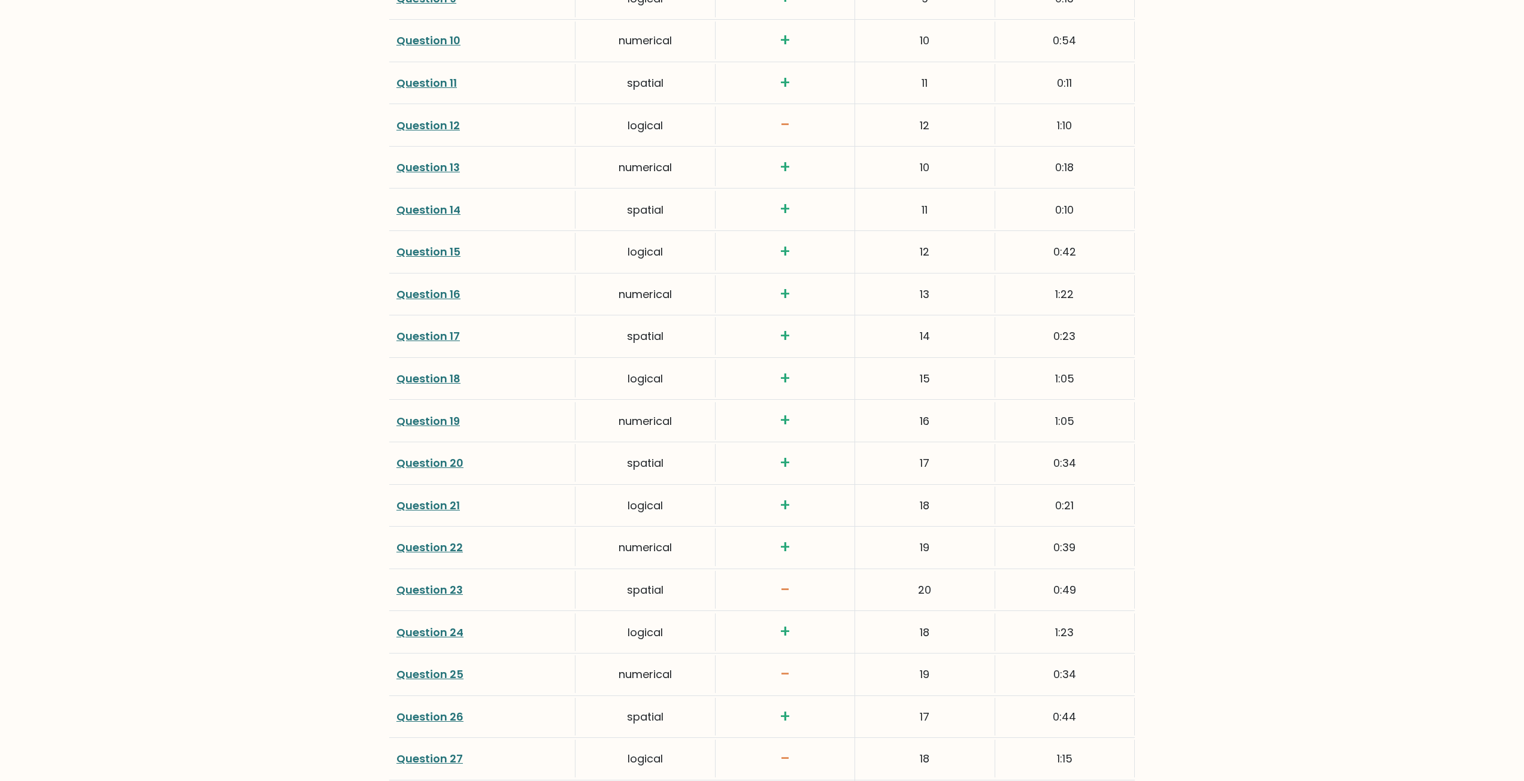
click at [440, 594] on link "Question 23" at bounding box center [429, 590] width 66 height 15
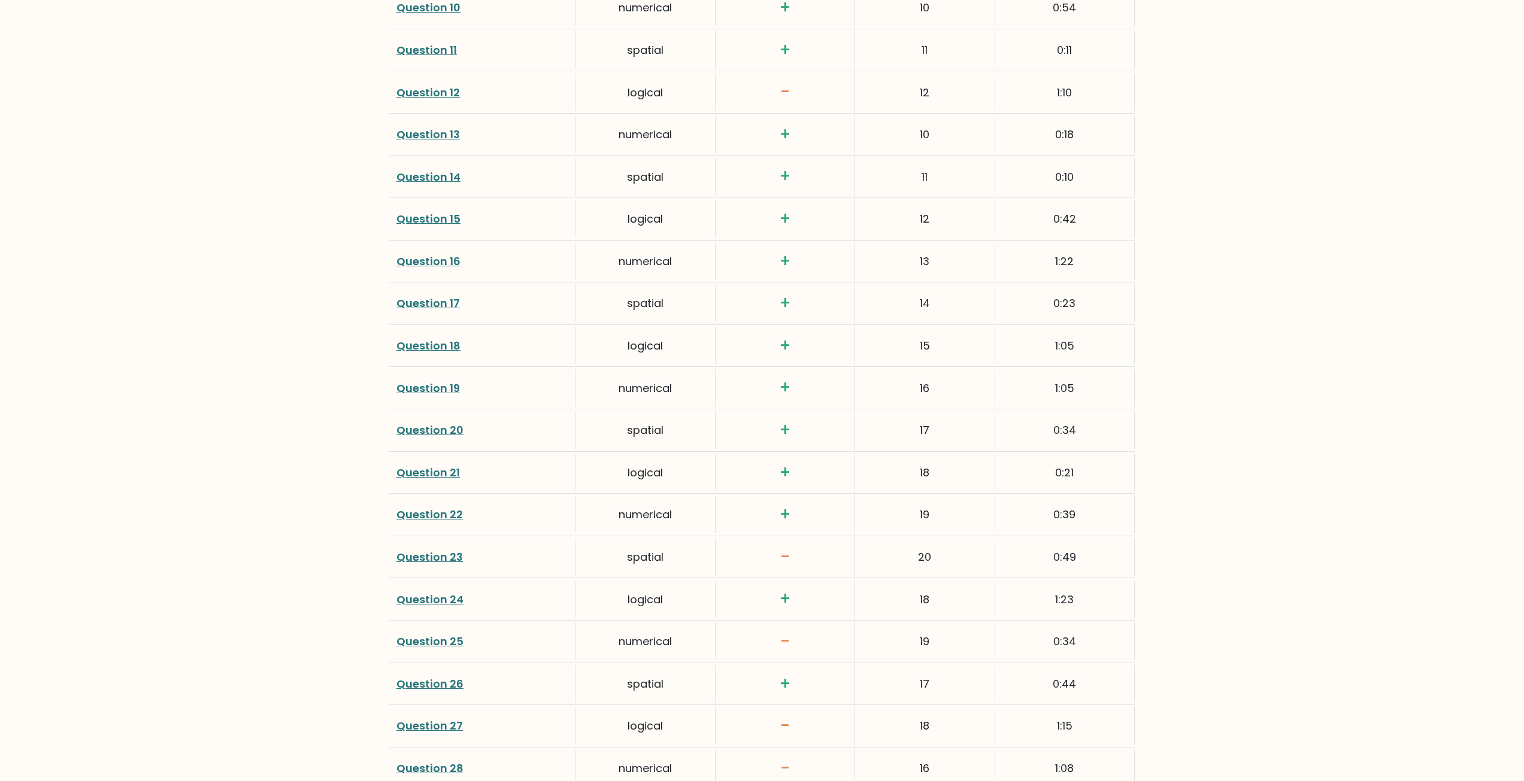
scroll to position [2215, 0]
click at [435, 557] on link "Question 25" at bounding box center [429, 554] width 67 height 15
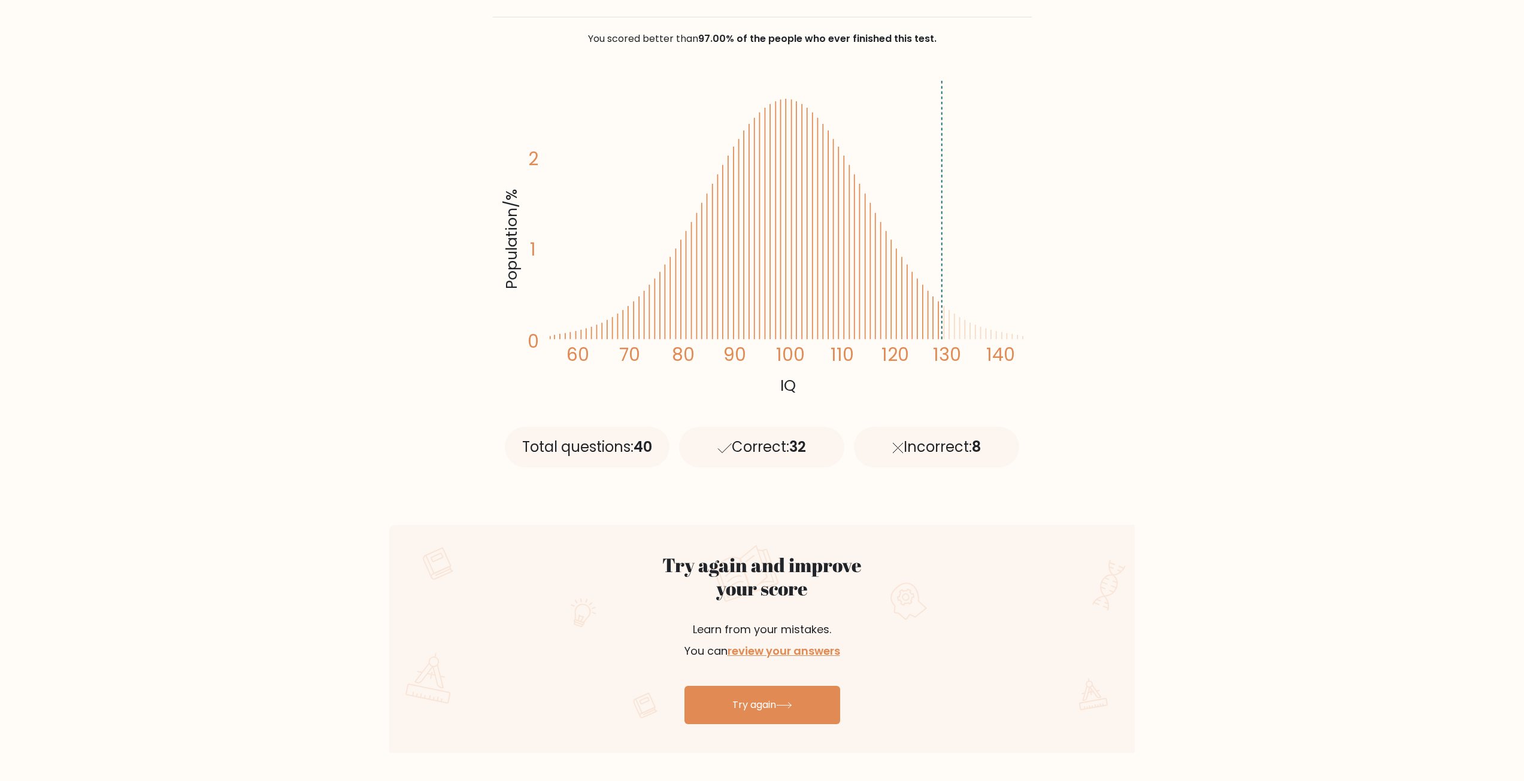
scroll to position [0, 0]
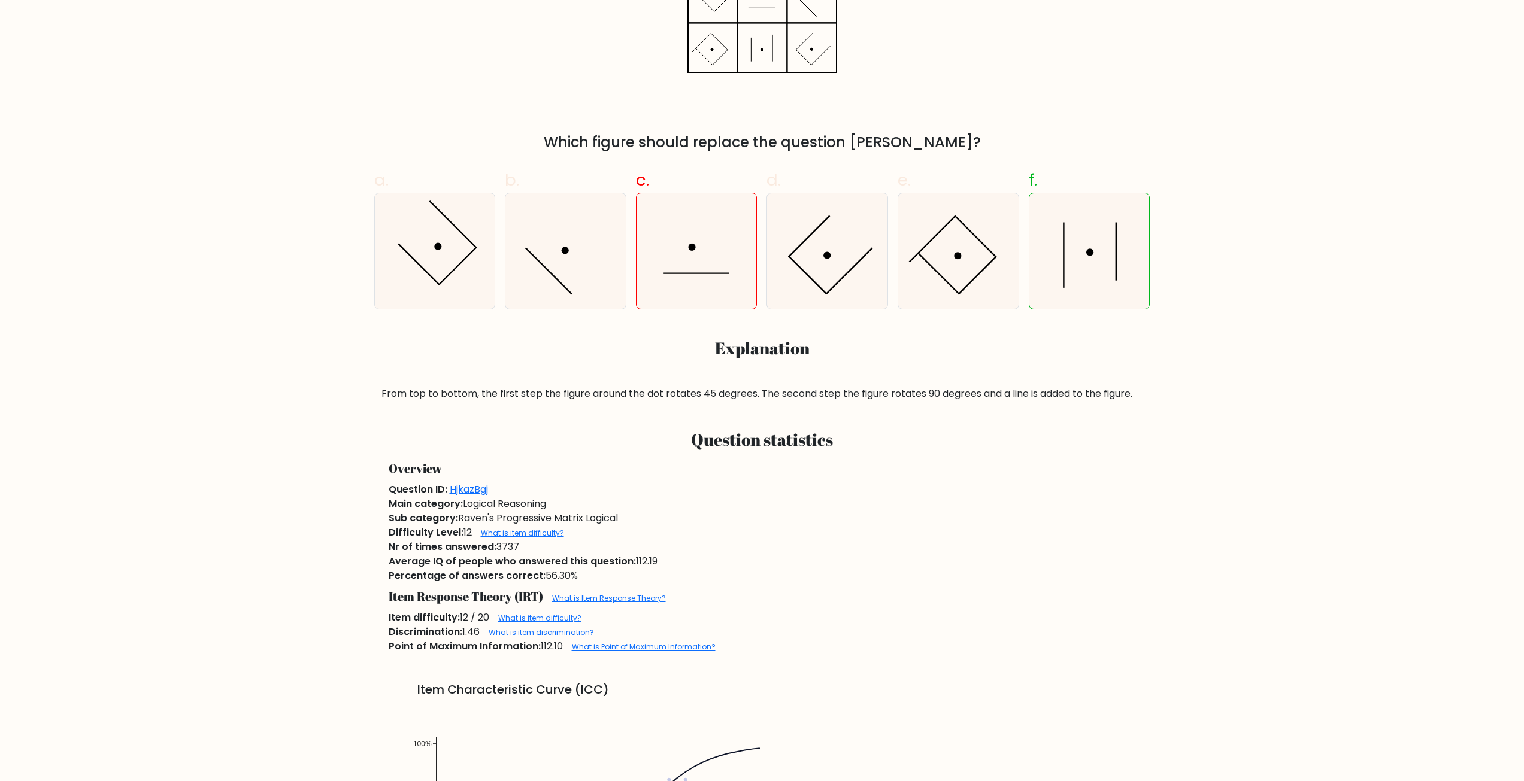
scroll to position [359, 0]
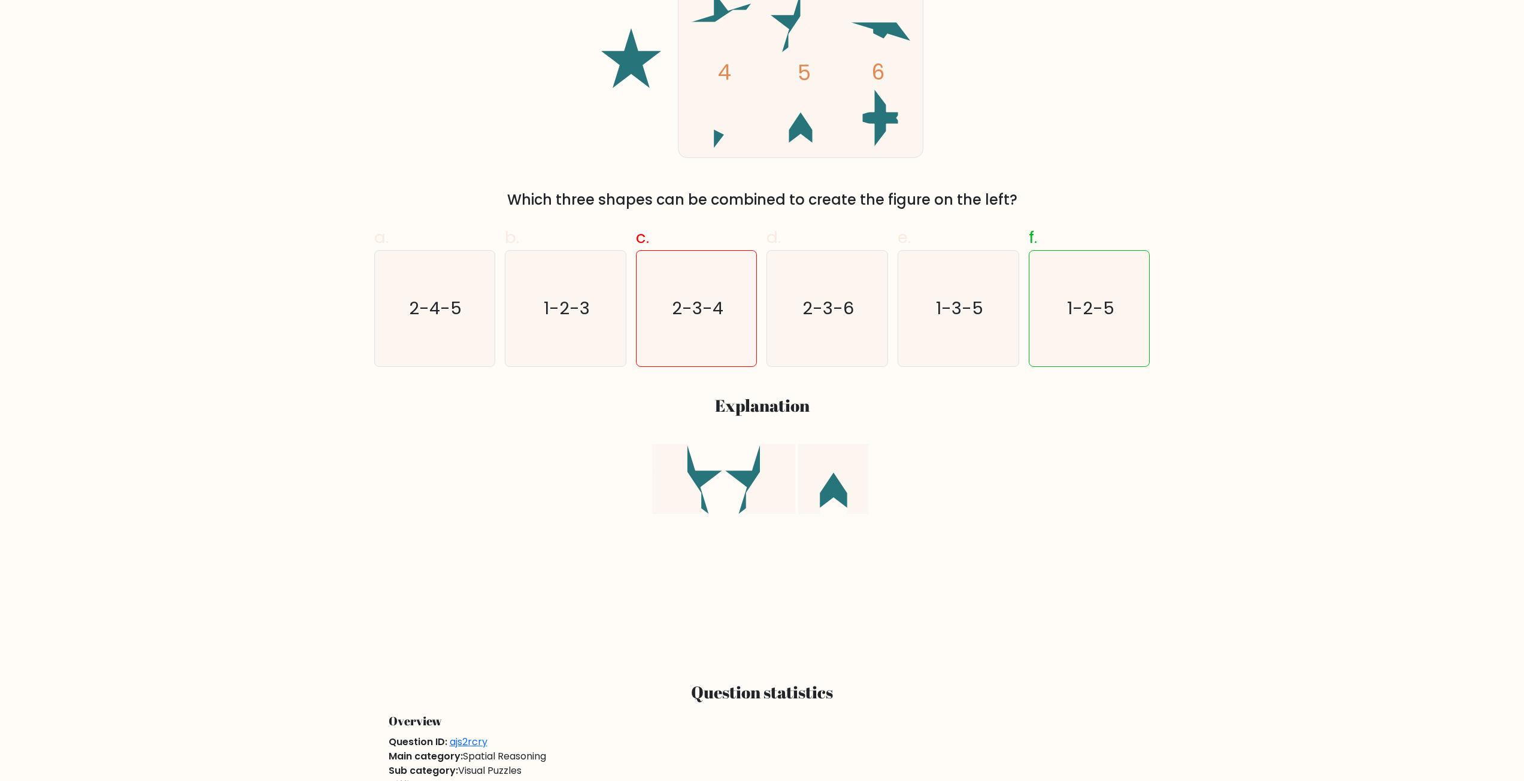
scroll to position [299, 0]
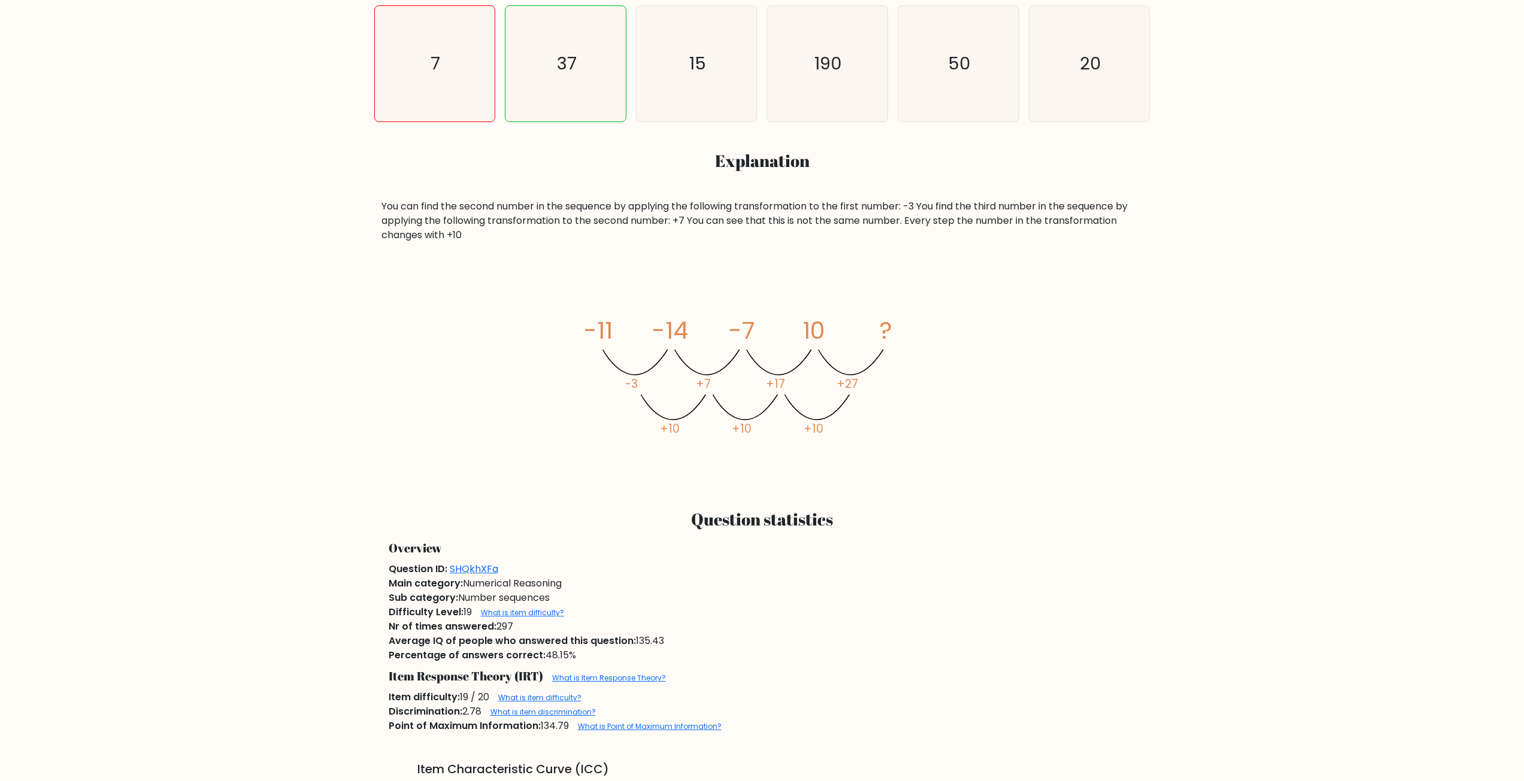
scroll to position [539, 0]
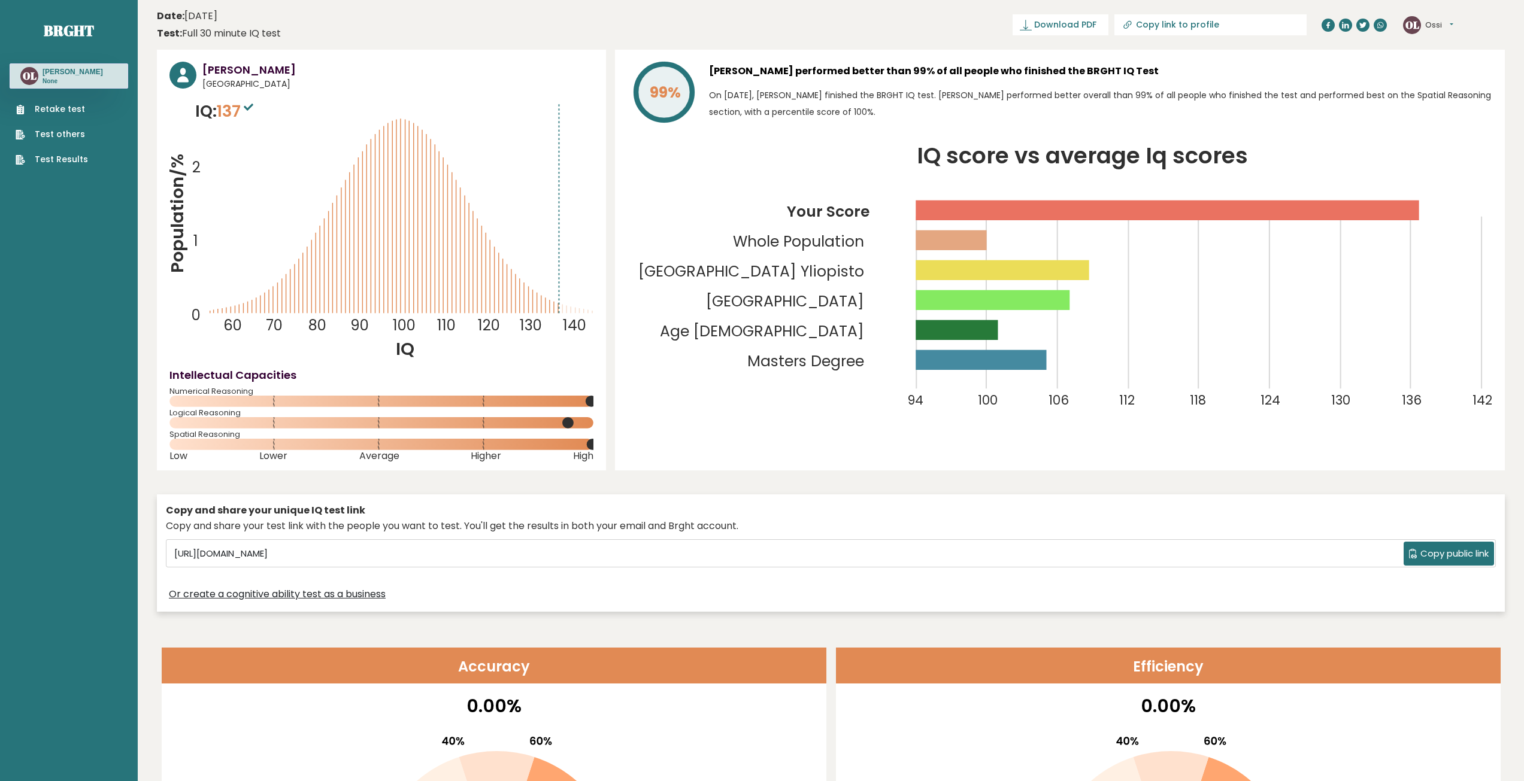
click at [54, 155] on link "Test Results" at bounding box center [52, 159] width 72 height 13
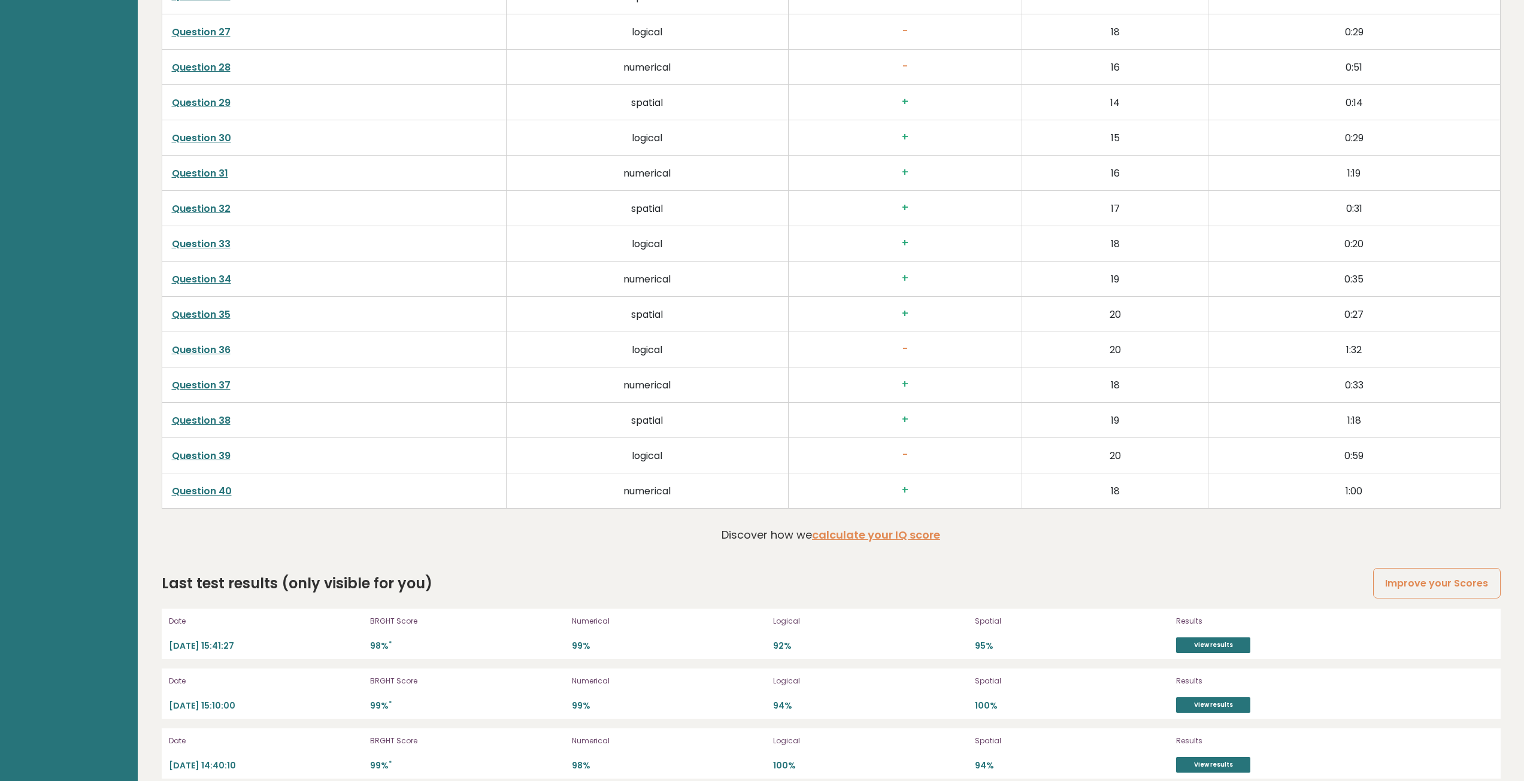
scroll to position [3201, 0]
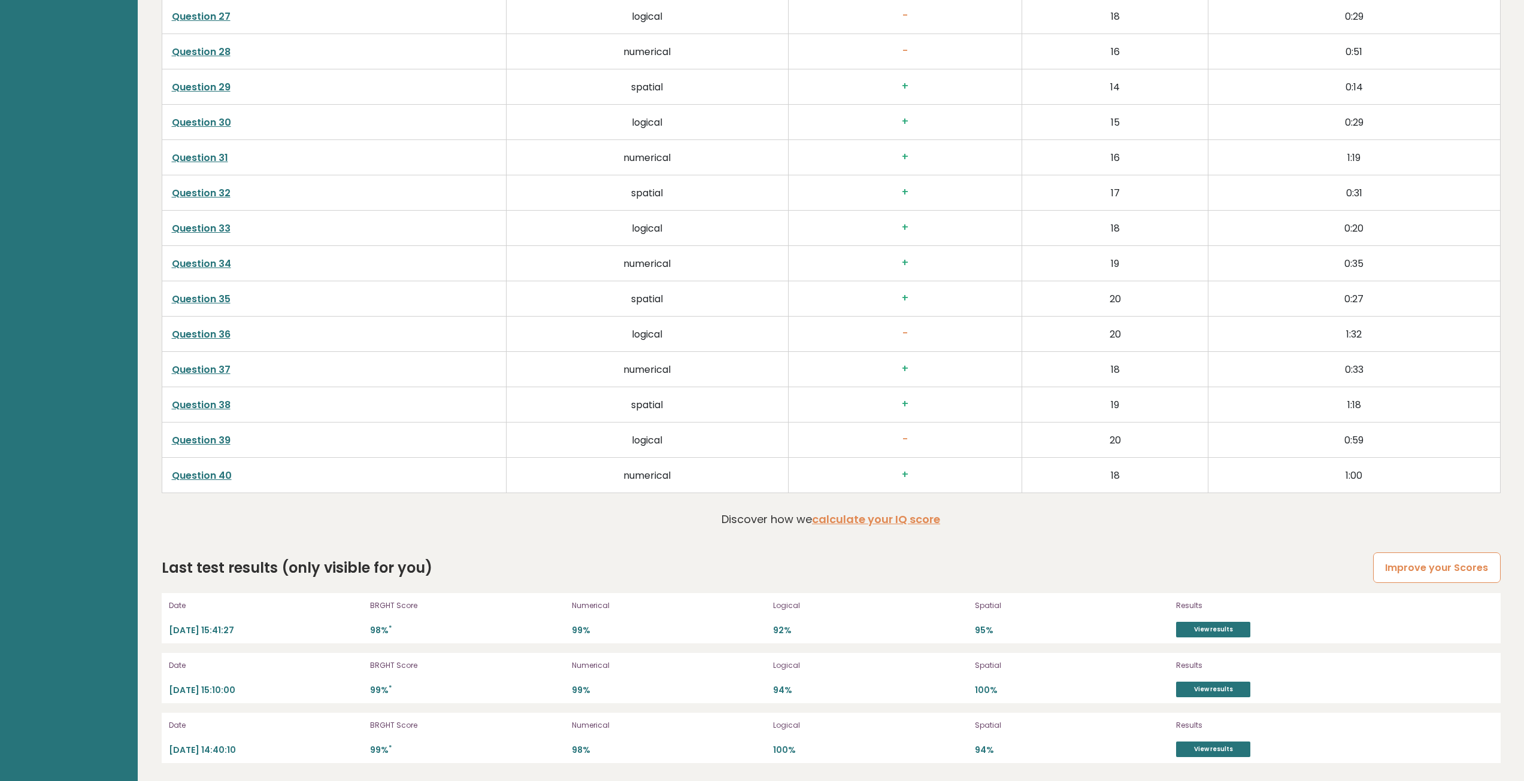
click at [1442, 562] on link "Improve your Scores" at bounding box center [1436, 568] width 127 height 31
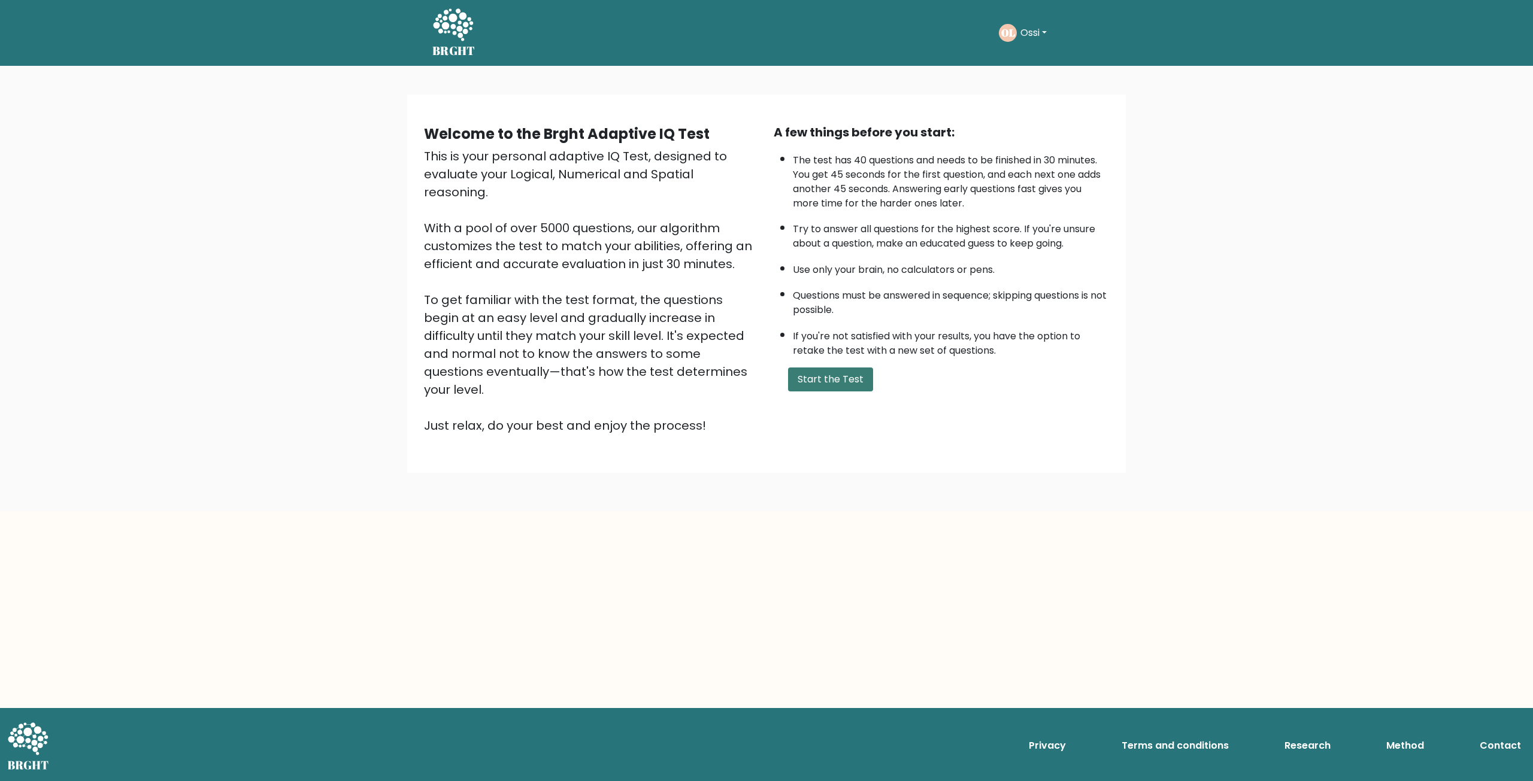
click at [847, 384] on button "Start the Test" at bounding box center [830, 380] width 85 height 24
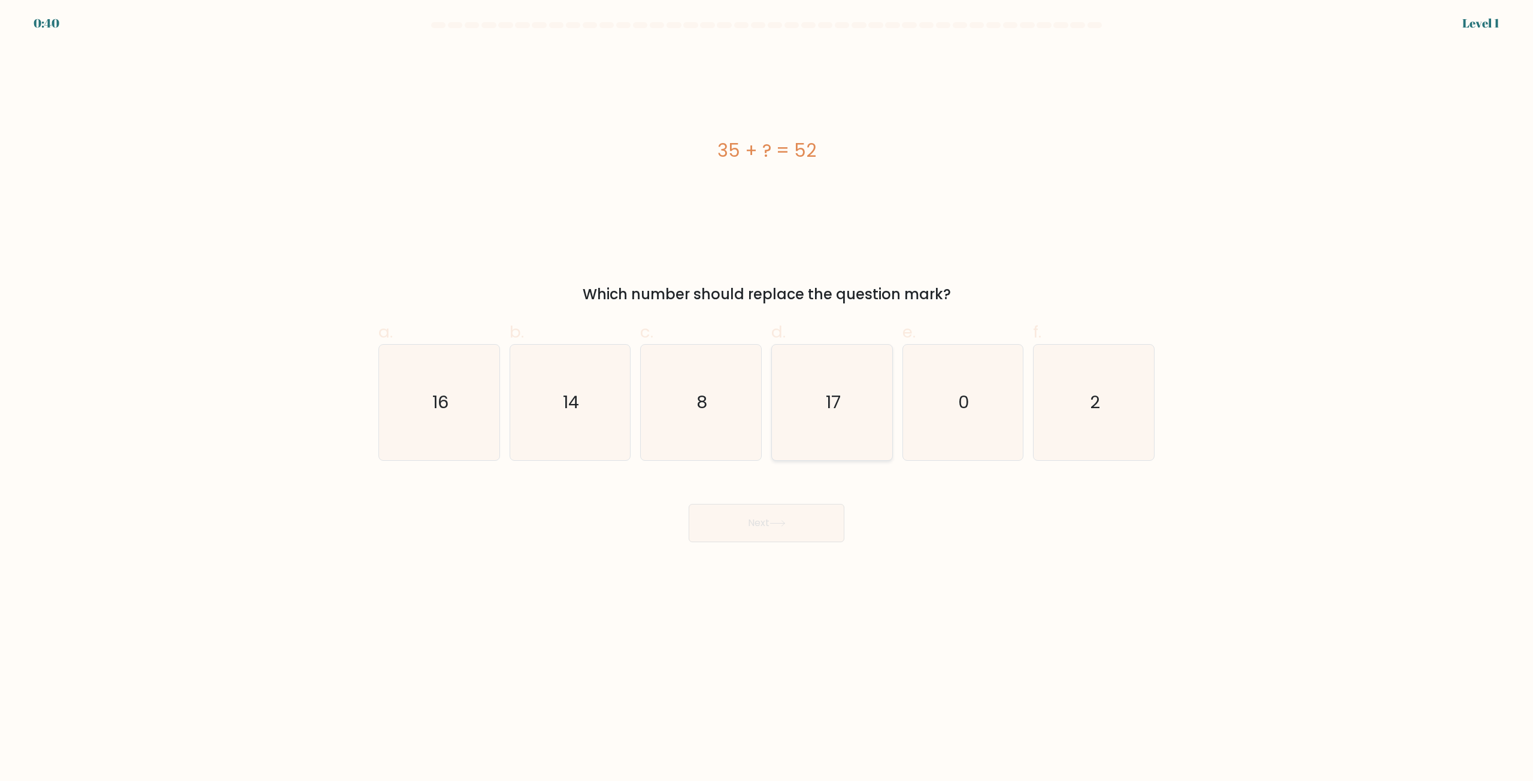
click at [866, 410] on icon "17" at bounding box center [832, 403] width 116 height 116
click at [767, 399] on input "d. 17" at bounding box center [766, 395] width 1 height 8
radio input "true"
click at [799, 528] on button "Next" at bounding box center [767, 523] width 156 height 38
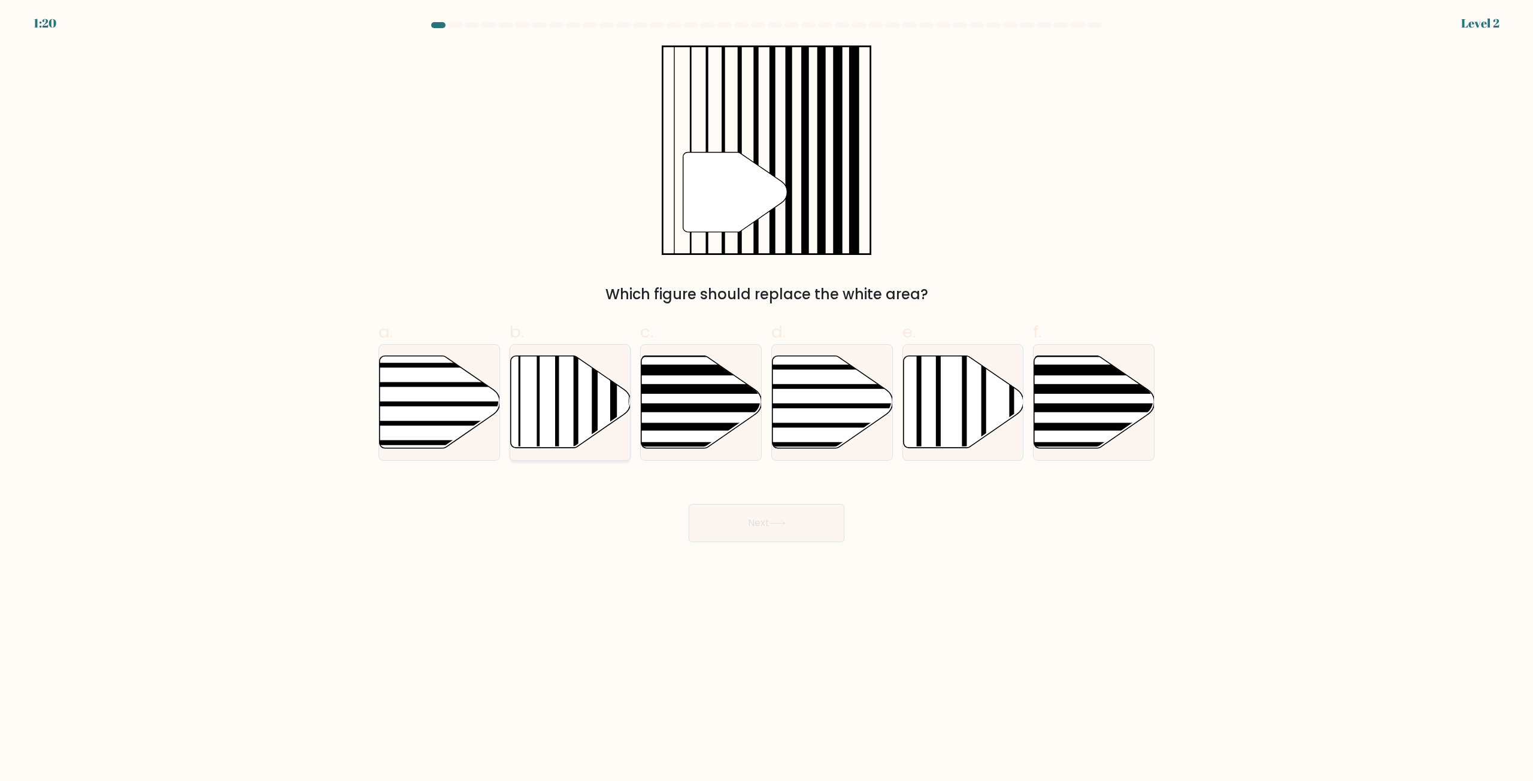
click at [568, 406] on icon at bounding box center [570, 402] width 120 height 92
click at [766, 399] on input "b." at bounding box center [766, 395] width 1 height 8
radio input "true"
click at [760, 535] on button "Next" at bounding box center [767, 523] width 156 height 38
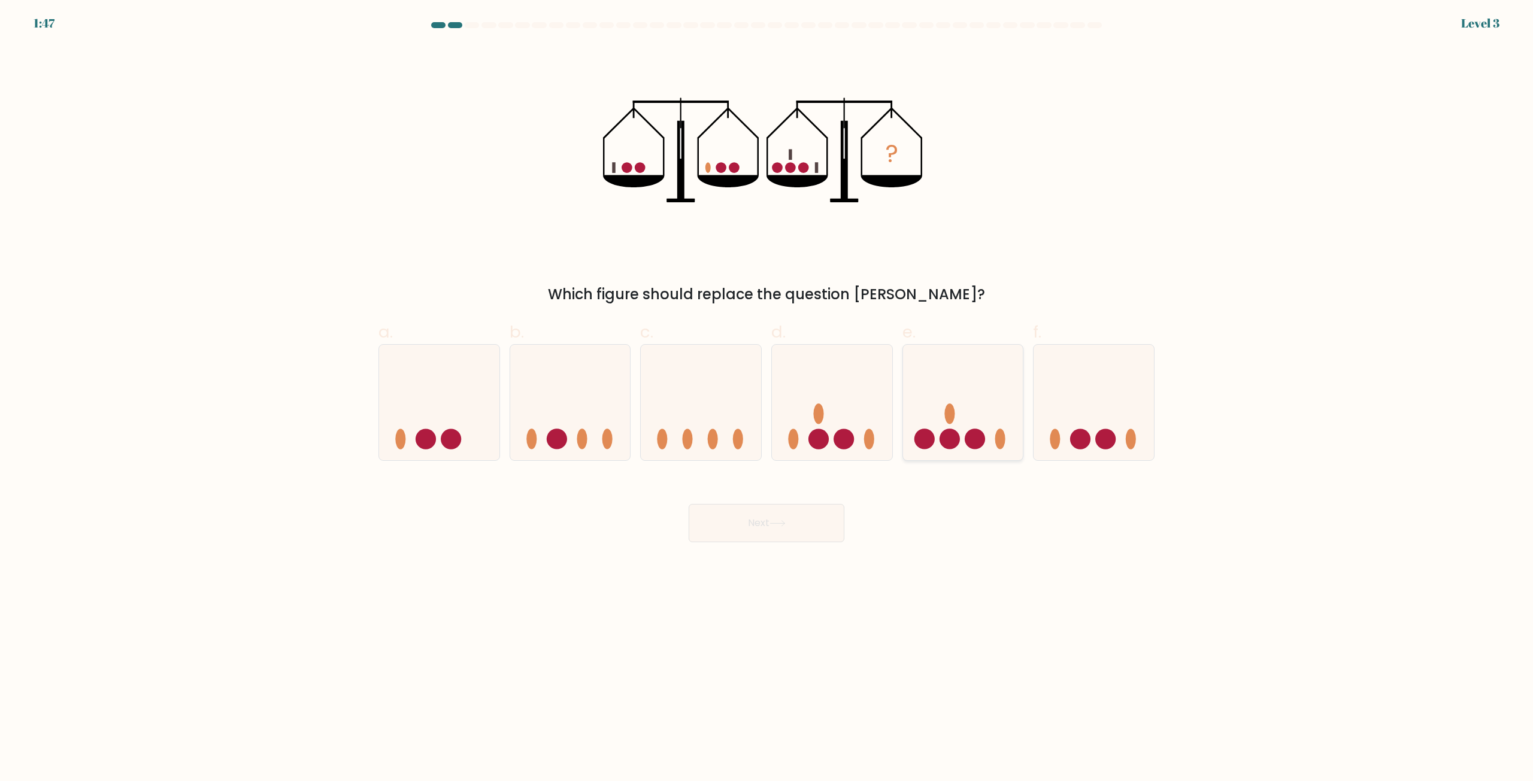
click at [966, 436] on circle at bounding box center [975, 439] width 20 height 20
click at [767, 399] on input "e." at bounding box center [766, 395] width 1 height 8
radio input "true"
click at [770, 528] on button "Next" at bounding box center [767, 523] width 156 height 38
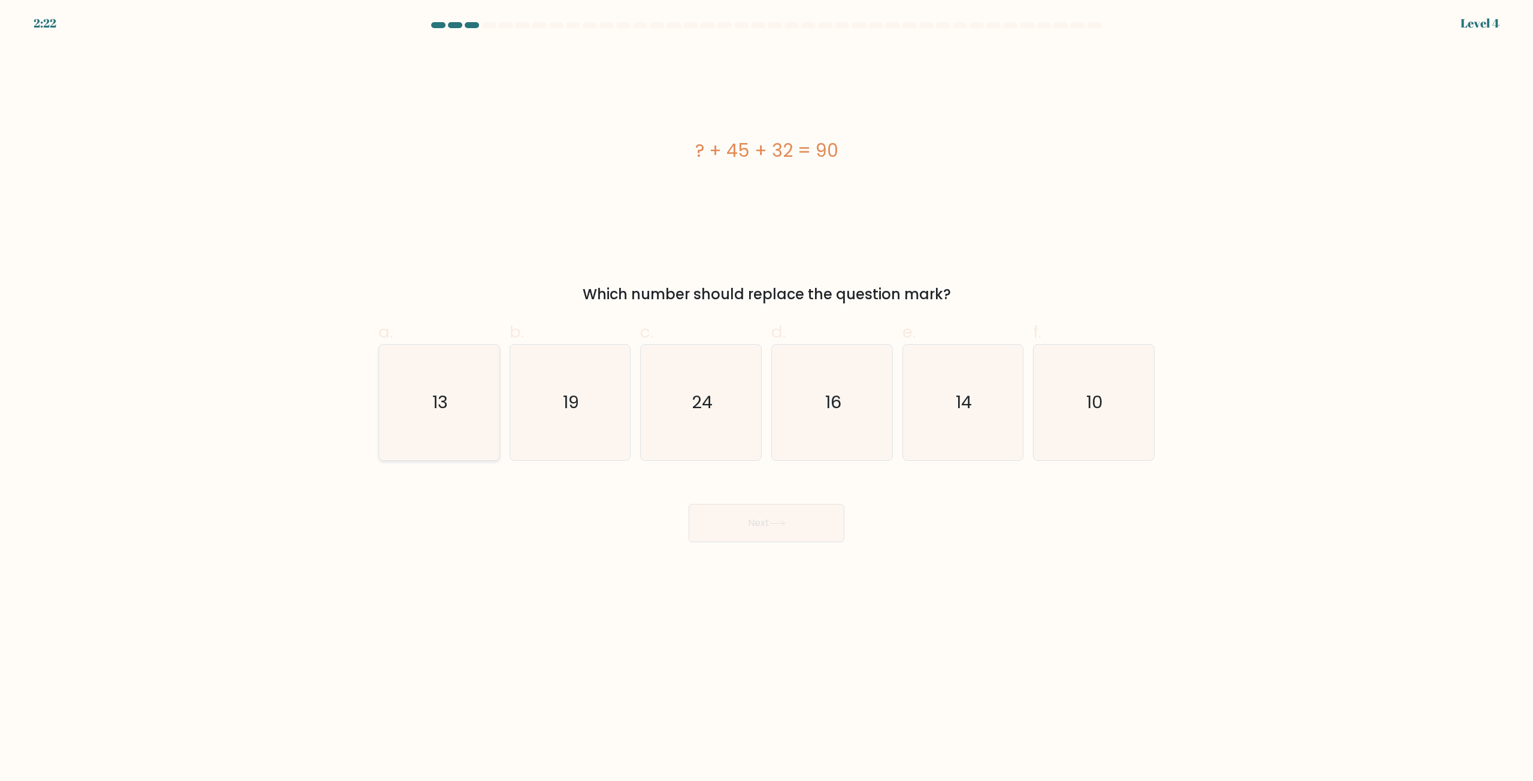
click at [402, 414] on icon "13" at bounding box center [439, 403] width 116 height 116
click at [766, 399] on input "a. 13" at bounding box center [766, 395] width 1 height 8
radio input "true"
click at [766, 520] on button "Next" at bounding box center [767, 523] width 156 height 38
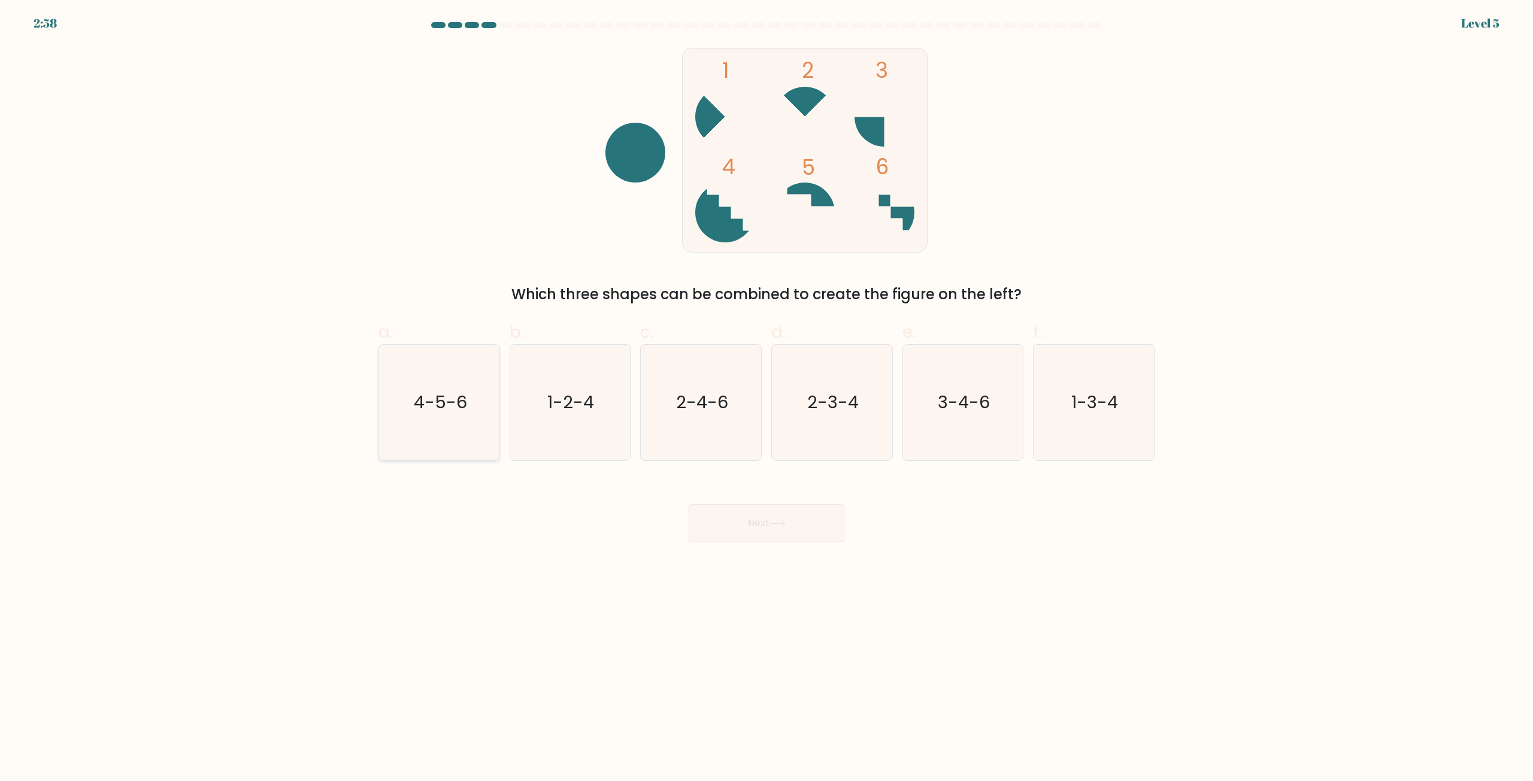
click at [471, 422] on icon "4-5-6" at bounding box center [439, 403] width 116 height 116
click at [766, 399] on input "a. 4-5-6" at bounding box center [766, 395] width 1 height 8
radio input "true"
click at [786, 523] on icon at bounding box center [777, 523] width 16 height 7
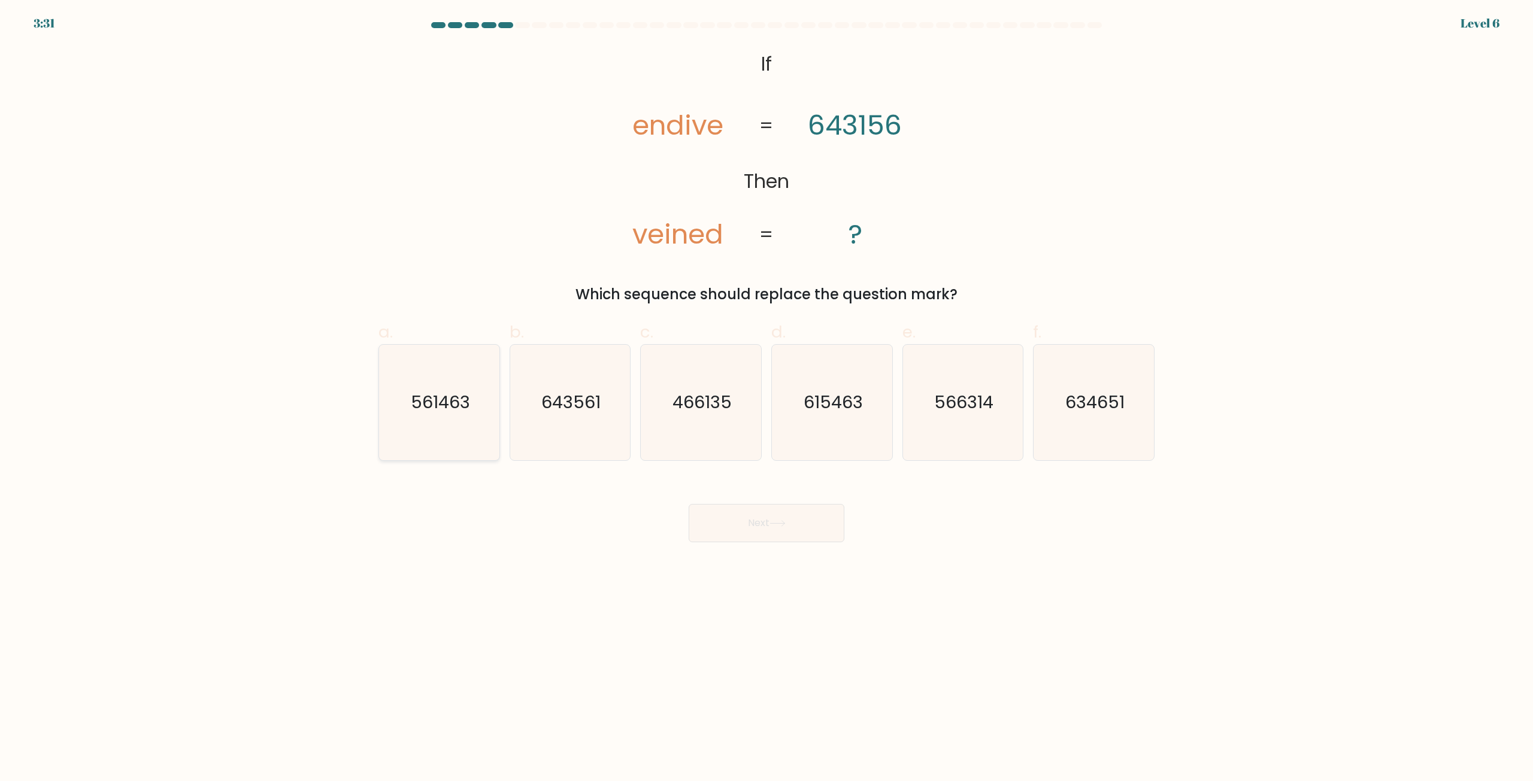
click at [434, 434] on icon "561463" at bounding box center [439, 403] width 116 height 116
click at [766, 399] on input "a. 561463" at bounding box center [766, 395] width 1 height 8
radio input "true"
click at [795, 536] on button "Next" at bounding box center [767, 523] width 156 height 38
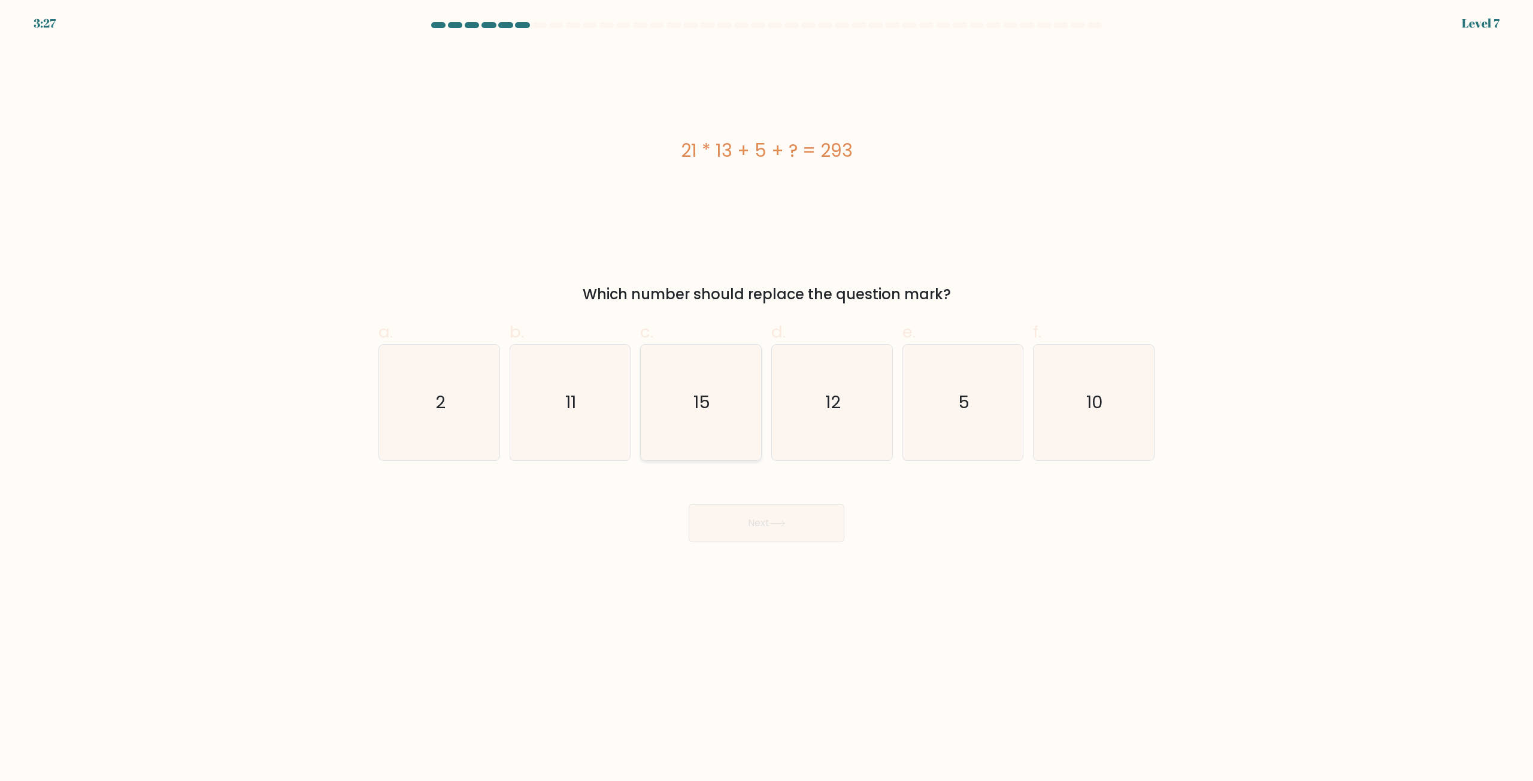
click at [705, 400] on text "15" at bounding box center [702, 403] width 17 height 24
click at [766, 399] on input "c. 15" at bounding box center [766, 395] width 1 height 8
radio input "true"
click at [772, 526] on icon at bounding box center [777, 523] width 16 height 7
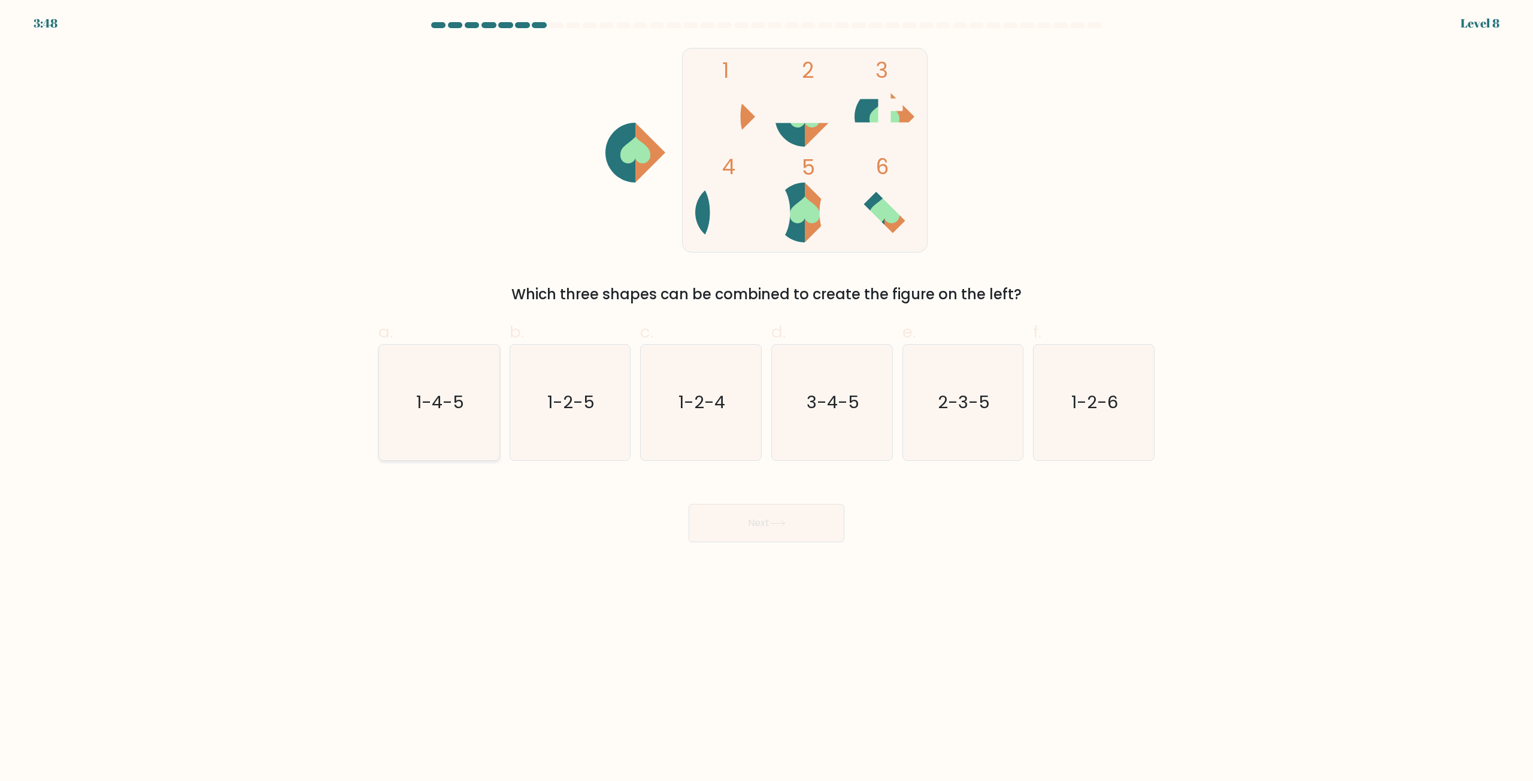
click at [439, 410] on text "1-4-5" at bounding box center [440, 403] width 48 height 24
click at [766, 399] on input "a. 1-4-5" at bounding box center [766, 395] width 1 height 8
radio input "true"
click at [772, 528] on button "Next" at bounding box center [767, 523] width 156 height 38
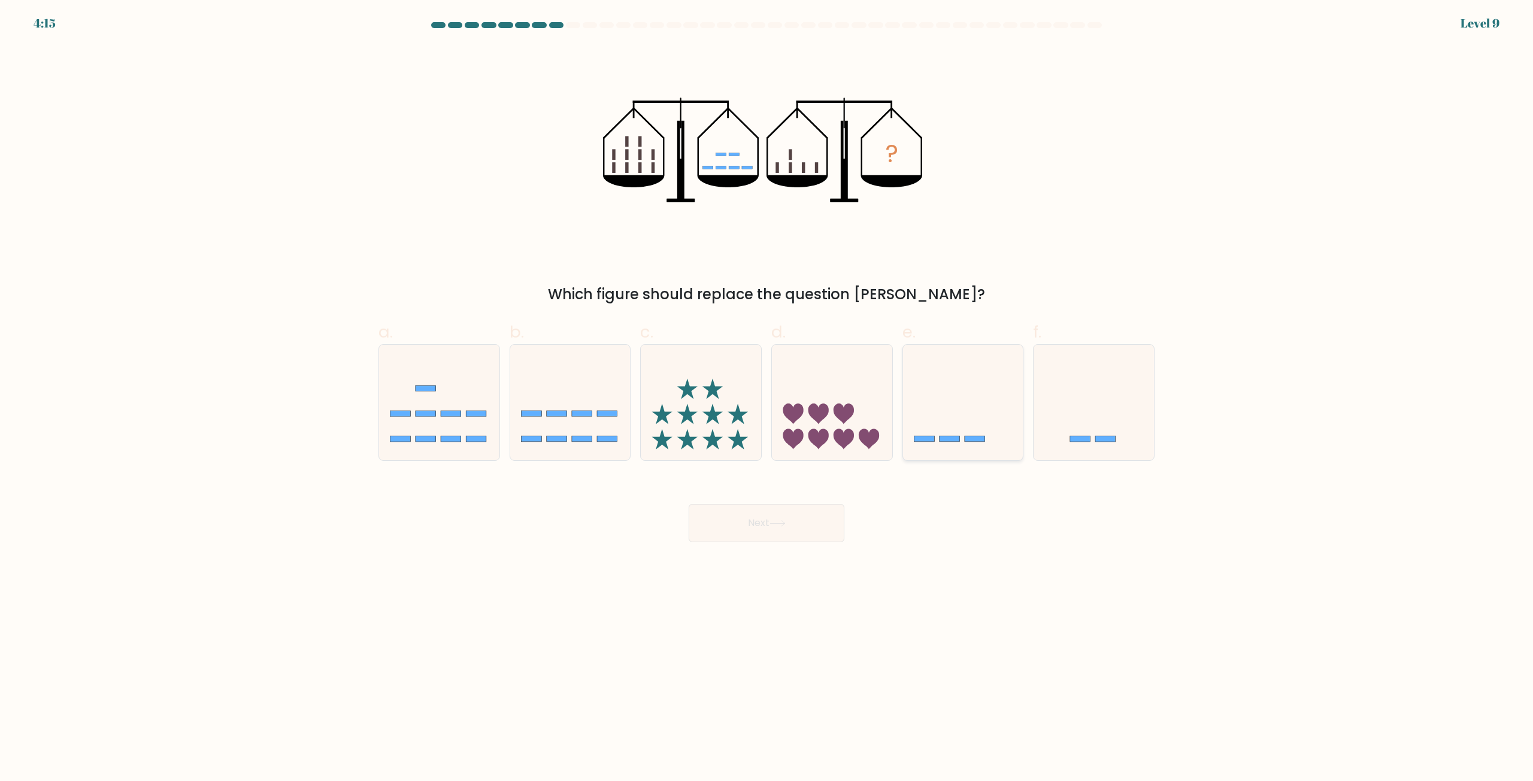
click at [972, 442] on rect at bounding box center [975, 439] width 20 height 6
click at [767, 399] on input "e." at bounding box center [766, 395] width 1 height 8
radio input "true"
click at [772, 521] on button "Next" at bounding box center [767, 523] width 156 height 38
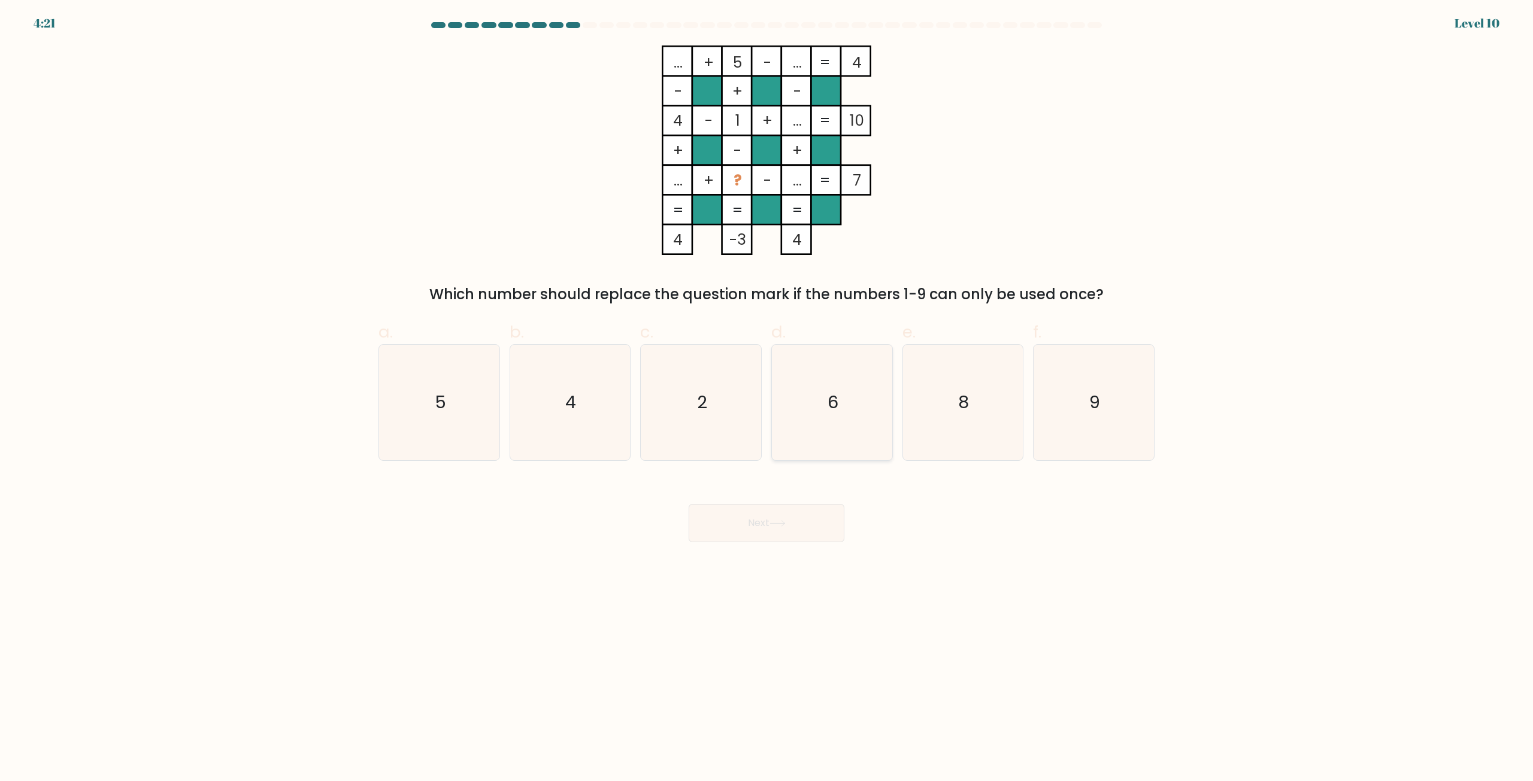
click at [835, 420] on icon "6" at bounding box center [832, 403] width 116 height 116
click at [767, 399] on input "d. 6" at bounding box center [766, 395] width 1 height 8
radio input "true"
click at [1102, 404] on icon "9" at bounding box center [1094, 403] width 116 height 116
click at [767, 399] on input "f. 9" at bounding box center [766, 395] width 1 height 8
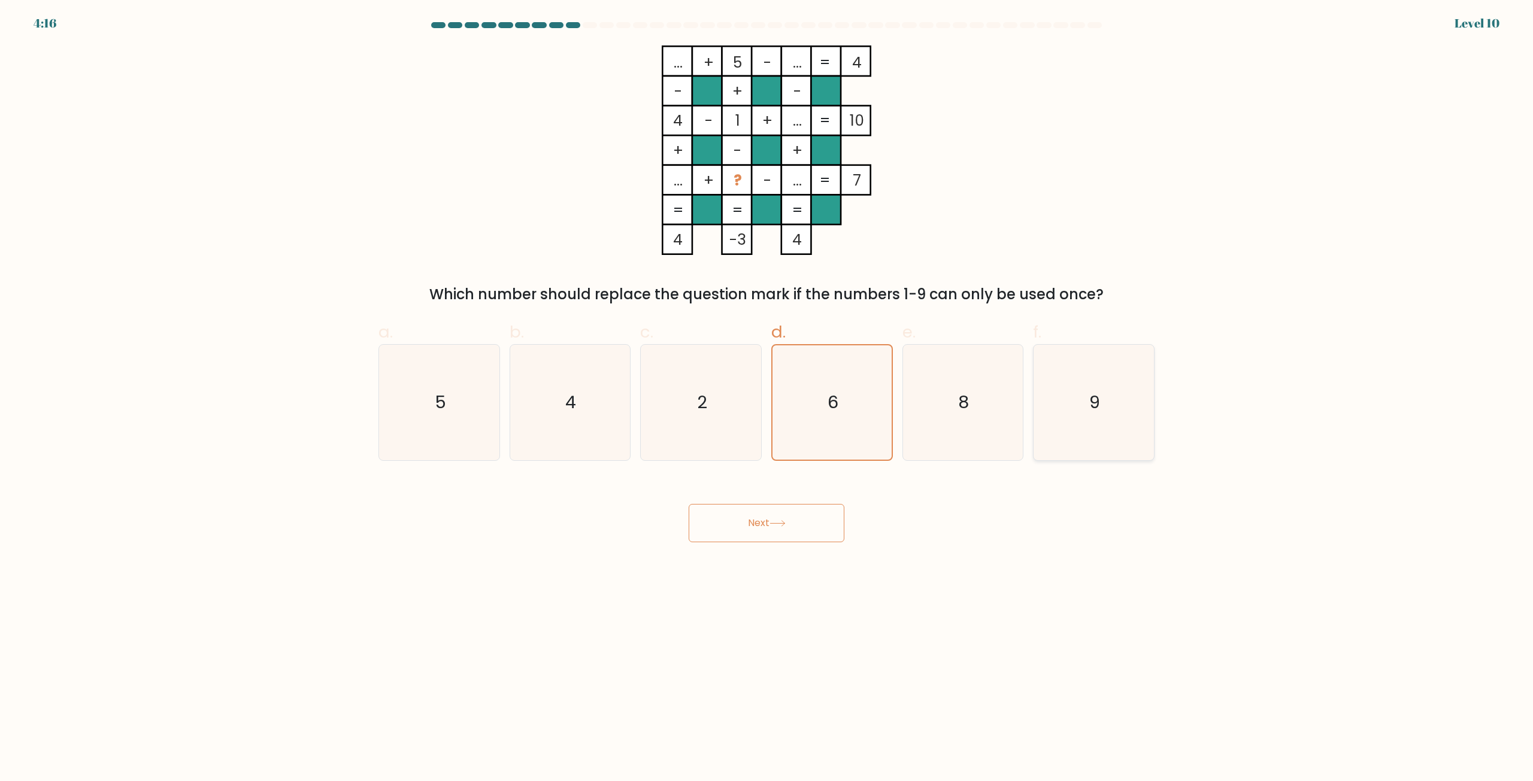
radio input "true"
click at [790, 530] on button "Next" at bounding box center [767, 523] width 156 height 38
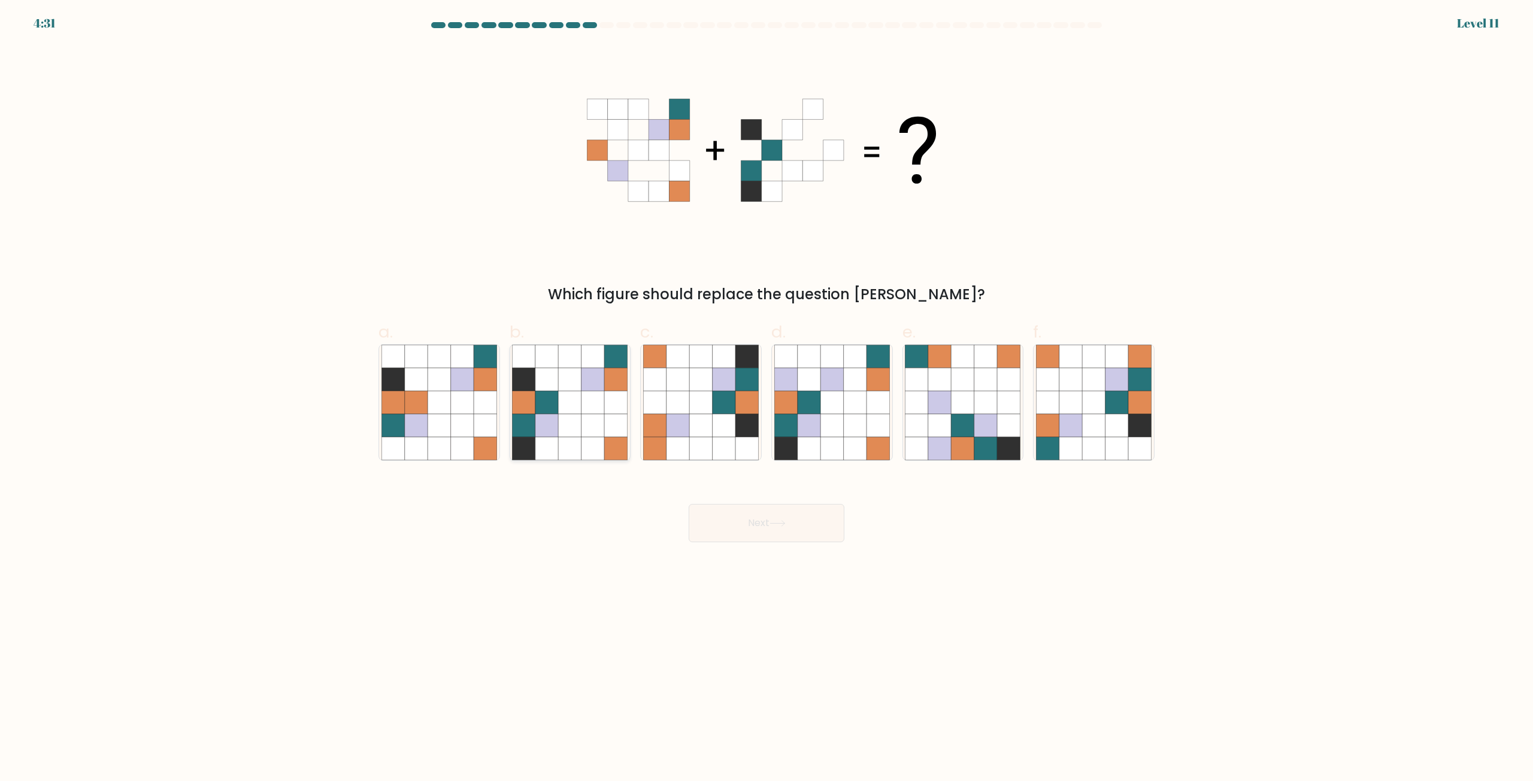
click at [552, 437] on icon at bounding box center [546, 425] width 23 height 23
click at [766, 399] on input "b." at bounding box center [766, 395] width 1 height 8
radio input "true"
click at [784, 529] on button "Next" at bounding box center [767, 523] width 156 height 38
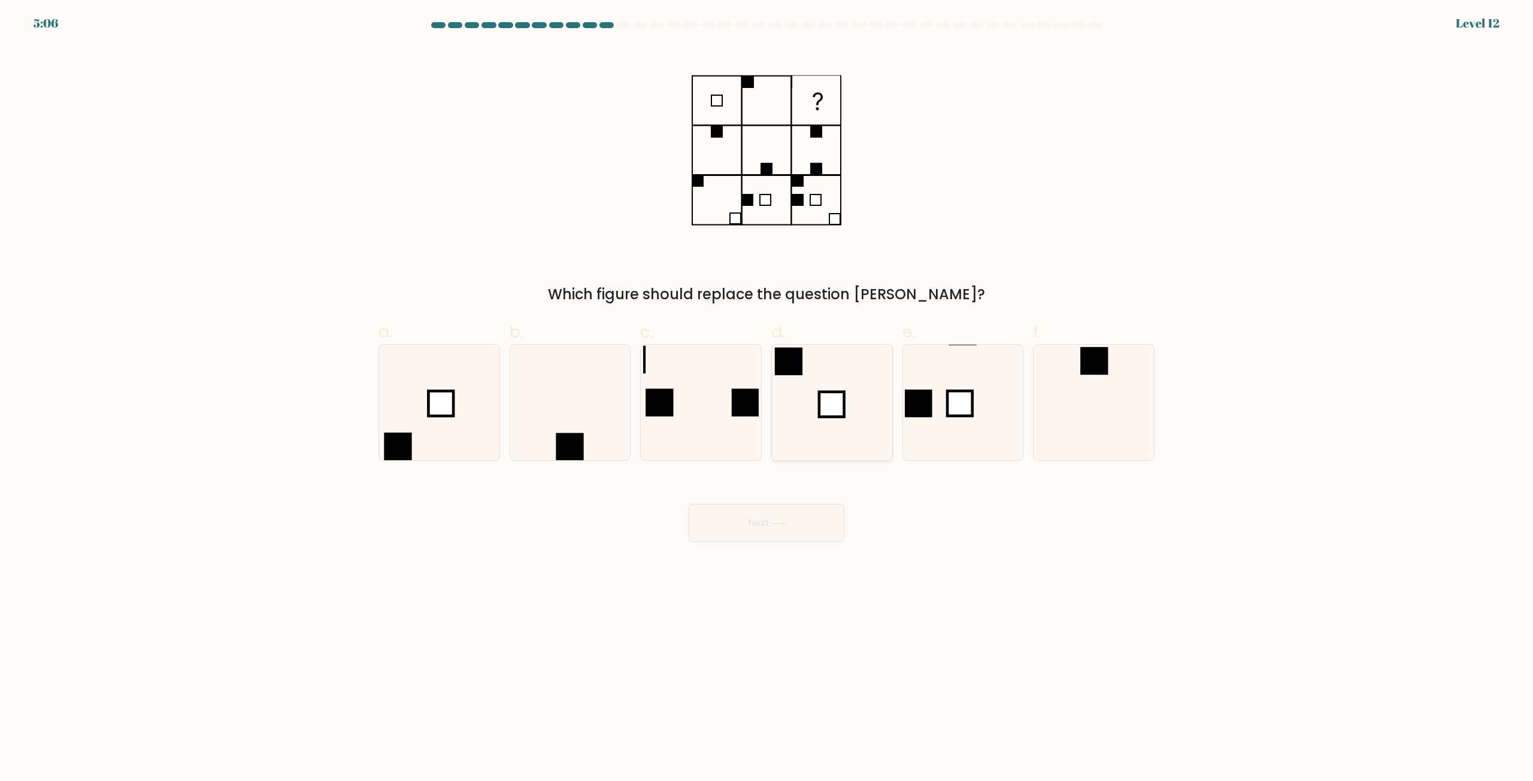
click at [863, 385] on icon at bounding box center [832, 403] width 116 height 116
click at [767, 391] on input "d." at bounding box center [766, 395] width 1 height 8
radio input "true"
click at [784, 524] on icon at bounding box center [777, 523] width 14 height 5
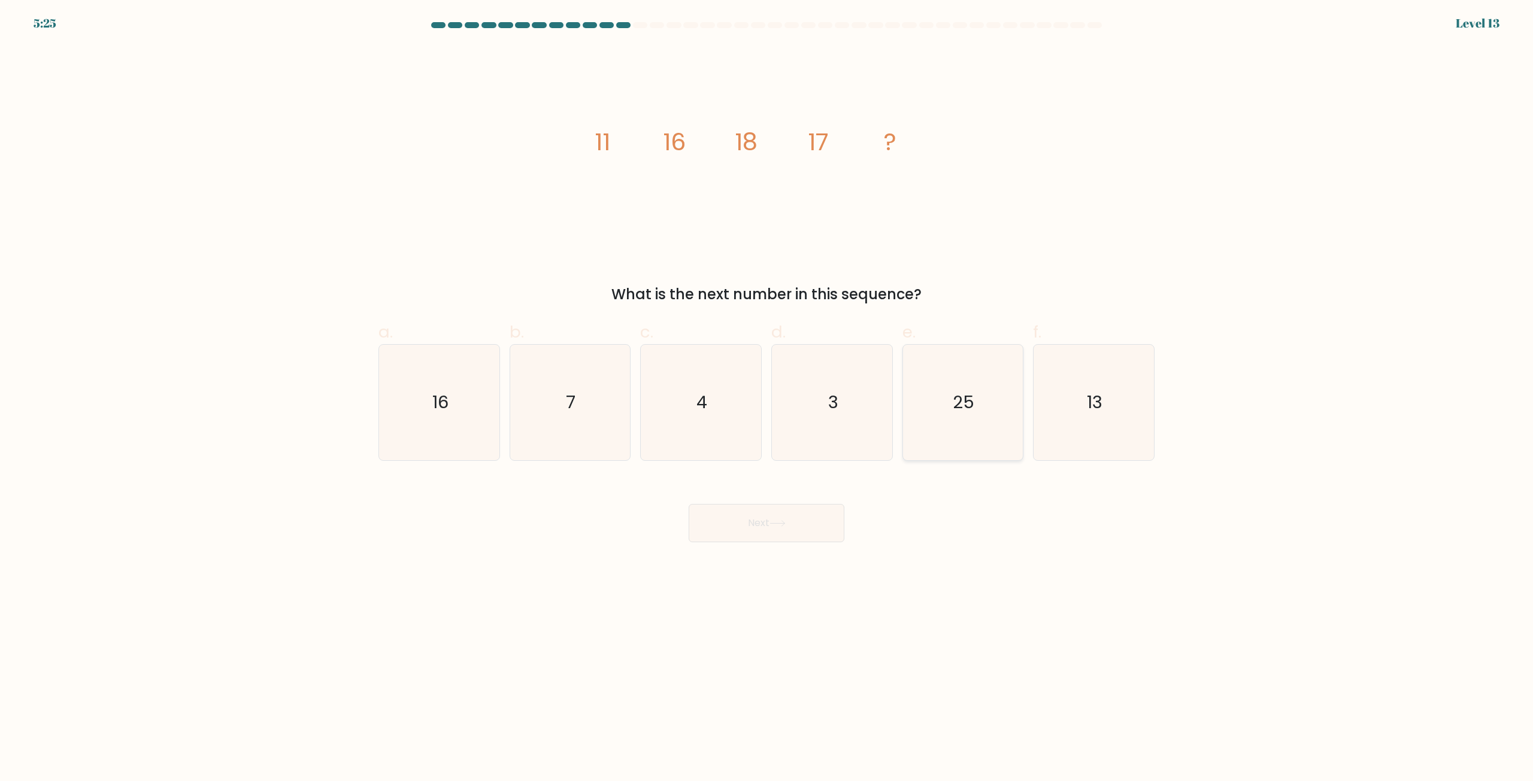
click at [952, 404] on icon "25" at bounding box center [963, 403] width 116 height 116
click at [767, 399] on input "e. 25" at bounding box center [766, 395] width 1 height 8
radio input "true"
click at [784, 529] on button "Next" at bounding box center [767, 523] width 156 height 38
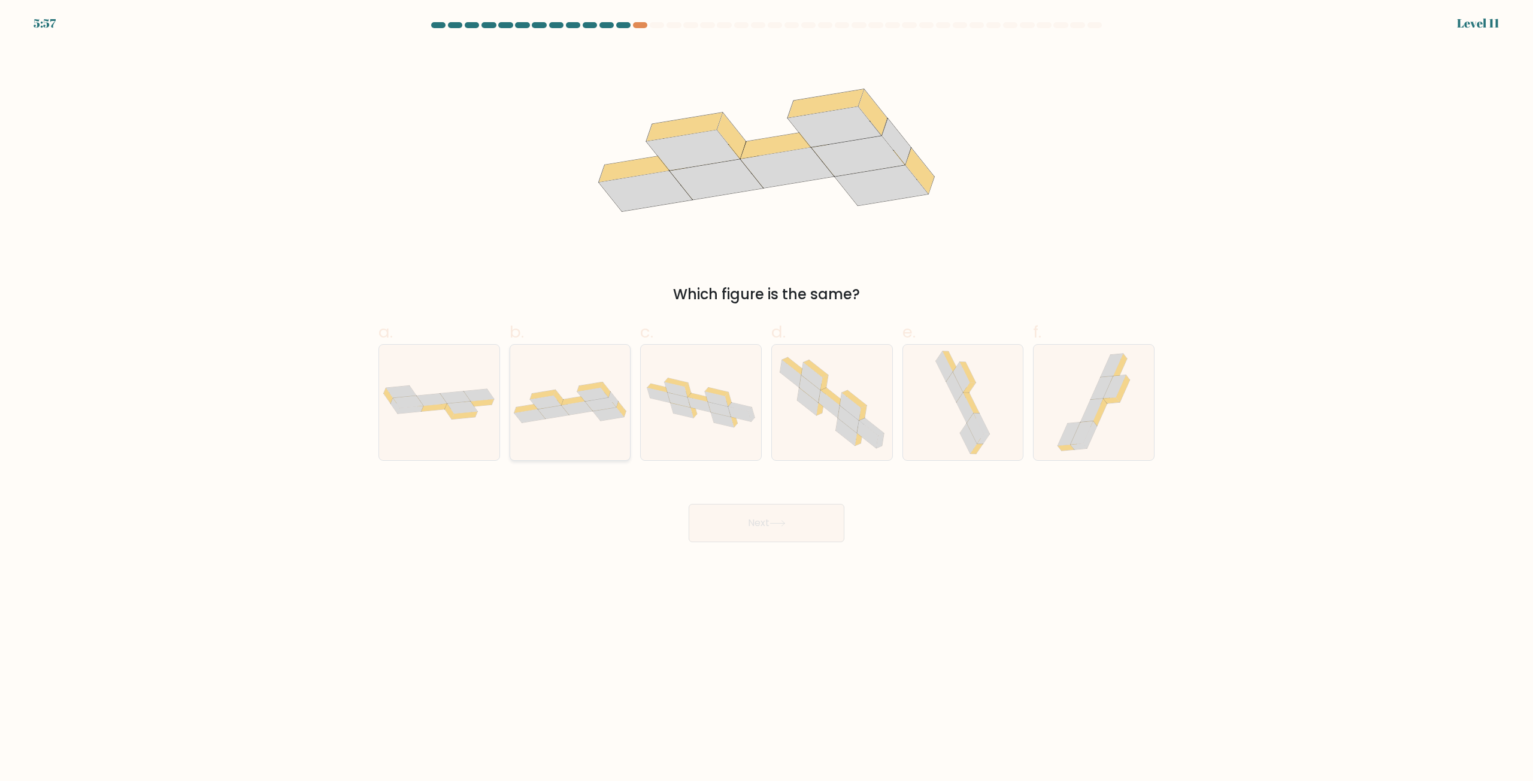
click at [599, 418] on icon at bounding box center [608, 415] width 31 height 14
click at [766, 399] on input "b." at bounding box center [766, 395] width 1 height 8
radio input "true"
click at [774, 515] on button "Next" at bounding box center [767, 523] width 156 height 38
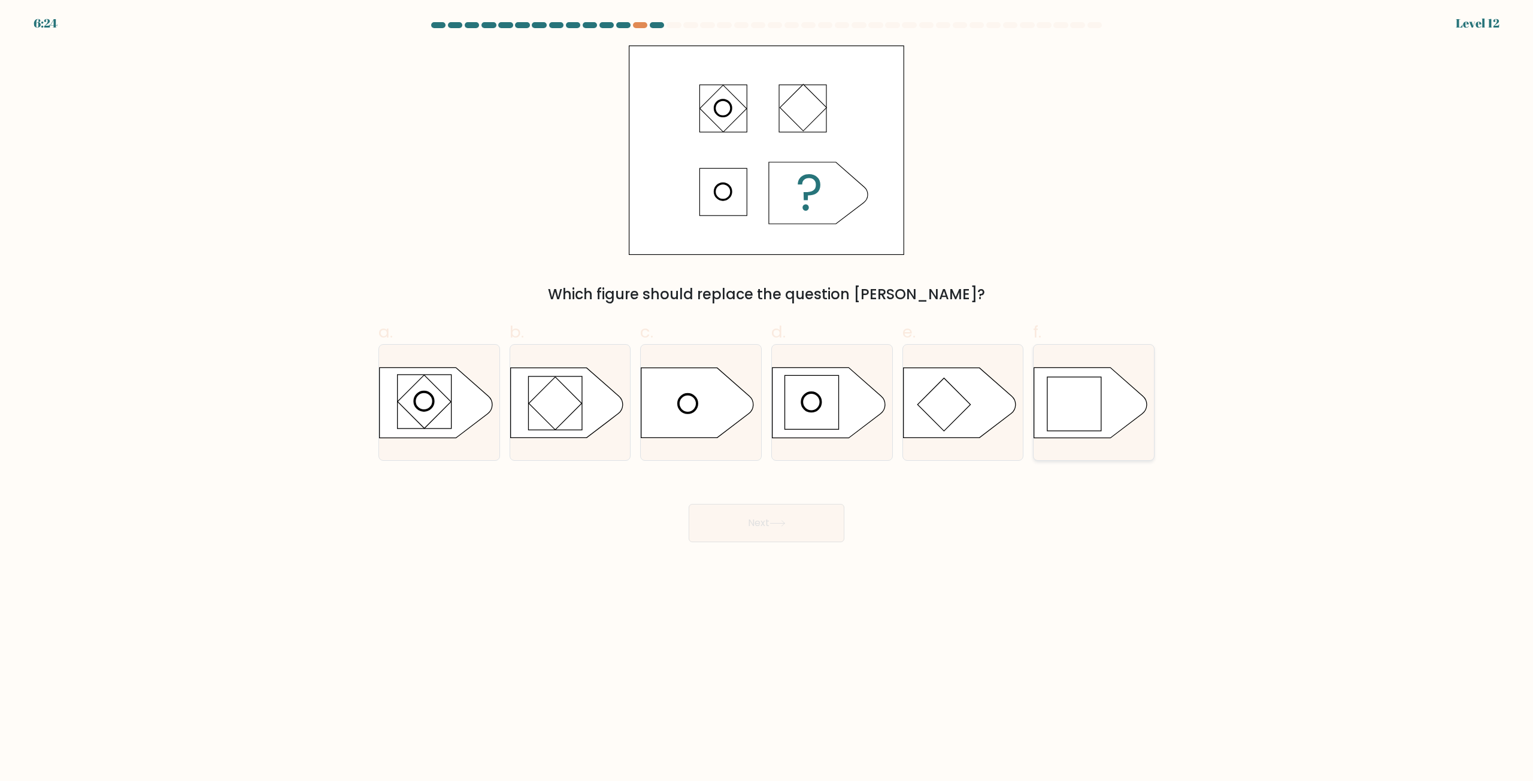
click at [1080, 413] on rect at bounding box center [1074, 404] width 54 height 54
click at [767, 399] on input "f." at bounding box center [766, 395] width 1 height 8
radio input "true"
click at [743, 521] on button "Next" at bounding box center [767, 523] width 156 height 38
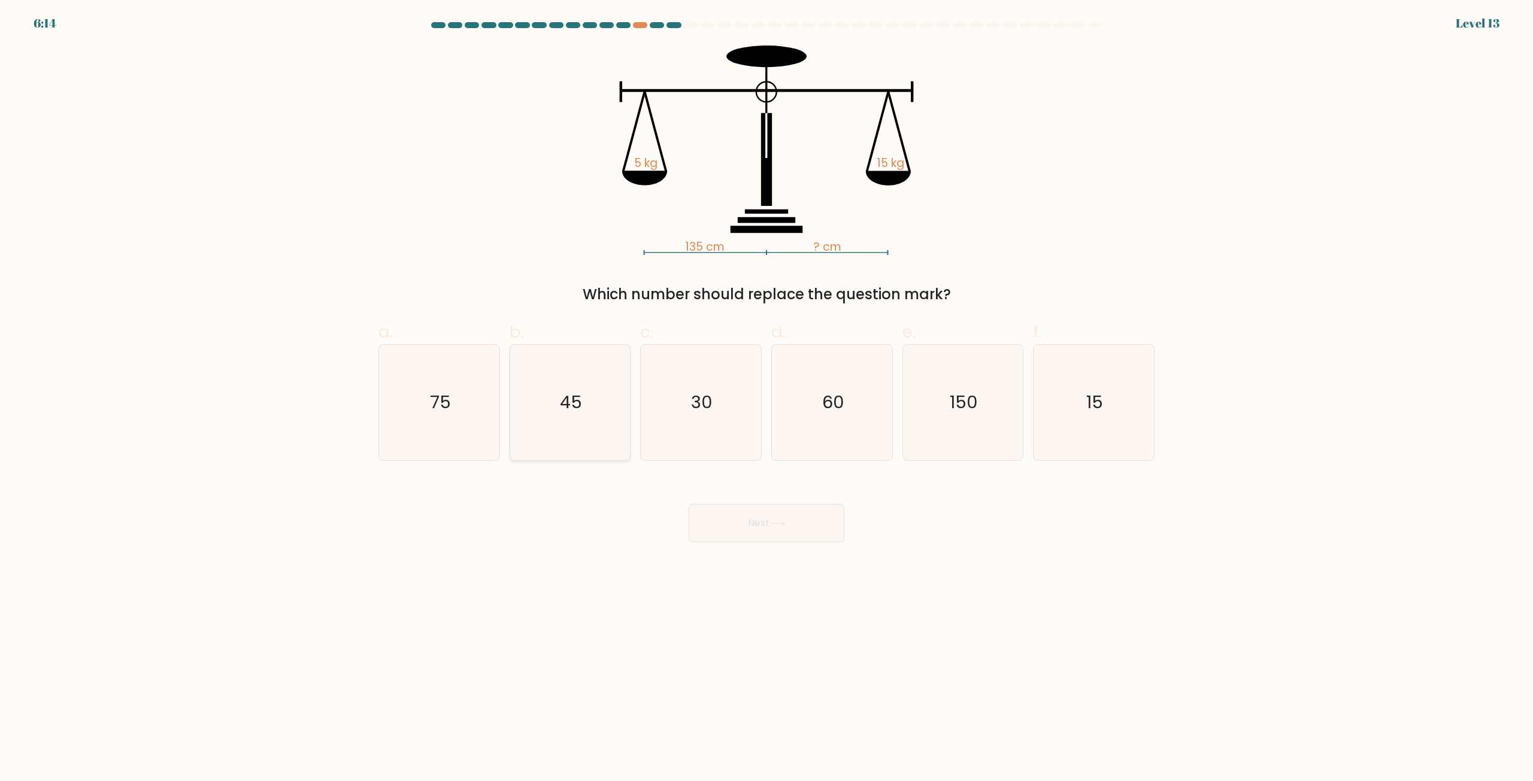
click at [582, 380] on icon "45" at bounding box center [570, 403] width 116 height 116
click at [766, 391] on input "b. 45" at bounding box center [766, 395] width 1 height 8
radio input "true"
click at [773, 523] on icon at bounding box center [777, 523] width 16 height 7
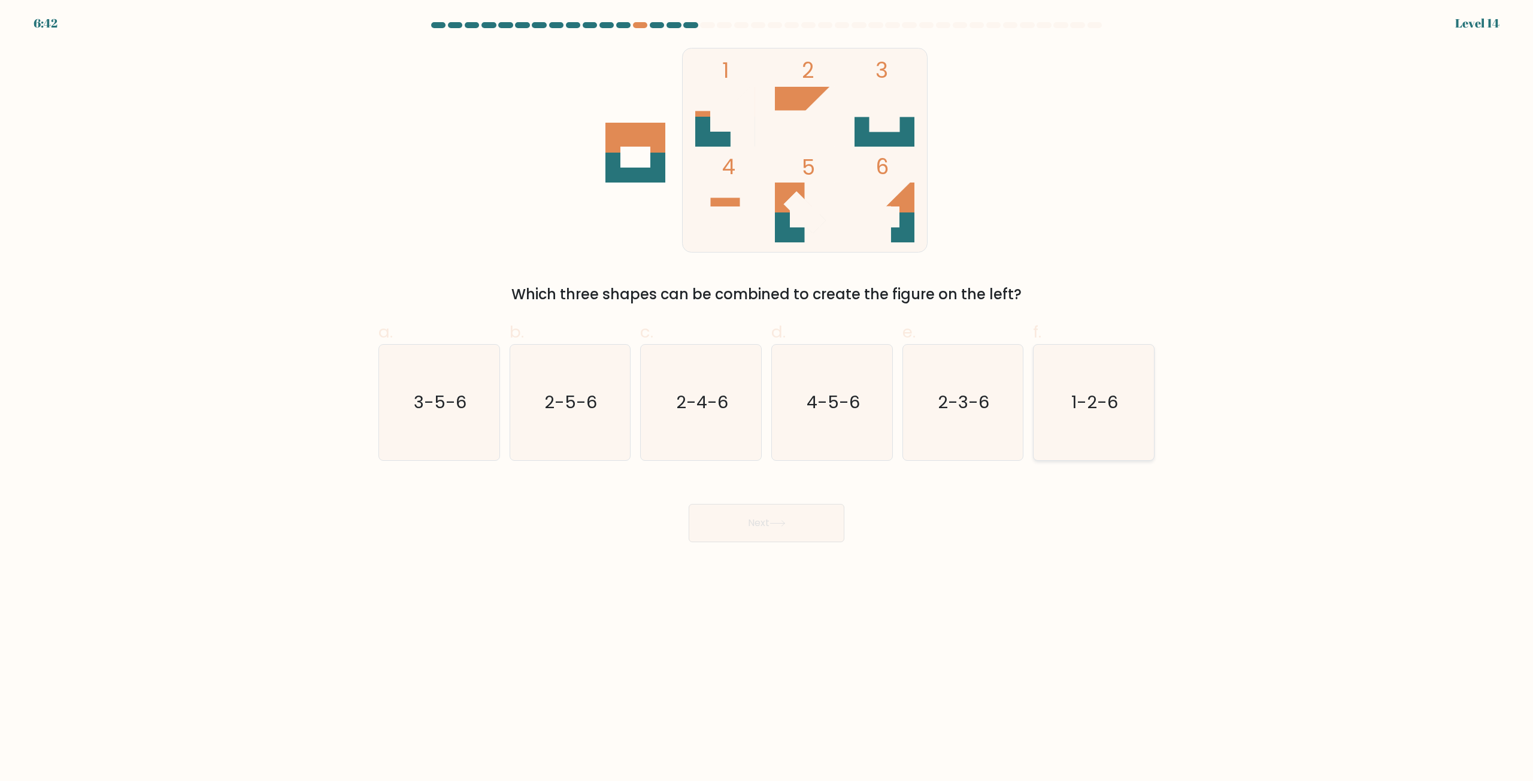
click at [1116, 415] on icon "1-2-6" at bounding box center [1094, 403] width 116 height 116
click at [767, 399] on input "f. 1-2-6" at bounding box center [766, 395] width 1 height 8
radio input "true"
click at [750, 519] on button "Next" at bounding box center [767, 523] width 156 height 38
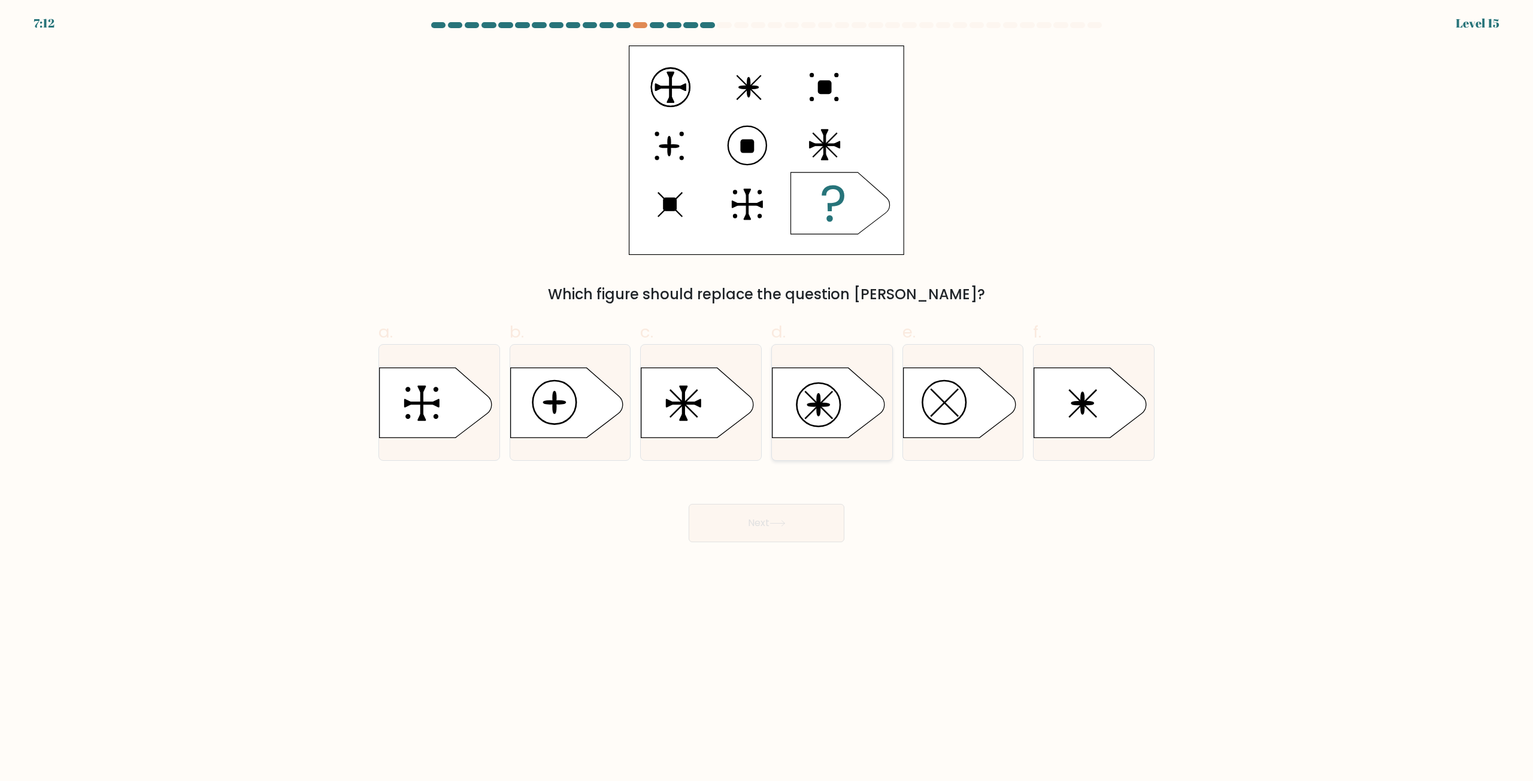
click at [827, 410] on icon at bounding box center [828, 403] width 113 height 70
click at [767, 399] on input "d." at bounding box center [766, 395] width 1 height 8
radio input "true"
click at [593, 418] on icon at bounding box center [566, 403] width 113 height 70
click at [766, 399] on input "b." at bounding box center [766, 395] width 1 height 8
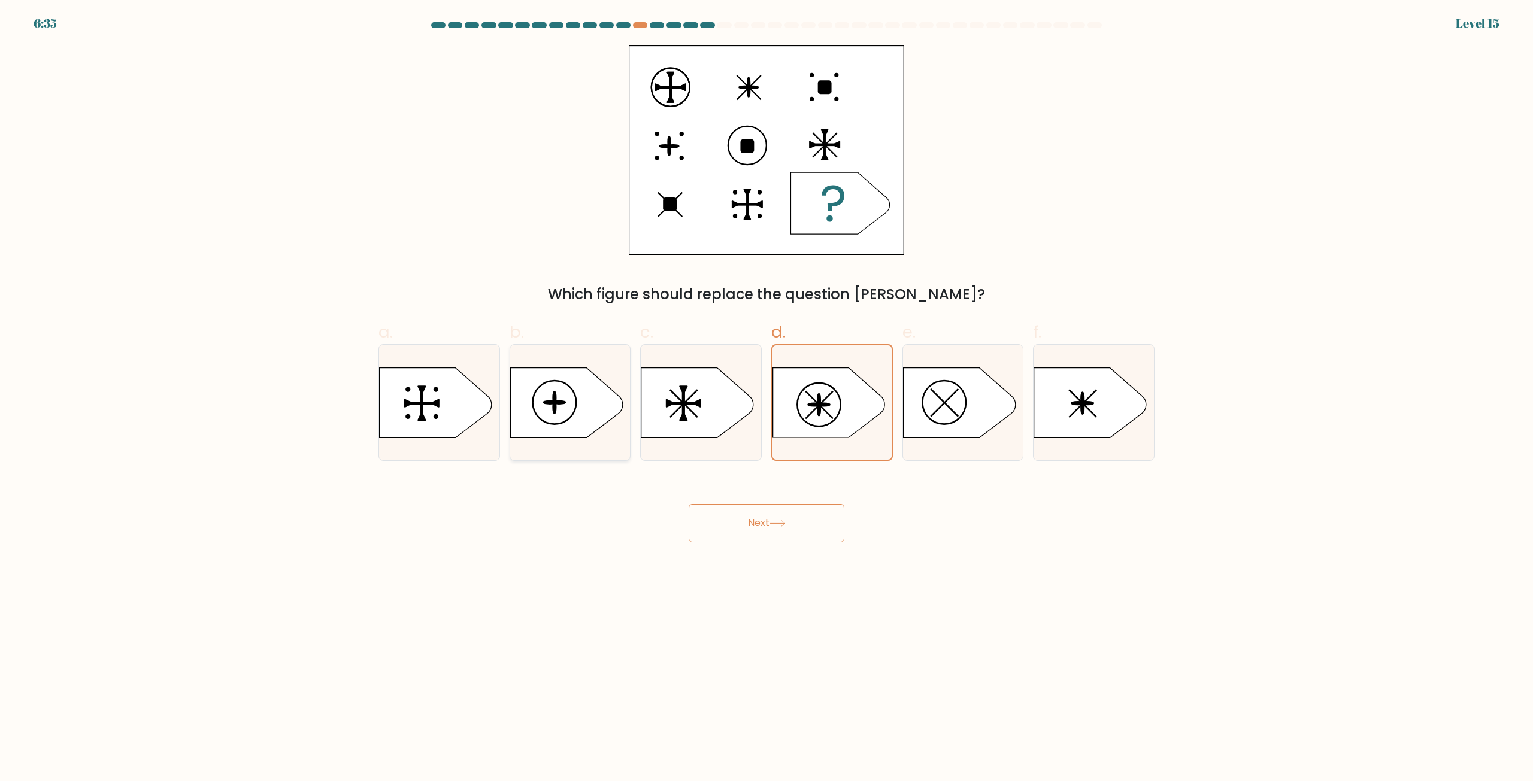
radio input "true"
click at [785, 523] on icon at bounding box center [777, 523] width 16 height 7
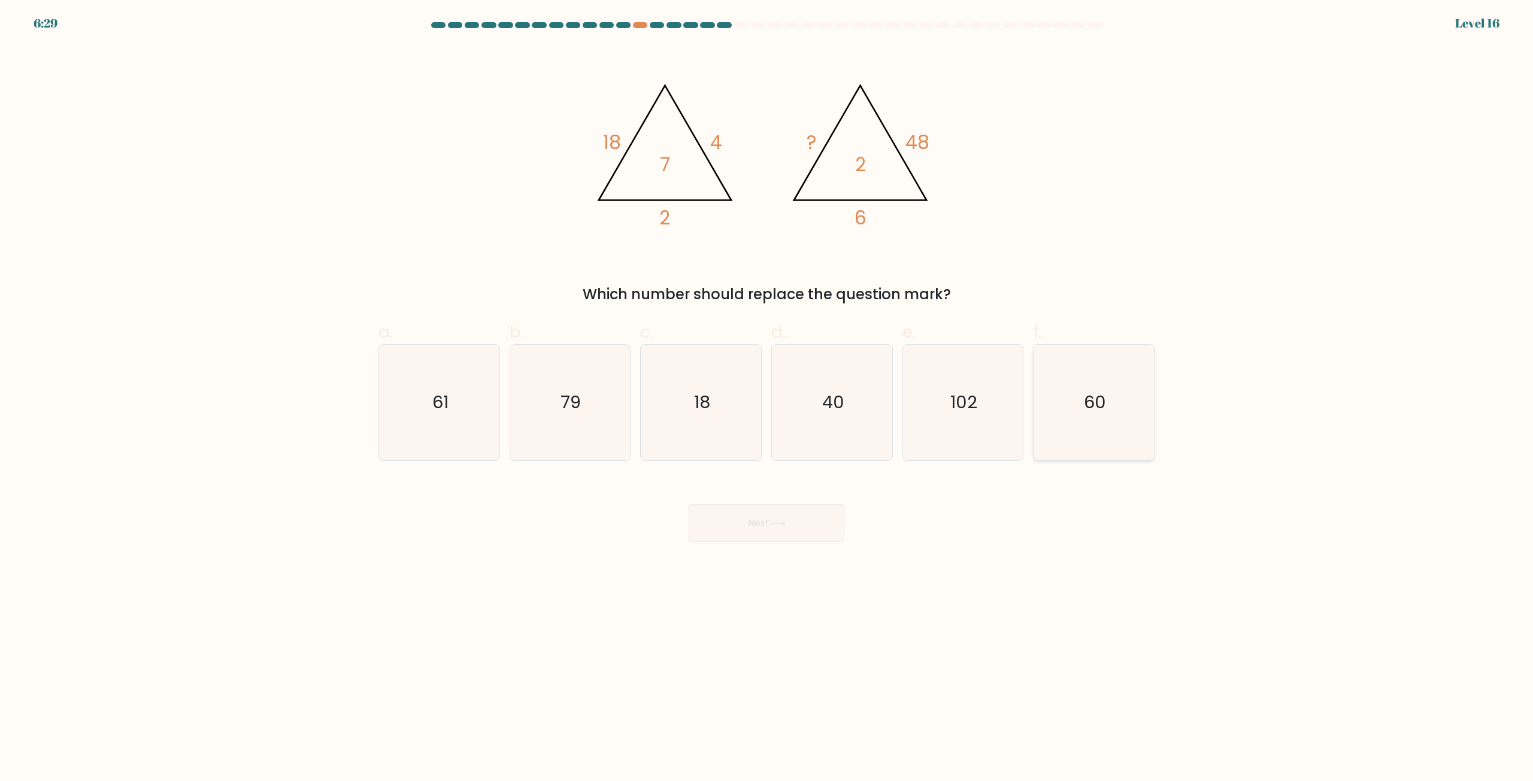
click at [1084, 417] on icon "60" at bounding box center [1094, 403] width 116 height 116
click at [767, 399] on input "f. 60" at bounding box center [766, 395] width 1 height 8
radio input "true"
click at [786, 523] on icon at bounding box center [777, 523] width 16 height 7
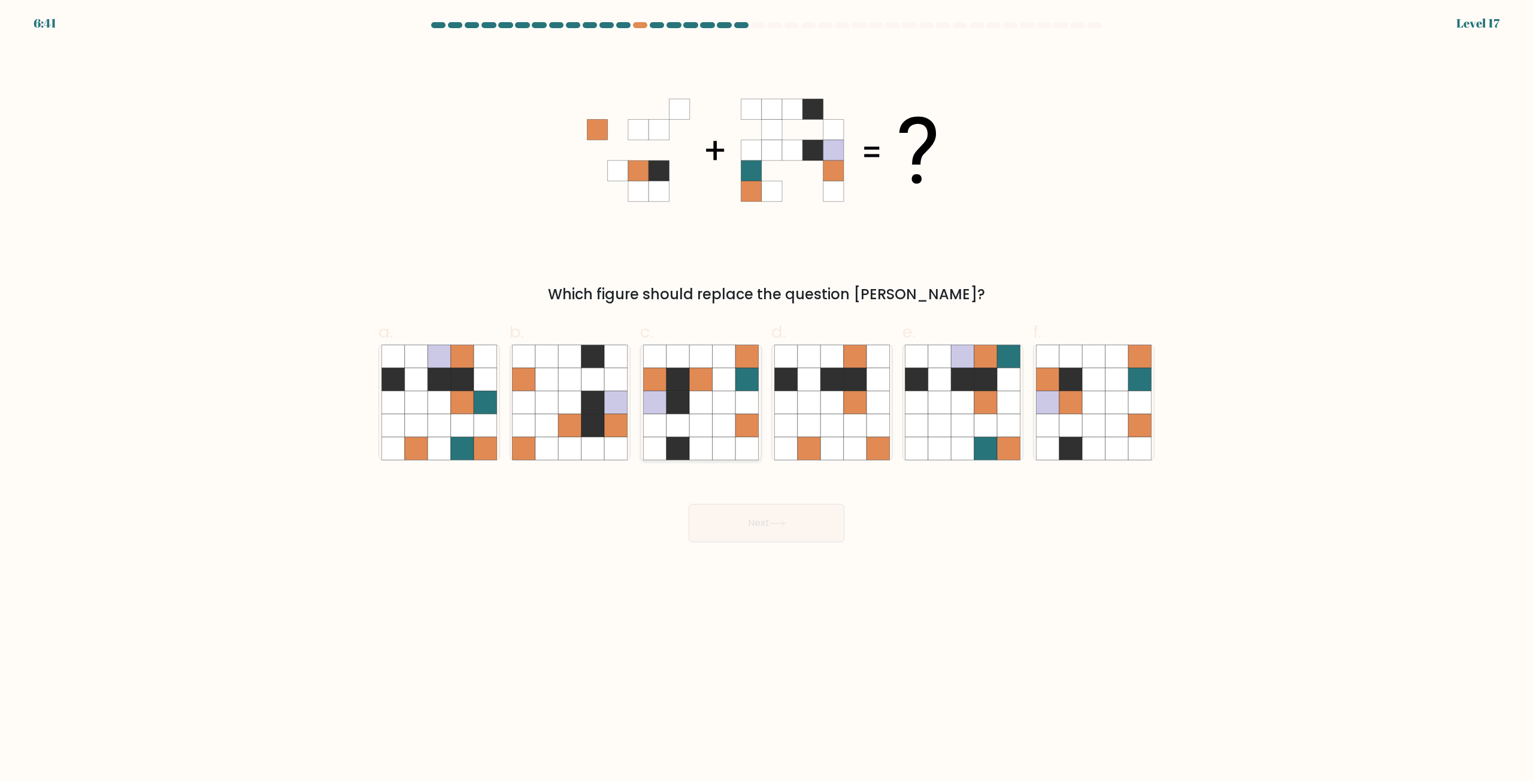
click at [693, 439] on icon at bounding box center [700, 448] width 23 height 23
click at [766, 399] on input "c." at bounding box center [766, 395] width 1 height 8
radio input "true"
click at [752, 522] on button "Next" at bounding box center [767, 523] width 156 height 38
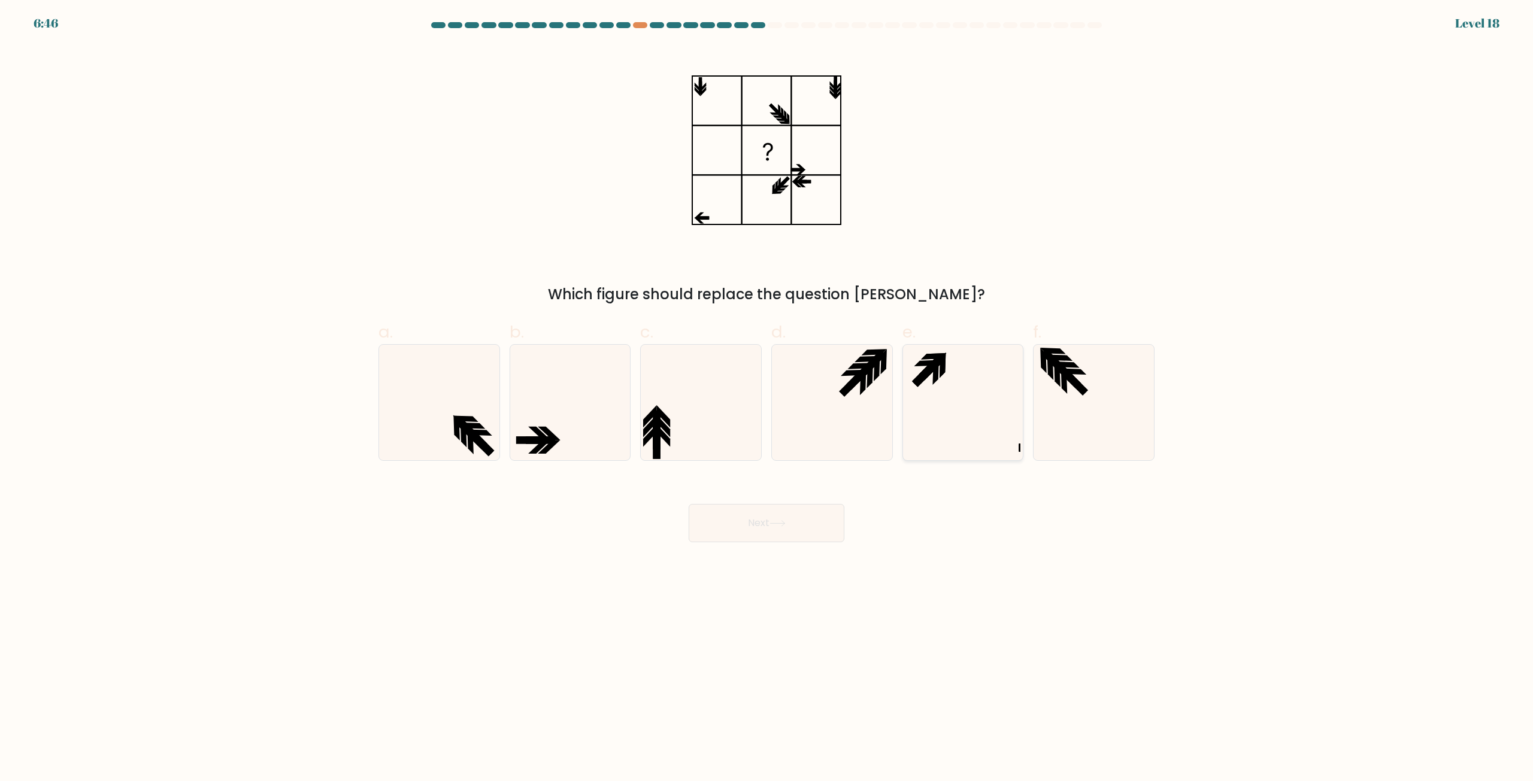
click at [947, 372] on icon at bounding box center [963, 403] width 116 height 116
click at [767, 391] on input "e." at bounding box center [766, 395] width 1 height 8
radio input "true"
click at [786, 536] on button "Next" at bounding box center [767, 523] width 156 height 38
click at [776, 523] on icon at bounding box center [777, 523] width 16 height 7
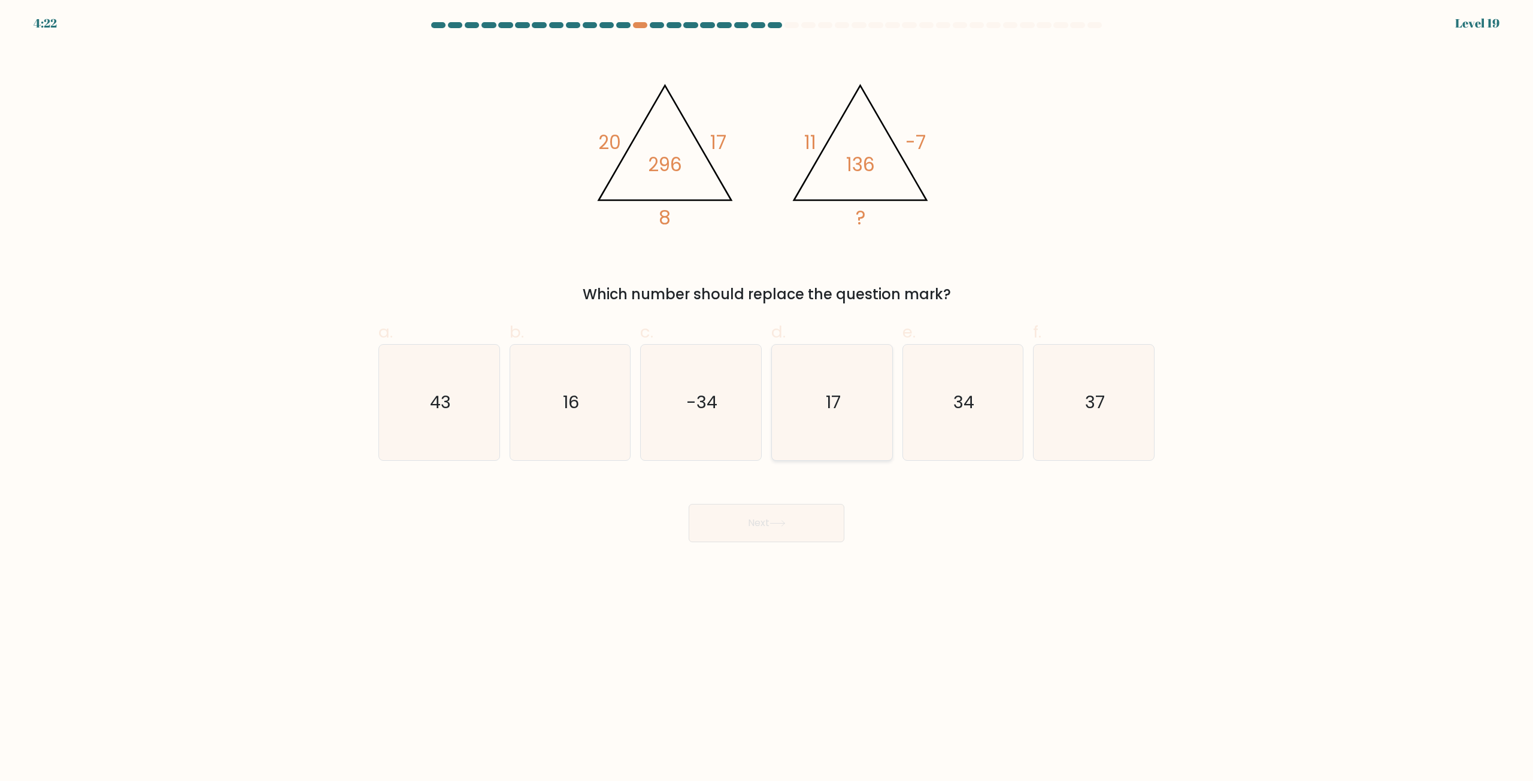
click at [845, 414] on icon "17" at bounding box center [832, 403] width 116 height 116
click at [767, 399] on input "d. 17" at bounding box center [766, 395] width 1 height 8
radio input "true"
click at [789, 522] on button "Next" at bounding box center [767, 523] width 156 height 38
click at [771, 522] on button "Next" at bounding box center [767, 523] width 156 height 38
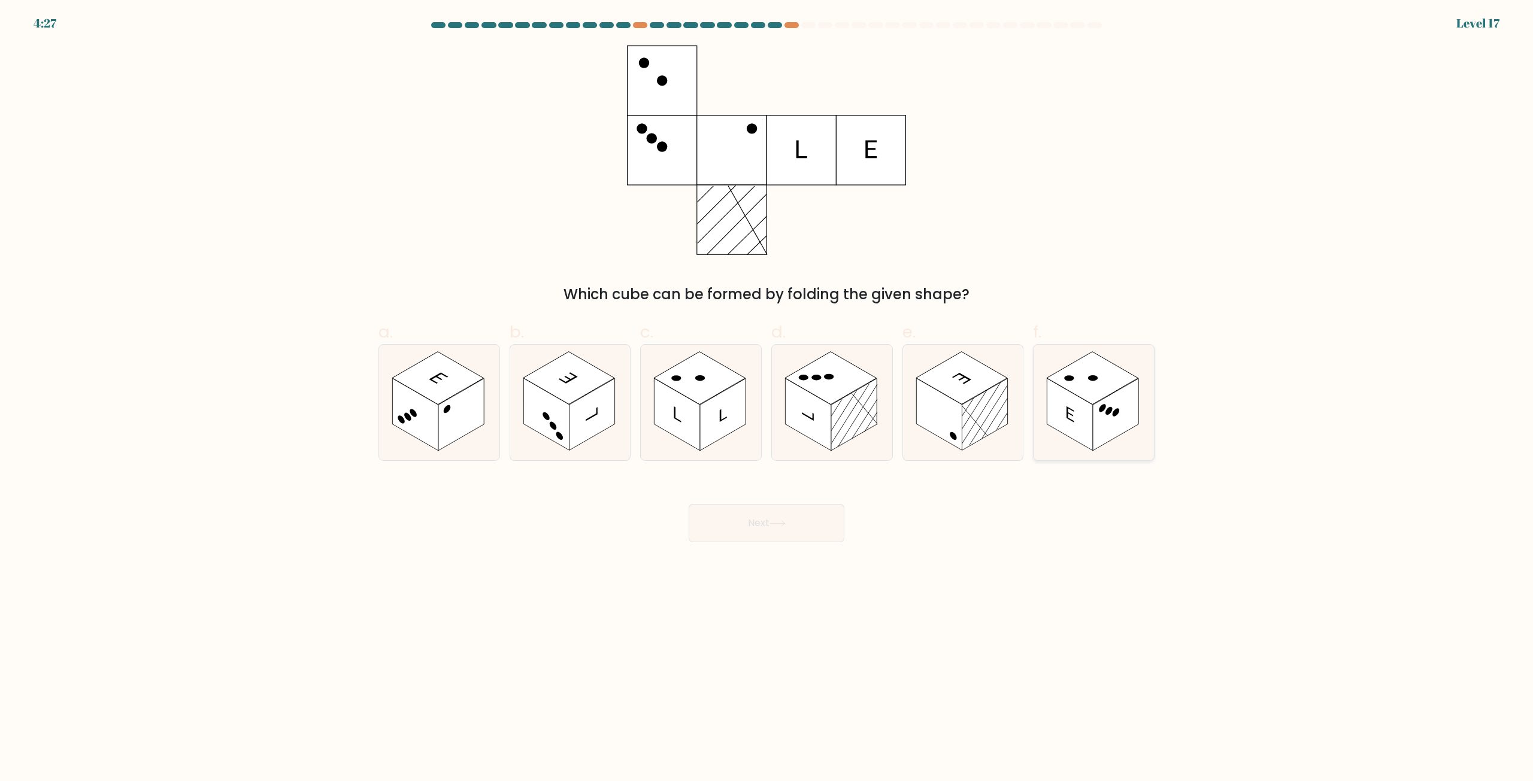
click at [1081, 411] on rect at bounding box center [1070, 415] width 46 height 72
click at [767, 399] on input "f." at bounding box center [766, 395] width 1 height 8
radio input "true"
click at [761, 523] on button "Next" at bounding box center [767, 523] width 156 height 38
click at [768, 522] on button "Next" at bounding box center [767, 523] width 156 height 38
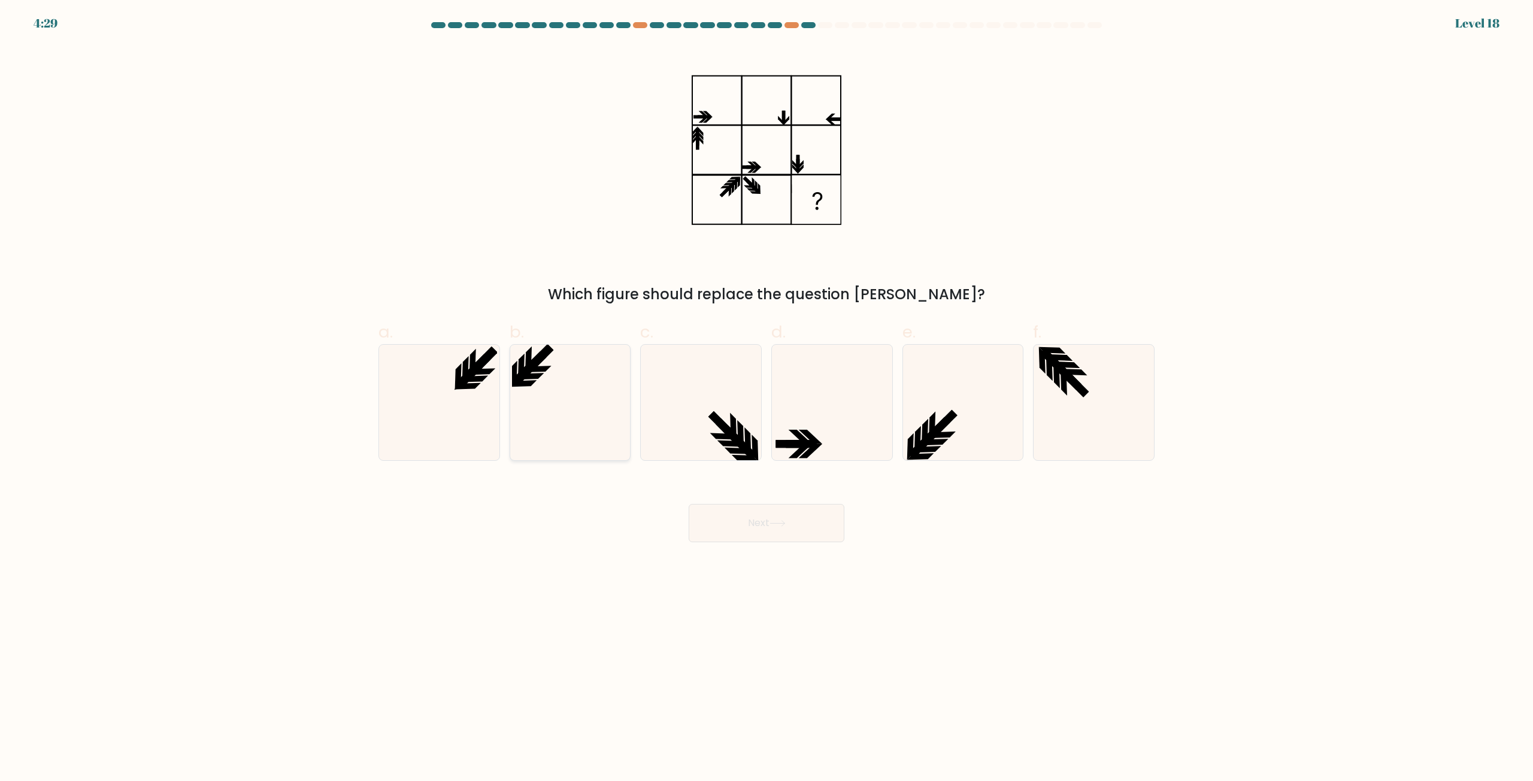
click at [545, 370] on icon at bounding box center [538, 369] width 27 height 7
click at [766, 391] on input "b." at bounding box center [766, 395] width 1 height 8
radio input "true"
click at [778, 526] on icon at bounding box center [777, 523] width 16 height 7
click at [776, 522] on icon at bounding box center [777, 523] width 16 height 7
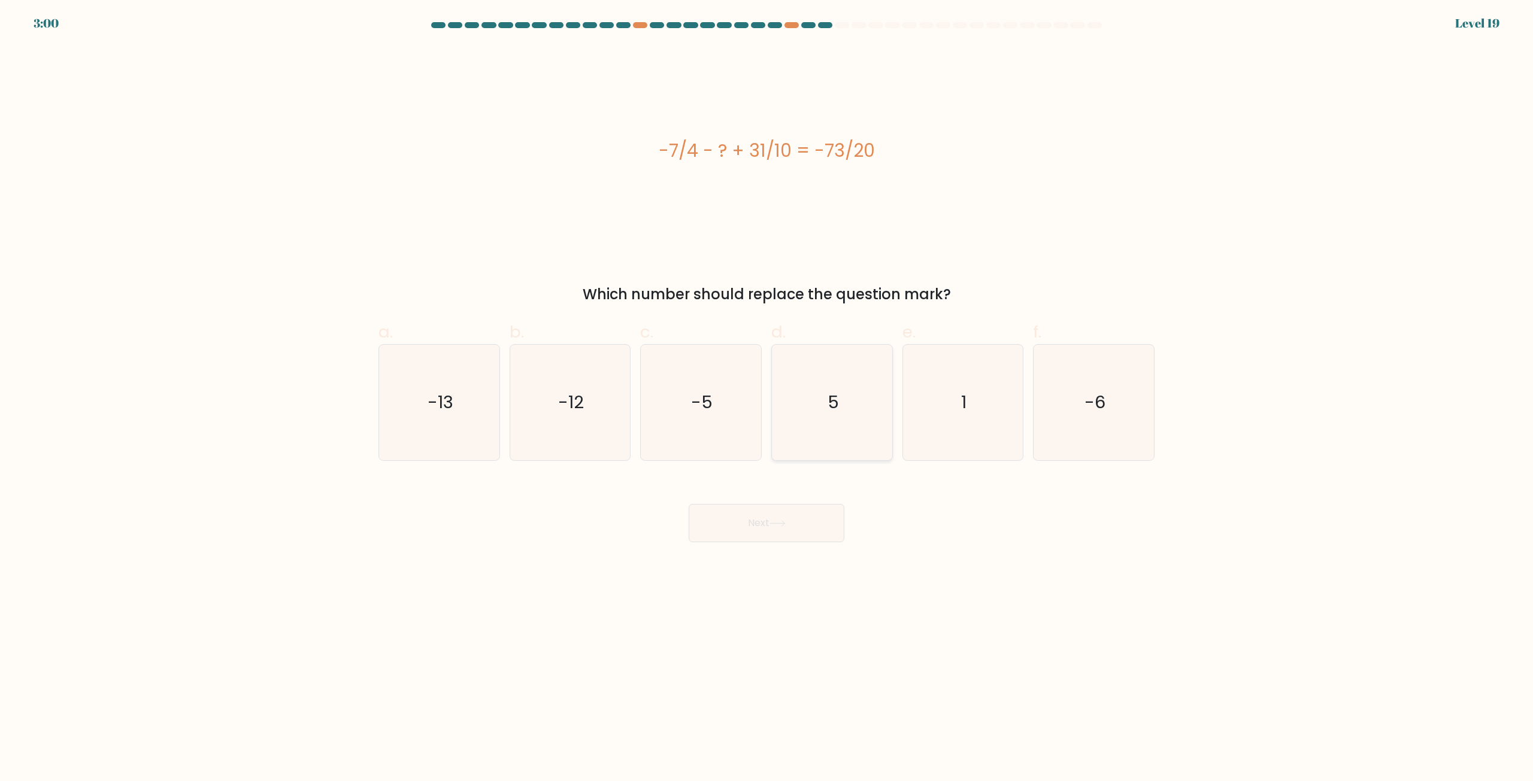
click at [843, 404] on icon "5" at bounding box center [832, 403] width 116 height 116
click at [767, 399] on input "d. 5" at bounding box center [766, 395] width 1 height 8
radio input "true"
click at [784, 526] on icon at bounding box center [777, 523] width 16 height 7
click at [784, 517] on button "Next" at bounding box center [767, 523] width 156 height 38
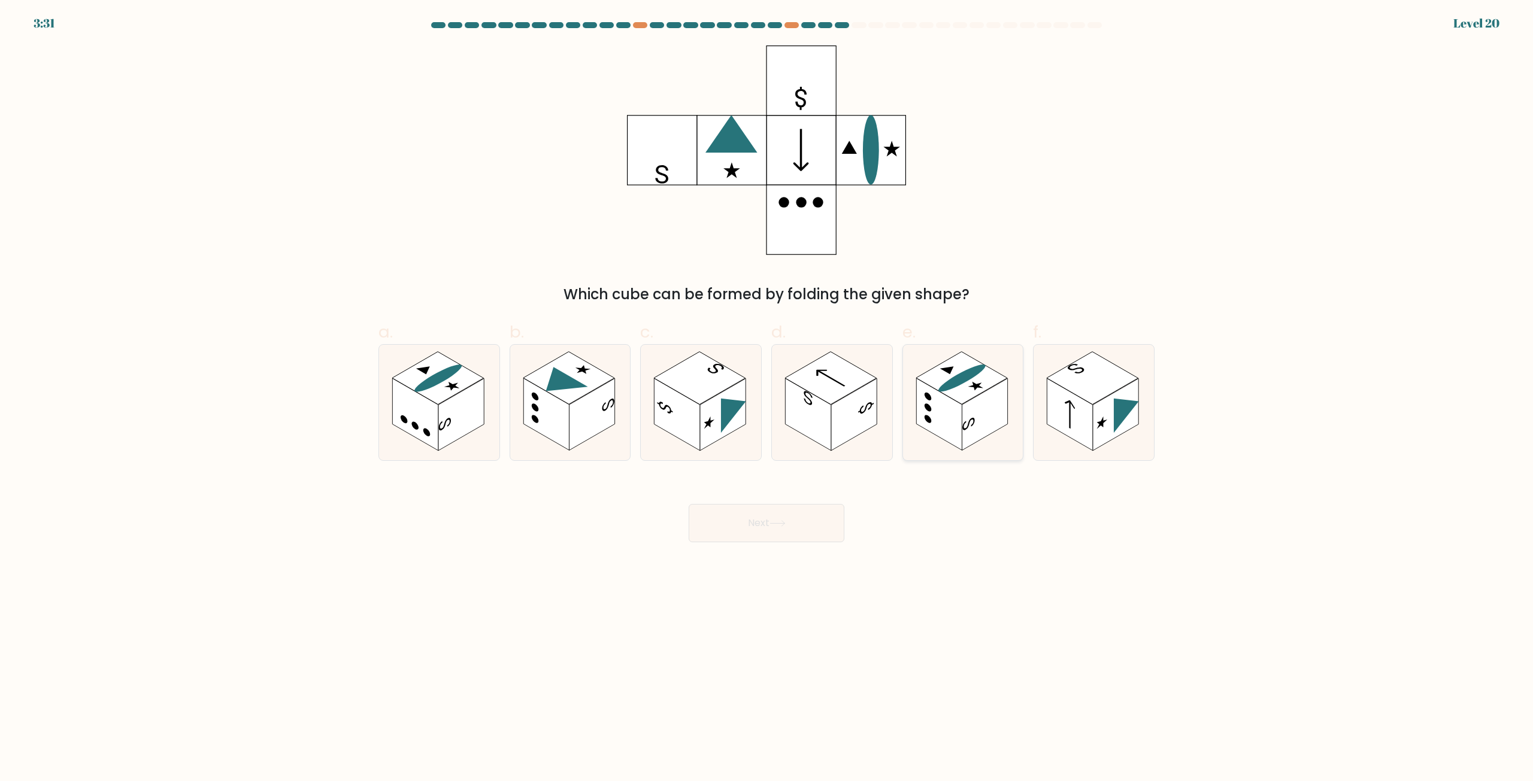
click at [962, 384] on ellipse at bounding box center [961, 378] width 57 height 33
click at [767, 391] on input "e." at bounding box center [766, 395] width 1 height 8
radio input "true"
click at [778, 526] on icon at bounding box center [777, 523] width 16 height 7
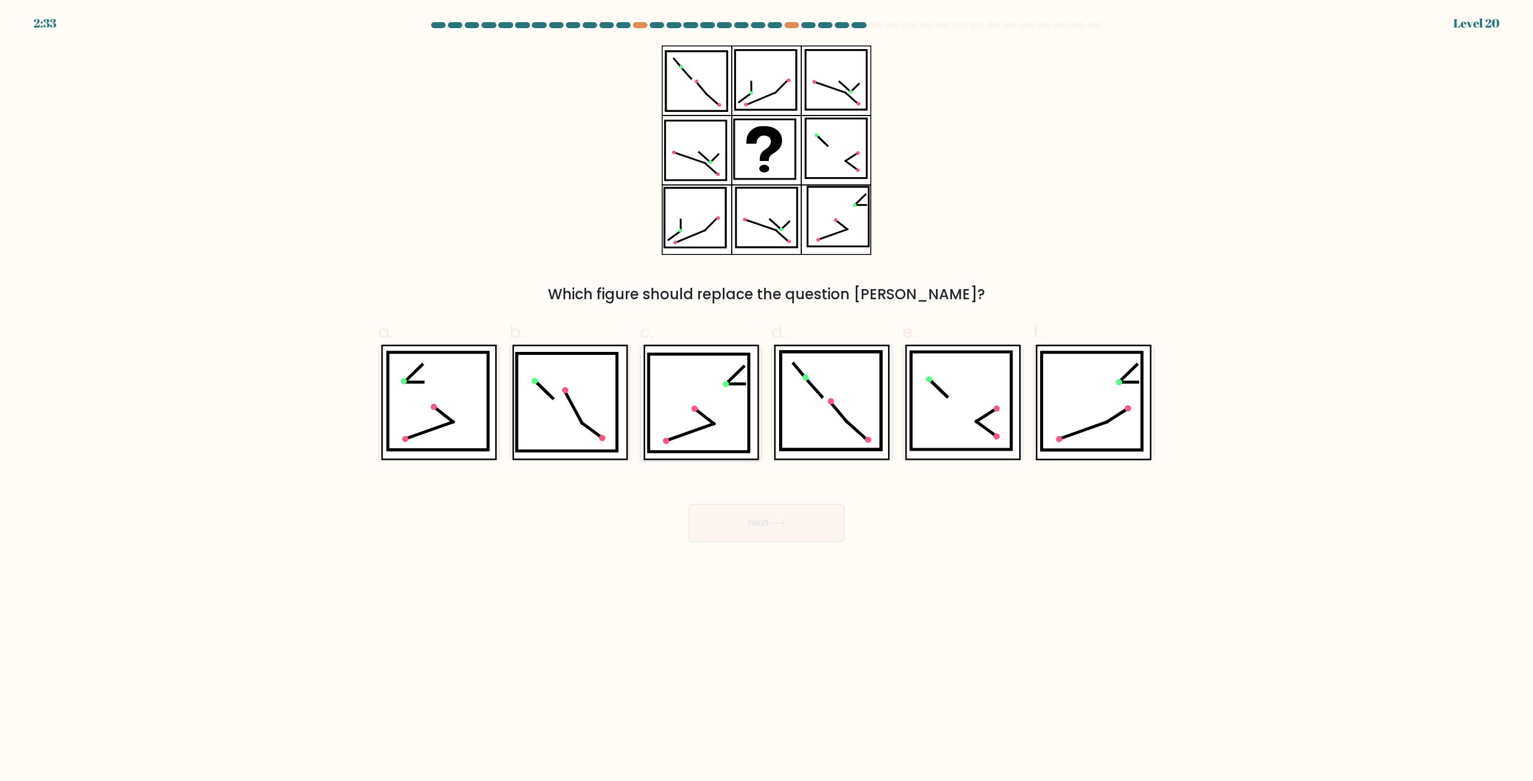
click at [719, 387] on icon at bounding box center [698, 403] width 101 height 98
click at [766, 391] on input "c." at bounding box center [766, 395] width 1 height 8
radio input "true"
click at [781, 525] on icon at bounding box center [777, 523] width 16 height 7
click at [768, 523] on button "Next" at bounding box center [767, 523] width 156 height 38
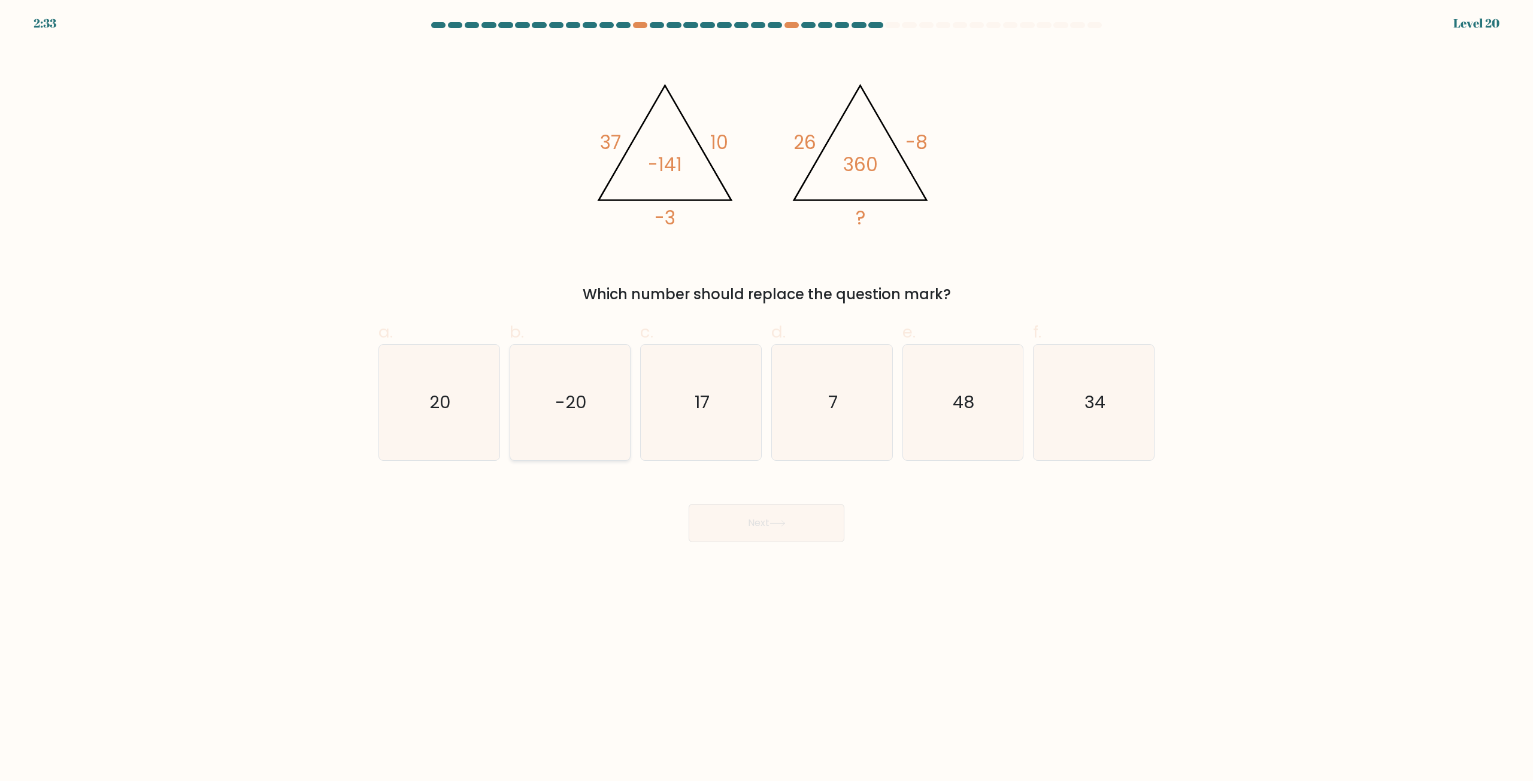
click at [602, 382] on icon "-20" at bounding box center [570, 403] width 116 height 116
click at [766, 391] on input "b. -20" at bounding box center [766, 395] width 1 height 8
radio input "true"
click at [446, 414] on text "20" at bounding box center [440, 403] width 22 height 24
click at [766, 399] on input "a. 20" at bounding box center [766, 395] width 1 height 8
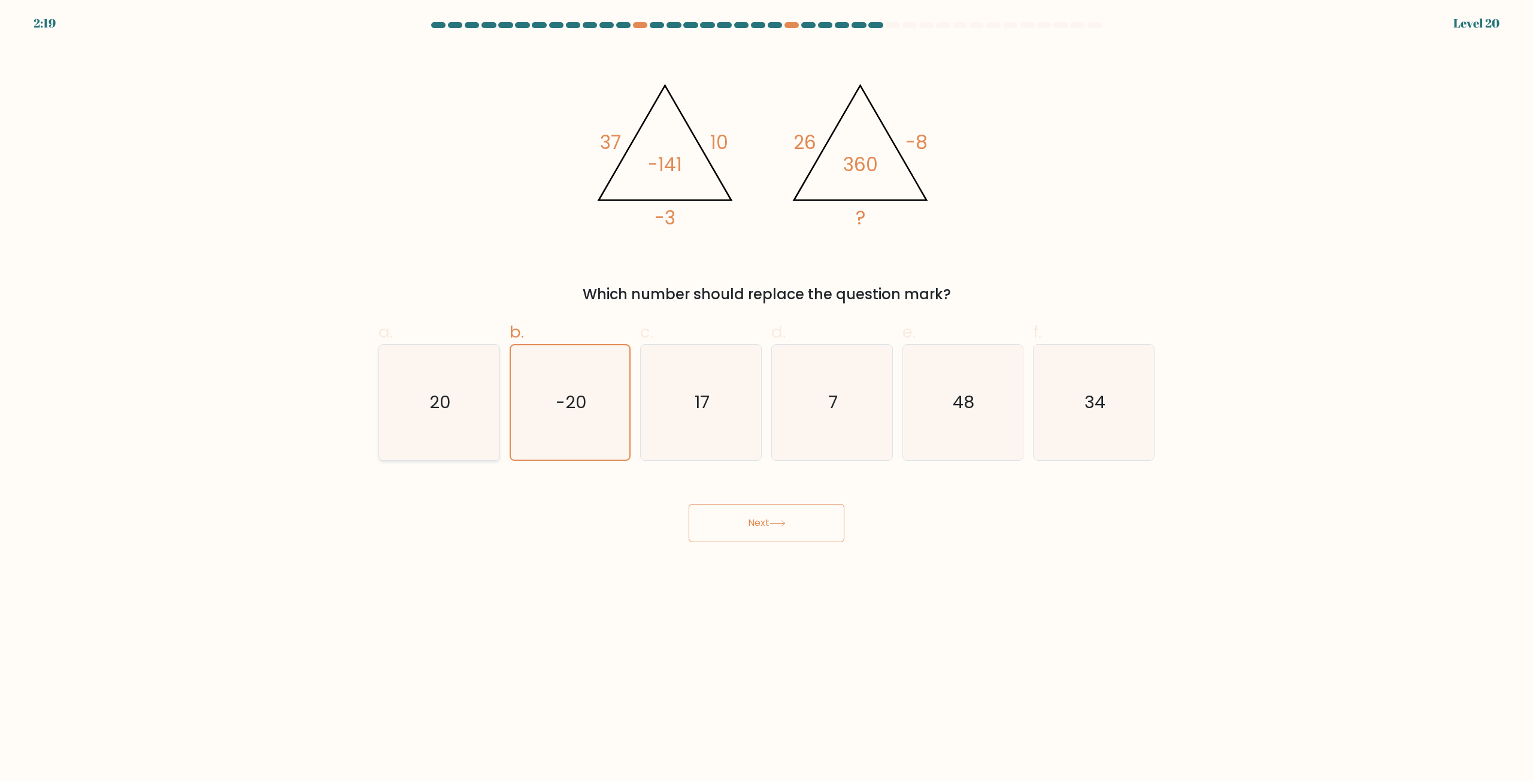
radio input "true"
click at [745, 521] on button "Next" at bounding box center [767, 523] width 156 height 38
click at [775, 528] on button "Next" at bounding box center [767, 523] width 156 height 38
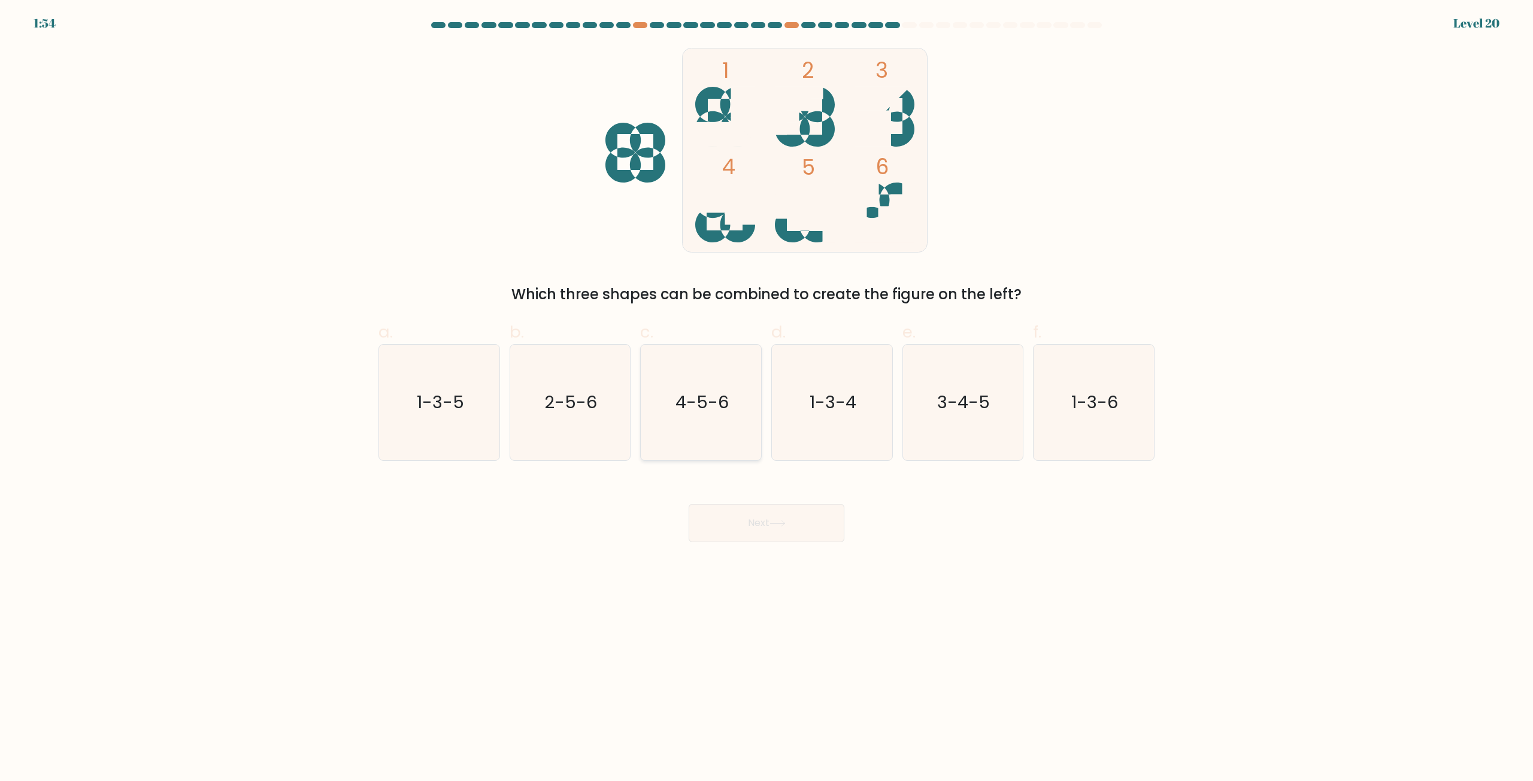
click at [687, 414] on text "4-5-6" at bounding box center [701, 403] width 53 height 24
click at [766, 399] on input "c. 4-5-6" at bounding box center [766, 395] width 1 height 8
radio input "true"
click at [768, 525] on button "Next" at bounding box center [767, 523] width 156 height 38
click at [783, 526] on icon at bounding box center [777, 523] width 16 height 7
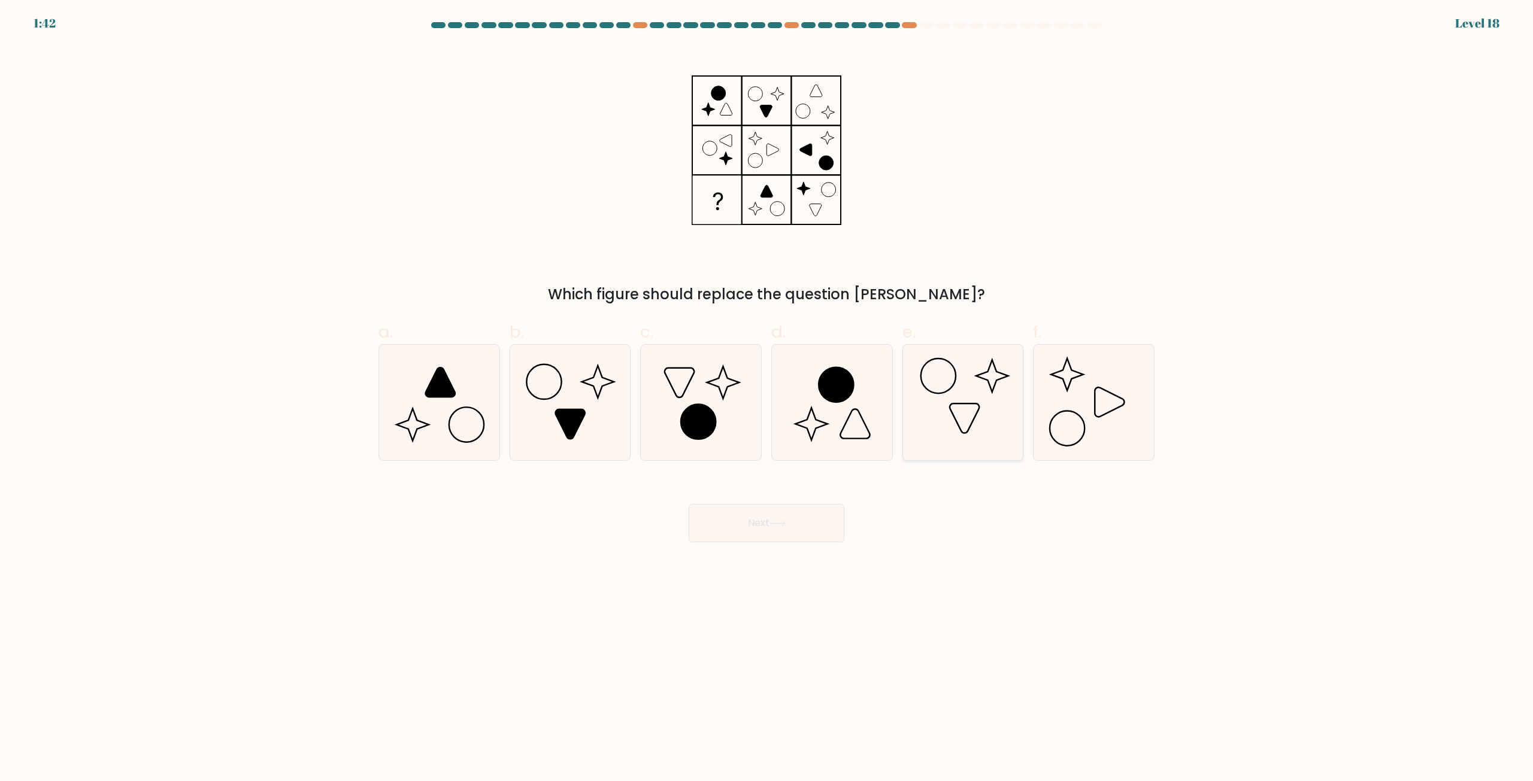
click at [987, 399] on icon at bounding box center [963, 403] width 116 height 116
click at [767, 399] on input "e." at bounding box center [766, 395] width 1 height 8
radio input "true"
click at [794, 521] on button "Next" at bounding box center [767, 523] width 156 height 38
click at [771, 525] on button "Next" at bounding box center [767, 523] width 156 height 38
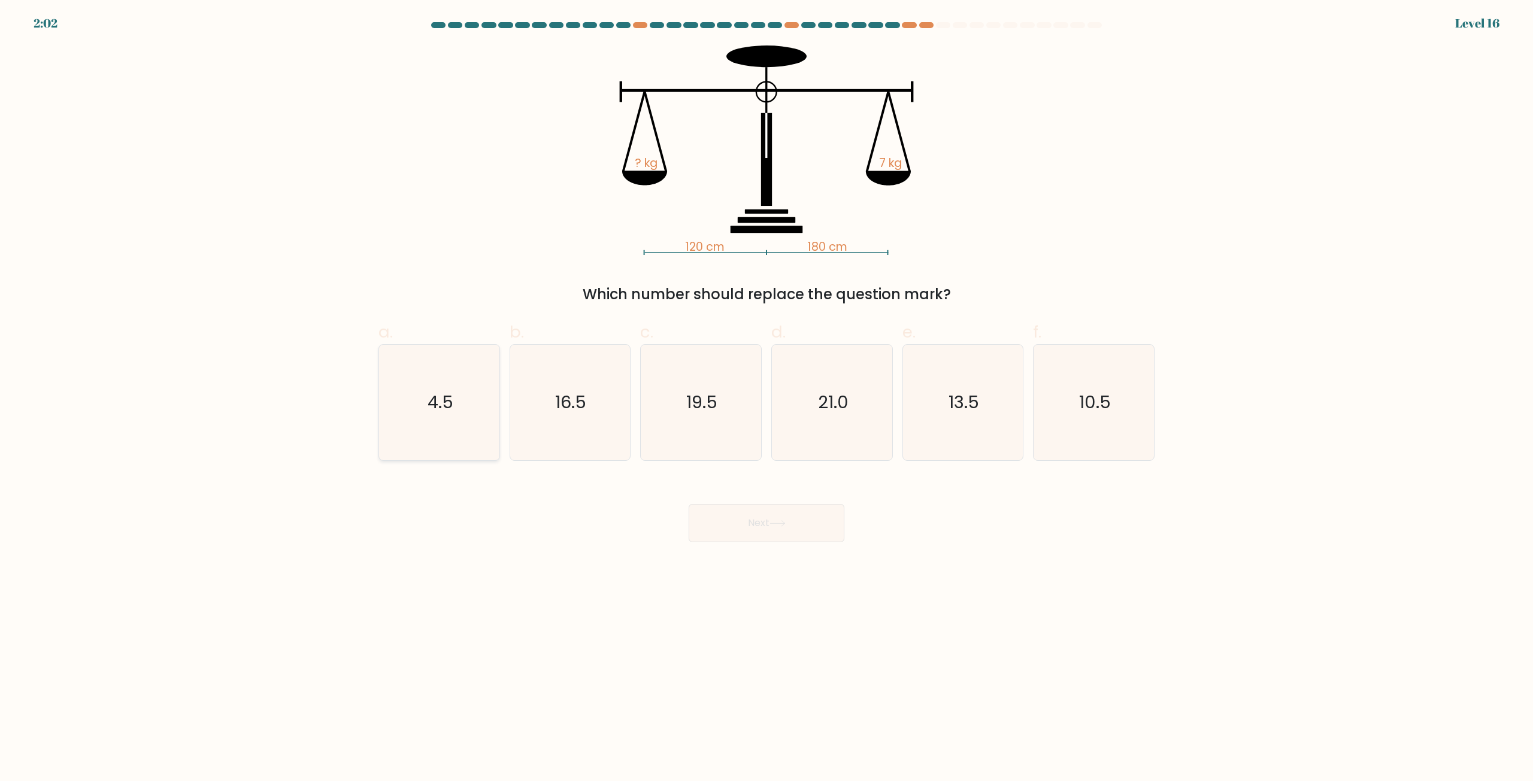
click at [463, 398] on icon "4.5" at bounding box center [439, 403] width 116 height 116
click at [766, 398] on input "a. 4.5" at bounding box center [766, 395] width 1 height 8
radio input "true"
click at [781, 530] on button "Next" at bounding box center [767, 523] width 156 height 38
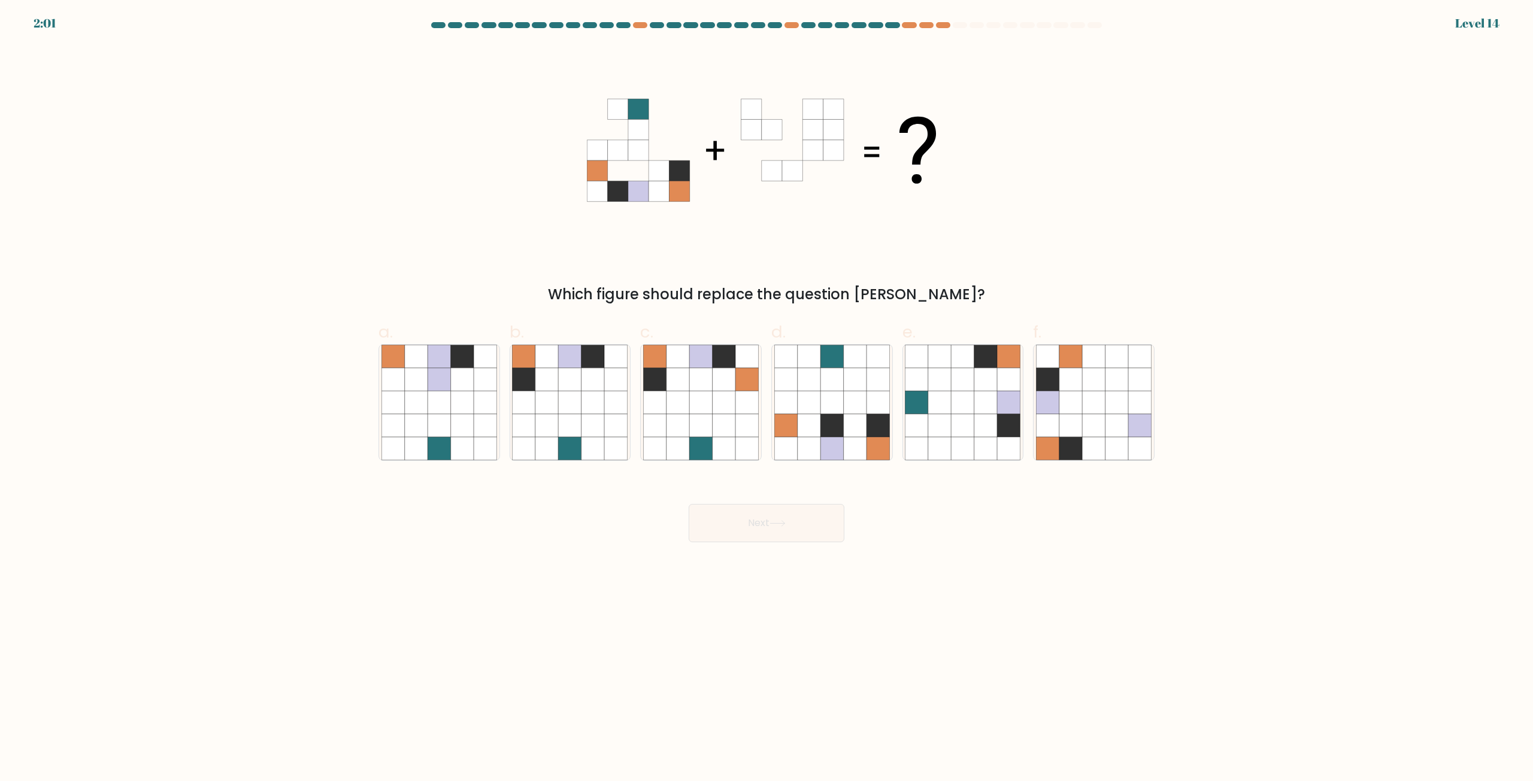
drag, startPoint x: 781, startPoint y: 530, endPoint x: 789, endPoint y: 528, distance: 8.1
click at [790, 528] on button "Next" at bounding box center [767, 523] width 156 height 38
click at [1060, 636] on body "2:45 Level 14" at bounding box center [766, 390] width 1533 height 781
click at [706, 384] on icon at bounding box center [700, 379] width 23 height 23
click at [766, 391] on input "c." at bounding box center [766, 395] width 1 height 8
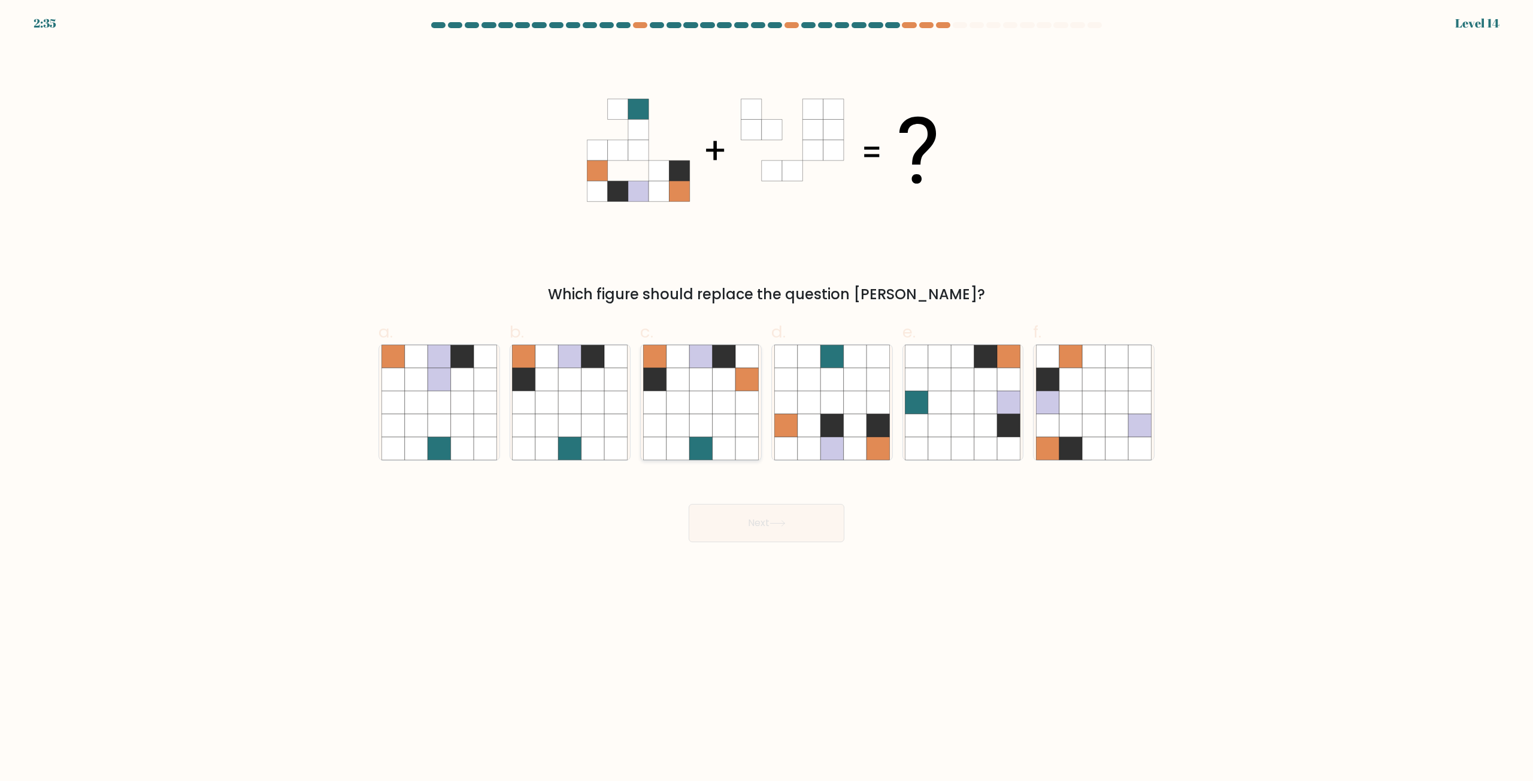
radio input "true"
click at [766, 528] on button "Next" at bounding box center [767, 523] width 156 height 38
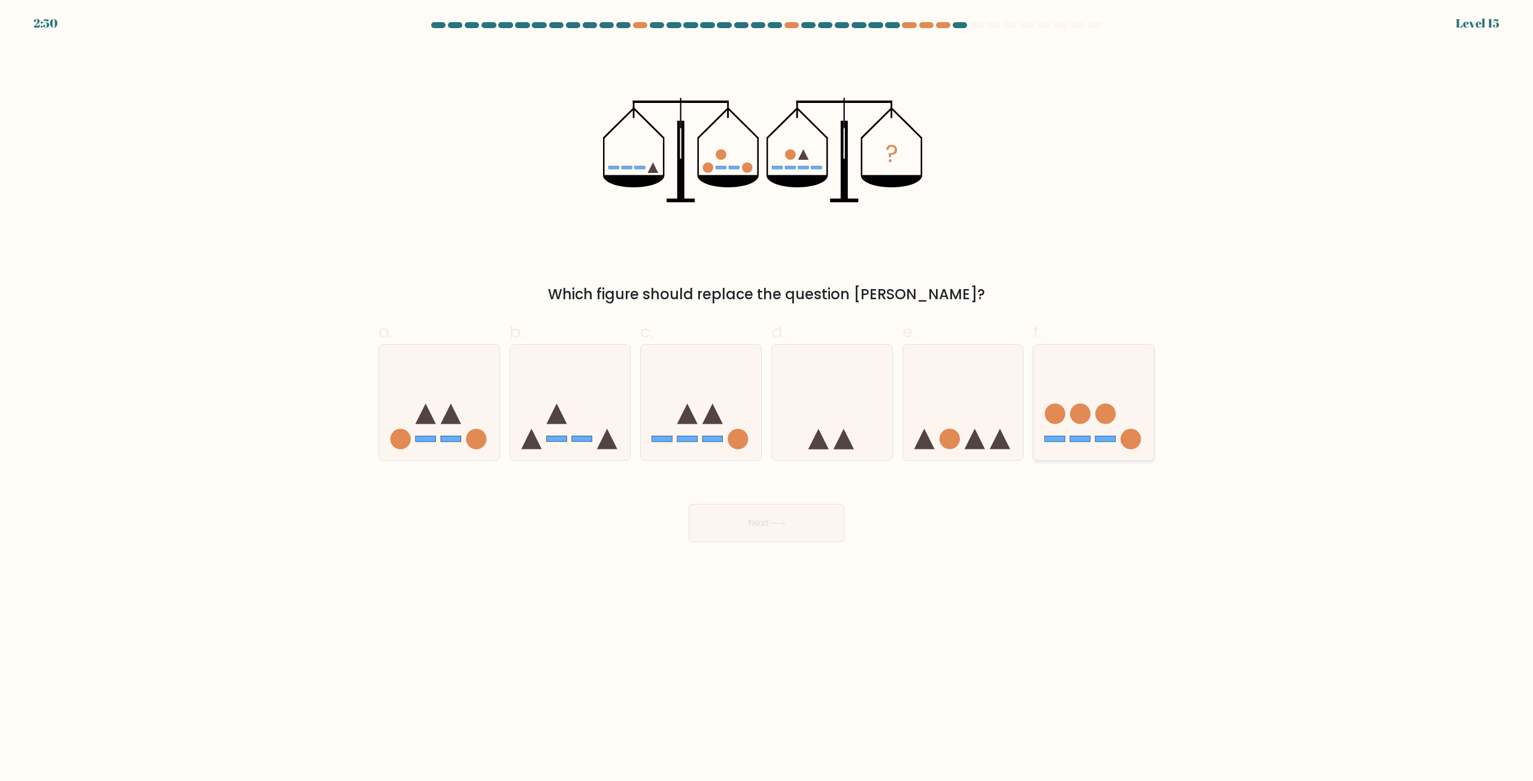
click at [1077, 419] on circle at bounding box center [1080, 414] width 20 height 20
click at [767, 399] on input "f." at bounding box center [766, 395] width 1 height 8
radio input "true"
click at [790, 525] on button "Next" at bounding box center [767, 523] width 156 height 38
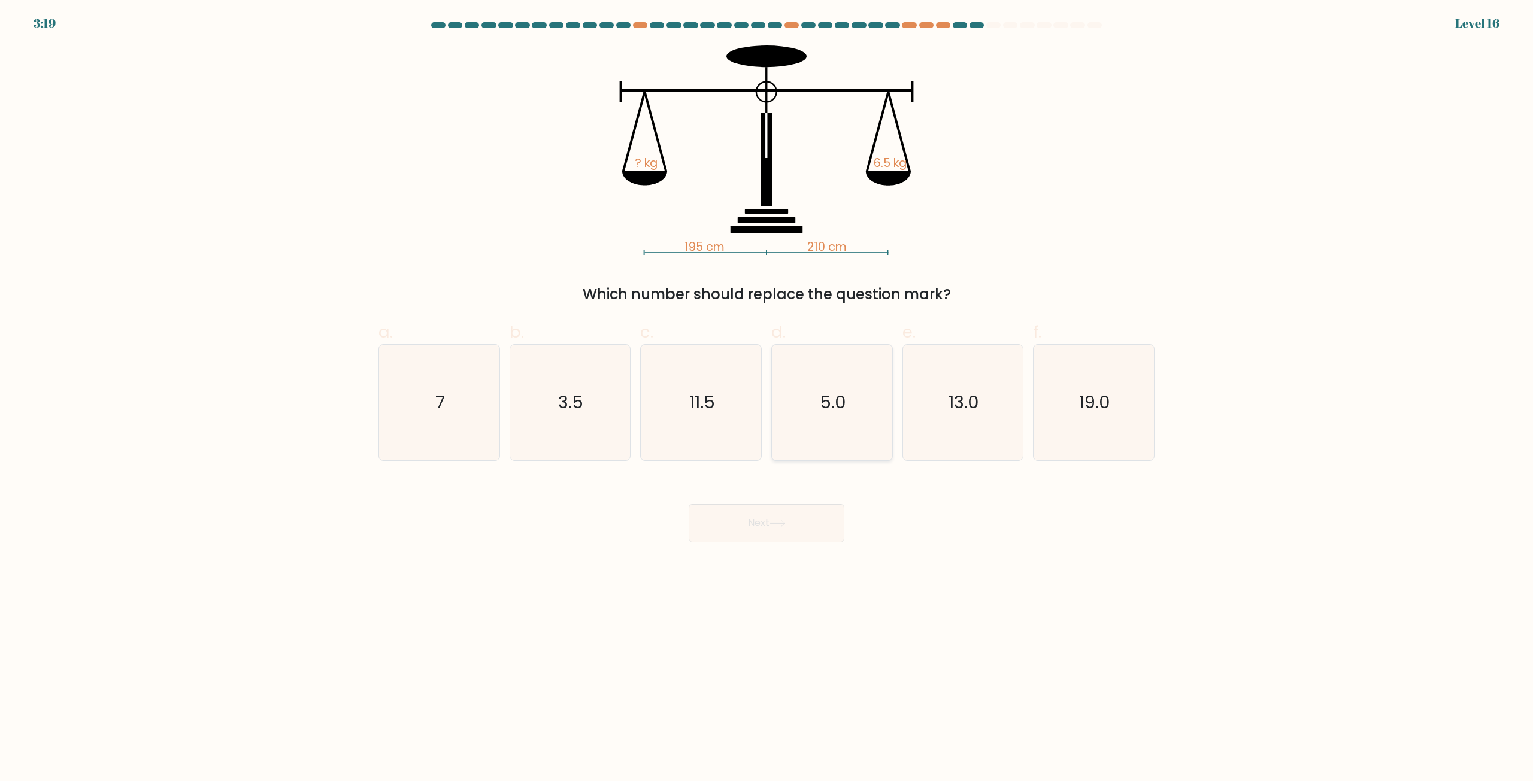
click at [836, 409] on text "5.0" at bounding box center [833, 403] width 26 height 24
click at [767, 399] on input "d. 5.0" at bounding box center [766, 395] width 1 height 8
radio input "true"
click at [772, 524] on button "Next" at bounding box center [767, 523] width 156 height 38
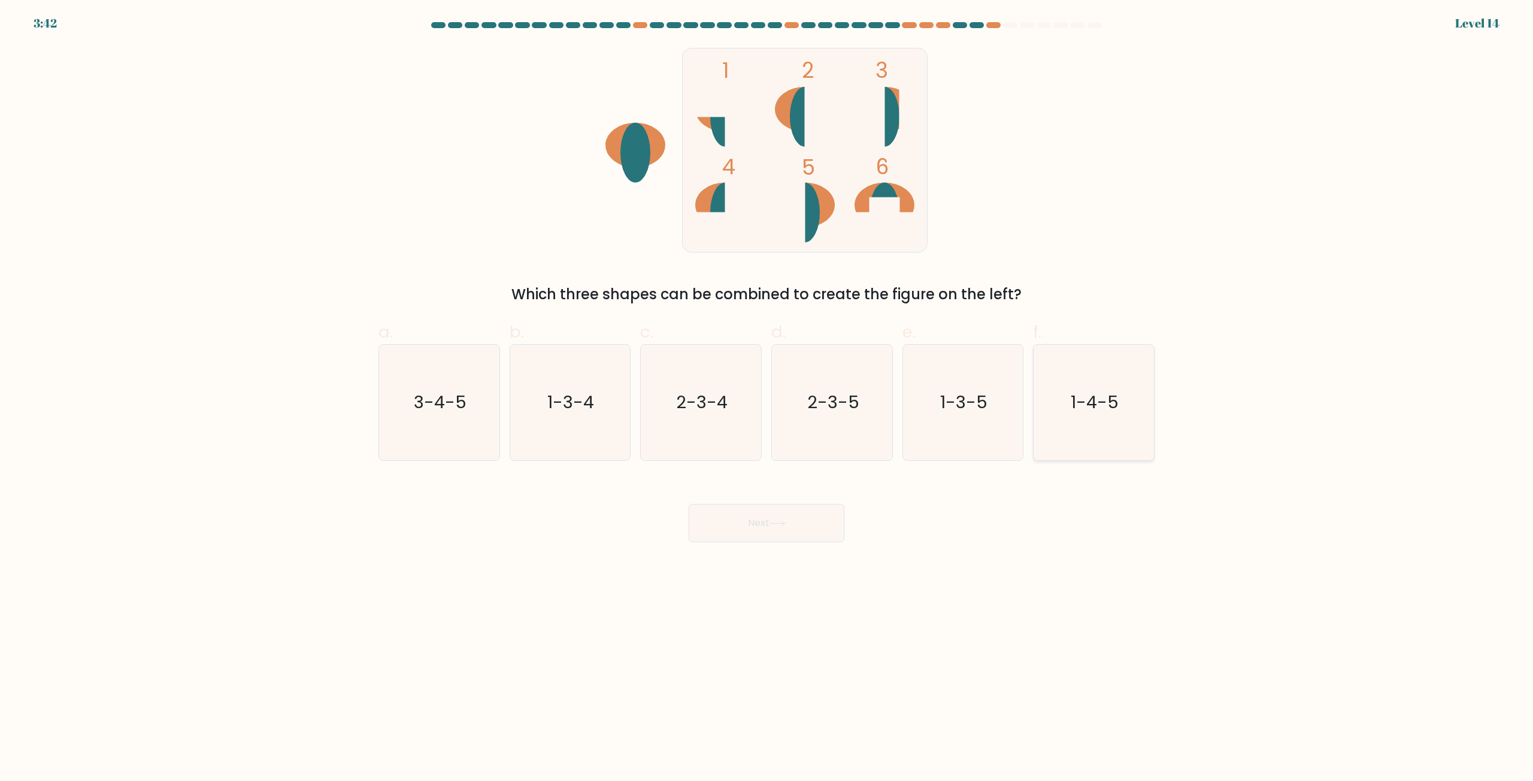
click at [1112, 386] on icon "1-4-5" at bounding box center [1094, 403] width 116 height 116
click at [767, 391] on input "f. 1-4-5" at bounding box center [766, 395] width 1 height 8
radio input "true"
click at [780, 529] on button "Next" at bounding box center [767, 523] width 156 height 38
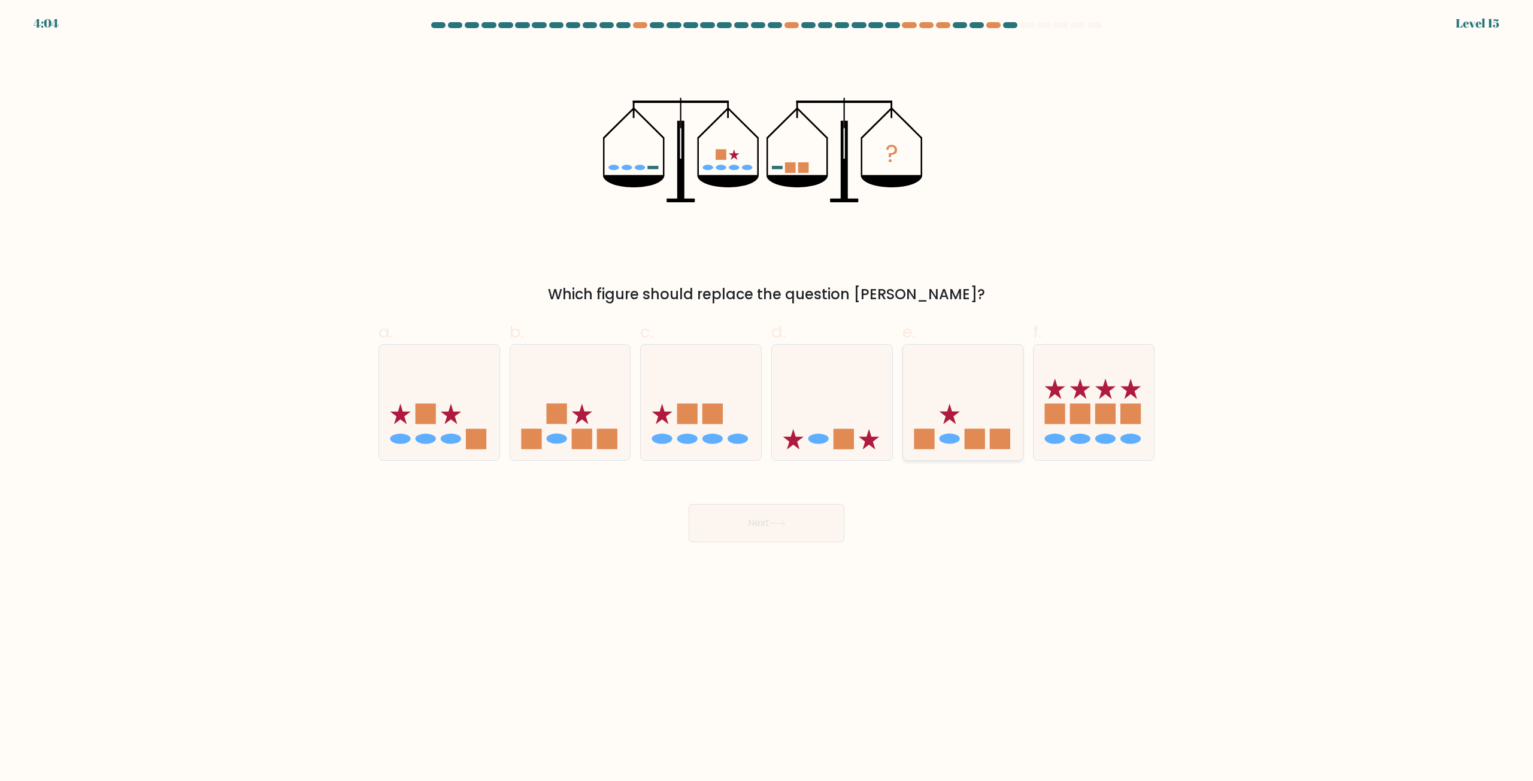
click at [961, 445] on icon at bounding box center [963, 402] width 120 height 99
click at [767, 399] on input "e." at bounding box center [766, 395] width 1 height 8
radio input "true"
click at [775, 529] on button "Next" at bounding box center [767, 523] width 156 height 38
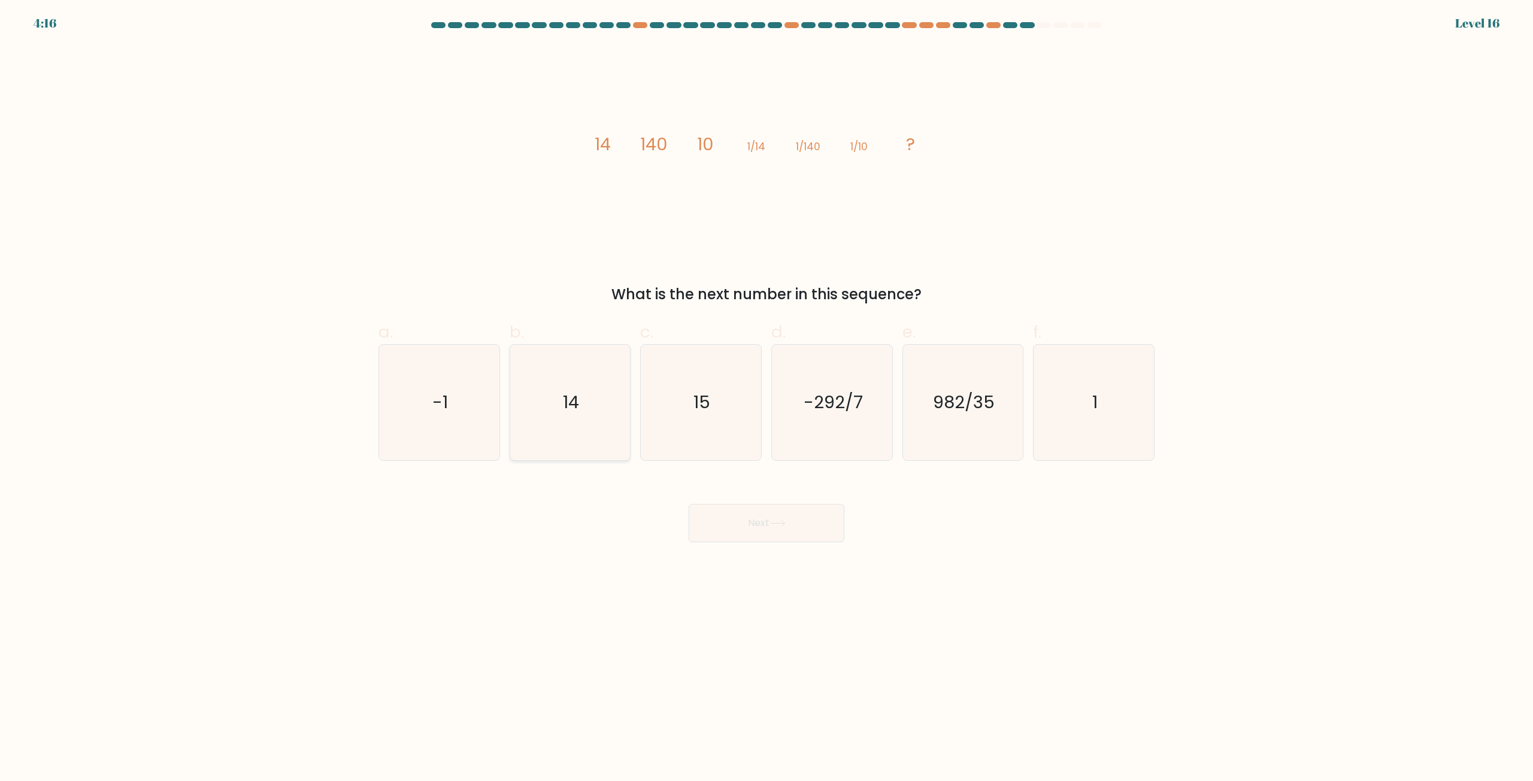
click at [572, 409] on text "14" at bounding box center [571, 403] width 16 height 24
click at [766, 399] on input "b. 14" at bounding box center [766, 395] width 1 height 8
radio input "true"
click at [785, 523] on icon at bounding box center [777, 523] width 16 height 7
click at [778, 520] on button "Next" at bounding box center [767, 523] width 156 height 38
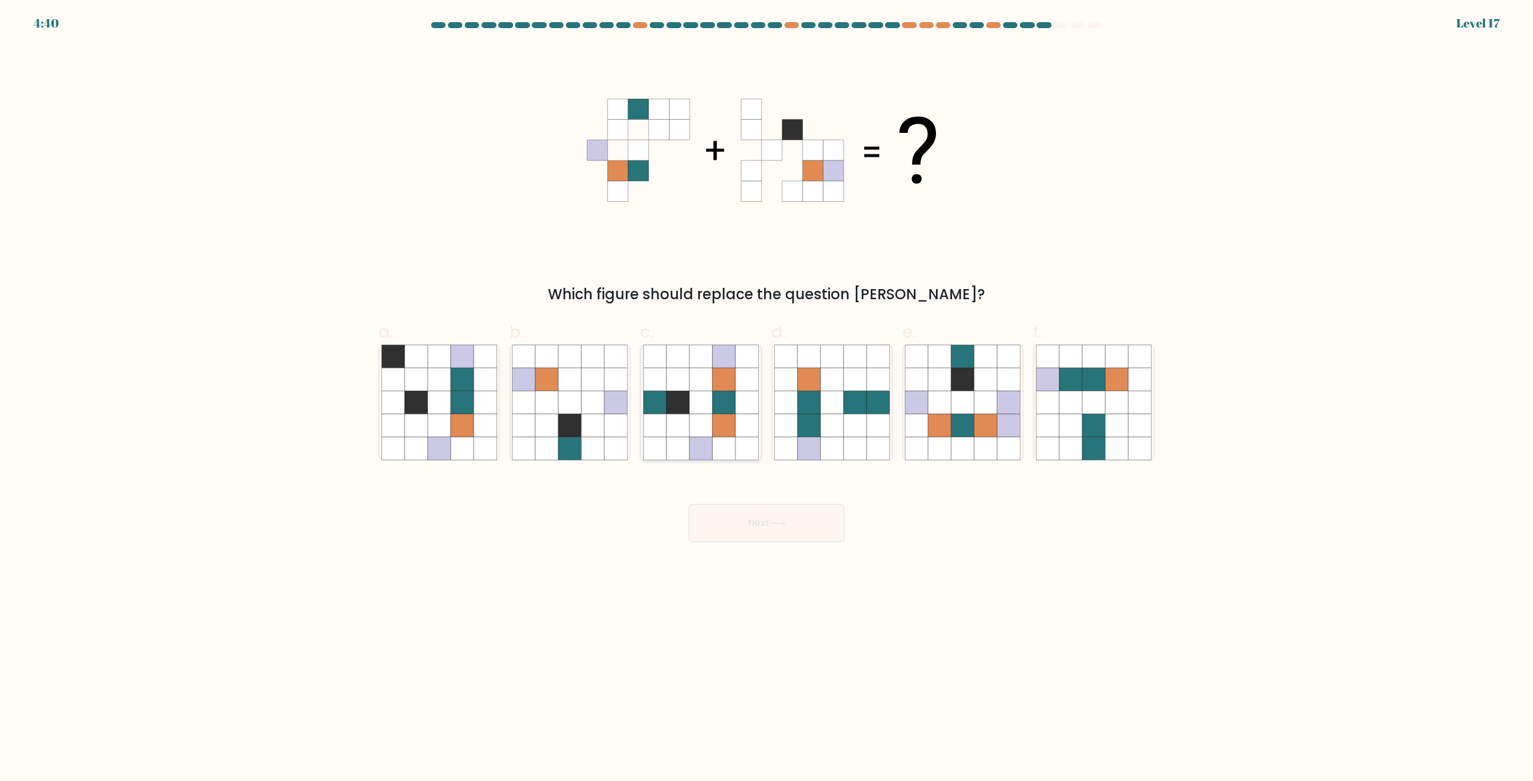
click at [704, 435] on icon at bounding box center [700, 425] width 23 height 23
click at [766, 399] on input "c." at bounding box center [766, 395] width 1 height 8
radio input "true"
click at [757, 519] on button "Next" at bounding box center [767, 523] width 156 height 38
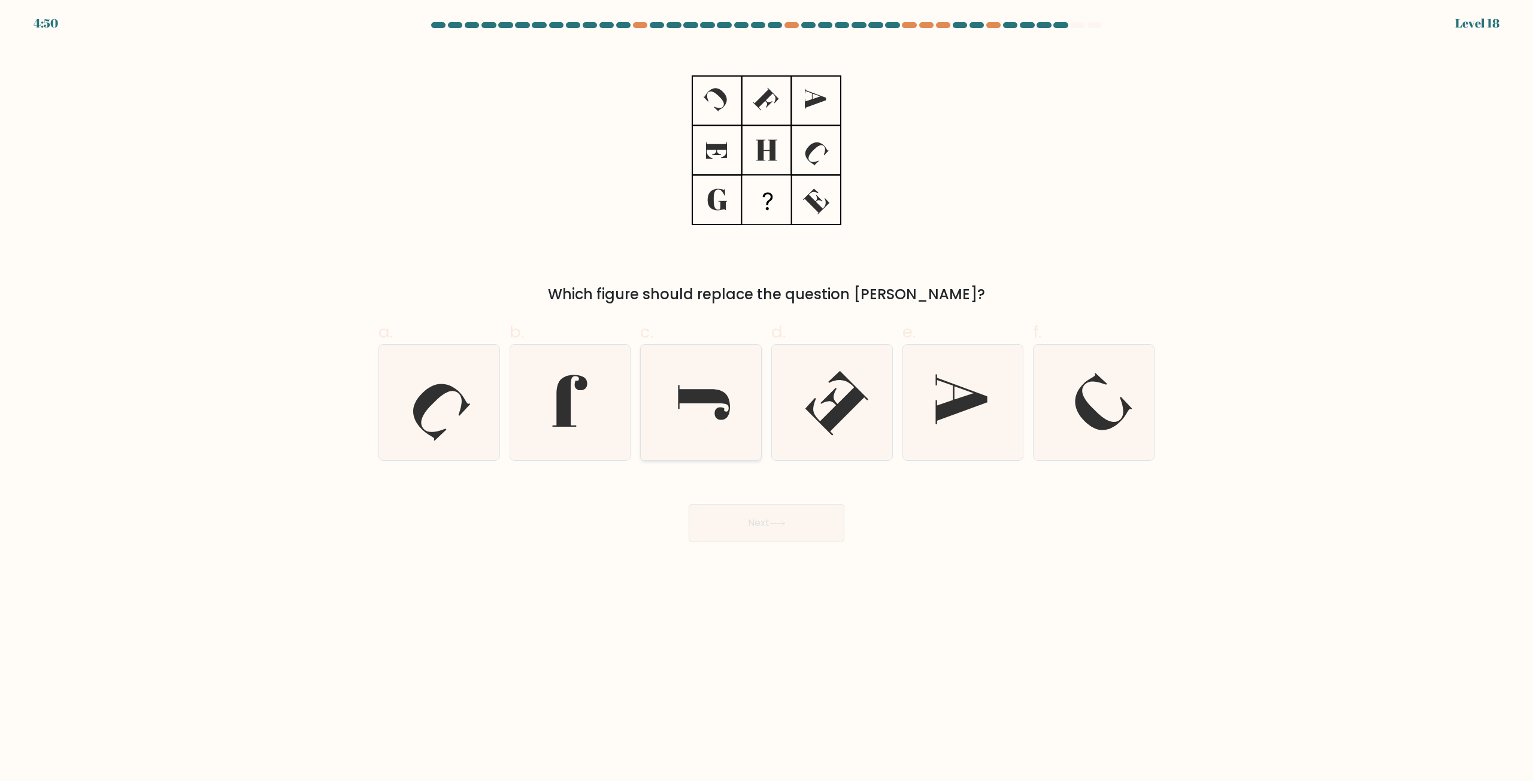
click at [715, 406] on icon at bounding box center [701, 403] width 116 height 116
click at [766, 399] on input "c." at bounding box center [766, 395] width 1 height 8
radio input "true"
click at [759, 523] on button "Next" at bounding box center [767, 523] width 156 height 38
click at [772, 525] on button "Next" at bounding box center [767, 523] width 156 height 38
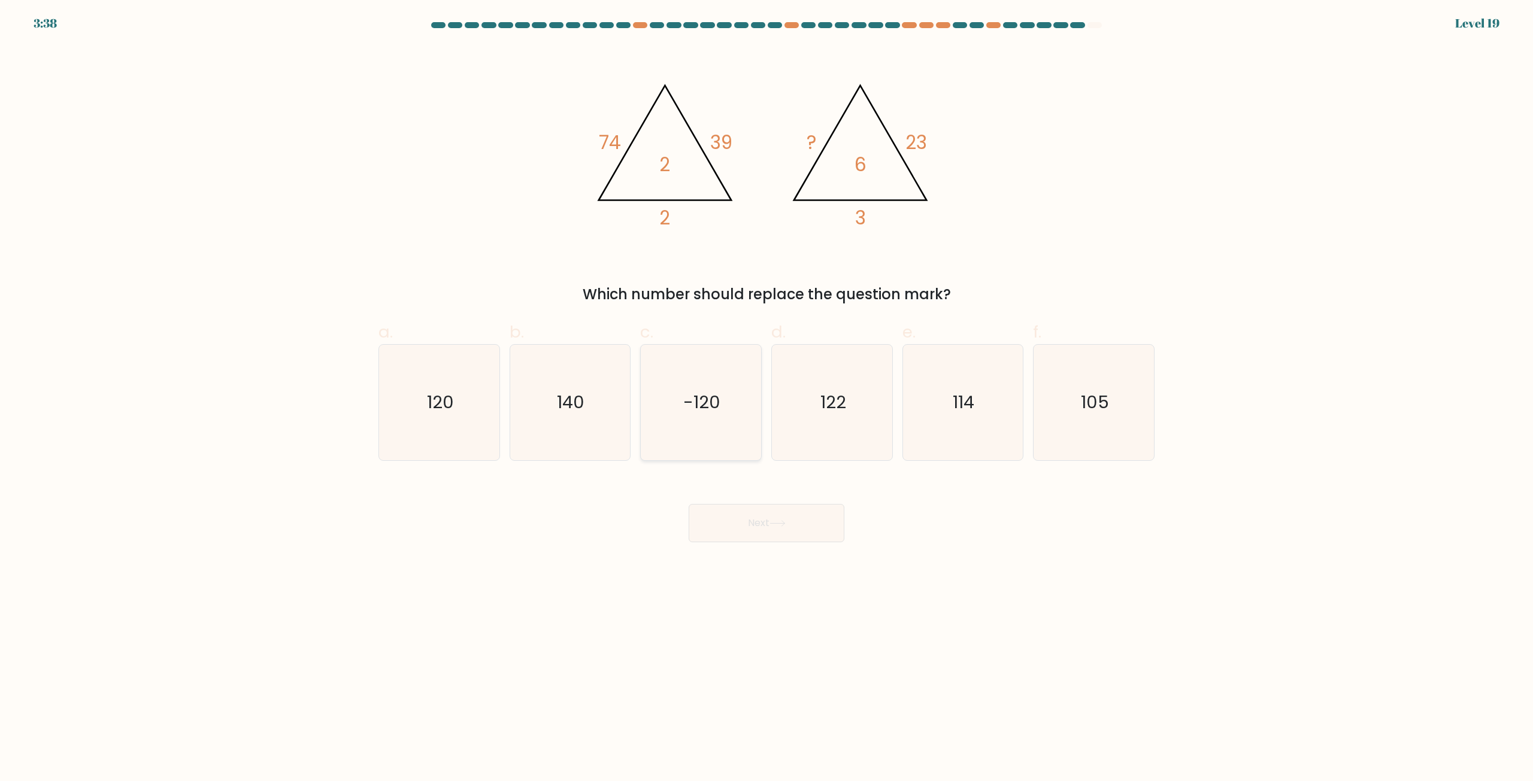
click at [730, 399] on icon "-120" at bounding box center [701, 403] width 116 height 116
click at [766, 399] on input "c. -120" at bounding box center [766, 395] width 1 height 8
radio input "true"
click at [775, 522] on icon at bounding box center [777, 523] width 16 height 7
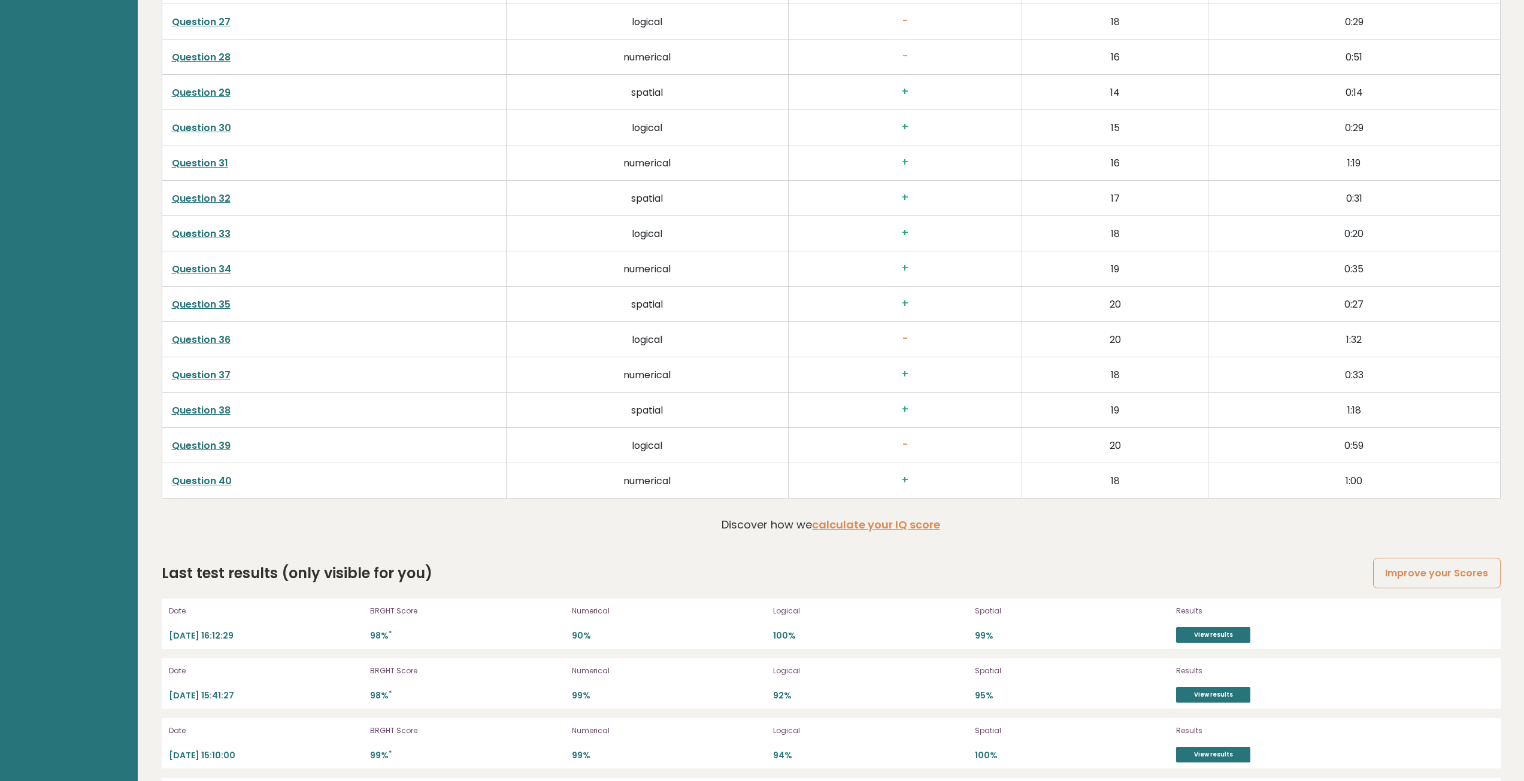
scroll to position [3261, 0]
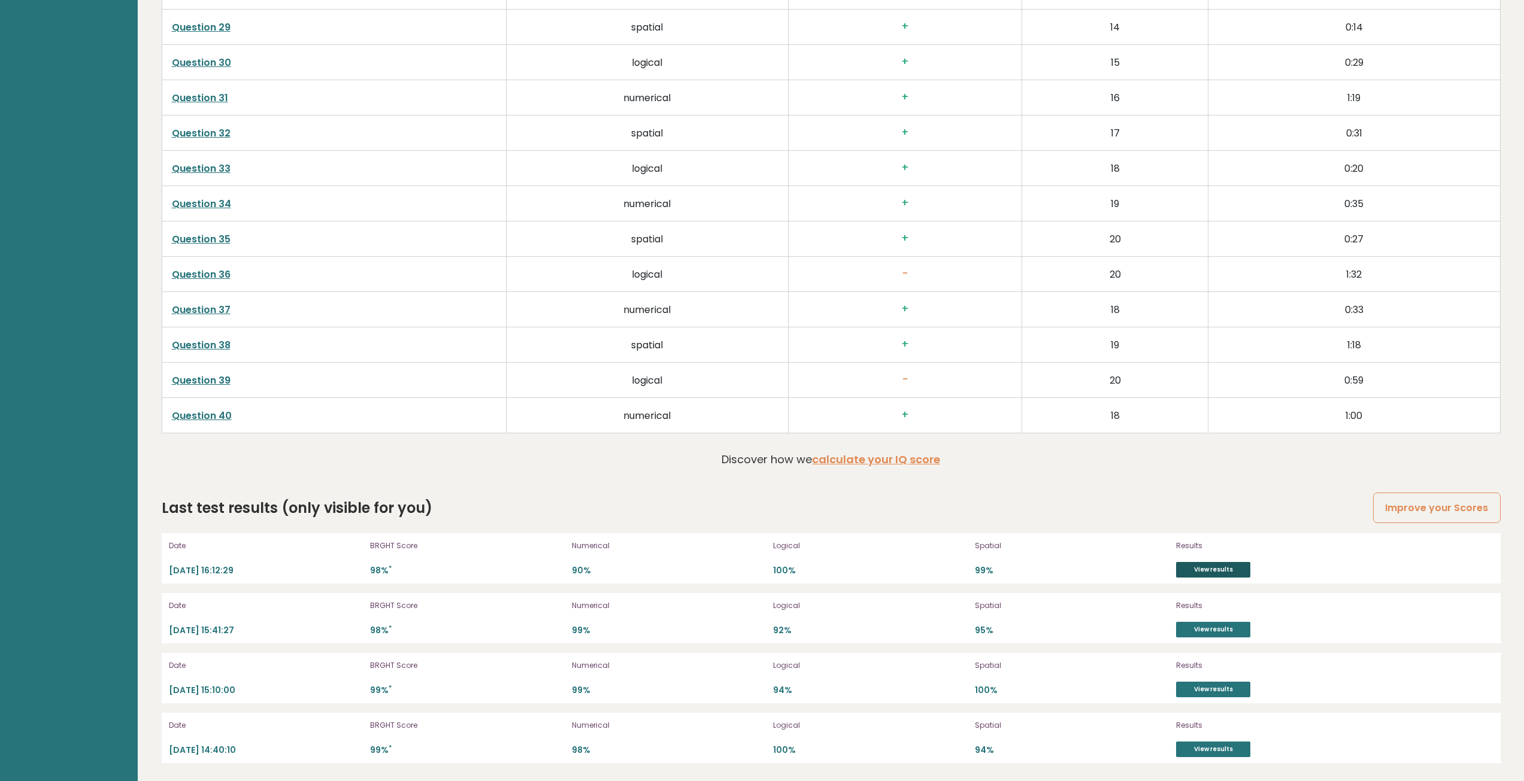
click at [1229, 568] on link "View results" at bounding box center [1213, 570] width 74 height 16
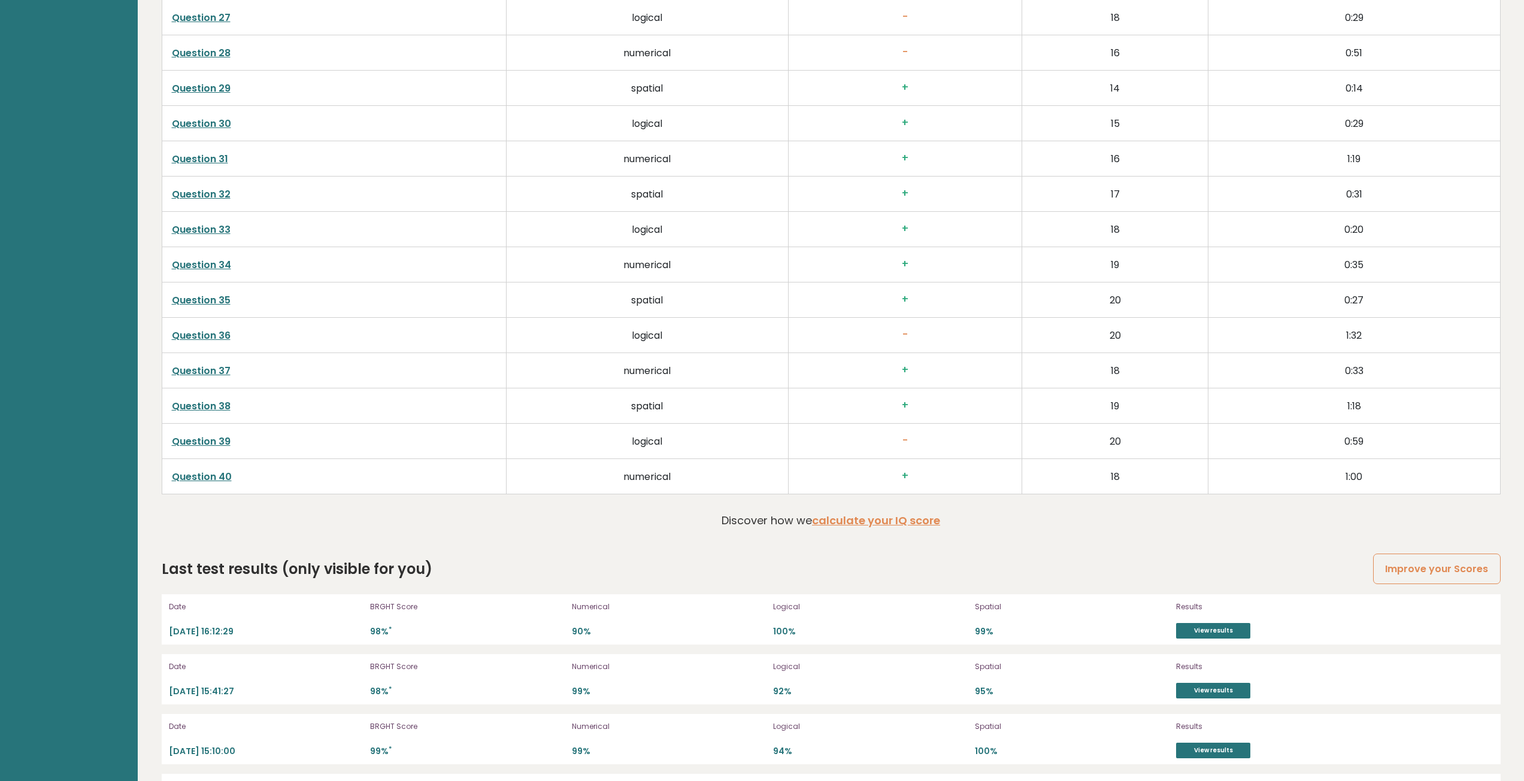
scroll to position [3261, 0]
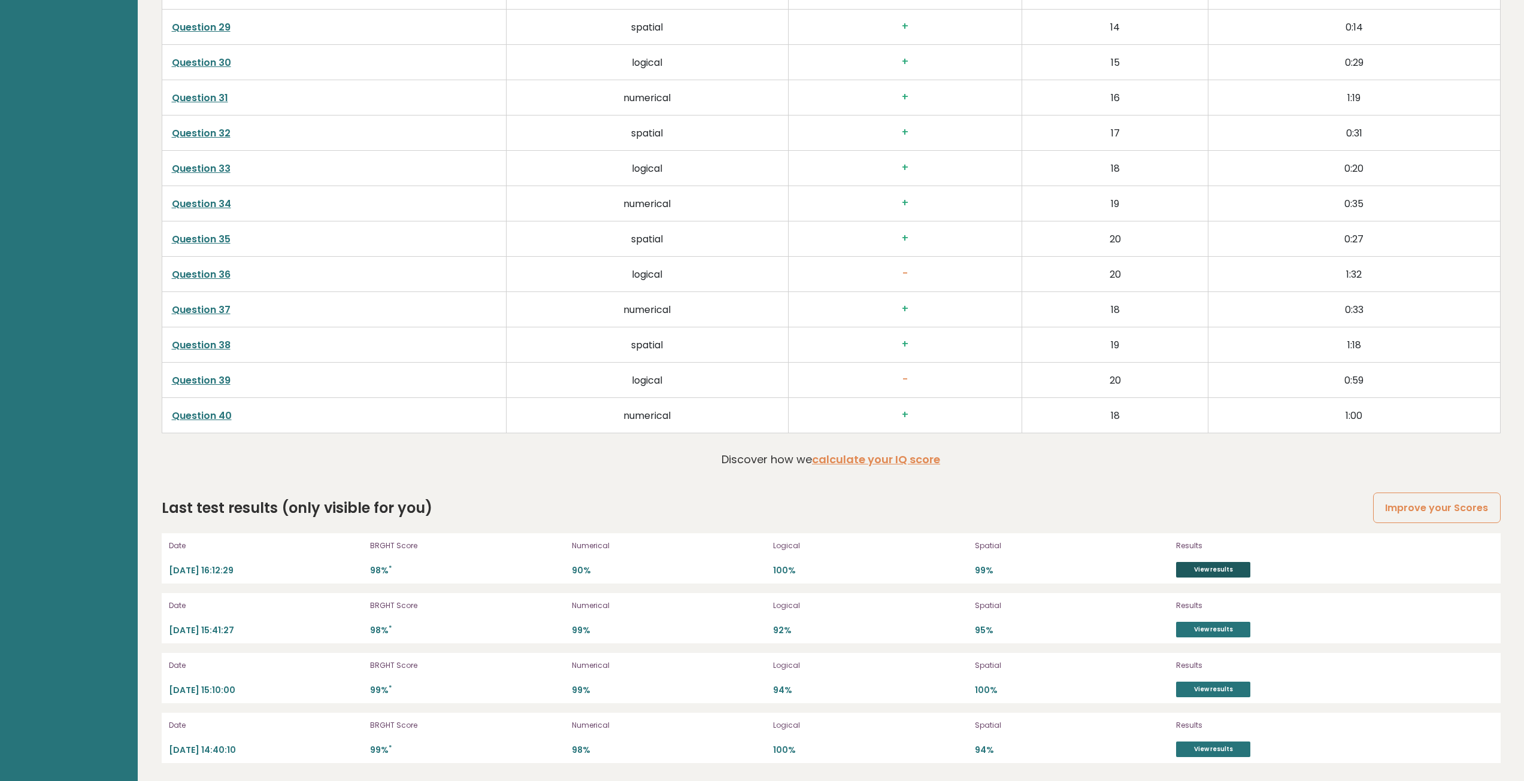
click at [1218, 571] on link "View results" at bounding box center [1213, 570] width 74 height 16
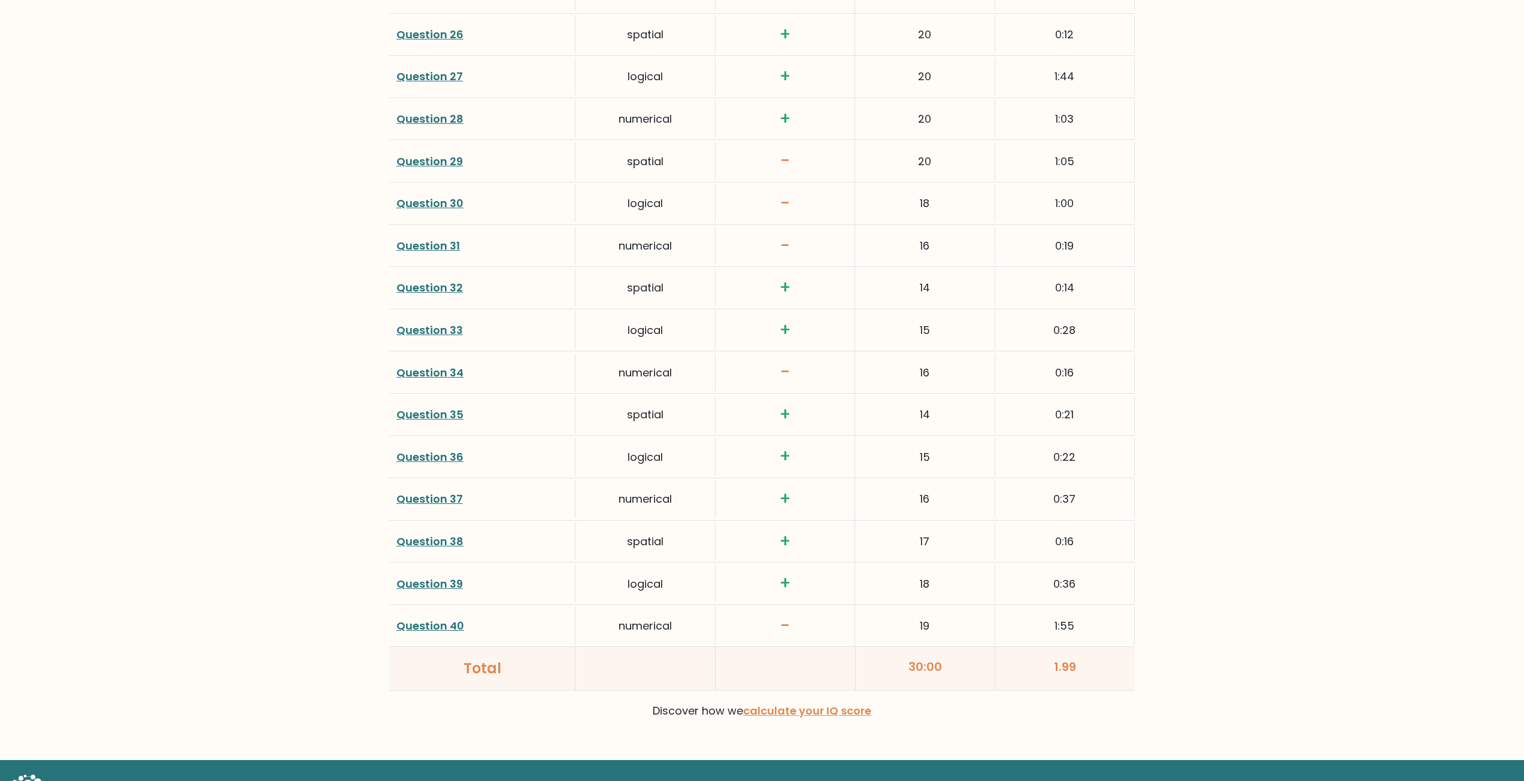
scroll to position [2830, 0]
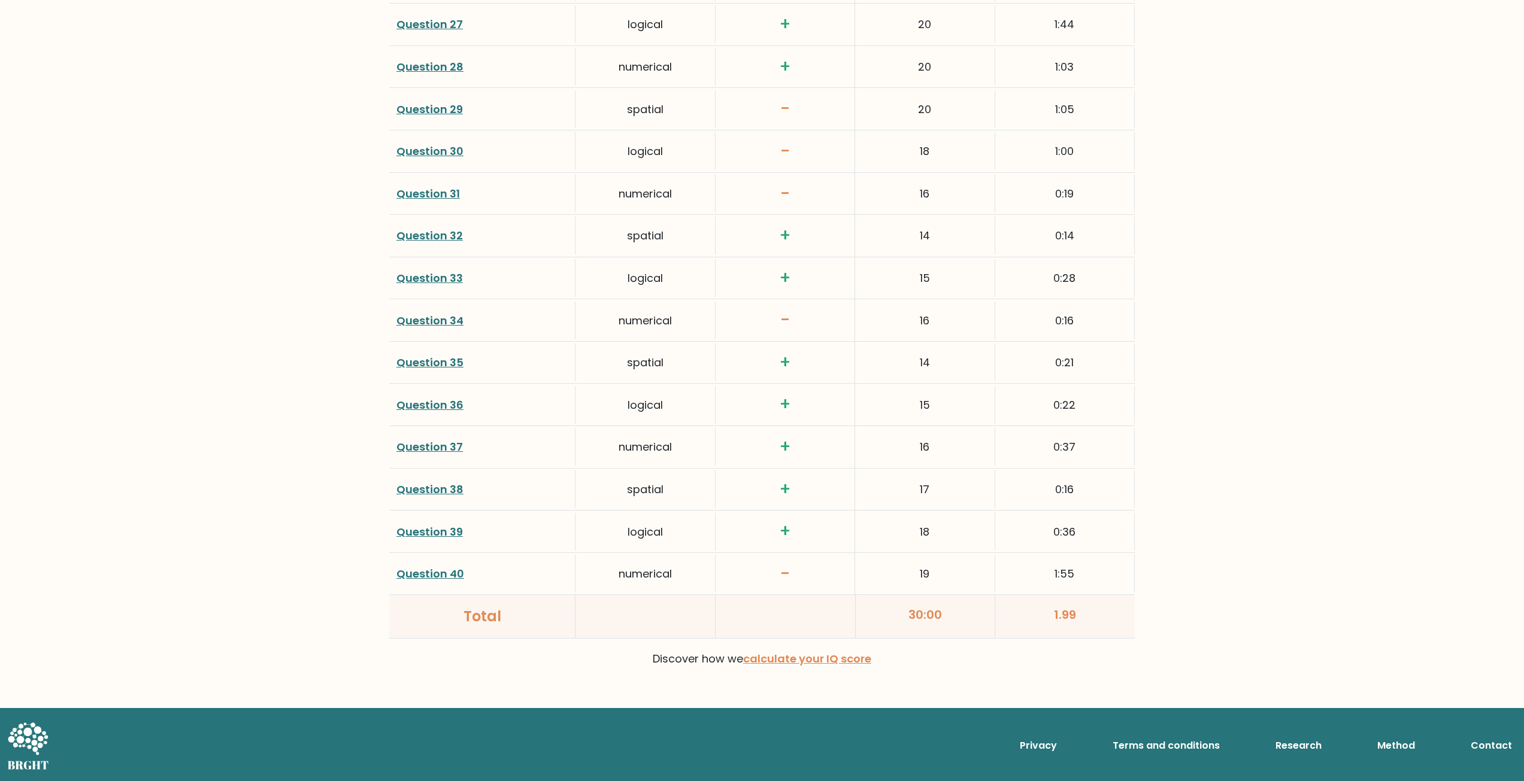
click at [442, 577] on link "Question 40" at bounding box center [430, 573] width 68 height 15
click at [436, 323] on link "Question 34" at bounding box center [429, 320] width 67 height 15
click at [435, 193] on link "Question 31" at bounding box center [427, 193] width 63 height 15
click at [460, 148] on link "Question 30" at bounding box center [429, 151] width 67 height 15
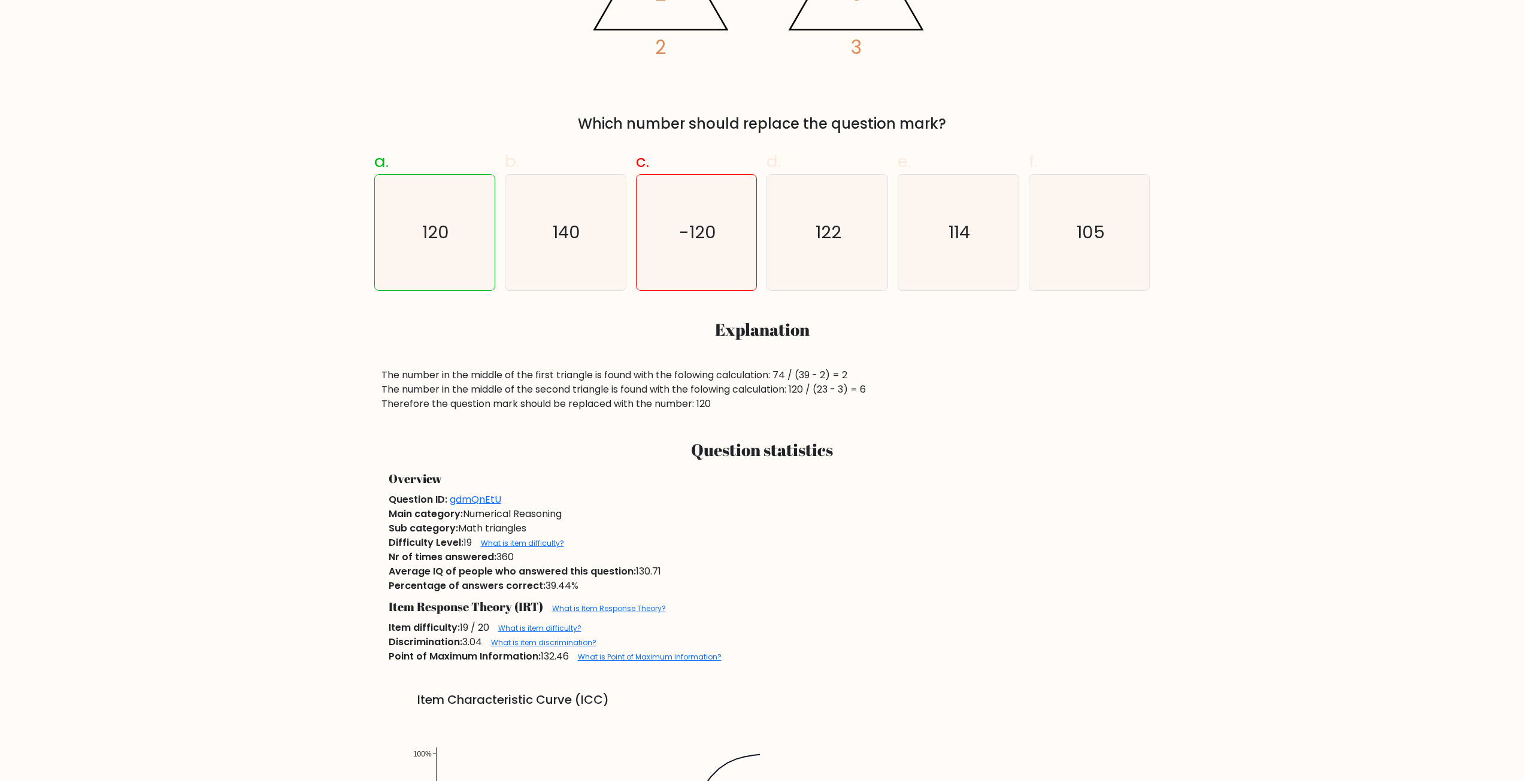
scroll to position [419, 0]
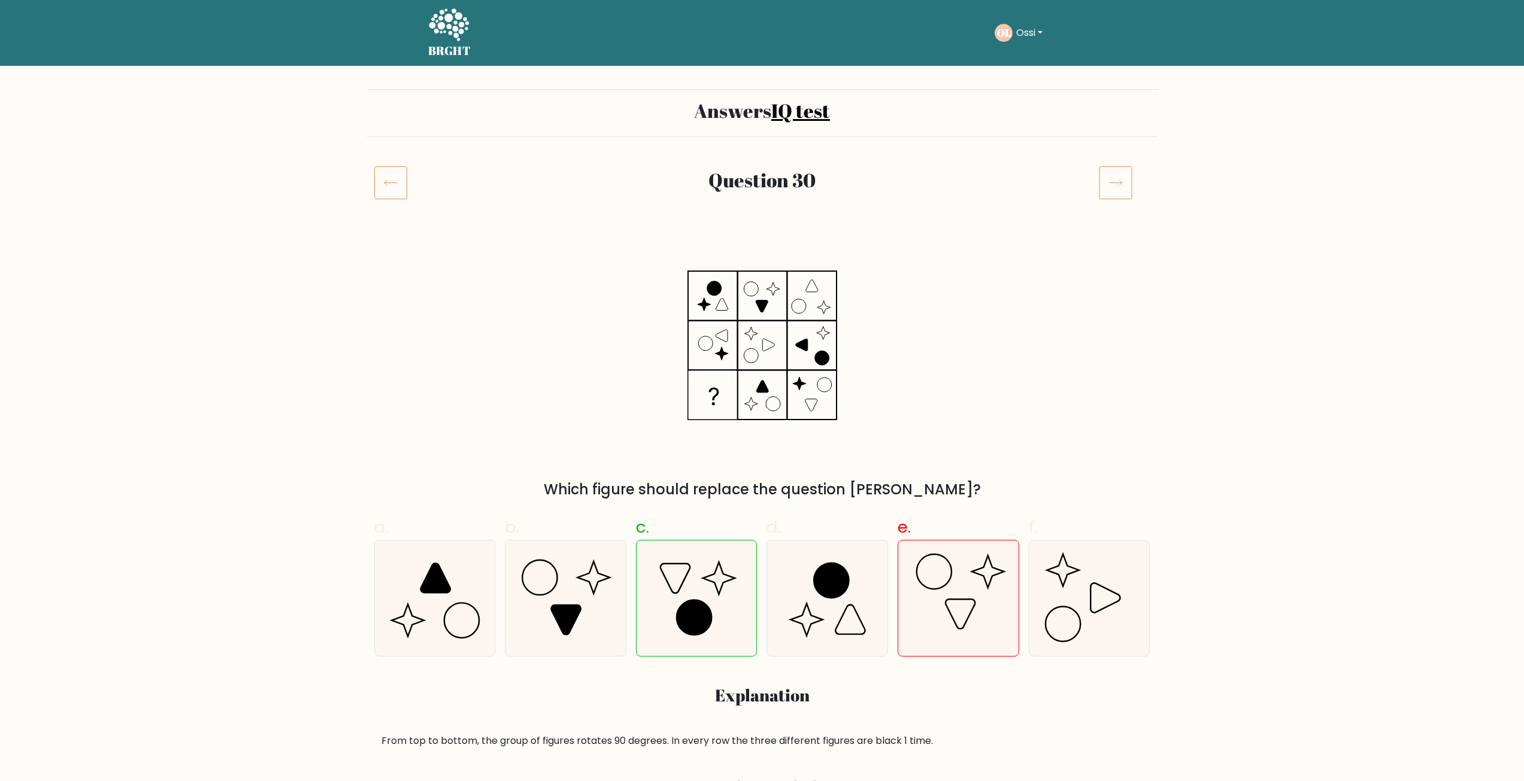
scroll to position [60, 0]
